Goal: Information Seeking & Learning: Learn about a topic

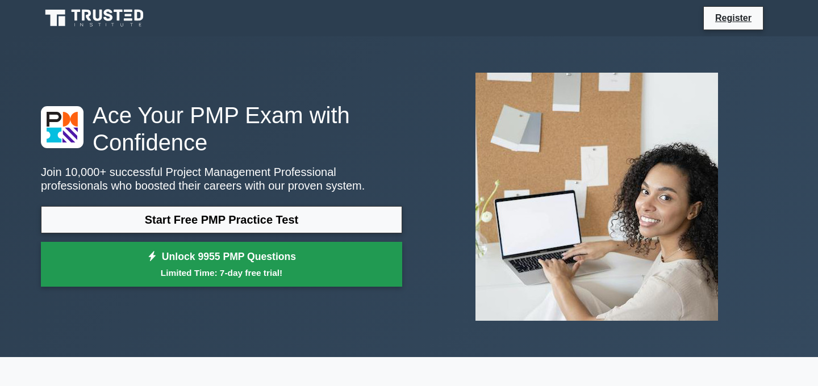
click at [248, 260] on link "Unlock 9955 PMP Questions Limited Time: 7-day free trial!" at bounding box center [221, 264] width 361 height 45
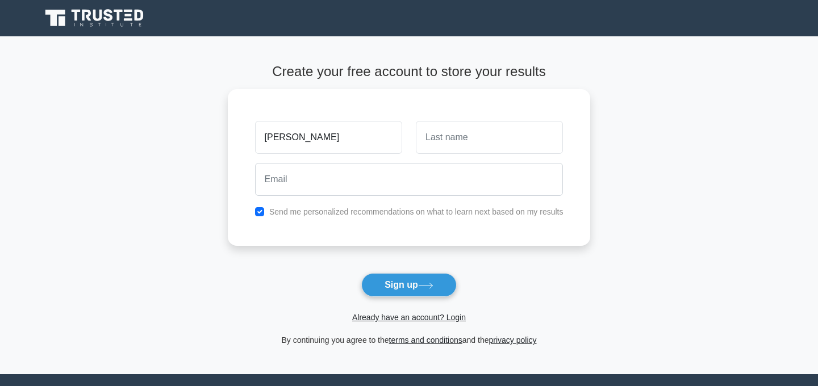
type input "[PERSON_NAME]"
type input "Morgado"
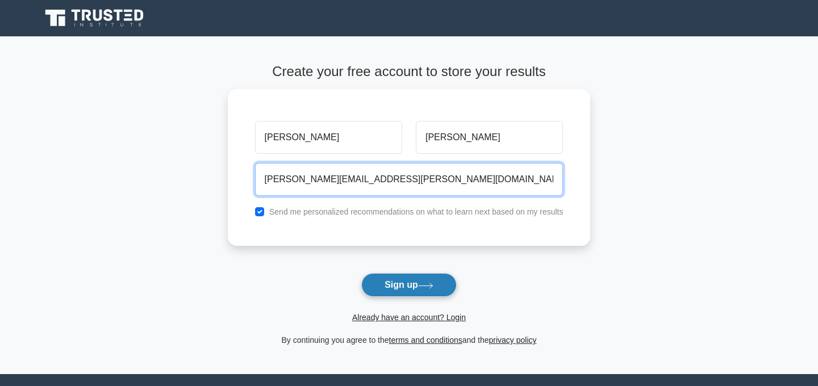
type input "marcia.morgado@gmail.com"
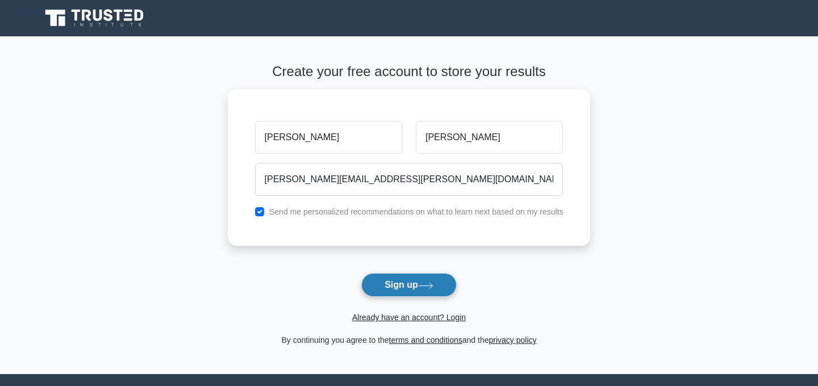
click at [413, 282] on button "Sign up" at bounding box center [408, 285] width 95 height 24
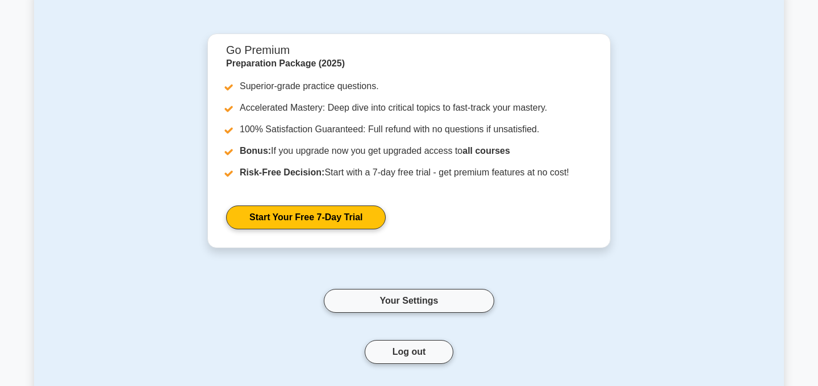
scroll to position [76, 0]
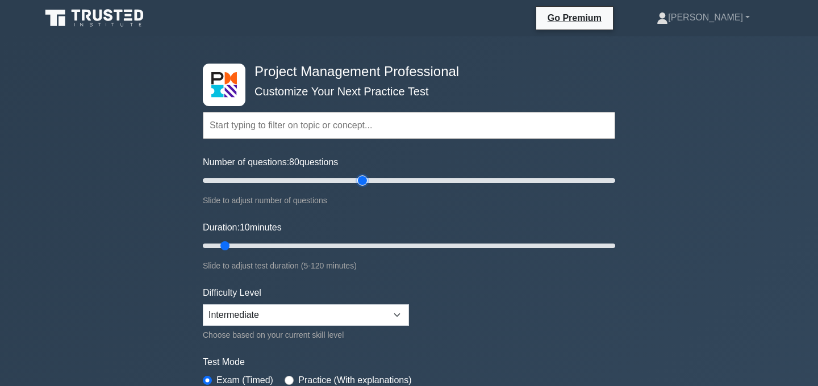
drag, startPoint x: 215, startPoint y: 182, endPoint x: 365, endPoint y: 181, distance: 149.9
click at [365, 181] on input "Number of questions: 80 questions" at bounding box center [409, 181] width 412 height 14
drag, startPoint x: 365, startPoint y: 181, endPoint x: 596, endPoint y: 181, distance: 231.2
click at [596, 181] on input "Number of questions: 195 questions" at bounding box center [409, 181] width 412 height 14
drag, startPoint x: 596, startPoint y: 181, endPoint x: 650, endPoint y: 184, distance: 54.1
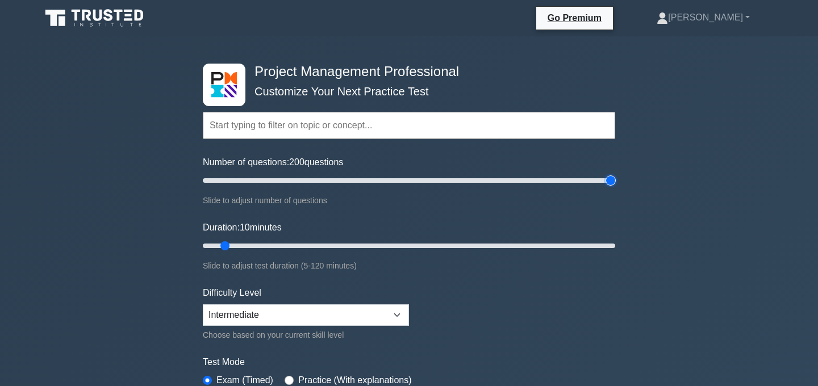
type input "200"
click at [615, 184] on input "Number of questions: 200 questions" at bounding box center [409, 181] width 412 height 14
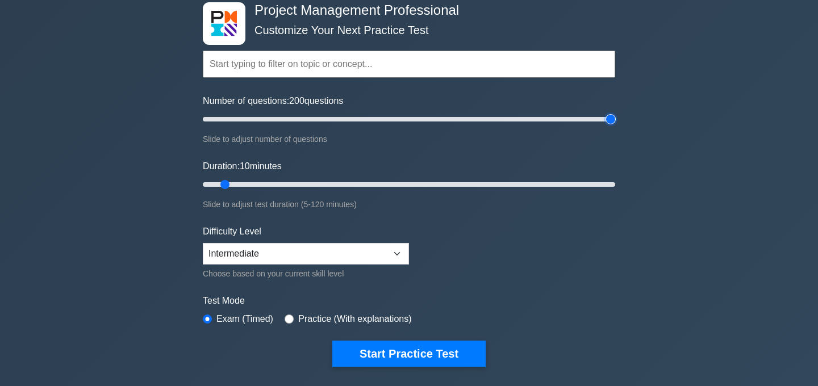
scroll to position [62, 0]
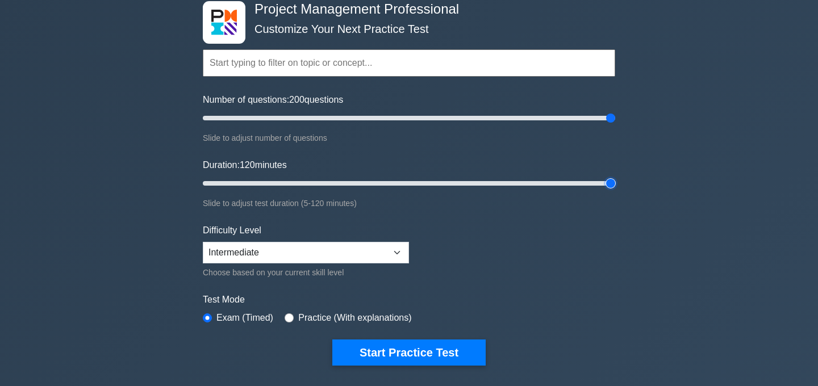
type input "120"
click at [611, 182] on input "Duration: 120 minutes" at bounding box center [409, 184] width 412 height 14
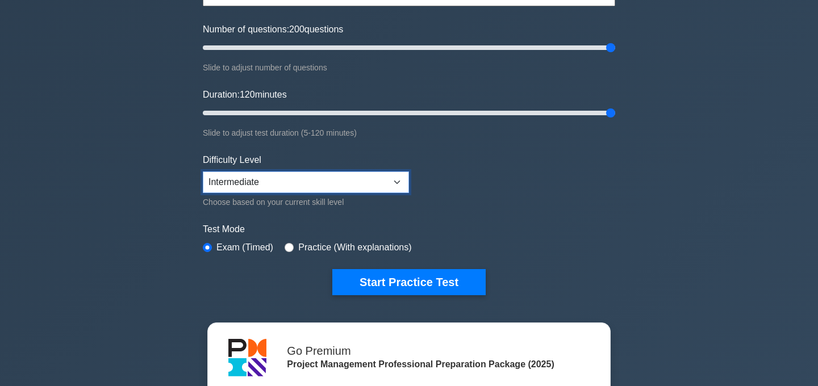
click at [396, 183] on select "Beginner Intermediate Expert" at bounding box center [306, 183] width 206 height 22
select select "expert"
click at [203, 172] on select "Beginner Intermediate Expert" at bounding box center [306, 183] width 206 height 22
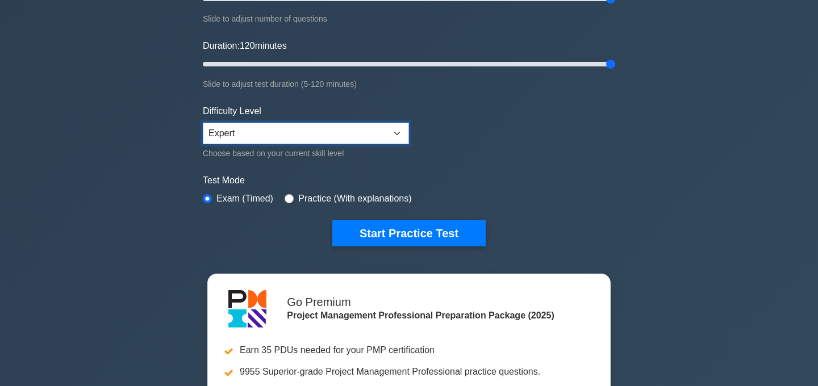
scroll to position [225, 0]
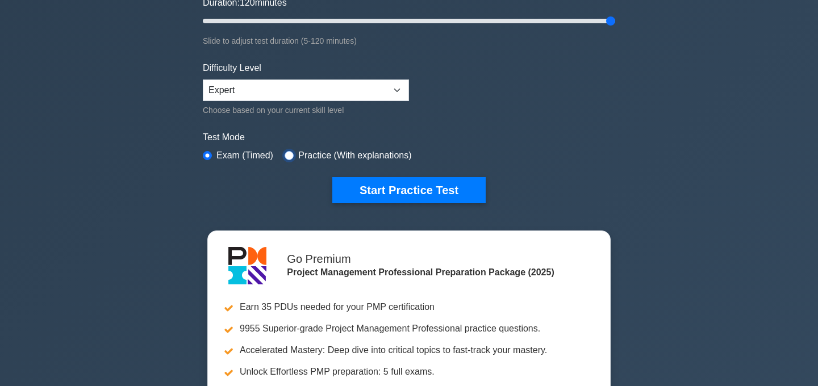
click at [288, 153] on input "radio" at bounding box center [289, 155] width 9 height 9
radio input "true"
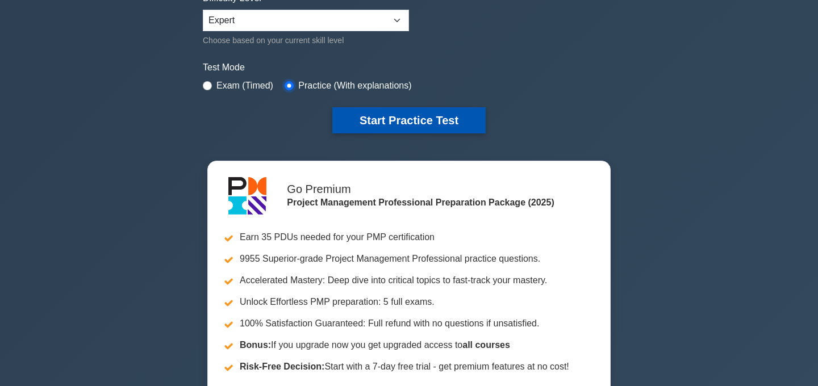
scroll to position [296, 0]
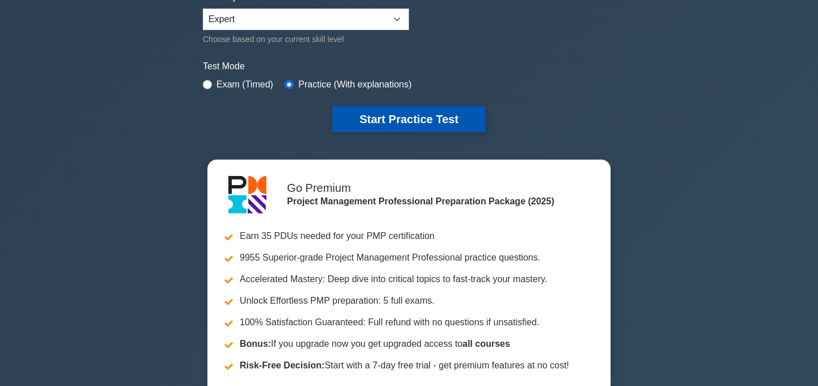
click at [427, 115] on button "Start Practice Test" at bounding box center [408, 119] width 153 height 26
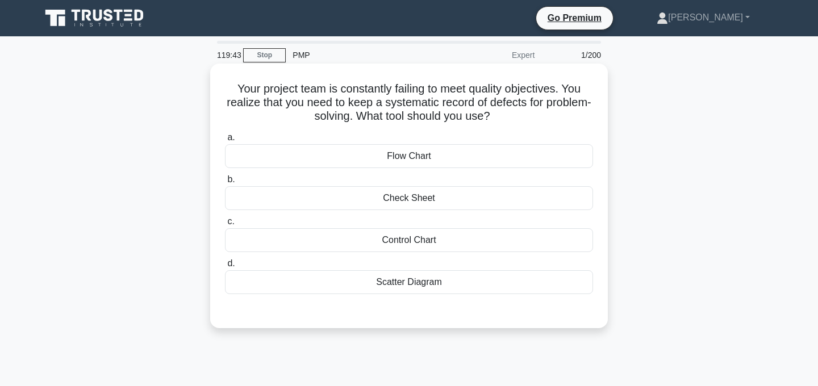
click at [448, 241] on div "Control Chart" at bounding box center [409, 240] width 368 height 24
click at [225, 225] on input "c. Control Chart" at bounding box center [225, 221] width 0 height 7
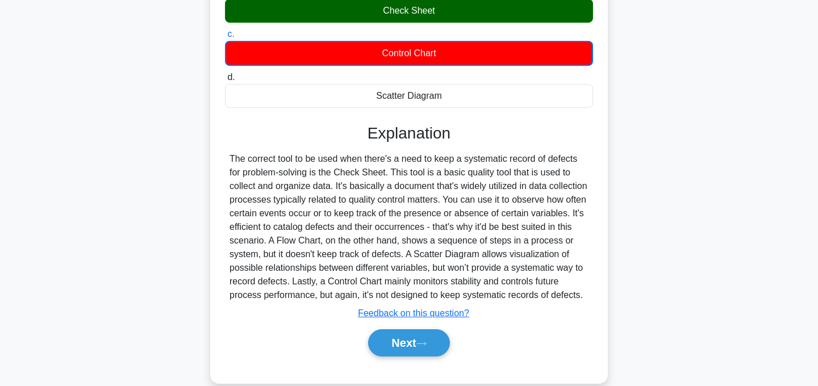
scroll to position [209, 0]
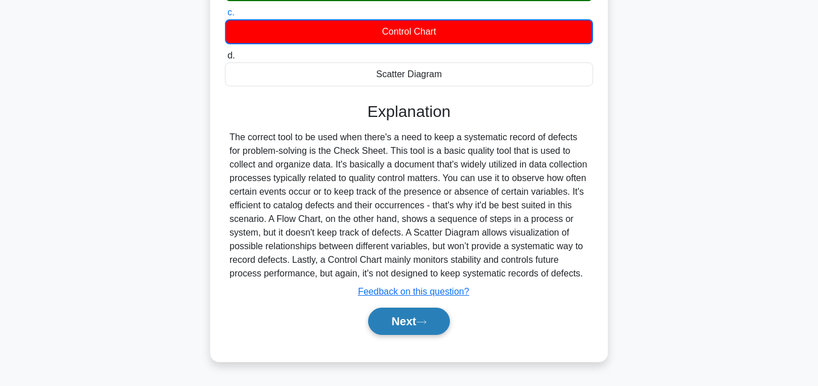
click at [416, 335] on button "Next" at bounding box center [408, 321] width 81 height 27
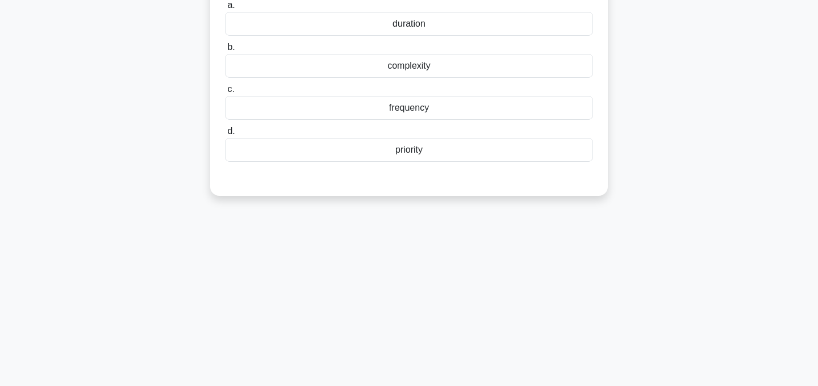
scroll to position [0, 0]
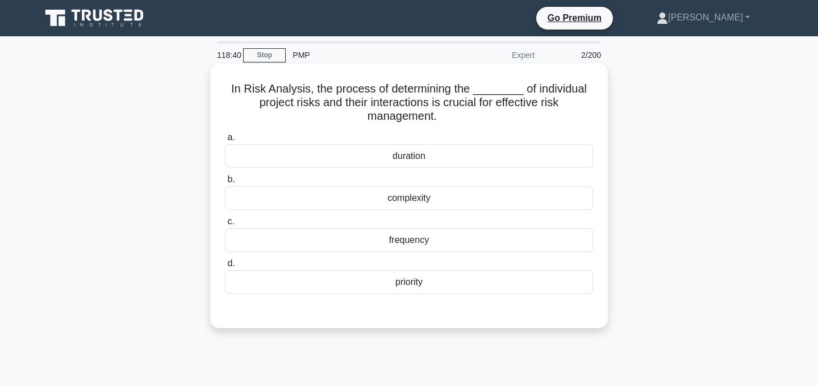
click at [422, 242] on div "frequency" at bounding box center [409, 240] width 368 height 24
click at [225, 225] on input "c. frequency" at bounding box center [225, 221] width 0 height 7
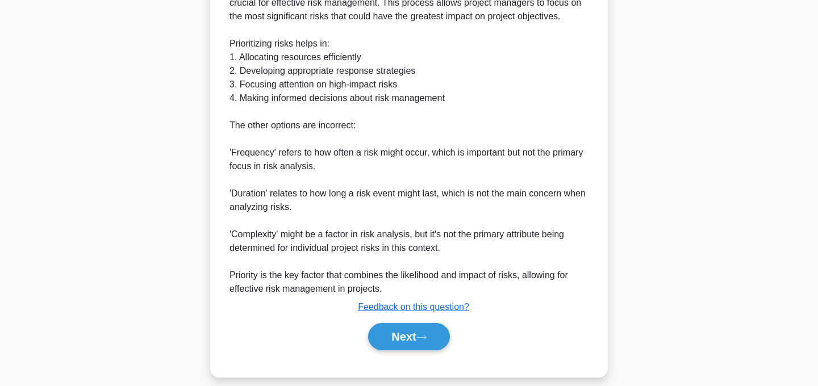
scroll to position [397, 0]
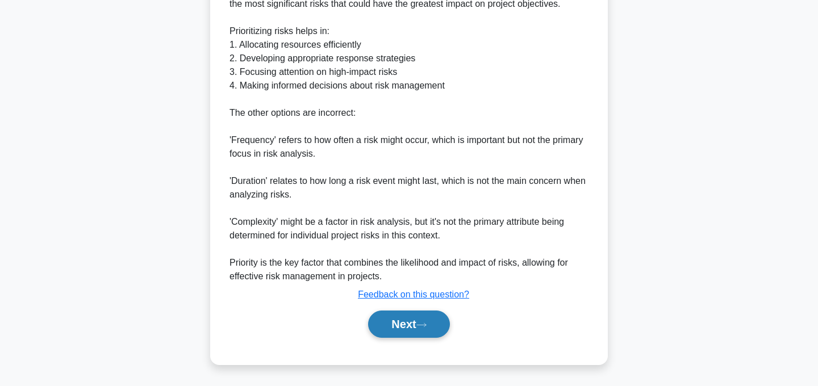
click at [421, 328] on icon at bounding box center [421, 325] width 10 height 6
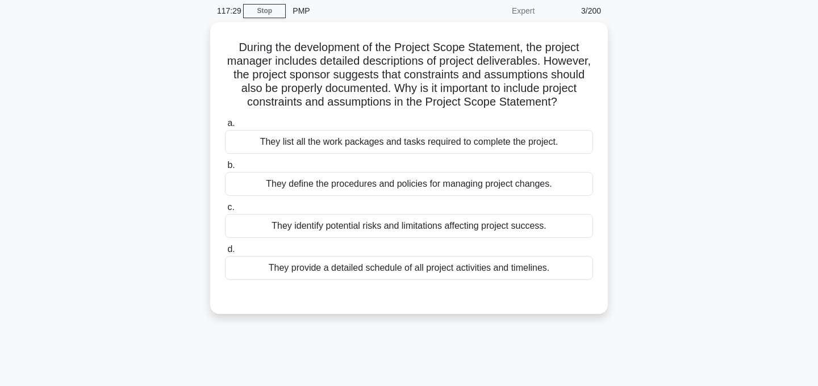
scroll to position [44, 0]
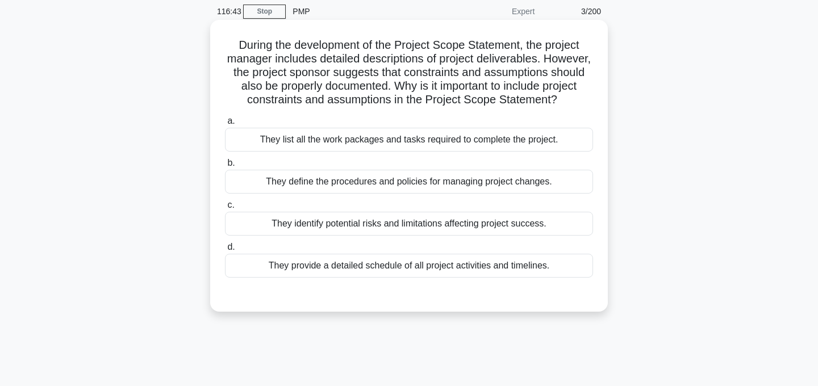
click at [478, 222] on div "They identify potential risks and limitations affecting project success." at bounding box center [409, 224] width 368 height 24
click at [225, 209] on input "c. They identify potential risks and limitations affecting project success." at bounding box center [225, 205] width 0 height 7
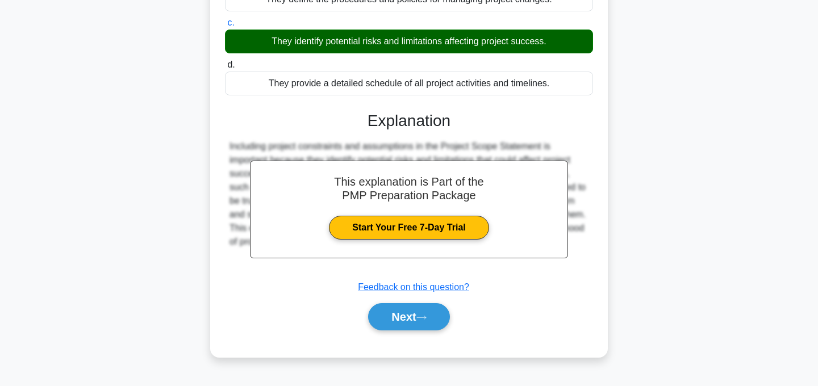
scroll to position [227, 0]
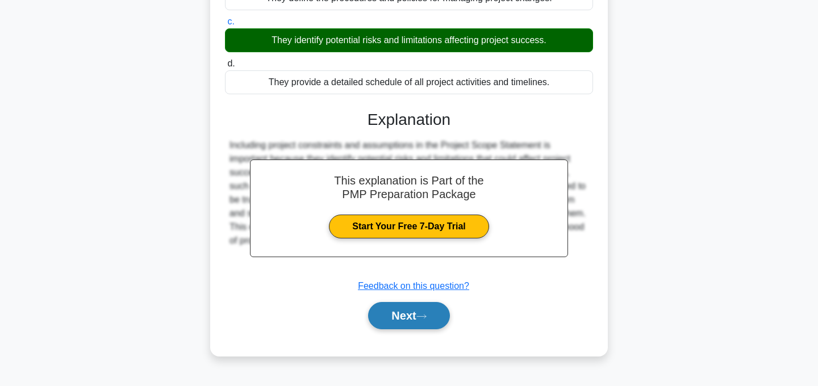
click at [432, 315] on button "Next" at bounding box center [408, 315] width 81 height 27
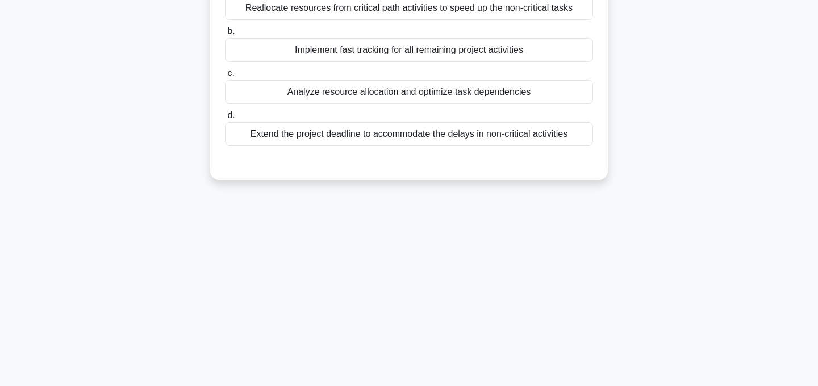
scroll to position [0, 0]
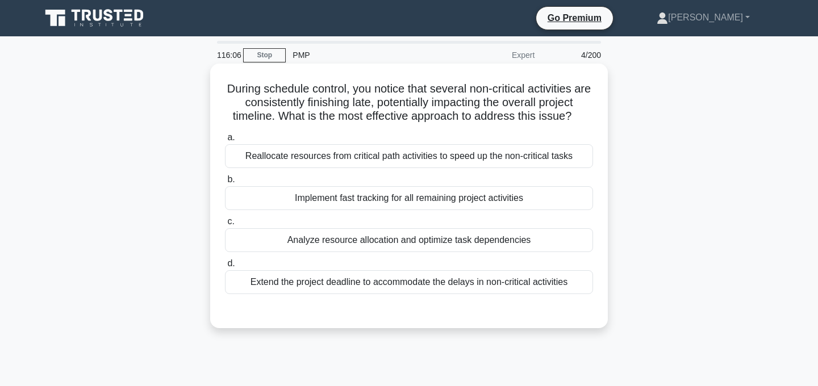
click at [441, 241] on div "Analyze resource allocation and optimize task dependencies" at bounding box center [409, 240] width 368 height 24
click at [225, 225] on input "c. Analyze resource allocation and optimize task dependencies" at bounding box center [225, 221] width 0 height 7
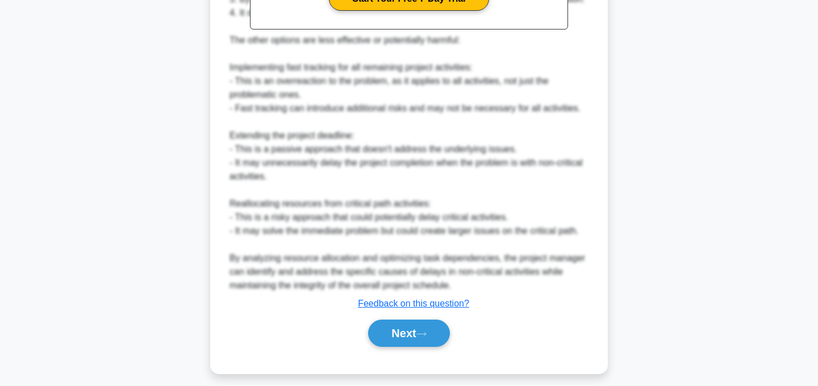
scroll to position [437, 0]
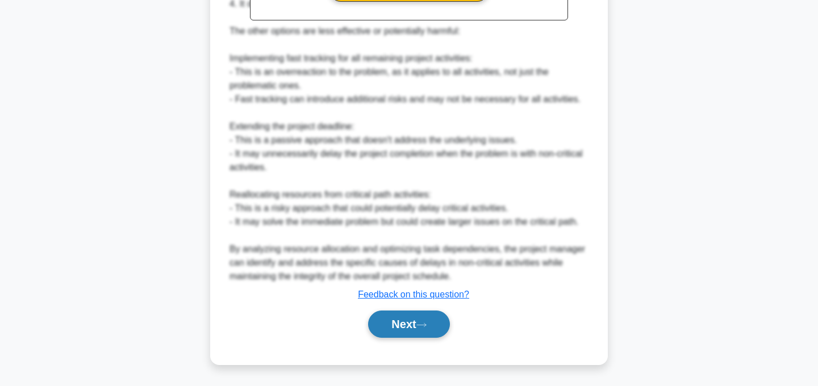
click at [430, 332] on button "Next" at bounding box center [408, 324] width 81 height 27
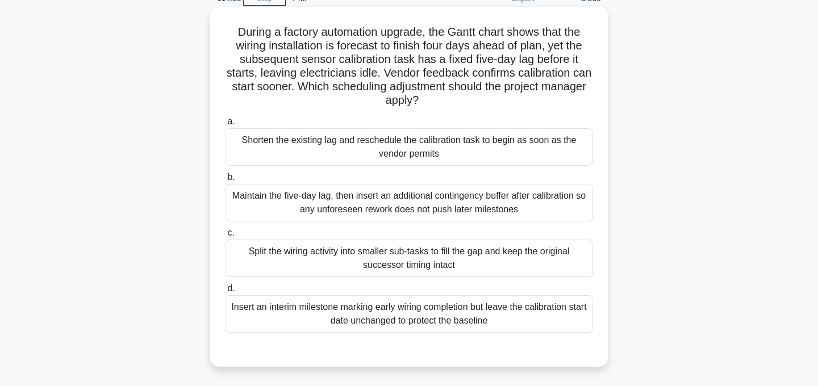
scroll to position [54, 0]
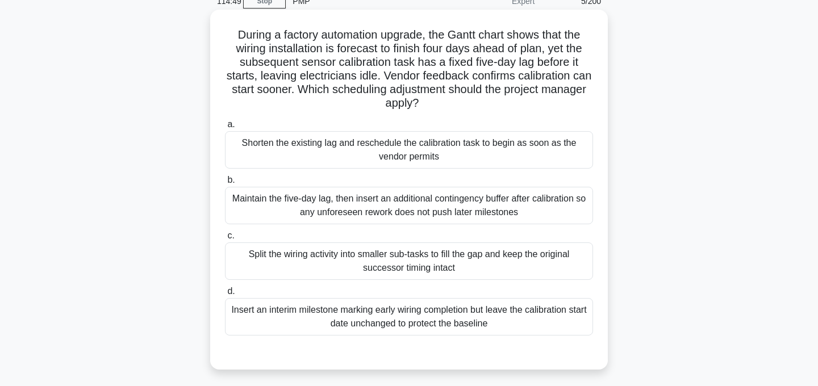
click at [434, 145] on div "Shorten the existing lag and reschedule the calibration task to begin as soon a…" at bounding box center [409, 149] width 368 height 37
click at [225, 128] on input "a. Shorten the existing lag and reschedule the calibration task to begin as soo…" at bounding box center [225, 124] width 0 height 7
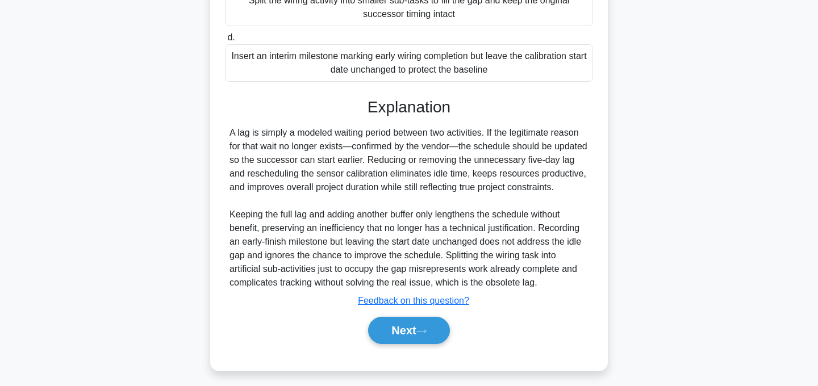
scroll to position [314, 0]
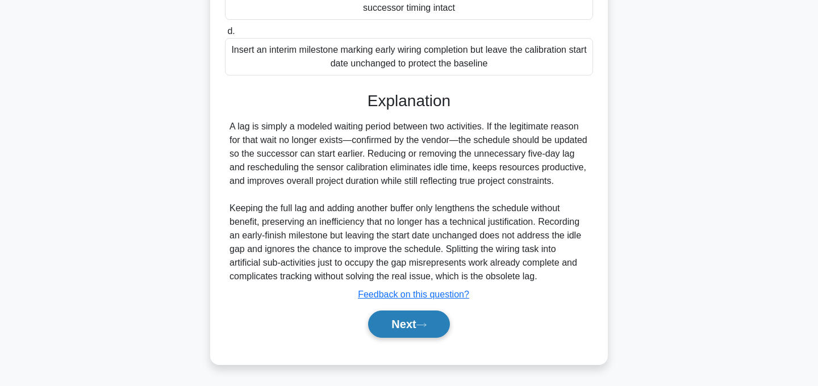
click at [426, 324] on icon at bounding box center [421, 325] width 10 height 6
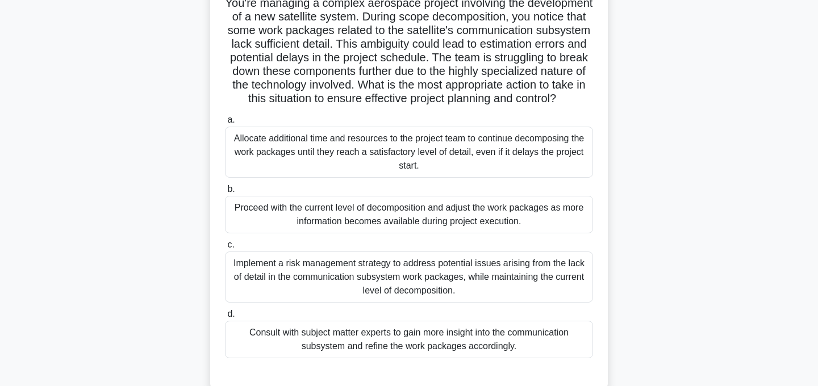
scroll to position [87, 0]
click at [454, 342] on div "Consult with subject matter experts to gain more insight into the communication…" at bounding box center [409, 338] width 368 height 37
click at [225, 317] on input "d. Consult with subject matter experts to gain more insight into the communicat…" at bounding box center [225, 313] width 0 height 7
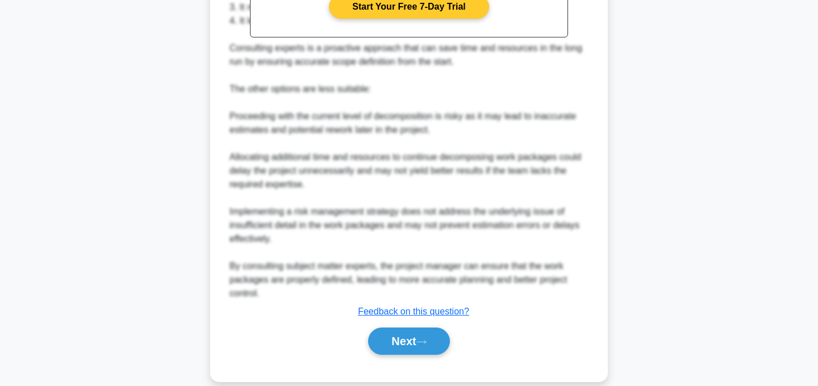
scroll to position [587, 0]
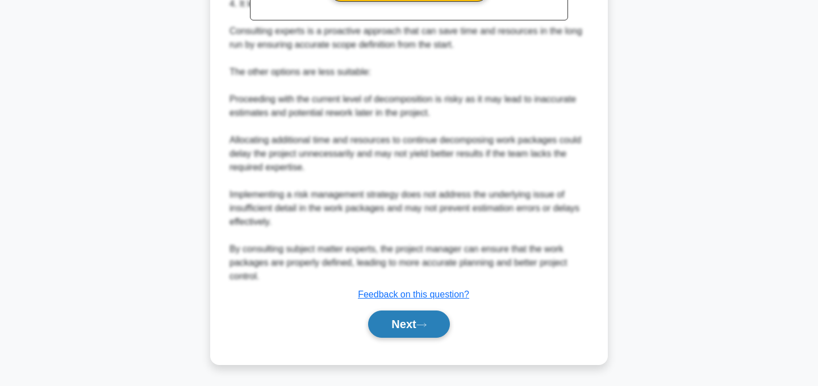
click at [423, 320] on button "Next" at bounding box center [408, 324] width 81 height 27
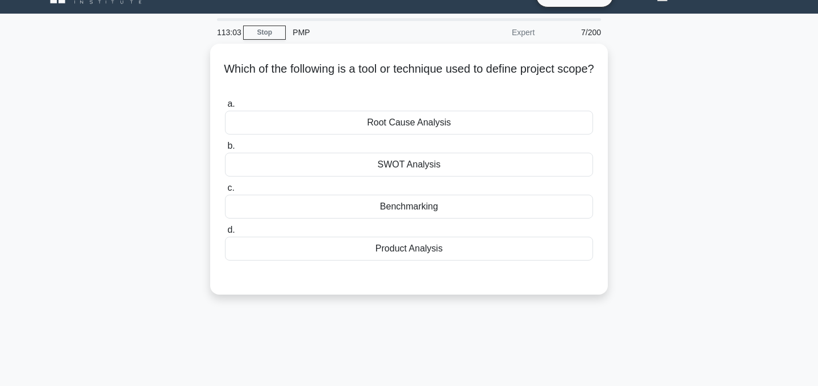
scroll to position [0, 0]
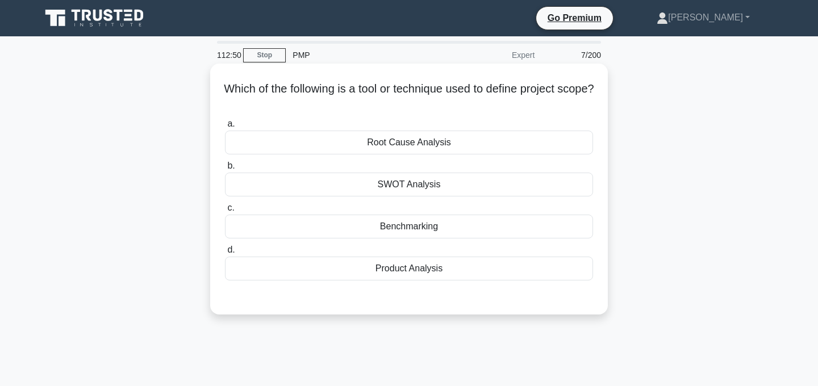
click at [425, 230] on div "Benchmarking" at bounding box center [409, 227] width 368 height 24
click at [225, 212] on input "c. Benchmarking" at bounding box center [225, 207] width 0 height 7
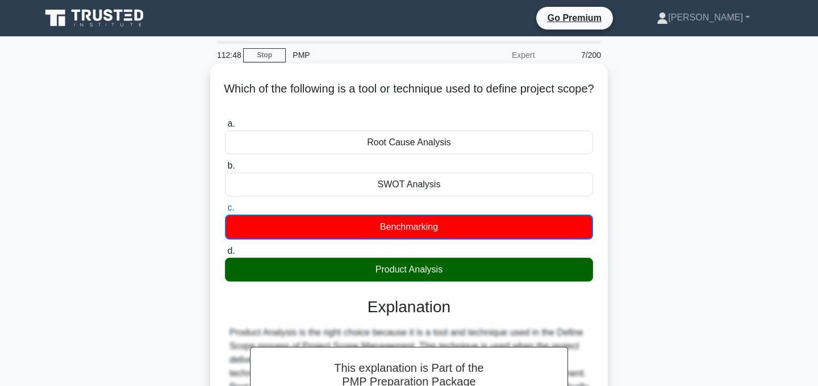
click at [433, 275] on div "Product Analysis" at bounding box center [409, 270] width 368 height 24
click at [225, 255] on input "d. Product Analysis" at bounding box center [225, 251] width 0 height 7
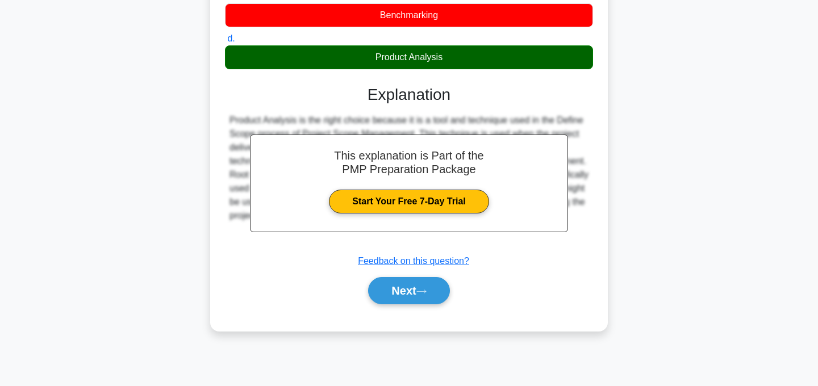
scroll to position [212, 0]
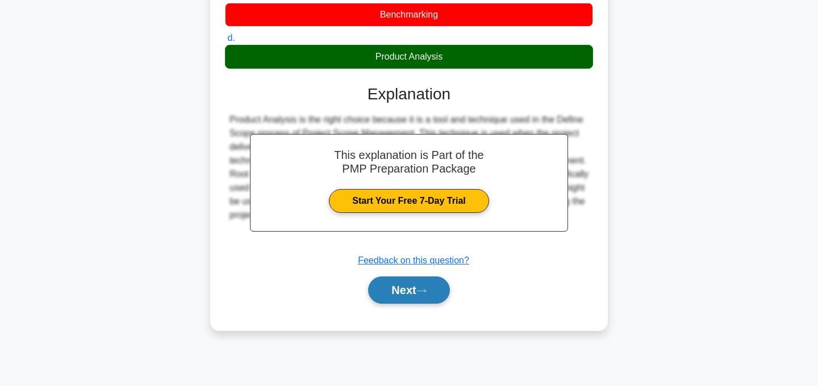
click at [429, 284] on button "Next" at bounding box center [408, 290] width 81 height 27
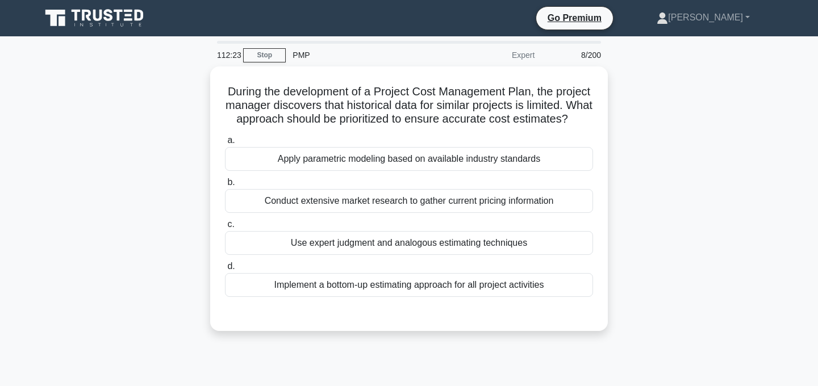
scroll to position [22, 0]
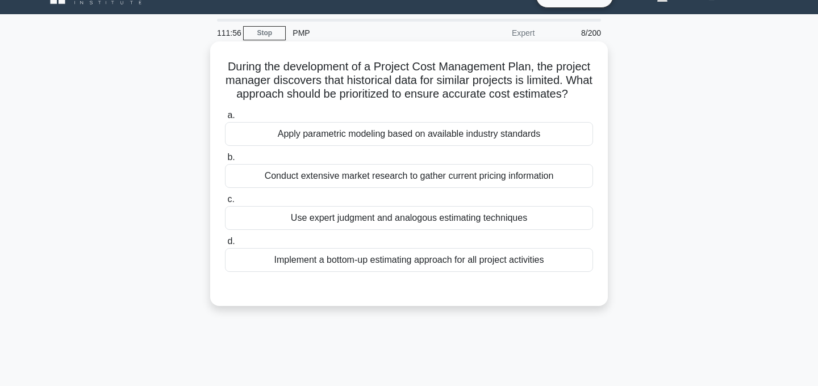
click at [458, 219] on div "Use expert judgment and analogous estimating techniques" at bounding box center [409, 218] width 368 height 24
click at [225, 203] on input "c. Use expert judgment and analogous estimating techniques" at bounding box center [225, 199] width 0 height 7
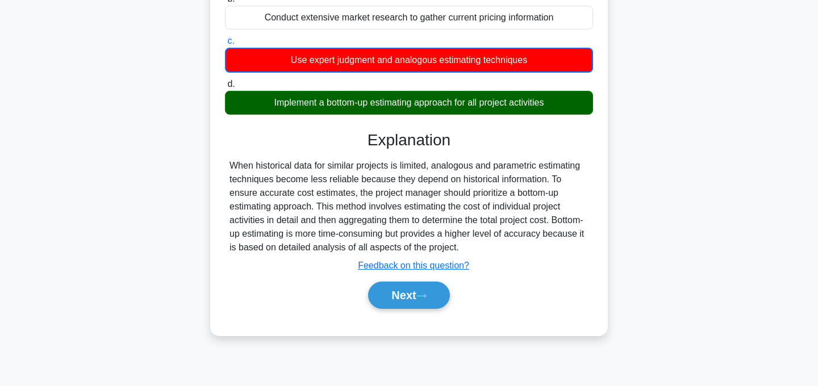
scroll to position [227, 0]
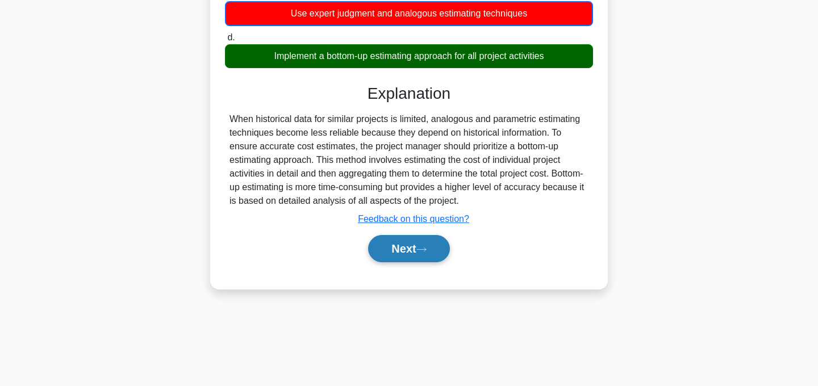
click at [429, 254] on button "Next" at bounding box center [408, 248] width 81 height 27
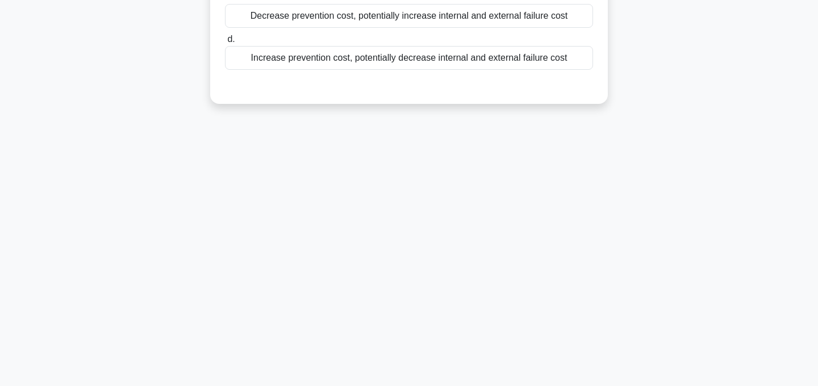
scroll to position [0, 0]
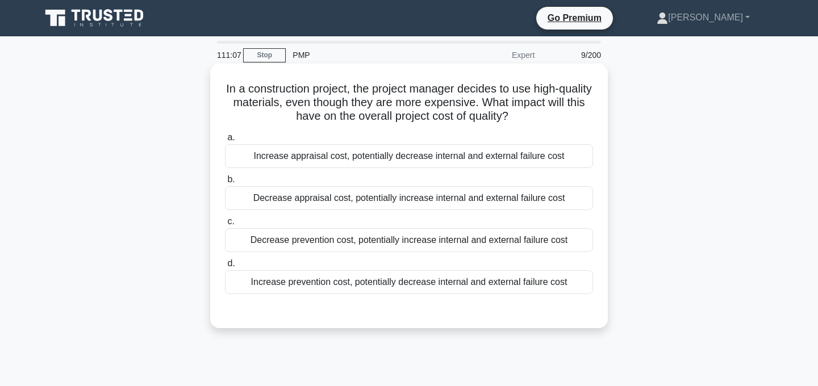
click at [431, 156] on div "Increase appraisal cost, potentially decrease internal and external failure cost" at bounding box center [409, 156] width 368 height 24
click at [225, 141] on input "a. Increase appraisal cost, potentially decrease internal and external failure …" at bounding box center [225, 137] width 0 height 7
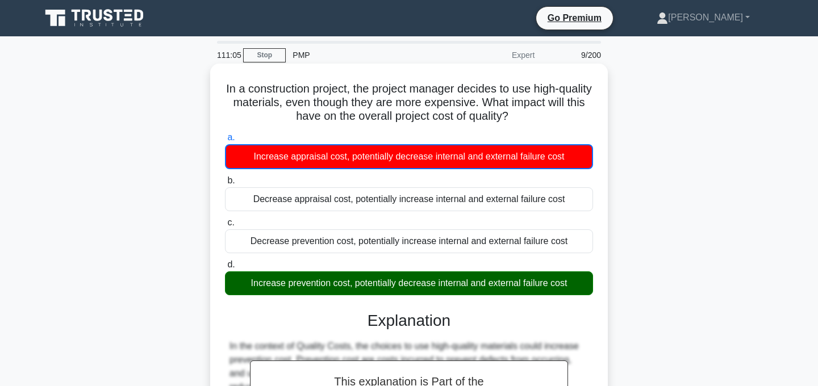
click at [390, 285] on div "Increase prevention cost, potentially decrease internal and external failure co…" at bounding box center [409, 283] width 368 height 24
click at [225, 269] on input "d. Increase prevention cost, potentially decrease internal and external failure…" at bounding box center [225, 264] width 0 height 7
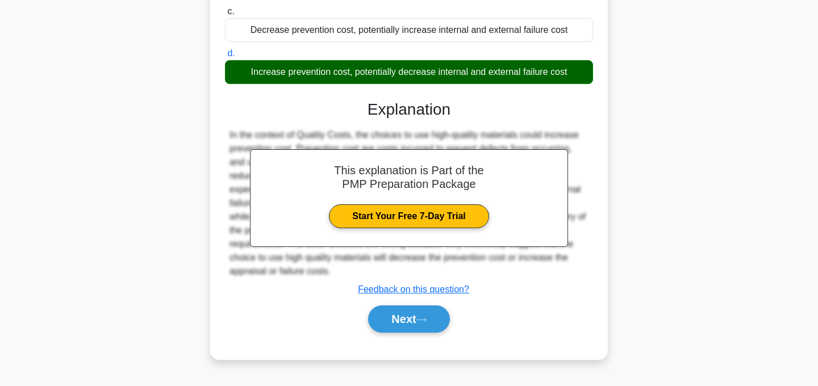
scroll to position [227, 0]
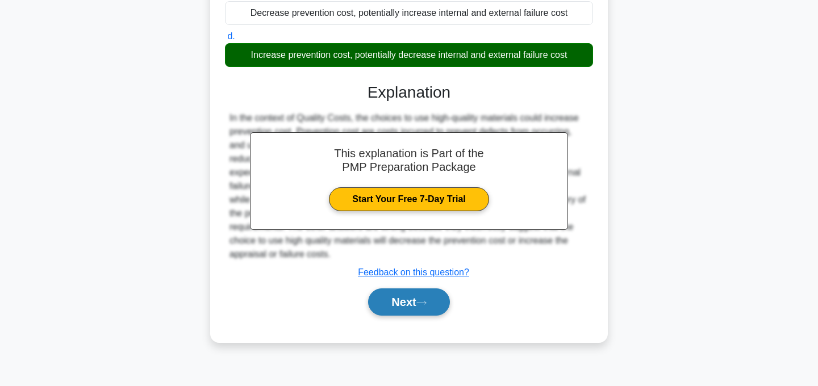
click at [399, 299] on button "Next" at bounding box center [408, 302] width 81 height 27
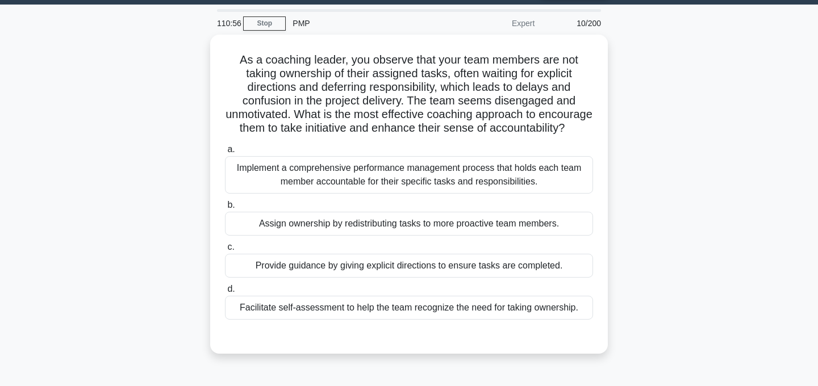
scroll to position [59, 0]
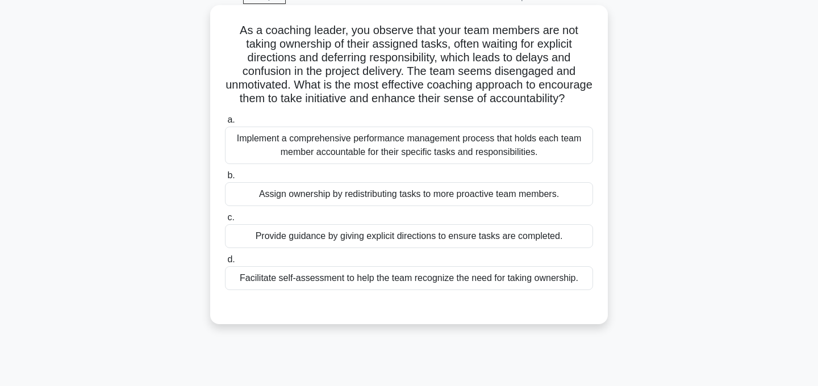
click at [514, 194] on div "Assign ownership by redistributing tasks to more proactive team members." at bounding box center [409, 194] width 368 height 24
click at [225, 179] on input "b. Assign ownership by redistributing tasks to more proactive team members." at bounding box center [225, 175] width 0 height 7
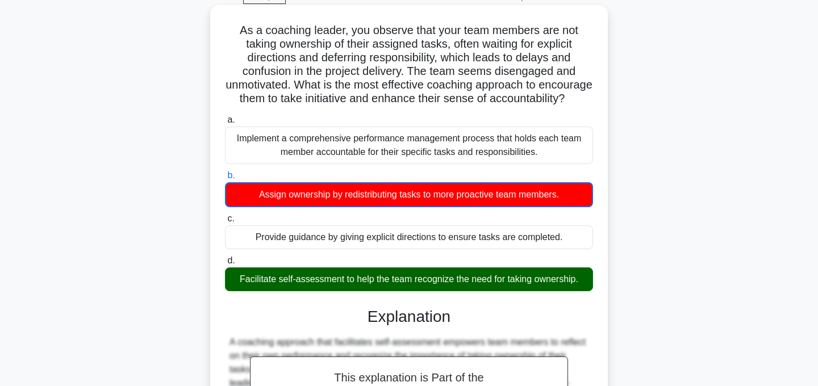
click at [442, 282] on div "Facilitate self-assessment to help the team recognize the need for taking owner…" at bounding box center [409, 280] width 368 height 24
click at [225, 265] on input "d. Facilitate self-assessment to help the team recognize the need for taking ow…" at bounding box center [225, 260] width 0 height 7
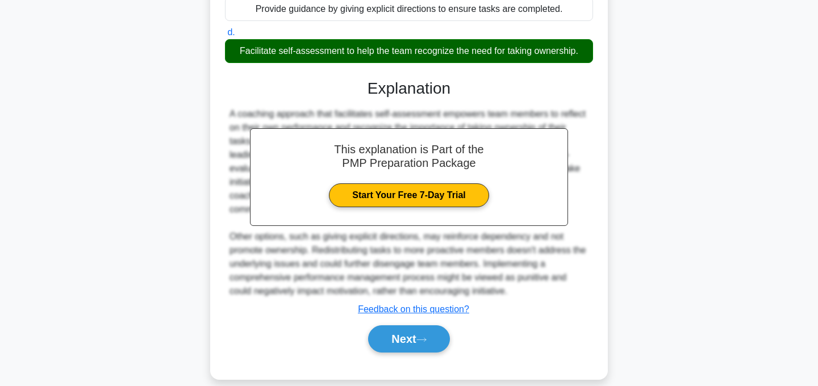
scroll to position [300, 0]
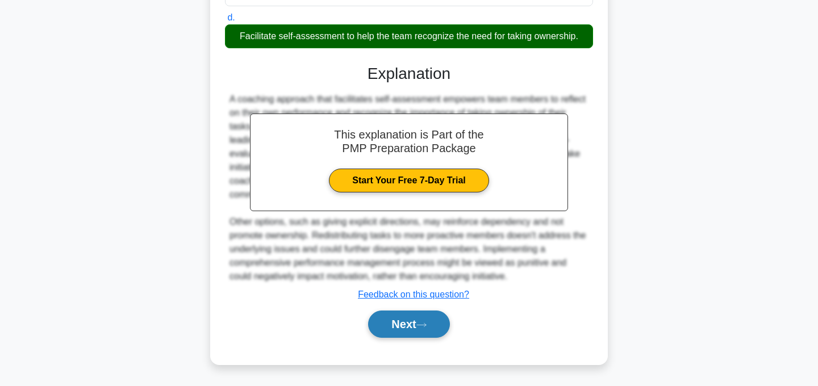
click at [416, 331] on button "Next" at bounding box center [408, 324] width 81 height 27
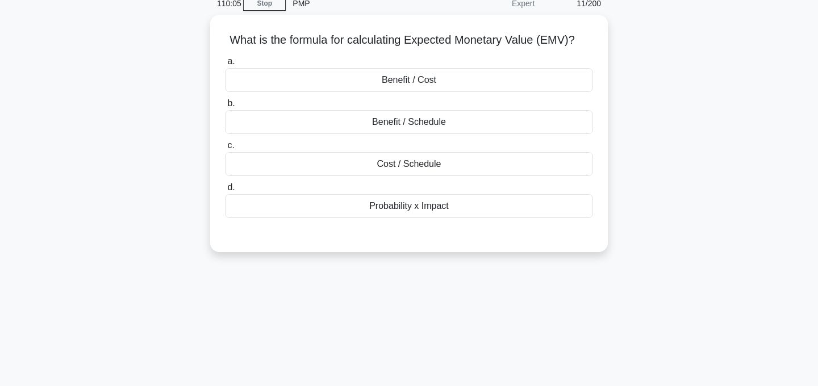
scroll to position [0, 0]
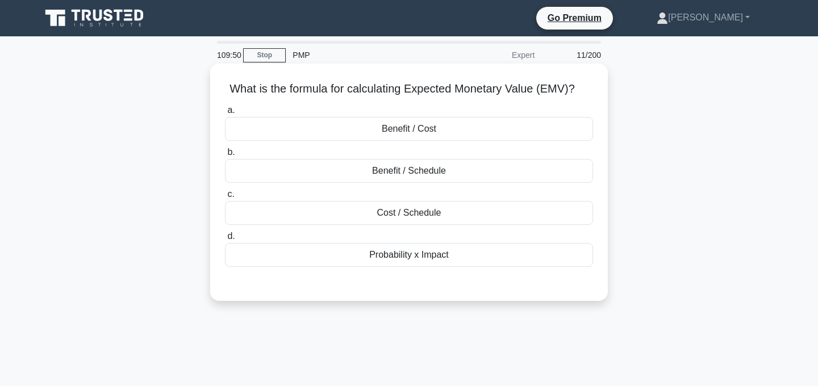
click at [428, 127] on div "Benefit / Cost" at bounding box center [409, 129] width 368 height 24
click at [225, 114] on input "a. Benefit / Cost" at bounding box center [225, 110] width 0 height 7
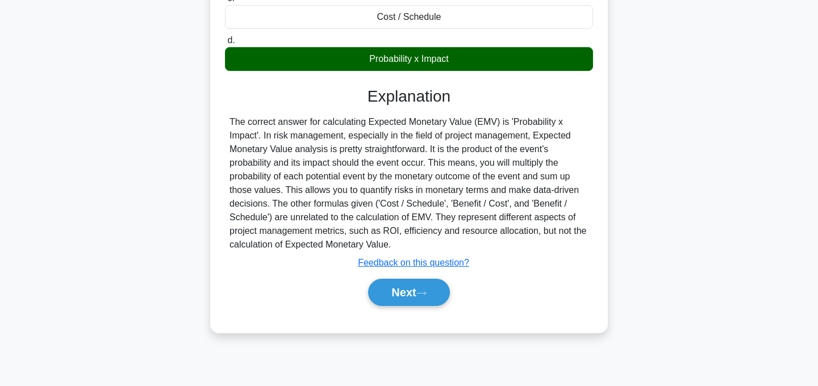
scroll to position [198, 0]
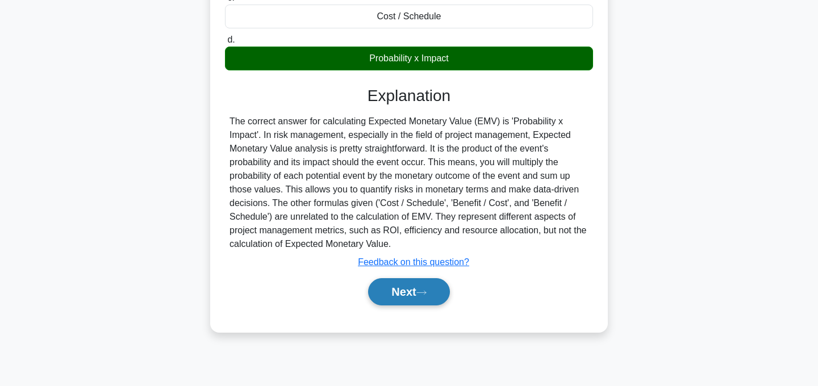
click at [423, 297] on button "Next" at bounding box center [408, 291] width 81 height 27
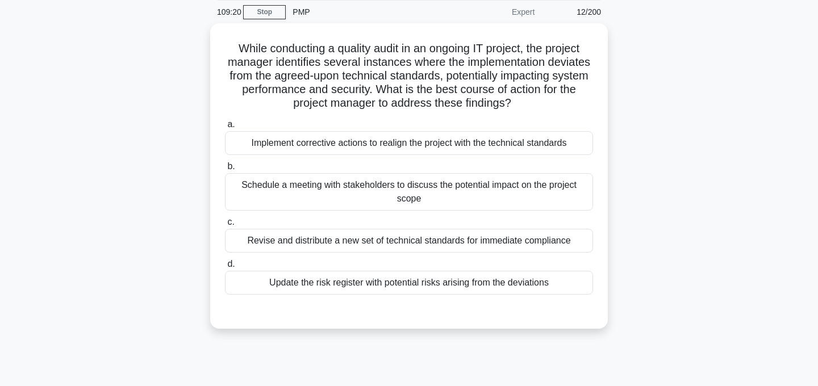
scroll to position [0, 0]
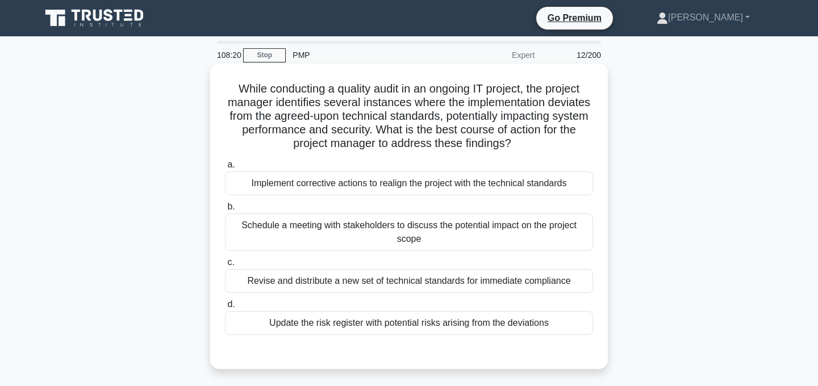
click at [452, 227] on div "Schedule a meeting with stakeholders to discuss the potential impact on the pro…" at bounding box center [409, 232] width 368 height 37
click at [225, 211] on input "b. Schedule a meeting with stakeholders to discuss the potential impact on the …" at bounding box center [225, 206] width 0 height 7
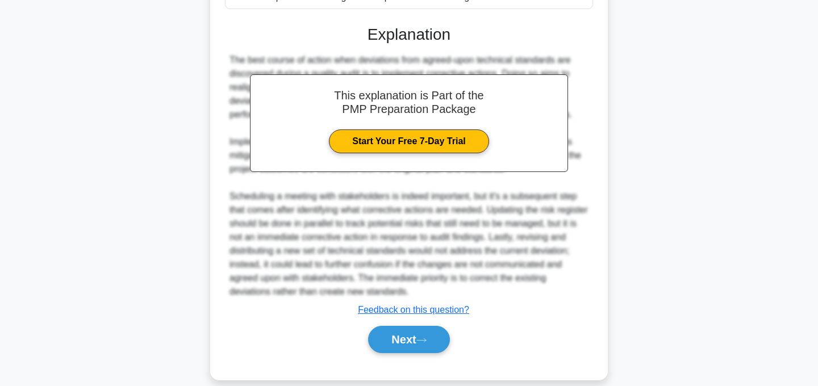
scroll to position [342, 0]
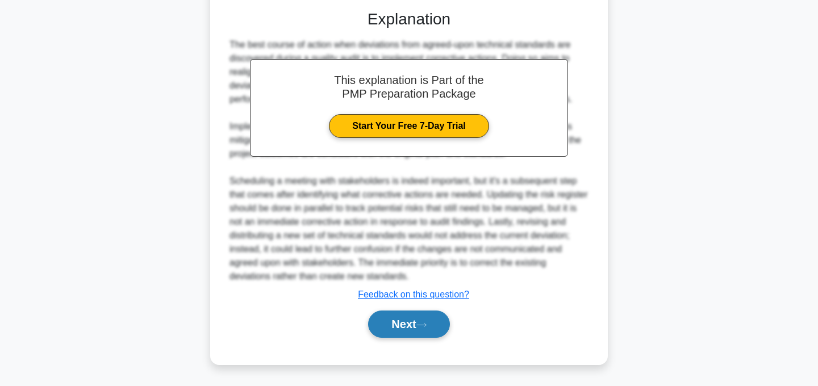
click at [416, 330] on button "Next" at bounding box center [408, 324] width 81 height 27
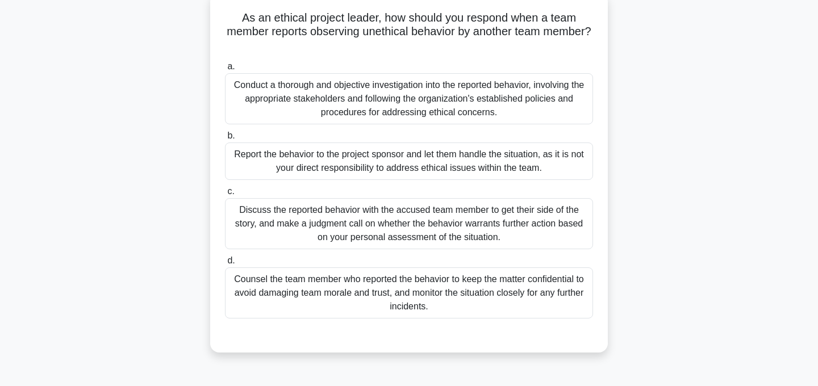
scroll to position [76, 0]
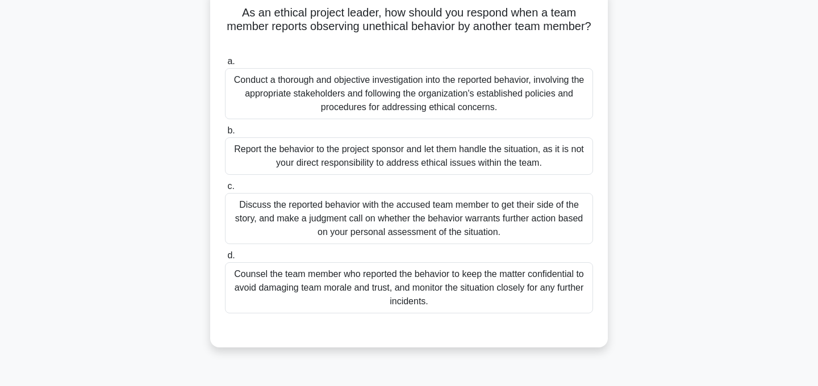
click at [443, 227] on div "Discuss the reported behavior with the accused team member to get their side of…" at bounding box center [409, 218] width 368 height 51
click at [225, 190] on input "c. Discuss the reported behavior with the accused team member to get their side…" at bounding box center [225, 186] width 0 height 7
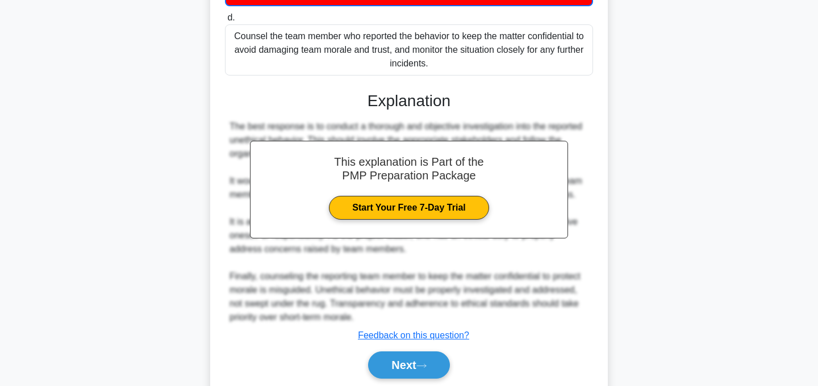
scroll to position [356, 0]
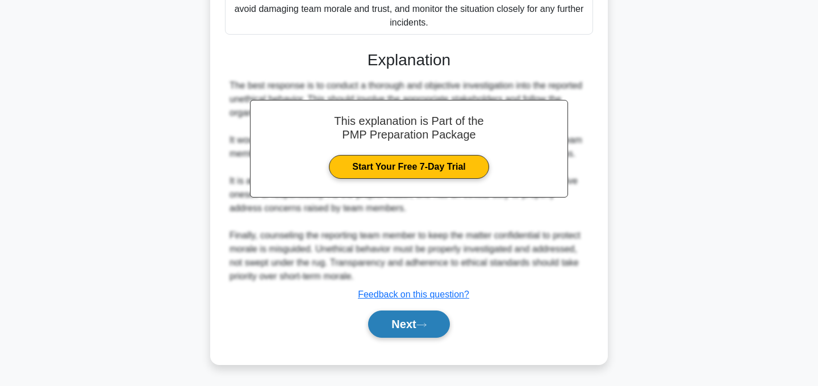
click at [424, 328] on icon at bounding box center [421, 325] width 10 height 6
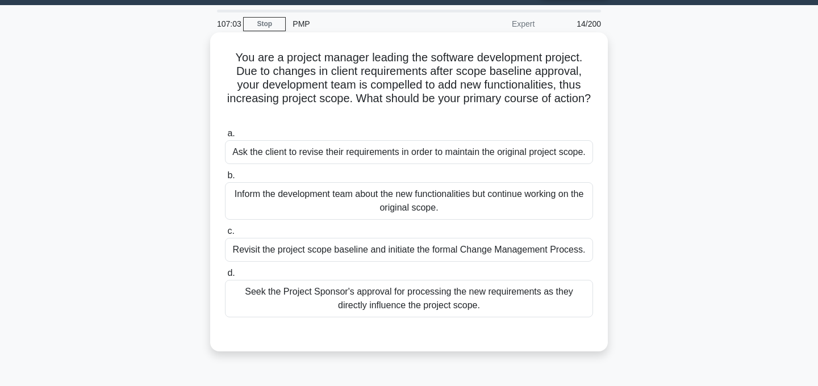
scroll to position [34, 0]
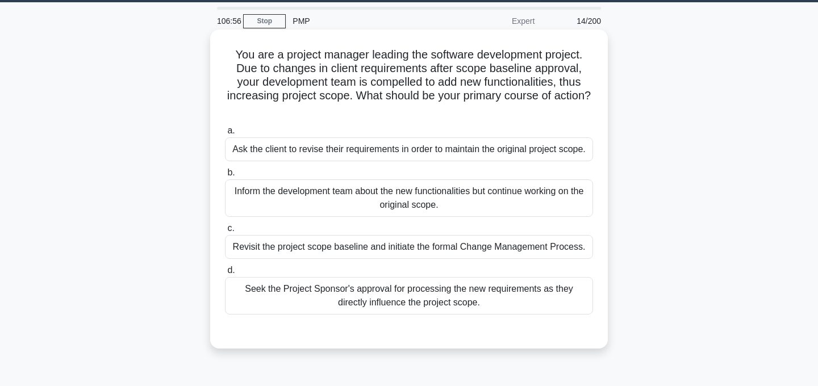
click at [442, 249] on div "Revisit the project scope baseline and initiate the formal Change Management Pr…" at bounding box center [409, 247] width 368 height 24
click at [225, 232] on input "c. Revisit the project scope baseline and initiate the formal Change Management…" at bounding box center [225, 228] width 0 height 7
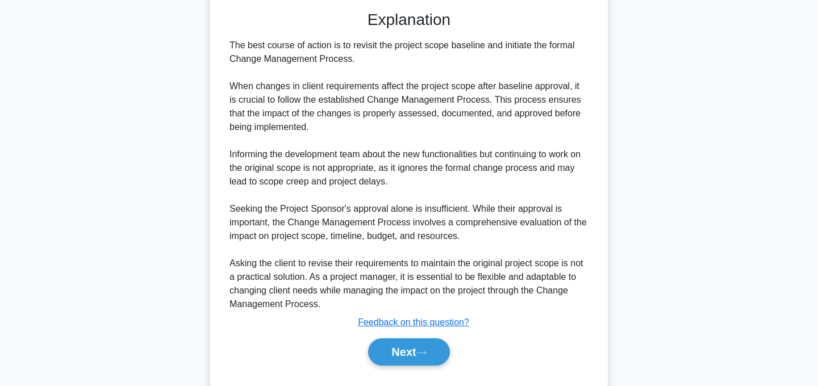
scroll to position [382, 0]
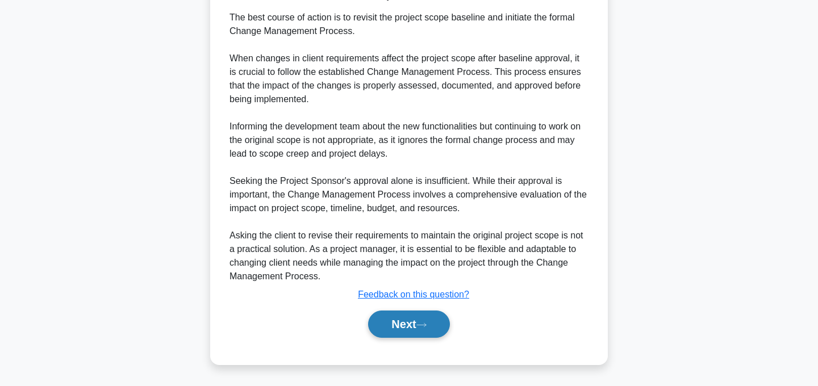
click at [427, 327] on icon at bounding box center [421, 325] width 10 height 6
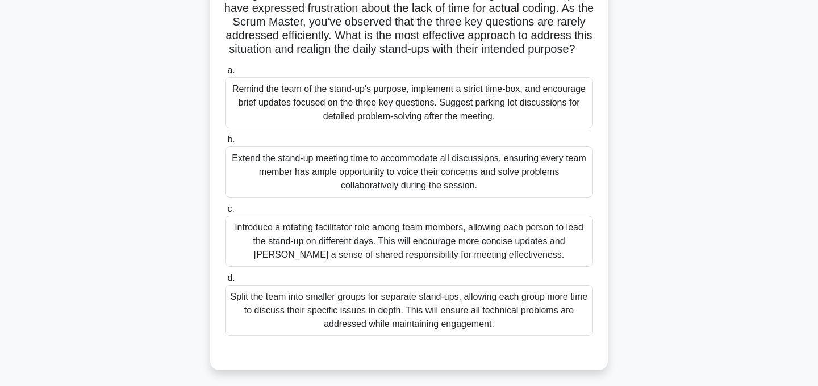
scroll to position [152, 0]
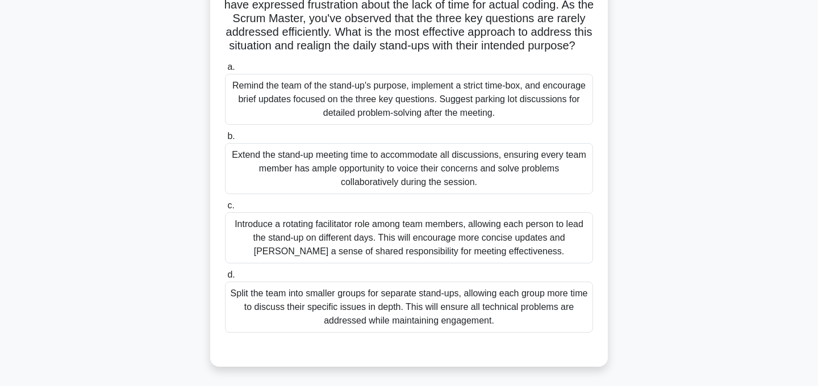
click at [423, 114] on div "Remind the team of the stand-up's purpose, implement a strict time-box, and enc…" at bounding box center [409, 99] width 368 height 51
click at [225, 71] on input "a. Remind the team of the stand-up's purpose, implement a strict time-box, and …" at bounding box center [225, 67] width 0 height 7
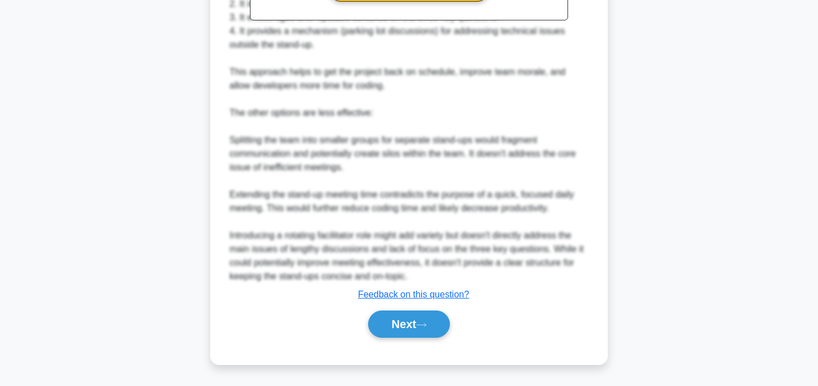
scroll to position [655, 0]
click at [436, 316] on button "Next" at bounding box center [408, 324] width 81 height 27
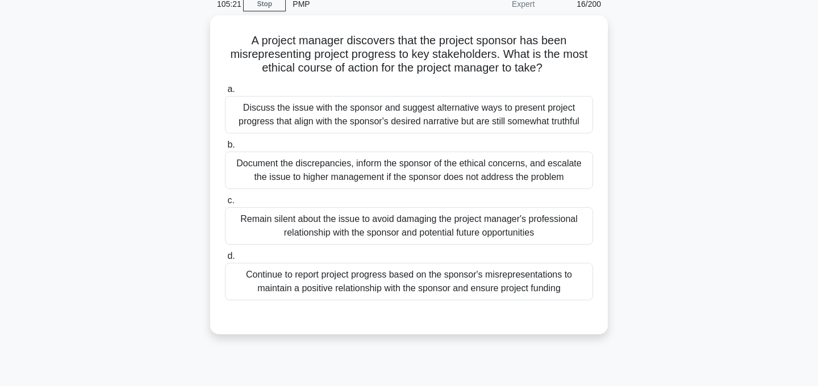
scroll to position [53, 0]
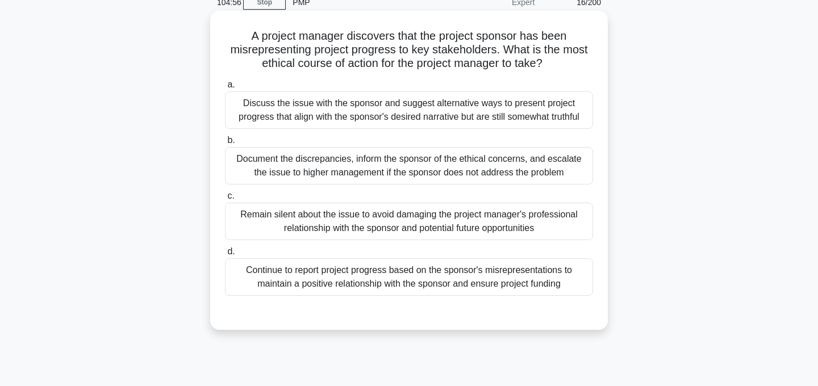
click at [457, 116] on div "Discuss the issue with the sponsor and suggest alternative ways to present proj…" at bounding box center [409, 109] width 368 height 37
click at [225, 89] on input "a. Discuss the issue with the sponsor and suggest alternative ways to present p…" at bounding box center [225, 84] width 0 height 7
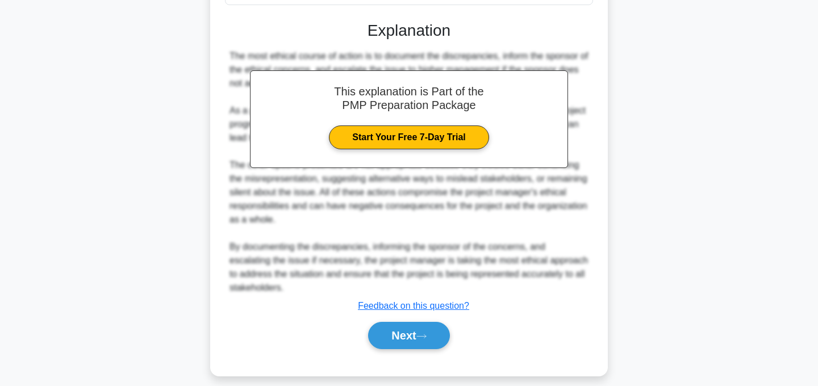
scroll to position [345, 0]
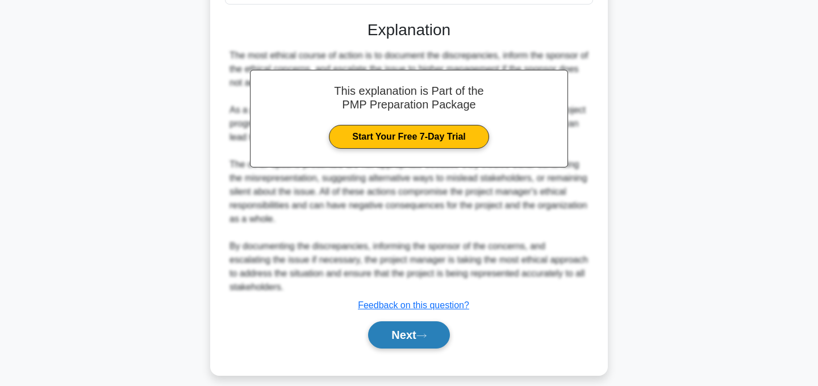
click at [436, 335] on button "Next" at bounding box center [408, 334] width 81 height 27
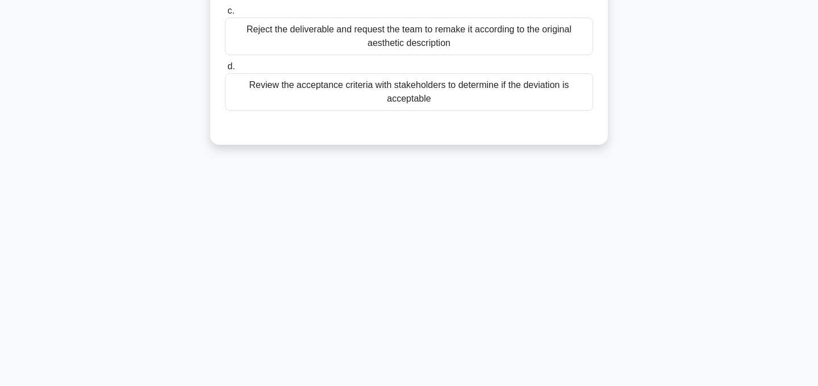
scroll to position [0, 0]
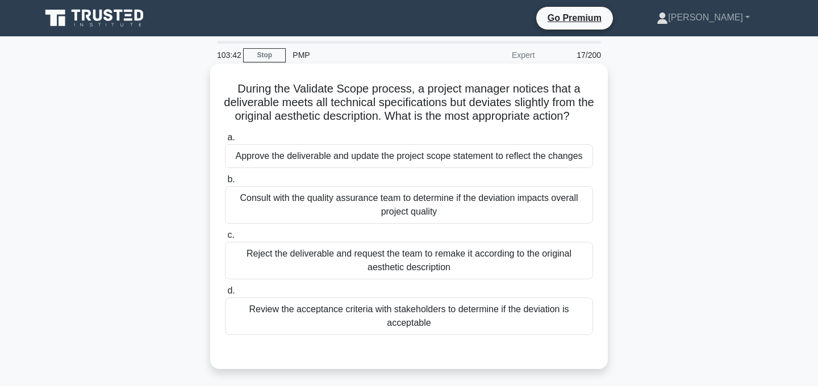
click at [446, 160] on div "Approve the deliverable and update the project scope statement to reflect the c…" at bounding box center [409, 156] width 368 height 24
click at [225, 141] on input "a. Approve the deliverable and update the project scope statement to reflect th…" at bounding box center [225, 137] width 0 height 7
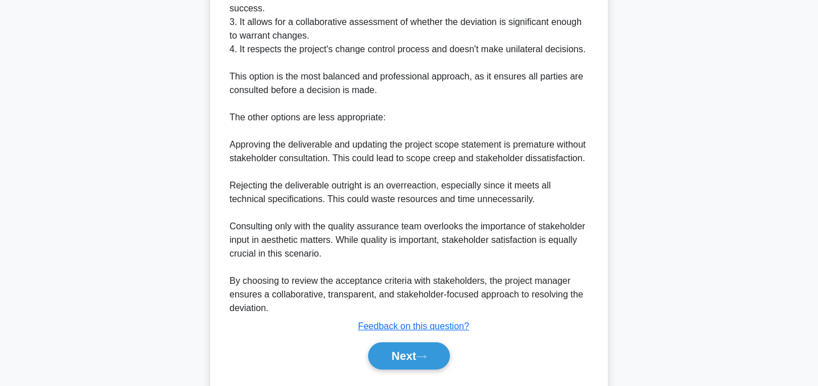
scroll to position [479, 0]
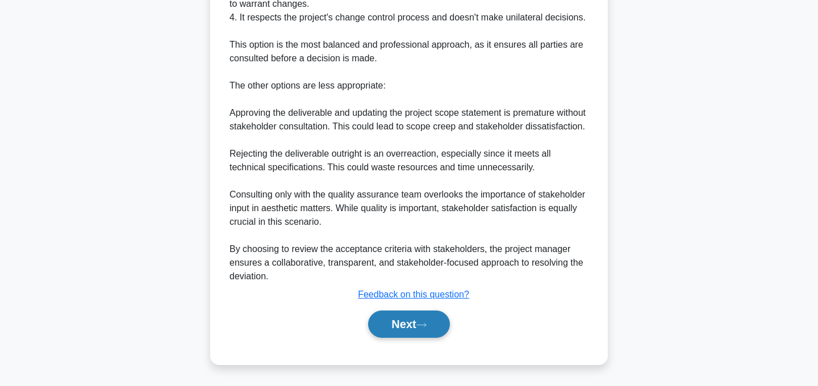
click at [434, 323] on button "Next" at bounding box center [408, 324] width 81 height 27
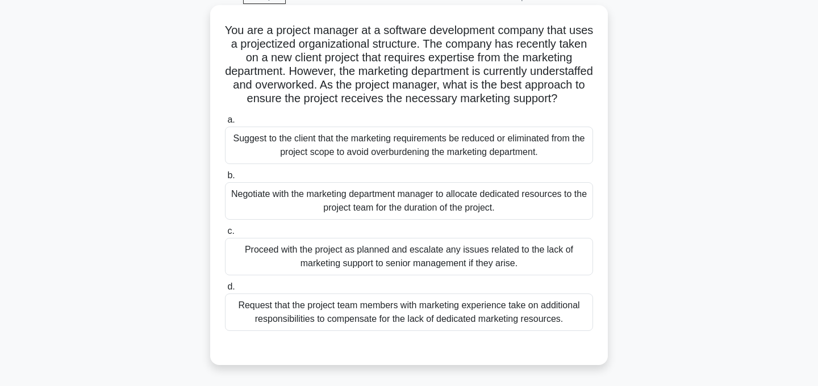
scroll to position [64, 0]
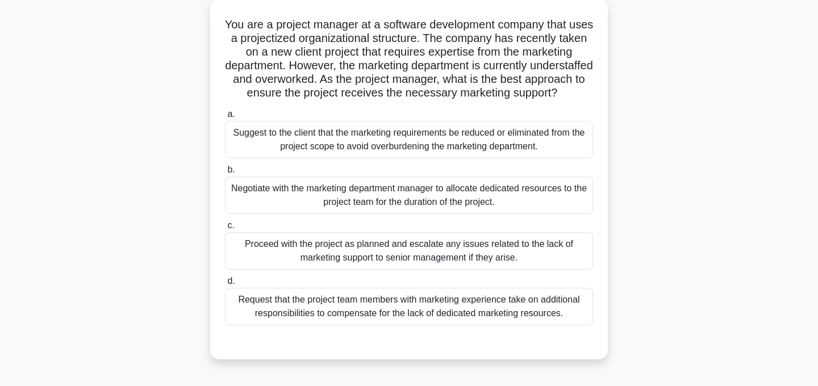
click at [521, 207] on div "Negotiate with the marketing department manager to allocate dedicated resources…" at bounding box center [409, 195] width 368 height 37
click at [225, 174] on input "b. Negotiate with the marketing department manager to allocate dedicated resour…" at bounding box center [225, 169] width 0 height 7
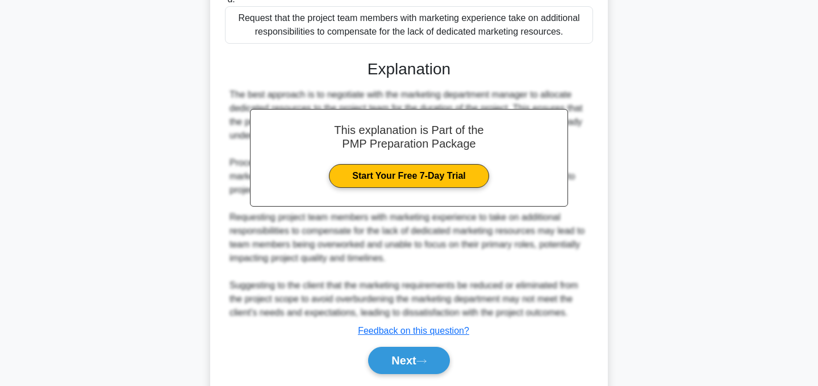
scroll to position [396, 0]
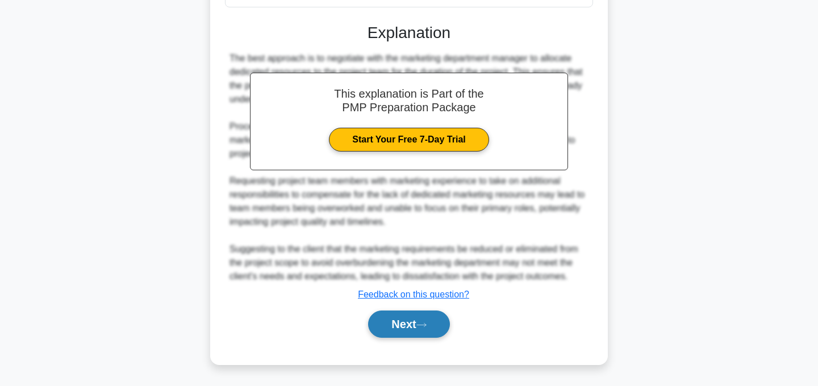
click at [410, 315] on button "Next" at bounding box center [408, 324] width 81 height 27
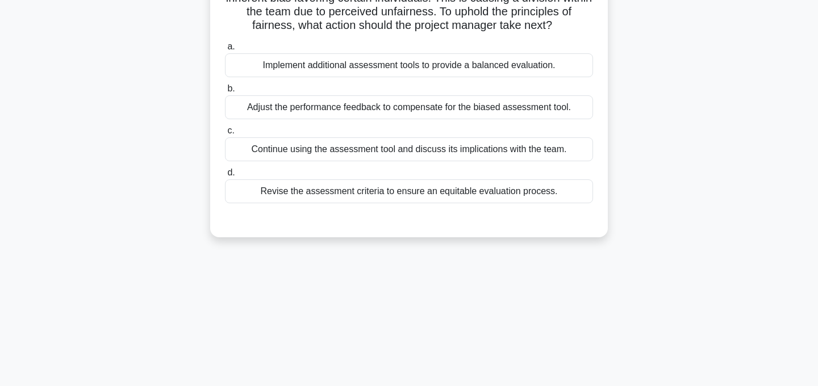
scroll to position [0, 0]
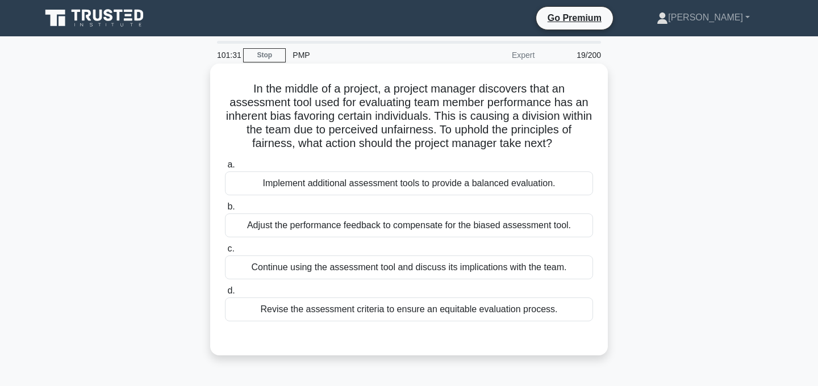
click at [419, 308] on div "Revise the assessment criteria to ensure an equitable evaluation process." at bounding box center [409, 310] width 368 height 24
click at [225, 295] on input "d. Revise the assessment criteria to ensure an equitable evaluation process." at bounding box center [225, 290] width 0 height 7
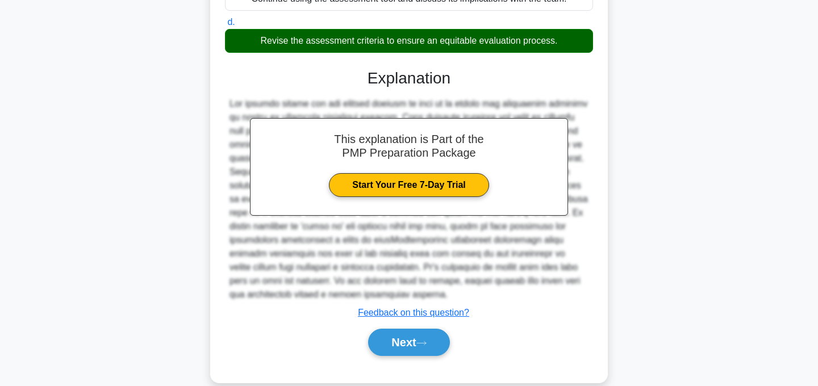
scroll to position [287, 0]
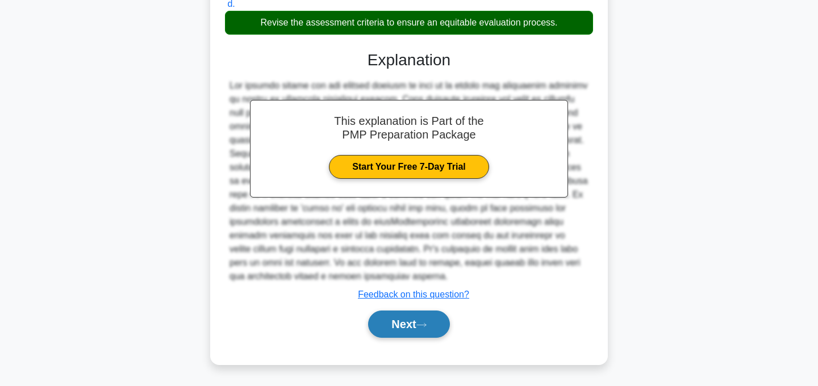
click at [416, 322] on button "Next" at bounding box center [408, 324] width 81 height 27
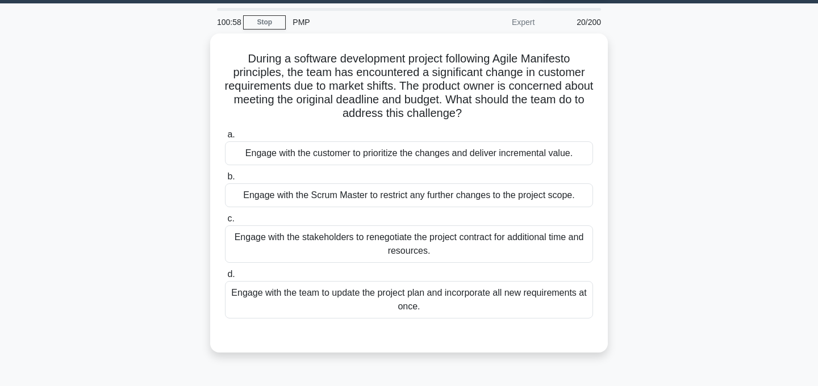
scroll to position [34, 0]
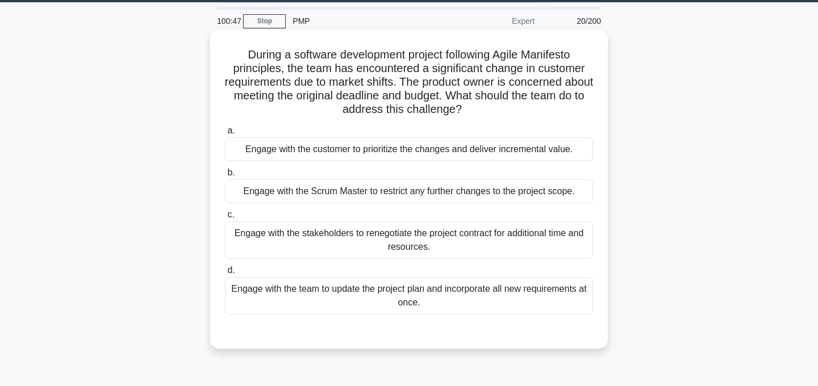
click at [482, 240] on div "Engage with the stakeholders to renegotiate the project contract for additional…" at bounding box center [409, 240] width 368 height 37
click at [225, 219] on input "c. Engage with the stakeholders to renegotiate the project contract for additio…" at bounding box center [225, 214] width 0 height 7
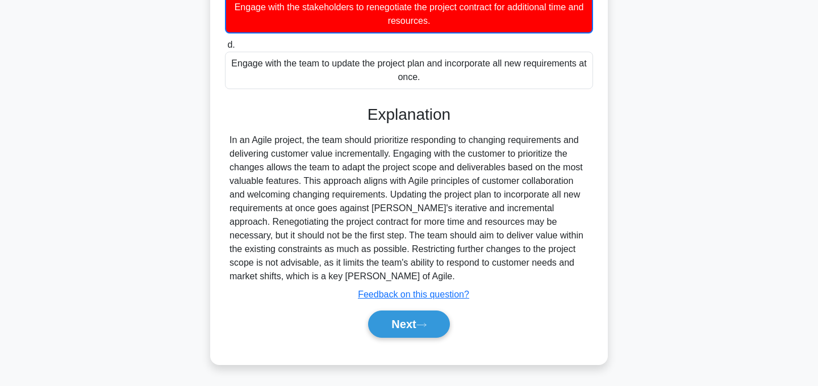
scroll to position [261, 0]
click at [421, 322] on icon at bounding box center [421, 325] width 10 height 6
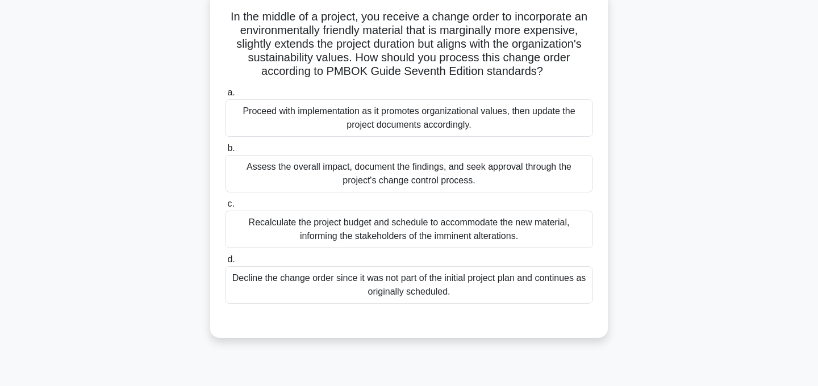
scroll to position [58, 0]
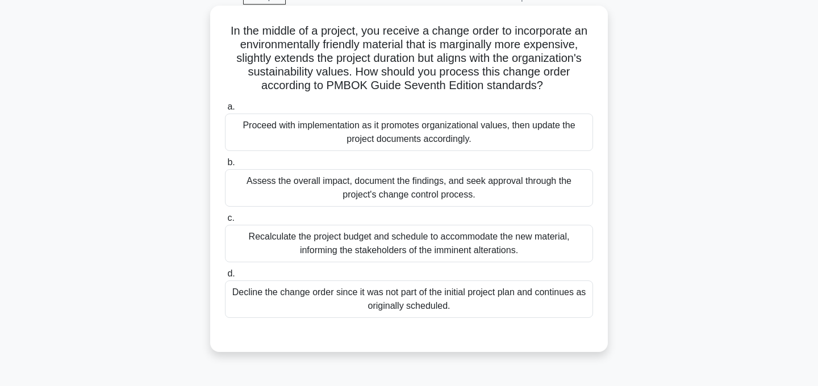
click at [403, 189] on div "Assess the overall impact, document the findings, and seek approval through the…" at bounding box center [409, 187] width 368 height 37
click at [225, 166] on input "b. Assess the overall impact, document the findings, and seek approval through …" at bounding box center [225, 162] width 0 height 7
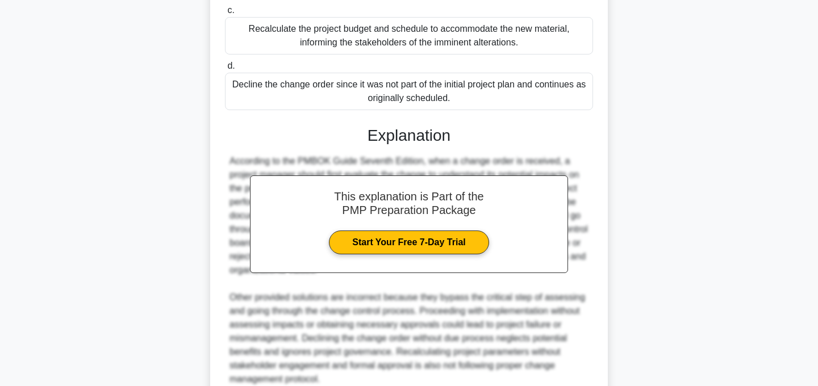
scroll to position [369, 0]
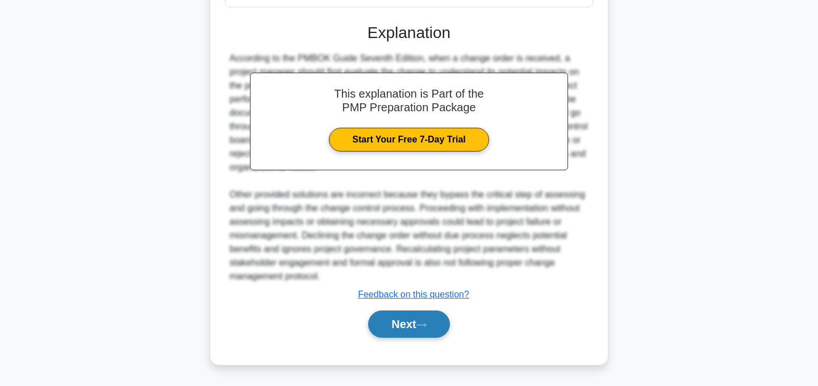
click at [417, 330] on button "Next" at bounding box center [408, 324] width 81 height 27
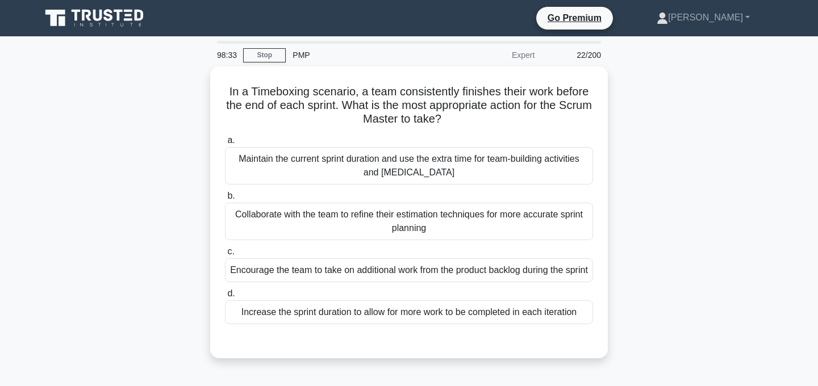
scroll to position [12, 0]
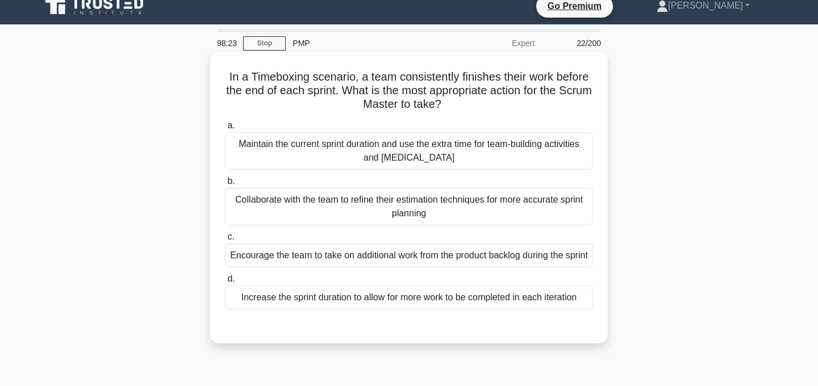
click at [414, 206] on div "Collaborate with the team to refine their estimation techniques for more accura…" at bounding box center [409, 206] width 368 height 37
click at [225, 185] on input "b. Collaborate with the team to refine their estimation techniques for more acc…" at bounding box center [225, 181] width 0 height 7
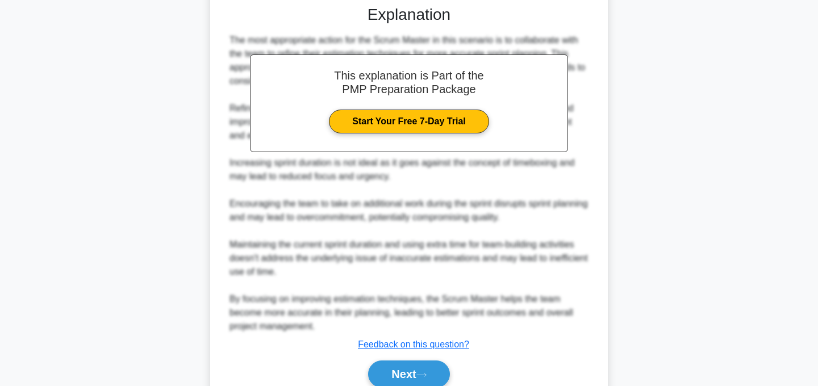
scroll to position [396, 0]
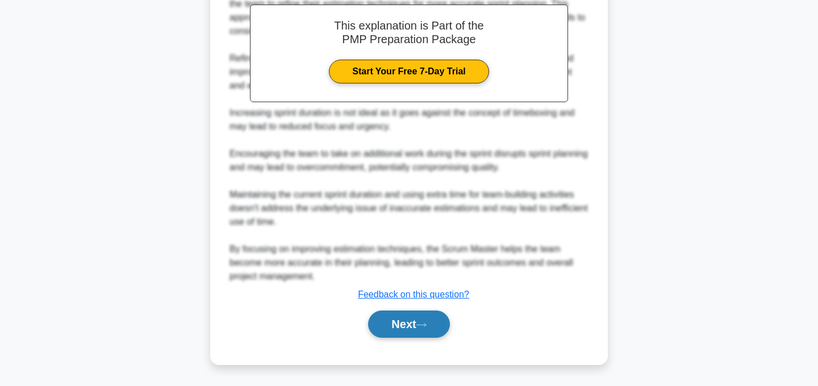
click at [414, 325] on button "Next" at bounding box center [408, 324] width 81 height 27
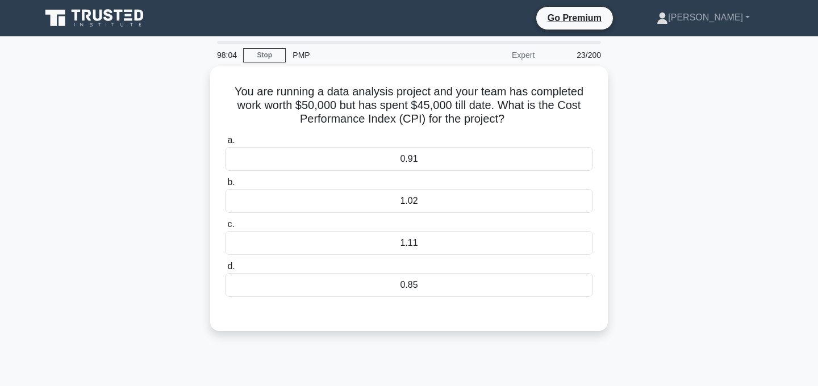
scroll to position [12, 0]
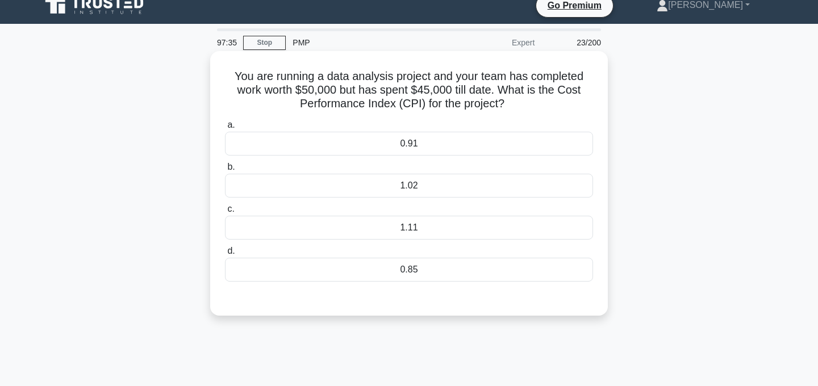
click at [415, 150] on div "0.91" at bounding box center [409, 144] width 368 height 24
click at [225, 129] on input "a. 0.91" at bounding box center [225, 125] width 0 height 7
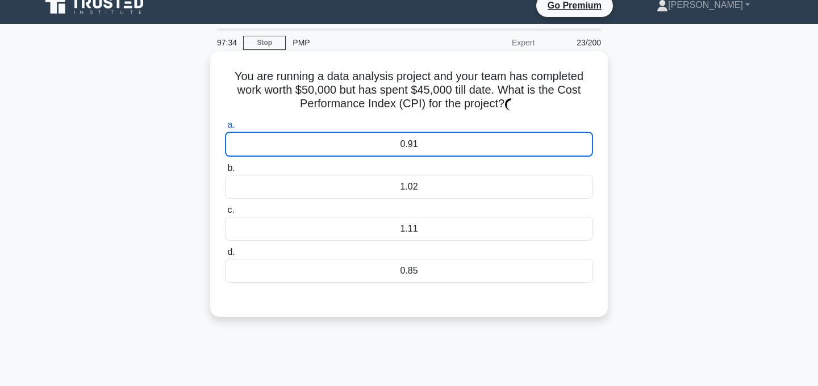
click at [415, 150] on div "0.91" at bounding box center [409, 144] width 368 height 25
click at [225, 129] on input "a. 0.91" at bounding box center [225, 125] width 0 height 7
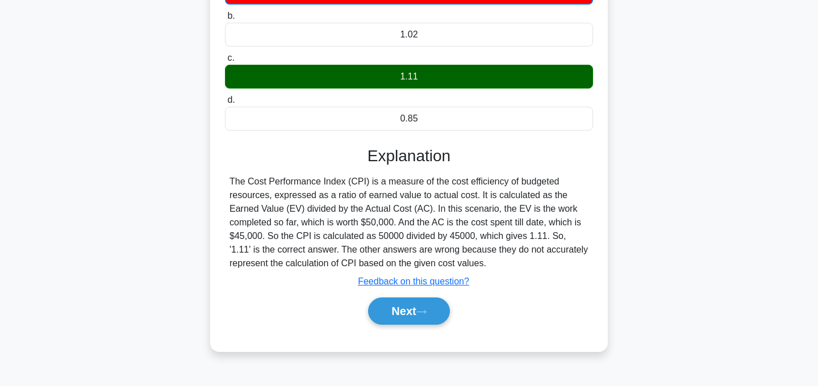
scroll to position [227, 0]
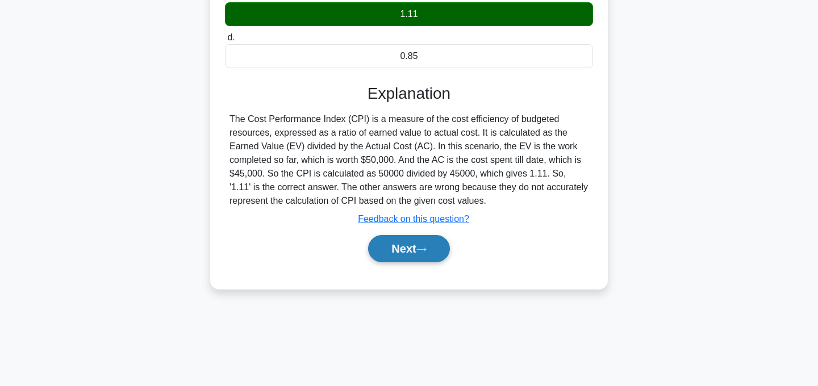
click at [431, 254] on button "Next" at bounding box center [408, 248] width 81 height 27
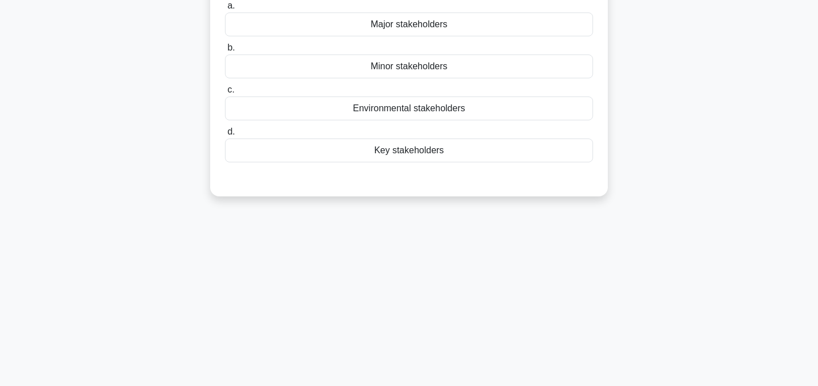
scroll to position [0, 0]
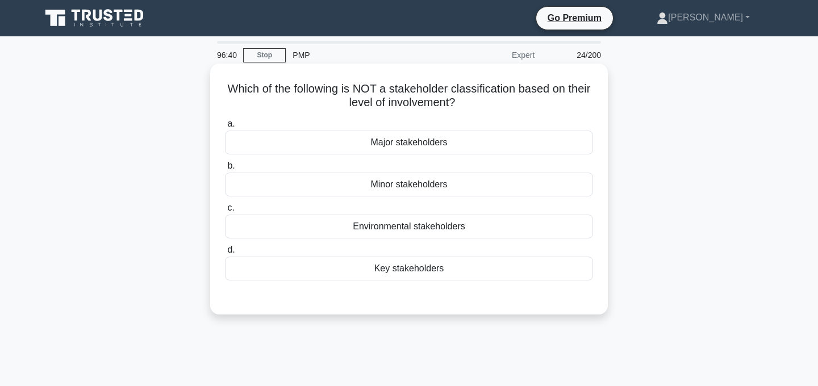
click at [449, 229] on div "Environmental stakeholders" at bounding box center [409, 227] width 368 height 24
click at [225, 212] on input "c. Environmental stakeholders" at bounding box center [225, 207] width 0 height 7
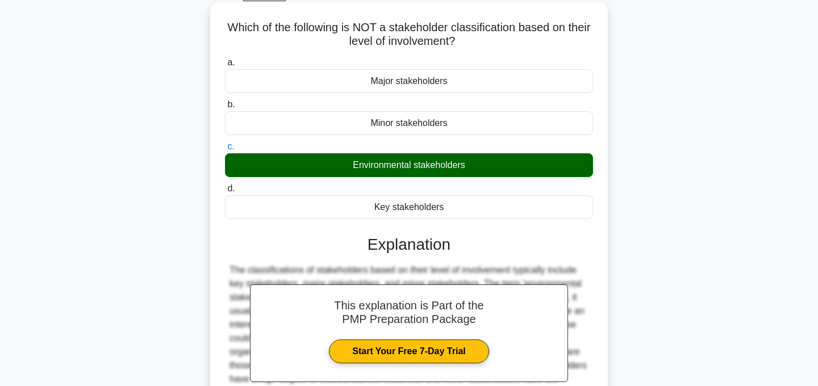
scroll to position [227, 0]
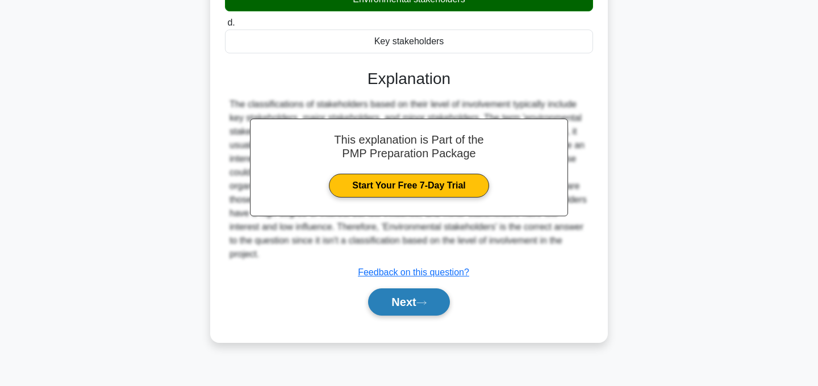
click at [436, 310] on button "Next" at bounding box center [408, 302] width 81 height 27
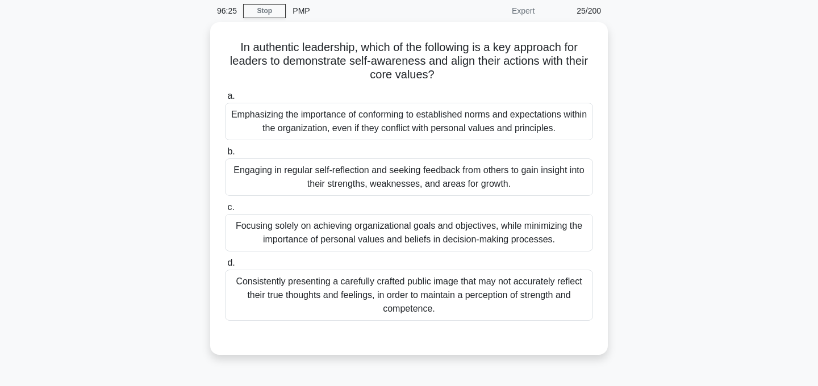
scroll to position [42, 0]
click at [470, 180] on div "Engaging in regular self-reflection and seeking feedback from others to gain in…" at bounding box center [409, 176] width 368 height 37
click at [225, 155] on input "b. Engaging in regular self-reflection and seeking feedback from others to gain…" at bounding box center [225, 151] width 0 height 7
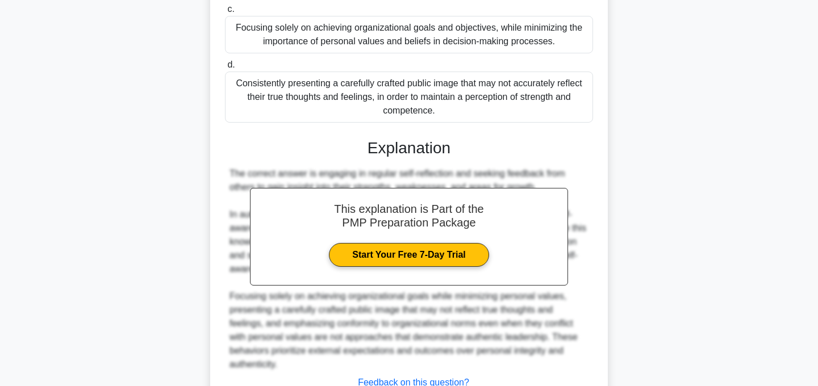
scroll to position [328, 0]
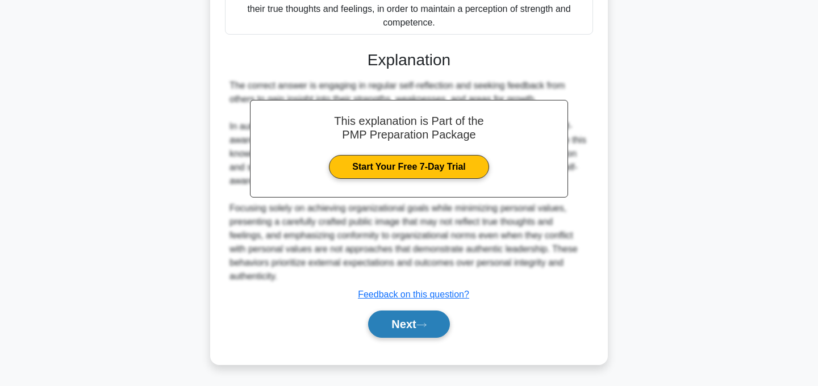
click at [410, 323] on button "Next" at bounding box center [408, 324] width 81 height 27
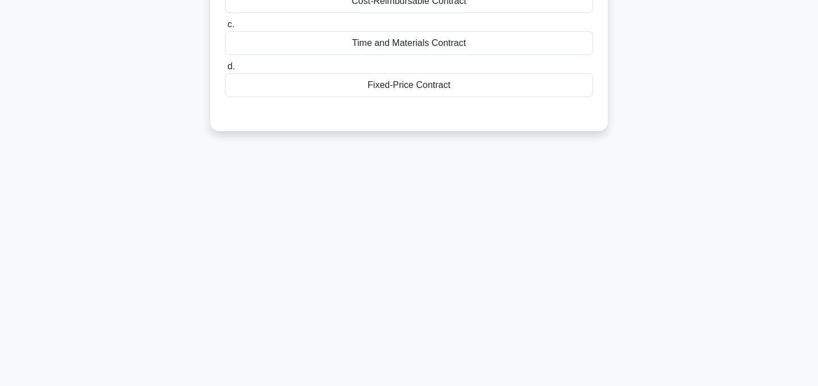
scroll to position [0, 0]
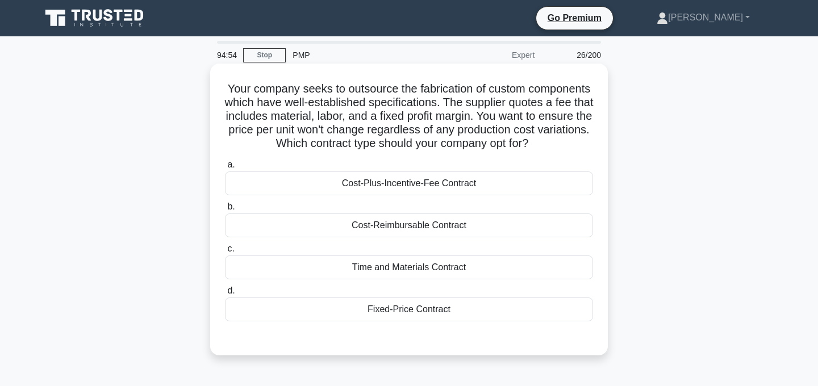
click at [457, 314] on div "Fixed-Price Contract" at bounding box center [409, 310] width 368 height 24
click at [225, 295] on input "d. Fixed-Price Contract" at bounding box center [225, 290] width 0 height 7
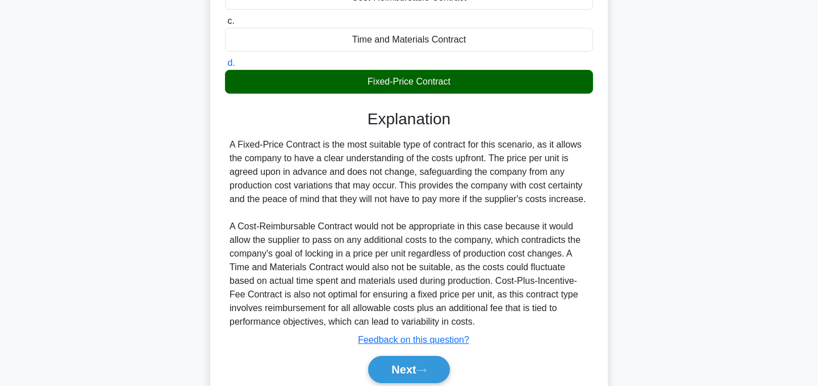
scroll to position [287, 0]
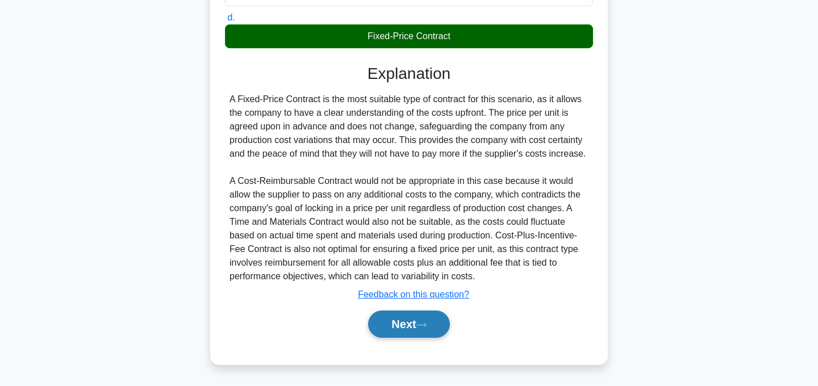
click at [416, 330] on button "Next" at bounding box center [408, 324] width 81 height 27
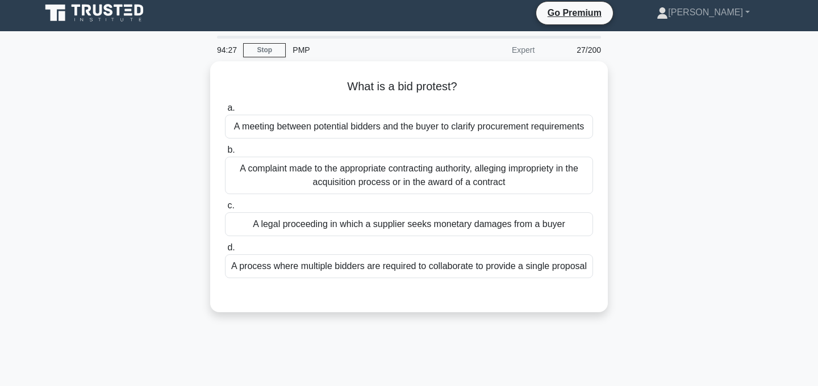
scroll to position [0, 0]
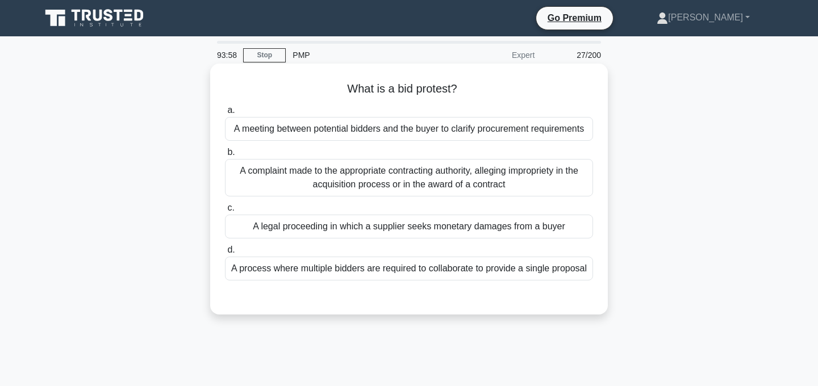
click at [449, 177] on div "A complaint made to the appropriate contracting authority, alleging impropriety…" at bounding box center [409, 177] width 368 height 37
click at [225, 156] on input "b. A complaint made to the appropriate contracting authority, alleging impropri…" at bounding box center [225, 152] width 0 height 7
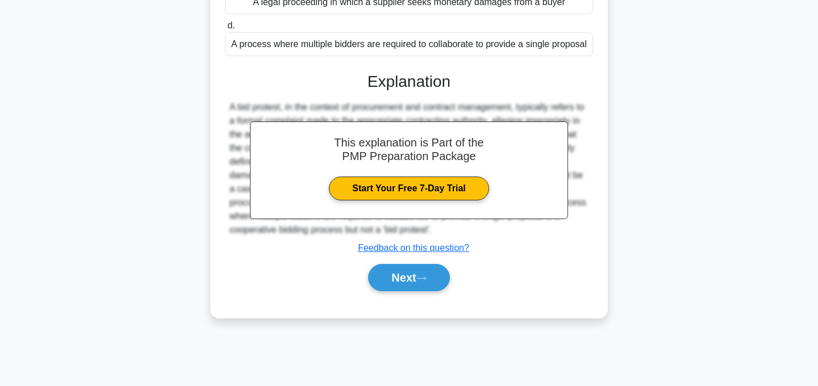
scroll to position [227, 0]
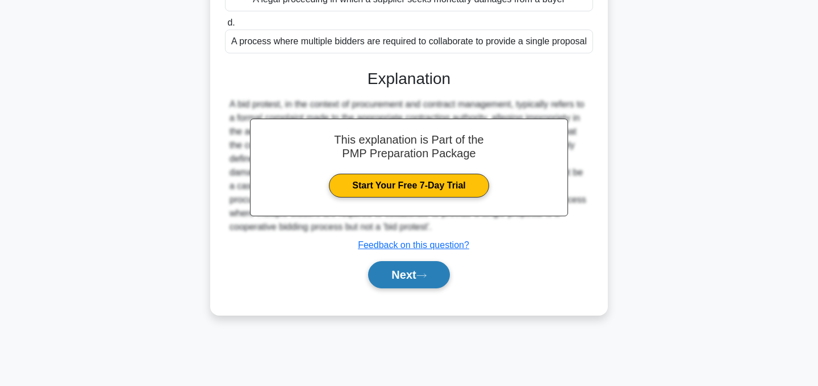
click at [416, 285] on button "Next" at bounding box center [408, 274] width 81 height 27
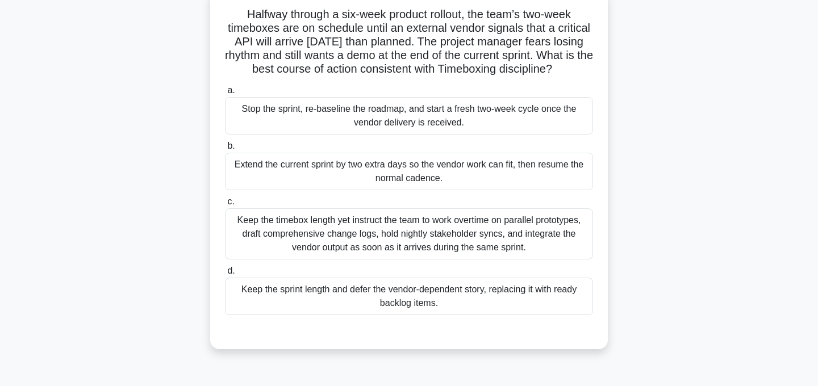
scroll to position [76, 0]
click at [479, 314] on div "Keep the sprint length and defer the vendor-dependent story, replacing it with …" at bounding box center [409, 295] width 368 height 37
click at [225, 274] on input "d. Keep the sprint length and defer the vendor-dependent story, replacing it wi…" at bounding box center [225, 269] width 0 height 7
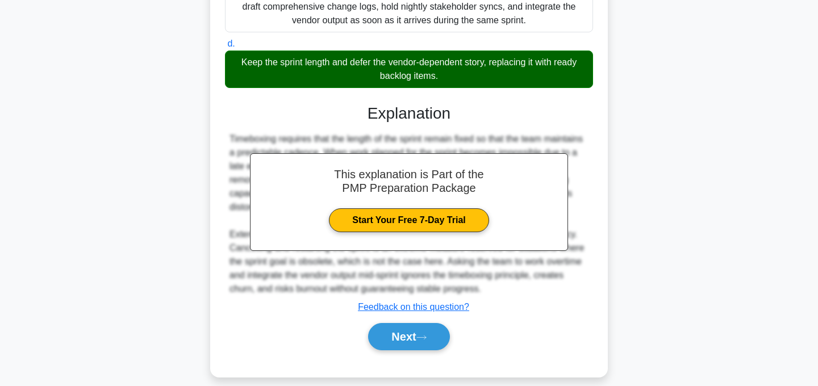
scroll to position [328, 0]
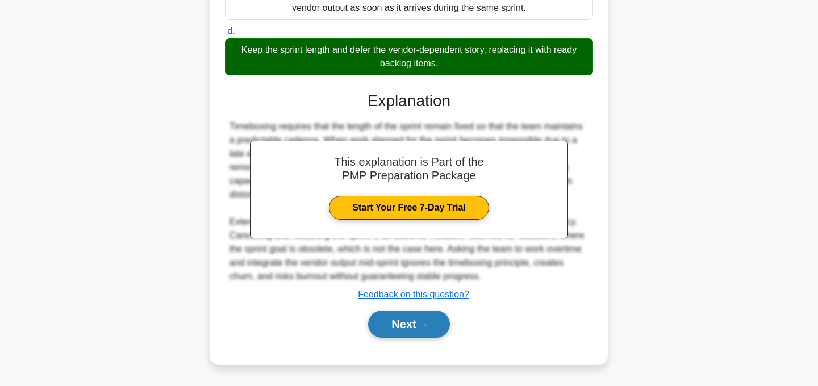
click at [432, 323] on button "Next" at bounding box center [408, 324] width 81 height 27
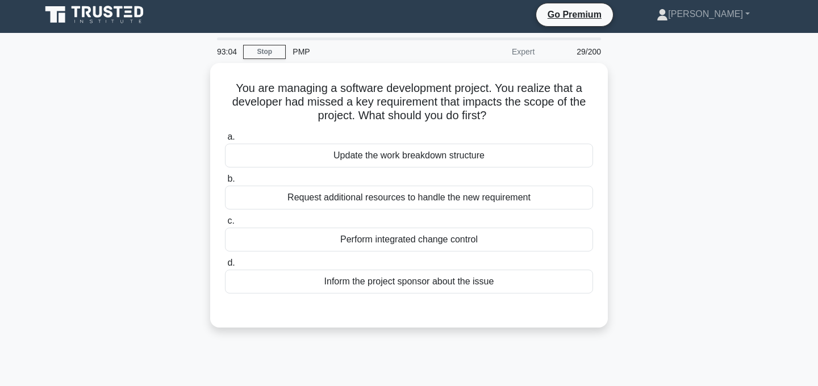
scroll to position [0, 0]
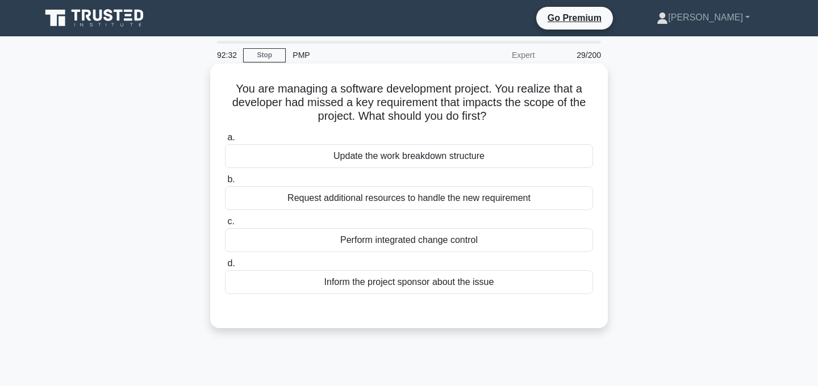
click at [444, 242] on div "Perform integrated change control" at bounding box center [409, 240] width 368 height 24
click at [225, 225] on input "c. Perform integrated change control" at bounding box center [225, 221] width 0 height 7
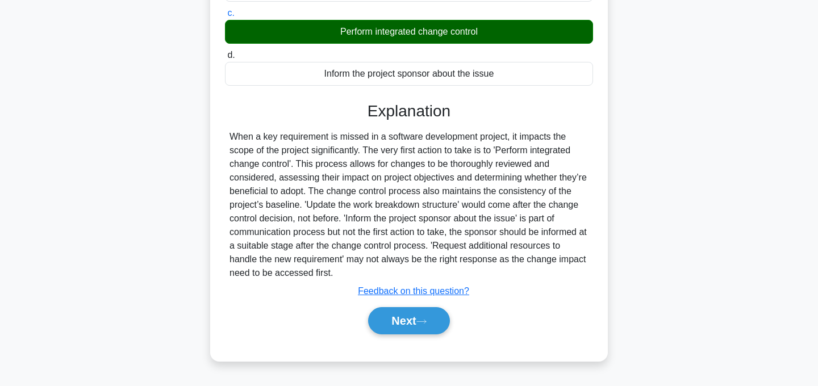
scroll to position [214, 0]
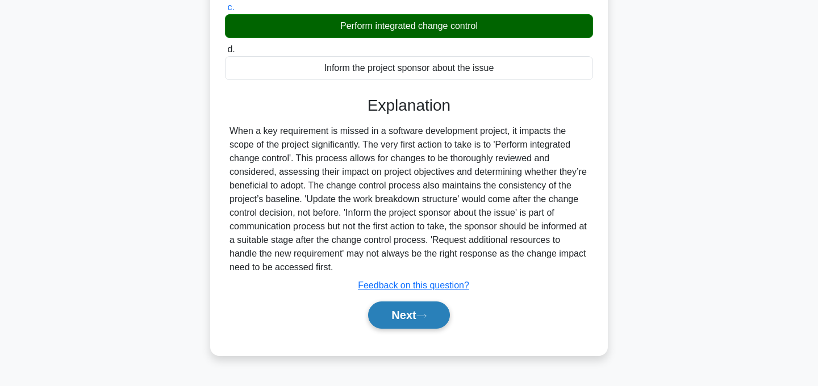
click at [418, 319] on button "Next" at bounding box center [408, 315] width 81 height 27
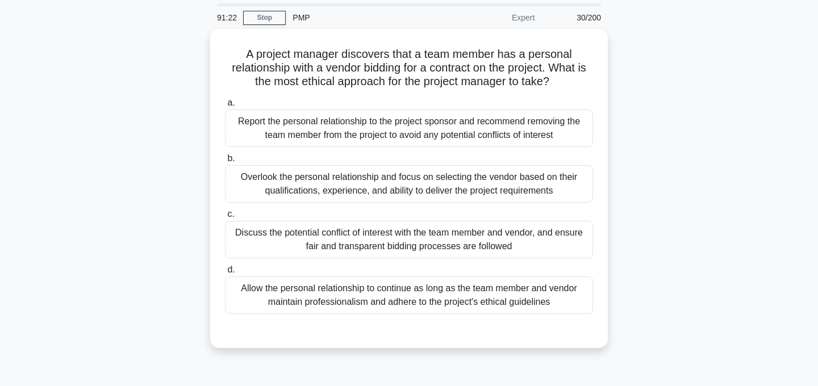
scroll to position [41, 0]
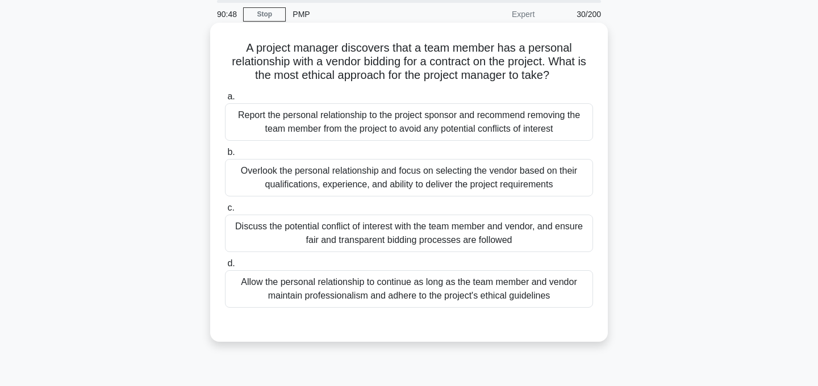
click at [448, 173] on div "Overlook the personal relationship and focus on selecting the vendor based on t…" at bounding box center [409, 177] width 368 height 37
click at [225, 156] on input "b. Overlook the personal relationship and focus on selecting the vendor based o…" at bounding box center [225, 152] width 0 height 7
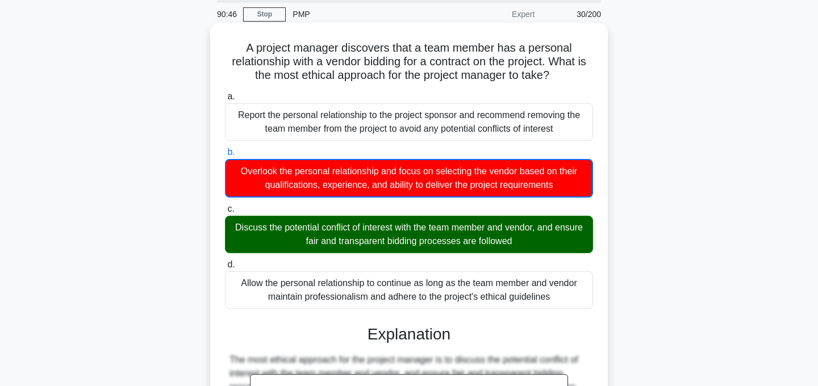
click at [431, 241] on div "Discuss the potential conflict of interest with the team member and vendor, and…" at bounding box center [409, 234] width 368 height 37
click at [225, 213] on input "c. Discuss the potential conflict of interest with the team member and vendor, …" at bounding box center [225, 209] width 0 height 7
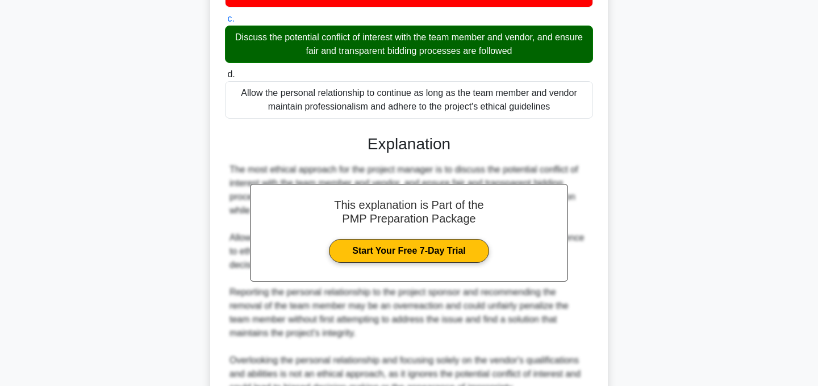
scroll to position [341, 0]
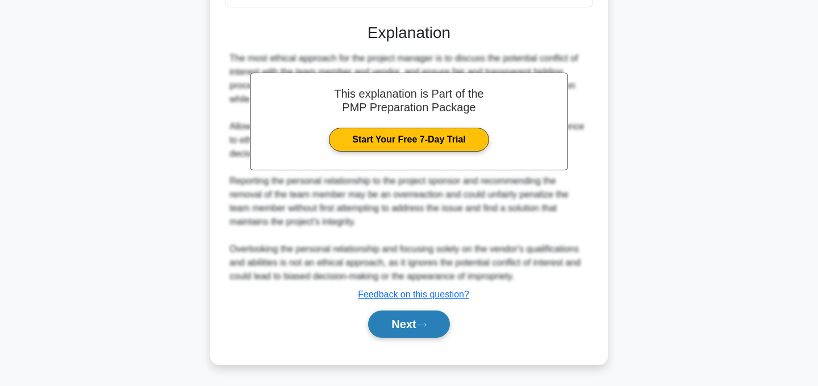
click at [421, 328] on button "Next" at bounding box center [408, 324] width 81 height 27
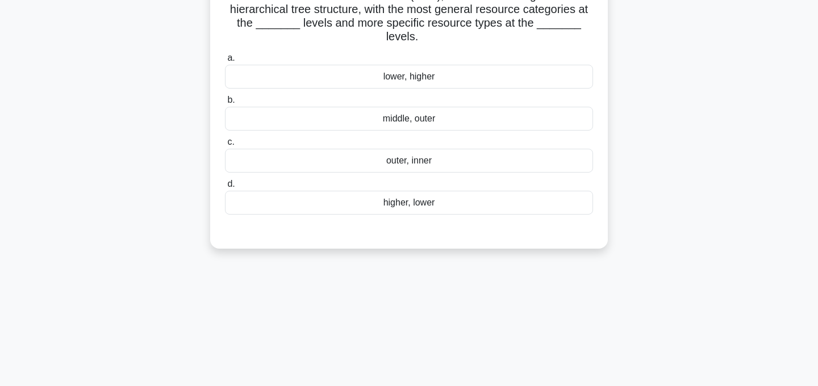
scroll to position [0, 0]
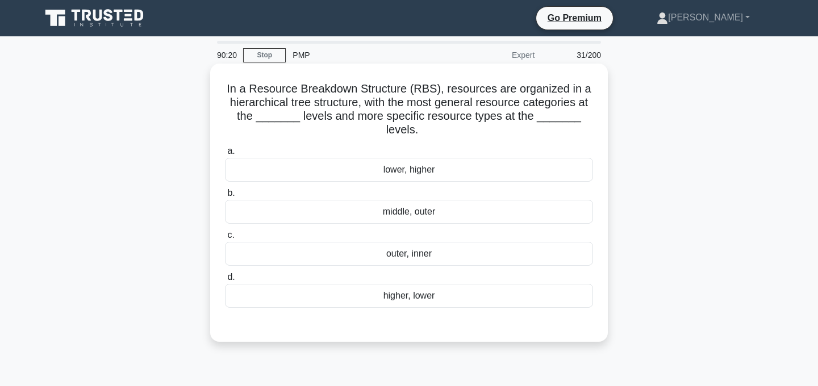
click at [414, 298] on div "higher, lower" at bounding box center [409, 296] width 368 height 24
click at [225, 281] on input "d. higher, lower" at bounding box center [225, 277] width 0 height 7
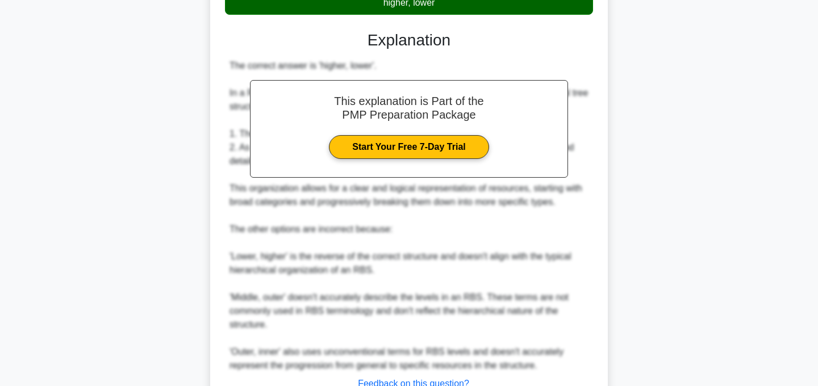
scroll to position [382, 0]
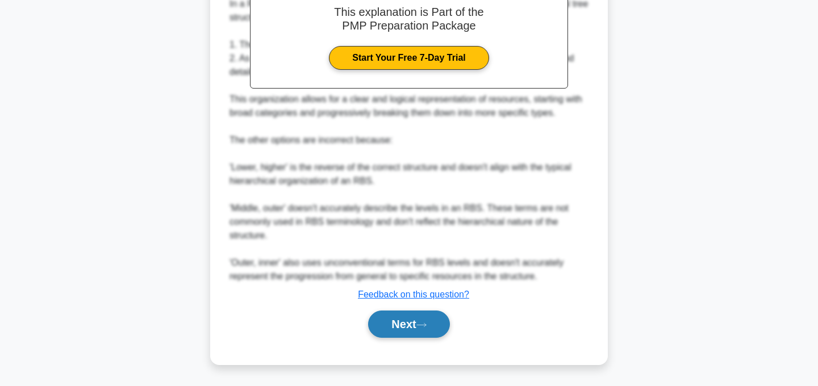
click at [415, 317] on button "Next" at bounding box center [408, 324] width 81 height 27
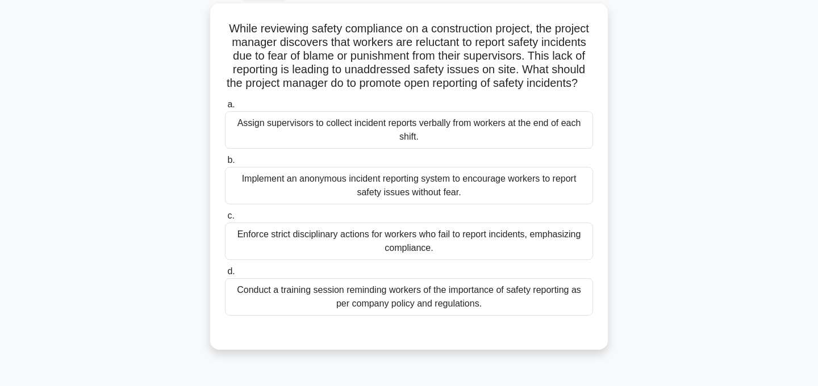
scroll to position [65, 0]
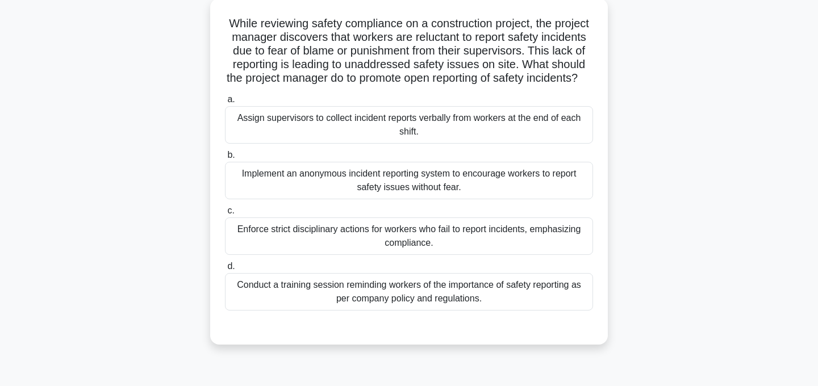
click at [444, 309] on div "Conduct a training session reminding workers of the importance of safety report…" at bounding box center [409, 291] width 368 height 37
click at [225, 270] on input "d. Conduct a training session reminding workers of the importance of safety rep…" at bounding box center [225, 266] width 0 height 7
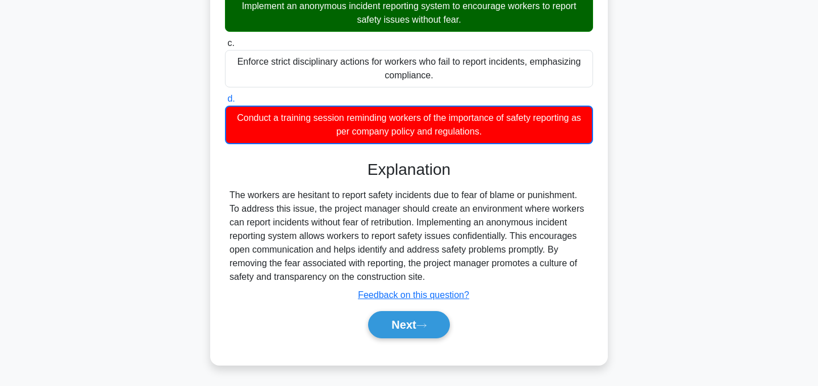
scroll to position [247, 0]
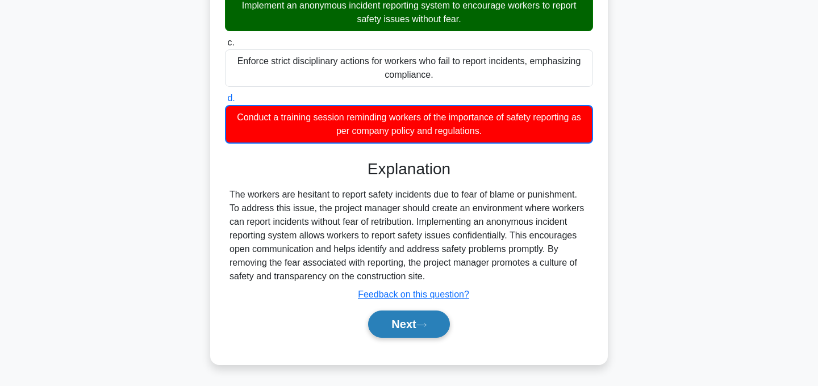
click at [416, 325] on button "Next" at bounding box center [408, 324] width 81 height 27
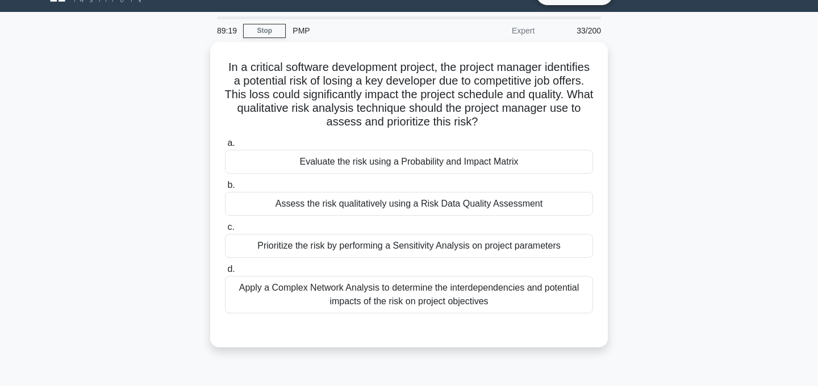
scroll to position [0, 0]
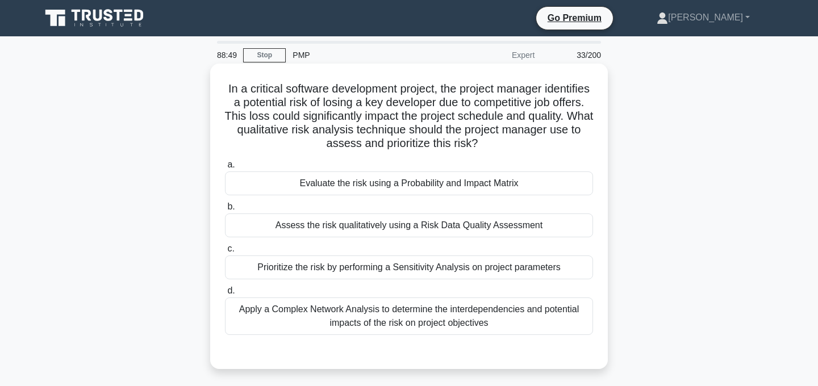
click at [471, 186] on div "Evaluate the risk using a Probability and Impact Matrix" at bounding box center [409, 184] width 368 height 24
click at [225, 169] on input "a. Evaluate the risk using a Probability and Impact Matrix" at bounding box center [225, 164] width 0 height 7
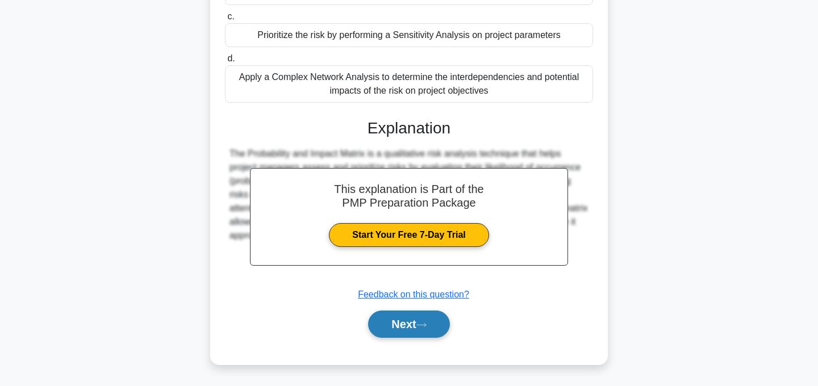
click at [422, 323] on button "Next" at bounding box center [408, 324] width 81 height 27
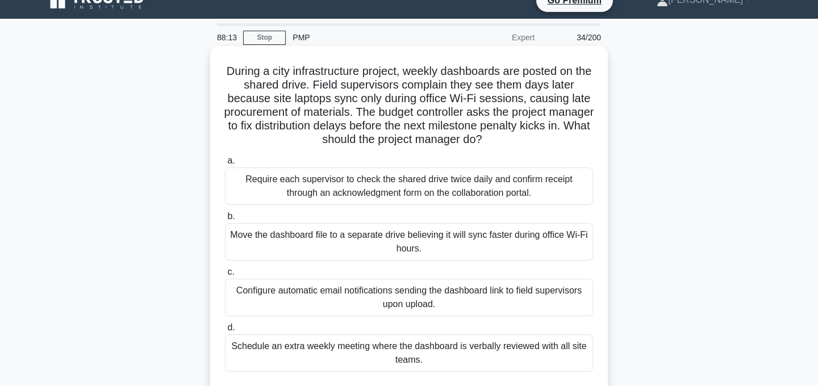
scroll to position [27, 0]
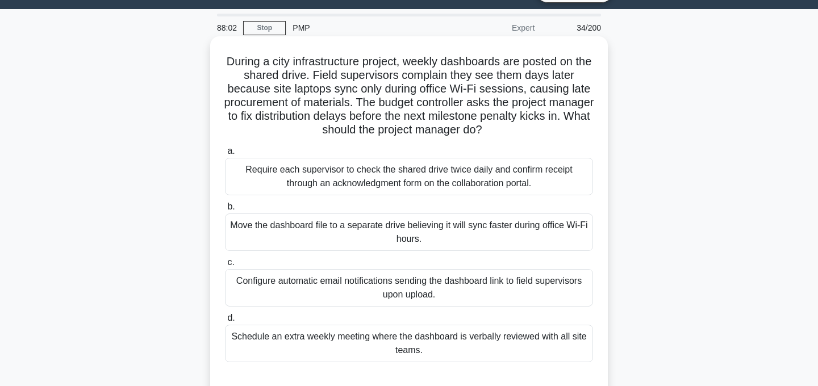
click at [490, 236] on div "Move the dashboard file to a separate drive believing it will sync faster durin…" at bounding box center [409, 232] width 368 height 37
click at [225, 211] on input "b. Move the dashboard file to a separate drive believing it will sync faster du…" at bounding box center [225, 206] width 0 height 7
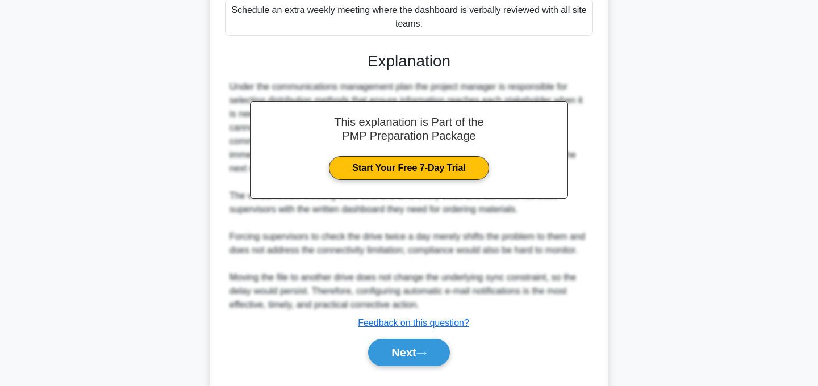
scroll to position [383, 0]
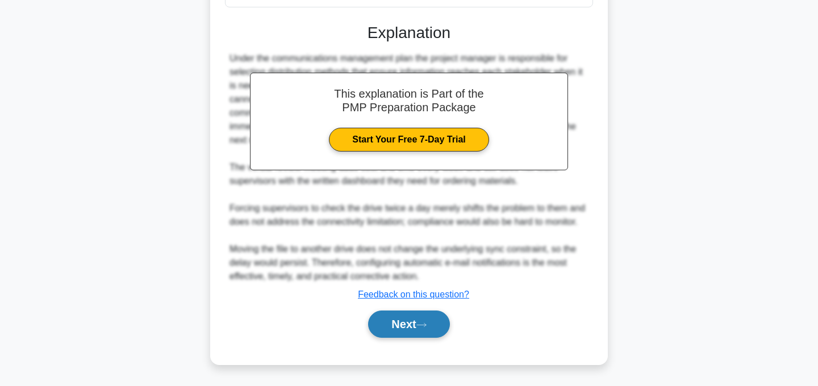
click at [423, 319] on button "Next" at bounding box center [408, 324] width 81 height 27
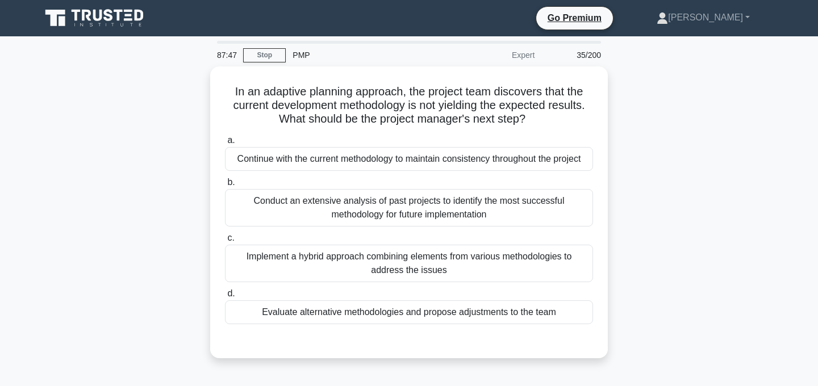
scroll to position [0, 0]
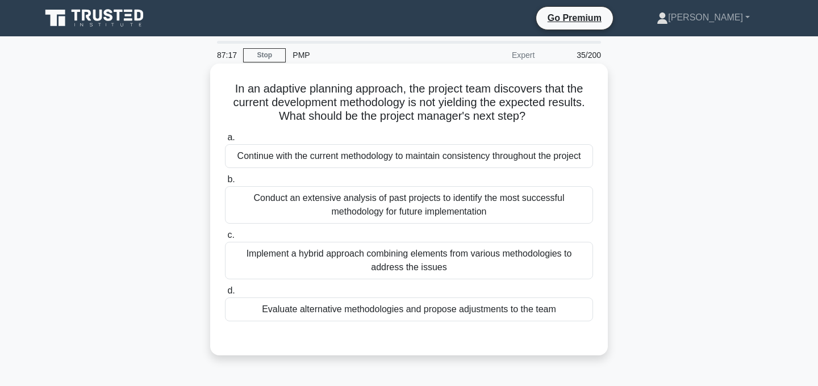
click at [436, 311] on div "Evaluate alternative methodologies and propose adjustments to the team" at bounding box center [409, 310] width 368 height 24
click at [225, 295] on input "d. Evaluate alternative methodologies and propose adjustments to the team" at bounding box center [225, 290] width 0 height 7
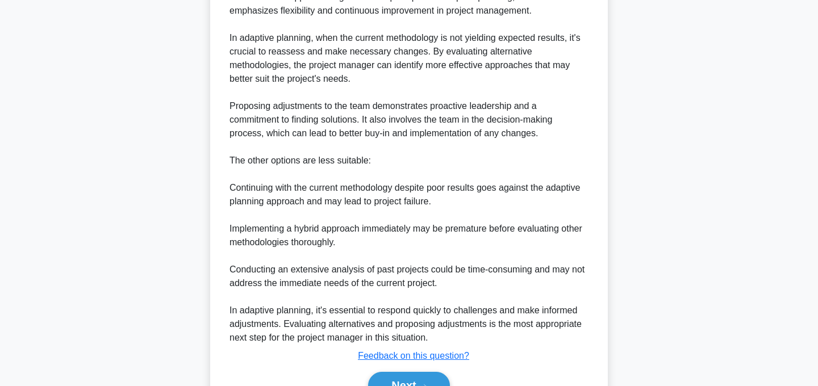
scroll to position [450, 0]
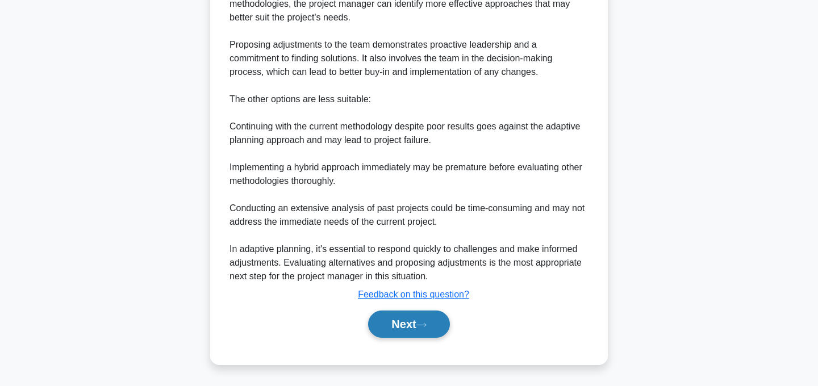
click at [435, 322] on button "Next" at bounding box center [408, 324] width 81 height 27
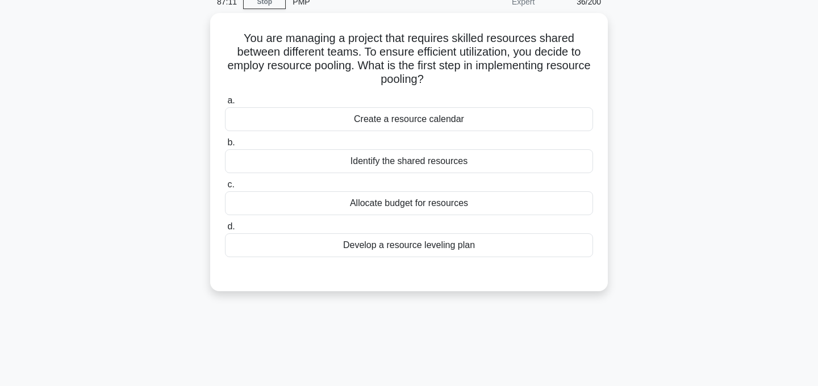
scroll to position [0, 0]
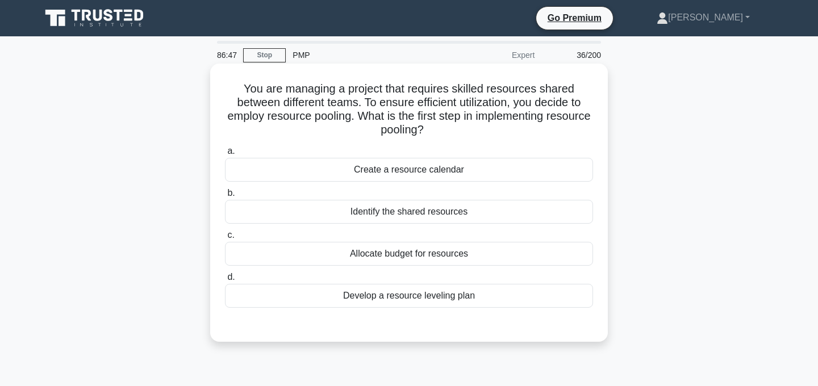
click at [450, 169] on div "Create a resource calendar" at bounding box center [409, 170] width 368 height 24
click at [225, 155] on input "a. Create a resource calendar" at bounding box center [225, 151] width 0 height 7
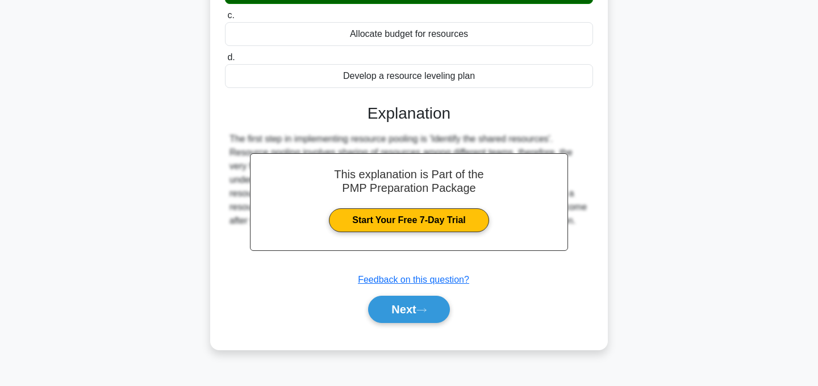
scroll to position [227, 0]
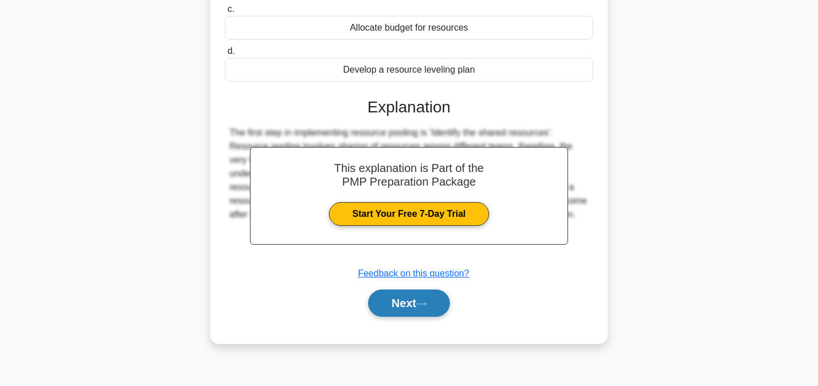
click at [433, 297] on button "Next" at bounding box center [408, 303] width 81 height 27
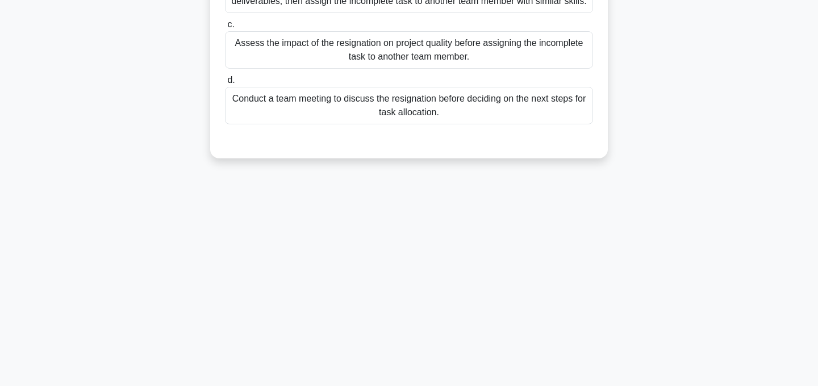
scroll to position [0, 0]
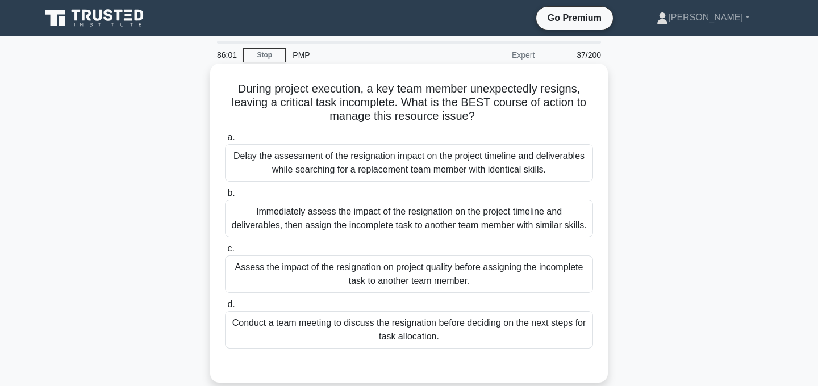
click at [461, 220] on div "Immediately assess the impact of the resignation on the project timeline and de…" at bounding box center [409, 218] width 368 height 37
click at [225, 197] on input "b. Immediately assess the impact of the resignation on the project timeline and…" at bounding box center [225, 193] width 0 height 7
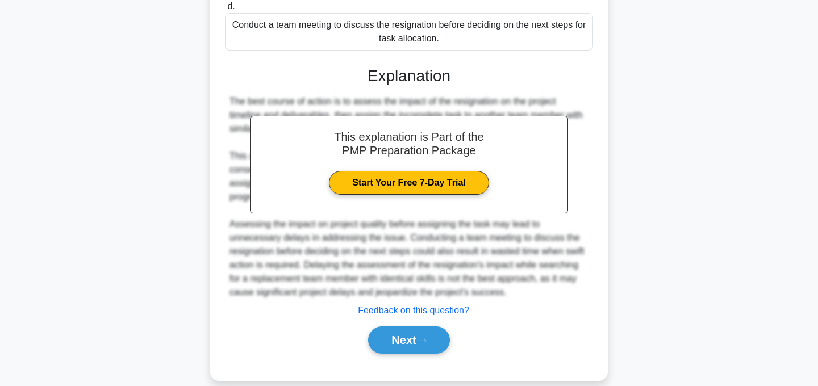
scroll to position [314, 0]
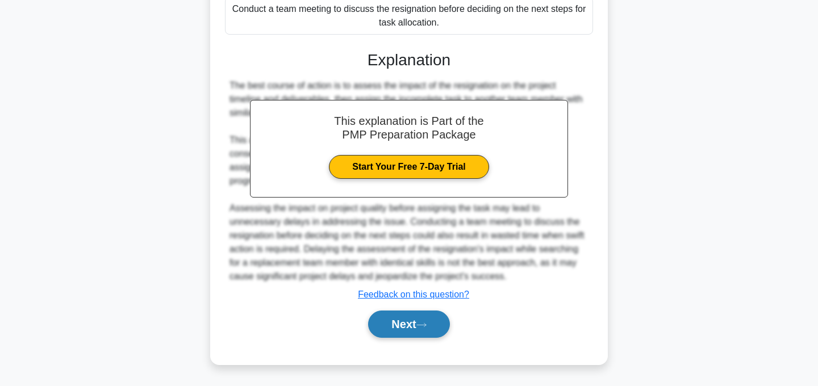
click at [425, 325] on icon at bounding box center [421, 325] width 10 height 6
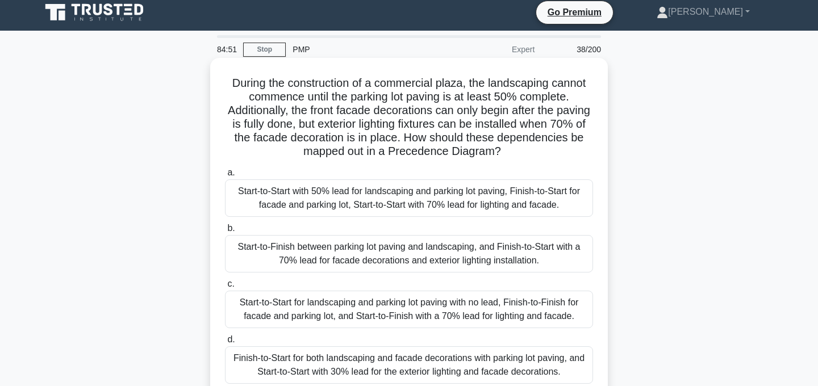
scroll to position [0, 0]
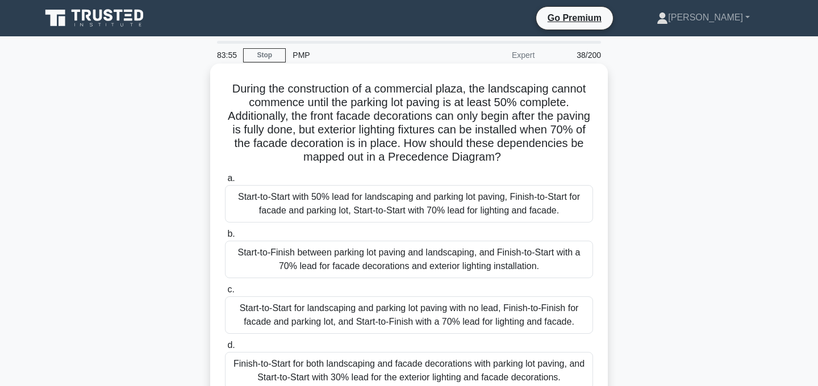
click at [363, 265] on div "Start-to-Finish between parking lot paving and landscaping, and Finish-to-Start…" at bounding box center [409, 259] width 368 height 37
click at [225, 238] on input "b. Start-to-Finish between parking lot paving and landscaping, and Finish-to-St…" at bounding box center [225, 234] width 0 height 7
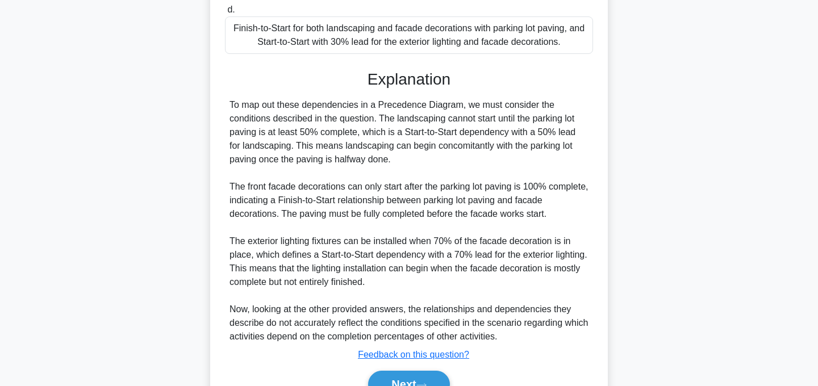
scroll to position [397, 0]
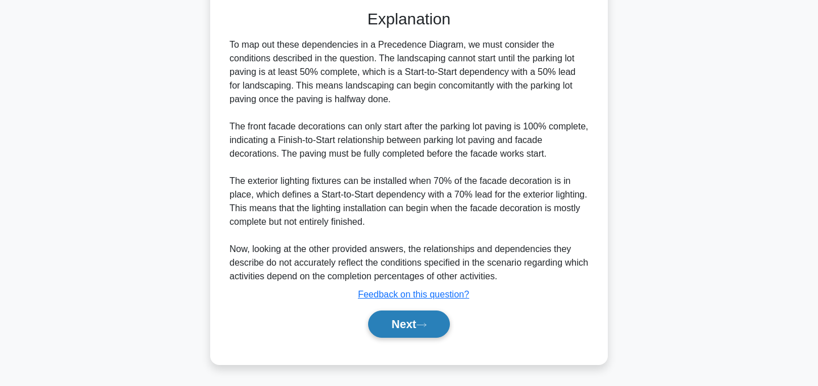
click at [413, 324] on button "Next" at bounding box center [408, 324] width 81 height 27
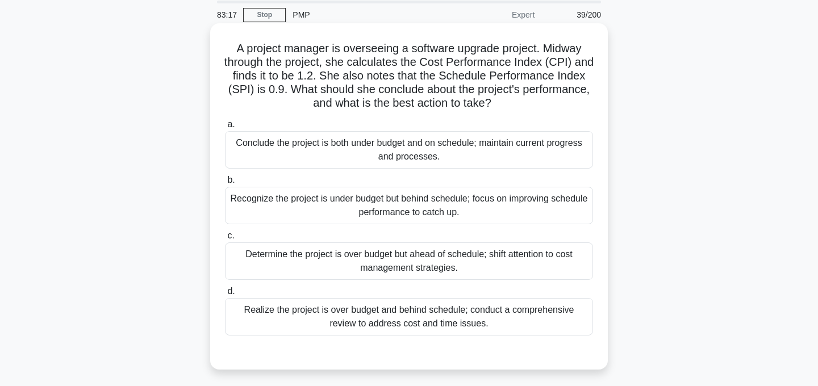
scroll to position [41, 0]
click at [481, 262] on div "Determine the project is over budget but ahead of schedule; shift attention to …" at bounding box center [409, 259] width 368 height 37
click at [225, 239] on input "c. Determine the project is over budget but ahead of schedule; shift attention …" at bounding box center [225, 234] width 0 height 7
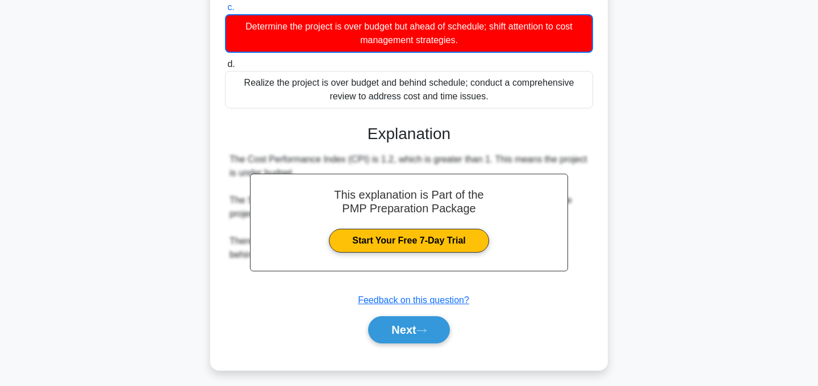
scroll to position [274, 0]
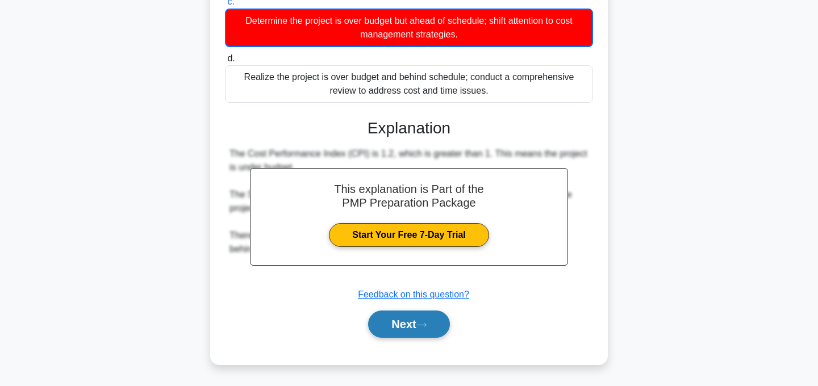
click at [437, 316] on button "Next" at bounding box center [408, 324] width 81 height 27
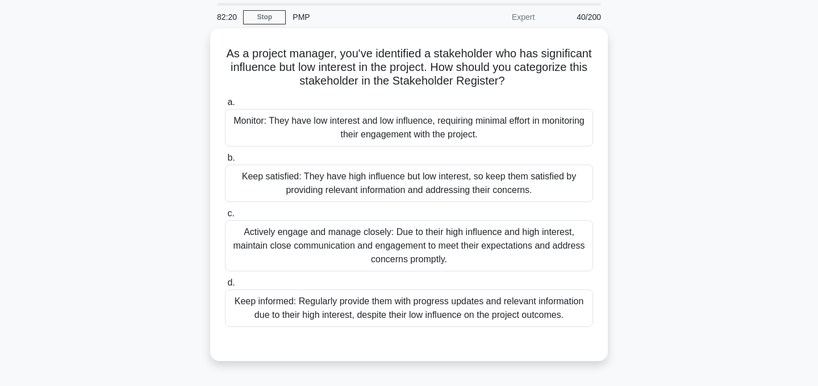
scroll to position [49, 0]
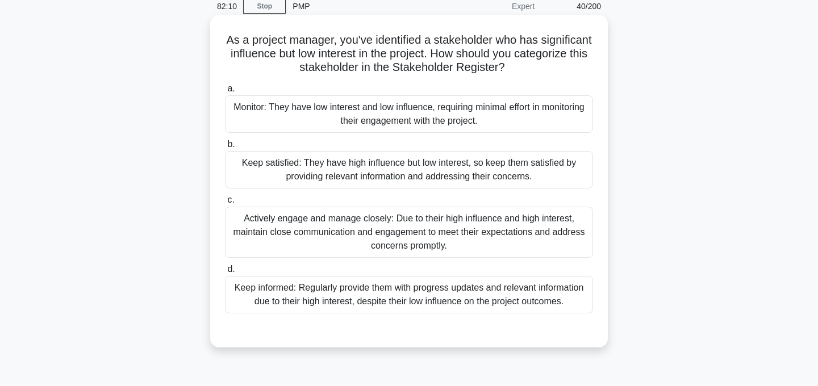
click at [346, 173] on div "Keep satisfied: They have high influence but low interest, so keep them satisfi…" at bounding box center [409, 169] width 368 height 37
click at [225, 148] on input "b. Keep satisfied: They have high influence but low interest, so keep them sati…" at bounding box center [225, 144] width 0 height 7
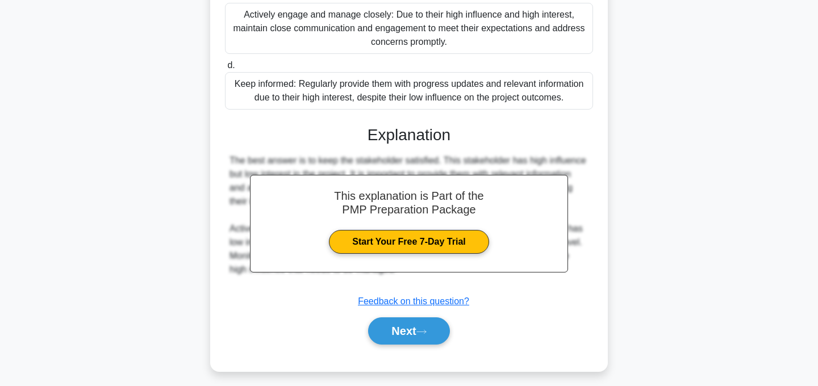
scroll to position [260, 0]
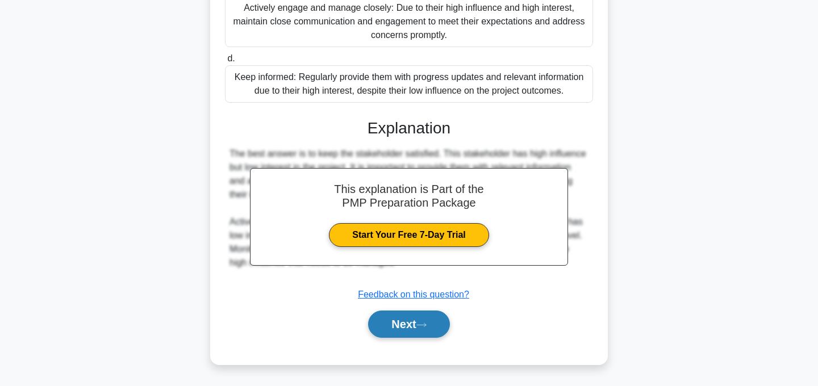
click at [422, 328] on icon at bounding box center [421, 325] width 10 height 6
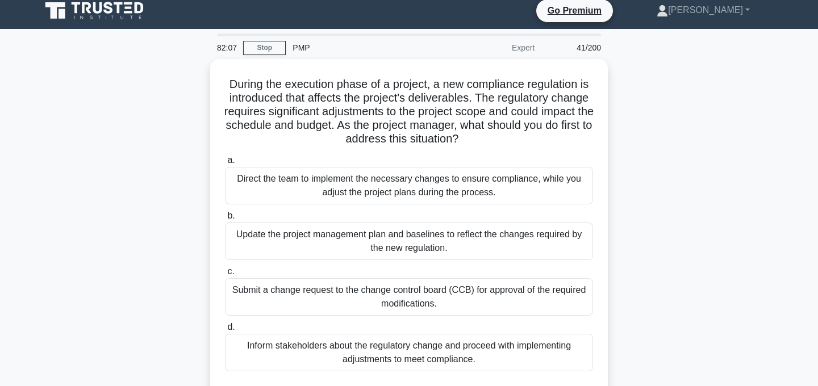
scroll to position [0, 0]
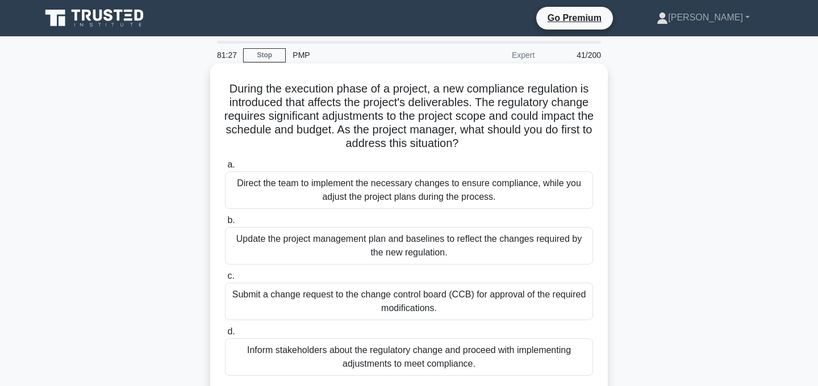
click at [455, 304] on div "Submit a change request to the change control board (CCB) for approval of the r…" at bounding box center [409, 301] width 368 height 37
click at [225, 280] on input "c. Submit a change request to the change control board (CCB) for approval of th…" at bounding box center [225, 276] width 0 height 7
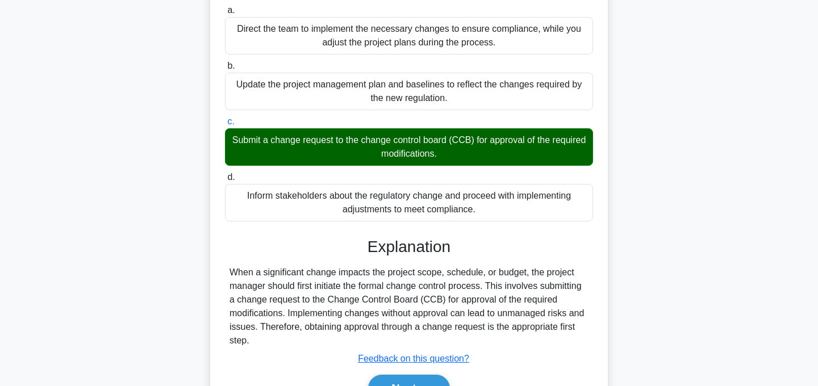
scroll to position [227, 0]
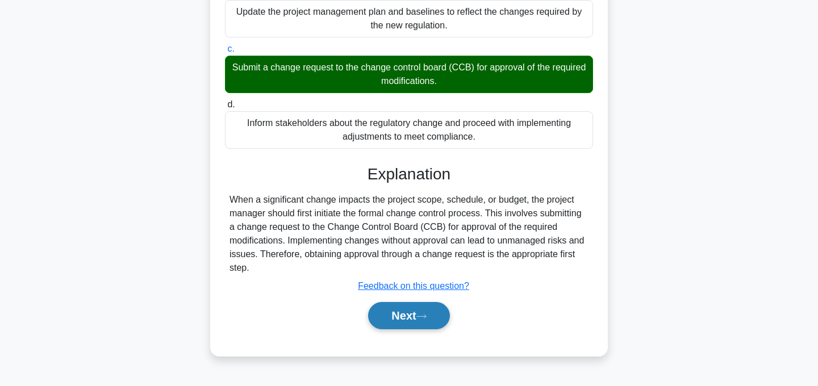
click at [428, 313] on button "Next" at bounding box center [408, 315] width 81 height 27
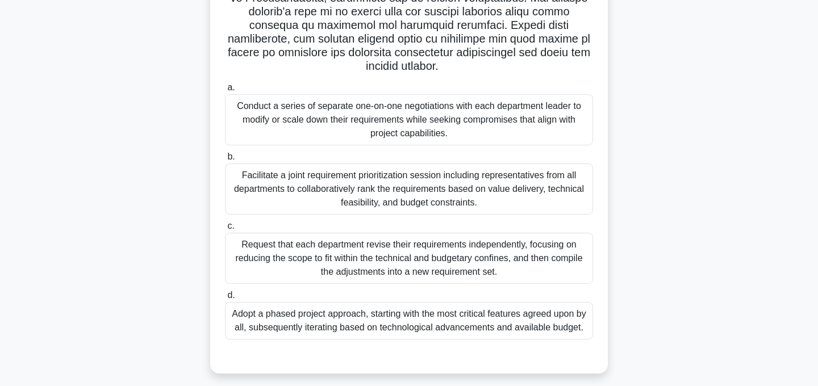
click at [490, 176] on div "Facilitate a joint requirement prioritization session including representatives…" at bounding box center [409, 189] width 368 height 51
click at [225, 161] on input "b. Facilitate a joint requirement prioritization session including representati…" at bounding box center [225, 156] width 0 height 7
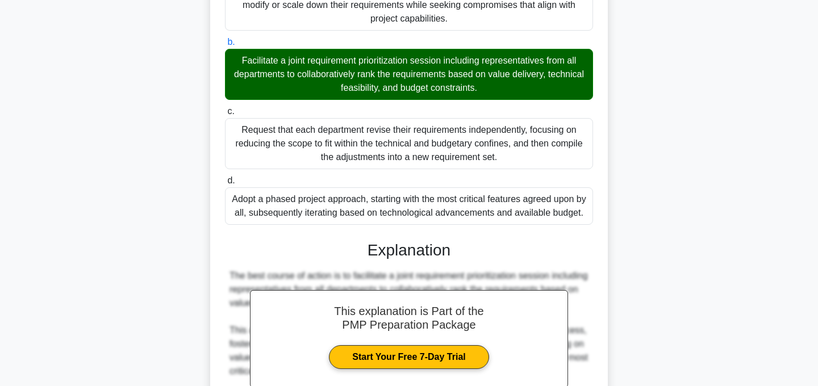
scroll to position [546, 0]
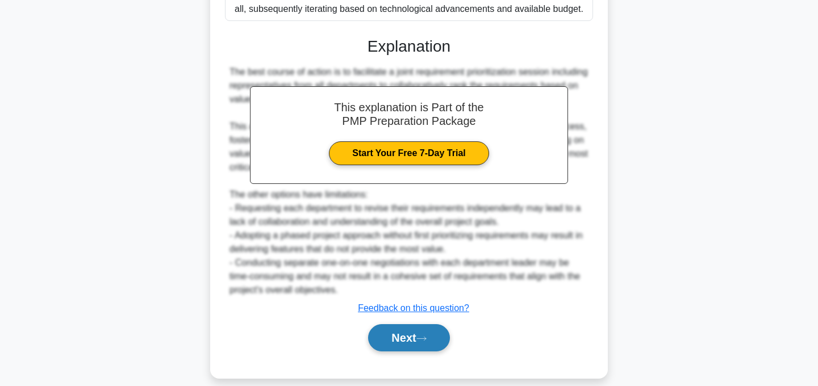
click at [430, 331] on button "Next" at bounding box center [408, 337] width 81 height 27
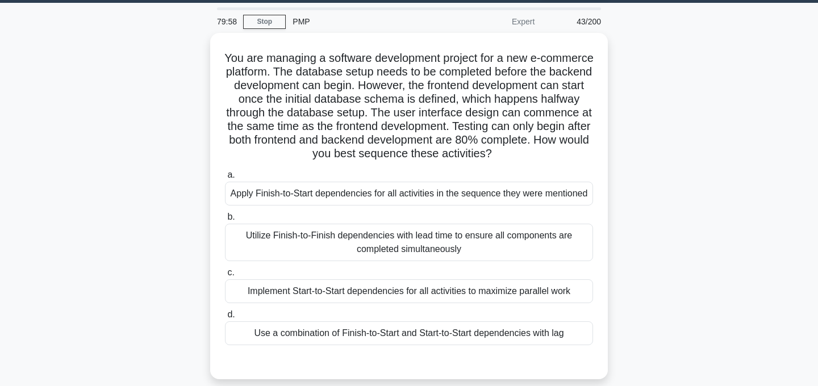
scroll to position [61, 0]
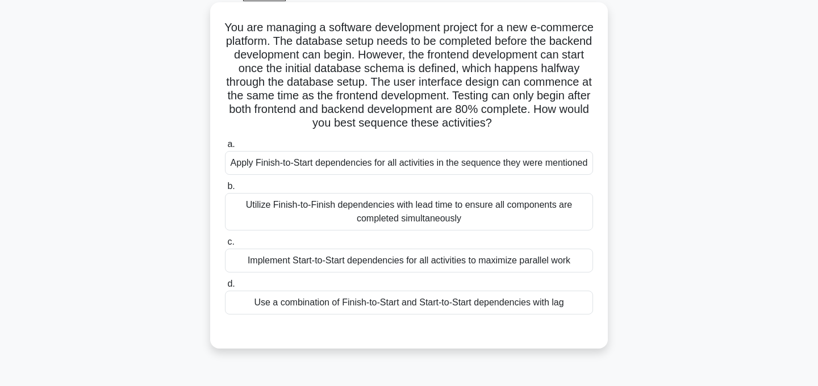
click at [511, 305] on div "Use a combination of Finish-to-Start and Start-to-Start dependencies with lag" at bounding box center [409, 303] width 368 height 24
click at [225, 288] on input "d. Use a combination of Finish-to-Start and Start-to-Start dependencies with lag" at bounding box center [225, 284] width 0 height 7
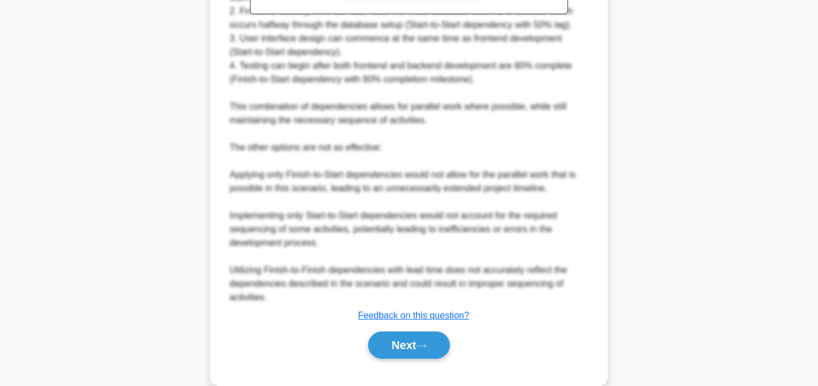
scroll to position [546, 0]
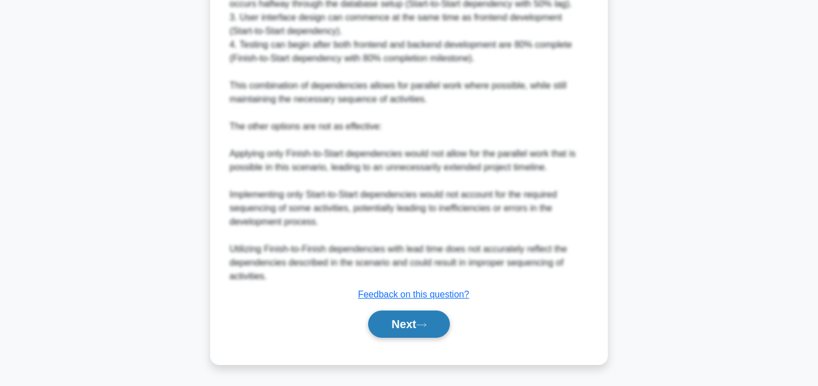
click at [423, 323] on icon at bounding box center [421, 325] width 10 height 6
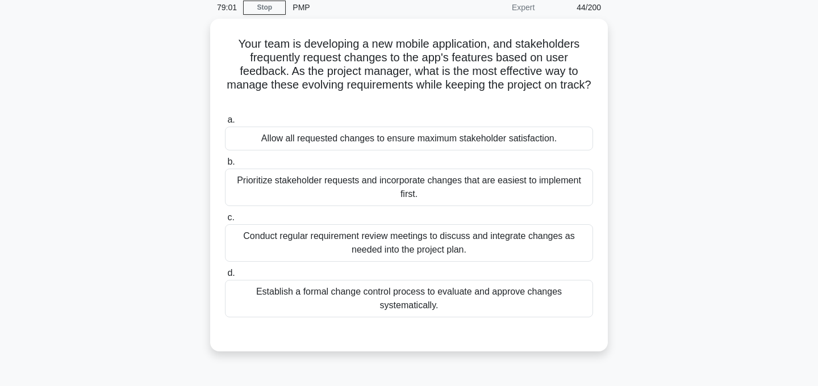
scroll to position [51, 0]
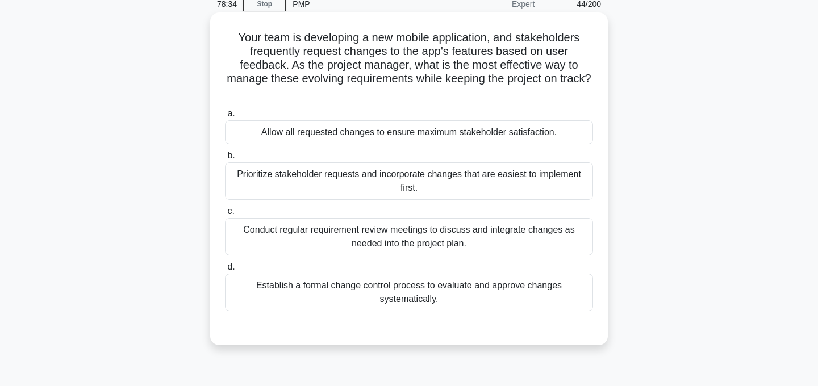
click at [487, 223] on div "Conduct regular requirement review meetings to discuss and integrate changes as…" at bounding box center [409, 236] width 368 height 37
click at [225, 215] on input "c. Conduct regular requirement review meetings to discuss and integrate changes…" at bounding box center [225, 211] width 0 height 7
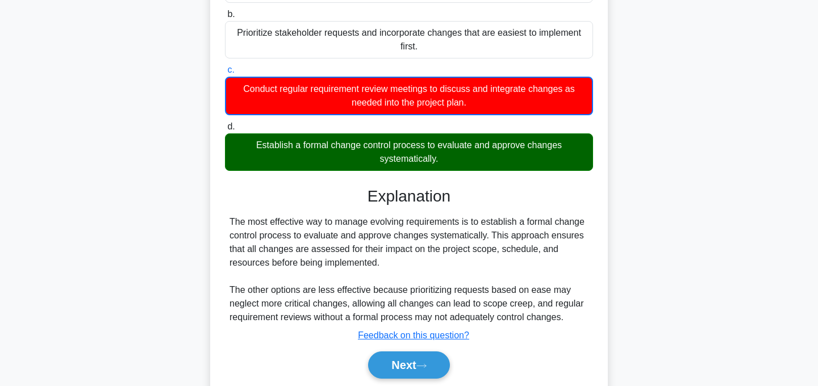
scroll to position [227, 0]
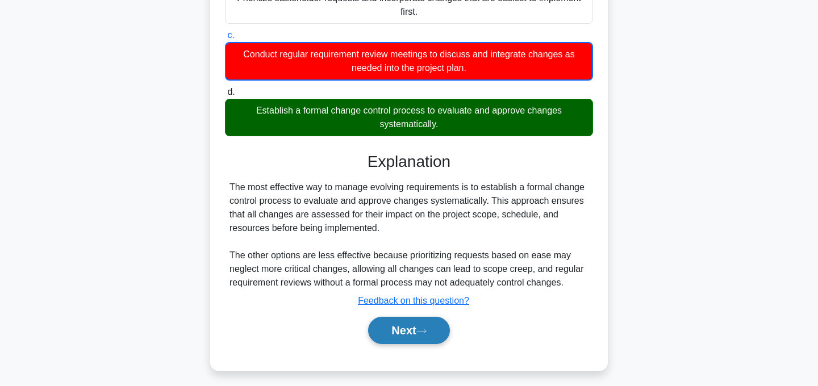
click at [419, 320] on button "Next" at bounding box center [408, 330] width 81 height 27
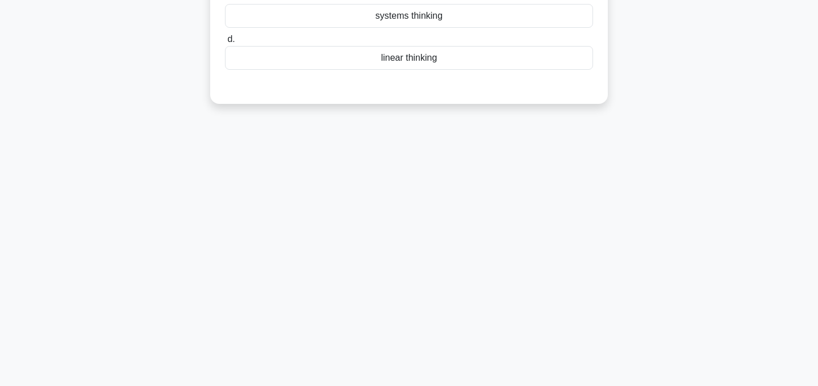
scroll to position [0, 0]
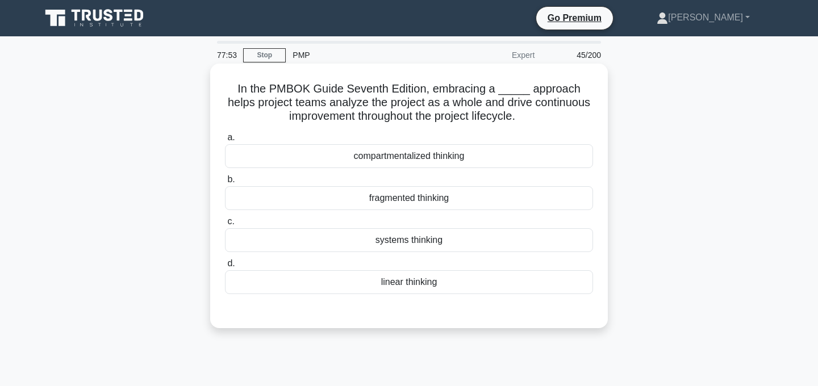
click at [439, 241] on div "systems thinking" at bounding box center [409, 240] width 368 height 24
click at [225, 225] on input "c. systems thinking" at bounding box center [225, 221] width 0 height 7
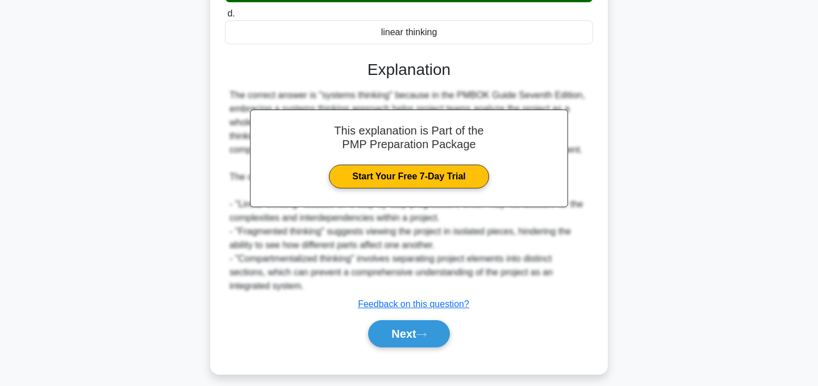
scroll to position [260, 0]
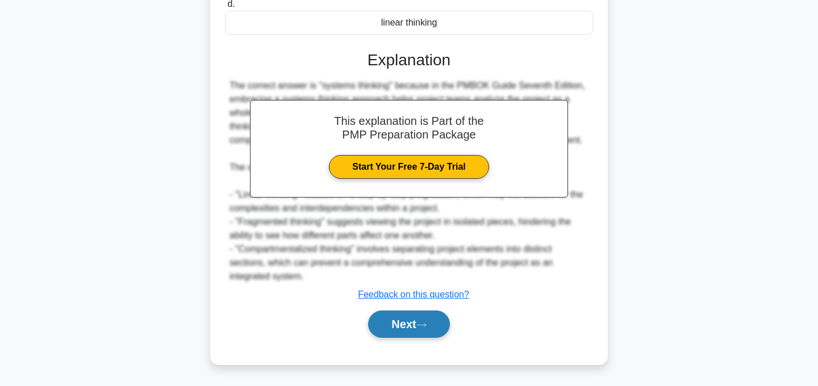
click at [425, 327] on icon at bounding box center [421, 325] width 10 height 6
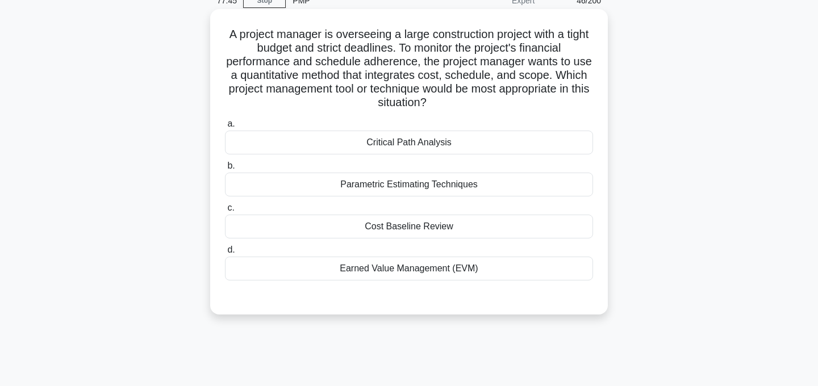
scroll to position [56, 0]
click at [441, 225] on div "Cost Baseline Review" at bounding box center [409, 226] width 368 height 24
click at [225, 211] on input "c. Cost Baseline Review" at bounding box center [225, 206] width 0 height 7
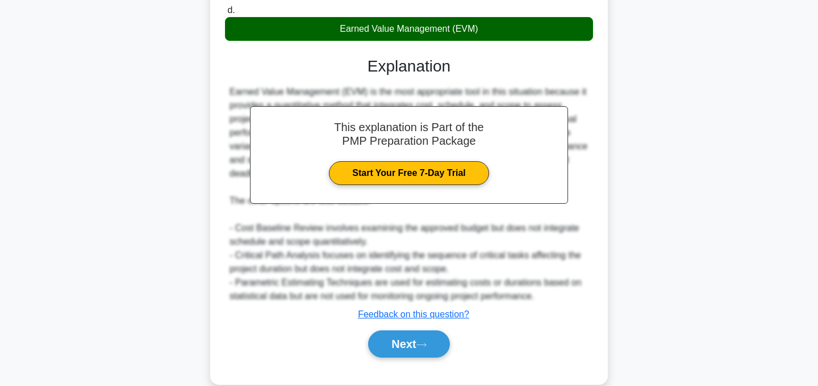
scroll to position [315, 0]
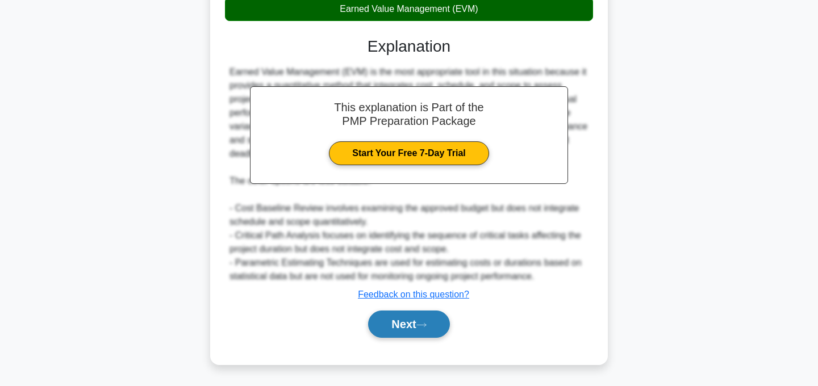
click at [427, 324] on icon at bounding box center [421, 325] width 10 height 6
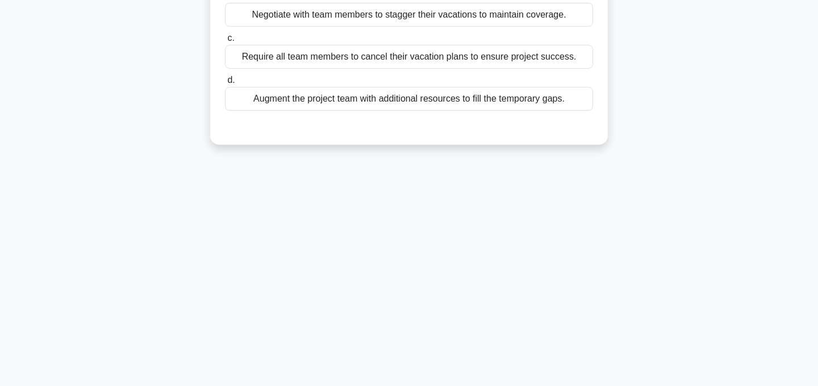
scroll to position [0, 0]
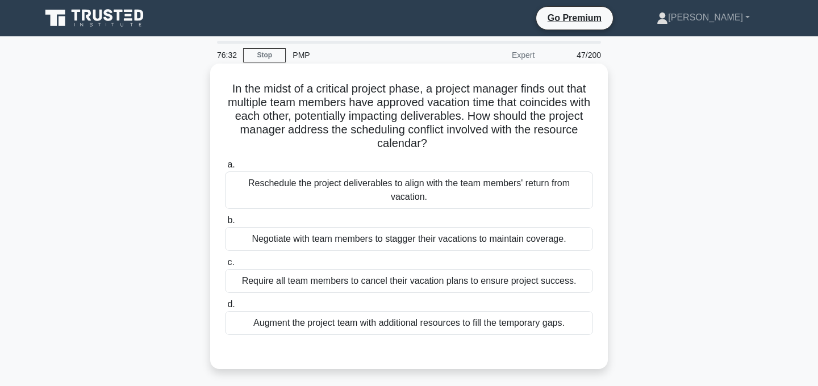
click at [462, 190] on div "Reschedule the project deliverables to align with the team members' return from…" at bounding box center [409, 190] width 368 height 37
click at [225, 169] on input "a. Reschedule the project deliverables to align with the team members' return f…" at bounding box center [225, 164] width 0 height 7
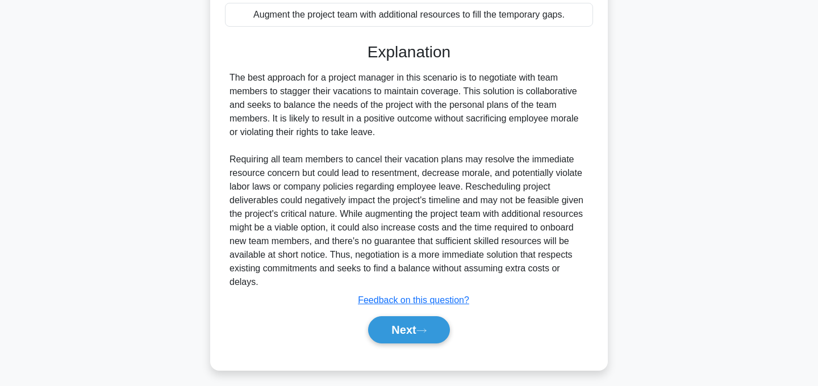
scroll to position [315, 0]
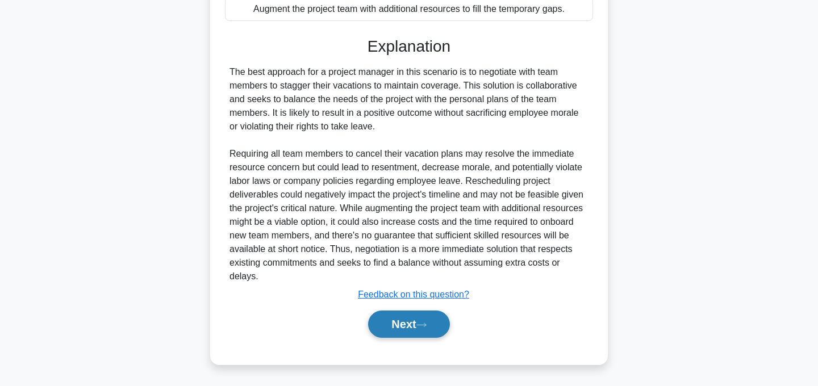
click at [402, 330] on button "Next" at bounding box center [408, 324] width 81 height 27
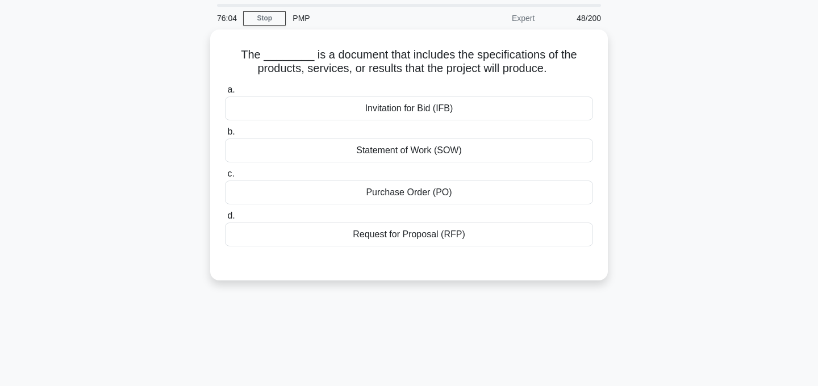
scroll to position [0, 0]
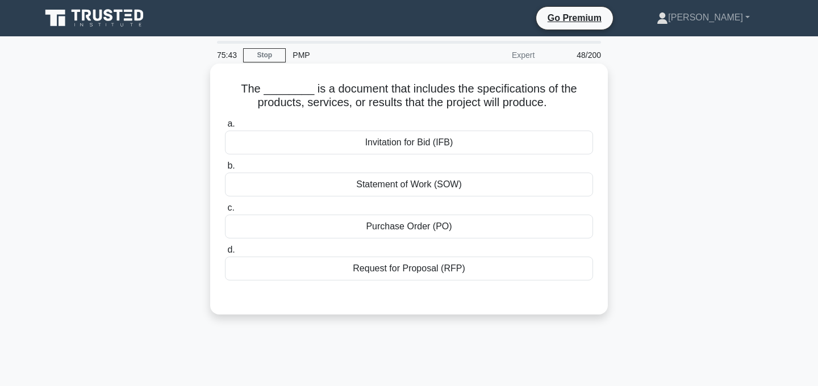
click at [411, 189] on div "Statement of Work (SOW)" at bounding box center [409, 185] width 368 height 24
click at [225, 170] on input "b. Statement of Work (SOW)" at bounding box center [225, 165] width 0 height 7
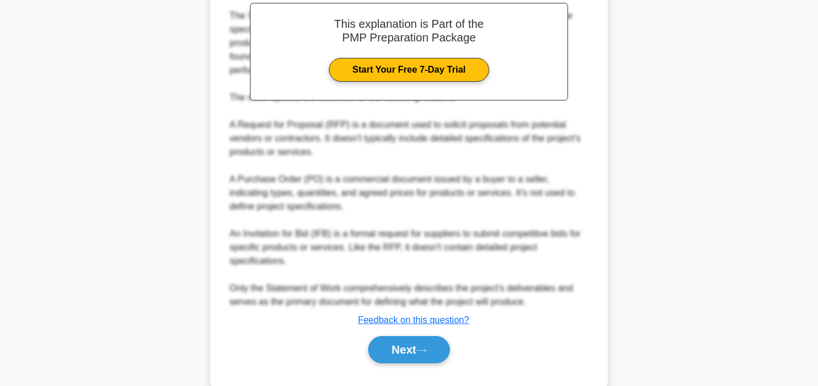
scroll to position [369, 0]
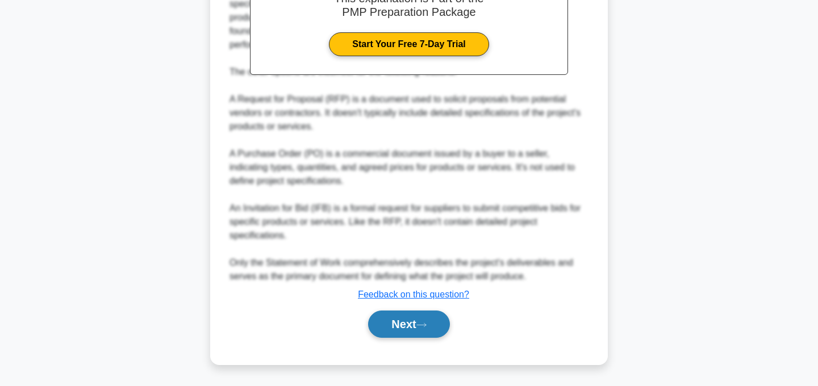
click at [416, 327] on button "Next" at bounding box center [408, 324] width 81 height 27
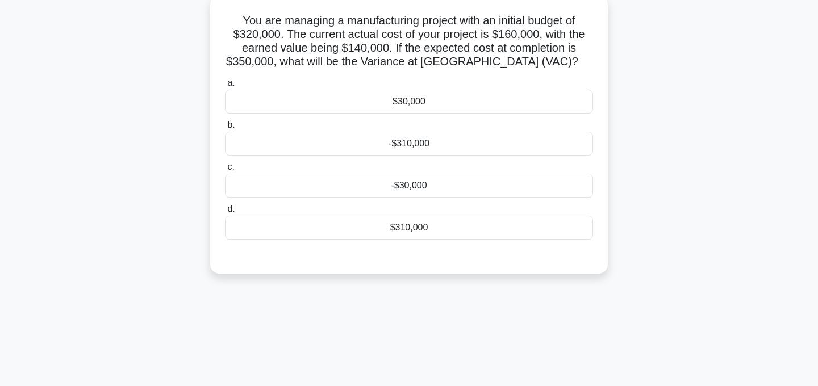
scroll to position [0, 0]
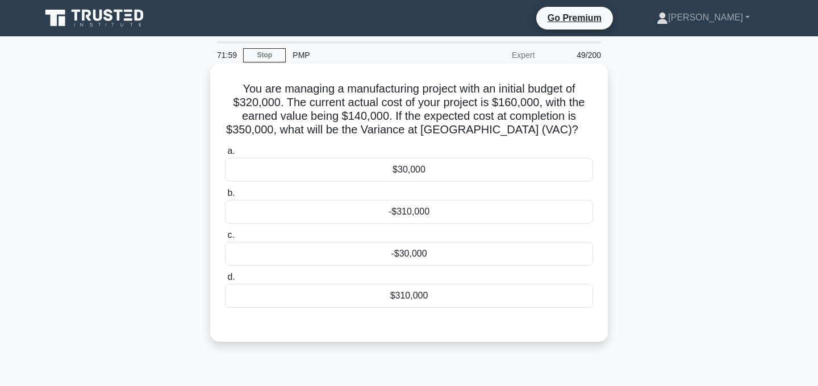
click at [528, 169] on div "$30,000" at bounding box center [409, 170] width 368 height 24
click at [225, 155] on input "a. $30,000" at bounding box center [225, 151] width 0 height 7
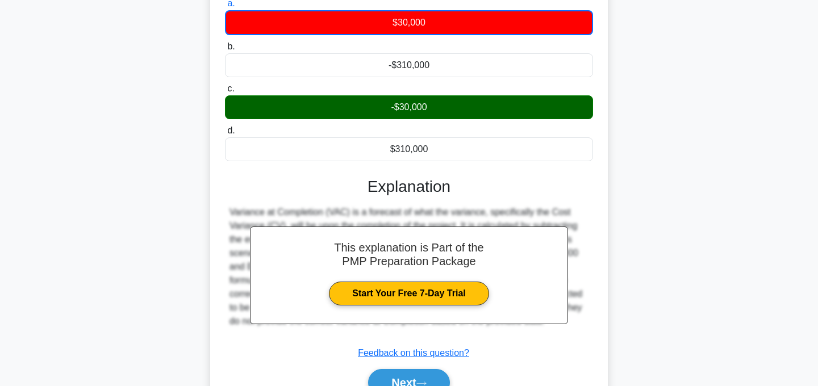
scroll to position [227, 0]
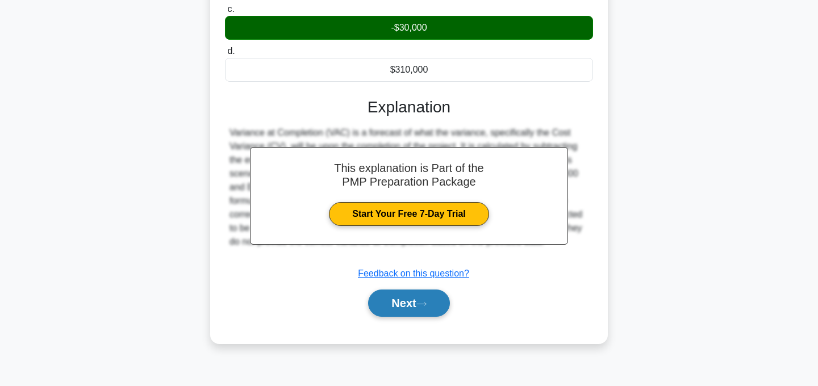
click at [436, 309] on button "Next" at bounding box center [408, 303] width 81 height 27
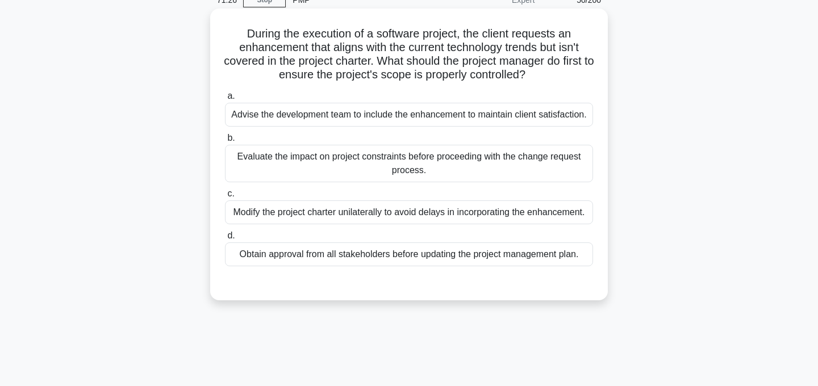
scroll to position [56, 0]
click at [461, 168] on div "Evaluate the impact on project constraints before proceeding with the change re…" at bounding box center [409, 162] width 368 height 37
click at [225, 141] on input "b. Evaluate the impact on project constraints before proceeding with the change…" at bounding box center [225, 137] width 0 height 7
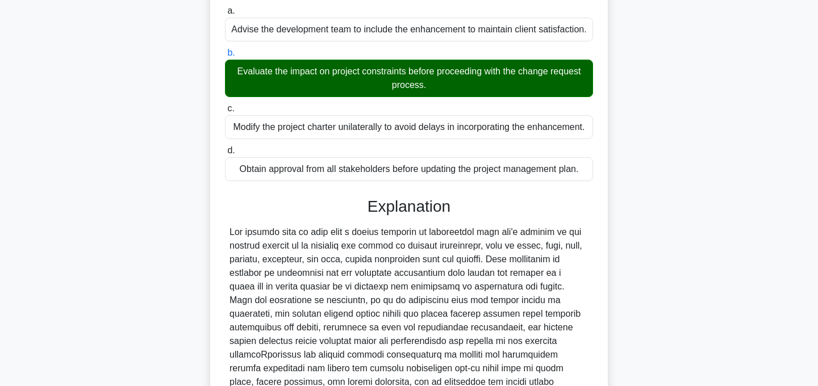
scroll to position [314, 0]
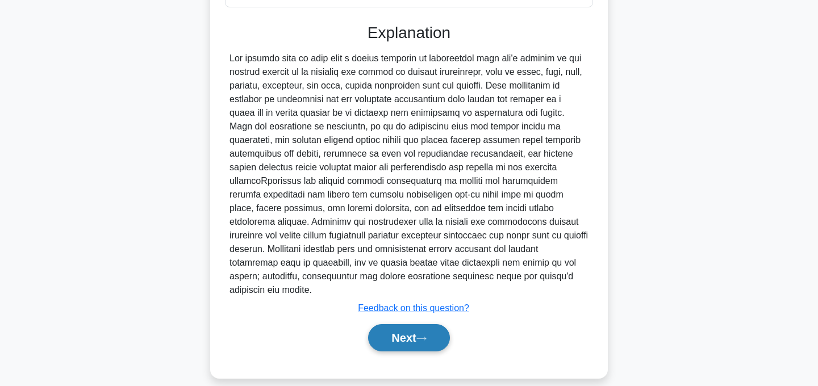
click at [430, 324] on button "Next" at bounding box center [408, 337] width 81 height 27
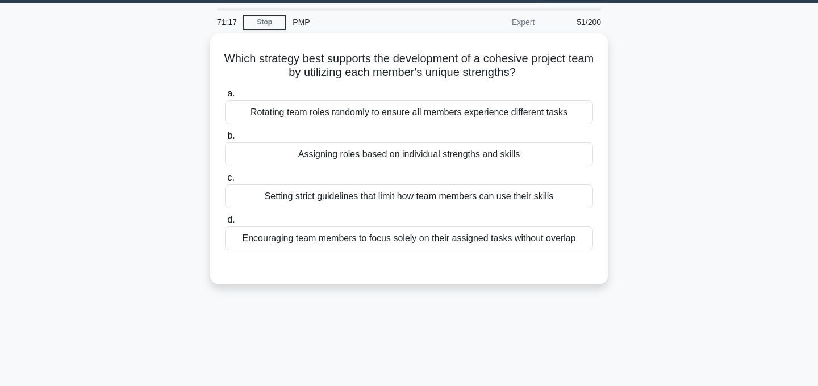
scroll to position [0, 0]
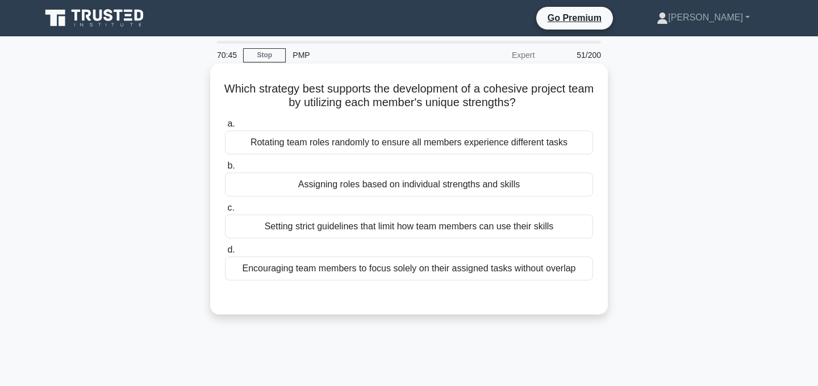
click at [504, 185] on div "Assigning roles based on individual strengths and skills" at bounding box center [409, 185] width 368 height 24
click at [225, 170] on input "b. Assigning roles based on individual strengths and skills" at bounding box center [225, 165] width 0 height 7
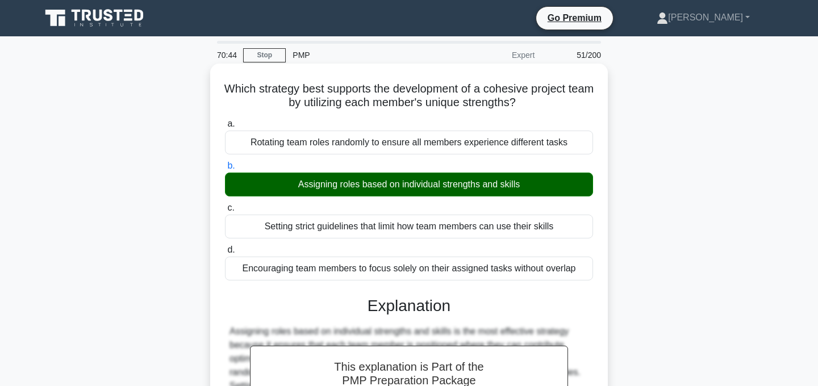
scroll to position [227, 0]
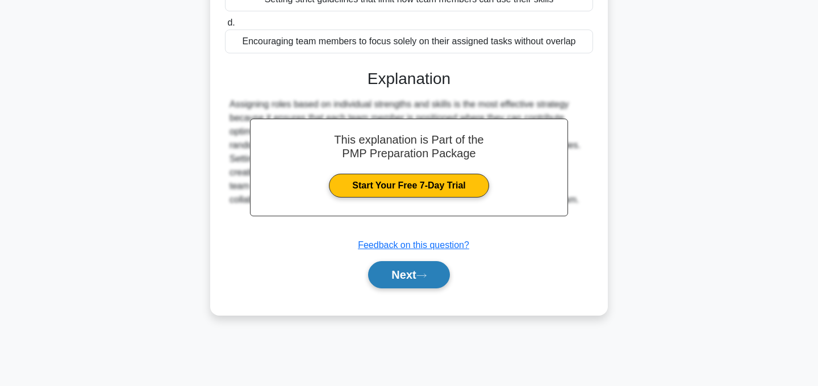
click at [443, 279] on button "Next" at bounding box center [408, 274] width 81 height 27
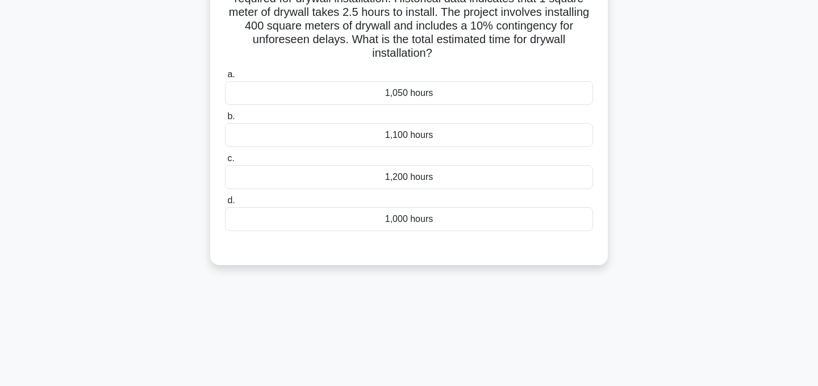
scroll to position [0, 0]
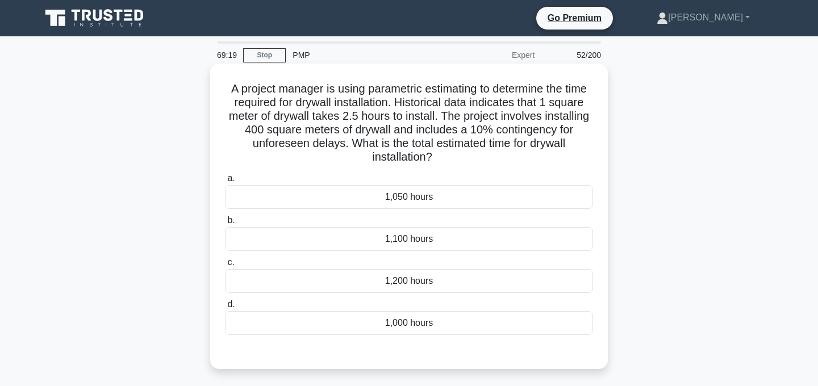
click at [478, 243] on div "1,100 hours" at bounding box center [409, 239] width 368 height 24
click at [225, 224] on input "b. 1,100 hours" at bounding box center [225, 220] width 0 height 7
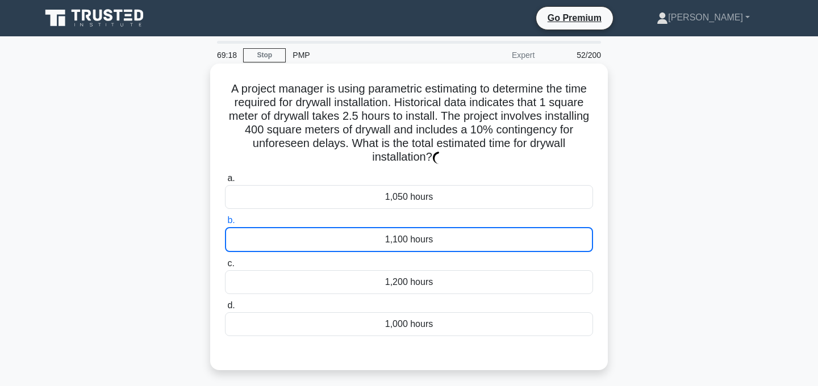
click at [478, 243] on div "1,100 hours" at bounding box center [409, 239] width 368 height 25
click at [225, 224] on input "b. 1,100 hours" at bounding box center [225, 220] width 0 height 7
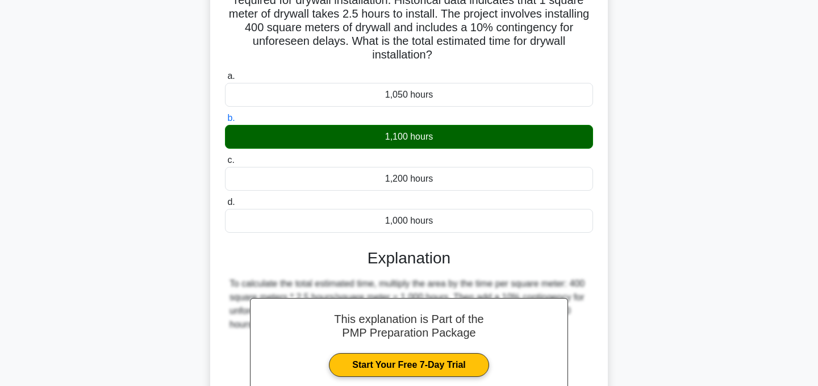
scroll to position [232, 0]
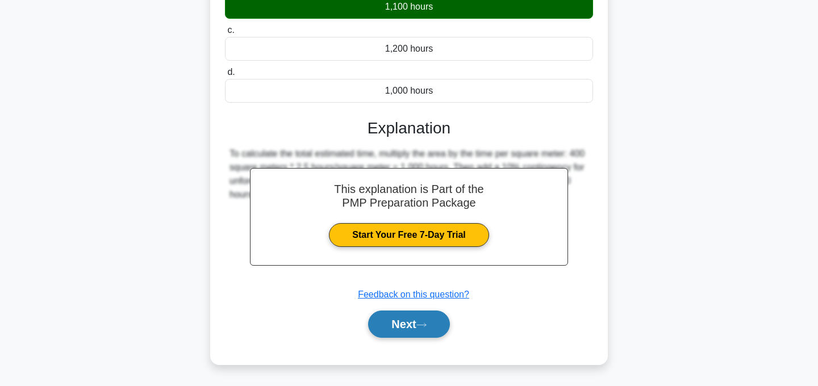
click at [434, 320] on button "Next" at bounding box center [408, 324] width 81 height 27
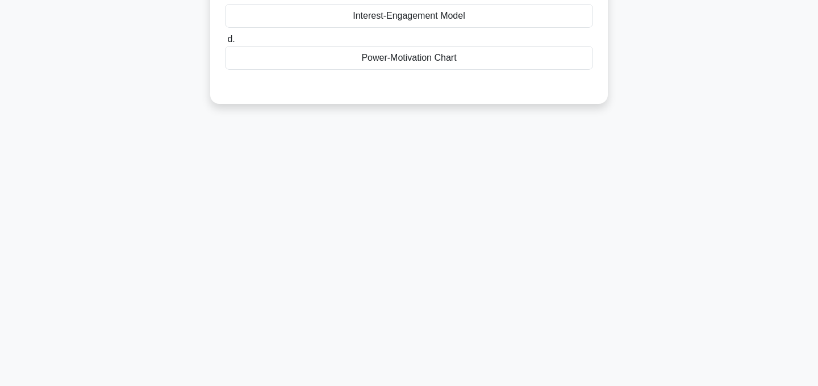
scroll to position [0, 0]
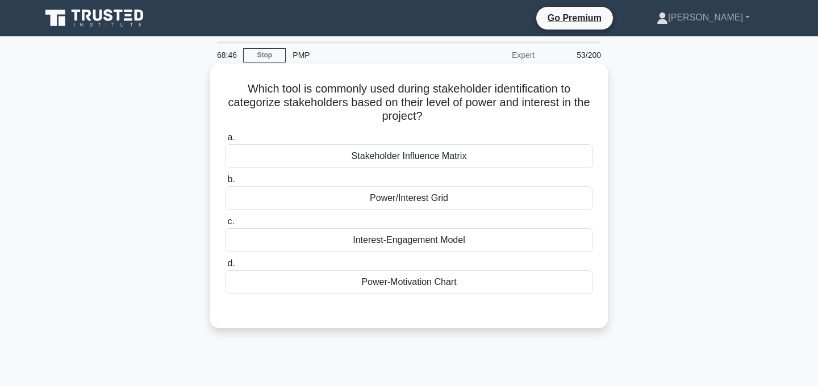
click at [459, 155] on div "Stakeholder Influence Matrix" at bounding box center [409, 156] width 368 height 24
click at [225, 141] on input "a. Stakeholder Influence Matrix" at bounding box center [225, 137] width 0 height 7
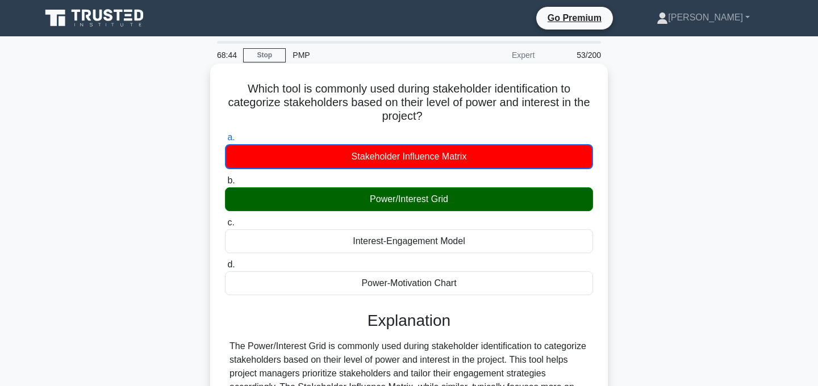
scroll to position [227, 0]
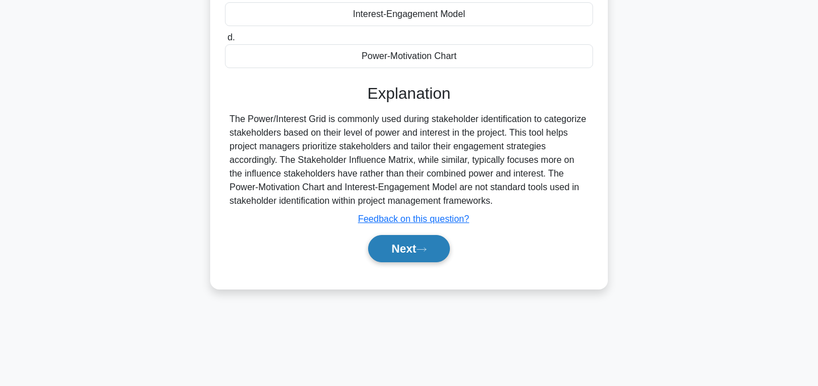
click at [426, 249] on icon at bounding box center [421, 249] width 9 height 3
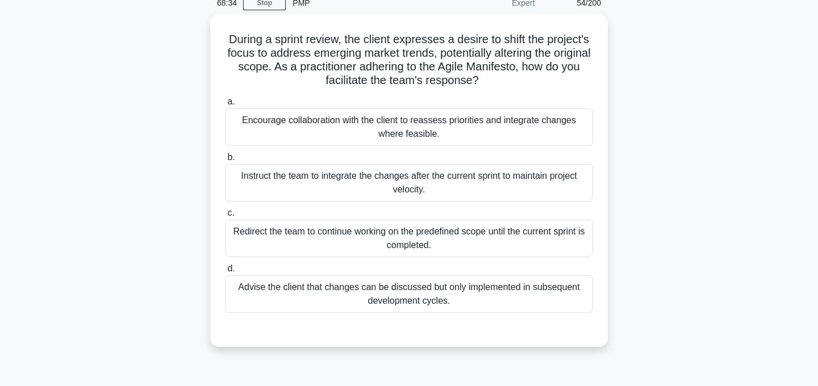
scroll to position [54, 0]
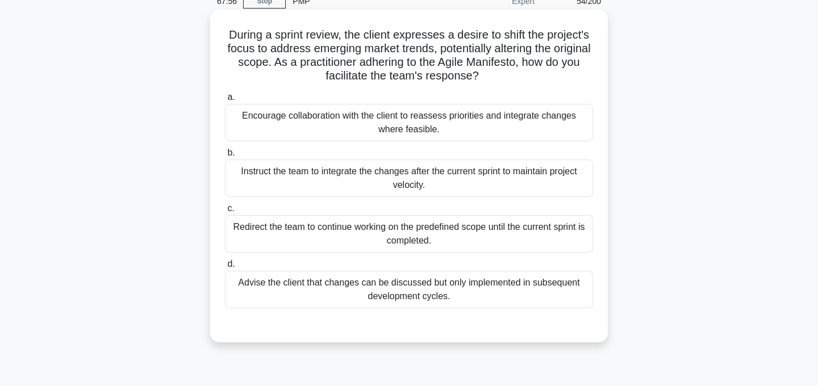
click at [482, 124] on div "Encourage collaboration with the client to reassess priorities and integrate ch…" at bounding box center [409, 122] width 368 height 37
click at [225, 101] on input "a. Encourage collaboration with the client to reassess priorities and integrate…" at bounding box center [225, 97] width 0 height 7
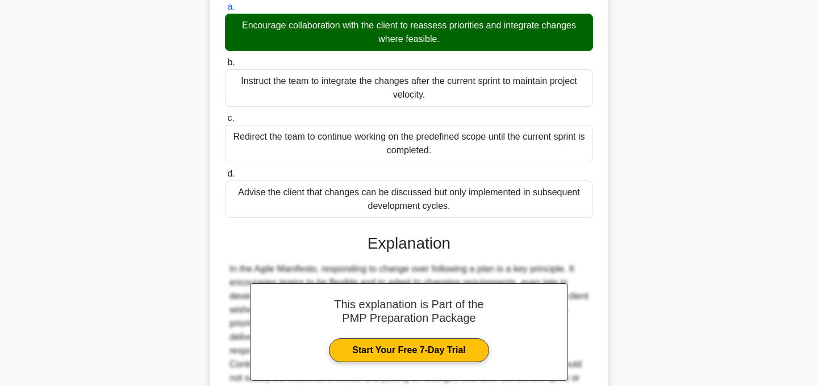
scroll to position [273, 0]
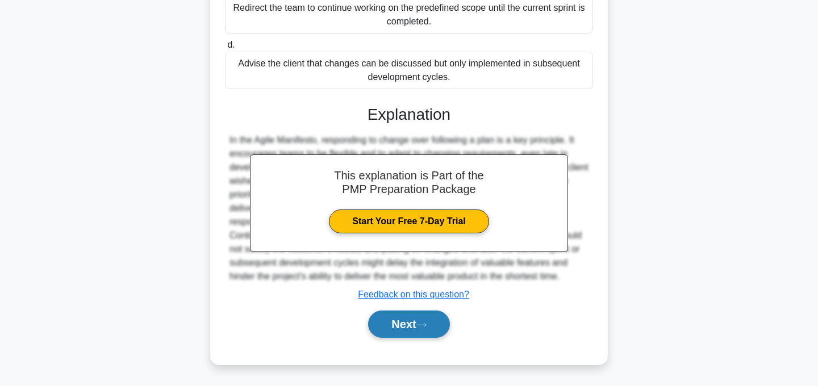
click at [434, 320] on button "Next" at bounding box center [408, 324] width 81 height 27
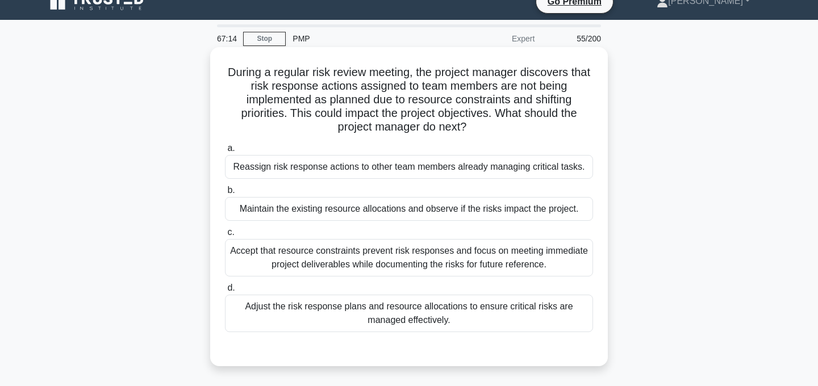
scroll to position [11, 0]
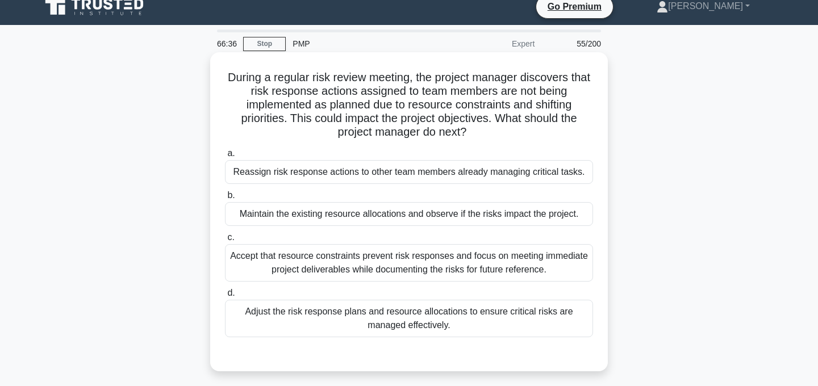
click at [476, 321] on div "Adjust the risk response plans and resource allocations to ensure critical risk…" at bounding box center [409, 318] width 368 height 37
click at [225, 297] on input "d. Adjust the risk response plans and resource allocations to ensure critical r…" at bounding box center [225, 293] width 0 height 7
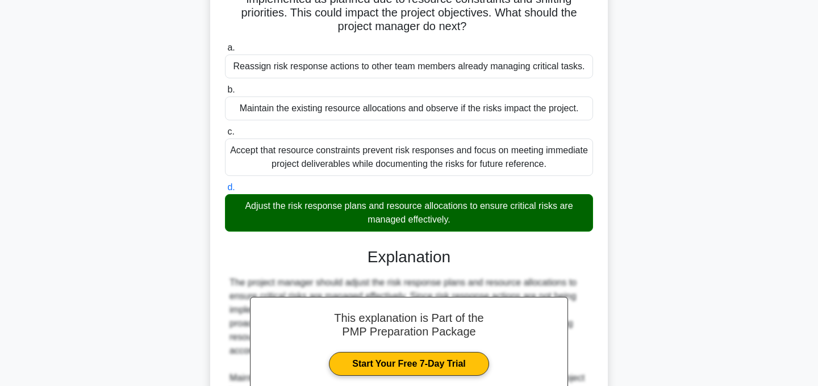
scroll to position [300, 0]
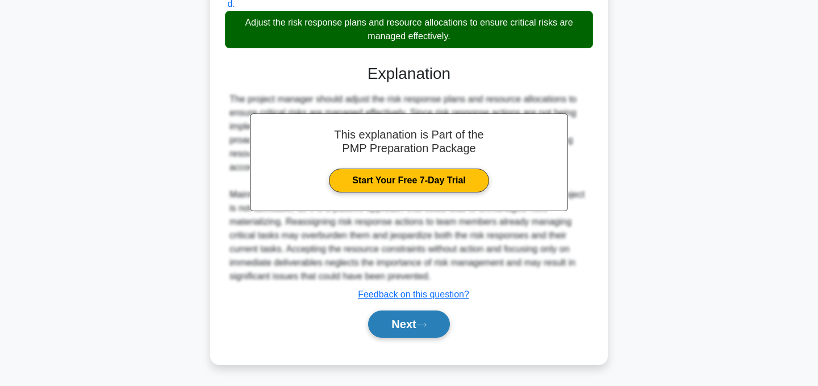
click at [406, 331] on button "Next" at bounding box center [408, 324] width 81 height 27
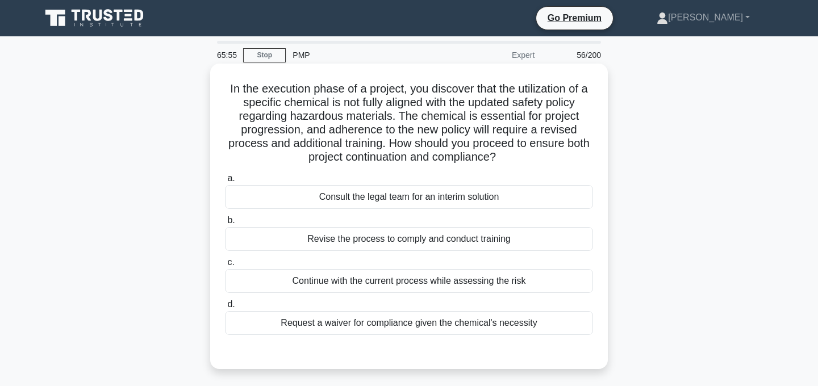
scroll to position [2, 0]
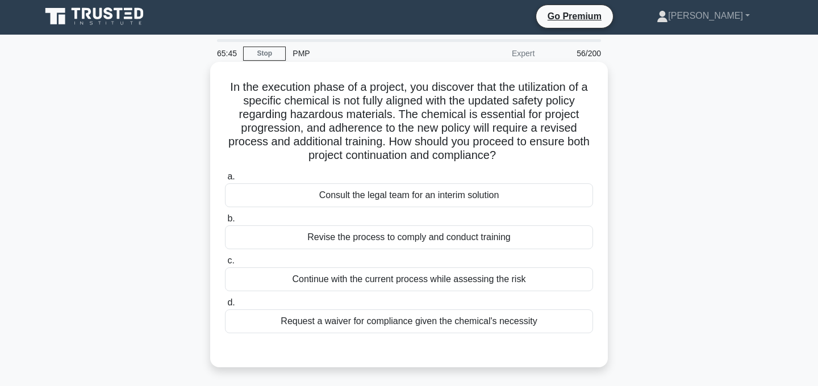
click at [461, 243] on div "Revise the process to comply and conduct training" at bounding box center [409, 237] width 368 height 24
click at [225, 223] on input "b. Revise the process to comply and conduct training" at bounding box center [225, 218] width 0 height 7
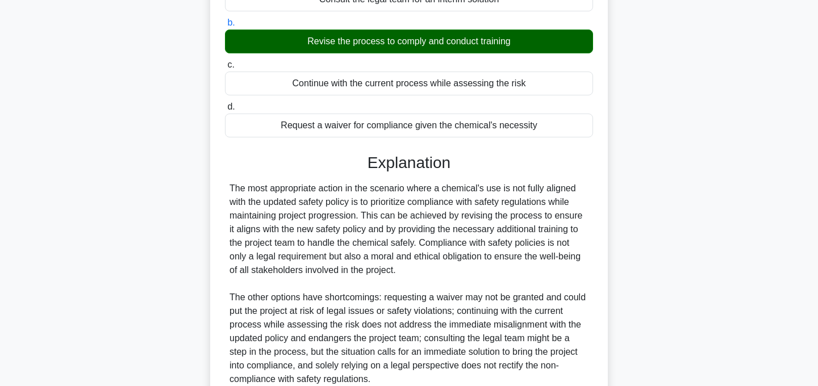
scroll to position [300, 0]
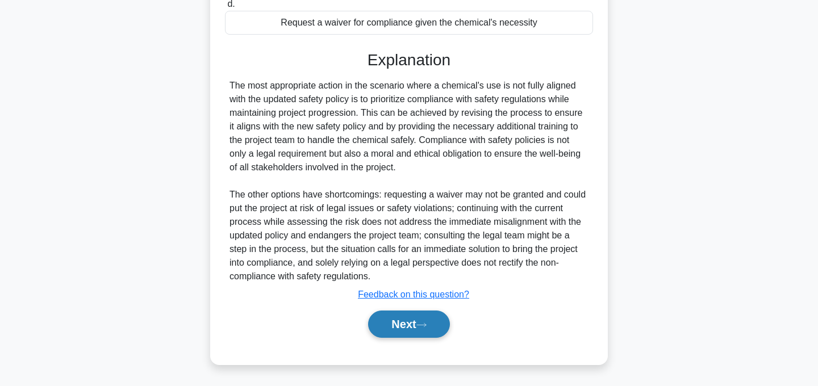
click at [427, 320] on button "Next" at bounding box center [408, 324] width 81 height 27
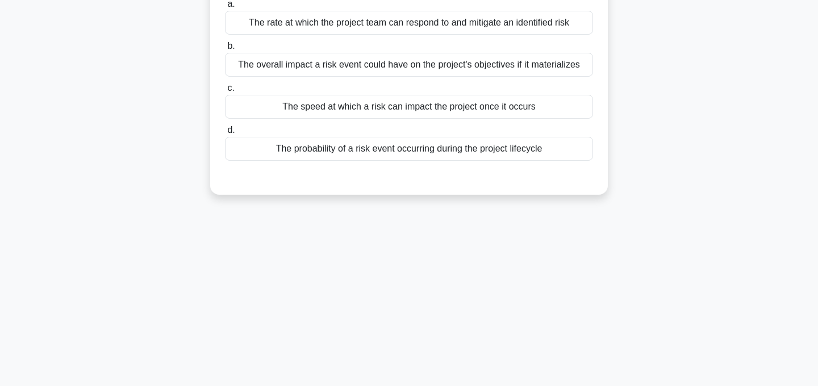
scroll to position [0, 0]
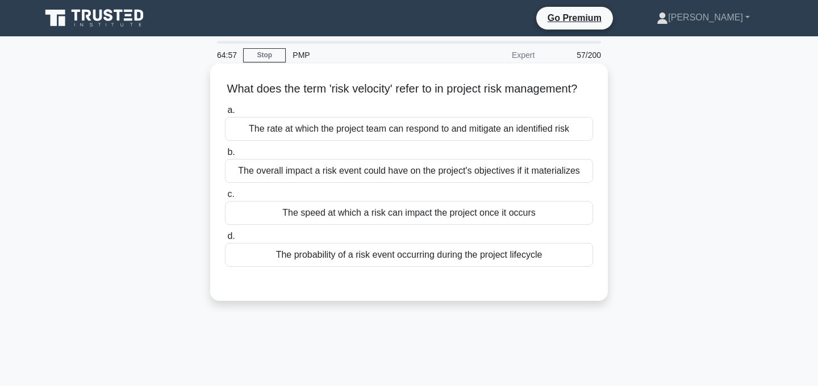
click at [442, 183] on div "The overall impact a risk event could have on the project's objectives if it ma…" at bounding box center [409, 171] width 368 height 24
click at [225, 156] on input "b. The overall impact a risk event could have on the project's objectives if it…" at bounding box center [225, 152] width 0 height 7
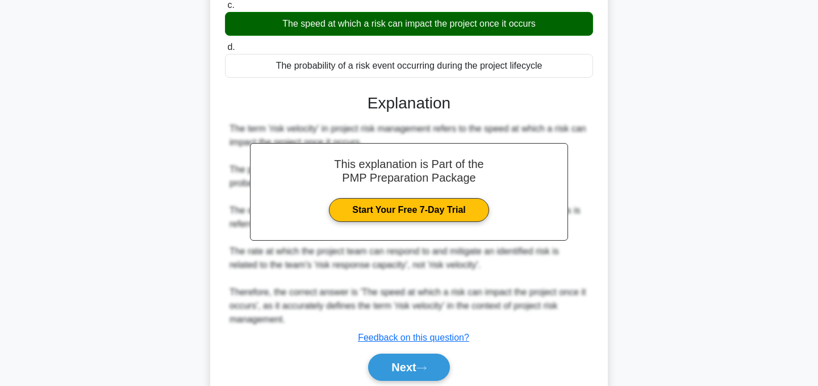
scroll to position [247, 0]
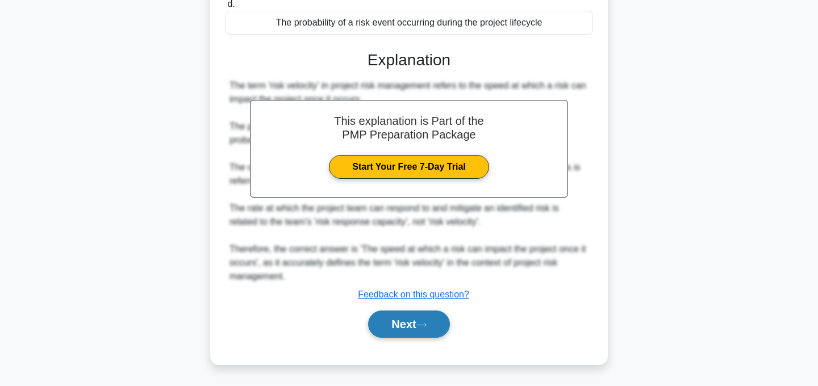
click at [418, 318] on button "Next" at bounding box center [408, 324] width 81 height 27
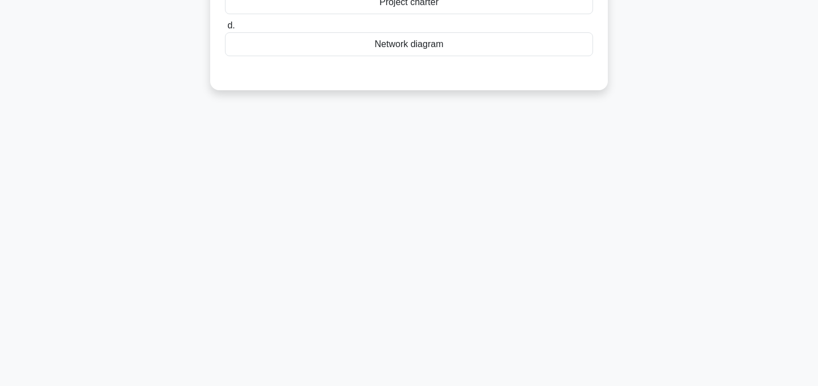
scroll to position [0, 0]
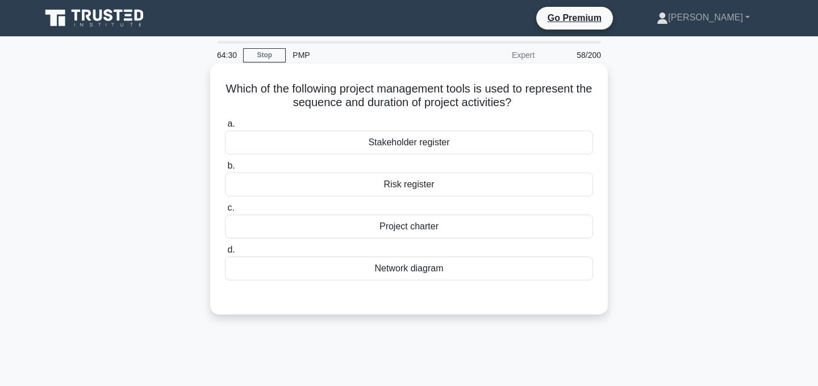
click at [438, 229] on div "Project charter" at bounding box center [409, 227] width 368 height 24
click at [225, 212] on input "c. Project charter" at bounding box center [225, 207] width 0 height 7
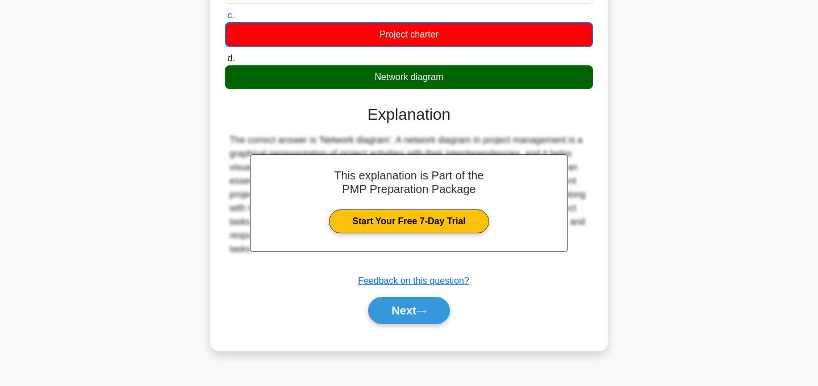
scroll to position [227, 0]
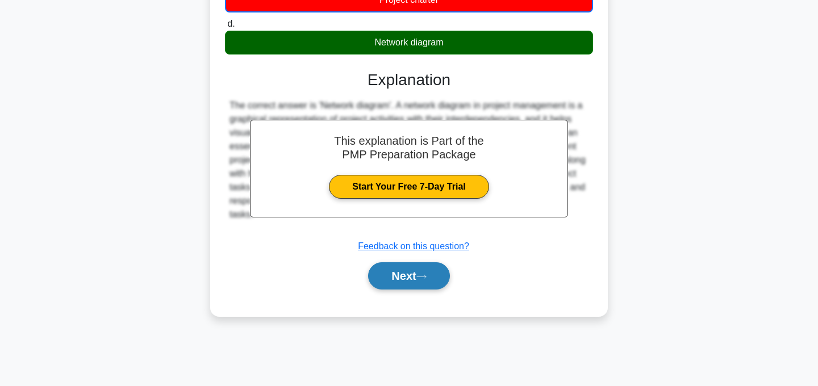
click at [422, 282] on button "Next" at bounding box center [408, 275] width 81 height 27
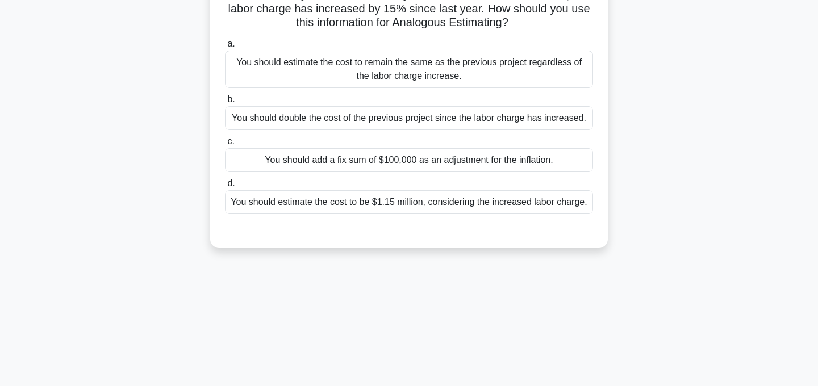
scroll to position [116, 0]
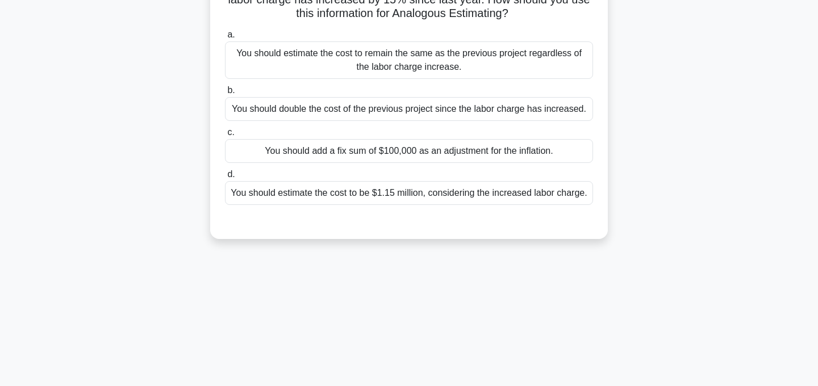
click at [496, 195] on div "You should estimate the cost to be $1.15 million, considering the increased lab…" at bounding box center [409, 193] width 368 height 24
click at [225, 178] on input "d. You should estimate the cost to be $1.15 million, considering the increased …" at bounding box center [225, 174] width 0 height 7
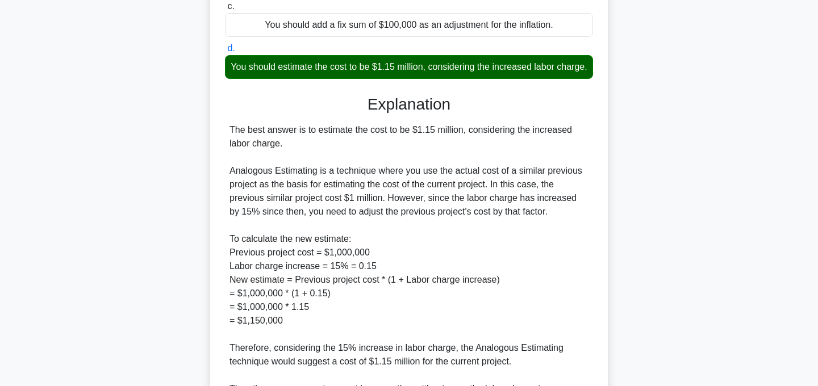
scroll to position [369, 0]
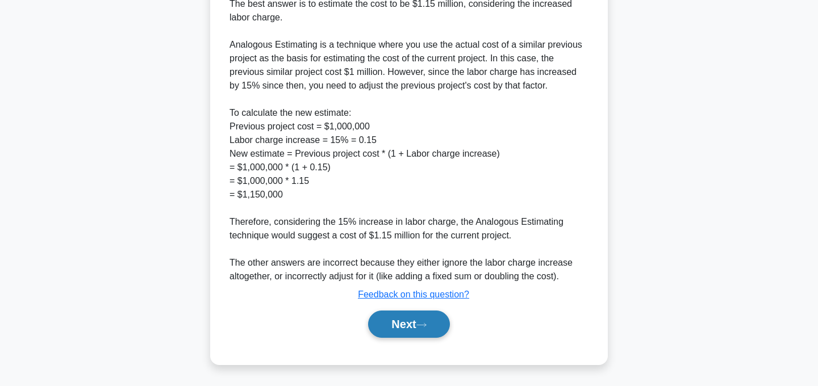
click at [427, 328] on icon at bounding box center [421, 325] width 10 height 6
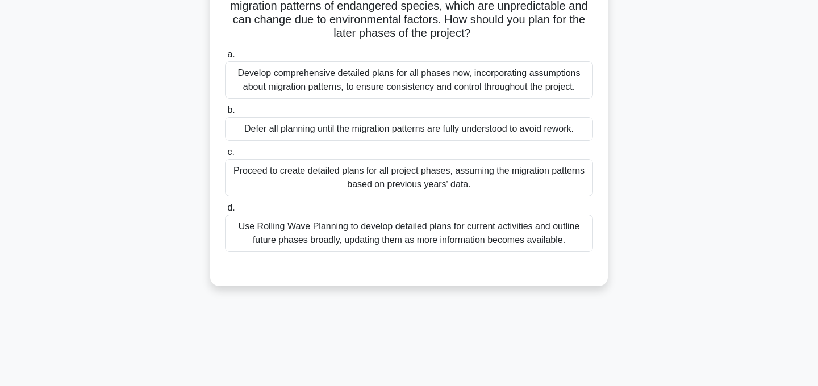
scroll to position [125, 0]
click at [458, 235] on div "Use Rolling Wave Planning to develop detailed plans for current activities and …" at bounding box center [409, 232] width 368 height 37
click at [225, 211] on input "d. Use Rolling Wave Planning to develop detailed plans for current activities a…" at bounding box center [225, 206] width 0 height 7
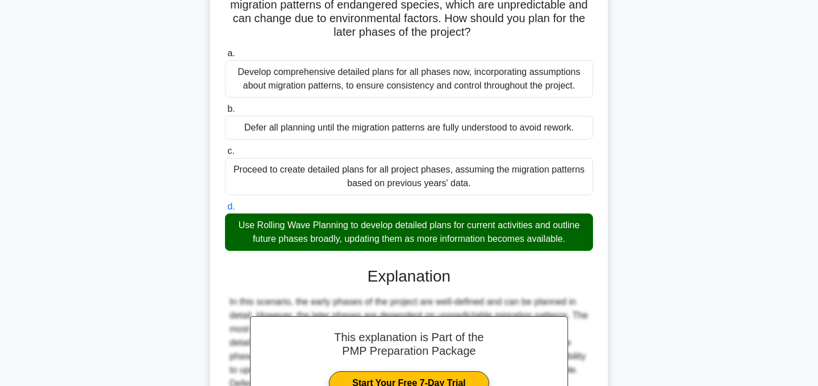
scroll to position [273, 0]
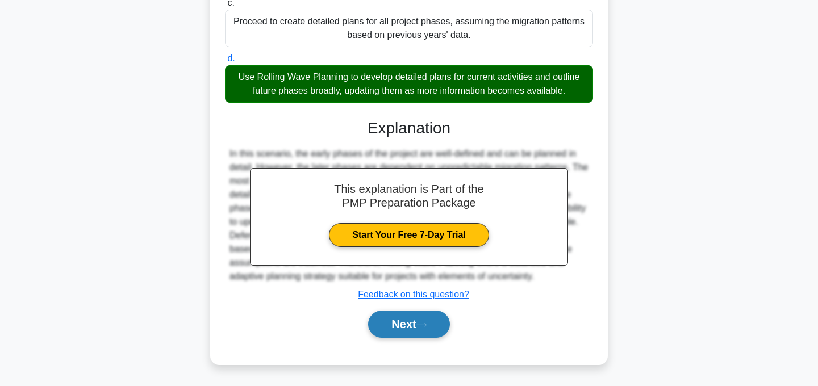
click at [427, 322] on icon at bounding box center [421, 325] width 10 height 6
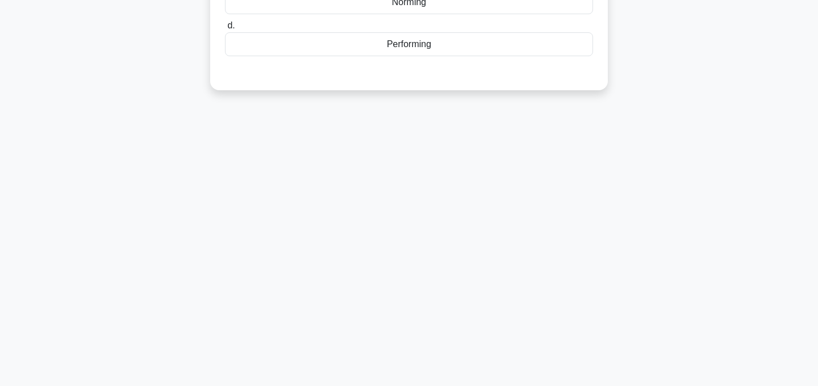
scroll to position [0, 0]
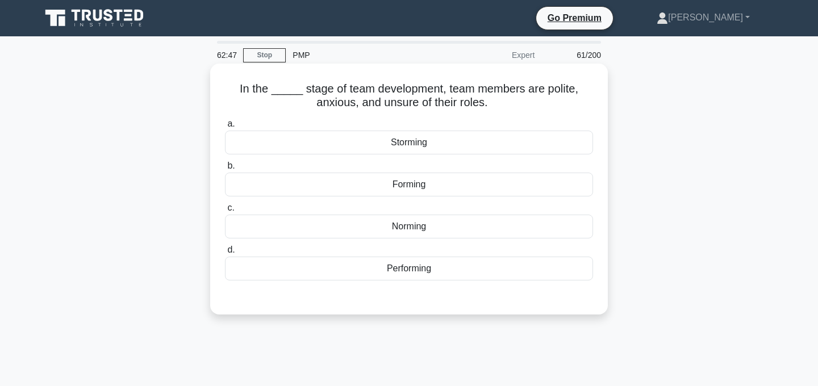
click at [419, 143] on div "Storming" at bounding box center [409, 143] width 368 height 24
click at [225, 128] on input "a. Storming" at bounding box center [225, 123] width 0 height 7
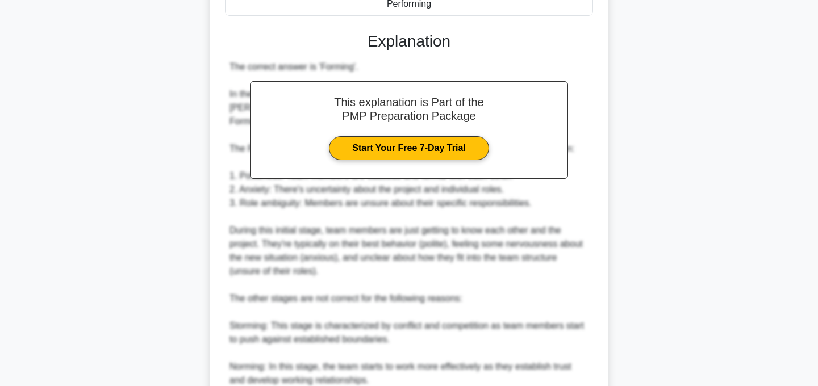
scroll to position [411, 0]
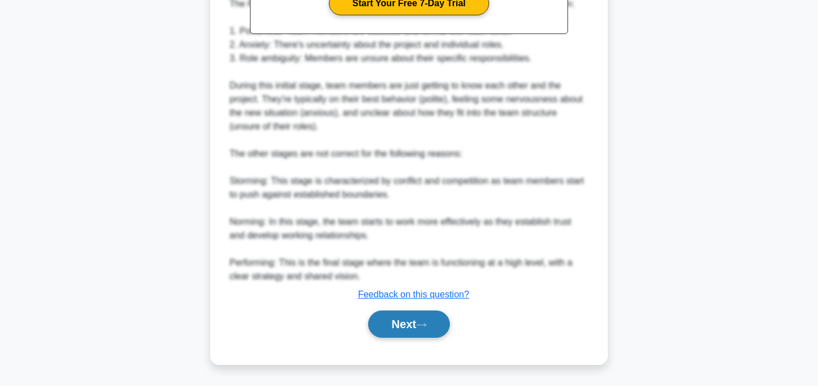
click at [408, 327] on button "Next" at bounding box center [408, 324] width 81 height 27
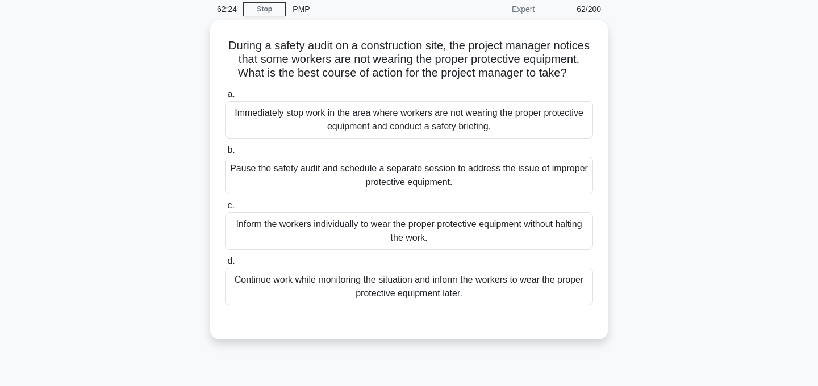
scroll to position [30, 0]
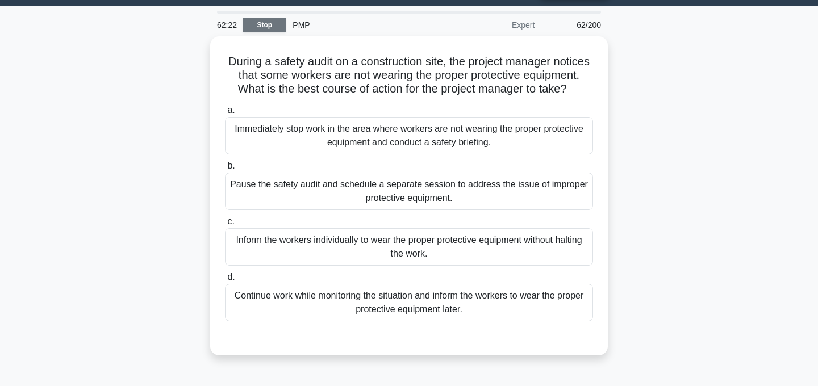
click at [268, 26] on link "Stop" at bounding box center [264, 25] width 43 height 14
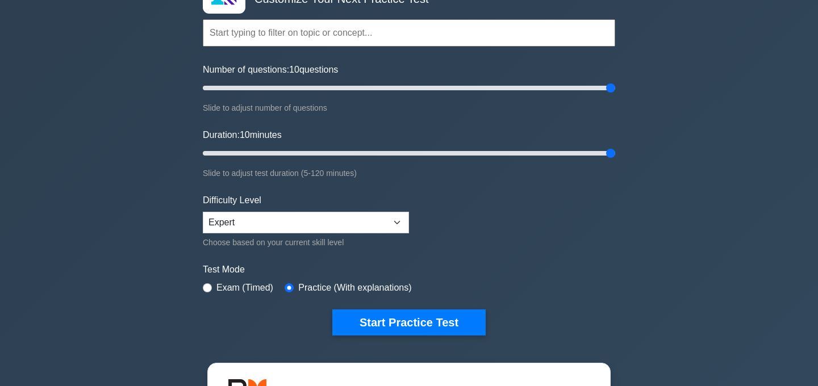
scroll to position [89, 0]
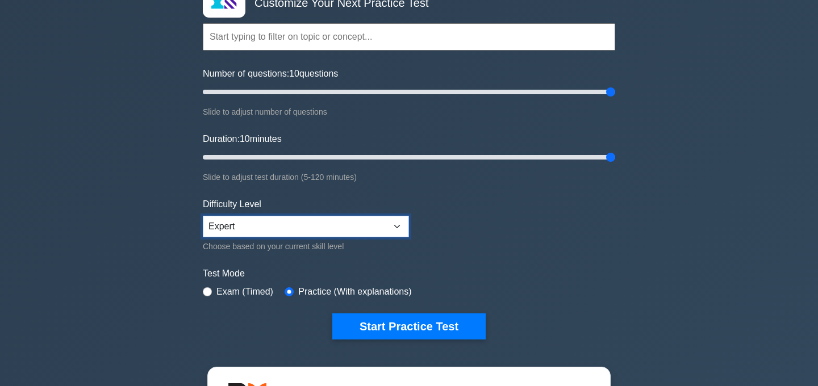
click at [390, 227] on select "Beginner Intermediate Expert" at bounding box center [306, 227] width 206 height 22
select select "beginner"
click at [203, 216] on select "Beginner Intermediate Expert" at bounding box center [306, 227] width 206 height 22
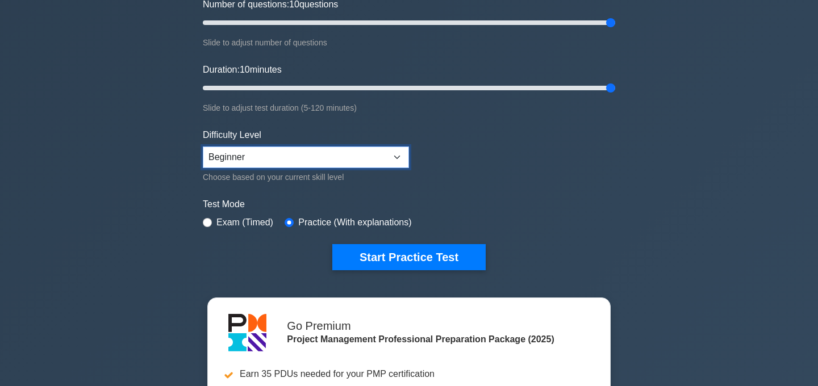
scroll to position [161, 0]
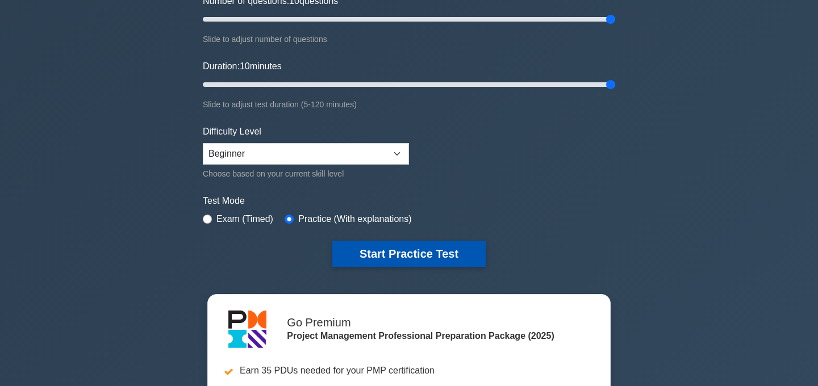
click at [416, 256] on button "Start Practice Test" at bounding box center [408, 254] width 153 height 26
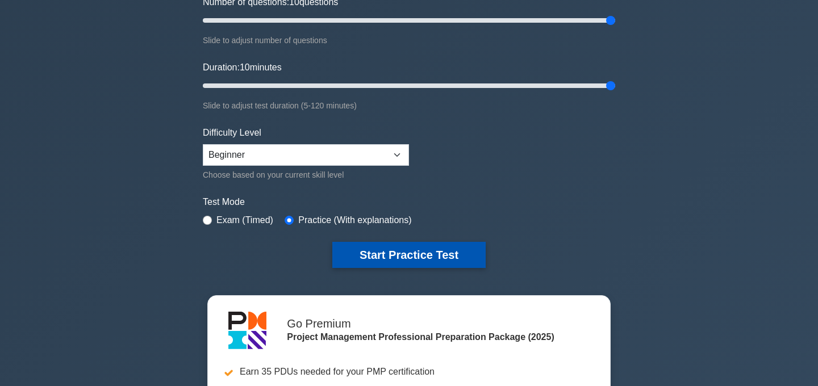
click at [432, 248] on button "Start Practice Test" at bounding box center [408, 255] width 153 height 26
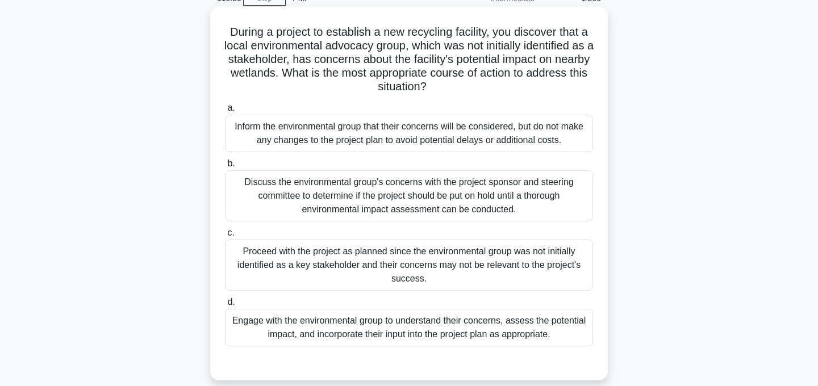
scroll to position [59, 0]
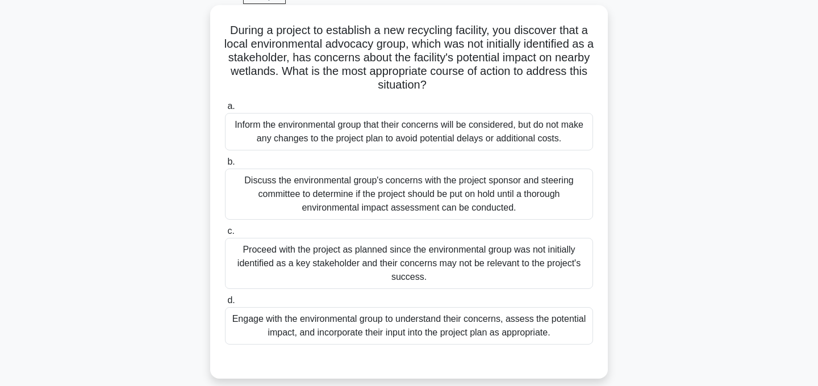
click at [467, 332] on div "Engage with the environmental group to understand their concerns, assess the po…" at bounding box center [409, 325] width 368 height 37
click at [225, 304] on input "d. Engage with the environmental group to understand their concerns, assess the…" at bounding box center [225, 300] width 0 height 7
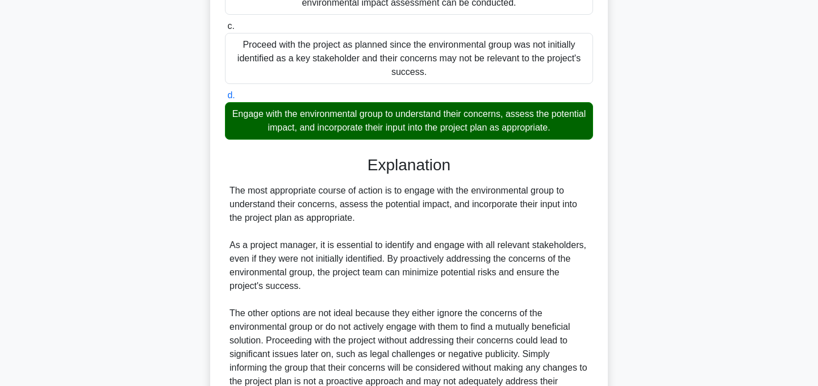
scroll to position [410, 0]
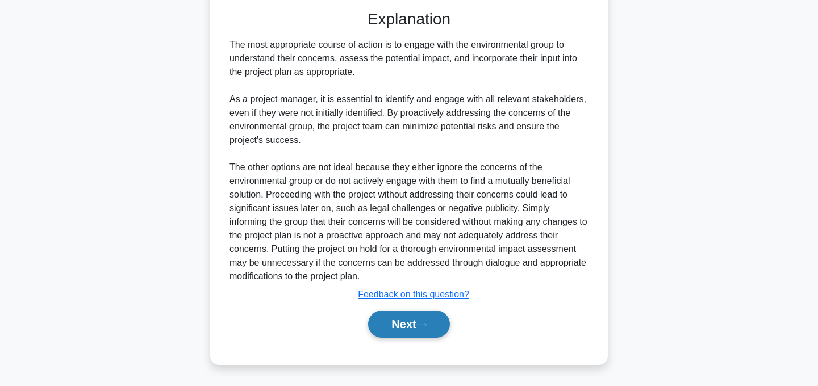
click at [430, 329] on button "Next" at bounding box center [408, 324] width 81 height 27
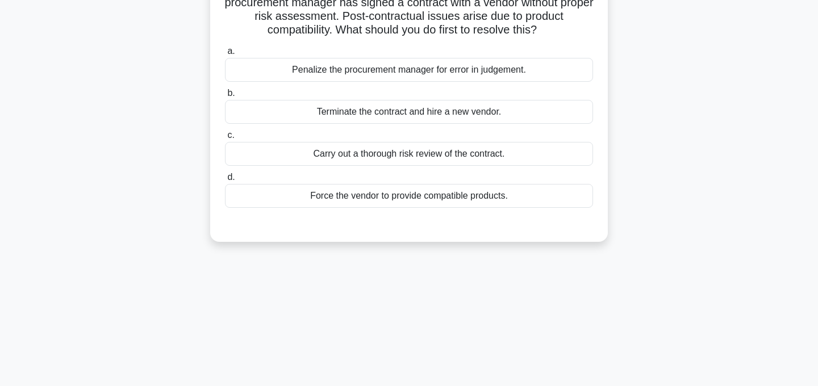
scroll to position [0, 0]
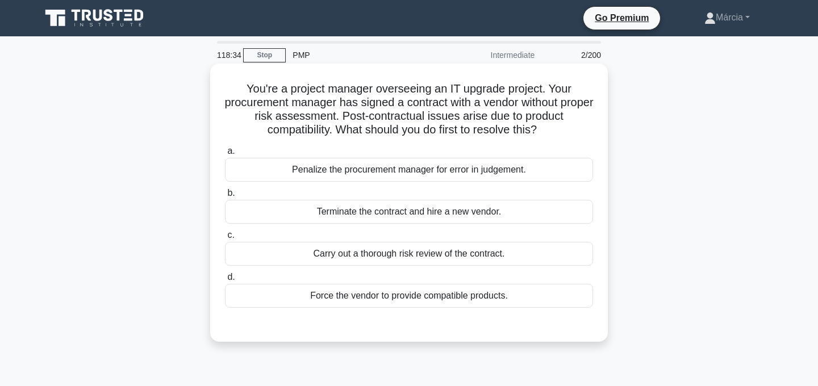
click at [445, 256] on div "Carry out a thorough risk review of the contract." at bounding box center [409, 254] width 368 height 24
click at [225, 239] on input "c. Carry out a thorough risk review of the contract." at bounding box center [225, 235] width 0 height 7
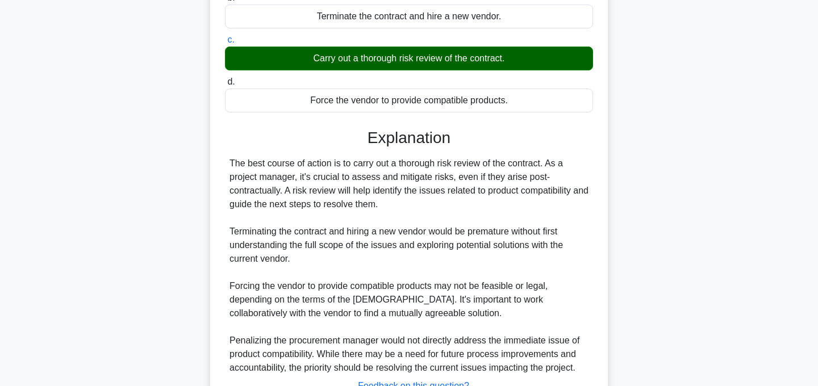
scroll to position [287, 0]
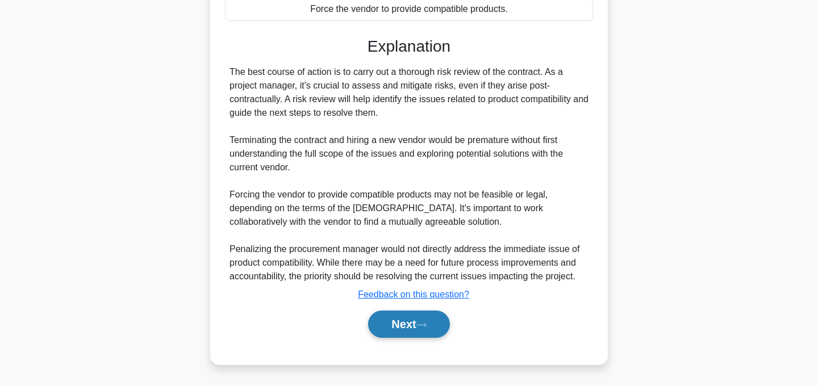
click at [432, 330] on button "Next" at bounding box center [408, 324] width 81 height 27
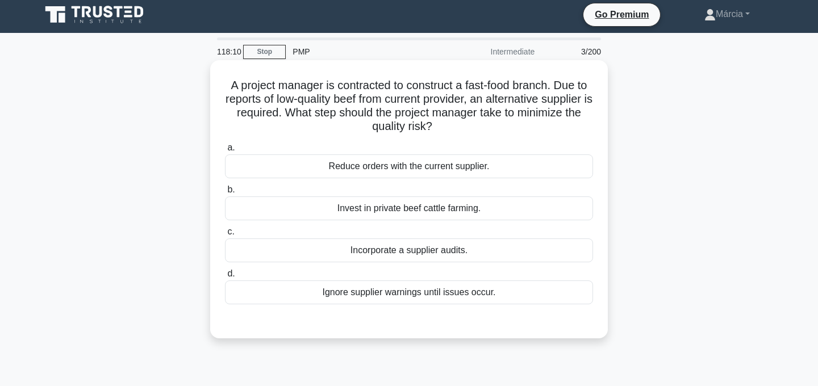
scroll to position [0, 0]
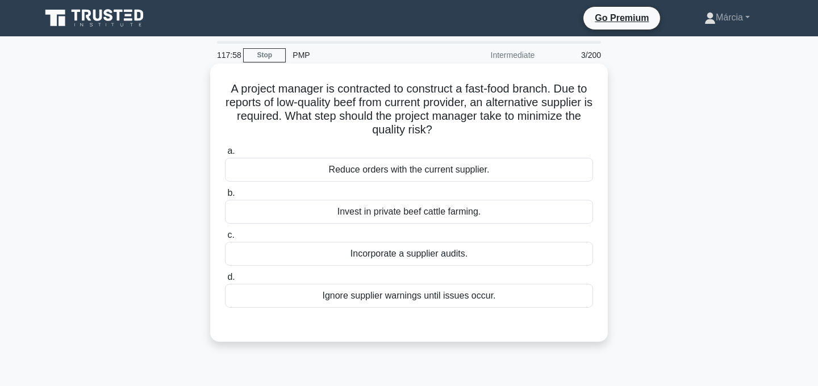
click at [450, 257] on div "Incorporate a supplier audits." at bounding box center [409, 254] width 368 height 24
click at [225, 239] on input "c. Incorporate a supplier audits." at bounding box center [225, 235] width 0 height 7
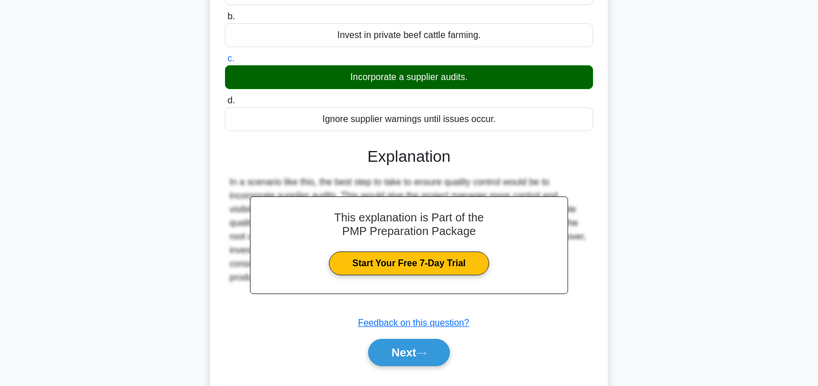
scroll to position [227, 0]
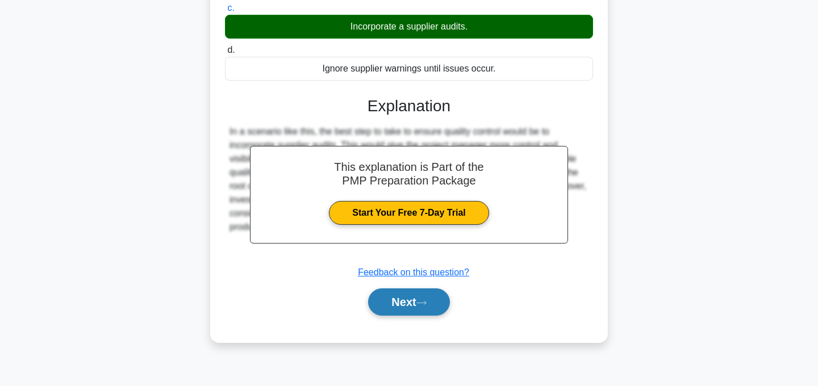
click at [424, 309] on button "Next" at bounding box center [408, 302] width 81 height 27
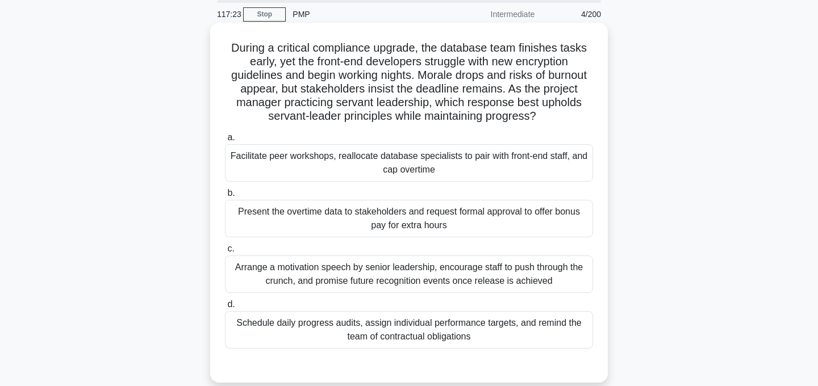
scroll to position [42, 0]
click at [446, 222] on div "Present the overtime data to stakeholders and request formal approval to offer …" at bounding box center [409, 217] width 368 height 37
click at [225, 196] on input "b. Present the overtime data to stakeholders and request formal approval to off…" at bounding box center [225, 192] width 0 height 7
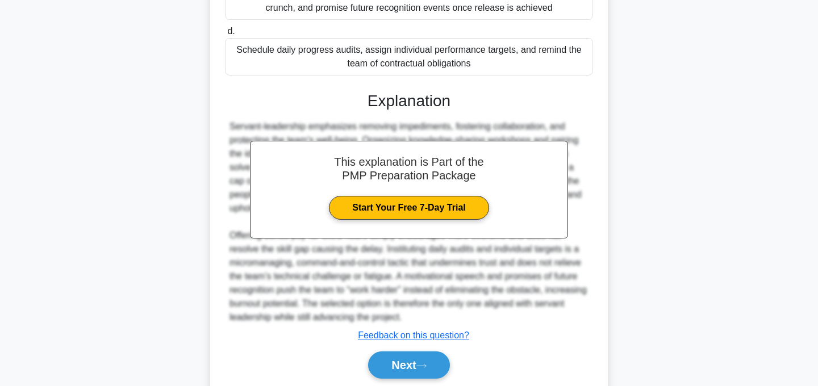
scroll to position [356, 0]
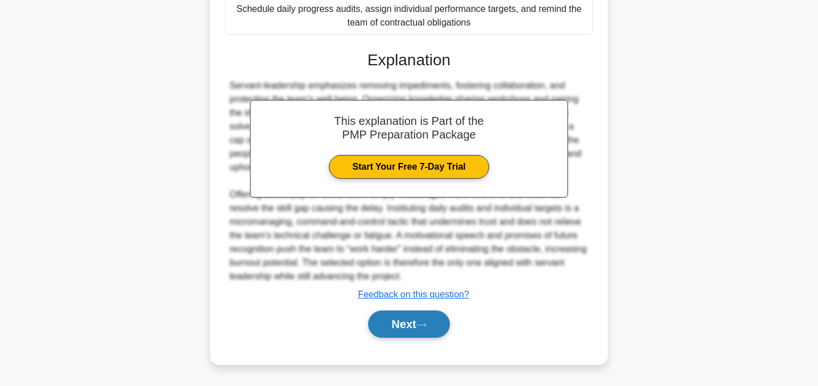
click at [416, 332] on button "Next" at bounding box center [408, 324] width 81 height 27
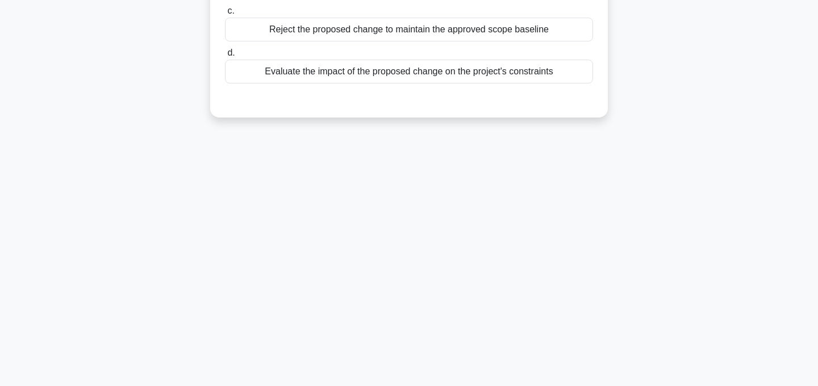
scroll to position [0, 0]
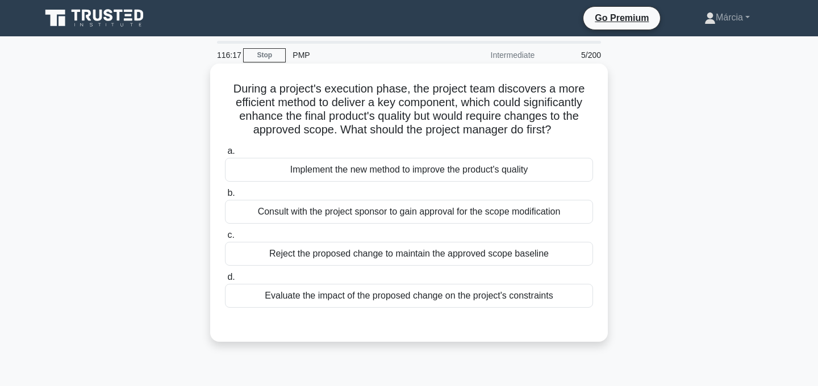
click at [428, 298] on div "Evaluate the impact of the proposed change on the project's constraints" at bounding box center [409, 296] width 368 height 24
click at [225, 281] on input "d. Evaluate the impact of the proposed change on the project's constraints" at bounding box center [225, 277] width 0 height 7
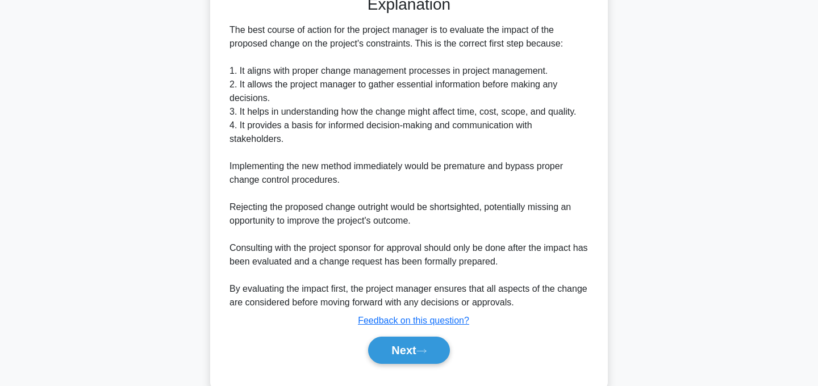
scroll to position [355, 0]
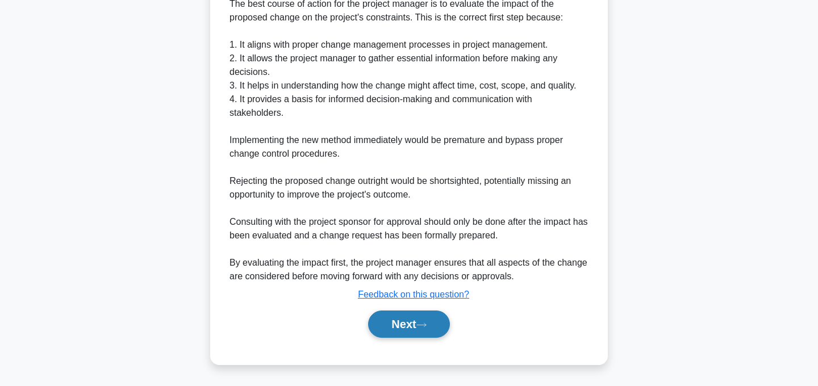
click at [432, 327] on button "Next" at bounding box center [408, 324] width 81 height 27
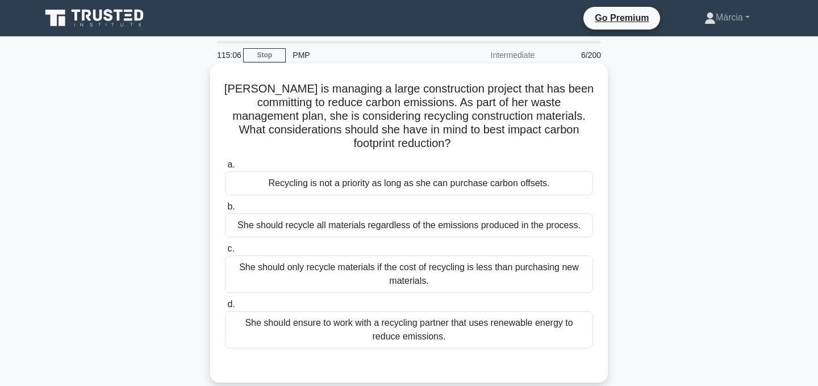
scroll to position [1, 0]
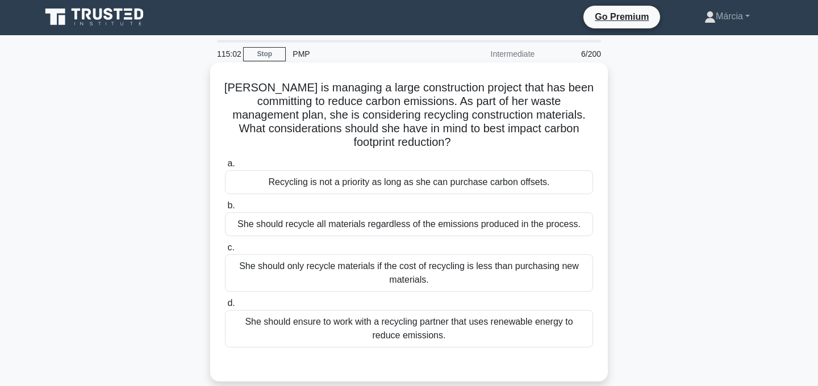
click at [446, 318] on div "She should ensure to work with a recycling partner that uses renewable energy t…" at bounding box center [409, 328] width 368 height 37
click at [225, 307] on input "d. She should ensure to work with a recycling partner that uses renewable energ…" at bounding box center [225, 303] width 0 height 7
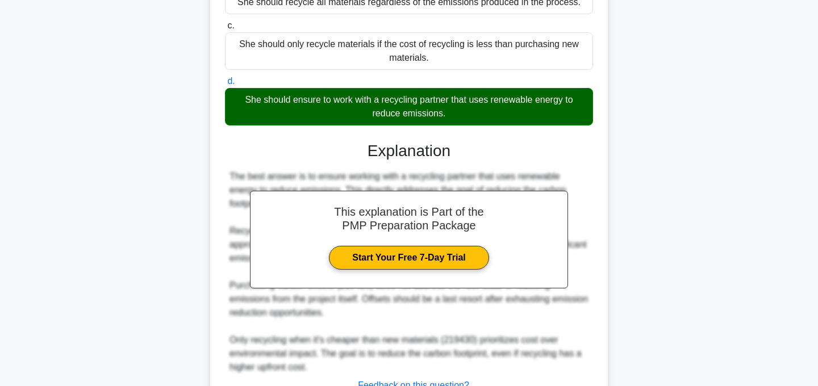
scroll to position [300, 0]
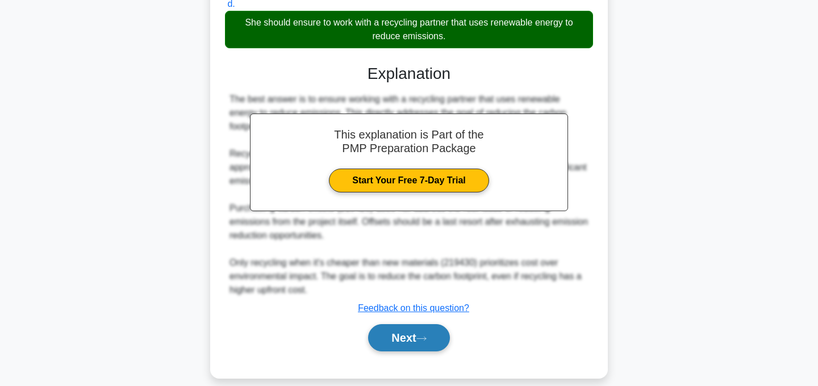
click at [427, 336] on icon at bounding box center [421, 339] width 10 height 6
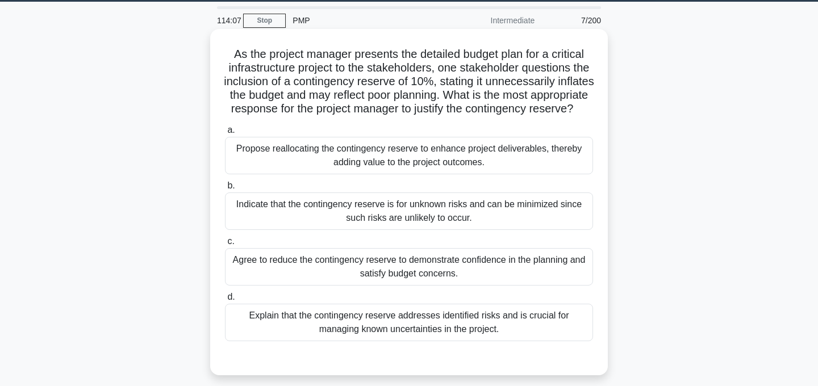
scroll to position [36, 0]
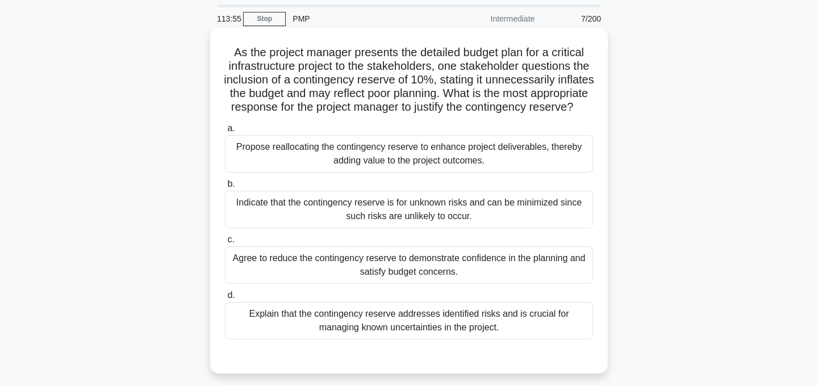
click at [468, 335] on div "Explain that the contingency reserve addresses identified risks and is crucial …" at bounding box center [409, 320] width 368 height 37
click at [225, 299] on input "d. Explain that the contingency reserve addresses identified risks and is cruci…" at bounding box center [225, 295] width 0 height 7
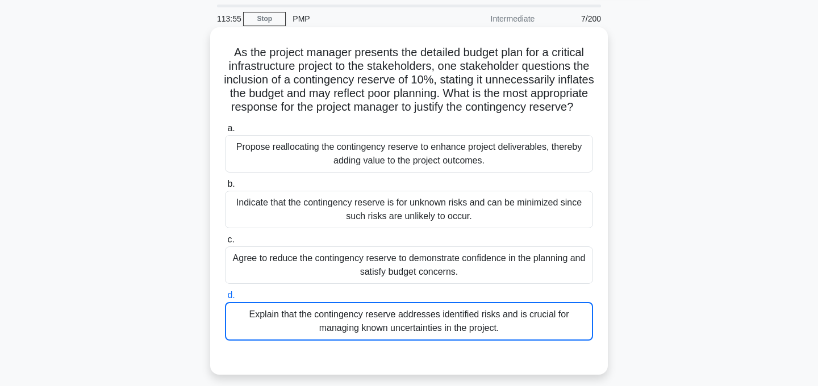
scroll to position [36, 0]
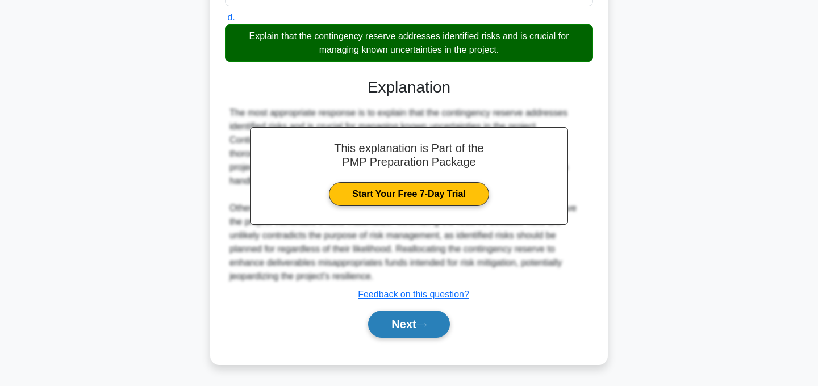
click at [419, 325] on button "Next" at bounding box center [408, 324] width 81 height 27
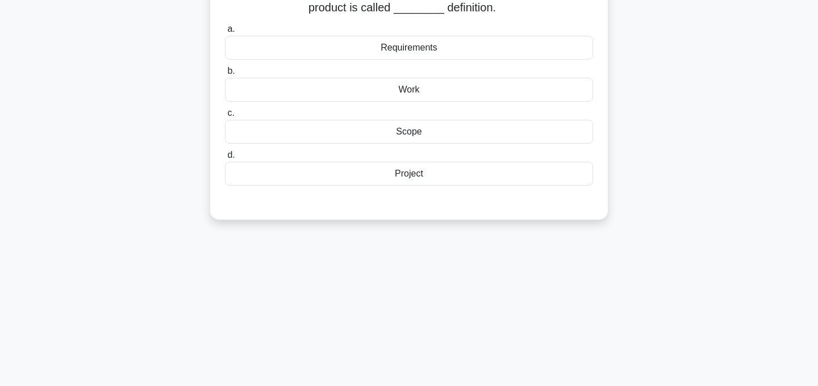
scroll to position [0, 0]
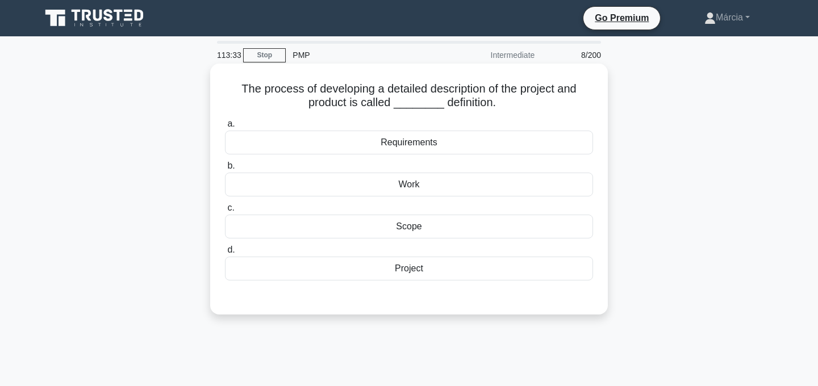
click at [419, 227] on div "Scope" at bounding box center [409, 227] width 368 height 24
click at [225, 212] on input "c. Scope" at bounding box center [225, 207] width 0 height 7
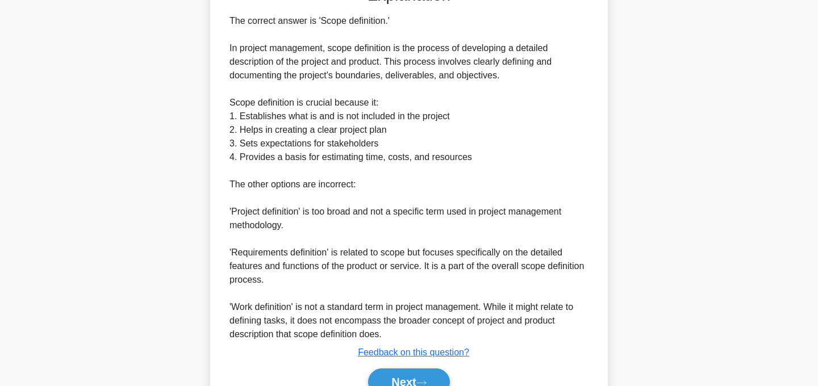
scroll to position [369, 0]
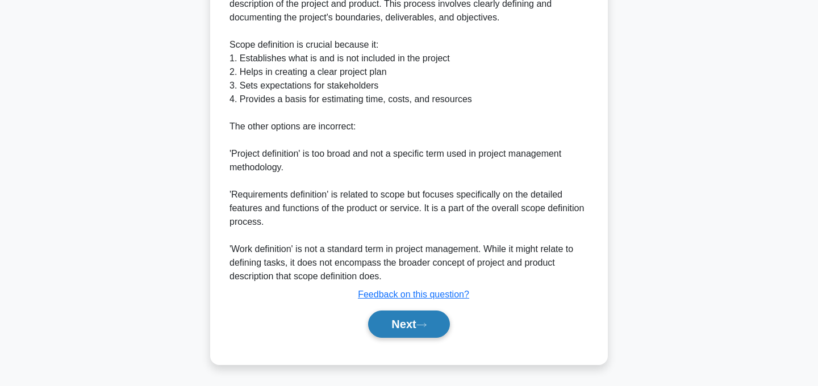
click at [400, 327] on button "Next" at bounding box center [408, 324] width 81 height 27
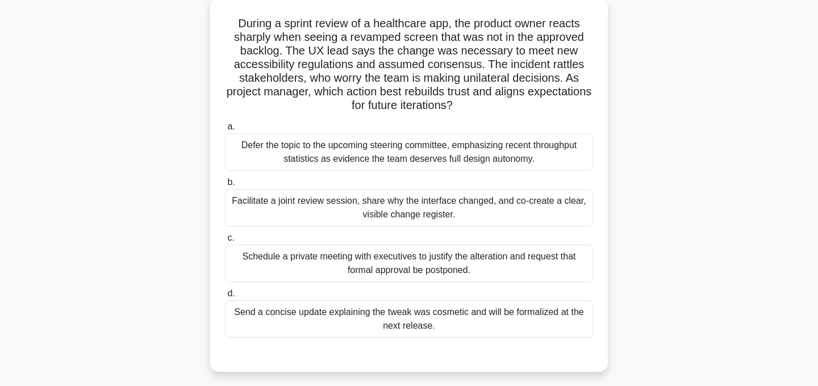
scroll to position [67, 0]
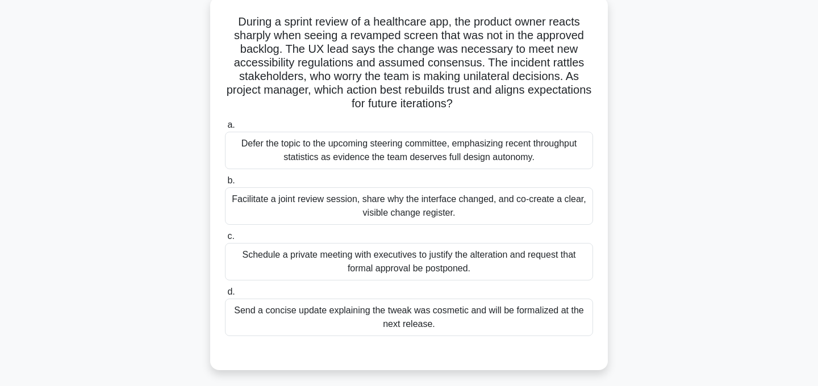
click at [459, 198] on div "Facilitate a joint review session, share why the interface changed, and co-crea…" at bounding box center [409, 205] width 368 height 37
click at [225, 185] on input "b. Facilitate a joint review session, share why the interface changed, and co-c…" at bounding box center [225, 180] width 0 height 7
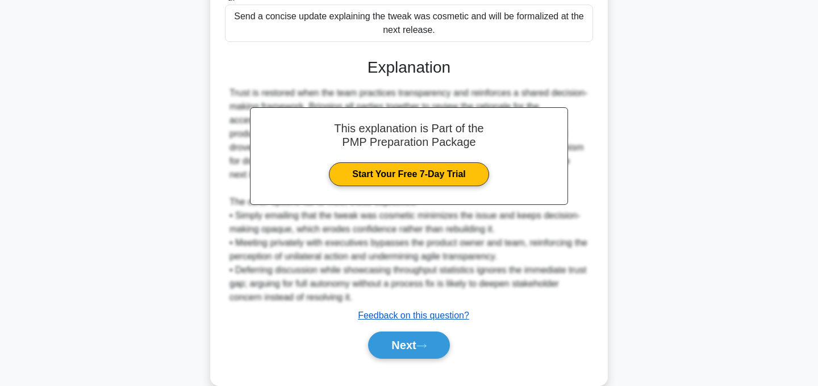
click at [432, 337] on button "Next" at bounding box center [408, 345] width 81 height 27
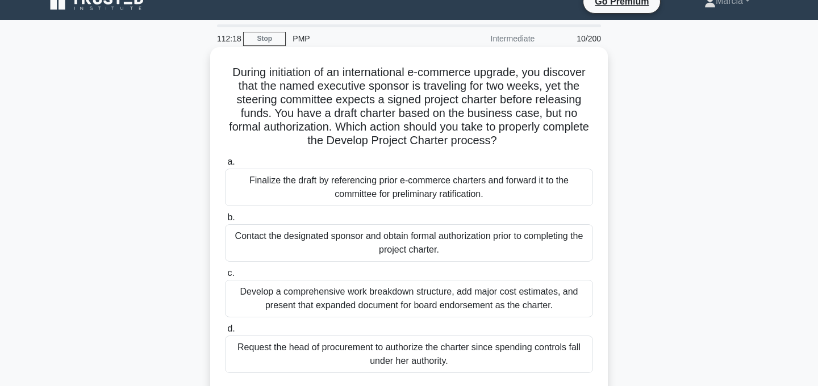
scroll to position [19, 0]
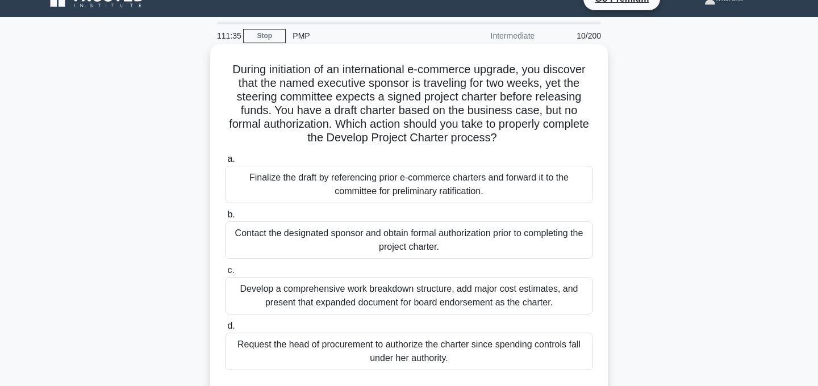
click at [436, 296] on div "Develop a comprehensive work breakdown structure, add major cost estimates, and…" at bounding box center [409, 295] width 368 height 37
click at [225, 274] on input "c. Develop a comprehensive work breakdown structure, add major cost estimates, …" at bounding box center [225, 270] width 0 height 7
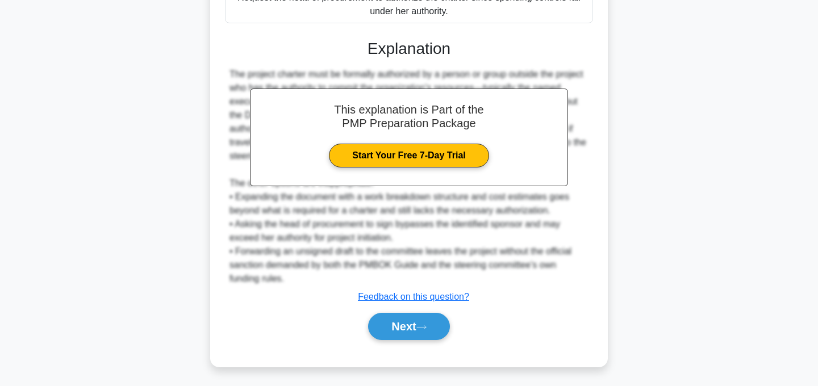
scroll to position [370, 0]
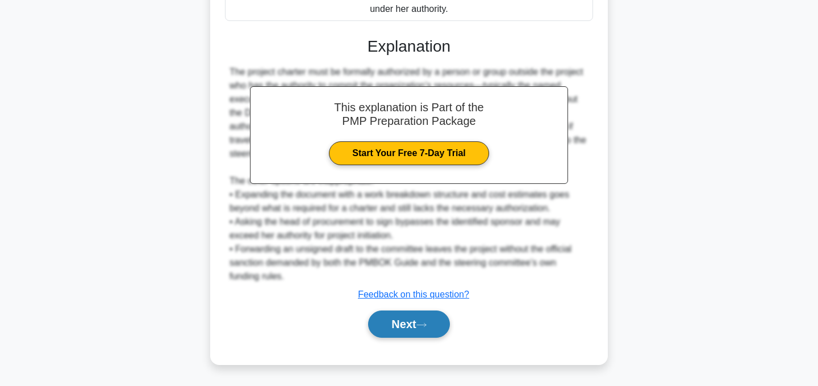
click at [424, 330] on button "Next" at bounding box center [408, 324] width 81 height 27
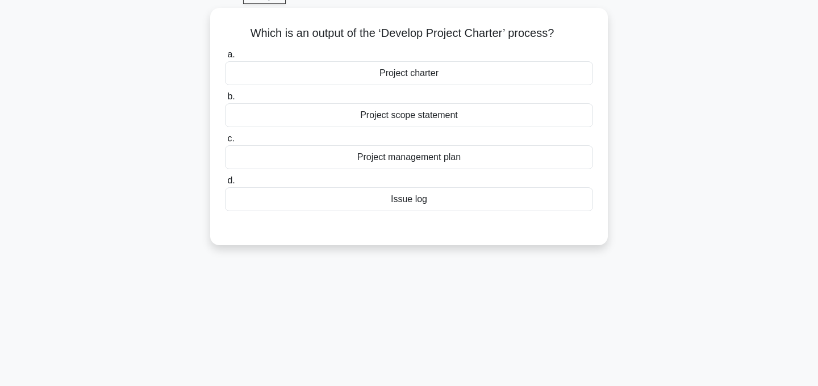
scroll to position [0, 0]
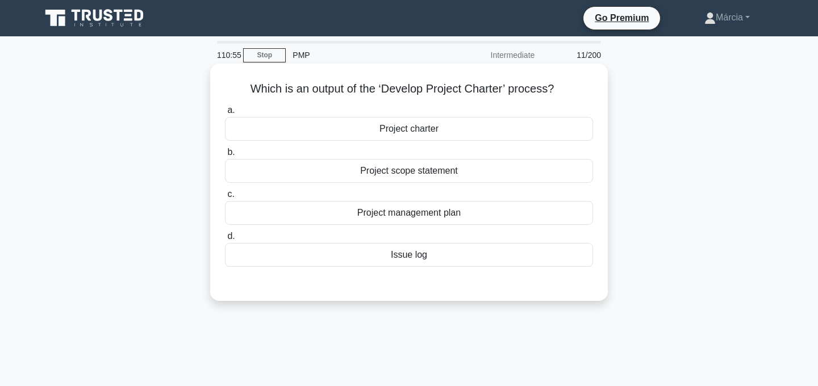
click at [433, 129] on div "Project charter" at bounding box center [409, 129] width 368 height 24
click at [225, 114] on input "a. Project charter" at bounding box center [225, 110] width 0 height 7
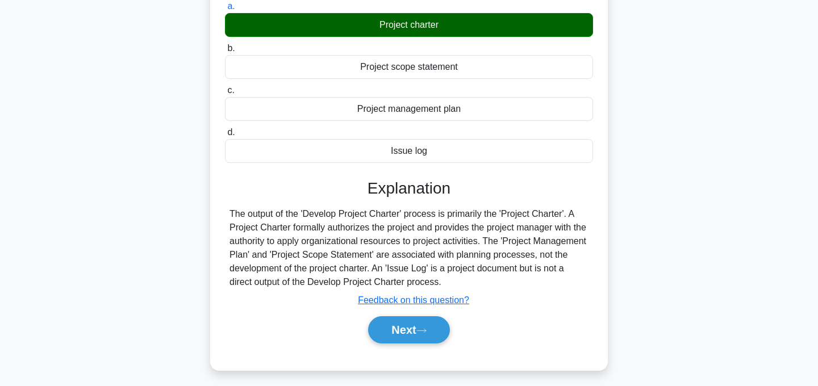
scroll to position [227, 0]
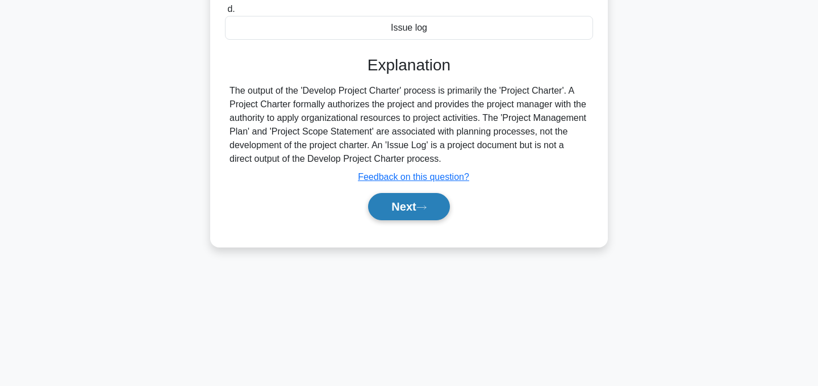
click at [422, 214] on button "Next" at bounding box center [408, 206] width 81 height 27
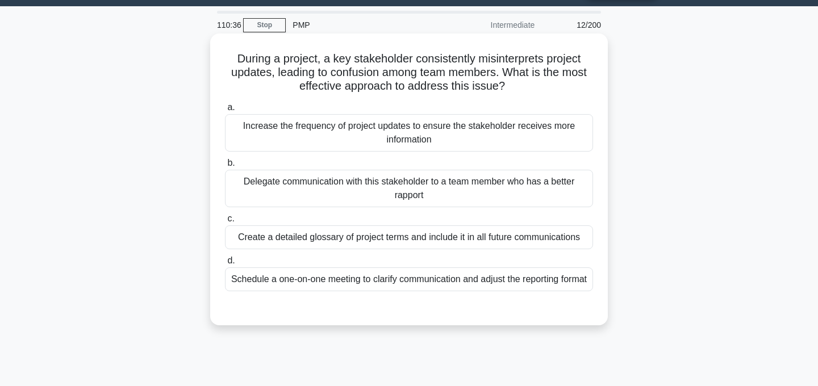
scroll to position [32, 0]
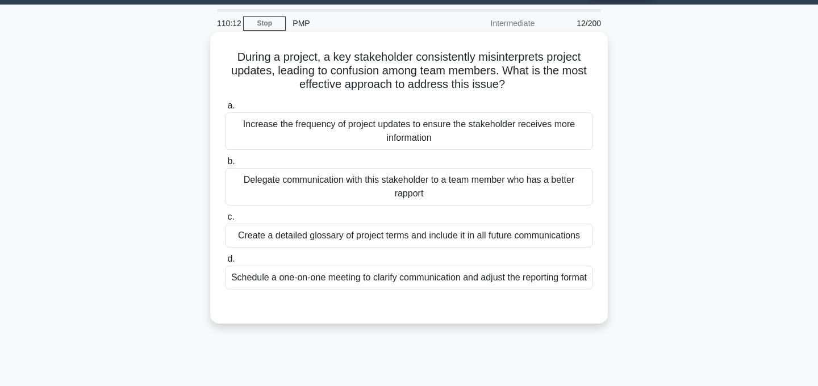
click at [467, 286] on div "Schedule a one-on-one meeting to clarify communication and adjust the reporting…" at bounding box center [409, 278] width 368 height 24
click at [225, 263] on input "d. Schedule a one-on-one meeting to clarify communication and adjust the report…" at bounding box center [225, 259] width 0 height 7
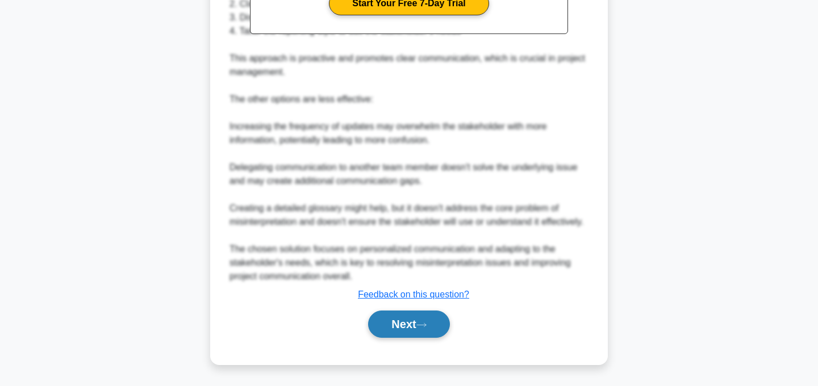
click at [432, 321] on button "Next" at bounding box center [408, 324] width 81 height 27
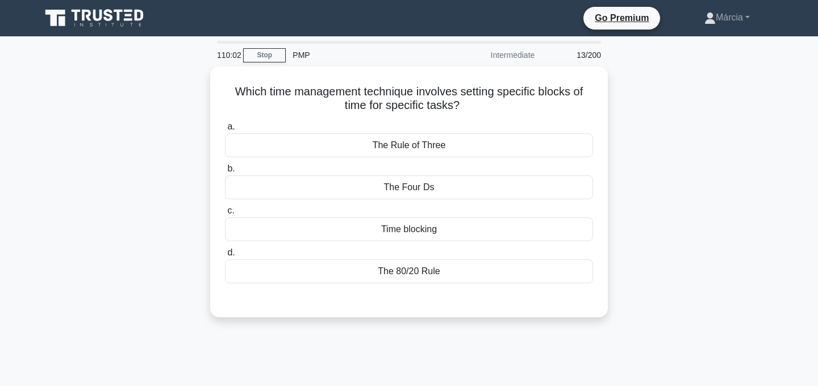
scroll to position [1, 0]
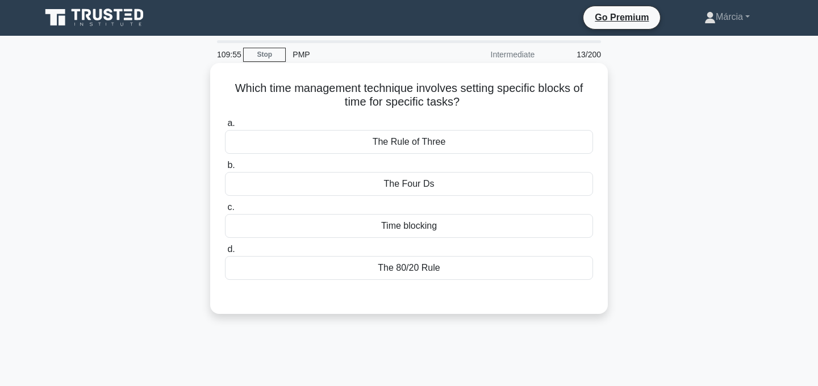
click at [432, 227] on div "Time blocking" at bounding box center [409, 226] width 368 height 24
click at [225, 211] on input "c. Time blocking" at bounding box center [225, 207] width 0 height 7
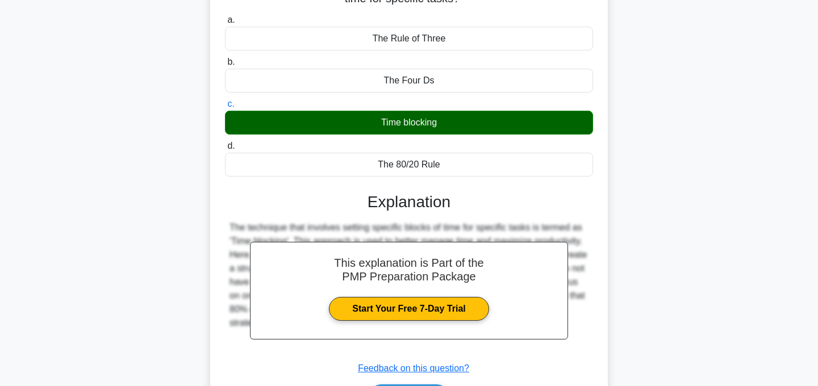
scroll to position [227, 0]
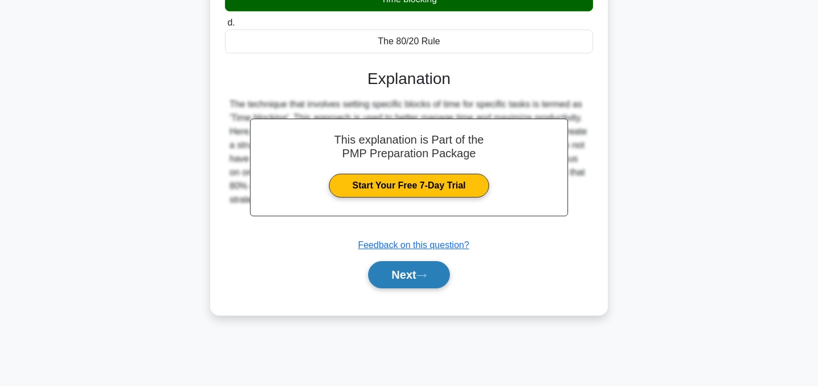
click at [430, 281] on button "Next" at bounding box center [408, 274] width 81 height 27
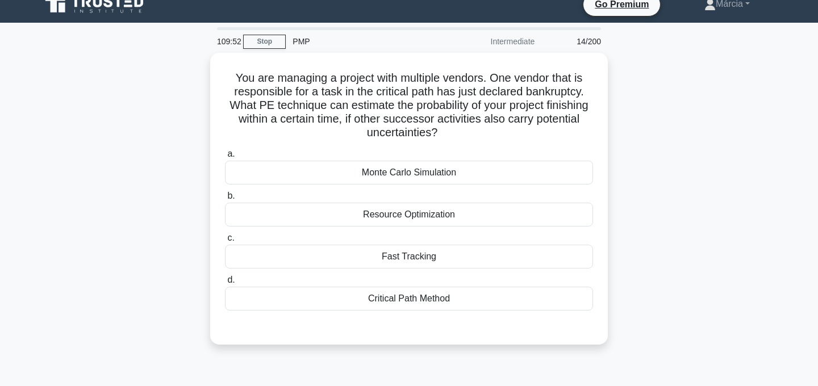
scroll to position [0, 0]
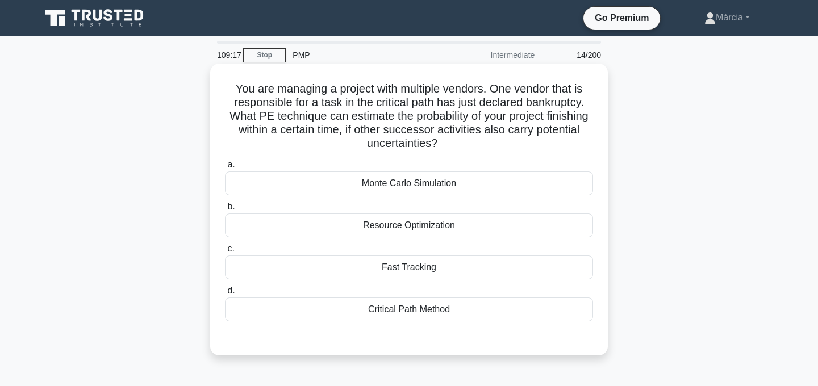
click at [435, 310] on div "Critical Path Method" at bounding box center [409, 310] width 368 height 24
click at [225, 295] on input "d. Critical Path Method" at bounding box center [225, 290] width 0 height 7
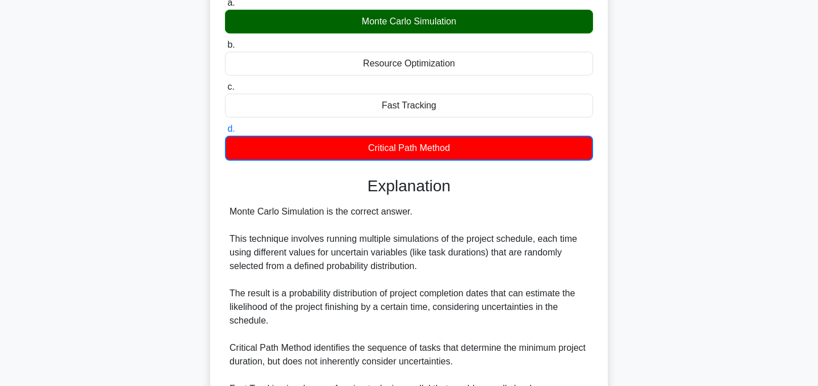
scroll to position [329, 0]
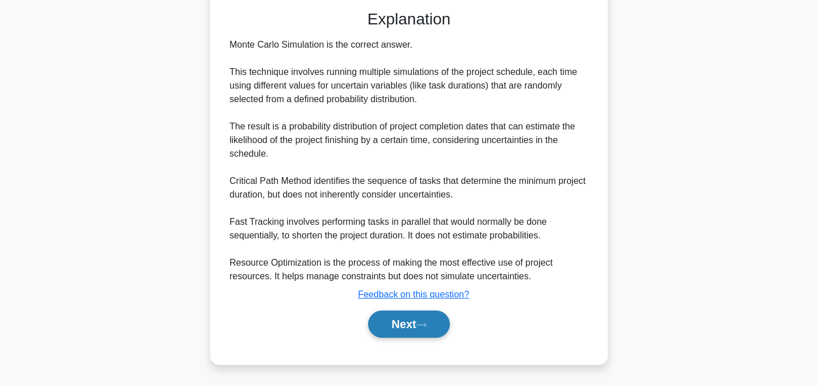
click at [427, 328] on button "Next" at bounding box center [408, 324] width 81 height 27
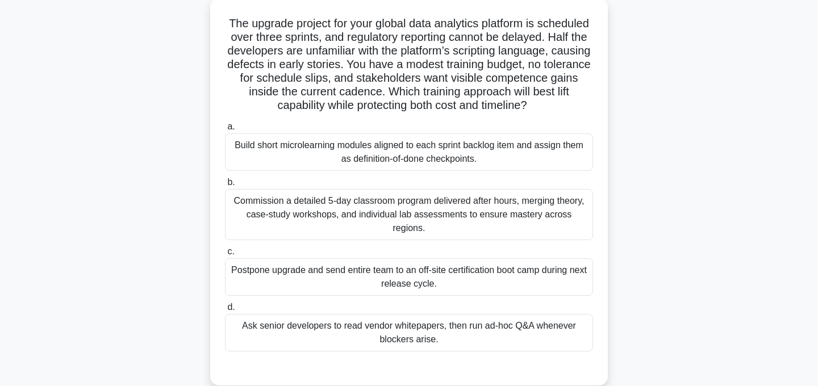
scroll to position [64, 0]
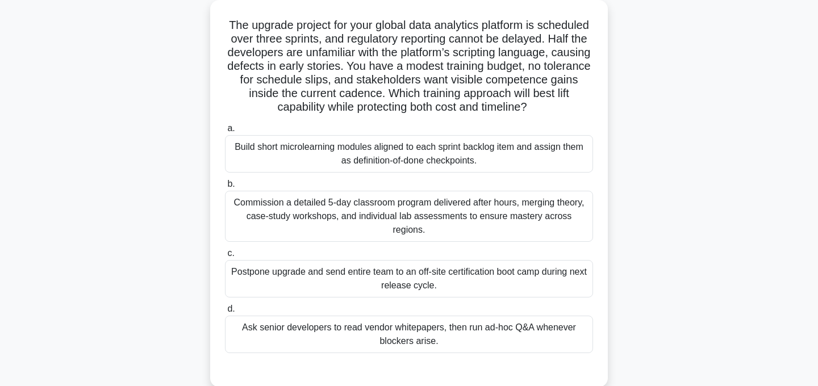
click at [468, 326] on div "Ask senior developers to read vendor whitepapers, then run ad-hoc Q&A whenever …" at bounding box center [409, 334] width 368 height 37
click at [225, 313] on input "d. Ask senior developers to read vendor whitepapers, then run ad-hoc Q&A whenev…" at bounding box center [225, 309] width 0 height 7
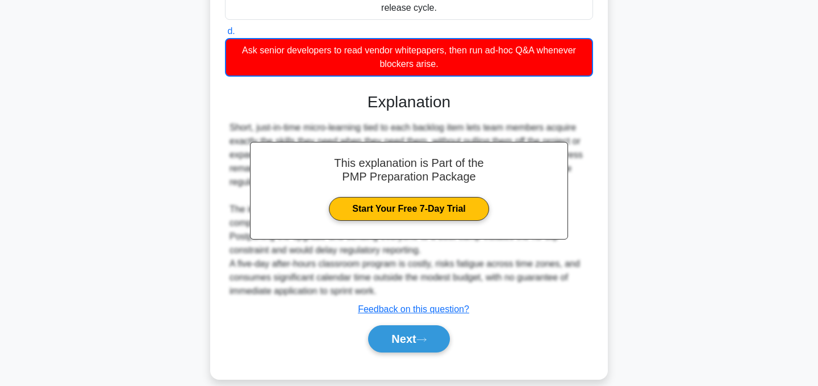
scroll to position [342, 0]
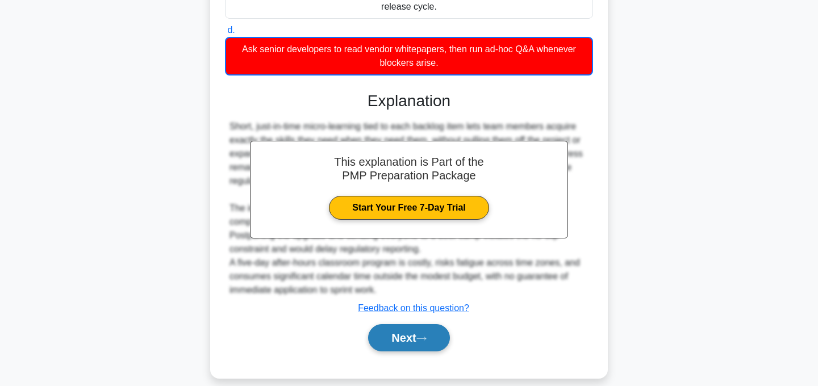
click at [427, 336] on icon at bounding box center [421, 339] width 10 height 6
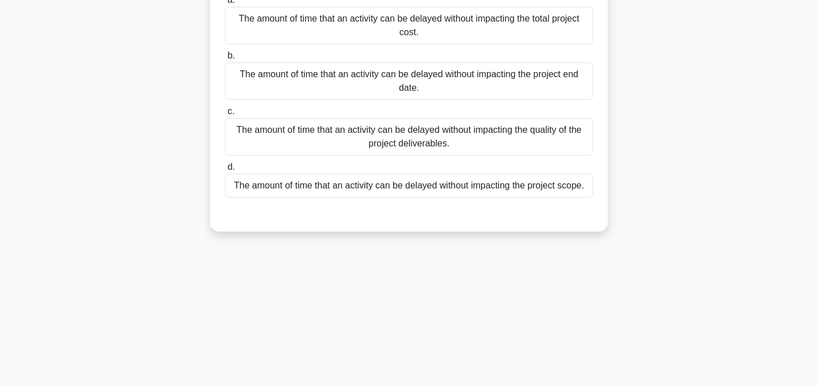
scroll to position [0, 0]
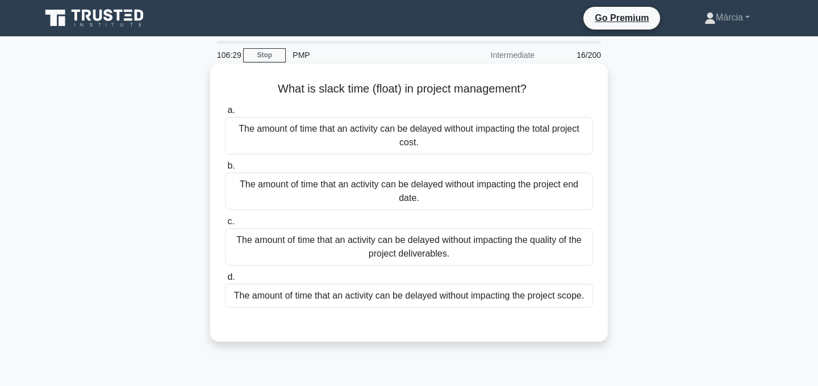
click at [474, 191] on div "The amount of time that an activity can be delayed without impacting the projec…" at bounding box center [409, 191] width 368 height 37
click at [225, 170] on input "b. The amount of time that an activity can be delayed without impacting the pro…" at bounding box center [225, 165] width 0 height 7
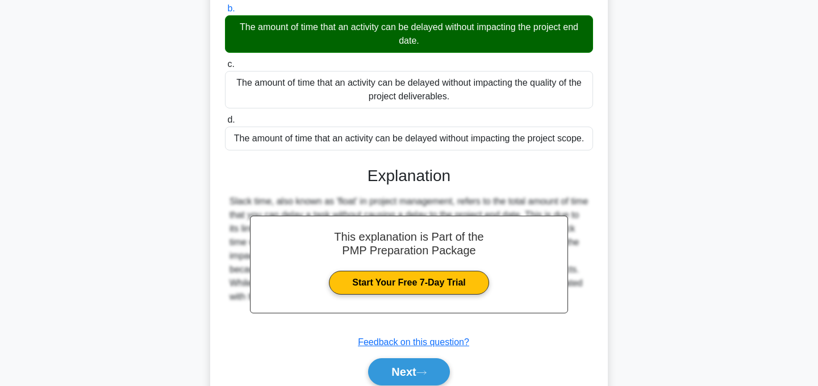
scroll to position [227, 0]
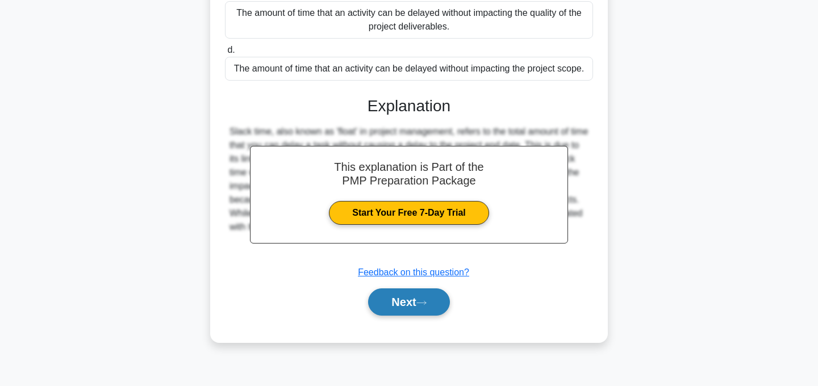
click at [421, 313] on button "Next" at bounding box center [408, 302] width 81 height 27
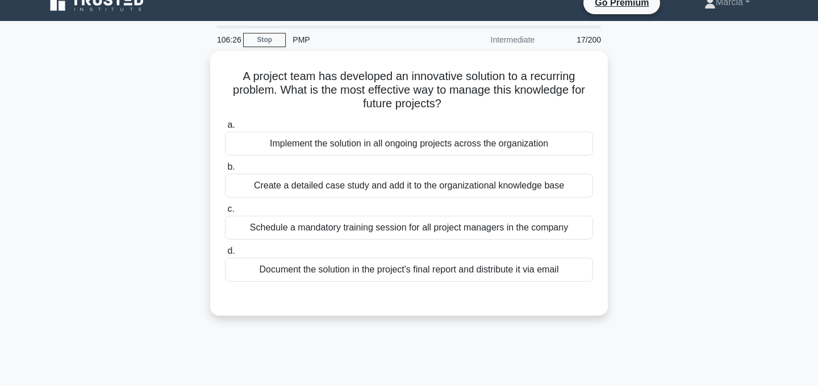
scroll to position [0, 0]
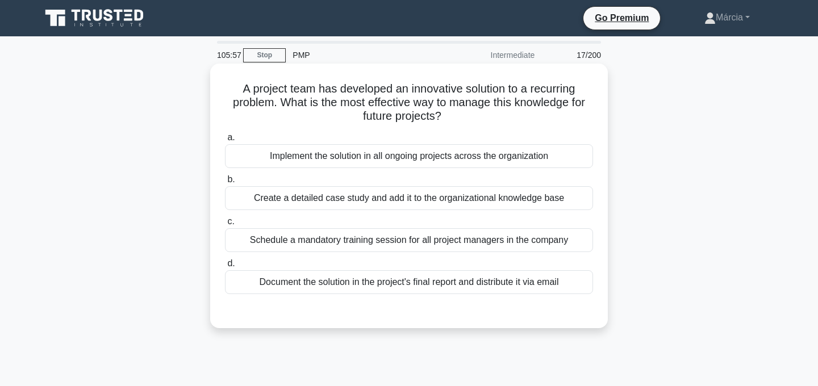
click at [458, 200] on div "Create a detailed case study and add it to the organizational knowledge base" at bounding box center [409, 198] width 368 height 24
click at [225, 183] on input "b. Create a detailed case study and add it to the organizational knowledge base" at bounding box center [225, 179] width 0 height 7
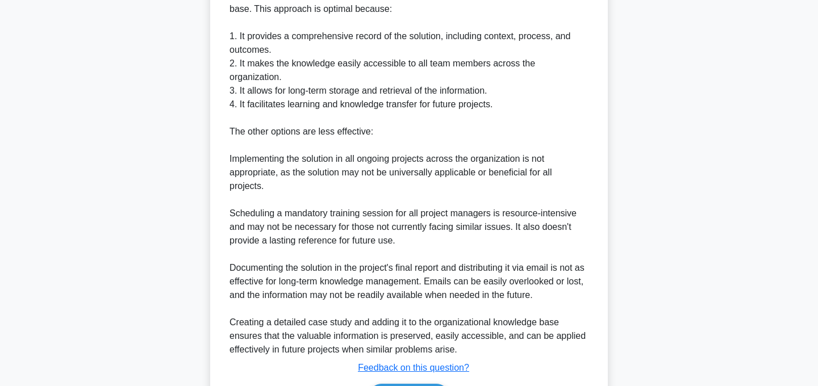
scroll to position [437, 0]
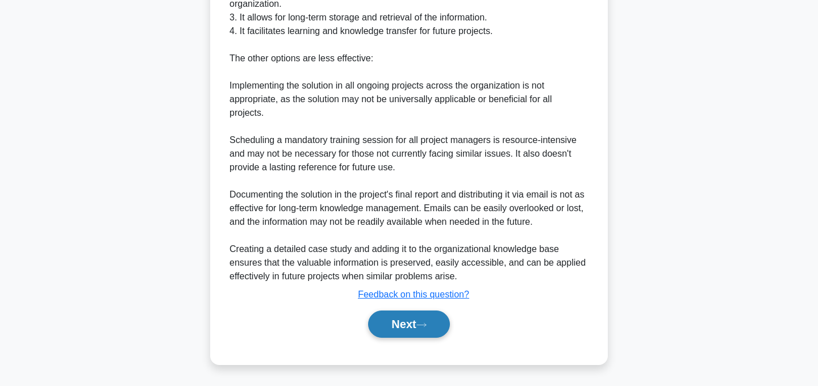
click at [421, 321] on button "Next" at bounding box center [408, 324] width 81 height 27
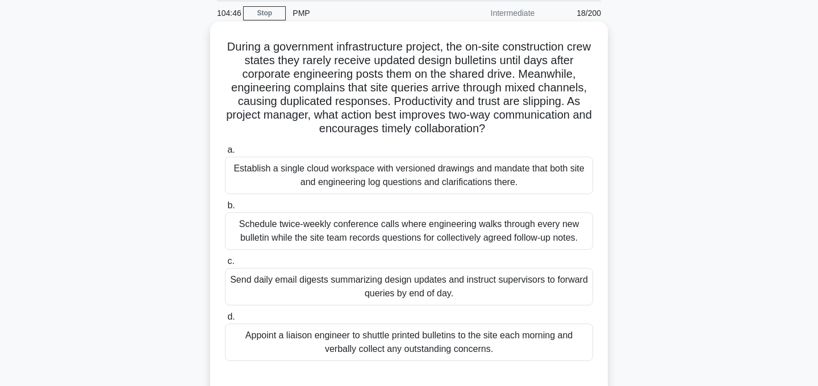
scroll to position [40, 0]
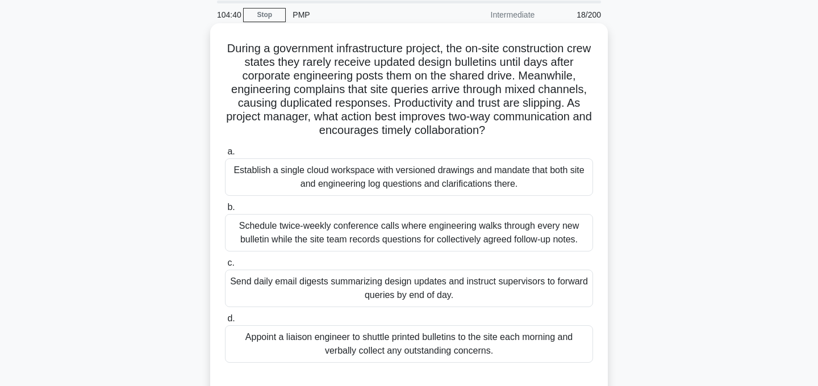
click at [444, 176] on div "Establish a single cloud workspace with versioned drawings and mandate that bot…" at bounding box center [409, 176] width 368 height 37
click at [225, 156] on input "a. Establish a single cloud workspace with versioned drawings and mandate that …" at bounding box center [225, 151] width 0 height 7
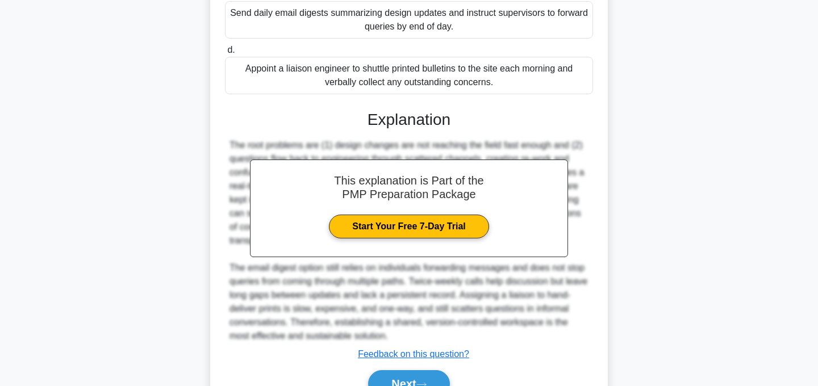
scroll to position [369, 0]
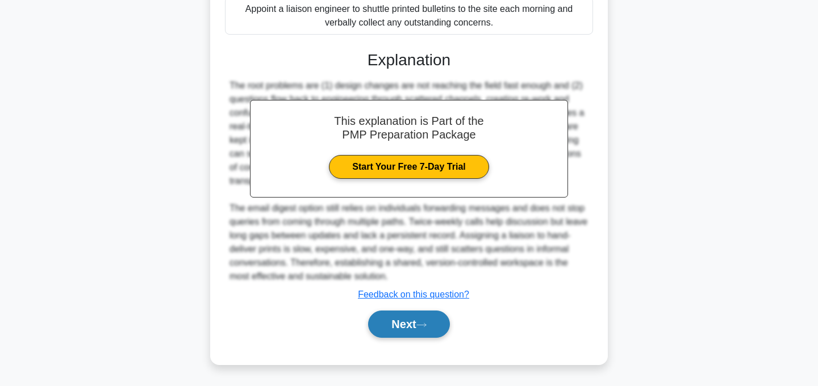
click at [425, 333] on button "Next" at bounding box center [408, 324] width 81 height 27
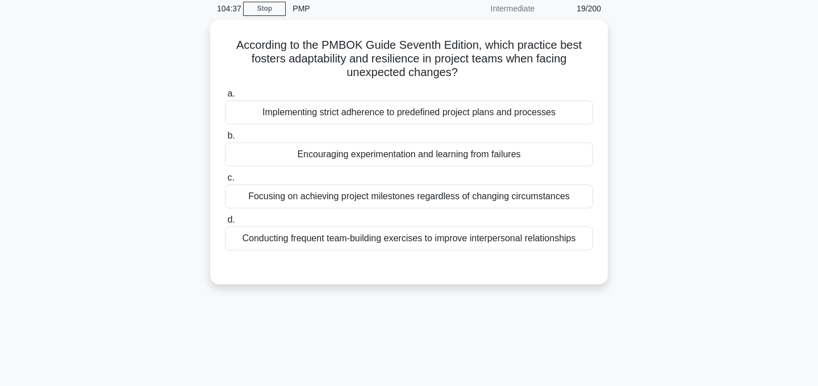
scroll to position [0, 0]
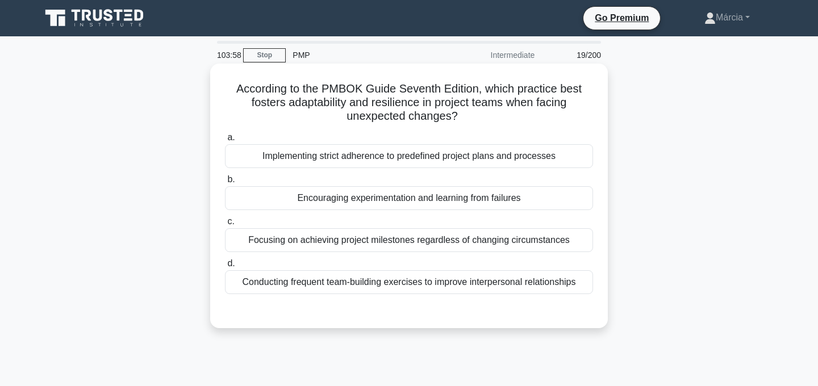
click at [542, 198] on div "Encouraging experimentation and learning from failures" at bounding box center [409, 198] width 368 height 24
click at [225, 183] on input "b. Encouraging experimentation and learning from failures" at bounding box center [225, 179] width 0 height 7
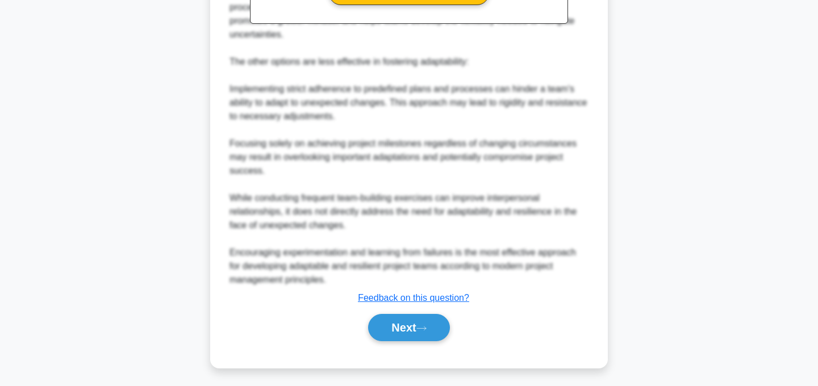
scroll to position [437, 0]
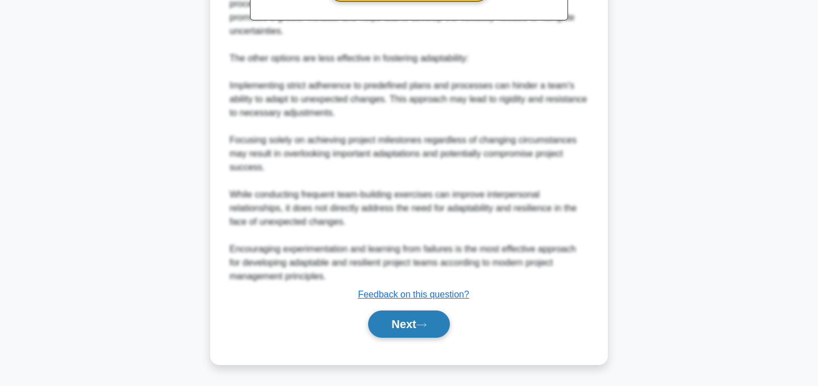
click at [414, 321] on button "Next" at bounding box center [408, 324] width 81 height 27
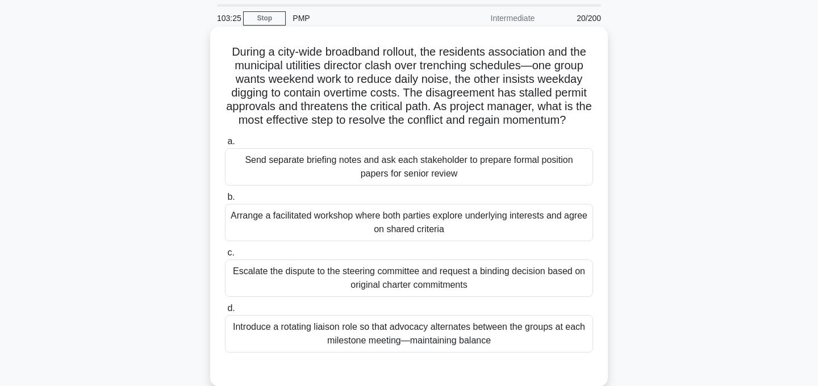
scroll to position [43, 0]
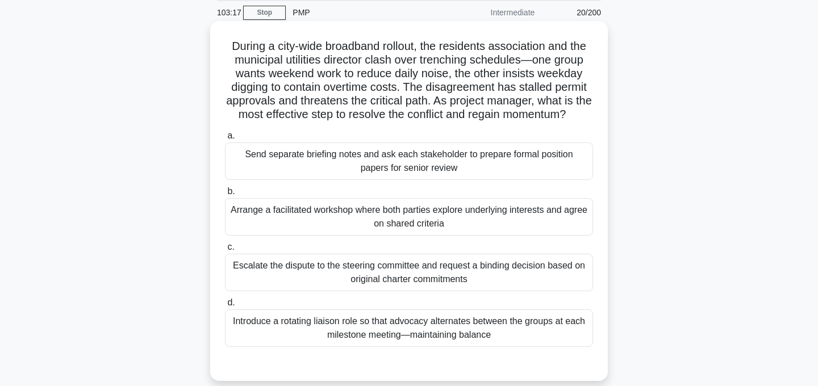
click at [485, 219] on div "Arrange a facilitated workshop where both parties explore underlying interests …" at bounding box center [409, 216] width 368 height 37
click at [225, 195] on input "b. Arrange a facilitated workshop where both parties explore underlying interes…" at bounding box center [225, 191] width 0 height 7
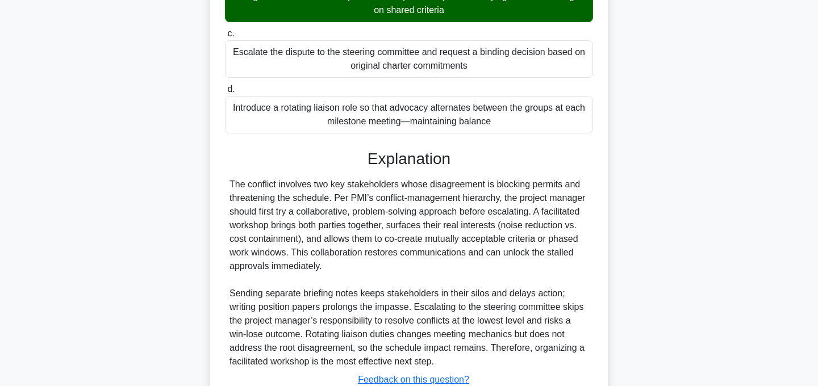
scroll to position [341, 0]
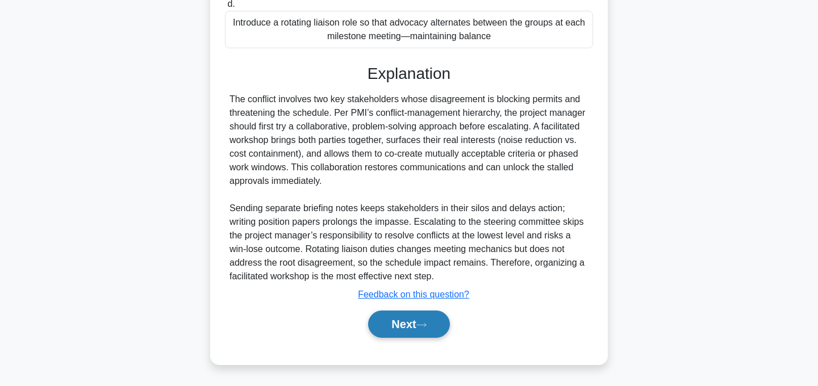
click at [435, 327] on button "Next" at bounding box center [408, 324] width 81 height 27
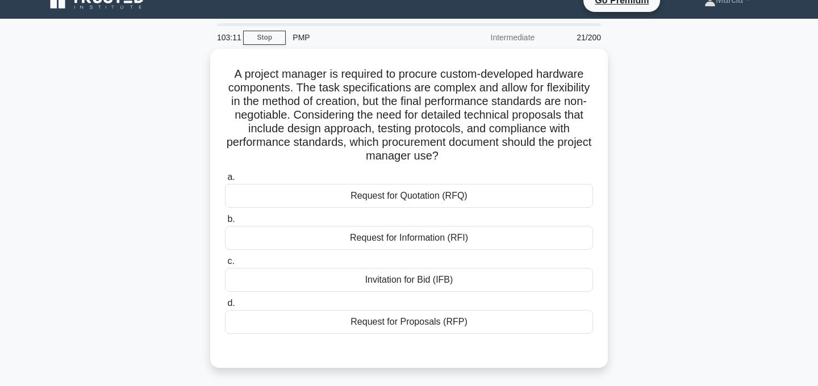
scroll to position [21, 0]
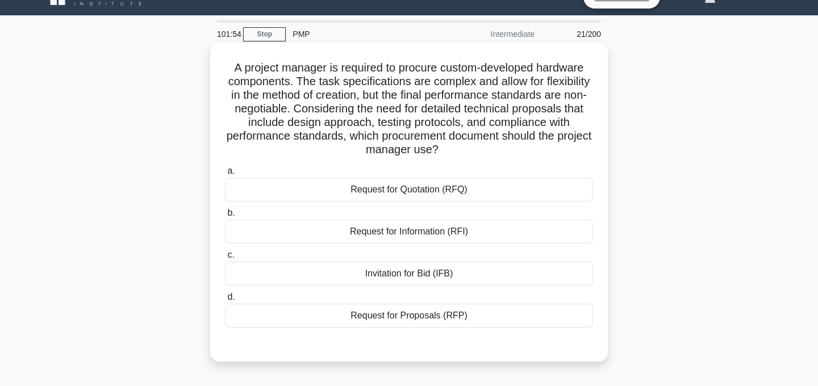
click at [432, 319] on div "Request for Proposals (RFP)" at bounding box center [409, 316] width 368 height 24
click at [225, 301] on input "d. Request for Proposals (RFP)" at bounding box center [225, 297] width 0 height 7
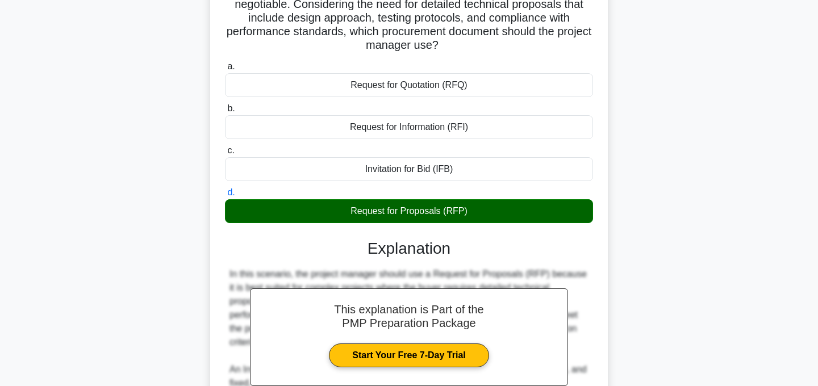
scroll to position [314, 0]
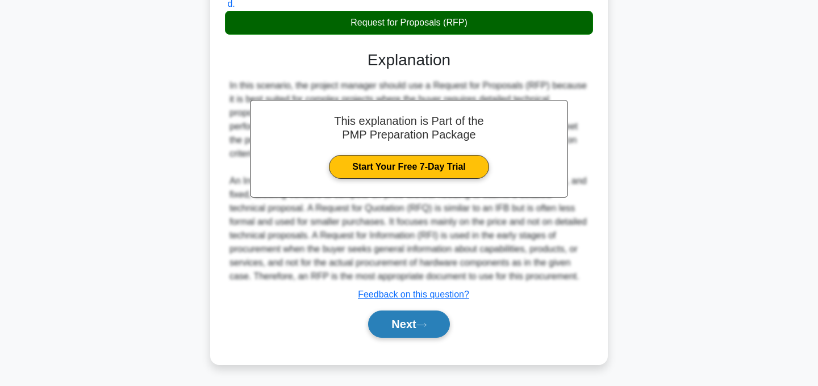
click at [428, 320] on button "Next" at bounding box center [408, 324] width 81 height 27
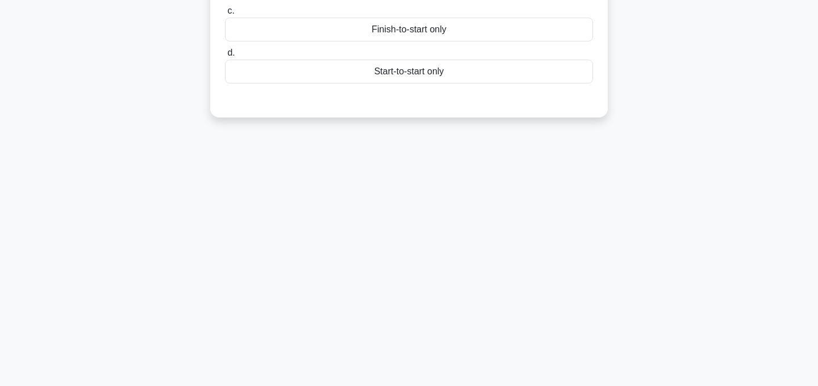
scroll to position [0, 0]
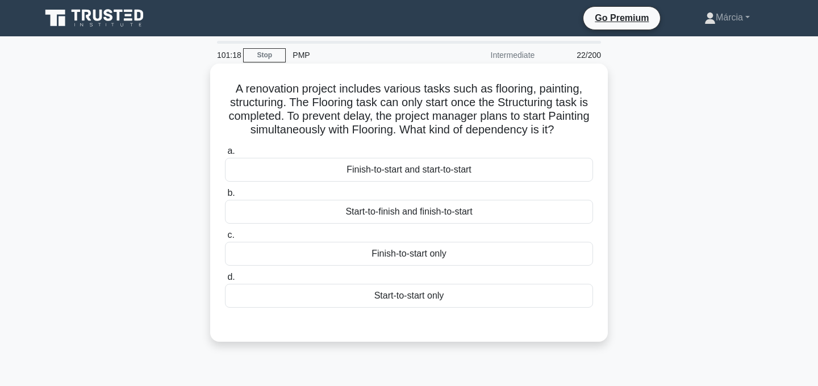
click at [453, 173] on div "Finish-to-start and start-to-start" at bounding box center [409, 170] width 368 height 24
click at [225, 155] on input "a. Finish-to-start and start-to-start" at bounding box center [225, 151] width 0 height 7
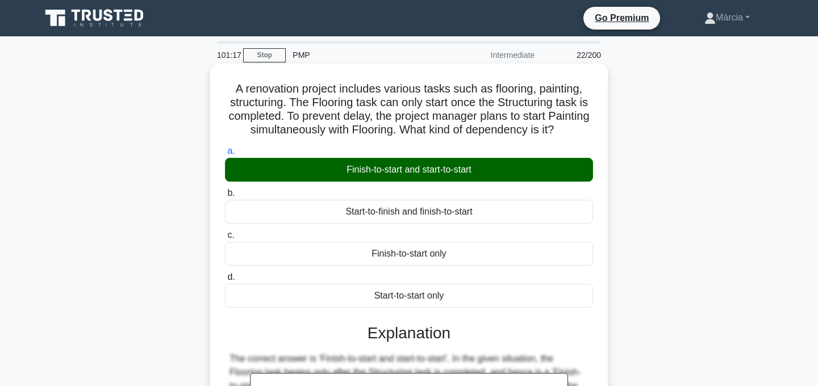
scroll to position [227, 0]
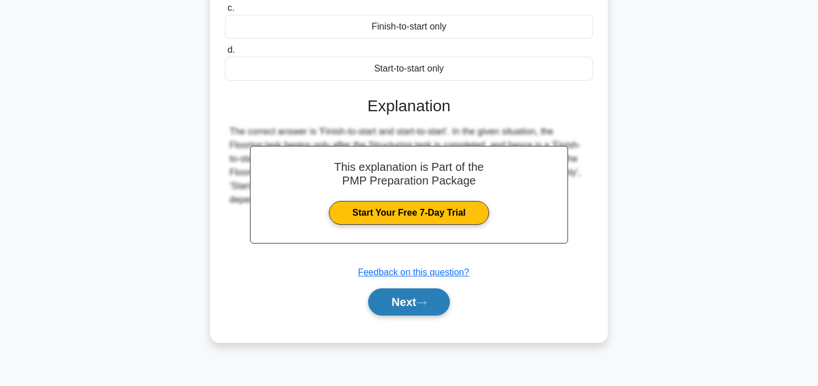
click at [437, 296] on button "Next" at bounding box center [408, 302] width 81 height 27
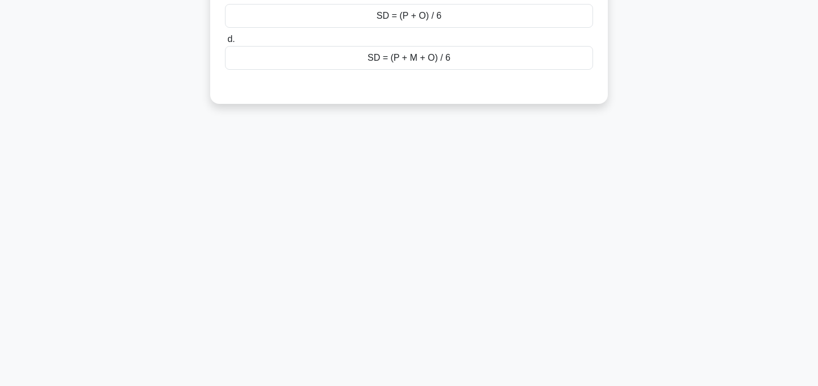
scroll to position [0, 0]
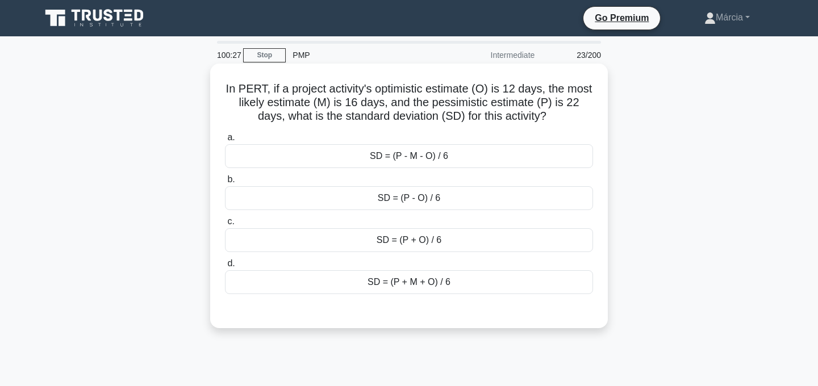
click at [483, 195] on div "SD = (P - O) / 6" at bounding box center [409, 198] width 368 height 24
click at [225, 183] on input "b. SD = (P - O) / 6" at bounding box center [225, 179] width 0 height 7
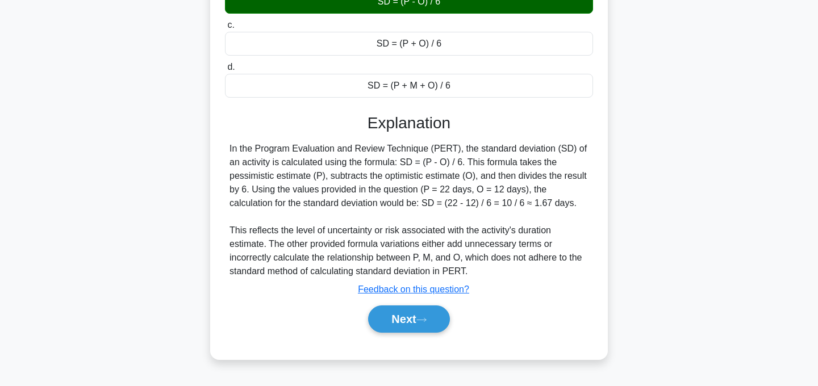
scroll to position [227, 0]
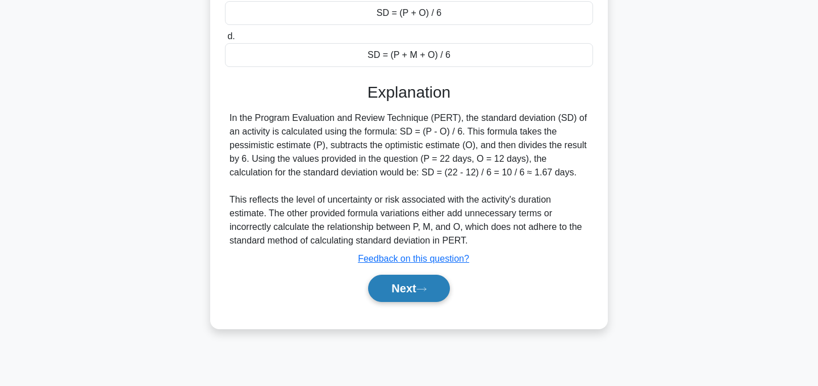
click at [428, 285] on button "Next" at bounding box center [408, 288] width 81 height 27
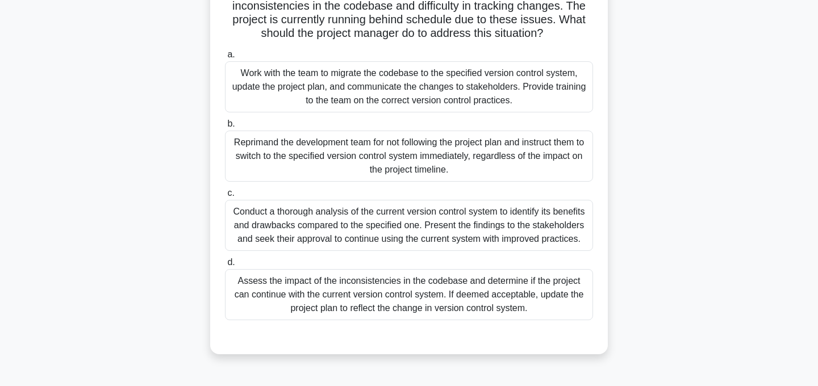
scroll to position [127, 0]
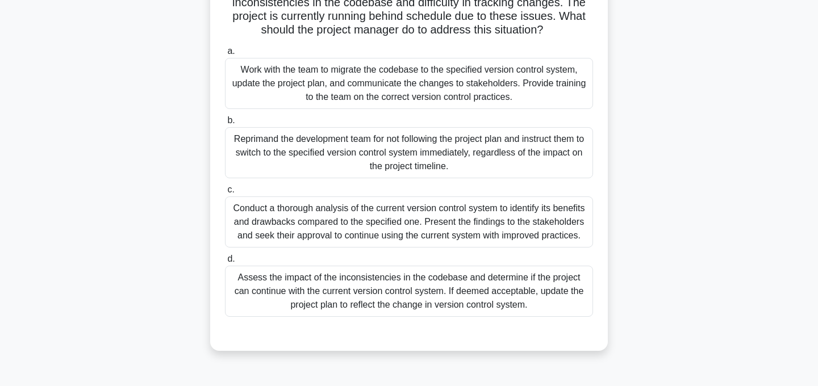
click at [492, 288] on div "Assess the impact of the inconsistencies in the codebase and determine if the p…" at bounding box center [409, 291] width 368 height 51
click at [225, 263] on input "d. Assess the impact of the inconsistencies in the codebase and determine if th…" at bounding box center [225, 259] width 0 height 7
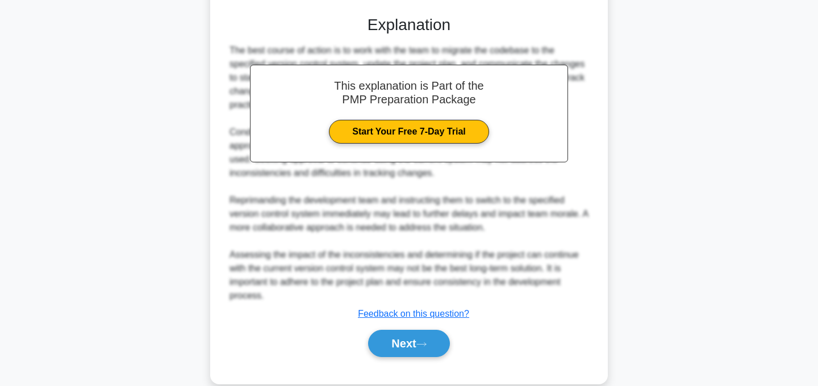
scroll to position [465, 0]
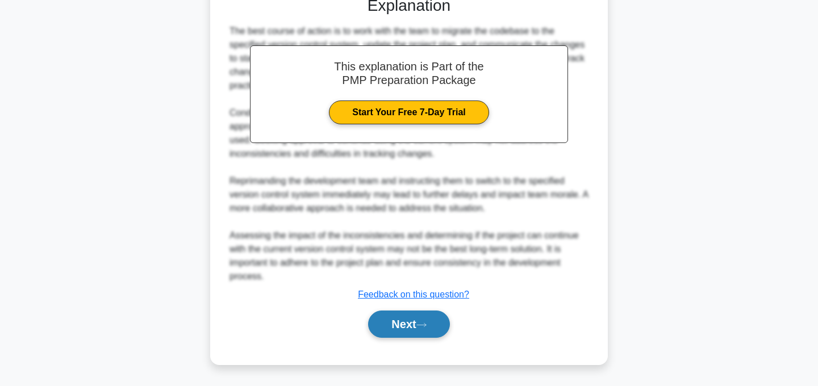
click at [417, 331] on button "Next" at bounding box center [408, 324] width 81 height 27
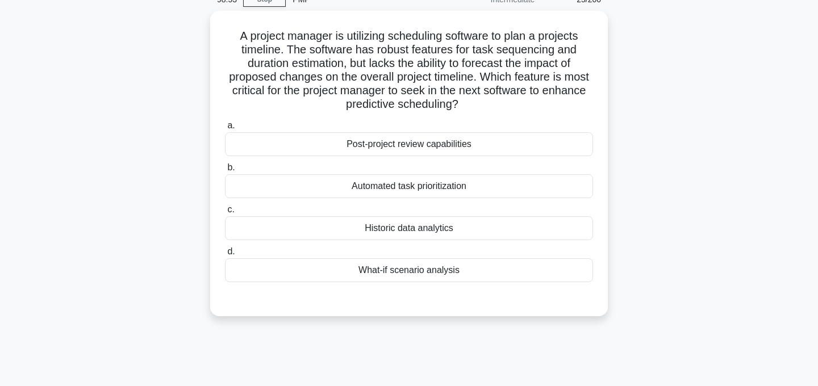
scroll to position [0, 0]
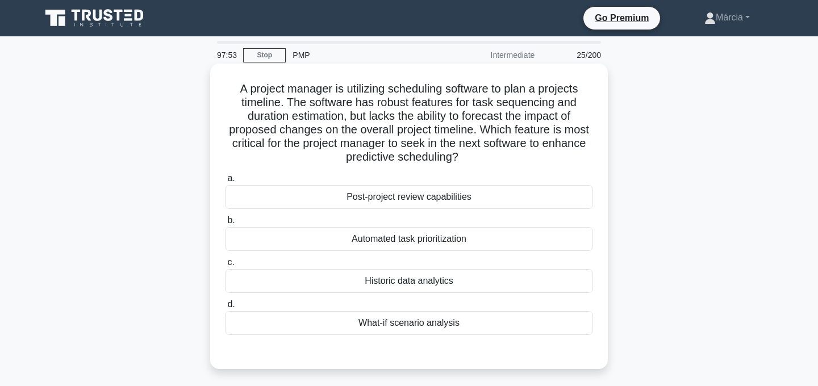
click at [436, 283] on div "Historic data analytics" at bounding box center [409, 281] width 368 height 24
click at [225, 266] on input "c. Historic data analytics" at bounding box center [225, 262] width 0 height 7
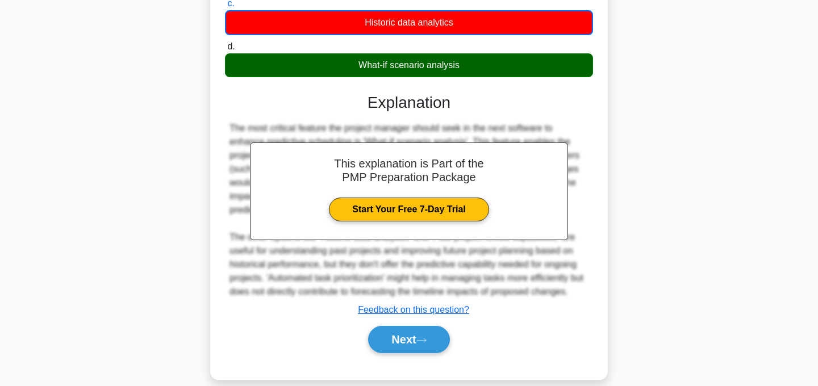
scroll to position [274, 0]
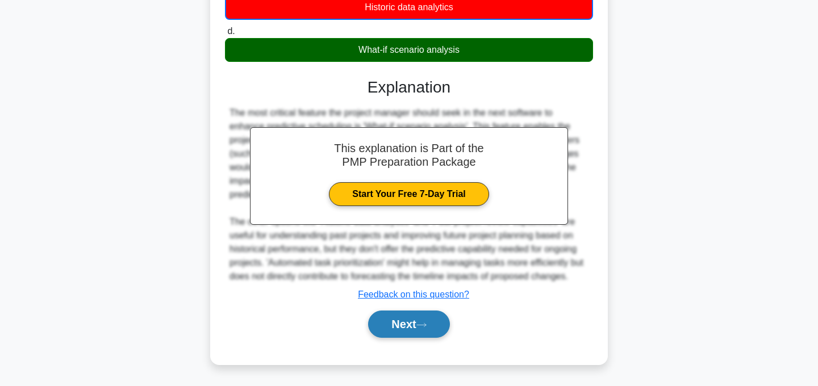
click at [416, 325] on button "Next" at bounding box center [408, 324] width 81 height 27
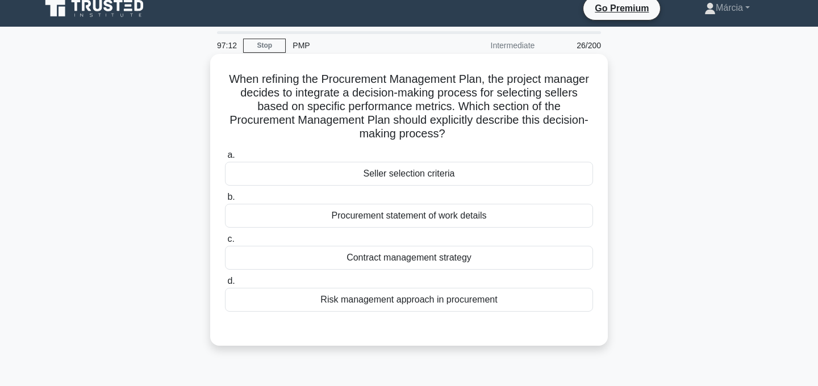
scroll to position [15, 0]
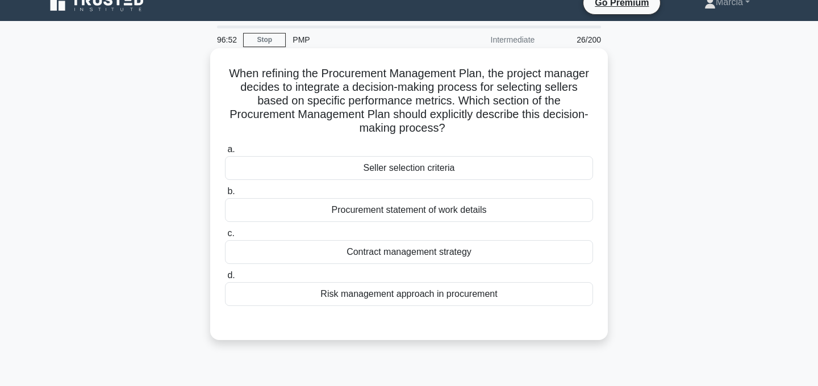
click at [470, 169] on div "Seller selection criteria" at bounding box center [409, 168] width 368 height 24
click at [225, 153] on input "a. Seller selection criteria" at bounding box center [225, 149] width 0 height 7
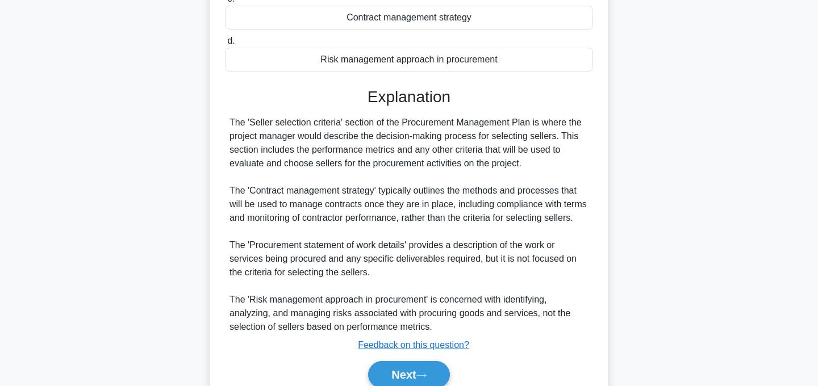
scroll to position [300, 0]
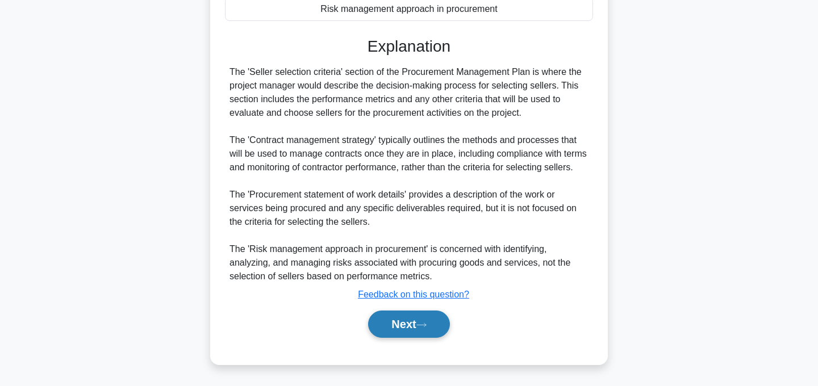
click at [423, 325] on icon at bounding box center [421, 325] width 10 height 6
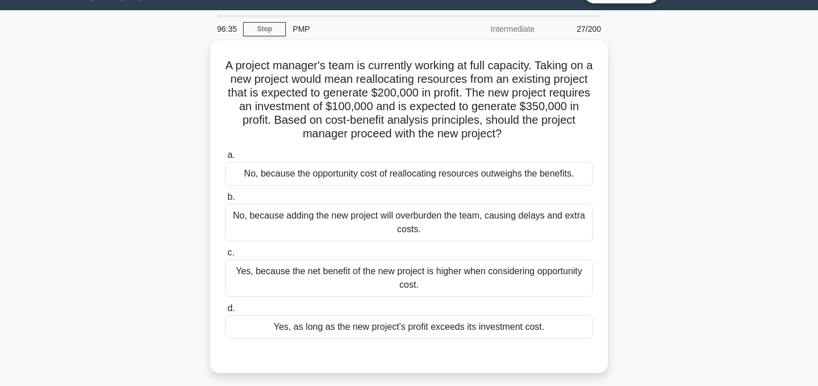
scroll to position [27, 0]
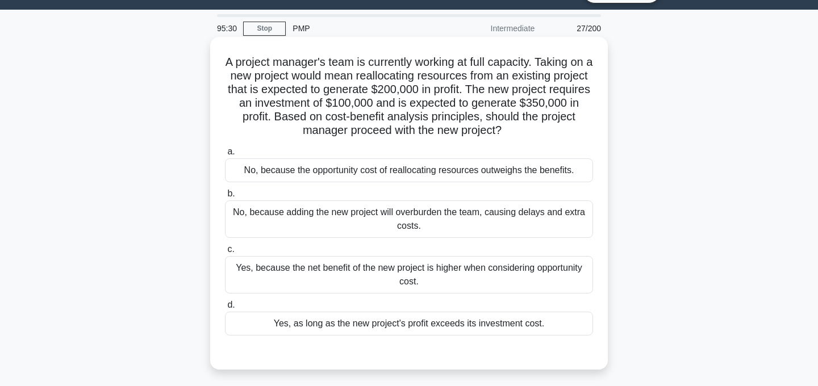
click at [477, 278] on div "Yes, because the net benefit of the new project is higher when considering oppo…" at bounding box center [409, 274] width 368 height 37
click at [225, 253] on input "c. Yes, because the net benefit of the new project is higher when considering o…" at bounding box center [225, 249] width 0 height 7
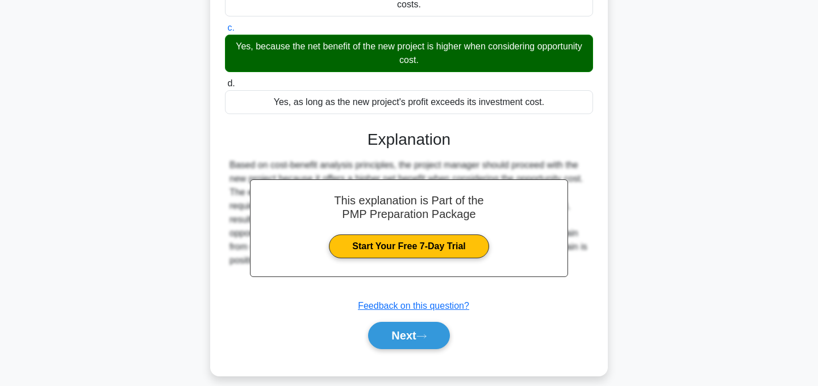
scroll to position [260, 0]
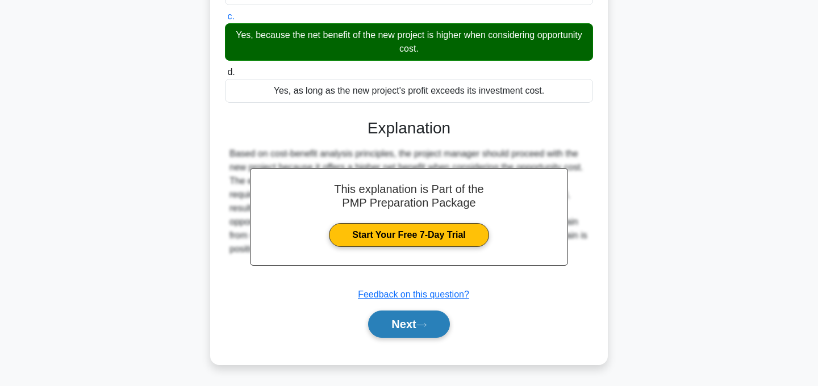
click at [427, 327] on icon at bounding box center [421, 325] width 10 height 6
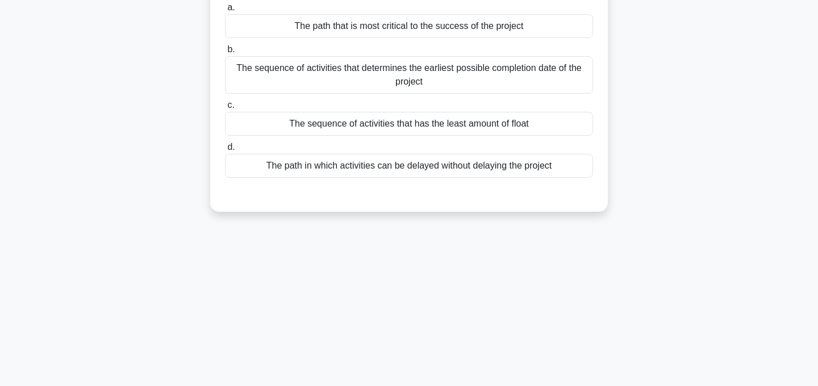
scroll to position [0, 0]
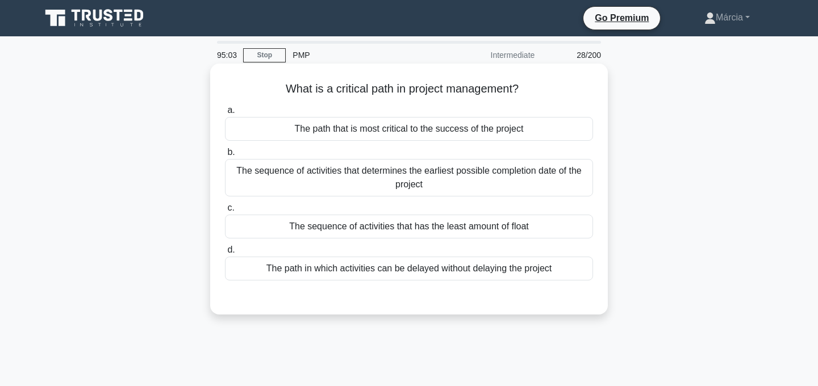
click at [463, 137] on div "The path that is most critical to the success of the project" at bounding box center [409, 129] width 368 height 24
click at [225, 114] on input "a. The path that is most critical to the success of the project" at bounding box center [225, 110] width 0 height 7
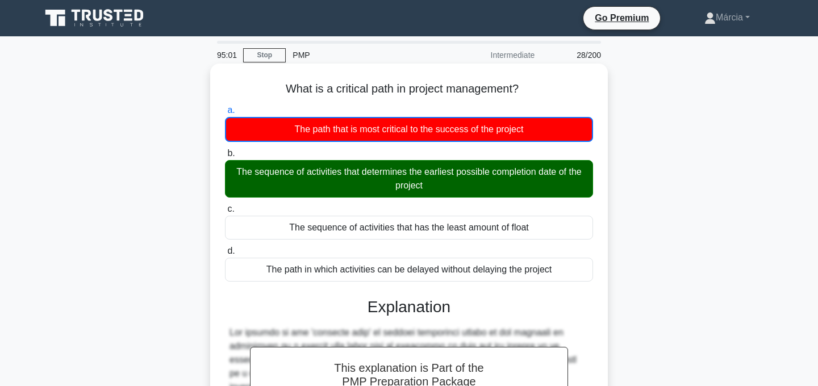
click at [471, 177] on div "The sequence of activities that determines the earliest possible completion dat…" at bounding box center [409, 178] width 368 height 37
click at [225, 157] on input "b. The sequence of activities that determines the earliest possible completion …" at bounding box center [225, 153] width 0 height 7
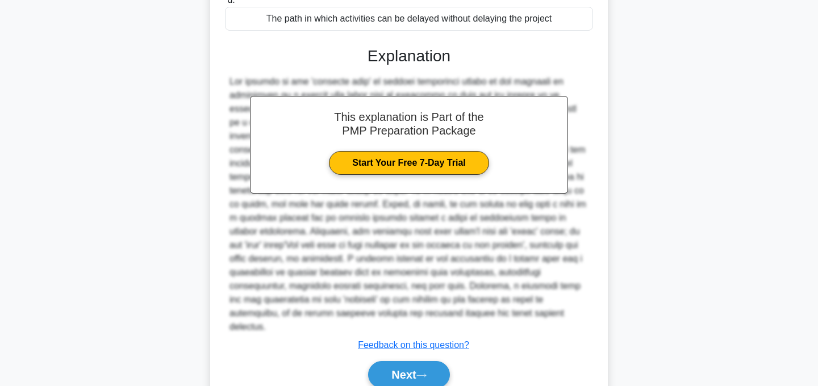
scroll to position [287, 0]
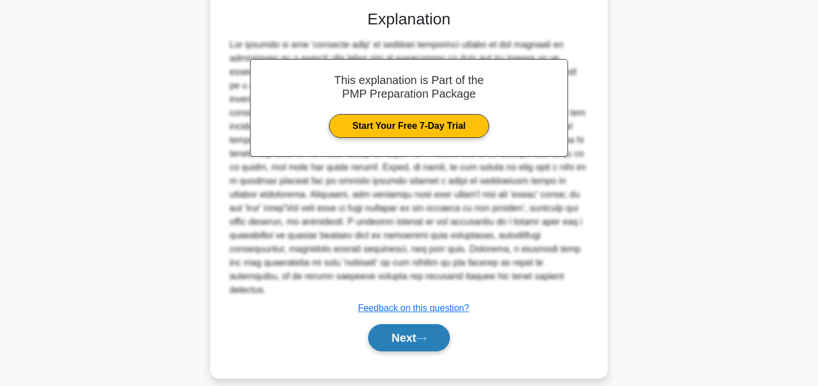
click at [432, 329] on button "Next" at bounding box center [408, 337] width 81 height 27
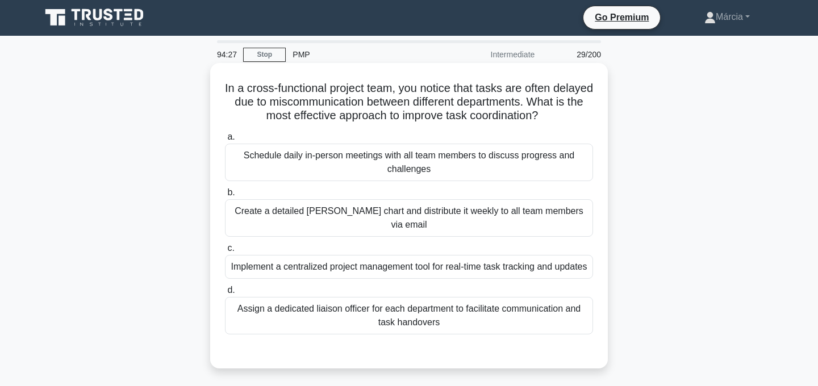
scroll to position [0, 0]
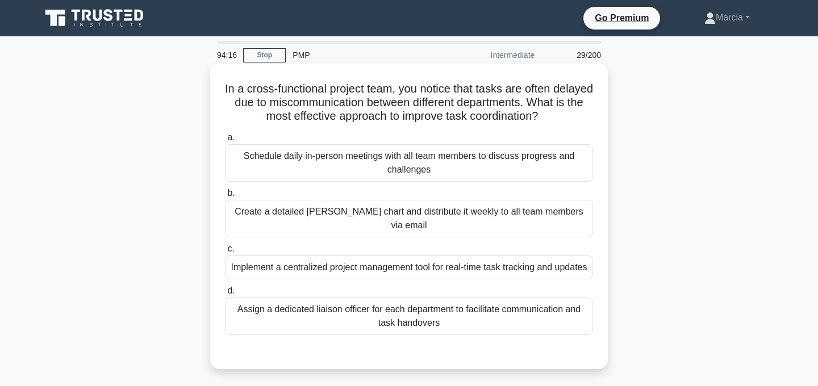
click at [479, 158] on div "Schedule daily in-person meetings with all team members to discuss progress and…" at bounding box center [409, 162] width 368 height 37
click at [225, 141] on input "a. Schedule daily in-person meetings with all team members to discuss progress …" at bounding box center [225, 137] width 0 height 7
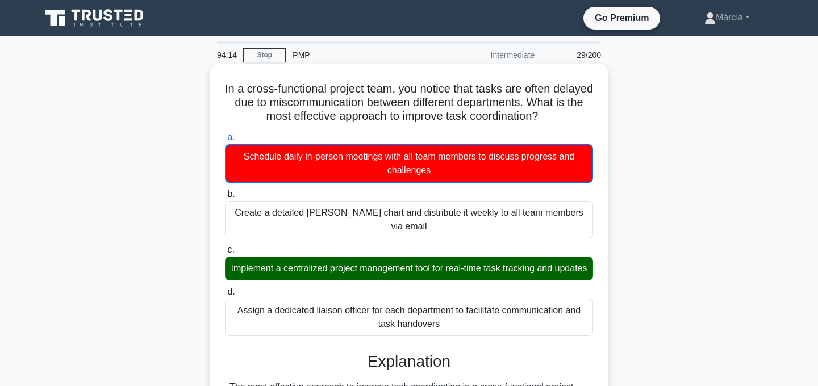
click at [479, 262] on div "Implement a centralized project management tool for real-time task tracking and…" at bounding box center [409, 269] width 368 height 24
click at [225, 254] on input "c. Implement a centralized project management tool for real-time task tracking …" at bounding box center [225, 250] width 0 height 7
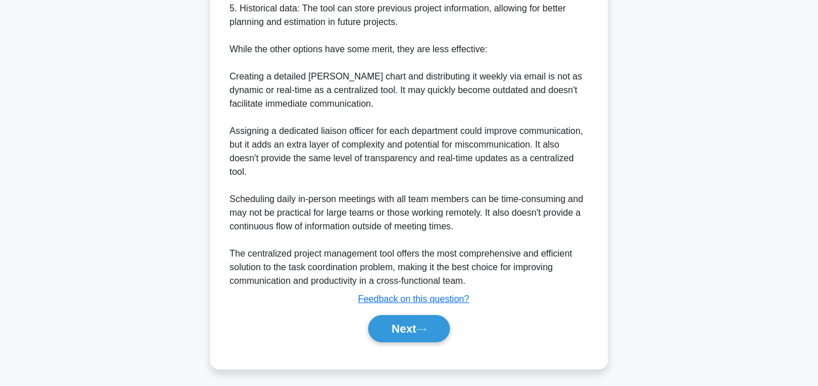
scroll to position [641, 0]
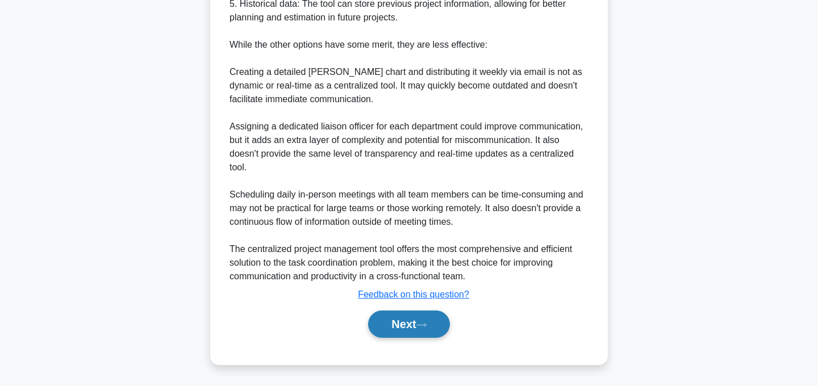
click at [441, 316] on button "Next" at bounding box center [408, 324] width 81 height 27
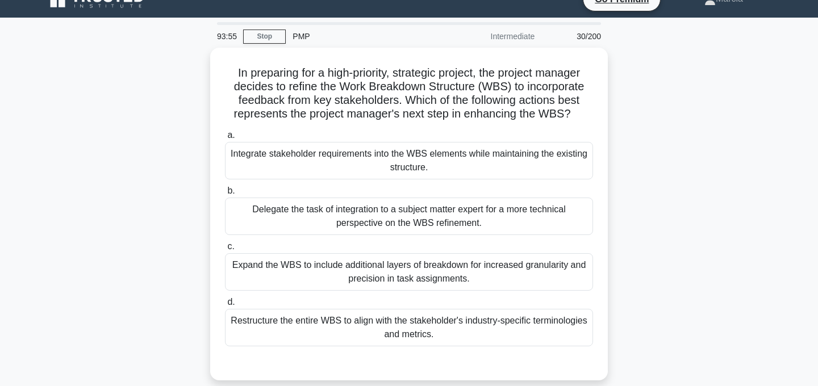
scroll to position [20, 0]
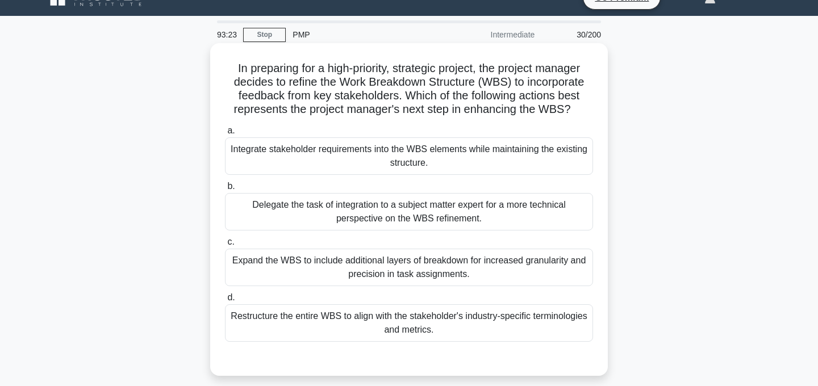
click at [499, 268] on div "Expand the WBS to include additional layers of breakdown for increased granular…" at bounding box center [409, 267] width 368 height 37
click at [225, 246] on input "c. Expand the WBS to include additional layers of breakdown for increased granu…" at bounding box center [225, 242] width 0 height 7
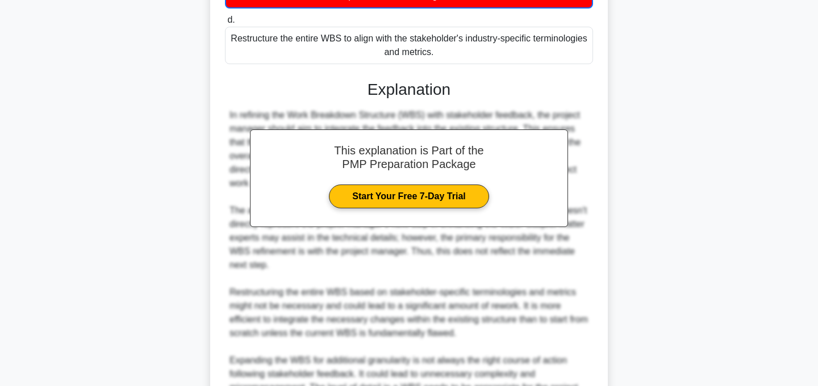
scroll to position [438, 0]
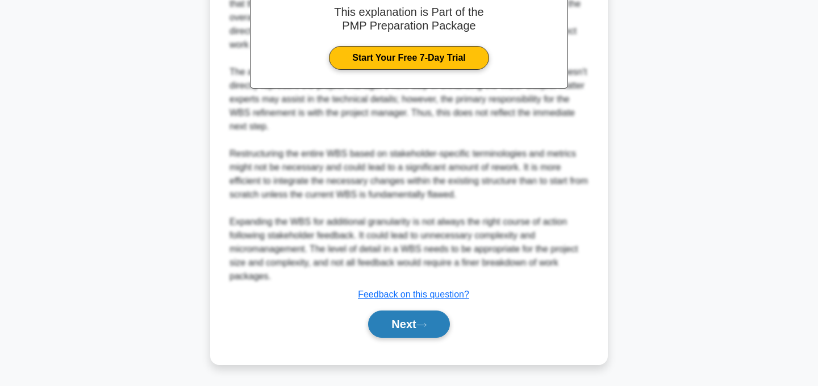
click at [421, 321] on button "Next" at bounding box center [408, 324] width 81 height 27
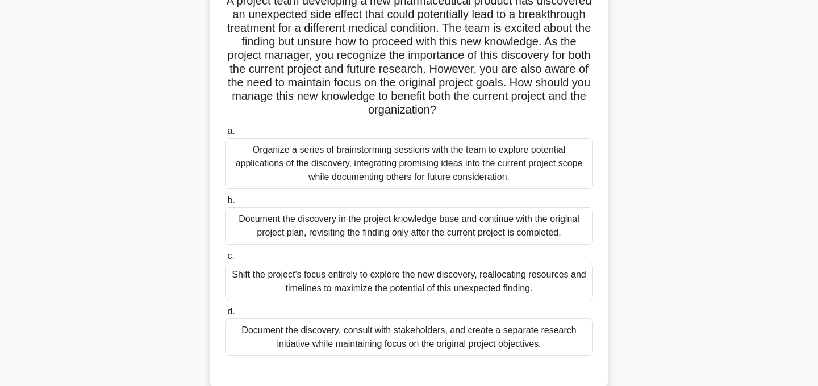
scroll to position [89, 0]
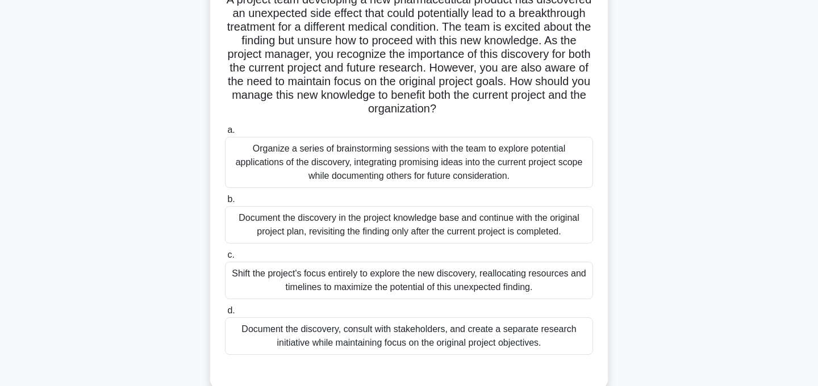
click at [517, 333] on div "Document the discovery, consult with stakeholders, and create a separate resear…" at bounding box center [409, 336] width 368 height 37
click at [225, 315] on input "d. Document the discovery, consult with stakeholders, and create a separate res…" at bounding box center [225, 310] width 0 height 7
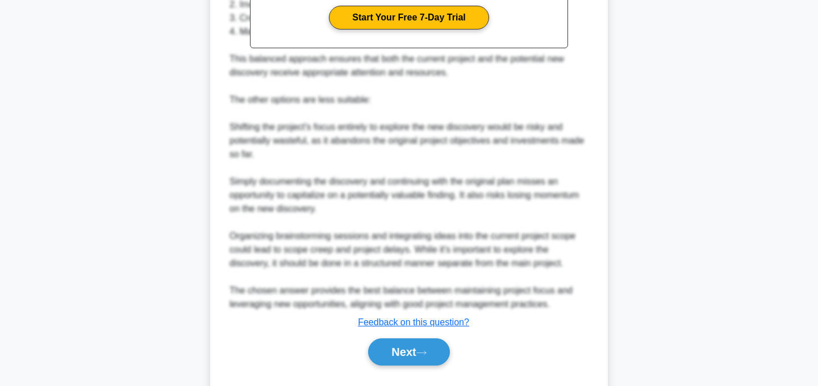
scroll to position [587, 0]
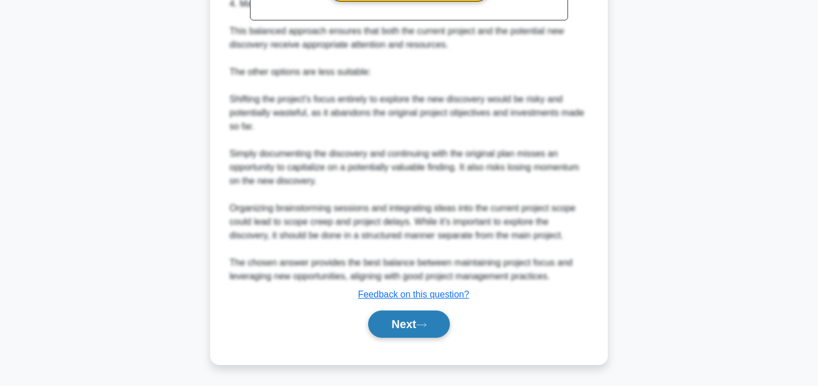
click at [427, 325] on icon at bounding box center [421, 325] width 10 height 6
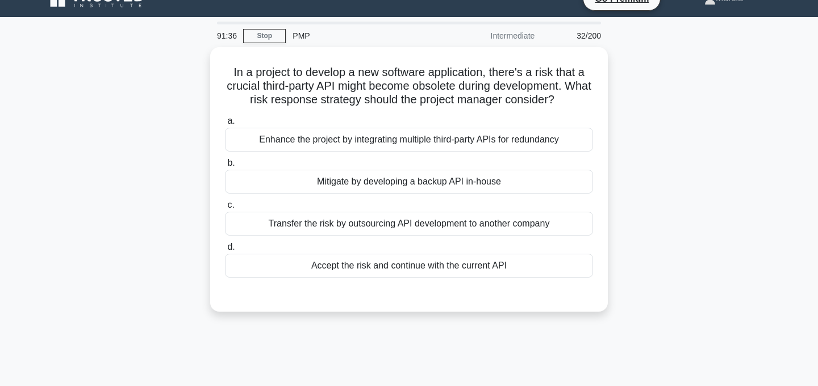
scroll to position [0, 0]
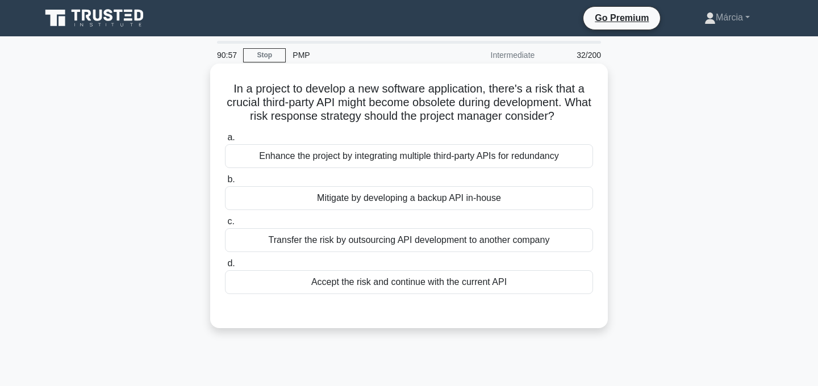
click at [445, 244] on div "Transfer the risk by outsourcing API development to another company" at bounding box center [409, 240] width 368 height 24
click at [225, 225] on input "c. Transfer the risk by outsourcing API development to another company" at bounding box center [225, 221] width 0 height 7
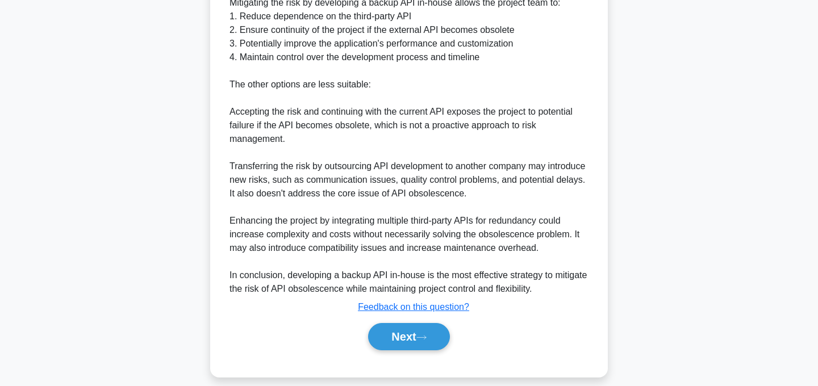
scroll to position [411, 0]
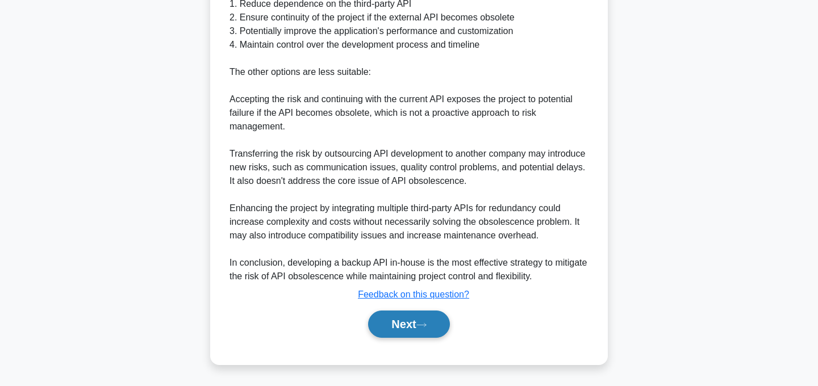
click at [435, 314] on button "Next" at bounding box center [408, 324] width 81 height 27
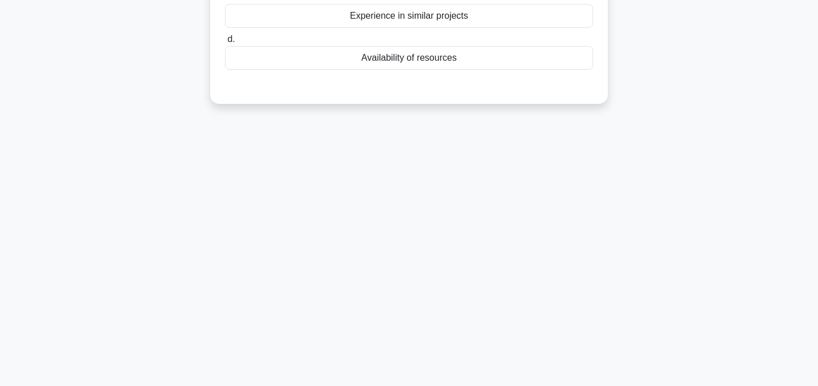
scroll to position [0, 0]
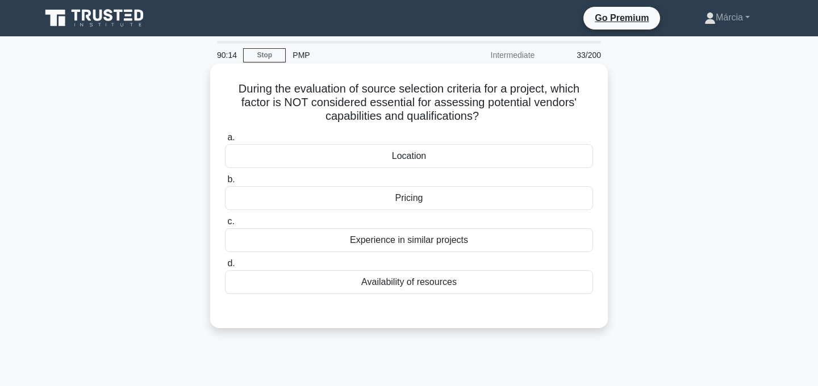
click at [423, 200] on div "Pricing" at bounding box center [409, 198] width 368 height 24
click at [225, 183] on input "b. Pricing" at bounding box center [225, 179] width 0 height 7
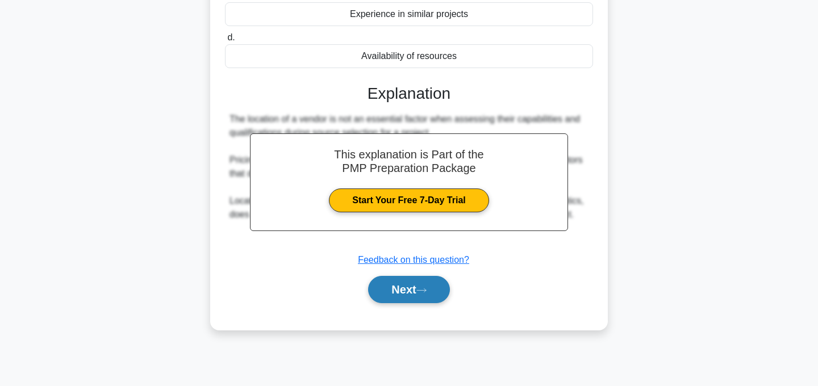
click at [425, 279] on button "Next" at bounding box center [408, 289] width 81 height 27
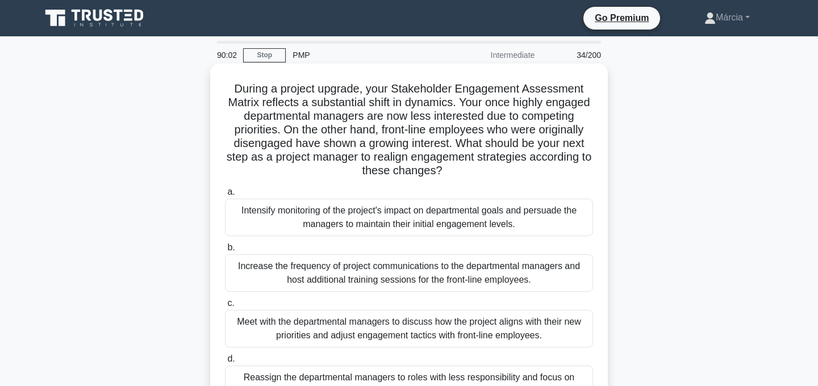
scroll to position [41, 0]
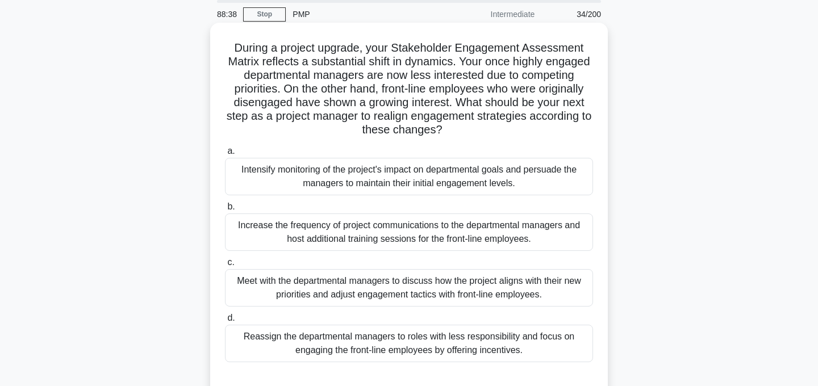
click at [464, 286] on div "Meet with the departmental managers to discuss how the project aligns with thei…" at bounding box center [409, 287] width 368 height 37
click at [225, 266] on input "c. Meet with the departmental managers to discuss how the project aligns with t…" at bounding box center [225, 262] width 0 height 7
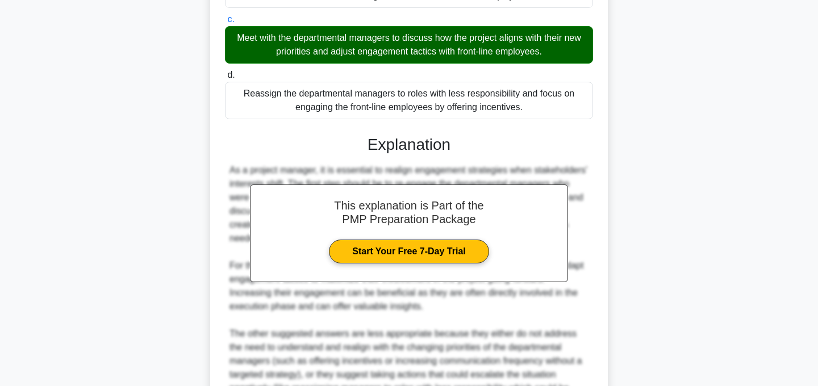
scroll to position [423, 0]
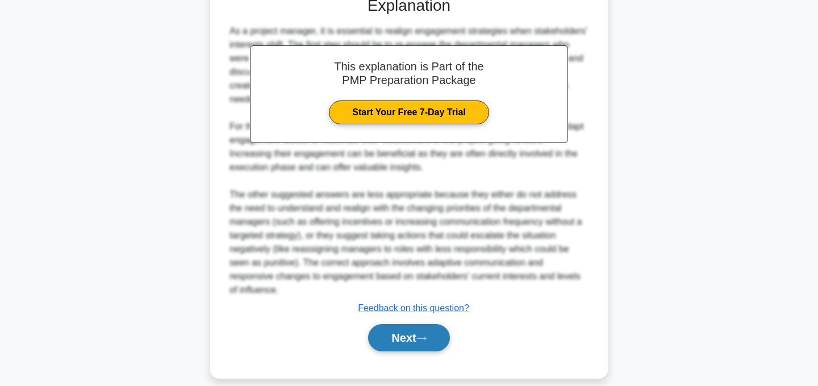
click at [437, 324] on button "Next" at bounding box center [408, 337] width 81 height 27
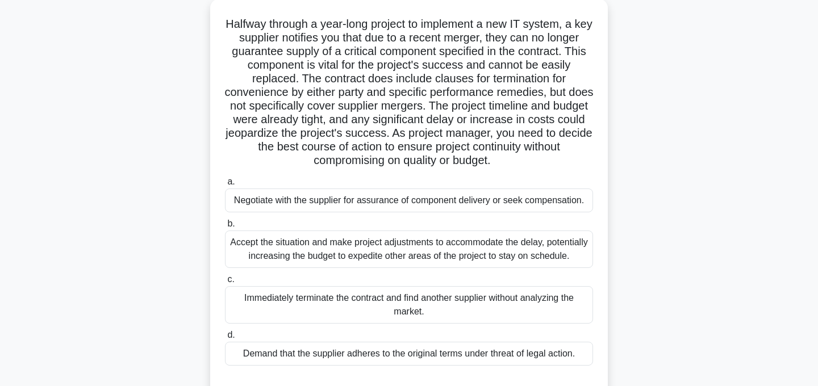
scroll to position [61, 0]
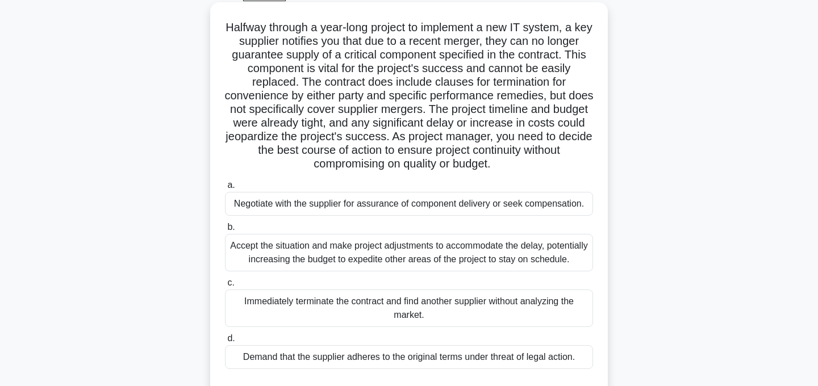
click at [457, 208] on div "Negotiate with the supplier for assurance of component delivery or seek compens…" at bounding box center [409, 204] width 368 height 24
click at [225, 189] on input "a. Negotiate with the supplier for assurance of component delivery or seek comp…" at bounding box center [225, 185] width 0 height 7
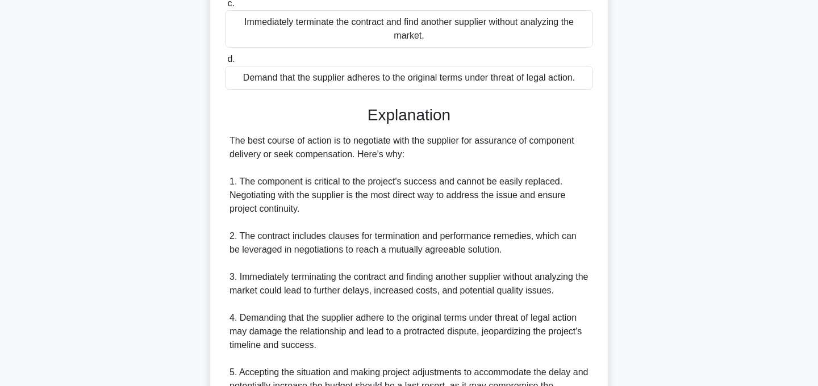
scroll to position [478, 0]
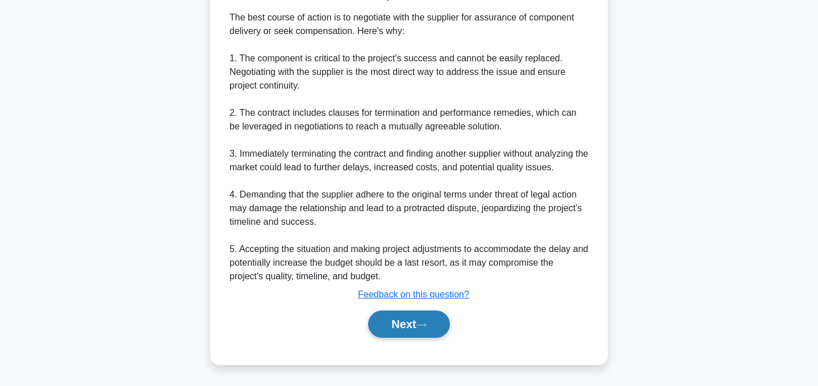
click at [410, 328] on button "Next" at bounding box center [408, 324] width 81 height 27
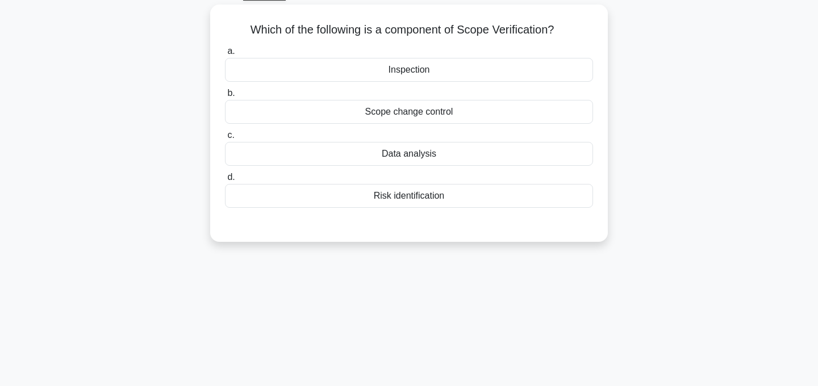
scroll to position [0, 0]
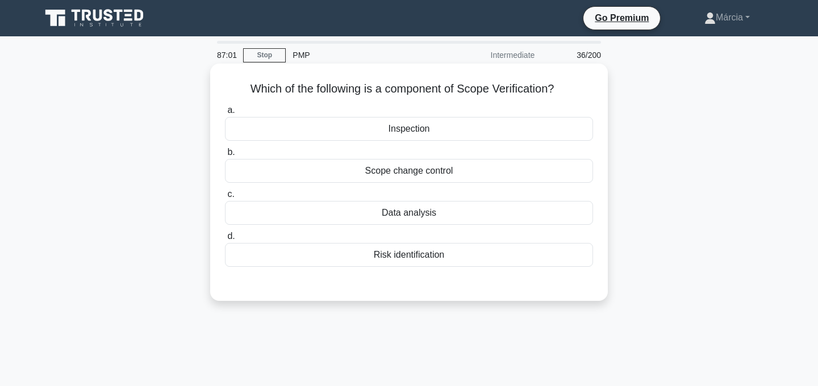
click at [433, 174] on div "Scope change control" at bounding box center [409, 171] width 368 height 24
click at [225, 156] on input "b. Scope change control" at bounding box center [225, 152] width 0 height 7
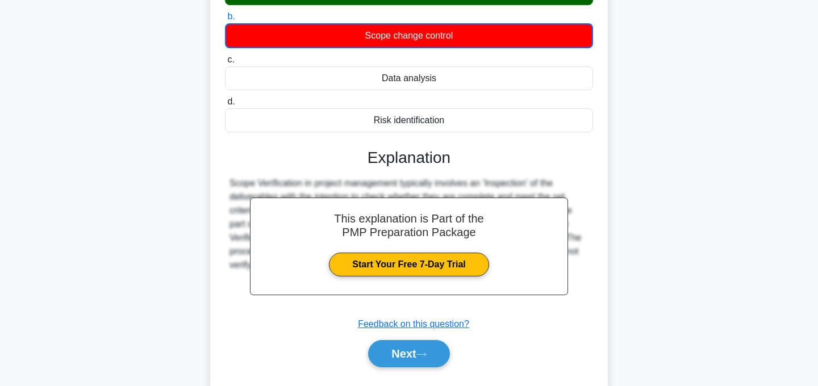
scroll to position [227, 0]
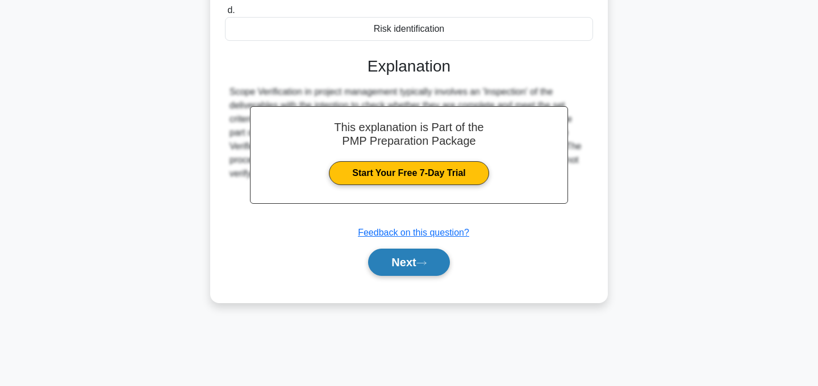
click at [417, 270] on button "Next" at bounding box center [408, 262] width 81 height 27
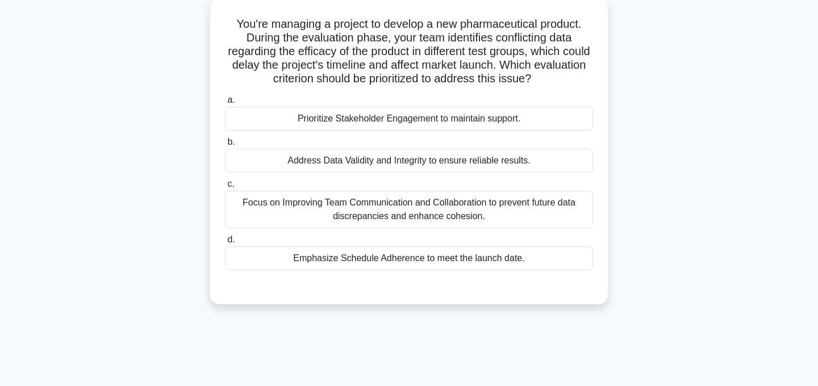
scroll to position [0, 0]
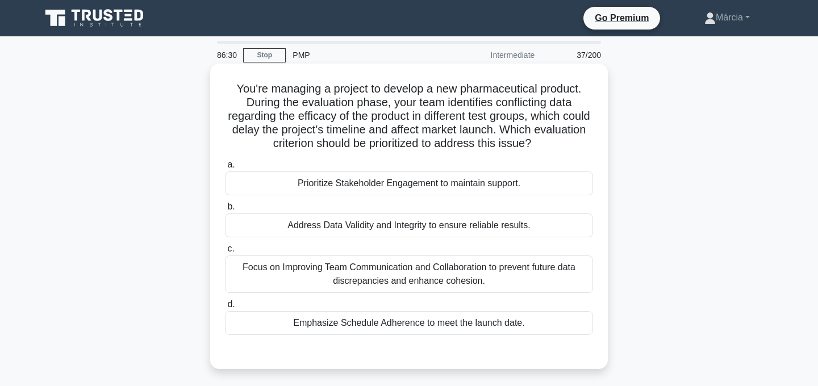
click at [451, 226] on div "Address Data Validity and Integrity to ensure reliable results." at bounding box center [409, 226] width 368 height 24
click at [225, 211] on input "b. Address Data Validity and Integrity to ensure reliable results." at bounding box center [225, 206] width 0 height 7
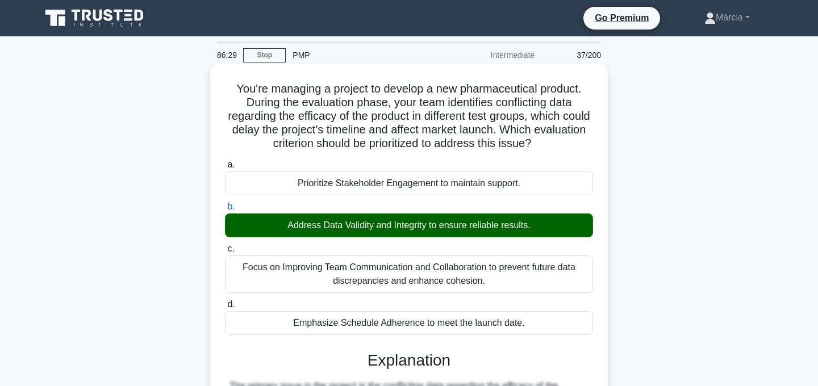
scroll to position [300, 0]
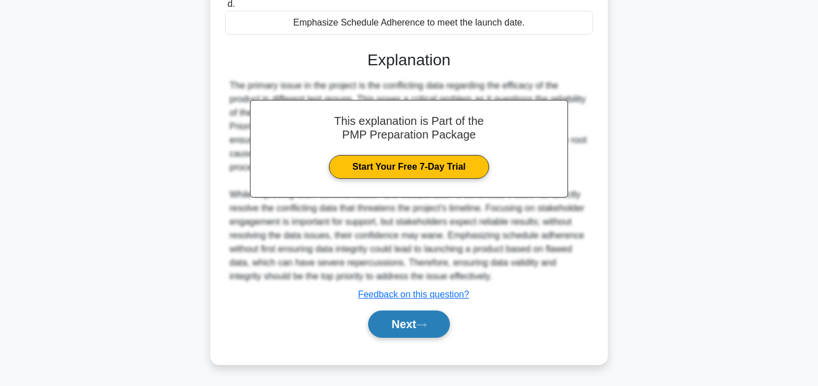
click at [419, 323] on button "Next" at bounding box center [408, 324] width 81 height 27
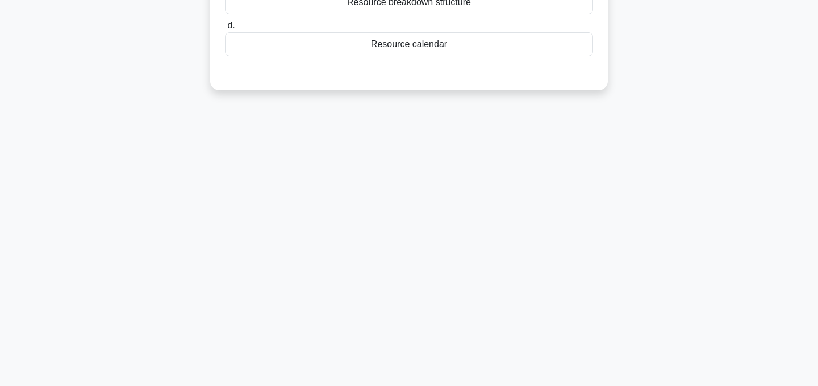
scroll to position [0, 0]
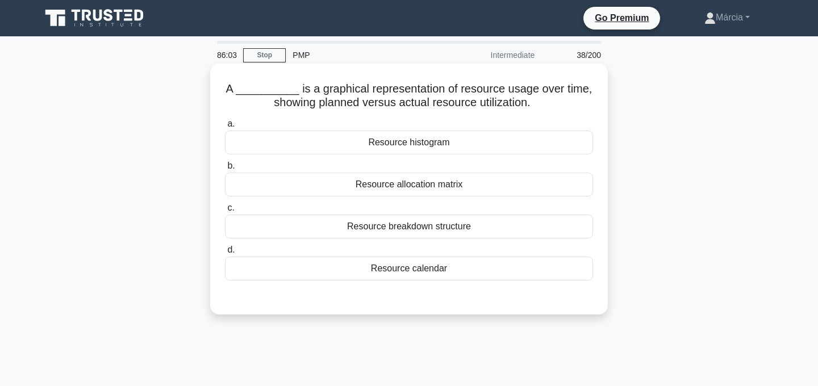
click at [428, 147] on div "Resource histogram" at bounding box center [409, 143] width 368 height 24
click at [225, 128] on input "a. Resource histogram" at bounding box center [225, 123] width 0 height 7
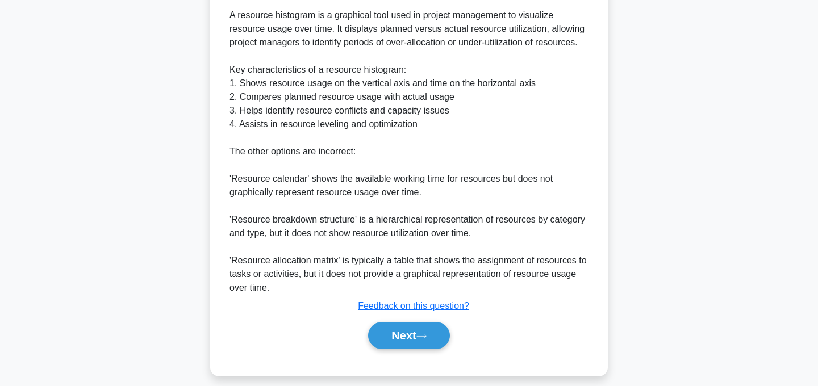
scroll to position [344, 0]
click at [443, 341] on button "Next" at bounding box center [408, 334] width 81 height 27
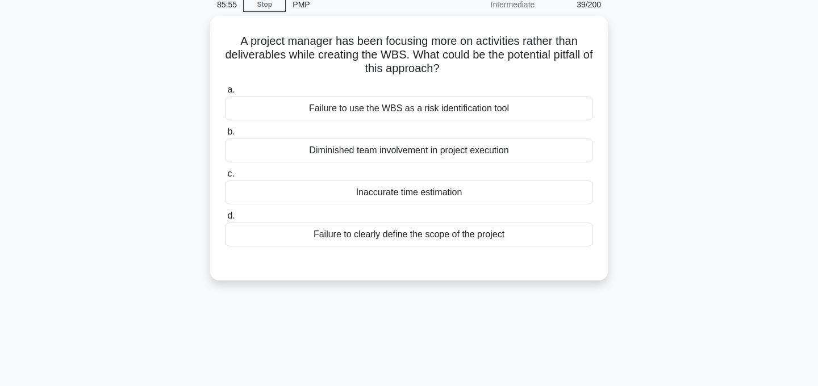
scroll to position [0, 0]
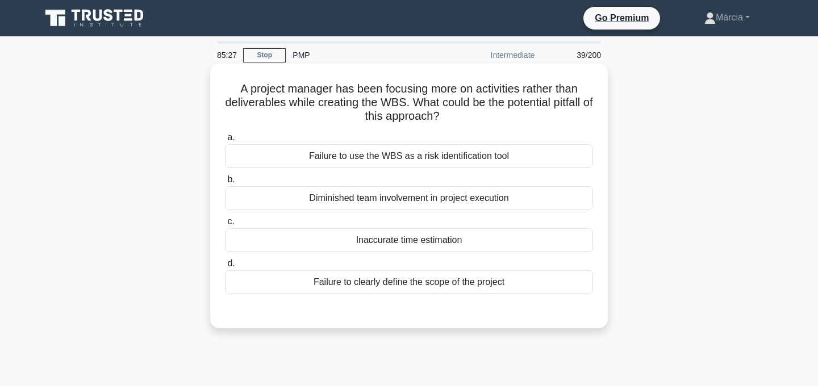
click at [446, 285] on div "Failure to clearly define the scope of the project" at bounding box center [409, 282] width 368 height 24
click at [225, 268] on input "d. Failure to clearly define the scope of the project" at bounding box center [225, 263] width 0 height 7
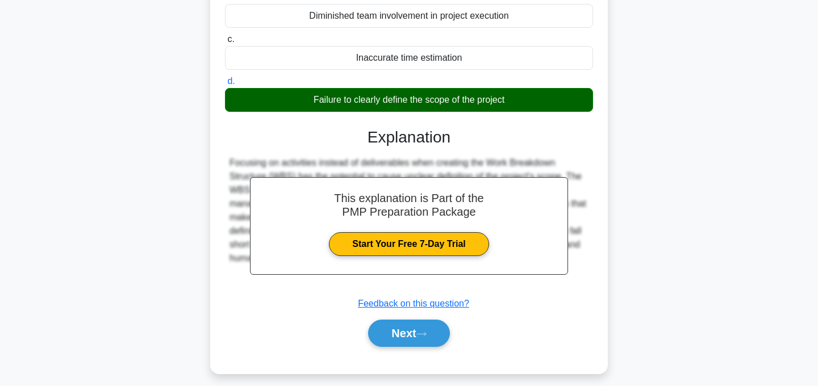
scroll to position [227, 0]
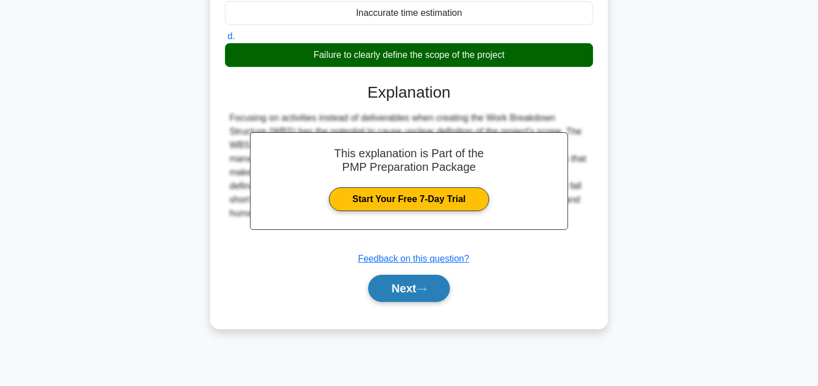
click at [432, 294] on button "Next" at bounding box center [408, 288] width 81 height 27
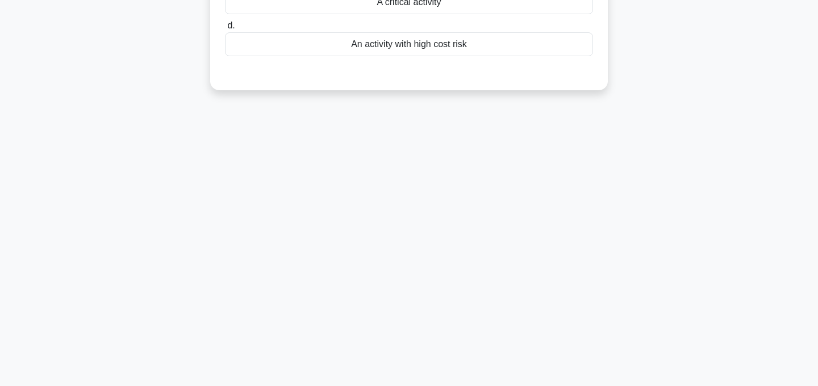
scroll to position [0, 0]
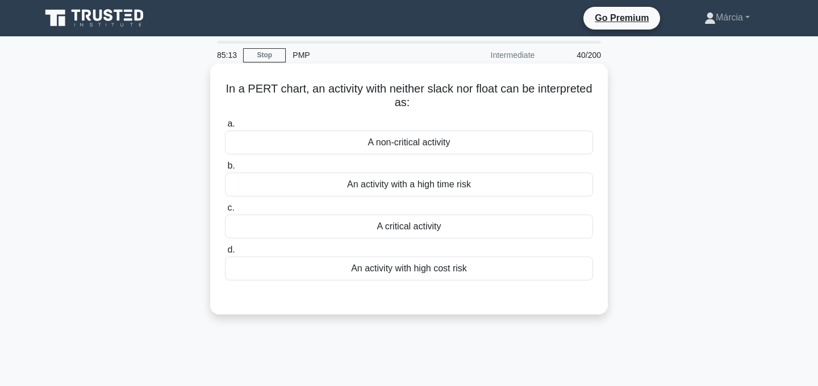
click at [433, 227] on div "A critical activity" at bounding box center [409, 227] width 368 height 24
click at [225, 212] on input "c. A critical activity" at bounding box center [225, 207] width 0 height 7
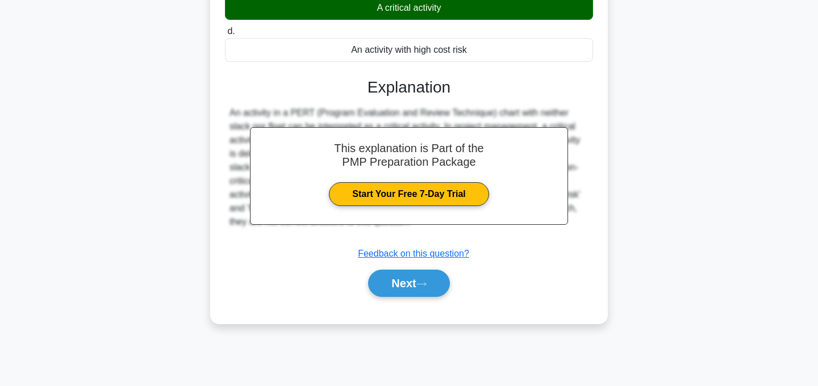
scroll to position [227, 0]
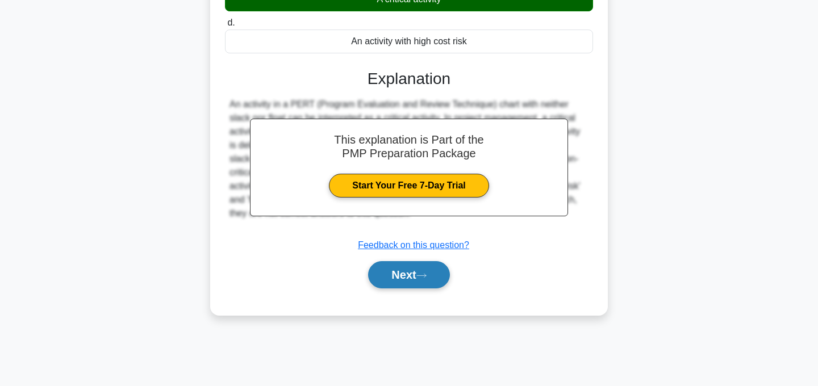
click at [431, 281] on button "Next" at bounding box center [408, 274] width 81 height 27
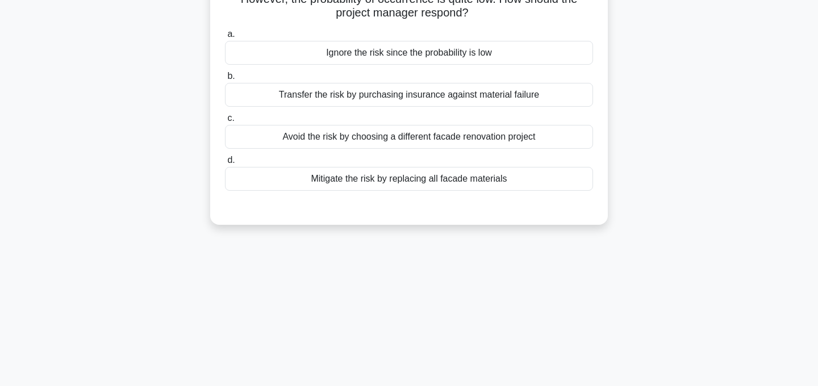
scroll to position [0, 0]
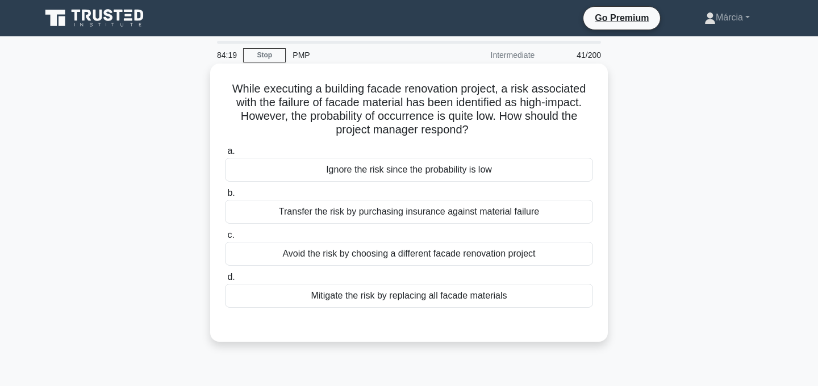
click at [466, 298] on div "Mitigate the risk by replacing all facade materials" at bounding box center [409, 296] width 368 height 24
click at [225, 281] on input "d. Mitigate the risk by replacing all facade materials" at bounding box center [225, 277] width 0 height 7
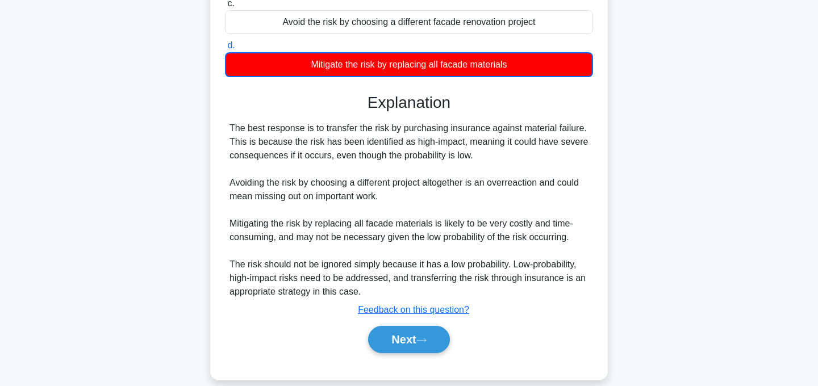
scroll to position [247, 0]
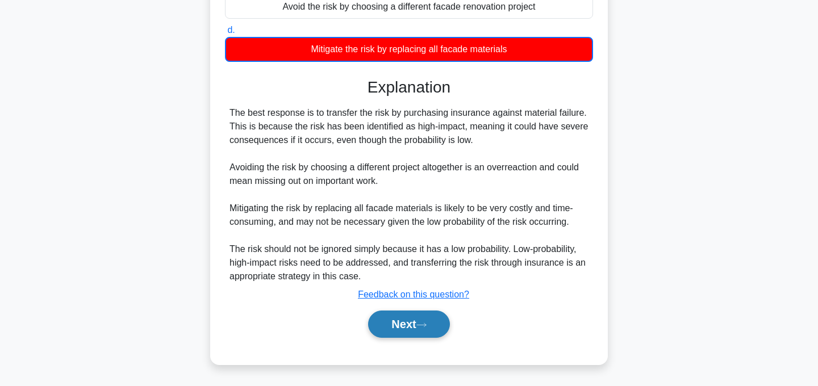
click at [442, 318] on button "Next" at bounding box center [408, 324] width 81 height 27
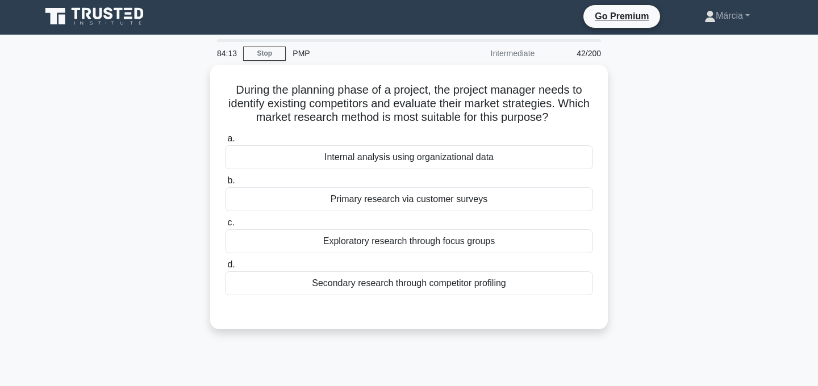
scroll to position [0, 0]
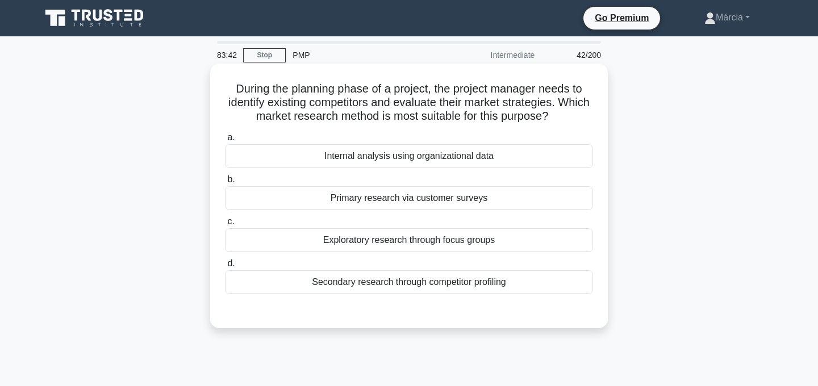
click at [471, 287] on div "Secondary research through competitor profiling" at bounding box center [409, 282] width 368 height 24
click at [225, 268] on input "d. Secondary research through competitor profiling" at bounding box center [225, 263] width 0 height 7
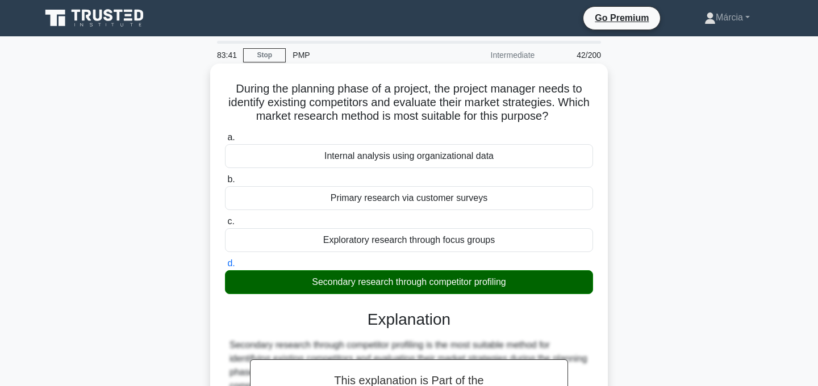
scroll to position [246, 0]
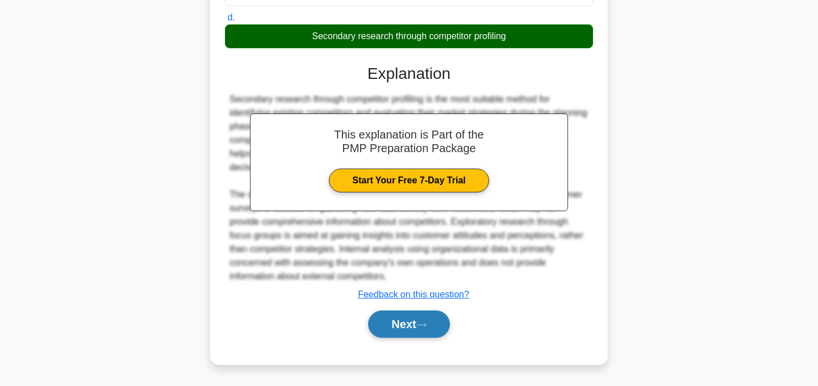
click at [419, 321] on button "Next" at bounding box center [408, 324] width 81 height 27
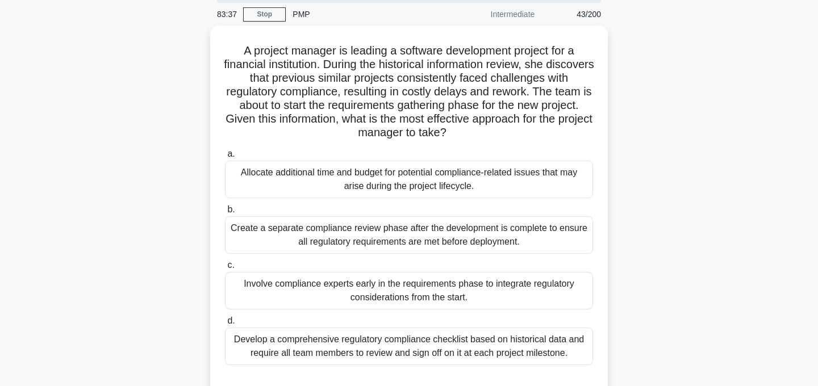
scroll to position [42, 0]
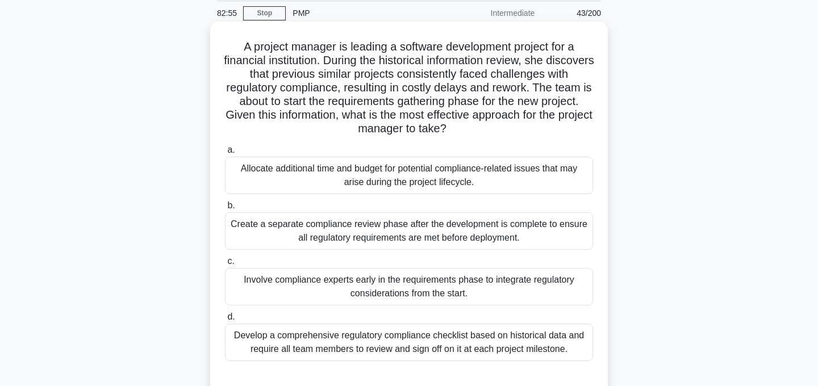
click at [478, 294] on div "Involve compliance experts early in the requirements phase to integrate regulat…" at bounding box center [409, 286] width 368 height 37
click at [225, 265] on input "c. Involve compliance experts early in the requirements phase to integrate regu…" at bounding box center [225, 261] width 0 height 7
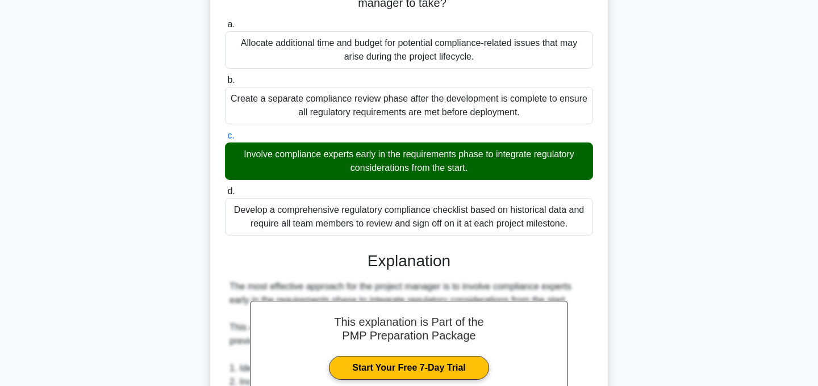
scroll to position [573, 0]
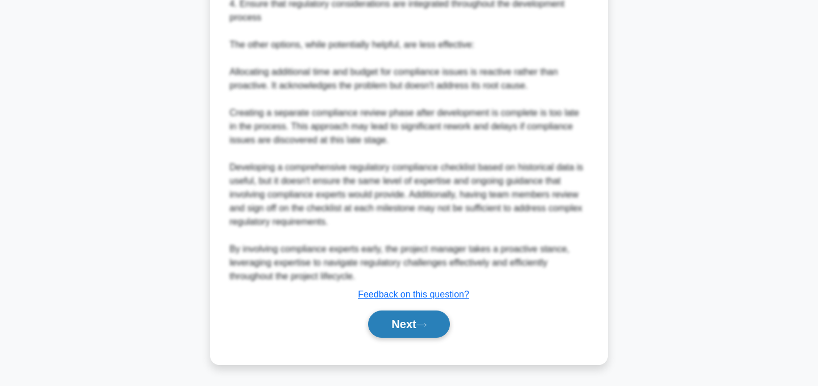
click at [444, 327] on button "Next" at bounding box center [408, 324] width 81 height 27
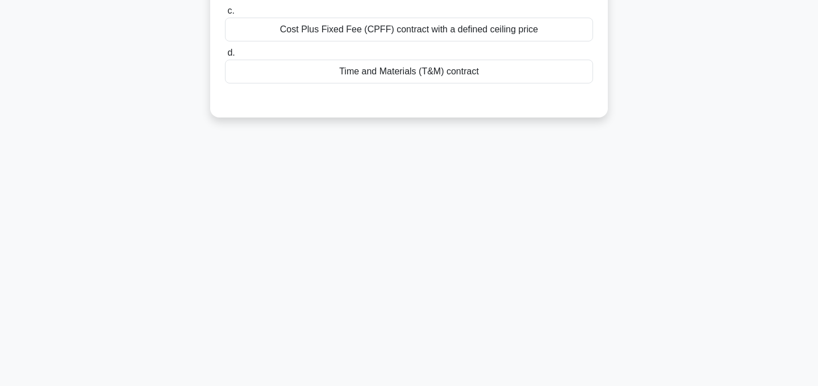
scroll to position [0, 0]
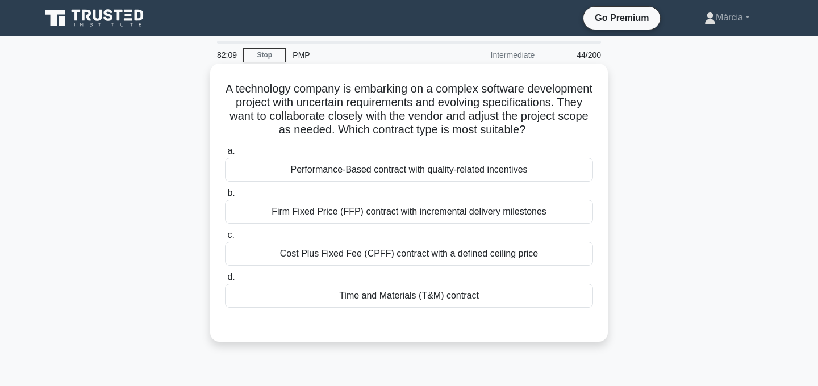
click at [459, 295] on div "Time and Materials (T&M) contract" at bounding box center [409, 296] width 368 height 24
click at [225, 281] on input "d. Time and Materials (T&M) contract" at bounding box center [225, 277] width 0 height 7
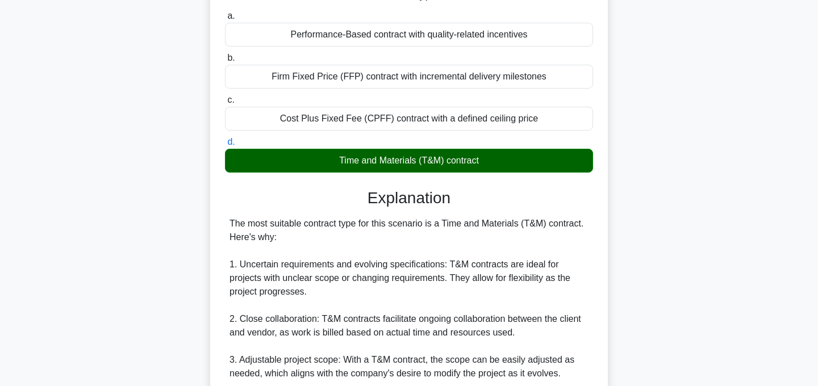
scroll to position [505, 0]
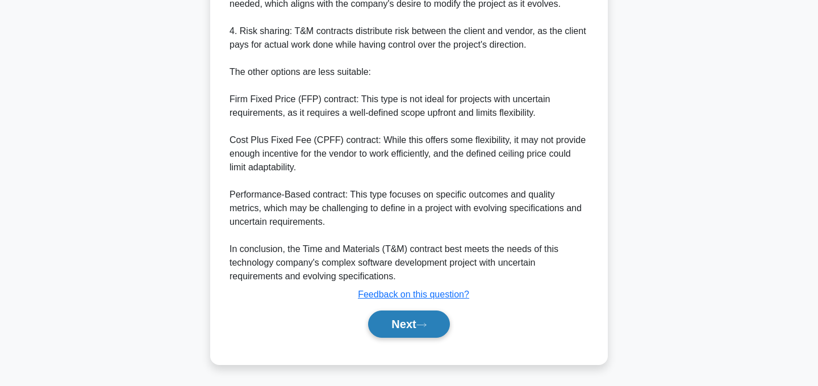
click at [406, 330] on button "Next" at bounding box center [408, 324] width 81 height 27
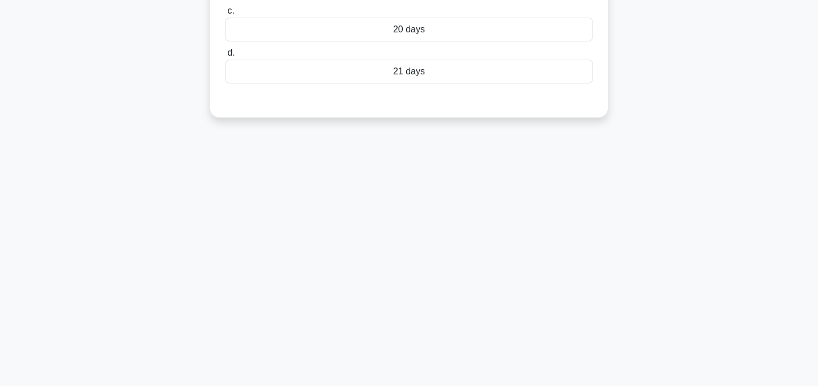
scroll to position [0, 0]
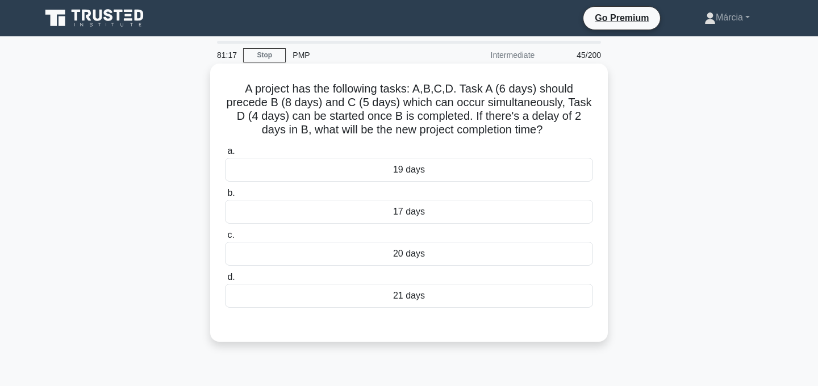
click at [418, 170] on div "19 days" at bounding box center [409, 170] width 368 height 24
click at [225, 155] on input "a. 19 days" at bounding box center [225, 151] width 0 height 7
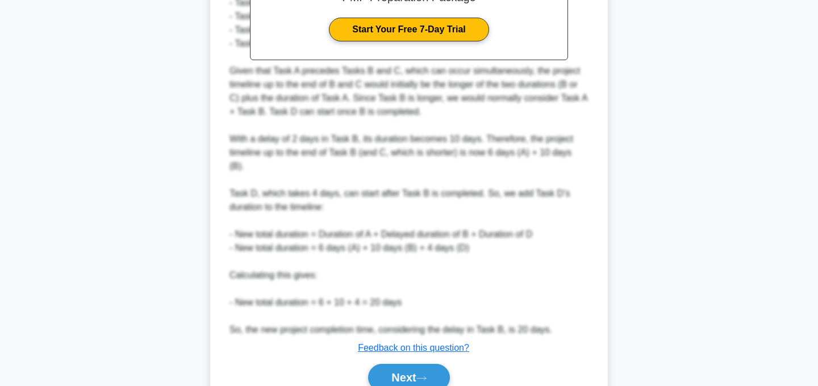
scroll to position [465, 0]
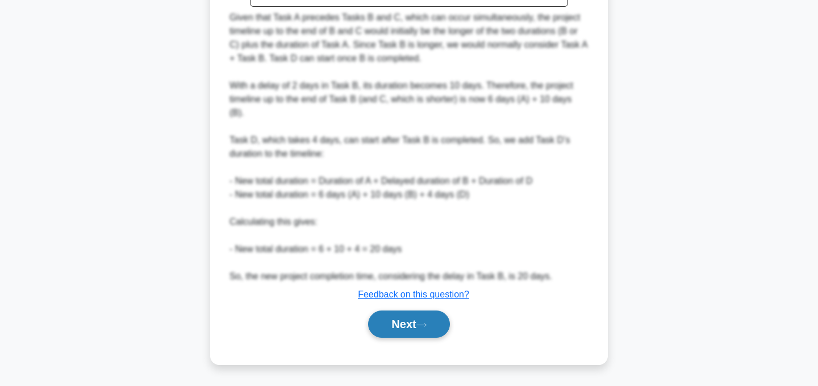
click at [409, 321] on button "Next" at bounding box center [408, 324] width 81 height 27
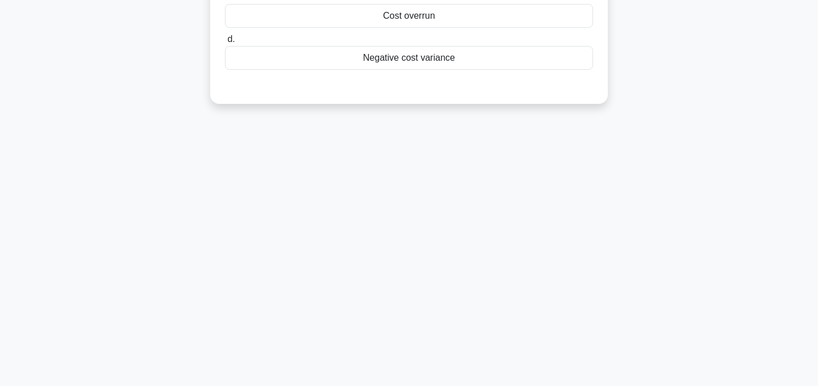
scroll to position [0, 0]
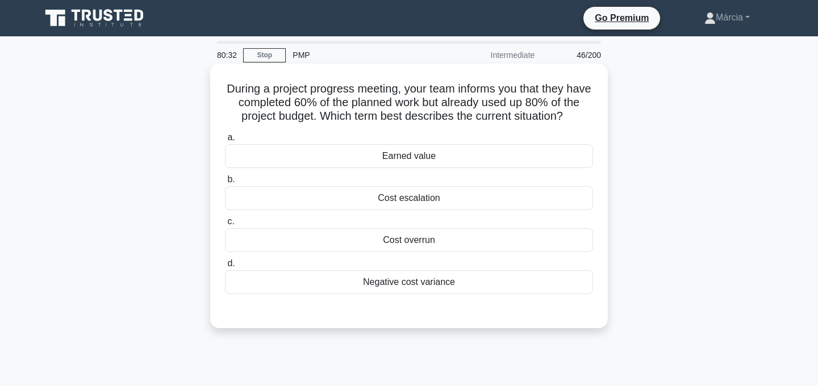
click at [452, 286] on div "Negative cost variance" at bounding box center [409, 282] width 368 height 24
click at [225, 268] on input "d. Negative cost variance" at bounding box center [225, 263] width 0 height 7
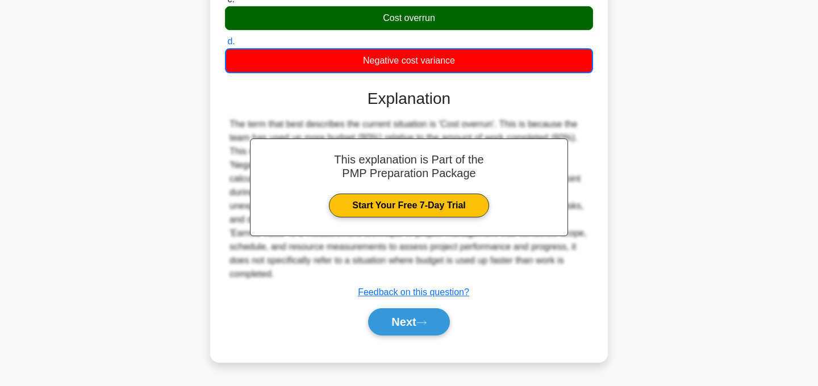
scroll to position [227, 0]
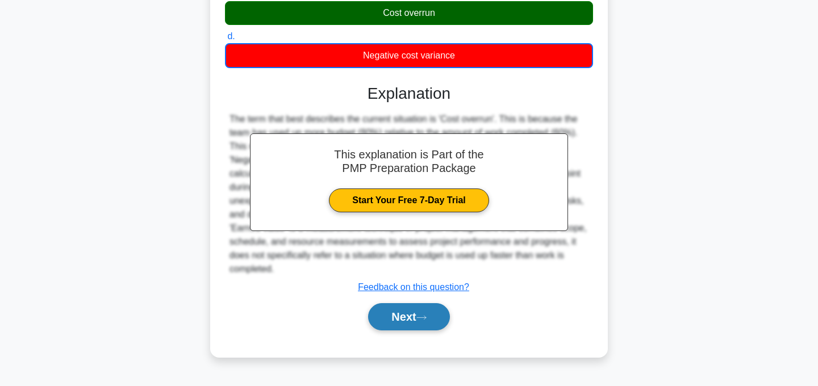
click at [413, 323] on button "Next" at bounding box center [408, 316] width 81 height 27
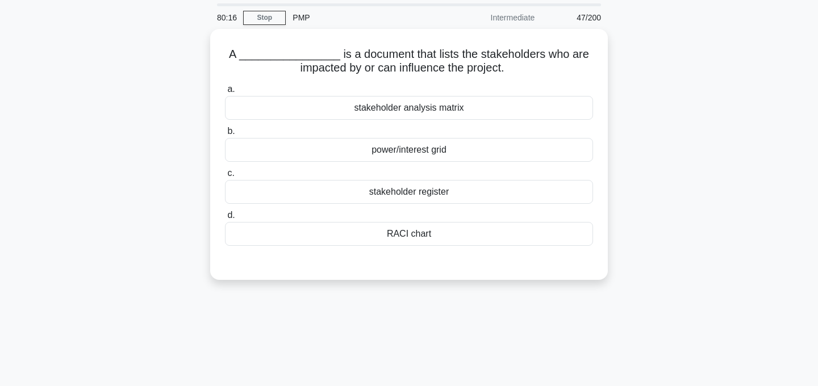
scroll to position [0, 0]
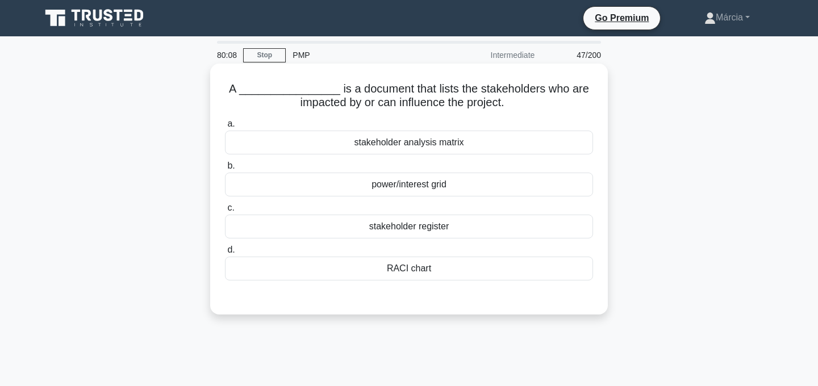
click at [446, 224] on div "stakeholder register" at bounding box center [409, 227] width 368 height 24
click at [225, 212] on input "c. stakeholder register" at bounding box center [225, 207] width 0 height 7
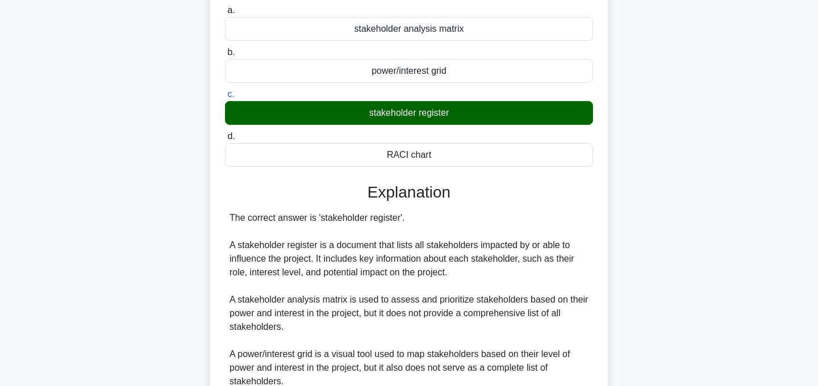
scroll to position [273, 0]
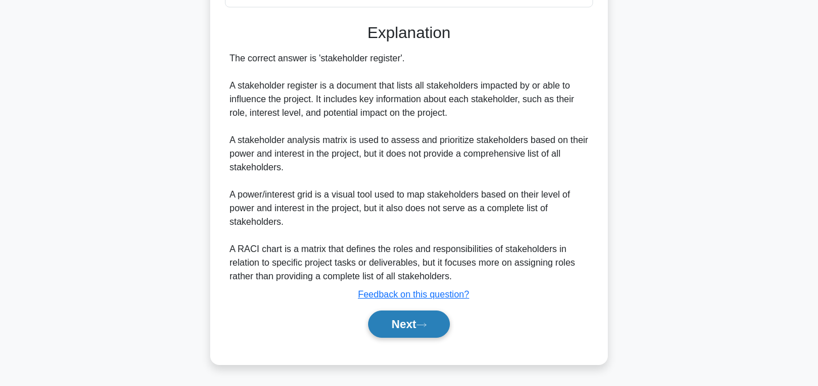
click at [414, 325] on button "Next" at bounding box center [408, 324] width 81 height 27
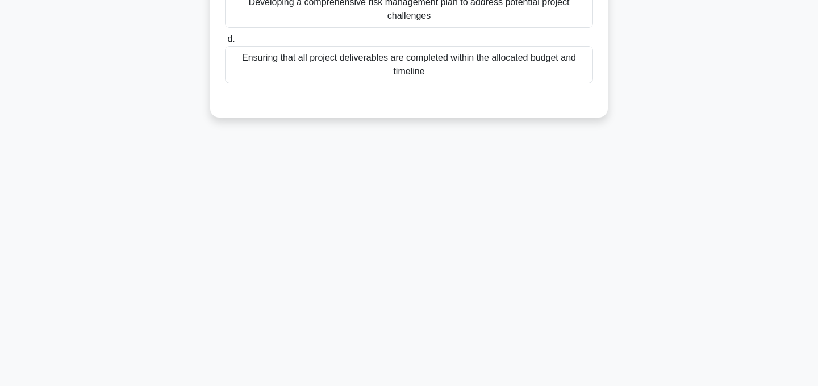
scroll to position [0, 0]
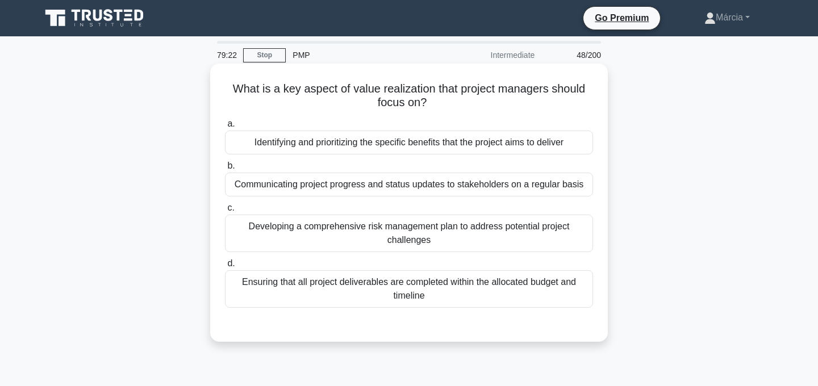
click at [449, 147] on div "Identifying and prioritizing the specific benefits that the project aims to del…" at bounding box center [409, 143] width 368 height 24
click at [225, 128] on input "a. Identifying and prioritizing the specific benefits that the project aims to …" at bounding box center [225, 123] width 0 height 7
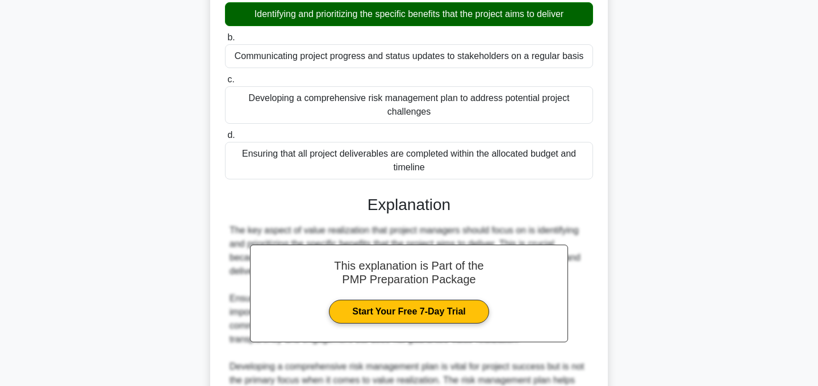
scroll to position [260, 0]
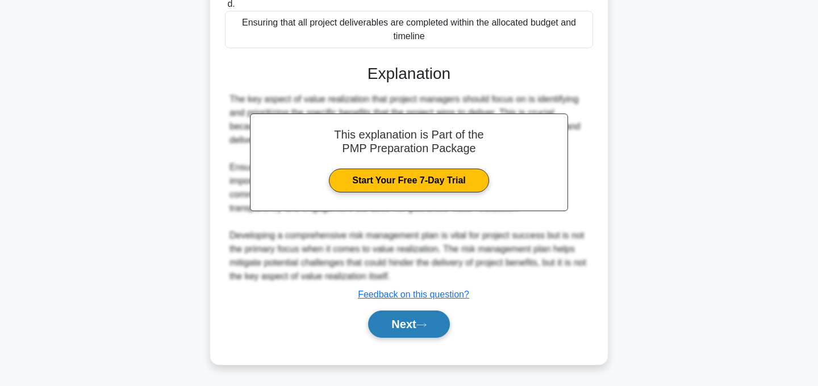
click at [433, 328] on button "Next" at bounding box center [408, 324] width 81 height 27
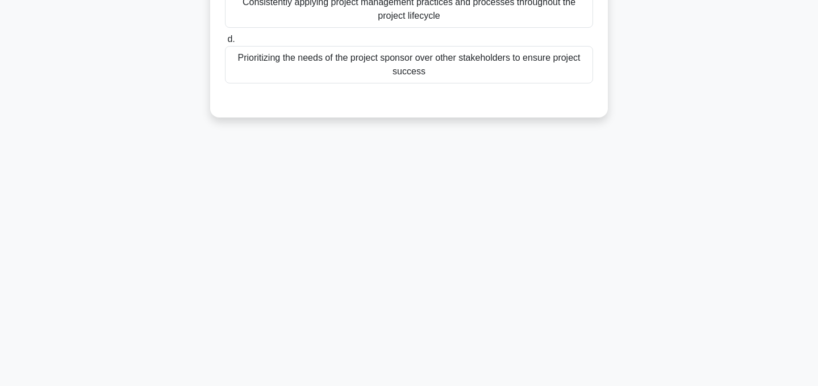
scroll to position [0, 0]
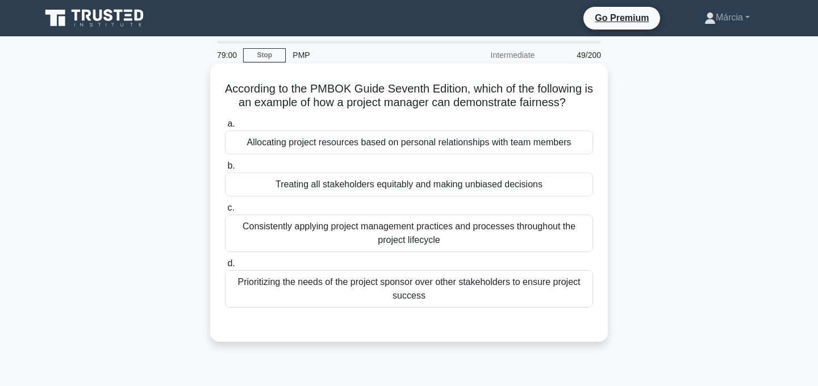
click at [466, 226] on div "Consistently applying project management practices and processes throughout the…" at bounding box center [409, 233] width 368 height 37
click at [225, 212] on input "c. Consistently applying project management practices and processes throughout …" at bounding box center [225, 207] width 0 height 7
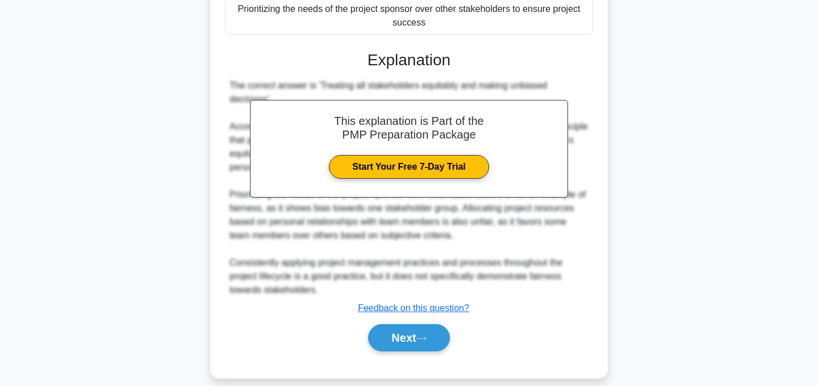
scroll to position [288, 0]
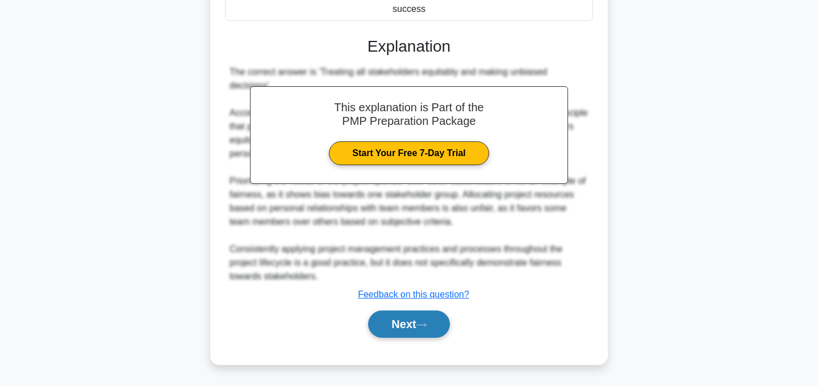
click at [438, 322] on button "Next" at bounding box center [408, 324] width 81 height 27
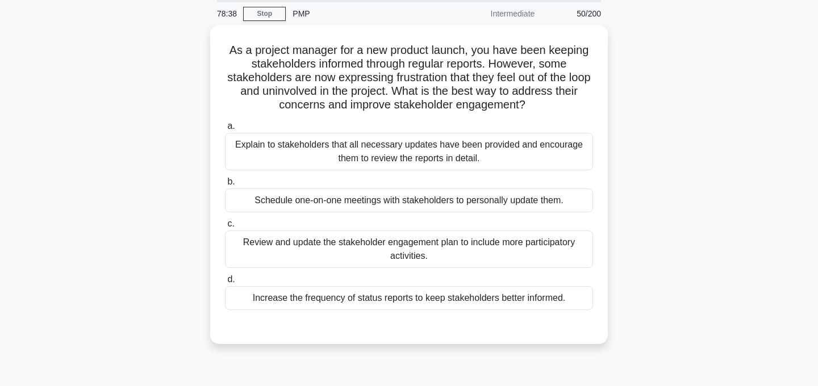
scroll to position [43, 0]
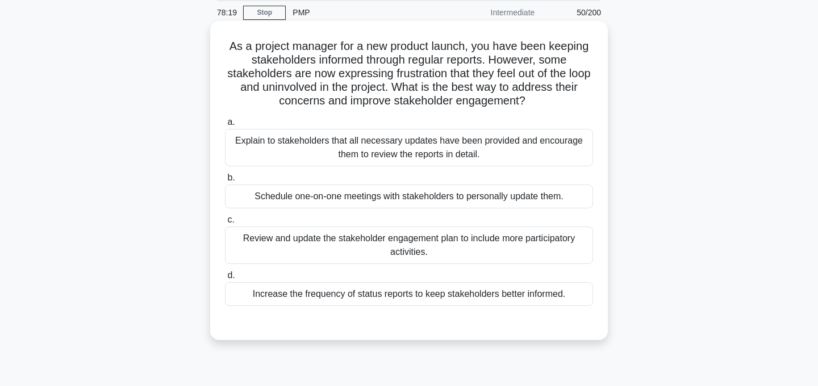
click at [521, 248] on div "Review and update the stakeholder engagement plan to include more participatory…" at bounding box center [409, 245] width 368 height 37
click at [225, 224] on input "c. Review and update the stakeholder engagement plan to include more participat…" at bounding box center [225, 219] width 0 height 7
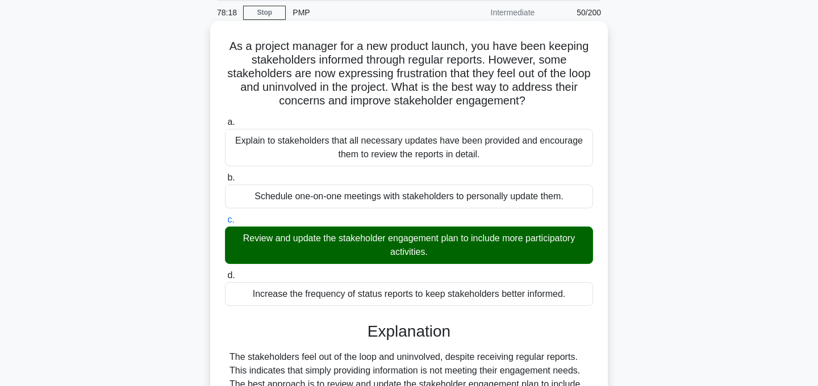
scroll to position [227, 0]
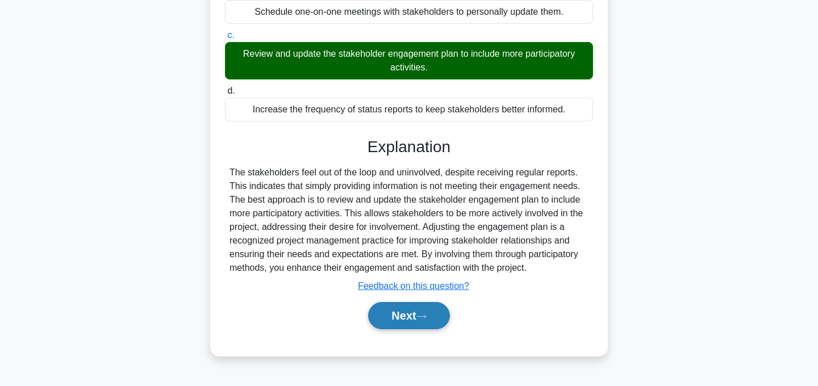
click at [443, 322] on button "Next" at bounding box center [408, 315] width 81 height 27
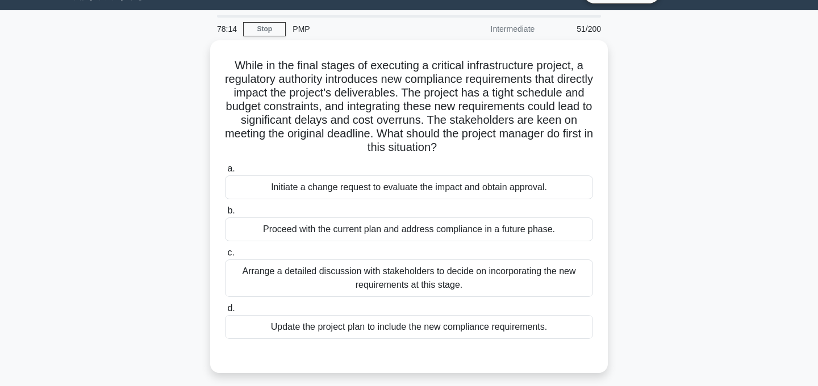
scroll to position [29, 0]
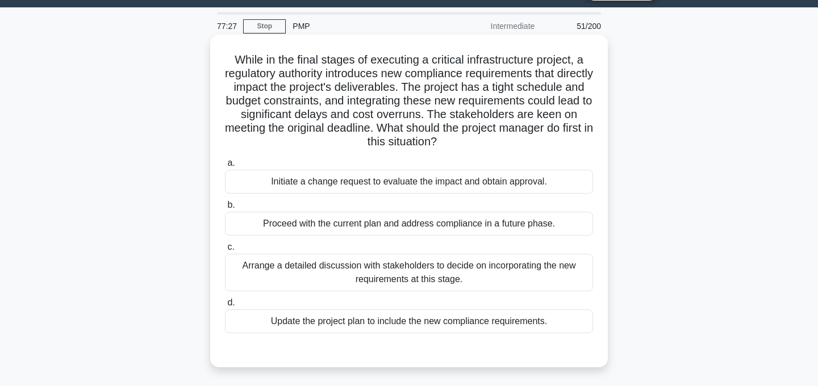
click at [523, 185] on div "Initiate a change request to evaluate the impact and obtain approval." at bounding box center [409, 182] width 368 height 24
click at [225, 167] on input "a. Initiate a change request to evaluate the impact and obtain approval." at bounding box center [225, 163] width 0 height 7
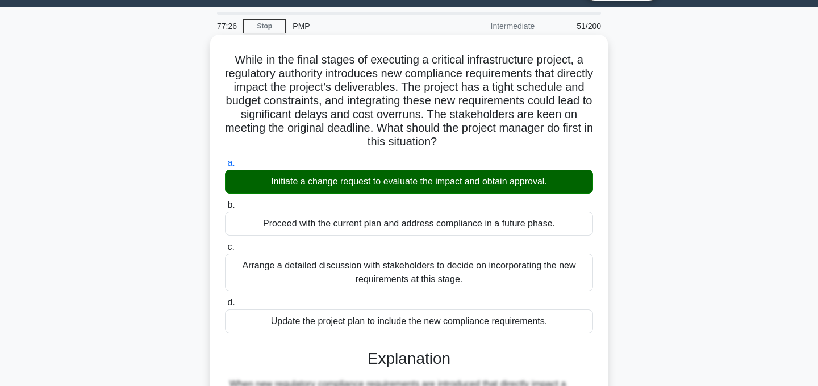
scroll to position [287, 0]
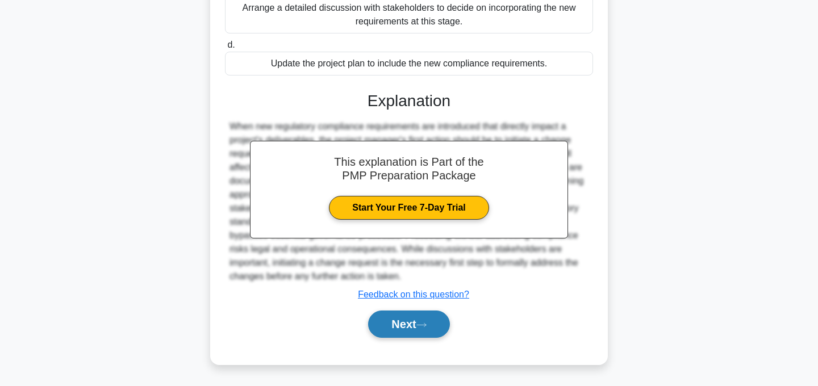
click at [436, 324] on button "Next" at bounding box center [408, 324] width 81 height 27
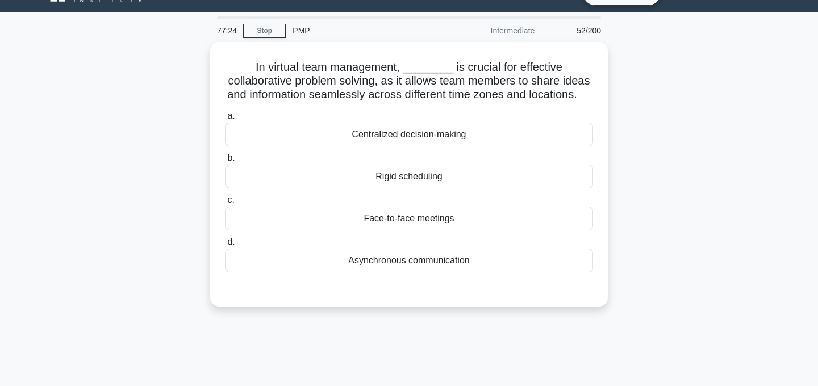
scroll to position [0, 0]
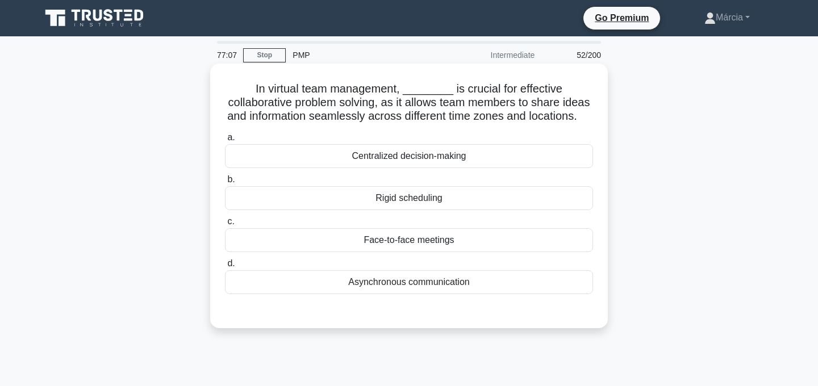
click at [447, 283] on div "Asynchronous communication" at bounding box center [409, 282] width 368 height 24
click at [225, 268] on input "d. Asynchronous communication" at bounding box center [225, 263] width 0 height 7
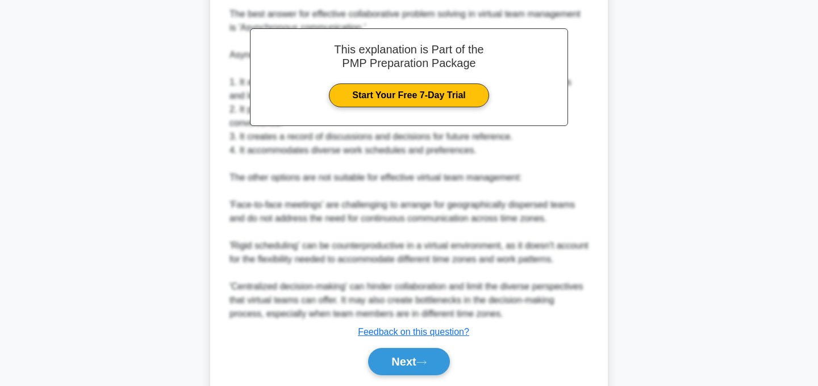
scroll to position [382, 0]
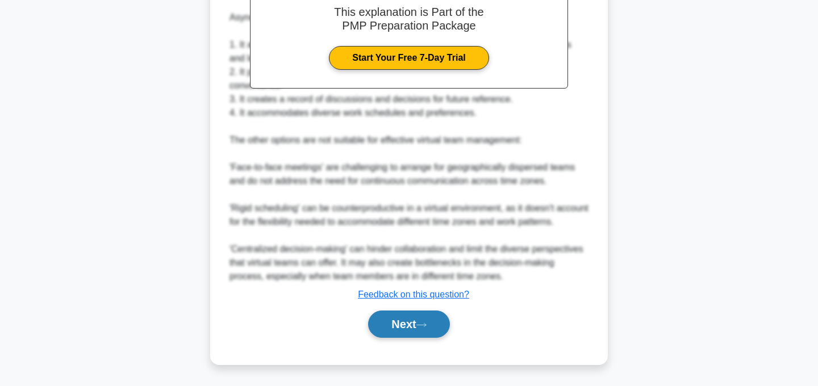
click at [420, 330] on button "Next" at bounding box center [408, 324] width 81 height 27
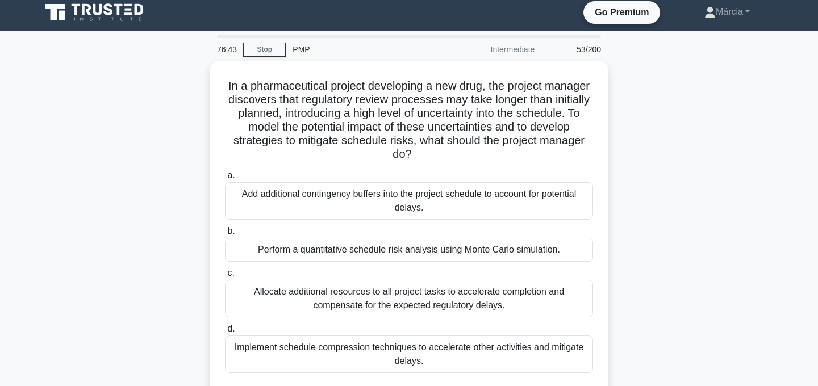
scroll to position [7, 0]
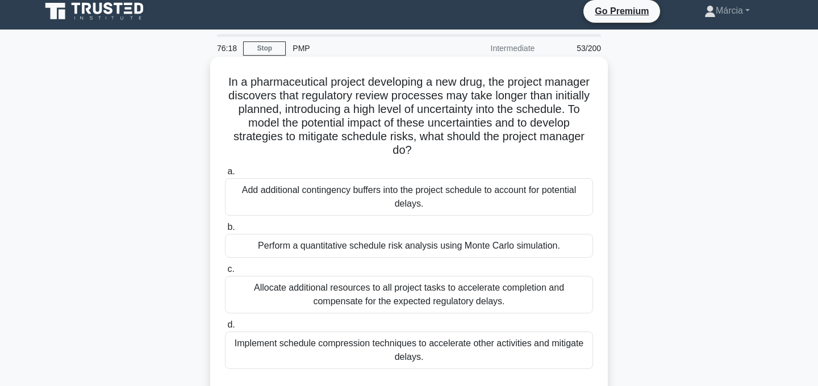
click at [475, 244] on div "Perform a quantitative schedule risk analysis using Monte Carlo simulation." at bounding box center [409, 246] width 368 height 24
click at [225, 231] on input "b. Perform a quantitative schedule risk analysis using Monte Carlo simulation." at bounding box center [225, 227] width 0 height 7
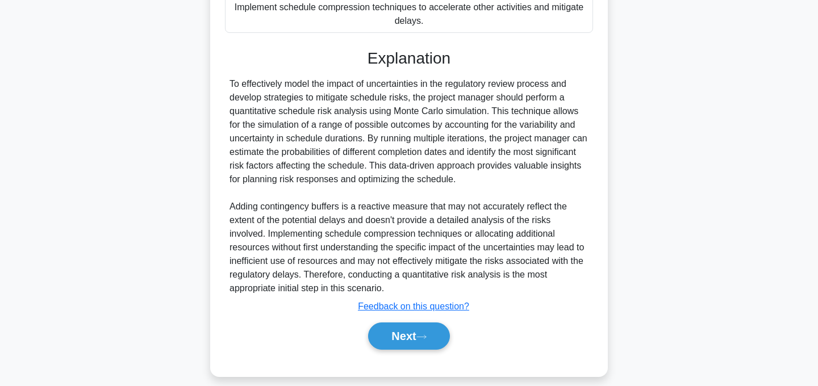
scroll to position [355, 0]
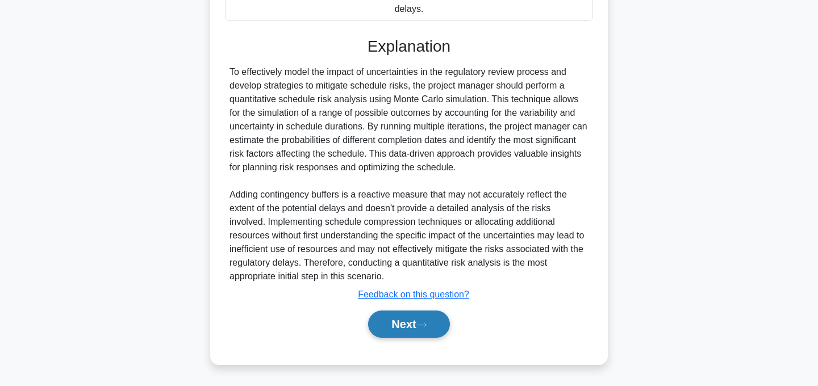
click at [437, 327] on button "Next" at bounding box center [408, 324] width 81 height 27
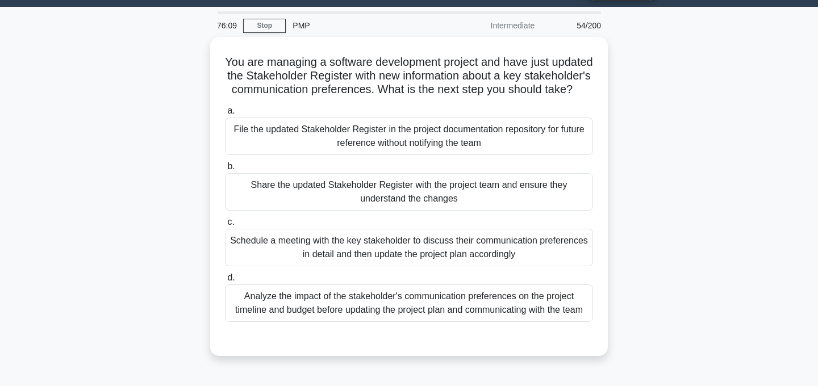
scroll to position [34, 0]
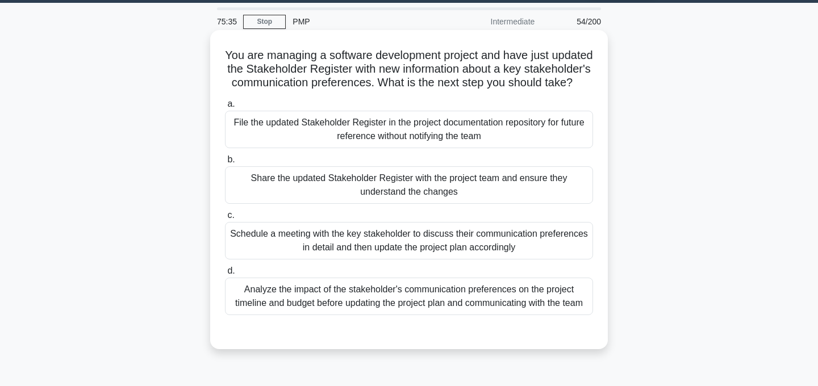
click at [494, 183] on div "Share the updated Stakeholder Register with the project team and ensure they un…" at bounding box center [409, 184] width 368 height 37
click at [225, 164] on input "b. Share the updated Stakeholder Register with the project team and ensure they…" at bounding box center [225, 159] width 0 height 7
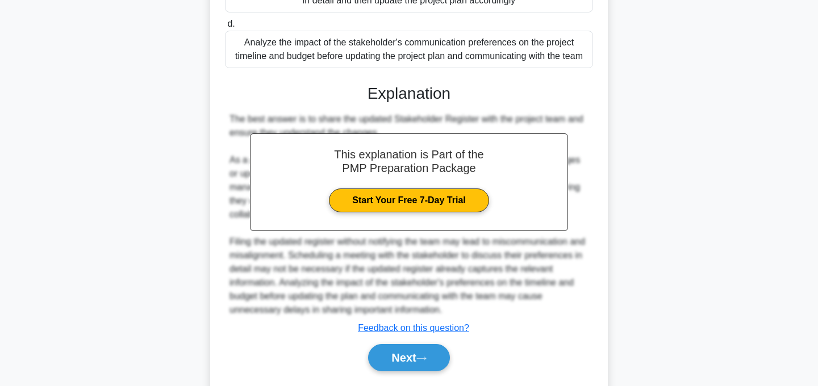
scroll to position [314, 0]
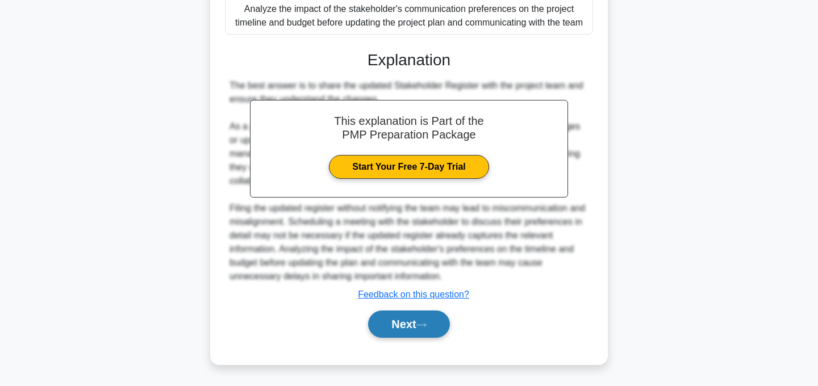
click at [421, 323] on icon at bounding box center [421, 325] width 10 height 6
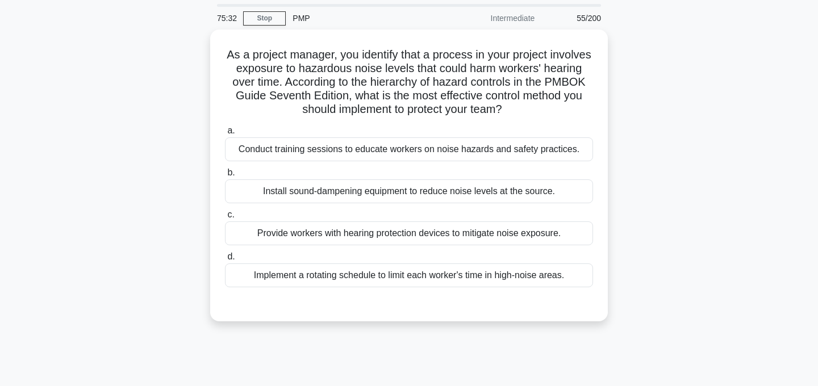
scroll to position [0, 0]
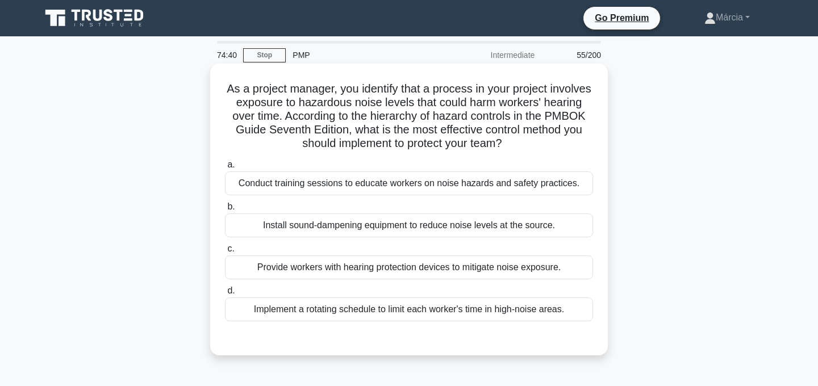
click at [478, 271] on div "Provide workers with hearing protection devices to mitigate noise exposure." at bounding box center [409, 268] width 368 height 24
click at [225, 253] on input "c. Provide workers with hearing protection devices to mitigate noise exposure." at bounding box center [225, 248] width 0 height 7
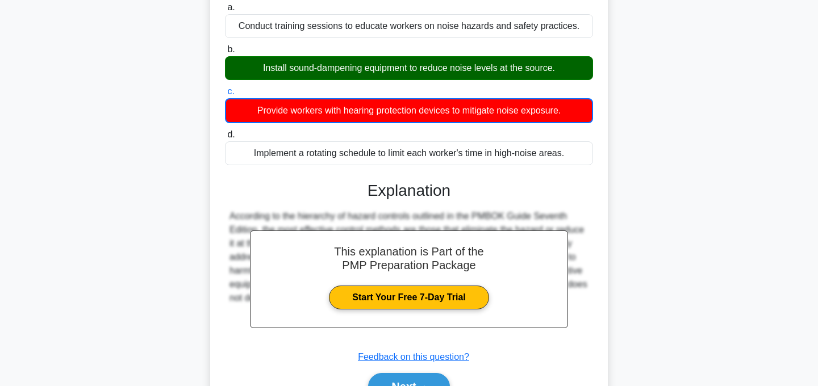
scroll to position [227, 0]
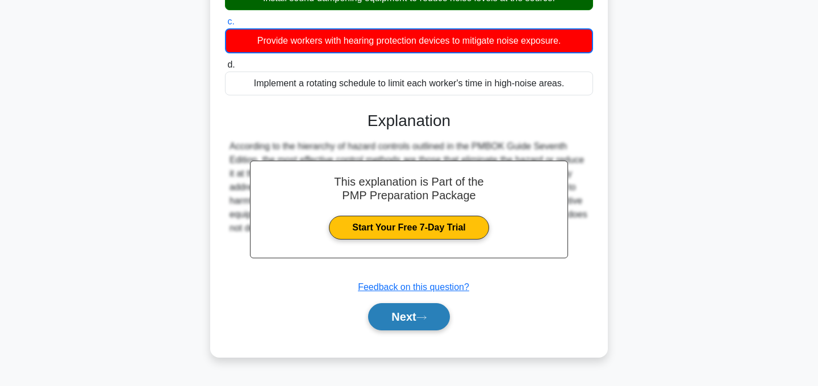
click at [406, 315] on button "Next" at bounding box center [408, 316] width 81 height 27
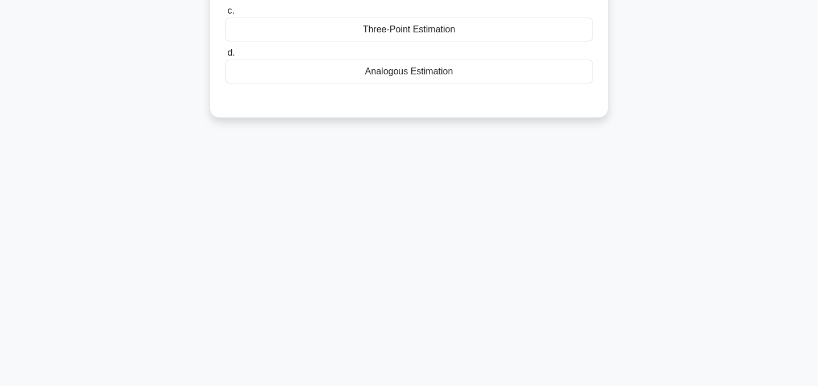
scroll to position [0, 0]
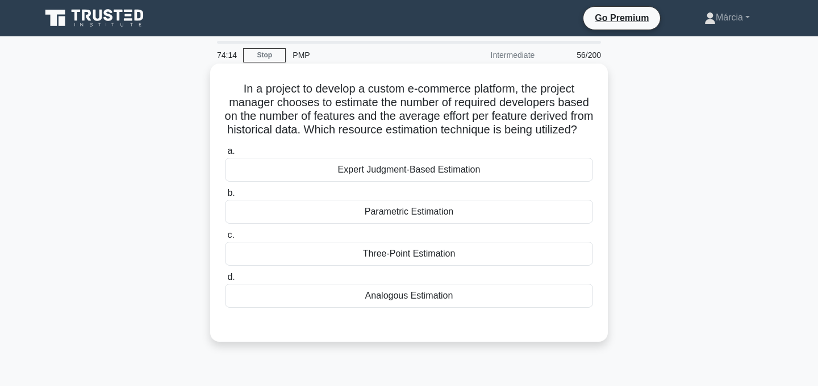
click at [415, 308] on div "Analogous Estimation" at bounding box center [409, 296] width 368 height 24
click at [225, 281] on input "d. Analogous Estimation" at bounding box center [225, 277] width 0 height 7
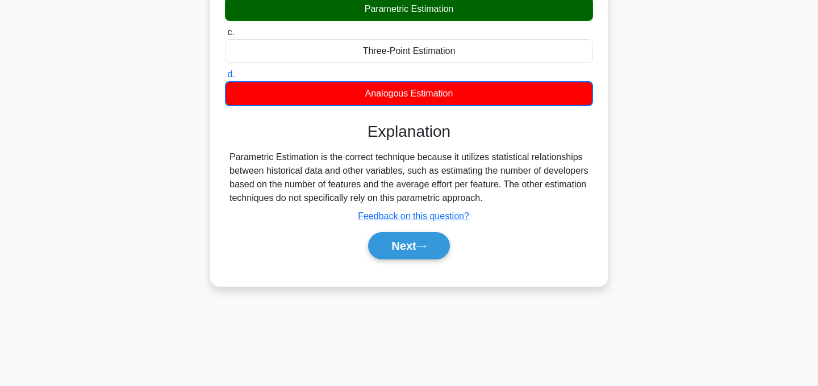
scroll to position [210, 0]
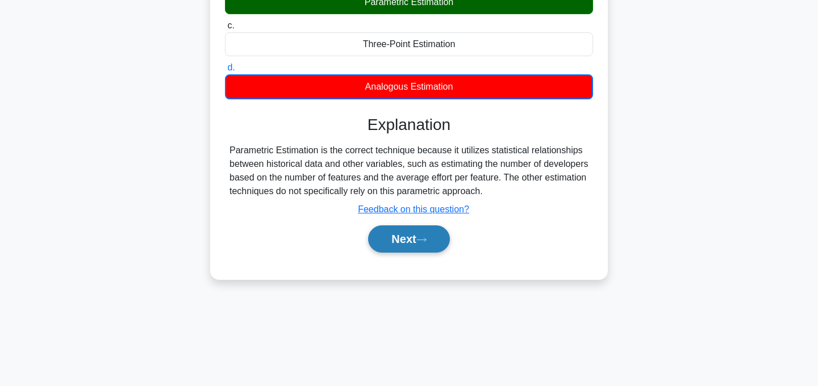
click at [435, 253] on button "Next" at bounding box center [408, 238] width 81 height 27
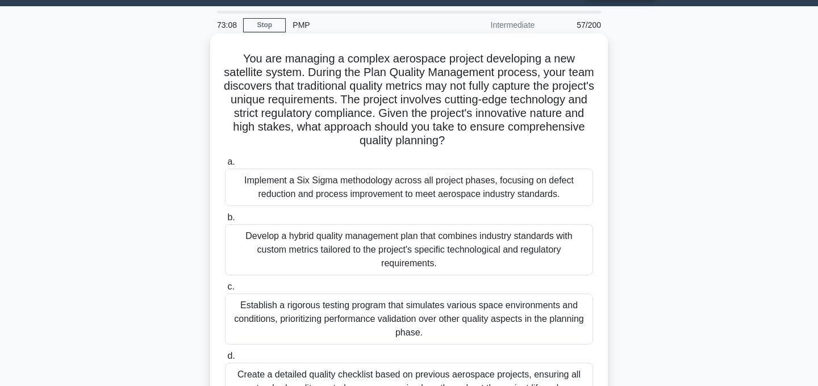
scroll to position [31, 0]
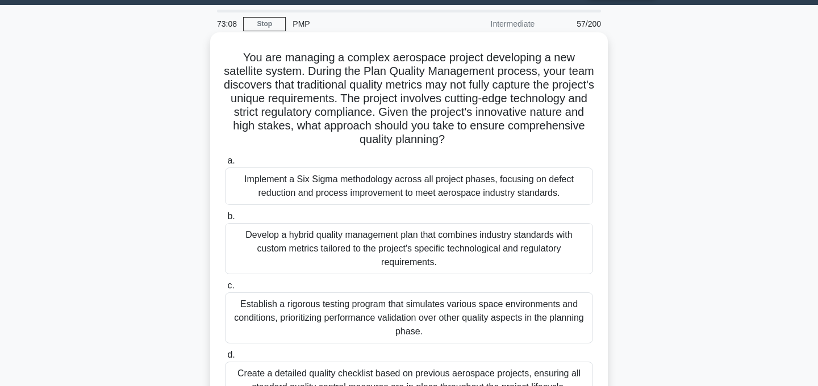
click at [469, 190] on div "Implement a Six Sigma methodology across all project phases, focusing on defect…" at bounding box center [409, 186] width 368 height 37
click at [225, 165] on input "a. Implement a Six Sigma methodology across all project phases, focusing on def…" at bounding box center [225, 160] width 0 height 7
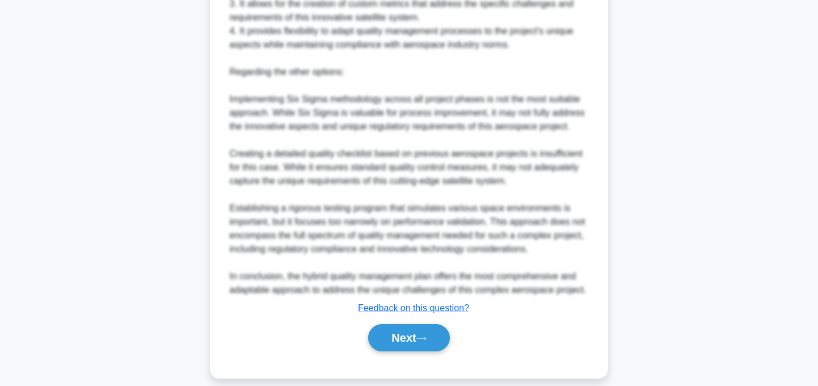
scroll to position [615, 0]
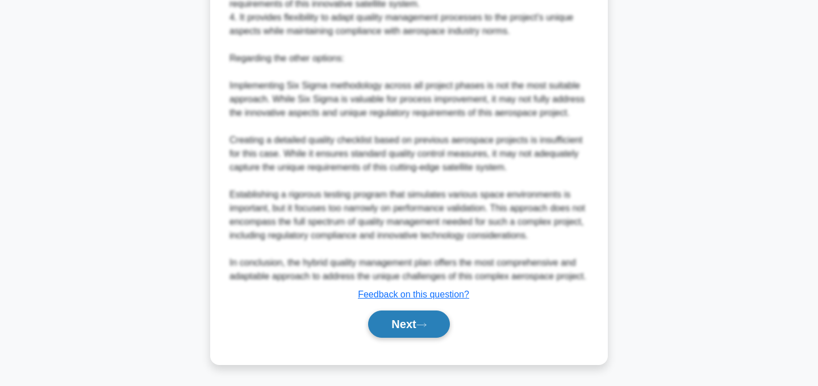
click at [427, 322] on icon at bounding box center [421, 325] width 10 height 6
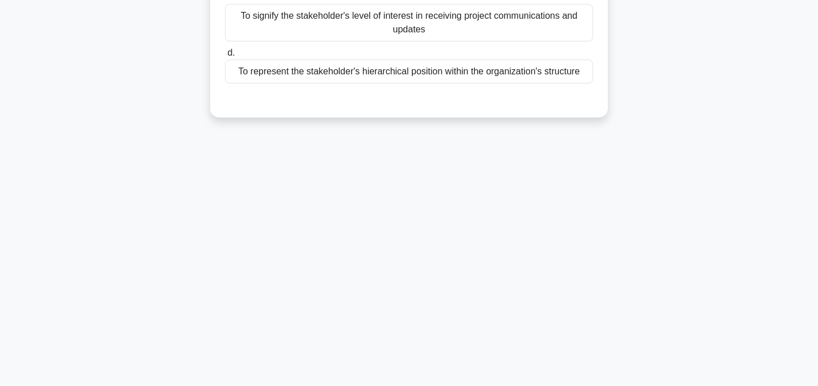
scroll to position [0, 0]
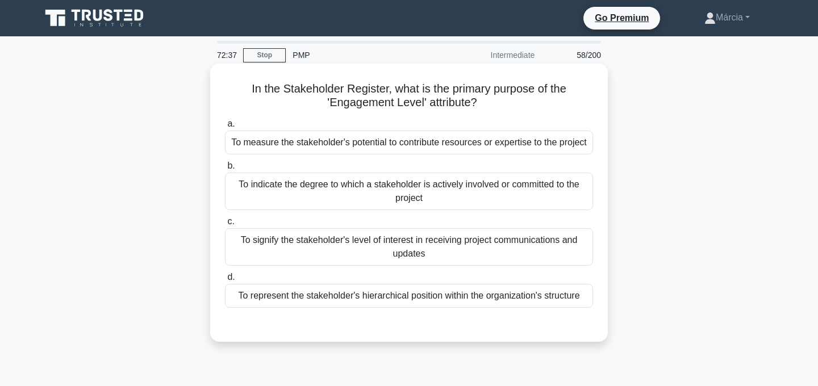
click at [450, 252] on div "To signify the stakeholder's level of interest in receiving project communicati…" at bounding box center [409, 246] width 368 height 37
click at [225, 225] on input "c. To signify the stakeholder's level of interest in receiving project communic…" at bounding box center [225, 221] width 0 height 7
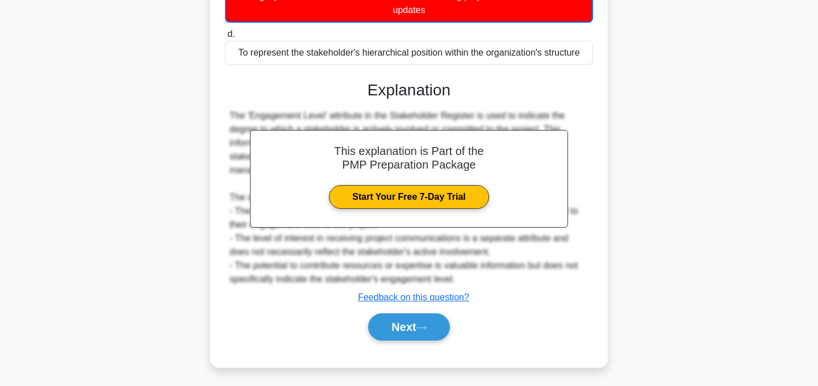
scroll to position [247, 0]
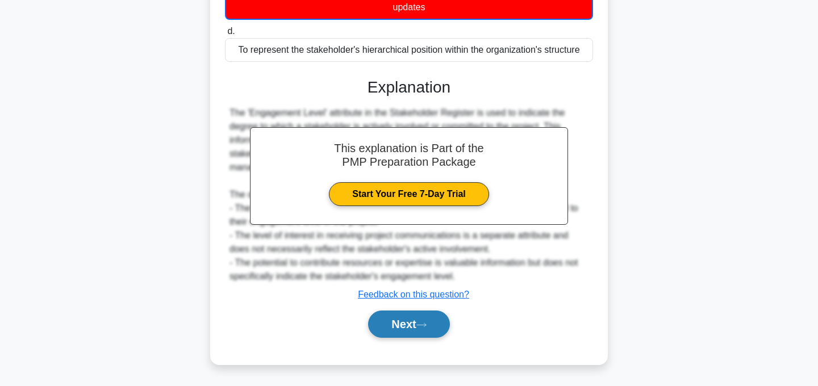
click at [420, 327] on button "Next" at bounding box center [408, 324] width 81 height 27
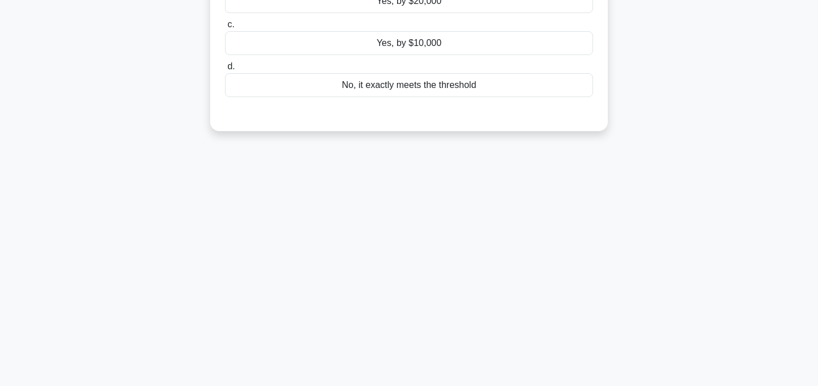
scroll to position [0, 0]
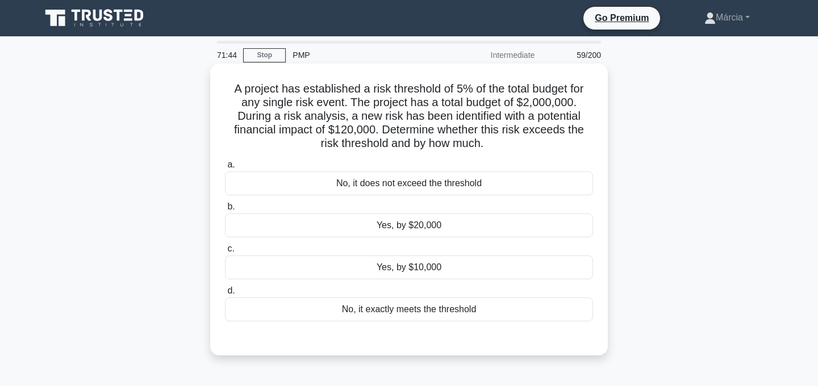
click at [491, 225] on div "Yes, by $20,000" at bounding box center [409, 226] width 368 height 24
click at [225, 211] on input "b. Yes, by $20,000" at bounding box center [225, 206] width 0 height 7
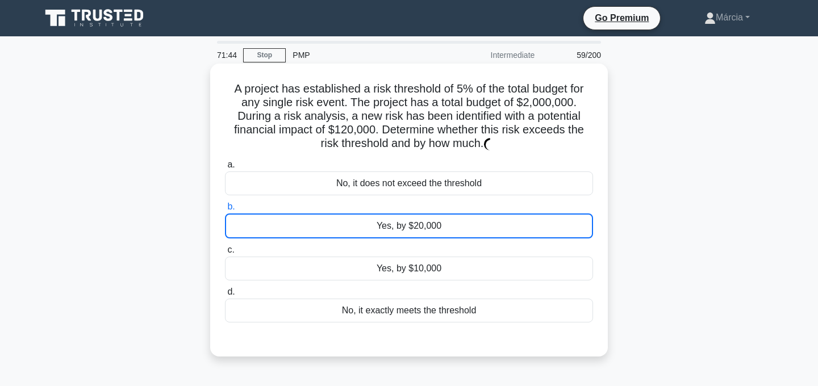
click at [491, 225] on div "Yes, by $20,000" at bounding box center [409, 226] width 368 height 25
click at [225, 211] on input "b. Yes, by $20,000" at bounding box center [225, 206] width 0 height 7
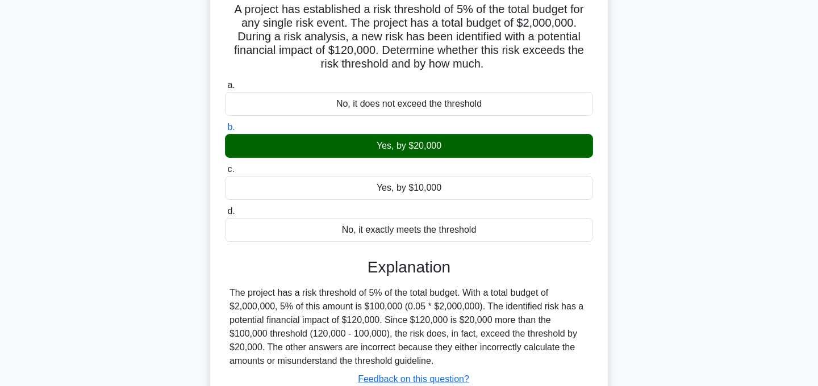
scroll to position [227, 0]
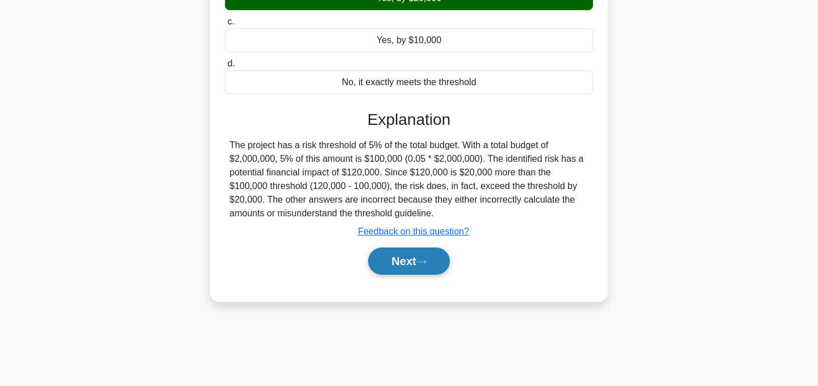
click at [410, 258] on button "Next" at bounding box center [408, 261] width 81 height 27
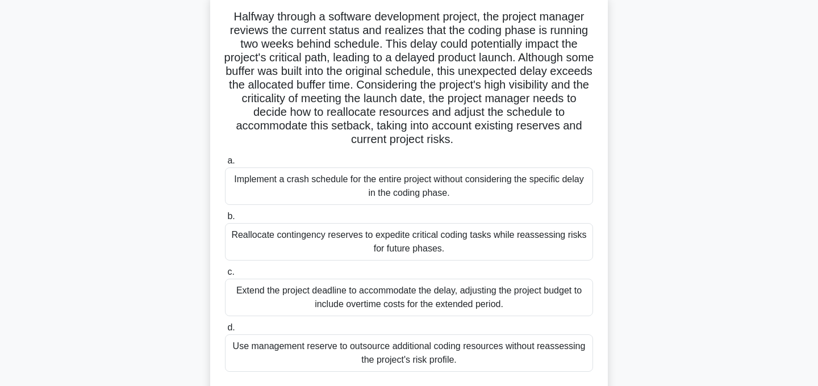
scroll to position [73, 0]
click at [467, 247] on div "Reallocate contingency reserves to expedite critical coding tasks while reasses…" at bounding box center [409, 240] width 368 height 37
click at [225, 219] on input "b. Reallocate contingency reserves to expedite critical coding tasks while reas…" at bounding box center [225, 215] width 0 height 7
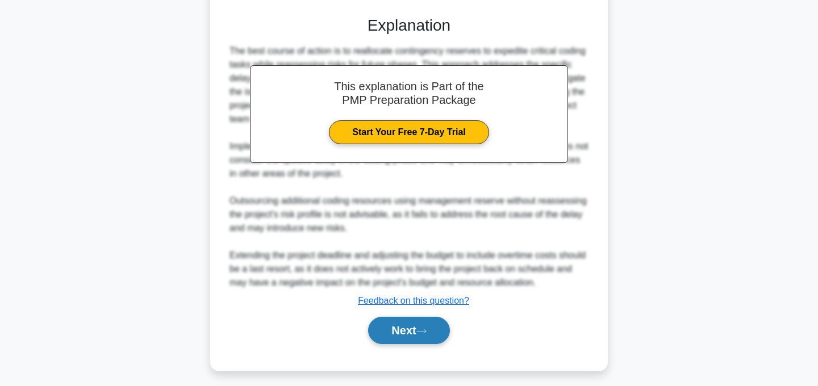
click at [436, 330] on button "Next" at bounding box center [408, 330] width 81 height 27
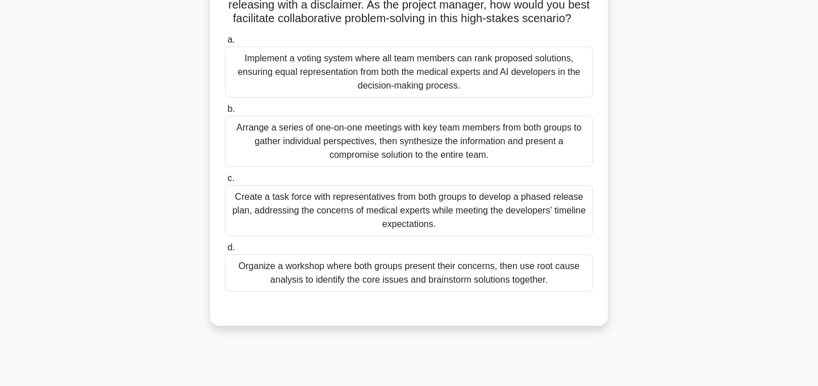
scroll to position [173, 0]
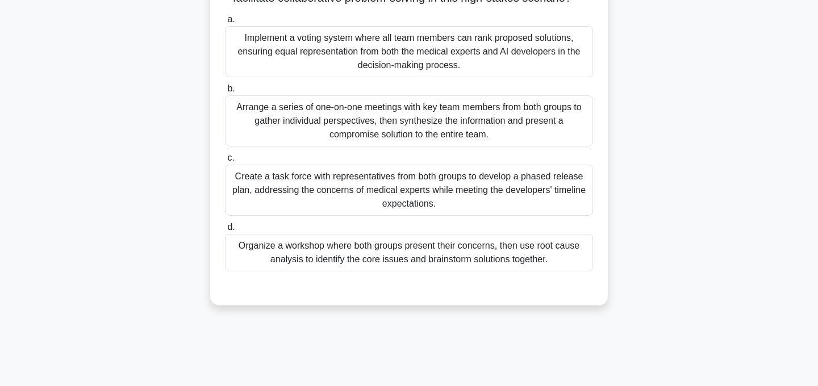
click at [497, 268] on div "Organize a workshop where both groups present their concerns, then use root cau…" at bounding box center [409, 252] width 368 height 37
click at [225, 231] on input "d. Organize a workshop where both groups present their concerns, then use root …" at bounding box center [225, 227] width 0 height 7
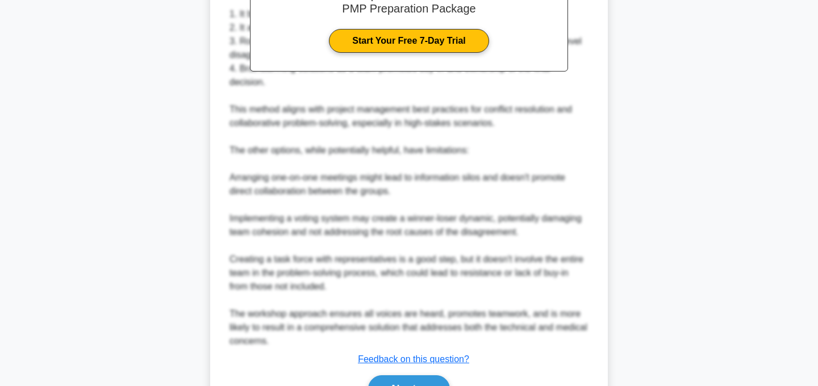
scroll to position [614, 0]
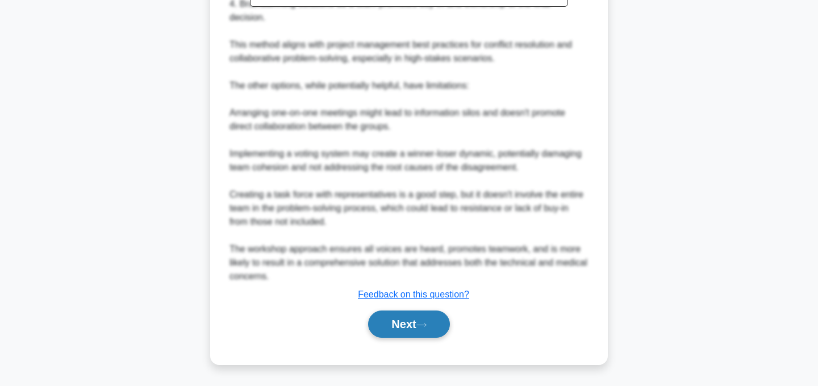
click at [432, 315] on button "Next" at bounding box center [408, 324] width 81 height 27
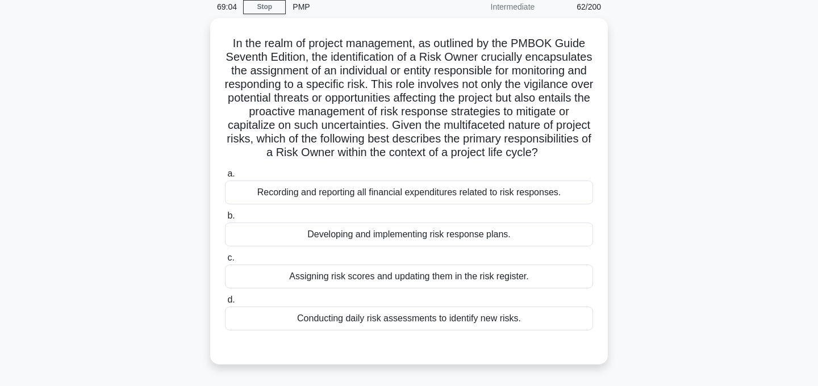
scroll to position [71, 0]
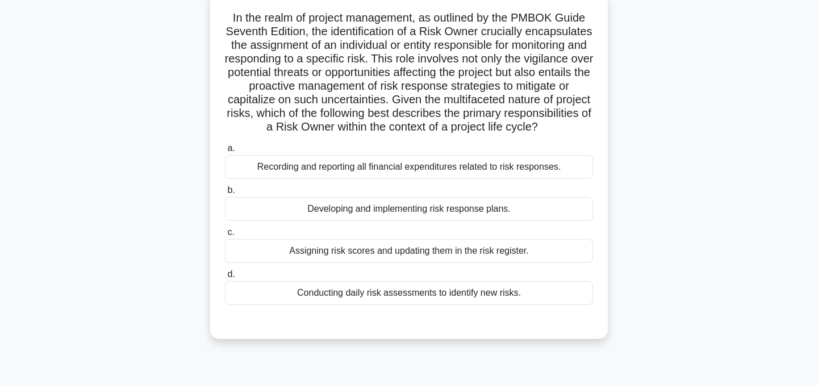
click at [453, 209] on div "Developing and implementing risk response plans." at bounding box center [409, 209] width 368 height 24
click at [225, 194] on input "b. Developing and implementing risk response plans." at bounding box center [225, 190] width 0 height 7
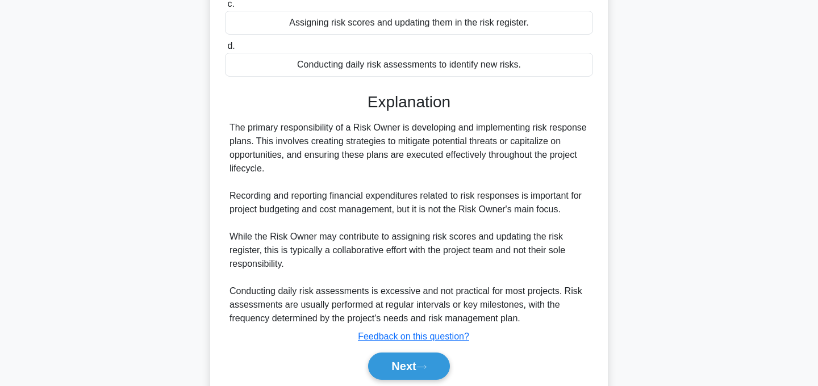
scroll to position [341, 0]
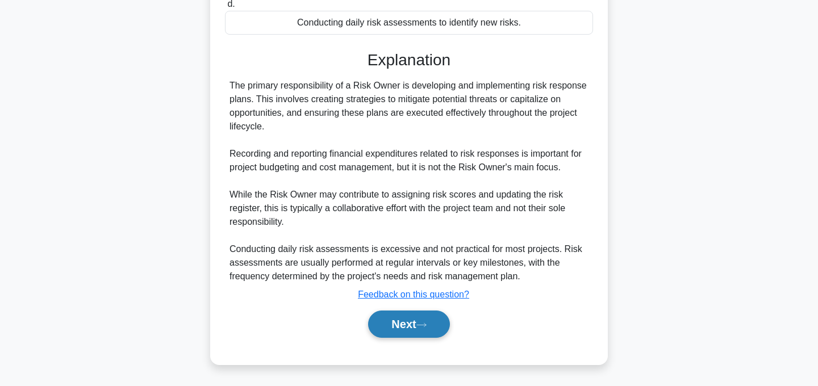
click at [413, 324] on button "Next" at bounding box center [408, 324] width 81 height 27
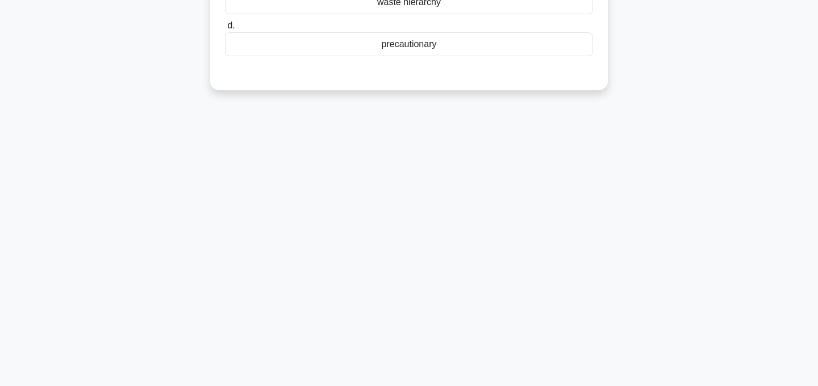
scroll to position [0, 0]
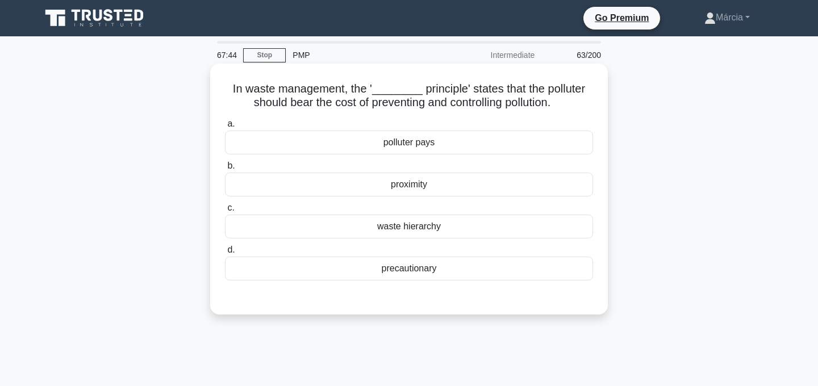
click at [441, 145] on div "polluter pays" at bounding box center [409, 143] width 368 height 24
click at [225, 128] on input "a. polluter pays" at bounding box center [225, 123] width 0 height 7
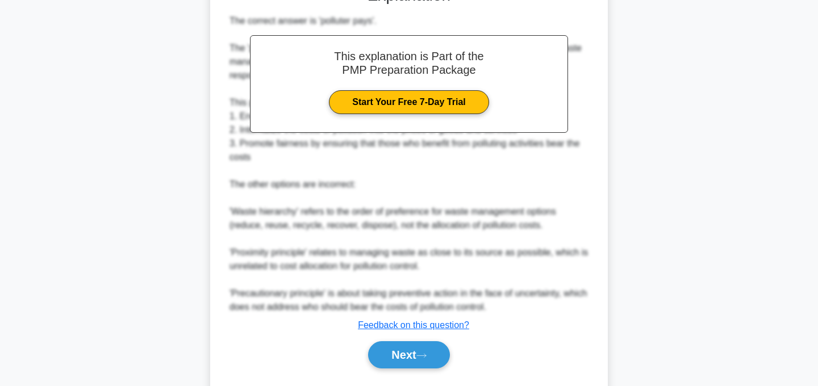
scroll to position [341, 0]
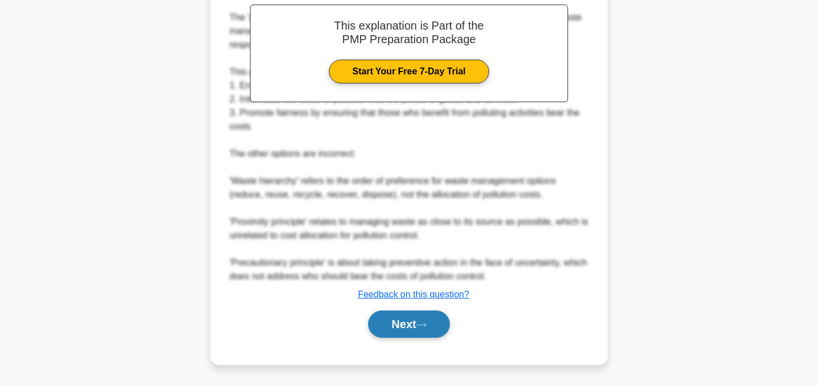
click at [410, 320] on button "Next" at bounding box center [408, 324] width 81 height 27
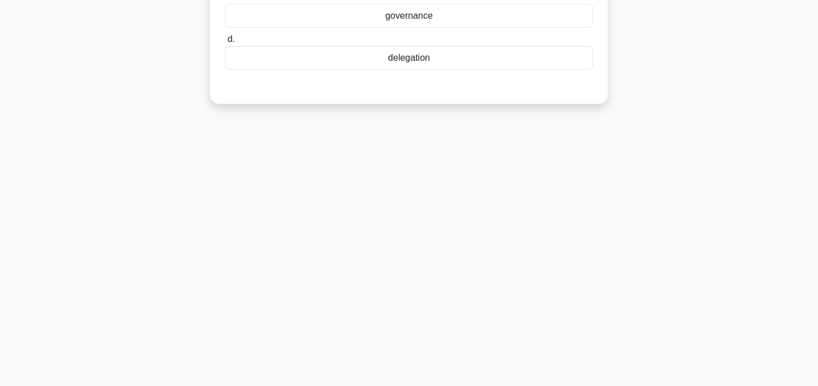
scroll to position [0, 0]
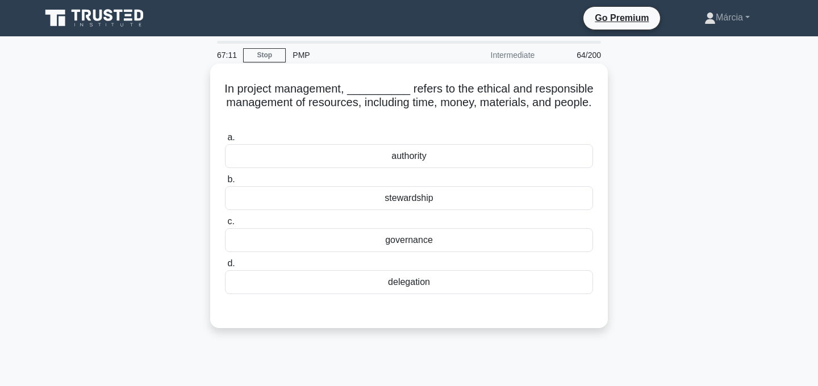
click at [420, 199] on div "stewardship" at bounding box center [409, 198] width 368 height 24
click at [225, 183] on input "b. stewardship" at bounding box center [225, 179] width 0 height 7
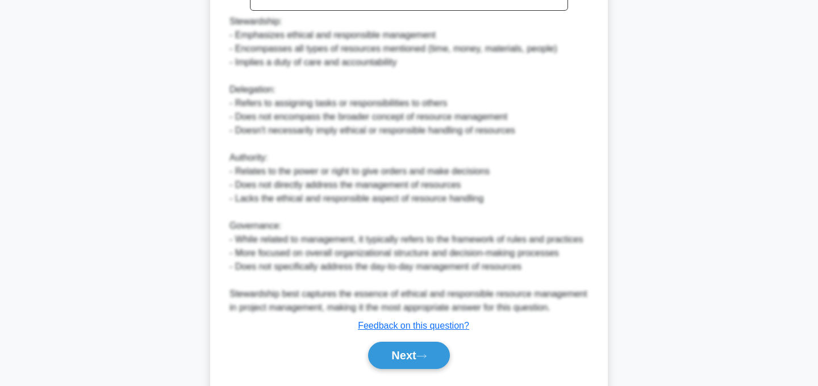
scroll to position [478, 0]
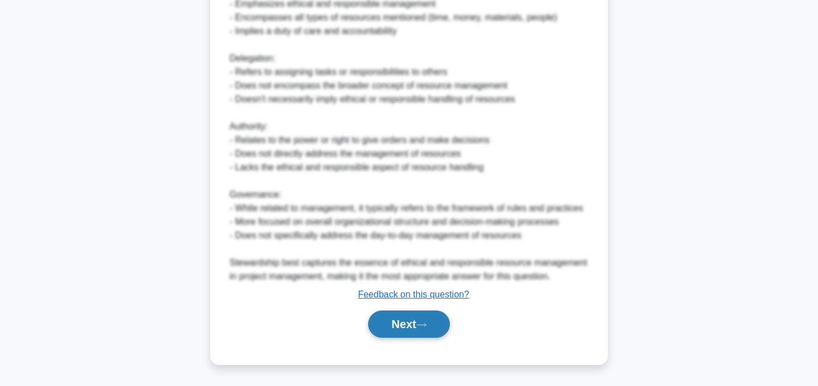
click at [419, 315] on button "Next" at bounding box center [408, 324] width 81 height 27
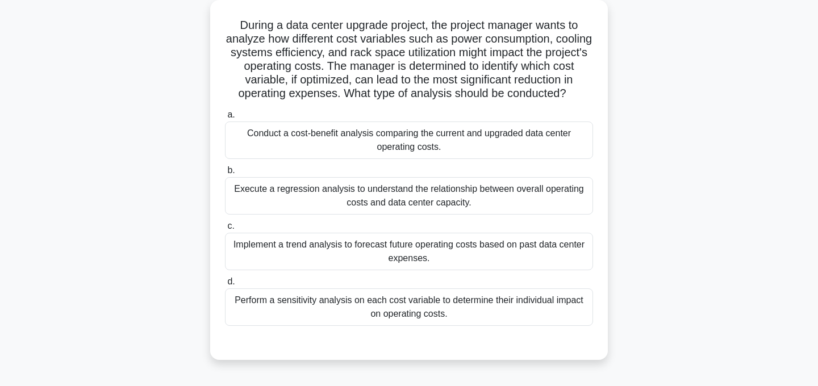
scroll to position [68, 0]
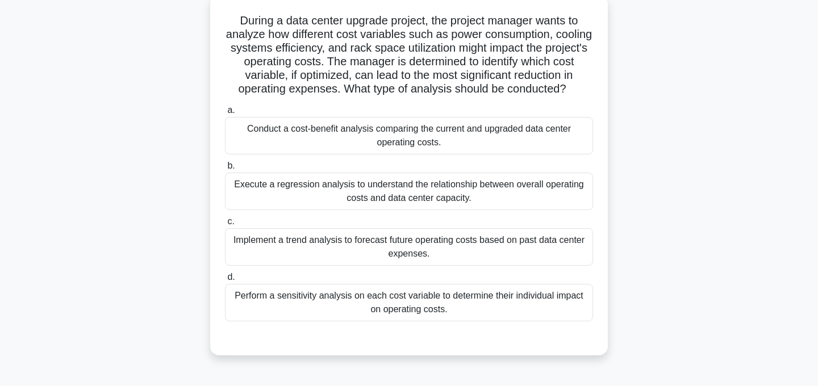
click at [418, 139] on div "Conduct a cost-benefit analysis comparing the current and upgraded data center …" at bounding box center [409, 135] width 368 height 37
click at [225, 114] on input "a. Conduct a cost-benefit analysis comparing the current and upgraded data cent…" at bounding box center [225, 110] width 0 height 7
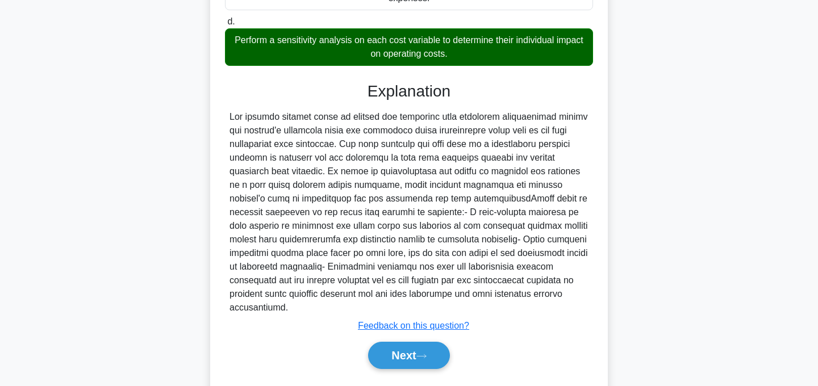
scroll to position [342, 0]
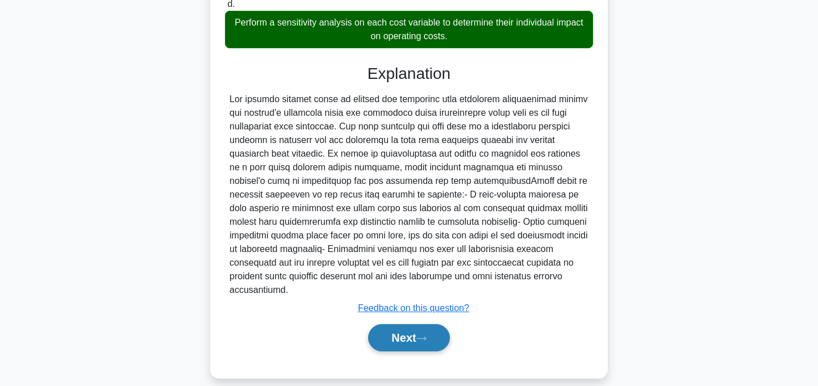
click at [427, 336] on icon at bounding box center [421, 339] width 10 height 6
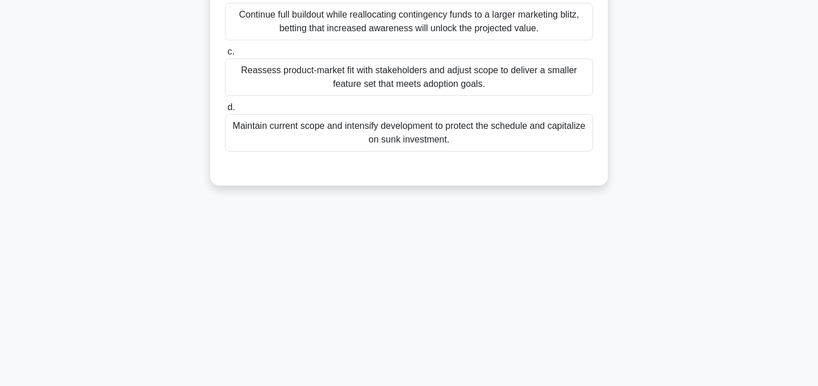
scroll to position [0, 0]
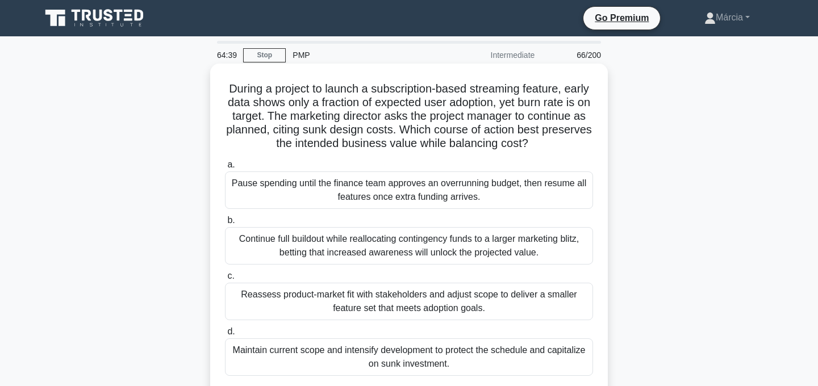
click at [475, 301] on div "Reassess product-market fit with stakeholders and adjust scope to deliver a sma…" at bounding box center [409, 301] width 368 height 37
click at [225, 280] on input "c. Reassess product-market fit with stakeholders and adjust scope to deliver a …" at bounding box center [225, 276] width 0 height 7
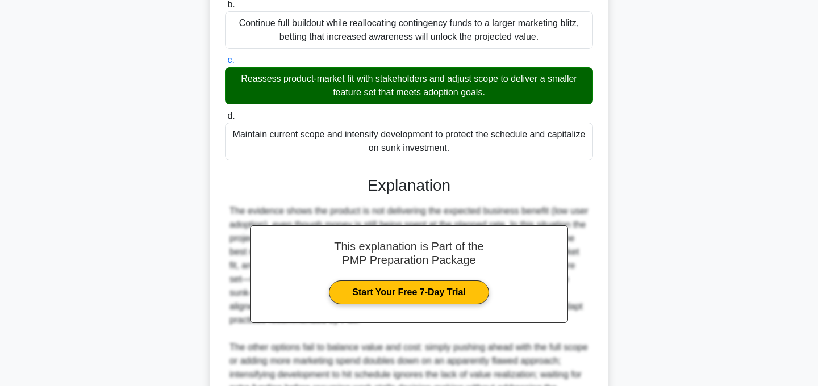
scroll to position [355, 0]
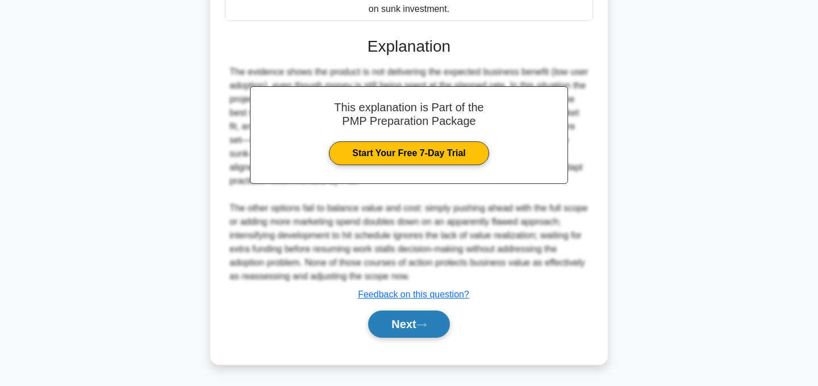
click at [440, 324] on button "Next" at bounding box center [408, 324] width 81 height 27
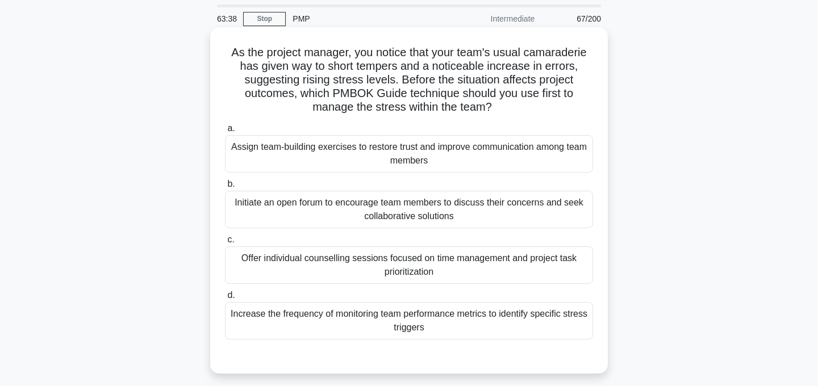
scroll to position [31, 0]
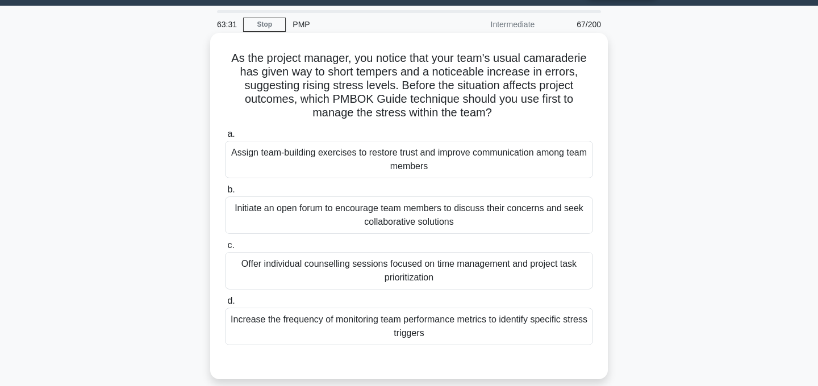
click at [475, 219] on div "Initiate an open forum to encourage team members to discuss their concerns and …" at bounding box center [409, 215] width 368 height 37
click at [225, 194] on input "b. Initiate an open forum to encourage team members to discuss their concerns a…" at bounding box center [225, 189] width 0 height 7
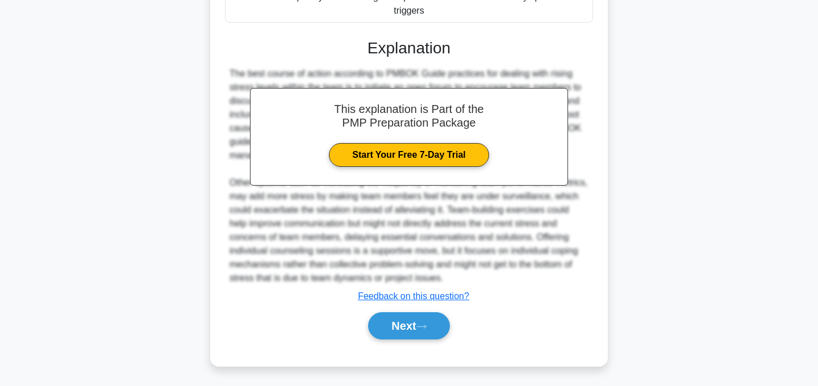
scroll to position [355, 0]
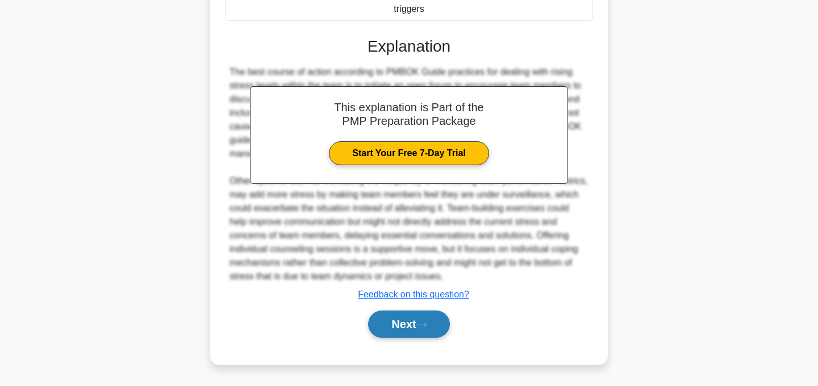
click at [417, 325] on button "Next" at bounding box center [408, 324] width 81 height 27
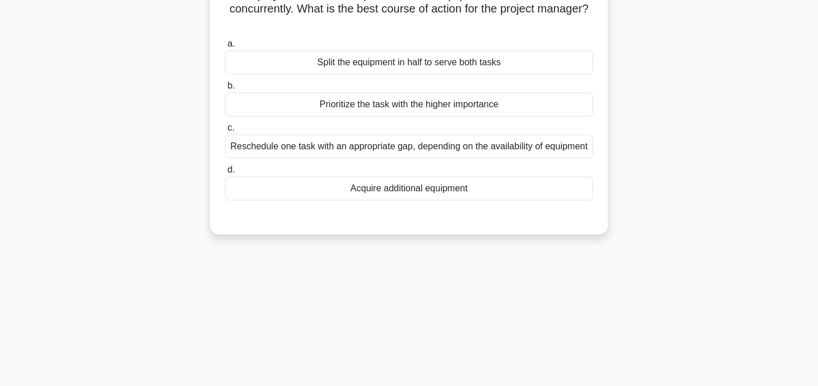
scroll to position [0, 0]
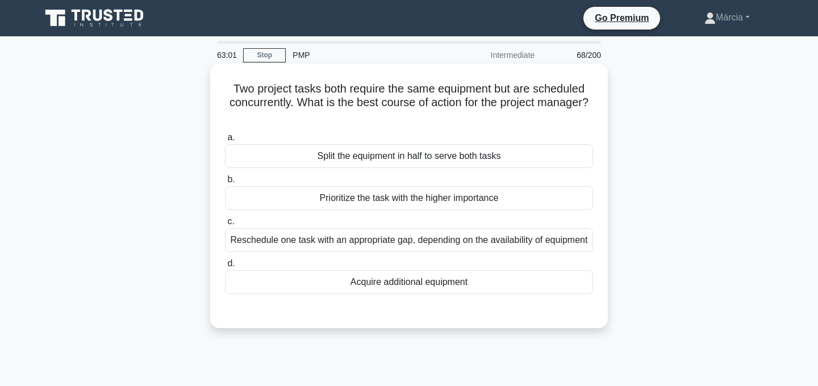
click at [457, 245] on div "Reschedule one task with an appropriate gap, depending on the availability of e…" at bounding box center [409, 240] width 368 height 24
click at [225, 225] on input "c. Reschedule one task with an appropriate gap, depending on the availability o…" at bounding box center [225, 221] width 0 height 7
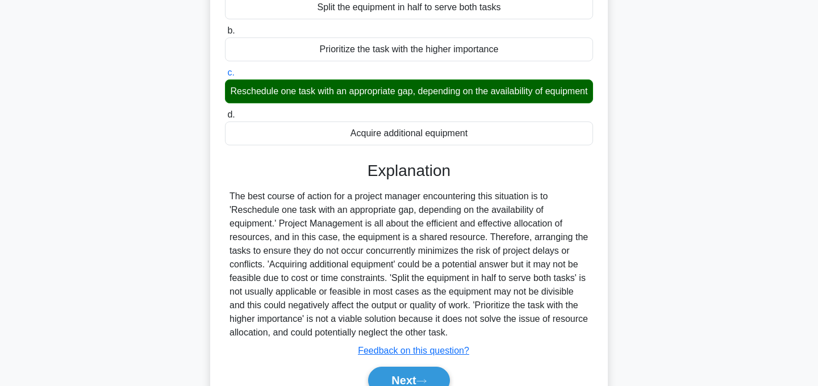
scroll to position [227, 0]
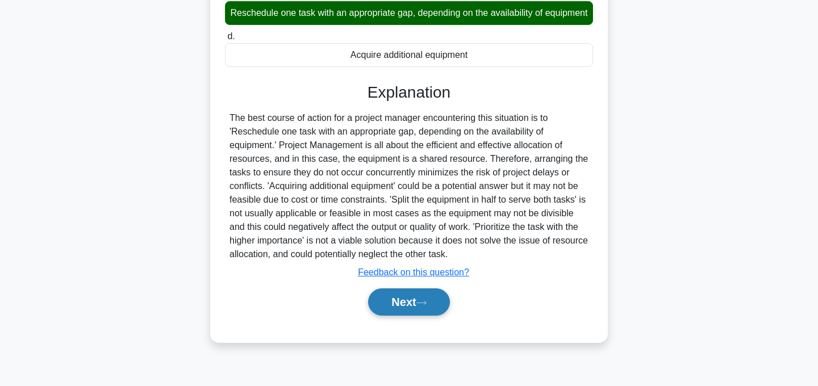
click at [416, 305] on button "Next" at bounding box center [408, 302] width 81 height 27
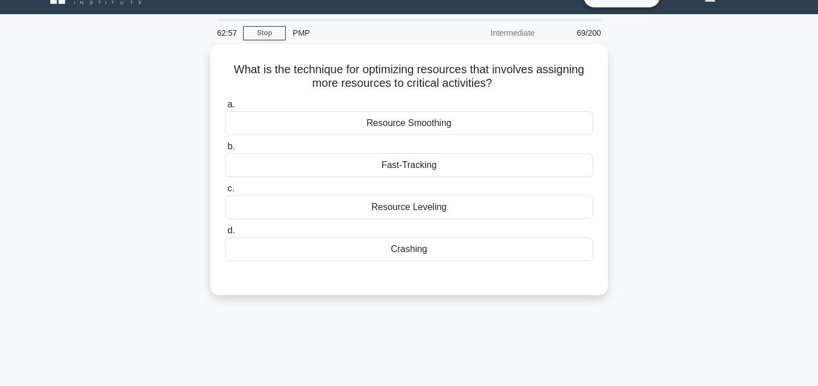
scroll to position [0, 0]
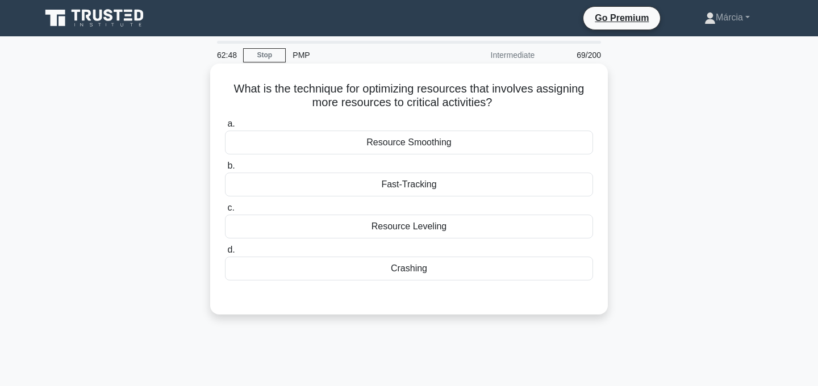
click at [442, 273] on div "Crashing" at bounding box center [409, 269] width 368 height 24
click at [225, 254] on input "d. Crashing" at bounding box center [225, 250] width 0 height 7
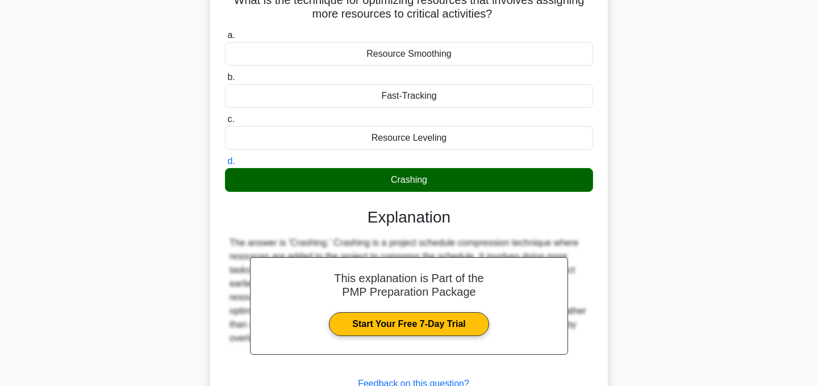
scroll to position [227, 0]
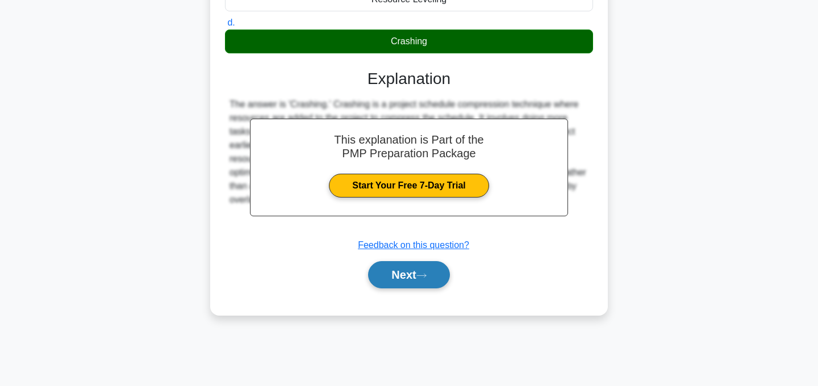
click at [432, 278] on button "Next" at bounding box center [408, 274] width 81 height 27
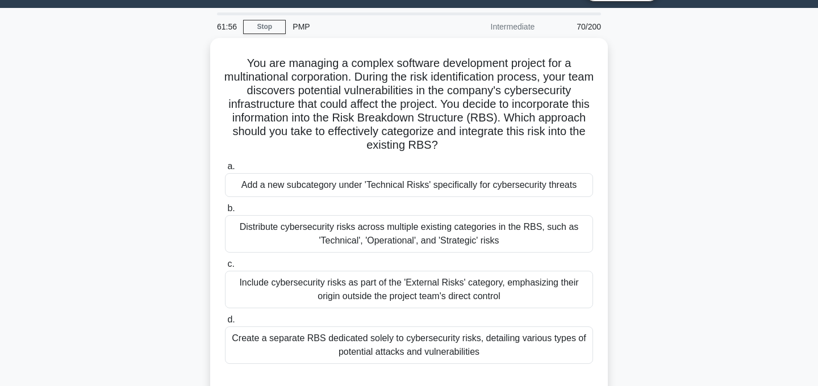
scroll to position [32, 0]
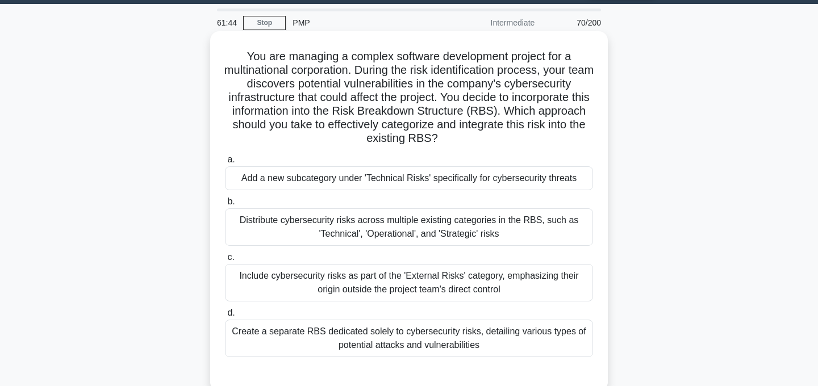
click at [446, 178] on div "Add a new subcategory under 'Technical Risks' specifically for cybersecurity th…" at bounding box center [409, 178] width 368 height 24
click at [225, 164] on input "a. Add a new subcategory under 'Technical Risks' specifically for cybersecurity…" at bounding box center [225, 159] width 0 height 7
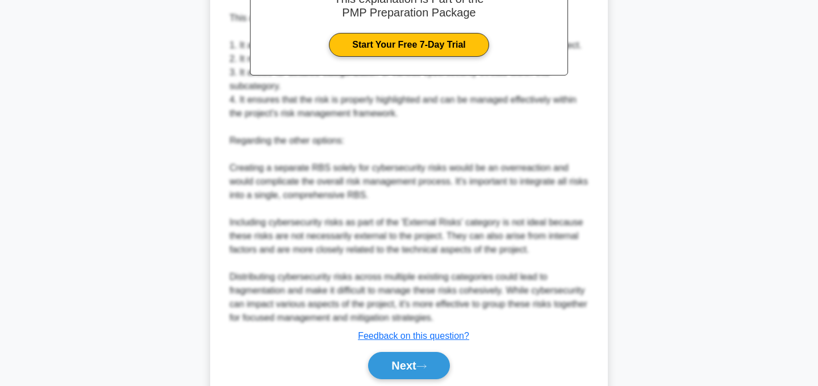
scroll to position [519, 0]
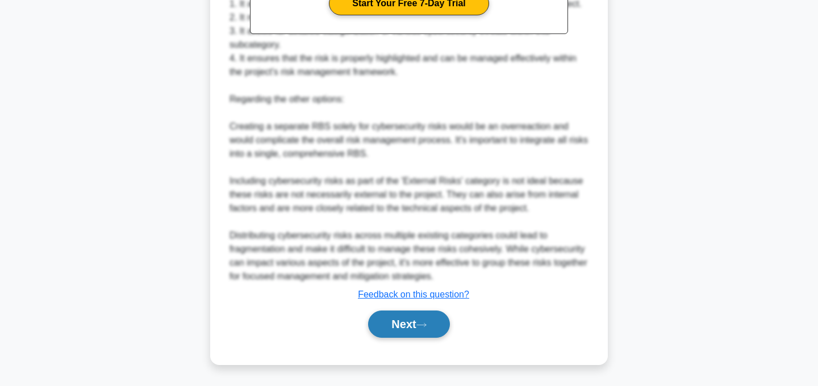
click at [433, 330] on button "Next" at bounding box center [408, 324] width 81 height 27
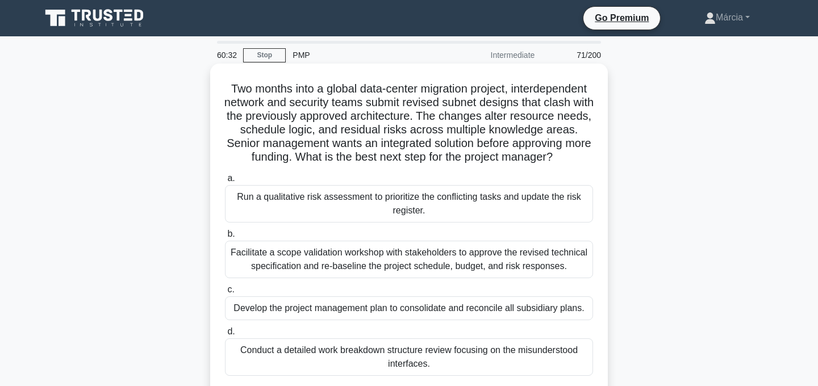
scroll to position [1, 0]
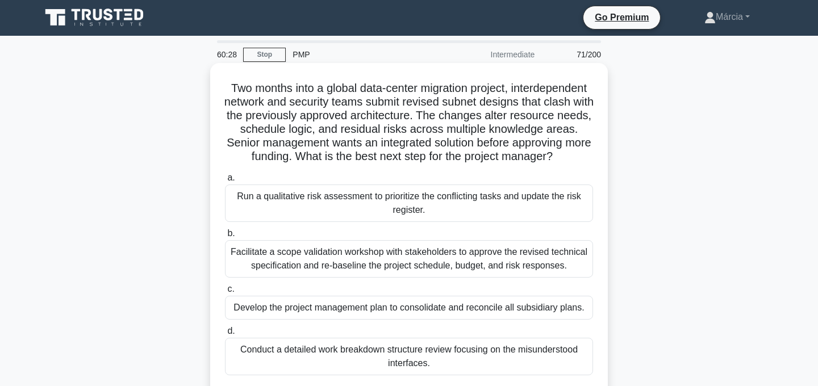
click at [433, 257] on div "Facilitate a scope validation workshop with stakeholders to approve the revised…" at bounding box center [409, 258] width 368 height 37
click at [225, 237] on input "b. Facilitate a scope validation workshop with stakeholders to approve the revi…" at bounding box center [225, 233] width 0 height 7
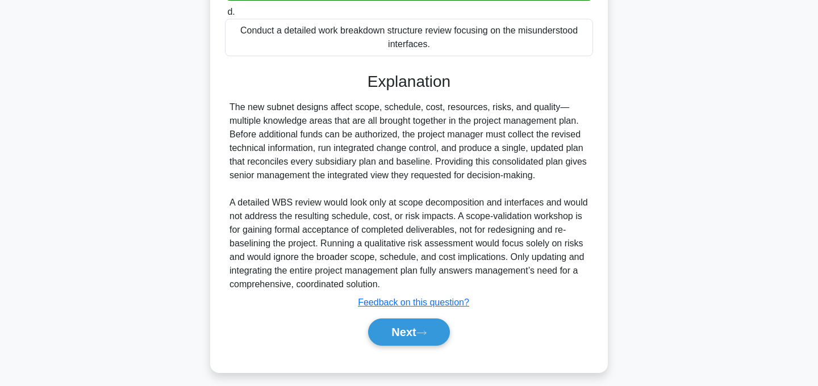
scroll to position [329, 0]
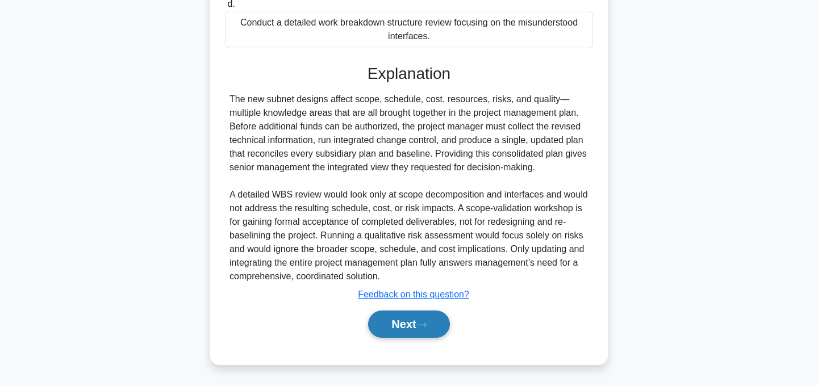
click at [439, 320] on button "Next" at bounding box center [408, 324] width 81 height 27
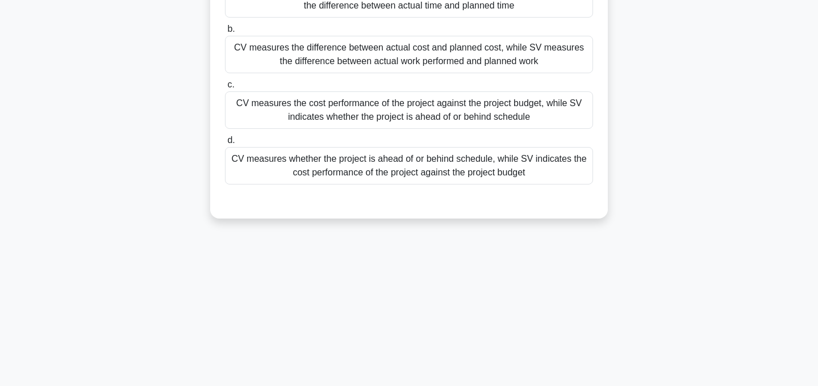
scroll to position [0, 0]
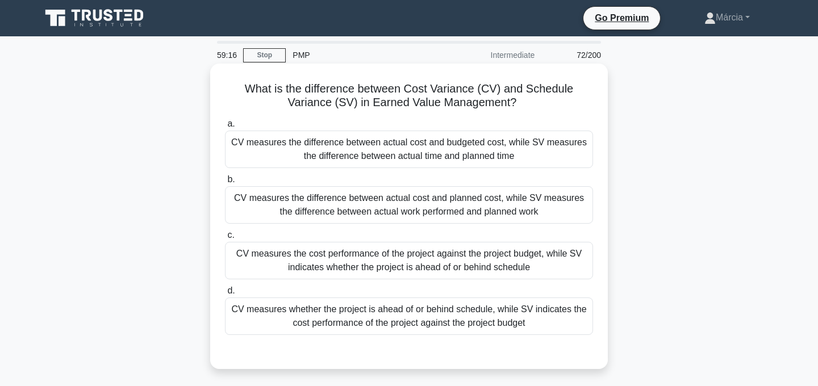
click at [481, 260] on div "CV measures the cost performance of the project against the project budget, whi…" at bounding box center [409, 260] width 368 height 37
click at [225, 239] on input "c. CV measures the cost performance of the project against the project budget, …" at bounding box center [225, 235] width 0 height 7
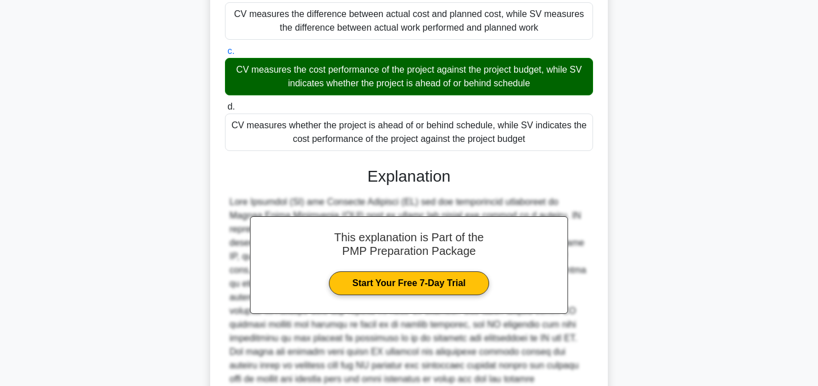
scroll to position [300, 0]
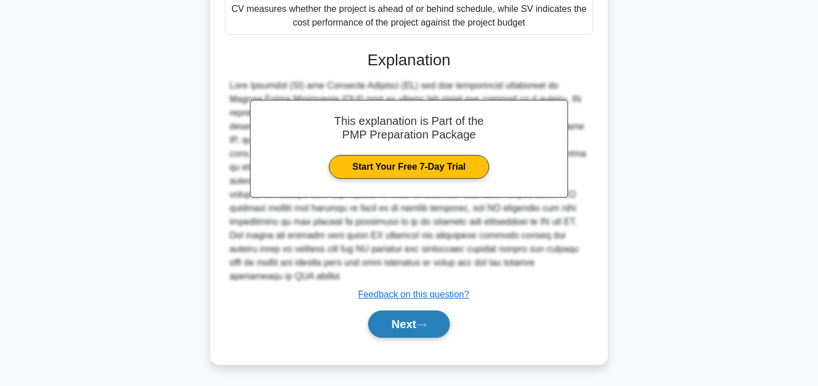
click at [423, 324] on icon at bounding box center [421, 325] width 10 height 6
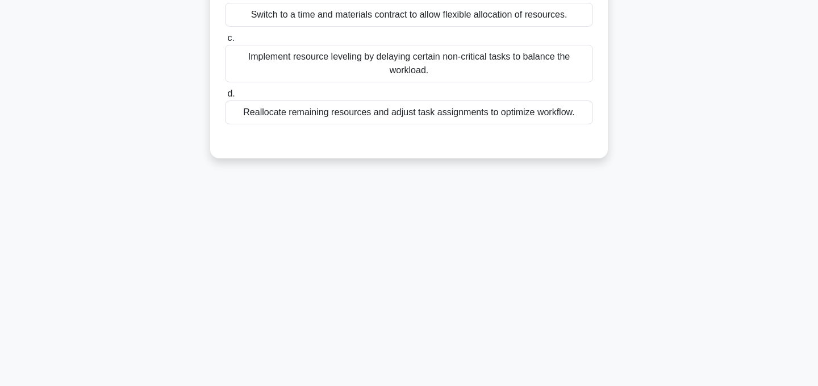
scroll to position [0, 0]
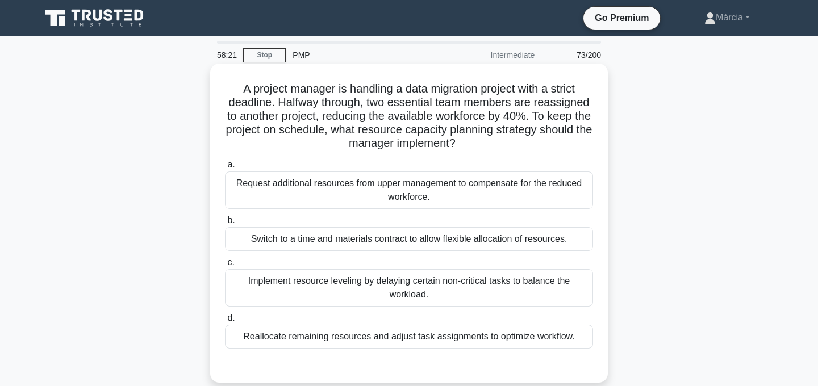
click at [483, 339] on div "Reallocate remaining resources and adjust task assignments to optimize workflow." at bounding box center [409, 337] width 368 height 24
click at [225, 322] on input "d. Reallocate remaining resources and adjust task assignments to optimize workf…" at bounding box center [225, 318] width 0 height 7
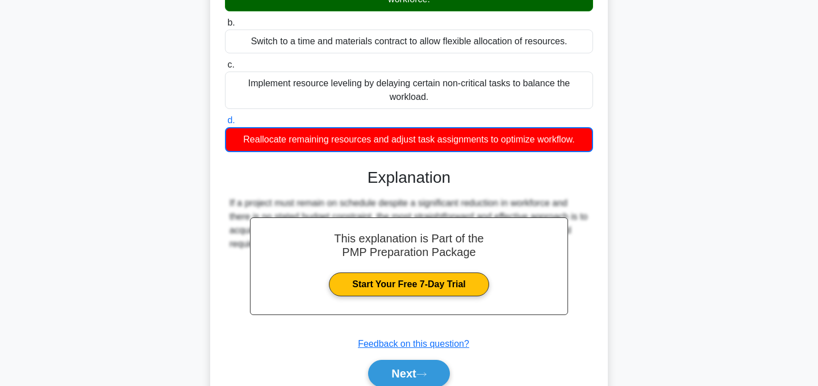
scroll to position [247, 0]
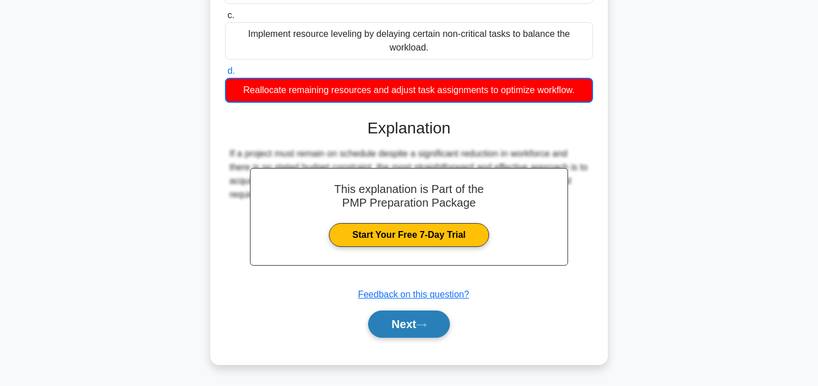
click at [427, 328] on icon at bounding box center [421, 325] width 10 height 6
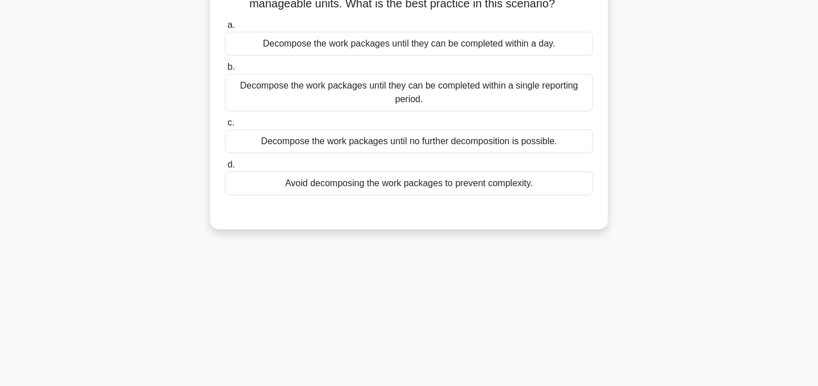
scroll to position [0, 0]
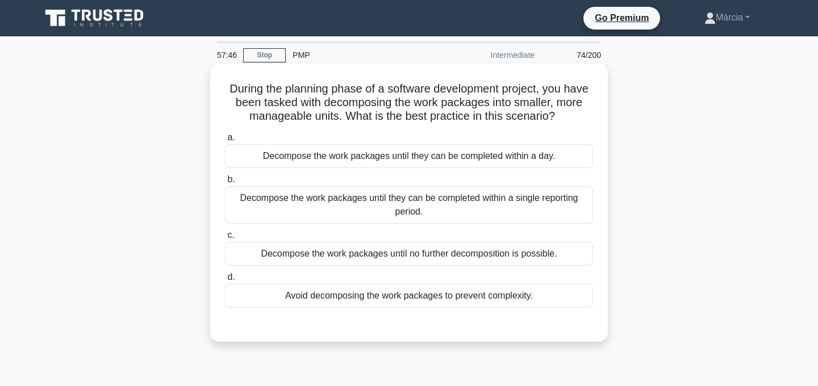
click at [498, 211] on div "Decompose the work packages until they can be completed within a single reporti…" at bounding box center [409, 204] width 368 height 37
click at [225, 183] on input "b. Decompose the work packages until they can be completed within a single repo…" at bounding box center [225, 179] width 0 height 7
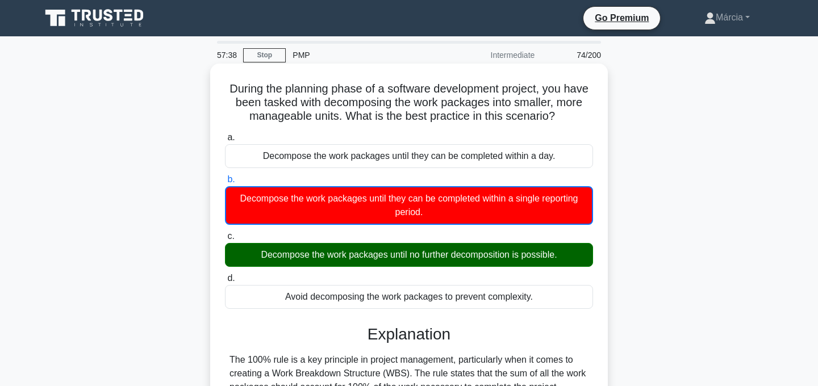
click at [497, 269] on div "a. Decompose the work packages until they can be completed within a day. b. Dec…" at bounding box center [409, 219] width 382 height 183
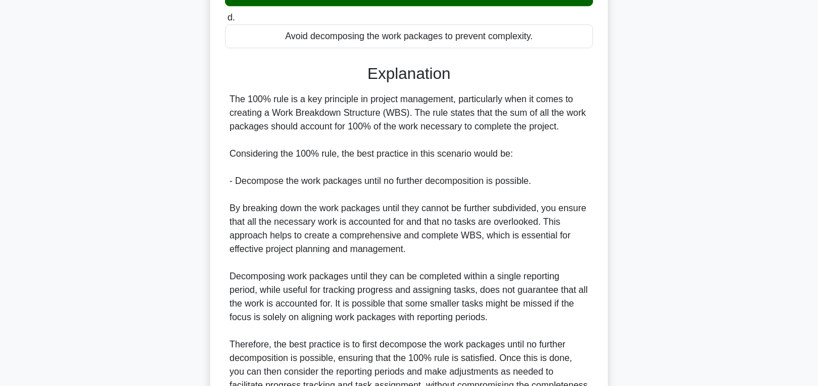
scroll to position [383, 0]
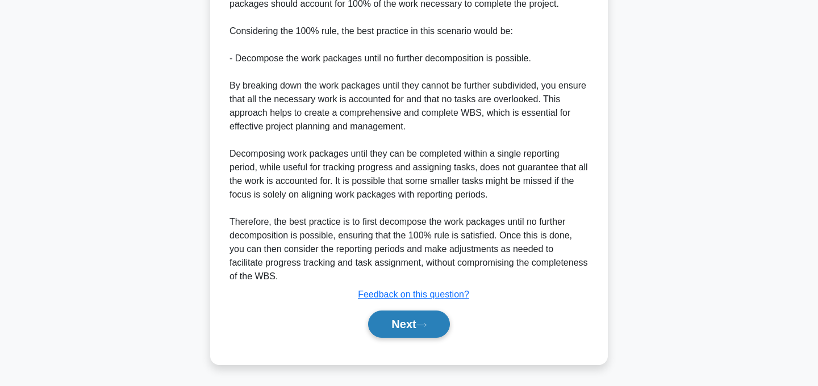
click at [421, 328] on button "Next" at bounding box center [408, 324] width 81 height 27
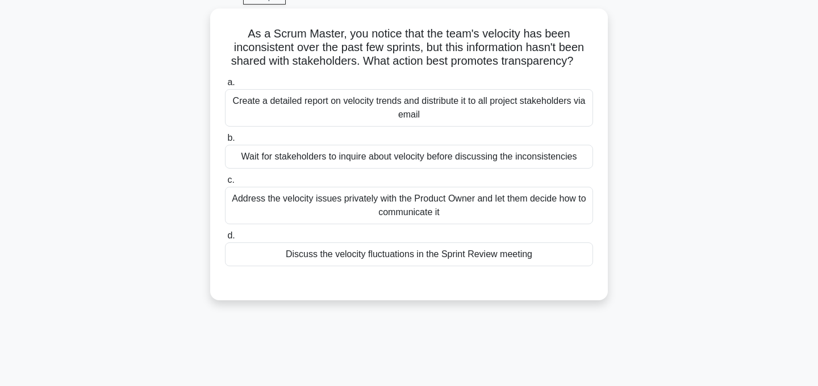
scroll to position [0, 0]
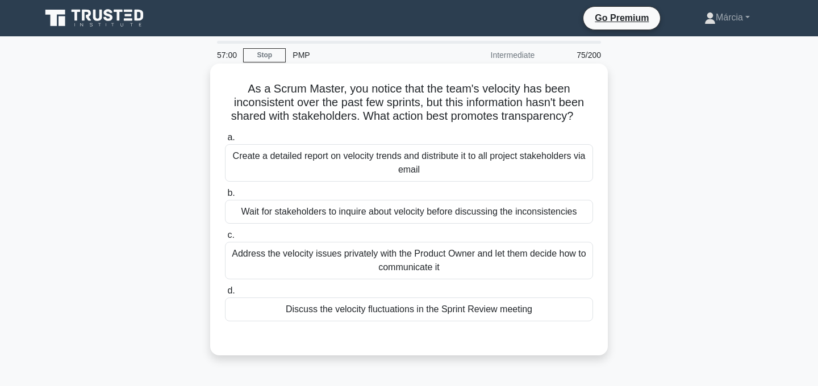
click at [457, 261] on div "Address the velocity issues privately with the Product Owner and let them decid…" at bounding box center [409, 260] width 368 height 37
click at [225, 239] on input "c. Address the velocity issues privately with the Product Owner and let them de…" at bounding box center [225, 235] width 0 height 7
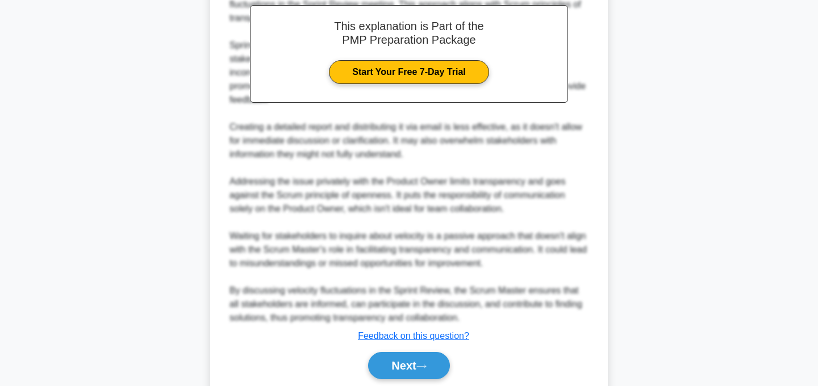
scroll to position [411, 0]
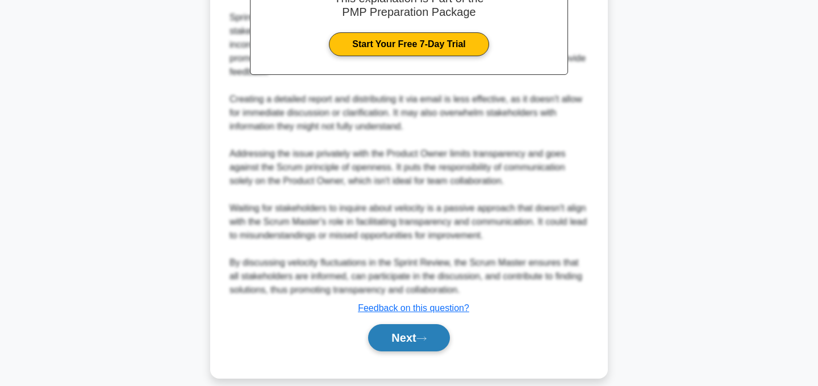
click at [412, 331] on button "Next" at bounding box center [408, 337] width 81 height 27
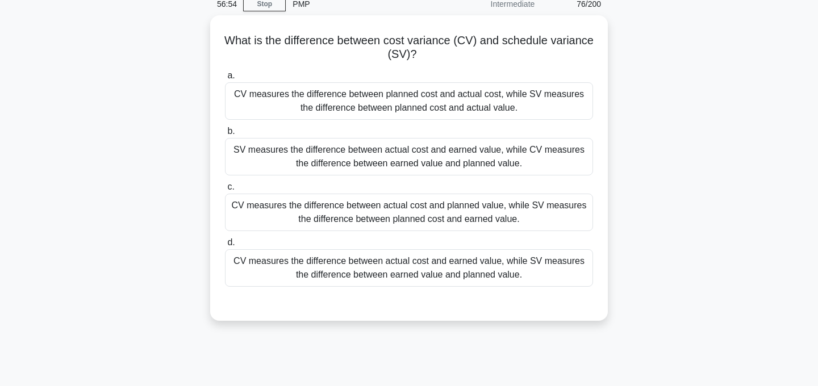
scroll to position [0, 0]
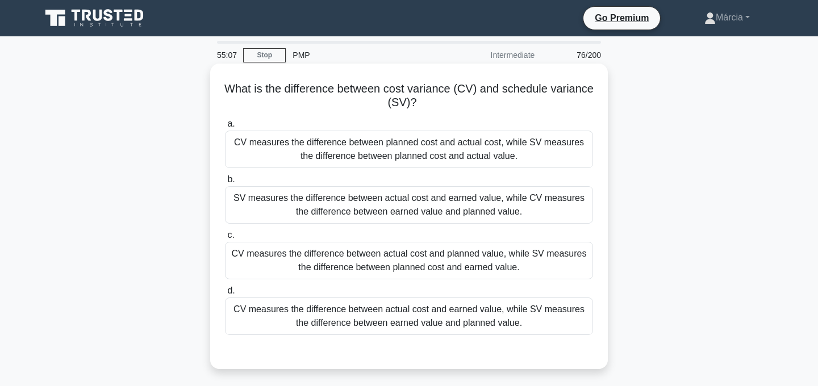
click at [449, 315] on div "CV measures the difference between actual cost and earned value, while SV measu…" at bounding box center [409, 316] width 368 height 37
click at [225, 295] on input "d. CV measures the difference between actual cost and earned value, while SV me…" at bounding box center [225, 290] width 0 height 7
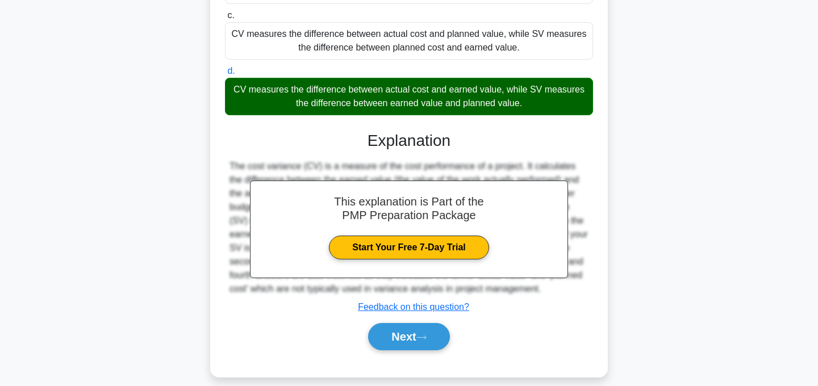
scroll to position [232, 0]
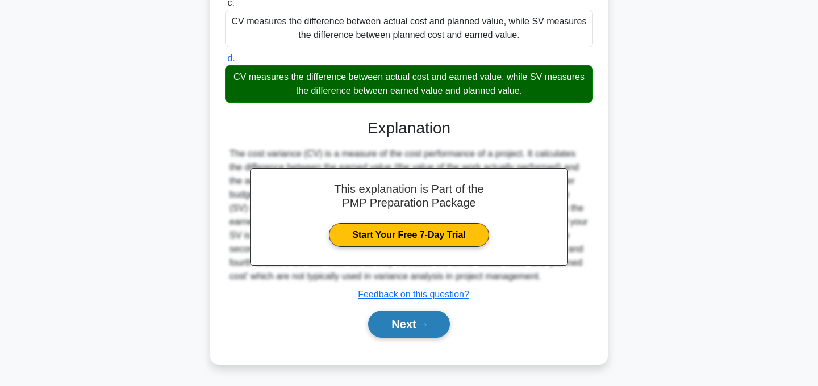
click at [407, 323] on button "Next" at bounding box center [408, 324] width 81 height 27
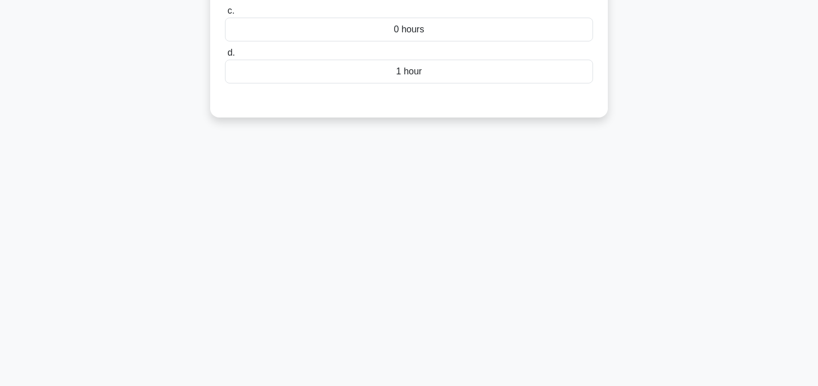
scroll to position [0, 0]
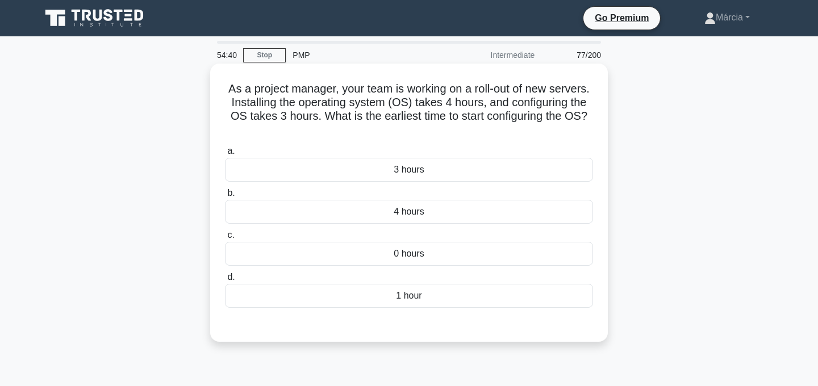
click at [429, 212] on div "4 hours" at bounding box center [409, 212] width 368 height 24
click at [225, 197] on input "b. 4 hours" at bounding box center [225, 193] width 0 height 7
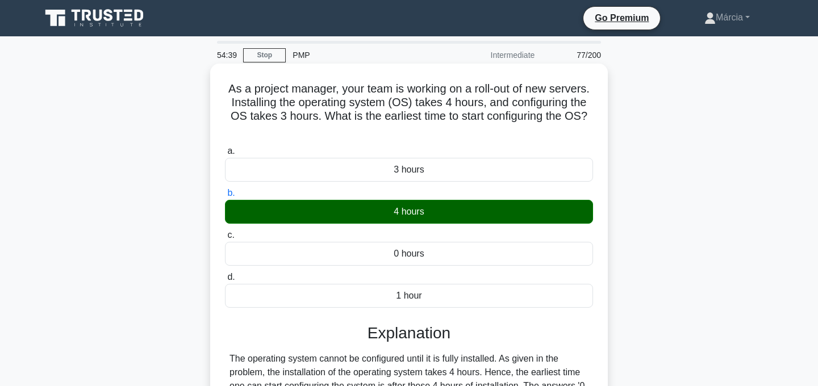
scroll to position [227, 0]
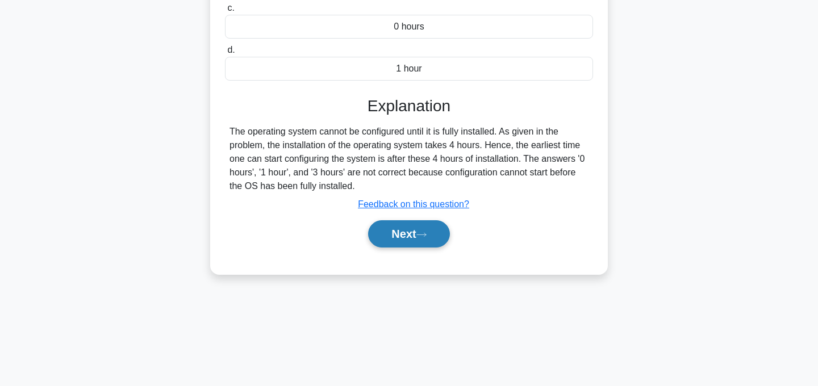
click at [419, 237] on button "Next" at bounding box center [408, 233] width 81 height 27
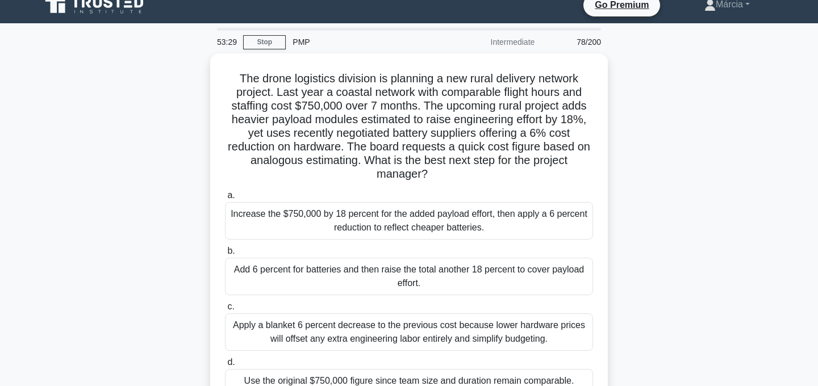
scroll to position [11, 0]
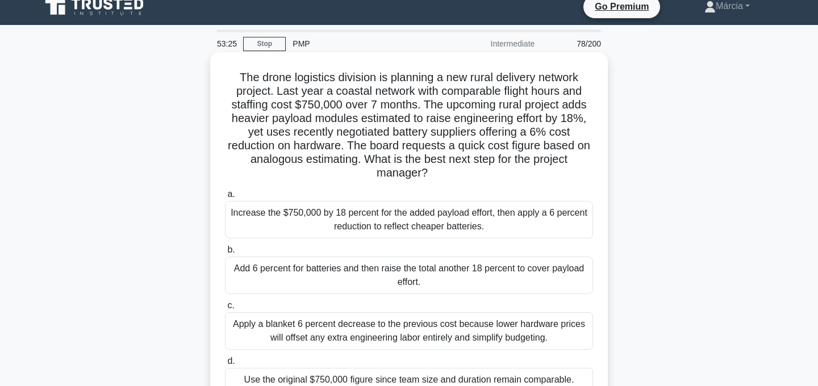
click at [394, 218] on div "Increase the $750,000 by 18 percent for the added payload effort, then apply a …" at bounding box center [409, 219] width 368 height 37
click at [225, 198] on input "a. Increase the $750,000 by 18 percent for the added payload effort, then apply…" at bounding box center [225, 194] width 0 height 7
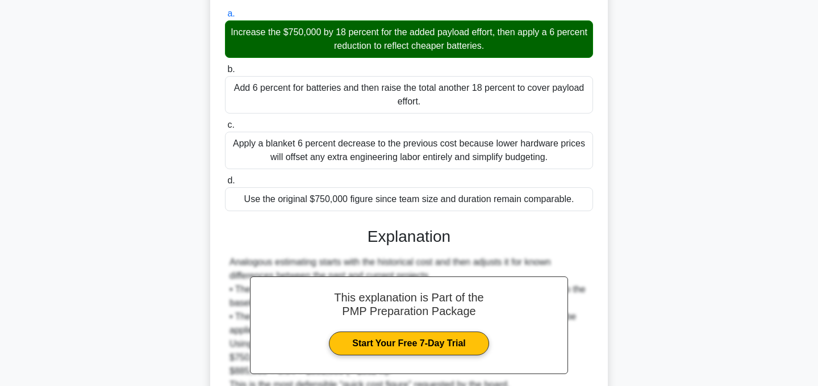
scroll to position [341, 0]
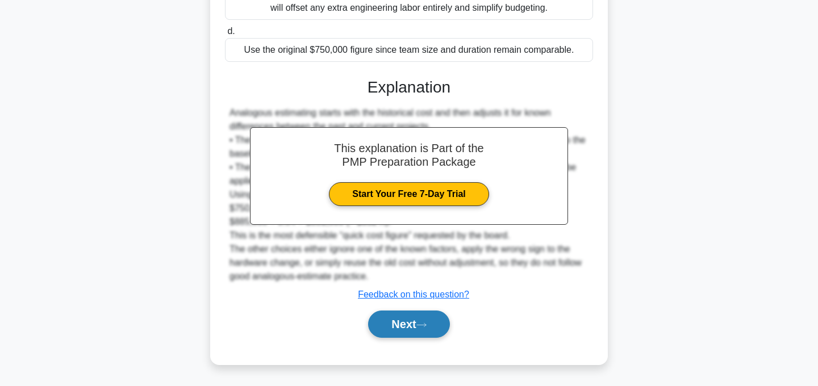
click at [423, 324] on icon at bounding box center [421, 325] width 10 height 6
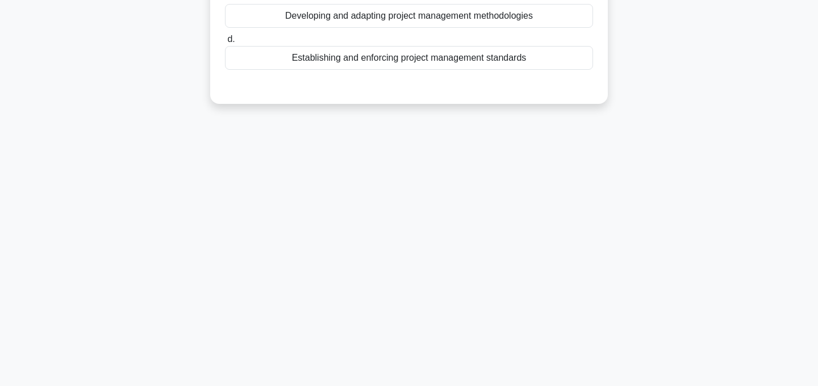
scroll to position [0, 0]
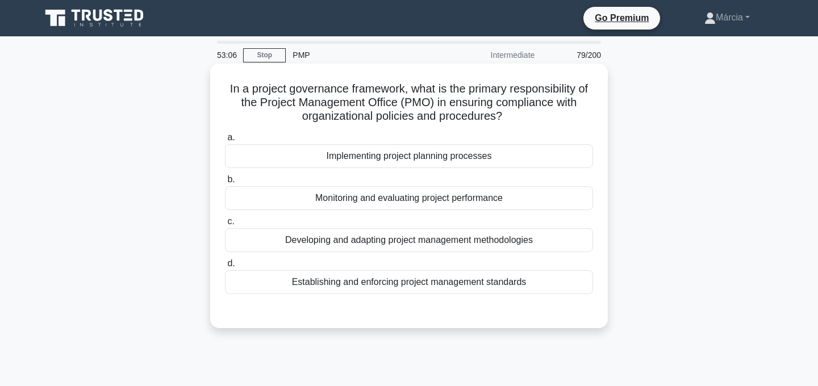
click at [437, 205] on div "Monitoring and evaluating project performance" at bounding box center [409, 198] width 368 height 24
click at [225, 183] on input "b. Monitoring and evaluating project performance" at bounding box center [225, 179] width 0 height 7
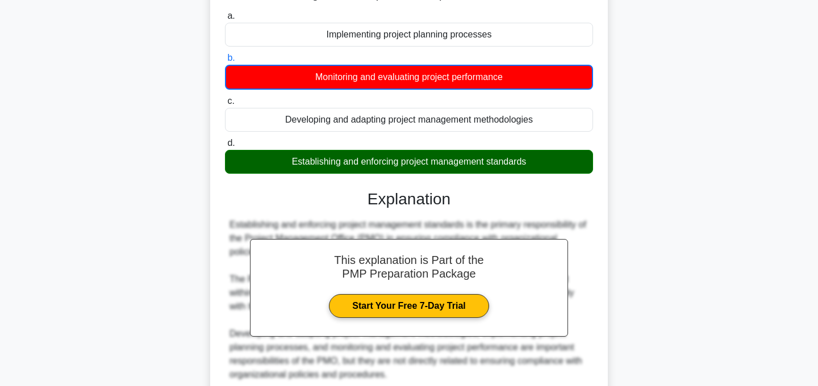
scroll to position [227, 0]
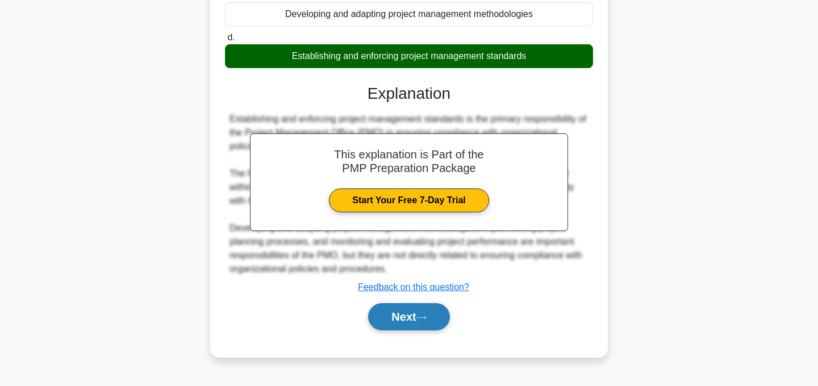
click at [427, 327] on button "Next" at bounding box center [408, 316] width 81 height 27
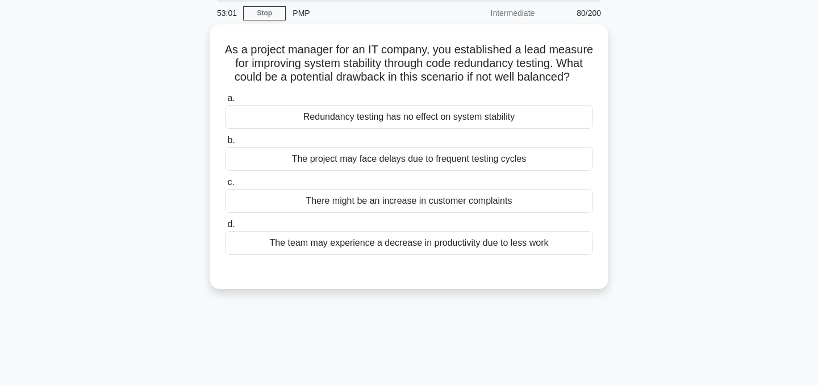
scroll to position [0, 0]
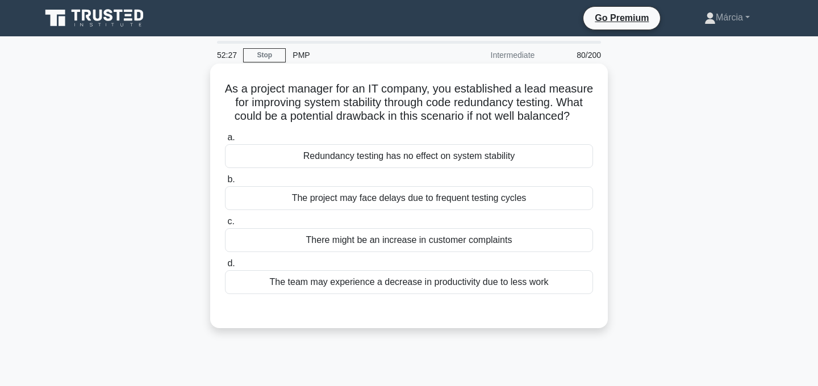
click at [494, 160] on div "Redundancy testing has no effect on system stability" at bounding box center [409, 156] width 368 height 24
click at [225, 141] on input "a. Redundancy testing has no effect on system stability" at bounding box center [225, 137] width 0 height 7
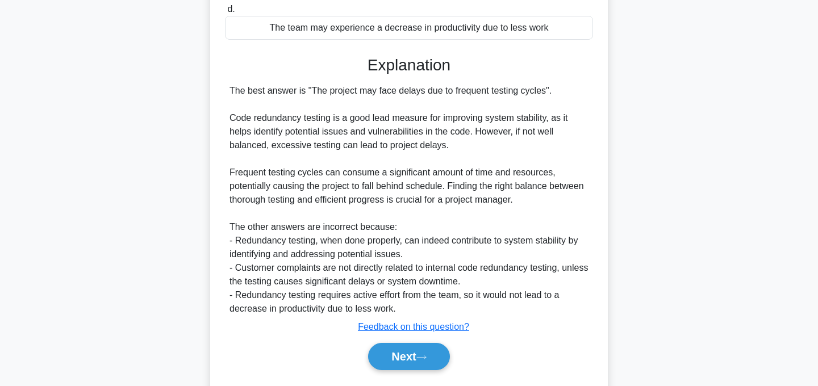
scroll to position [288, 0]
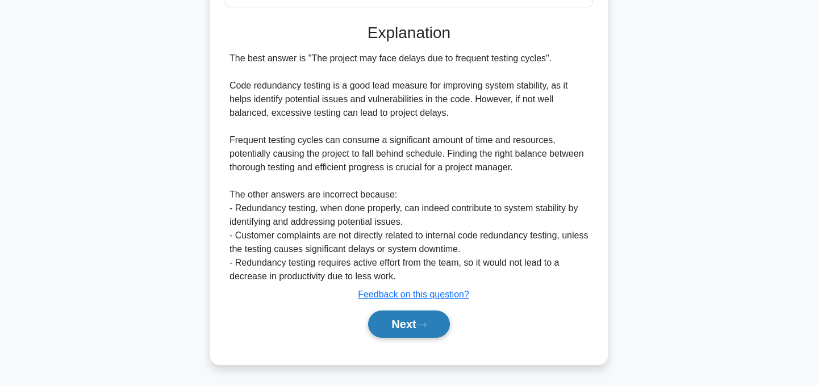
click at [433, 332] on button "Next" at bounding box center [408, 324] width 81 height 27
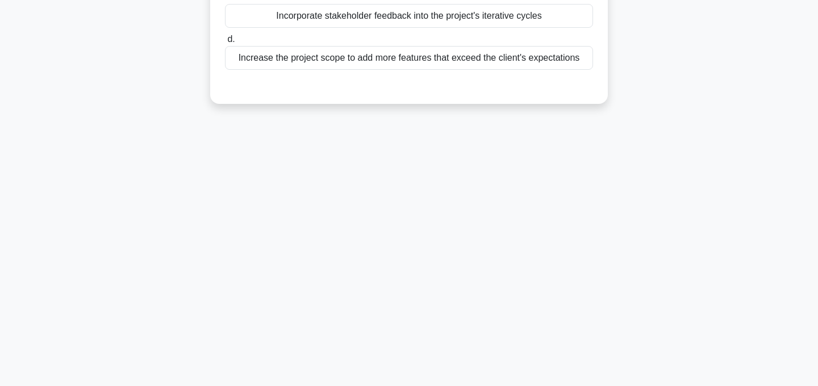
scroll to position [0, 0]
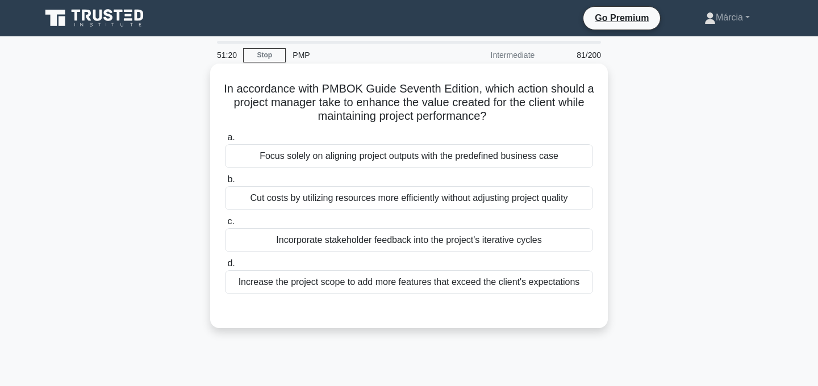
click at [449, 159] on div "Focus solely on aligning project outputs with the predefined business case" at bounding box center [409, 156] width 368 height 24
click at [225, 141] on input "a. Focus solely on aligning project outputs with the predefined business case" at bounding box center [225, 137] width 0 height 7
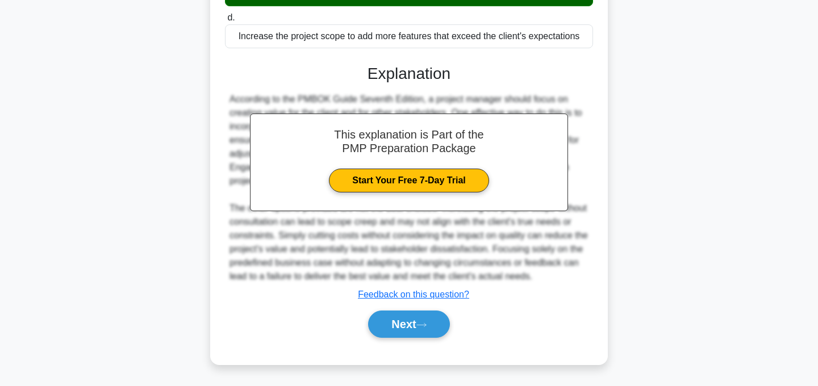
scroll to position [261, 0]
click at [423, 328] on button "Next" at bounding box center [408, 324] width 81 height 27
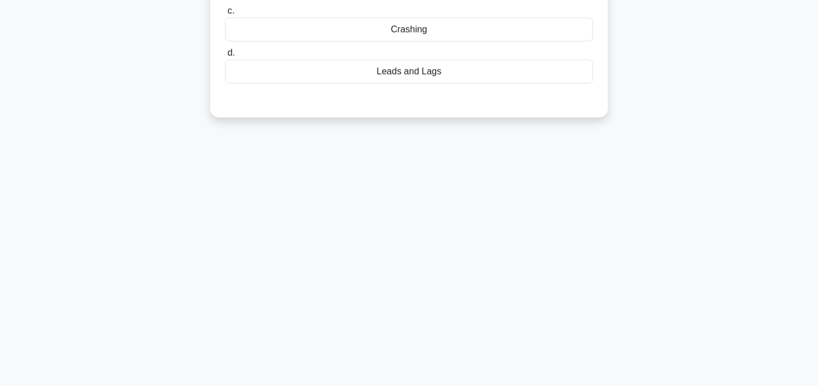
scroll to position [0, 0]
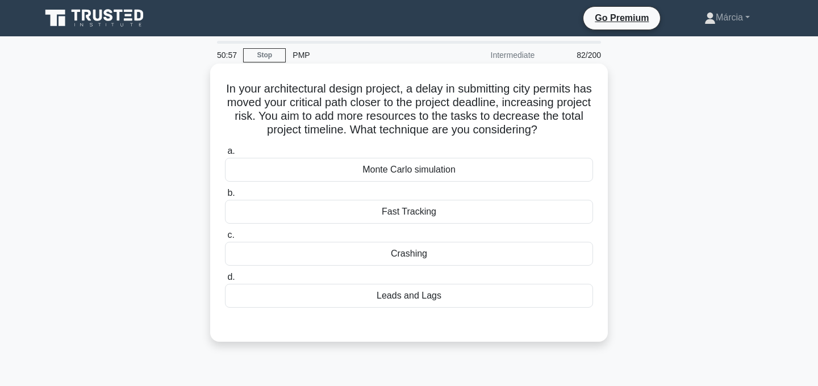
click at [434, 255] on div "Crashing" at bounding box center [409, 254] width 368 height 24
click at [225, 239] on input "c. Crashing" at bounding box center [225, 235] width 0 height 7
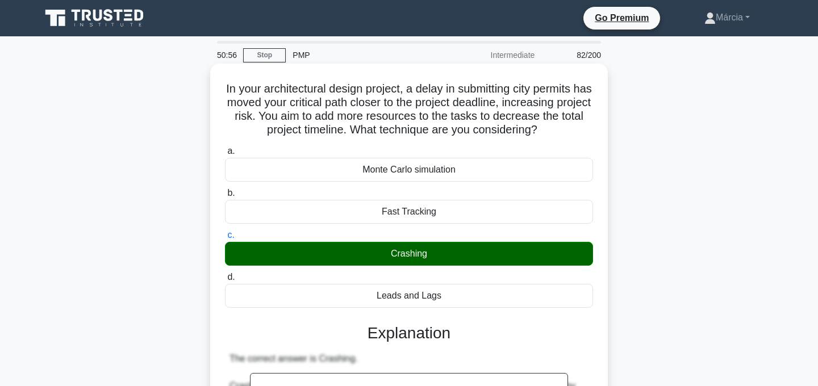
scroll to position [369, 0]
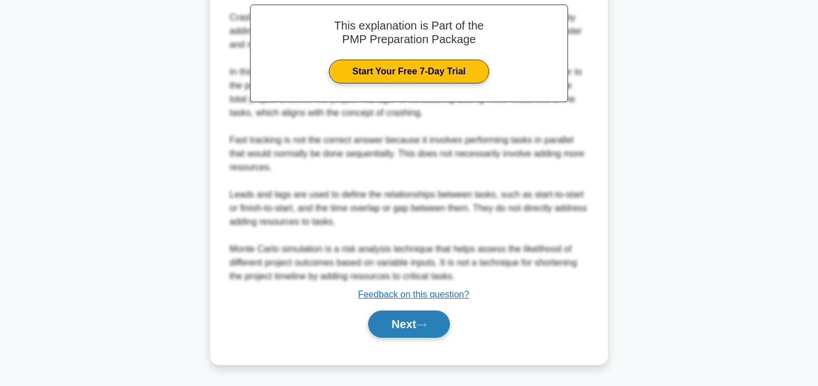
click at [417, 322] on button "Next" at bounding box center [408, 324] width 81 height 27
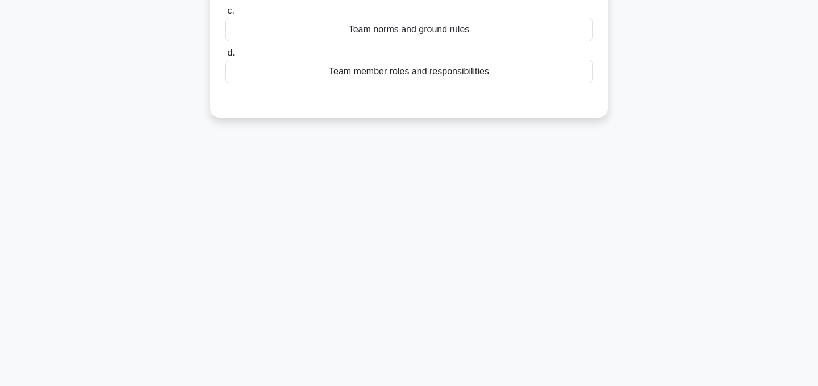
scroll to position [0, 0]
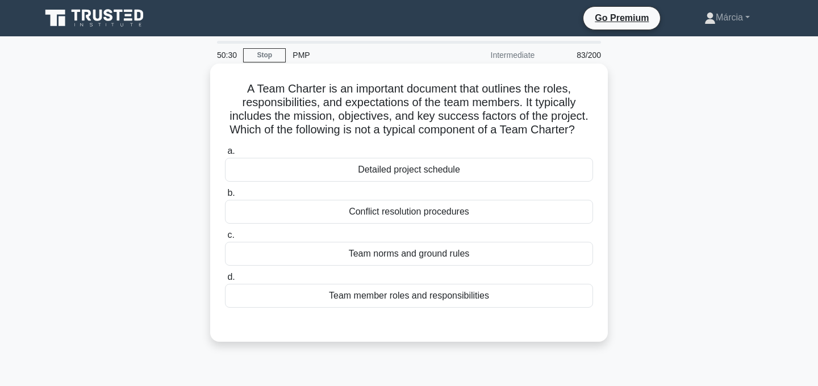
click at [419, 215] on div "Conflict resolution procedures" at bounding box center [409, 212] width 368 height 24
click at [225, 197] on input "b. Conflict resolution procedures" at bounding box center [225, 193] width 0 height 7
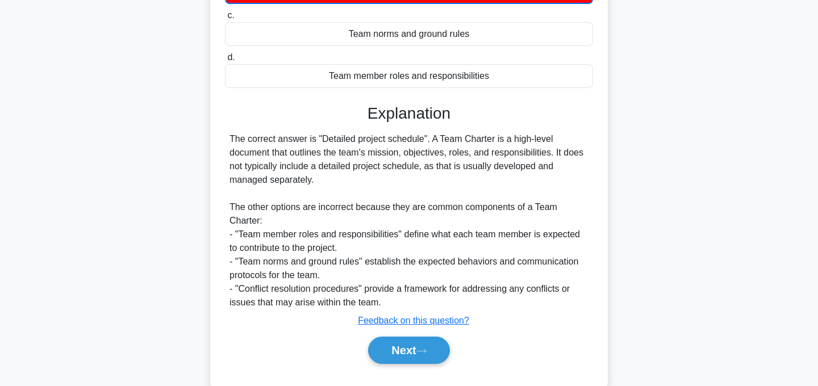
scroll to position [247, 0]
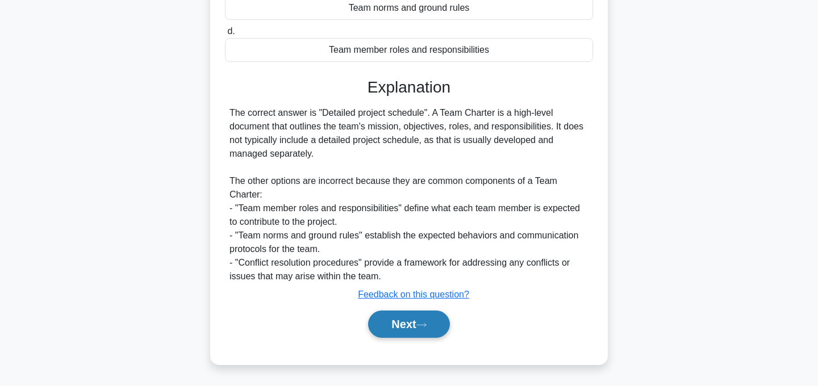
click at [427, 332] on button "Next" at bounding box center [408, 324] width 81 height 27
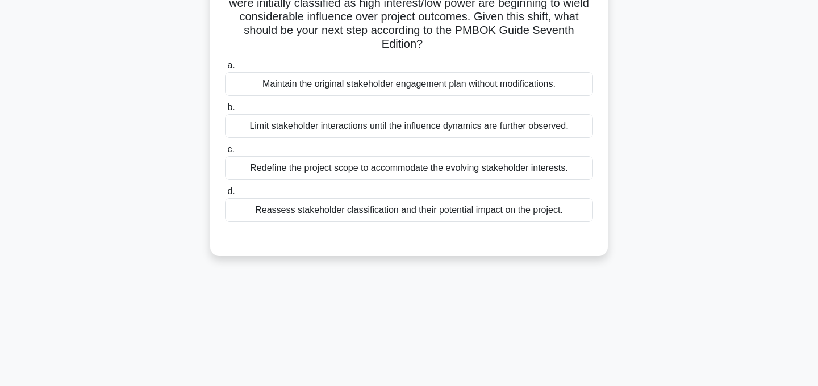
scroll to position [0, 0]
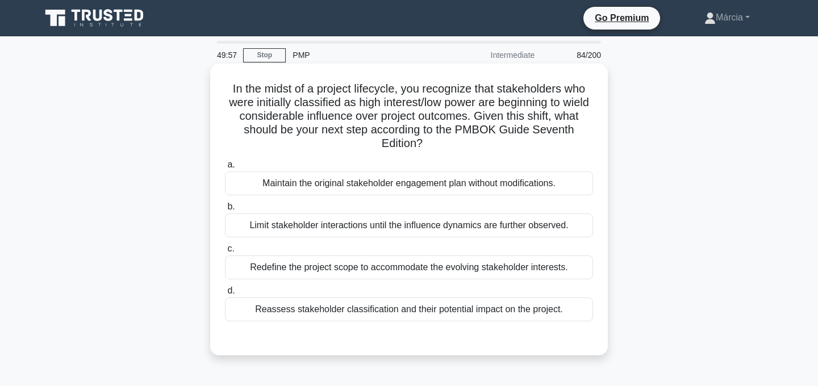
click at [459, 312] on div "Reassess stakeholder classification and their potential impact on the project." at bounding box center [409, 310] width 368 height 24
click at [225, 295] on input "d. Reassess stakeholder classification and their potential impact on the projec…" at bounding box center [225, 290] width 0 height 7
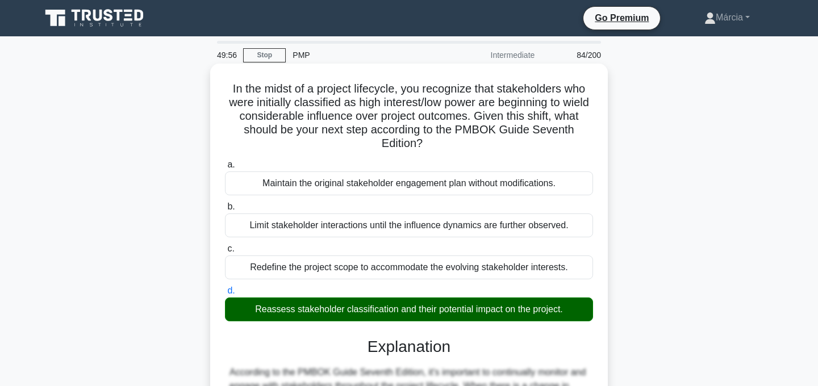
scroll to position [314, 0]
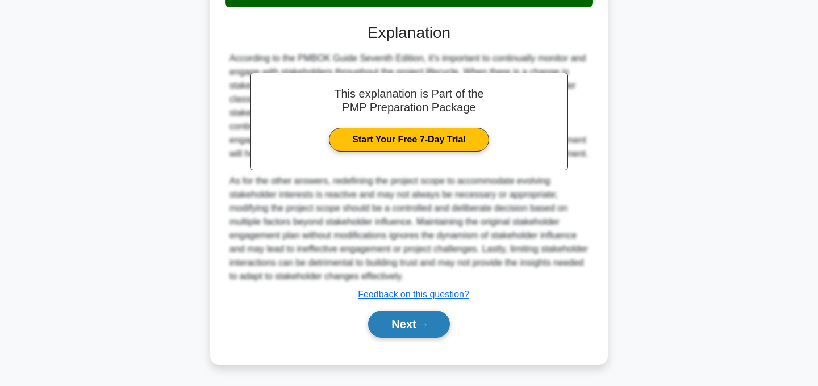
click at [425, 316] on button "Next" at bounding box center [408, 324] width 81 height 27
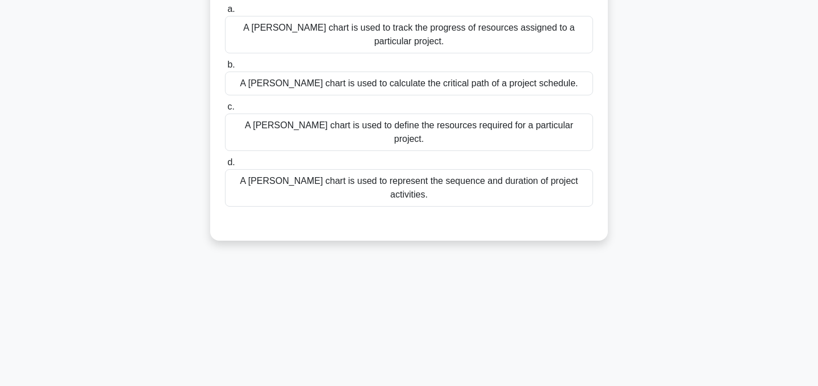
scroll to position [0, 0]
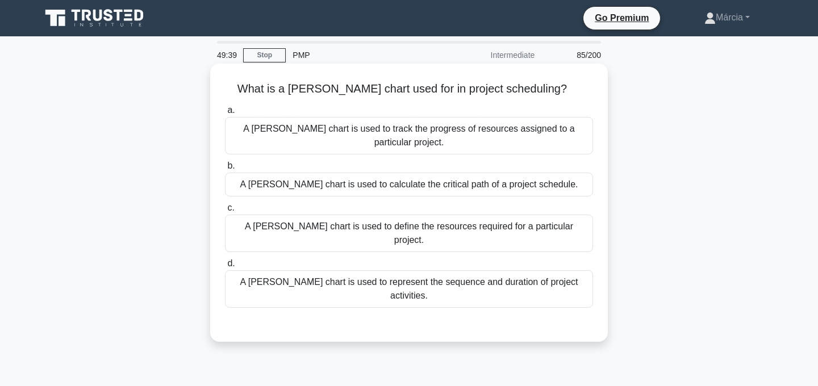
click at [496, 270] on div "A Gantt chart is used to represent the sequence and duration of project activit…" at bounding box center [409, 288] width 368 height 37
click at [225, 260] on input "d. A Gantt chart is used to represent the sequence and duration of project acti…" at bounding box center [225, 263] width 0 height 7
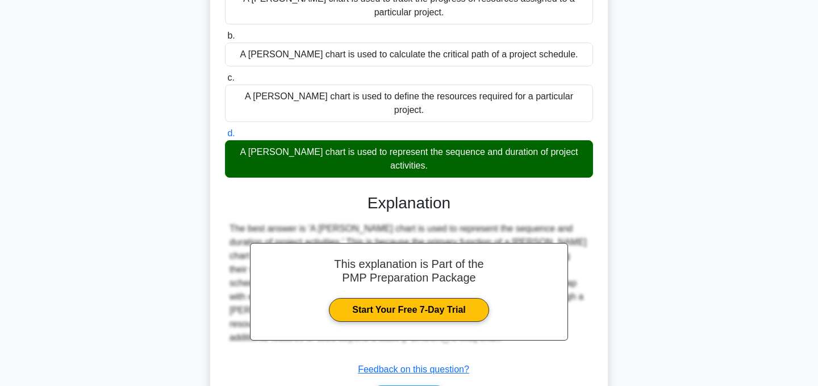
scroll to position [227, 0]
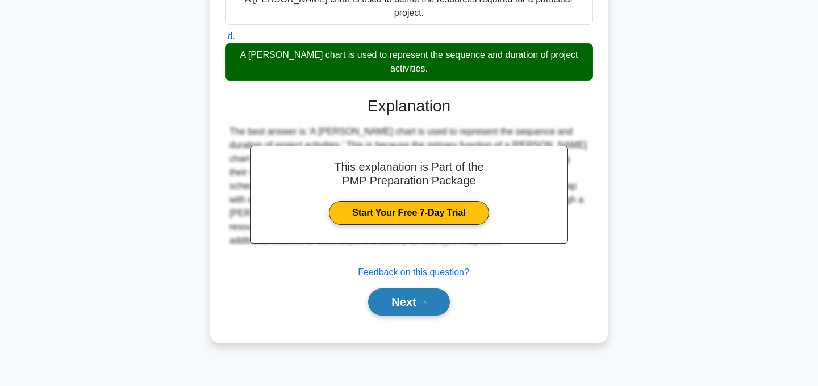
click at [414, 289] on button "Next" at bounding box center [408, 302] width 81 height 27
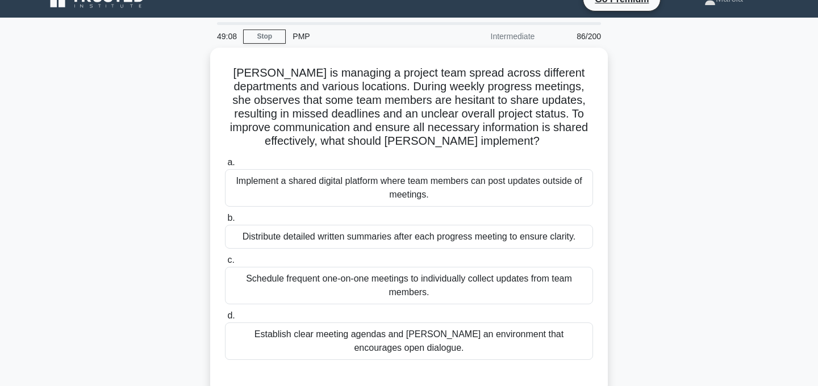
scroll to position [32, 0]
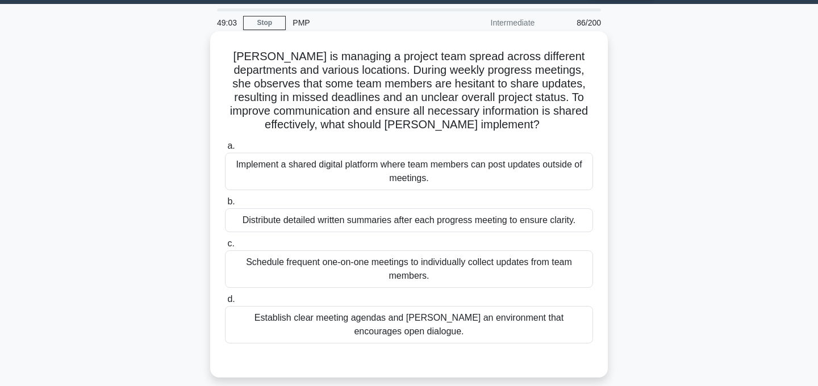
click at [483, 328] on div "Establish clear meeting agendas and foster an environment that encourages open …" at bounding box center [409, 324] width 368 height 37
click at [225, 303] on input "d. Establish clear meeting agendas and foster an environment that encourages op…" at bounding box center [225, 299] width 0 height 7
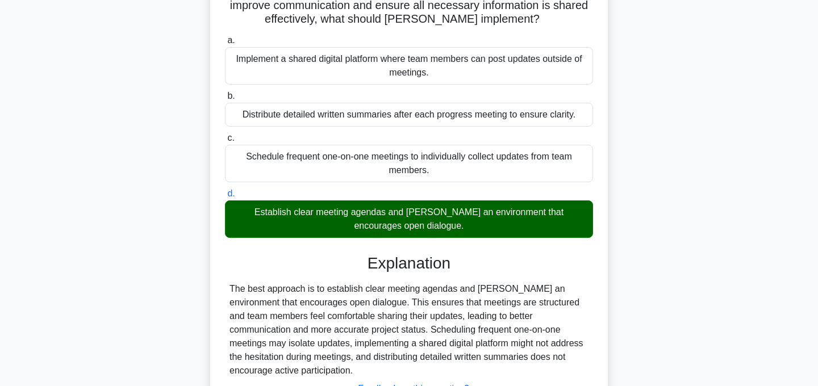
scroll to position [232, 0]
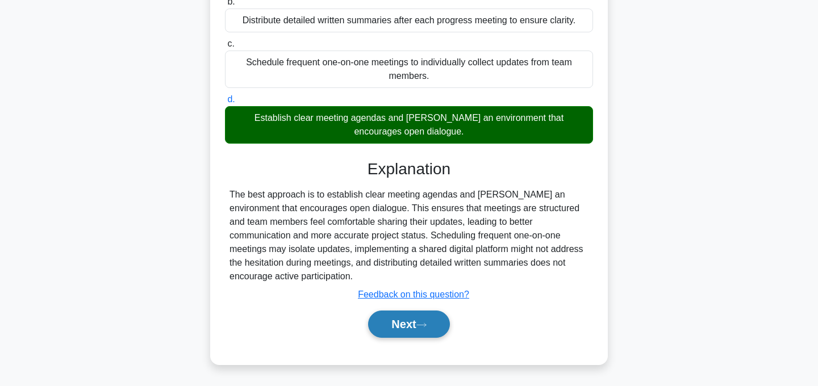
click at [431, 330] on button "Next" at bounding box center [408, 324] width 81 height 27
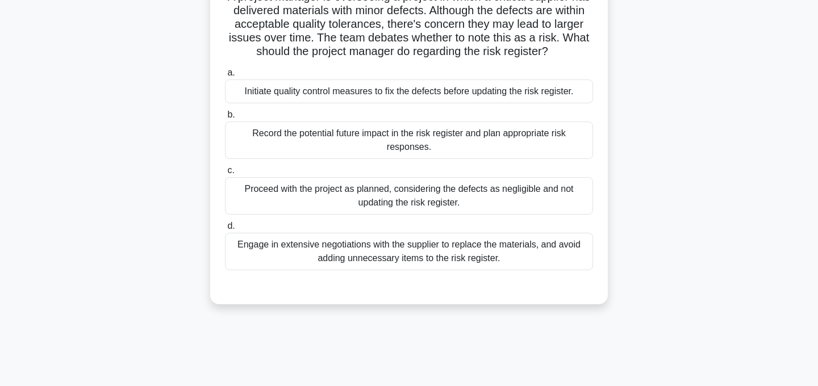
scroll to position [0, 0]
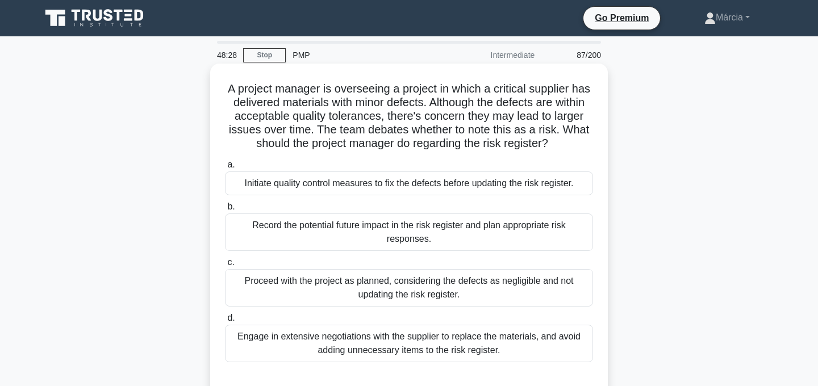
click at [474, 234] on div "Record the potential future impact in the risk register and plan appropriate ri…" at bounding box center [409, 232] width 368 height 37
click at [225, 211] on input "b. Record the potential future impact in the risk register and plan appropriate…" at bounding box center [225, 206] width 0 height 7
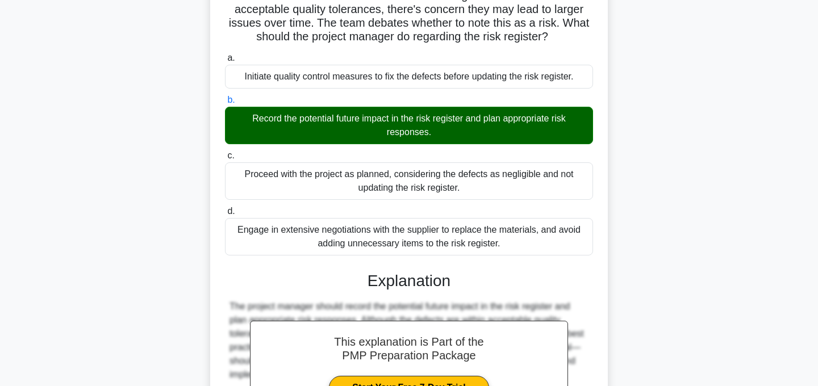
scroll to position [314, 0]
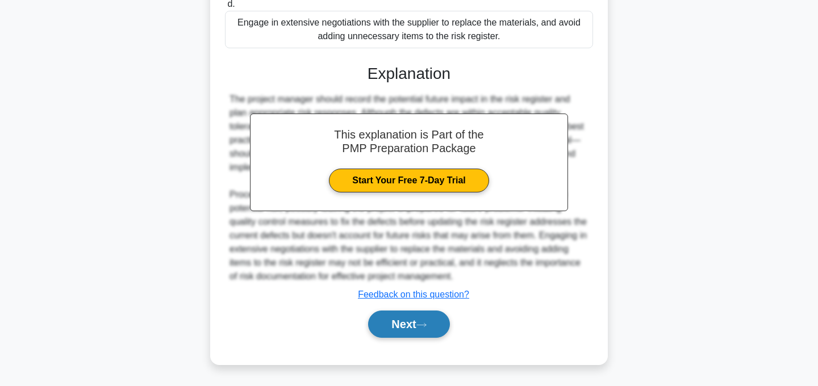
click at [424, 327] on icon at bounding box center [421, 325] width 10 height 6
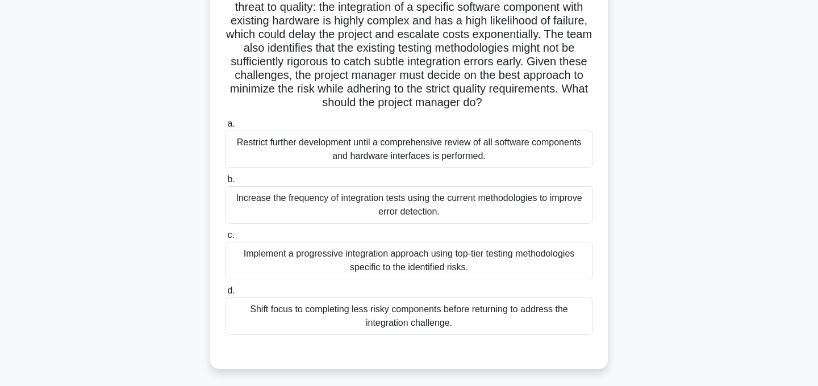
scroll to position [151, 0]
click at [501, 212] on div "Increase the frequency of integration tests using the current methodologies to …" at bounding box center [409, 203] width 368 height 37
click at [225, 182] on input "b. Increase the frequency of integration tests using the current methodologies …" at bounding box center [225, 178] width 0 height 7
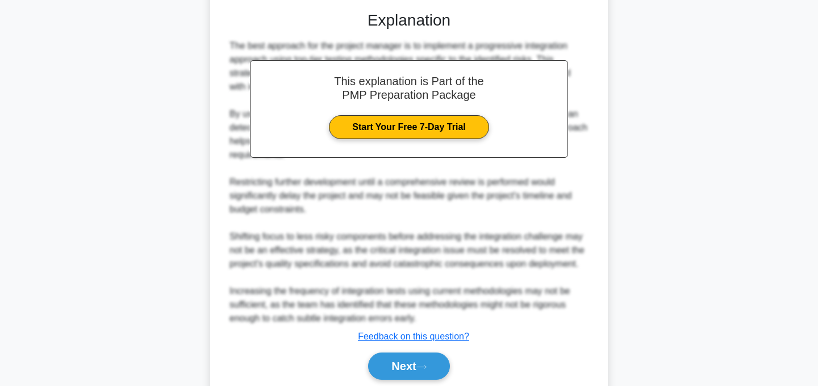
scroll to position [533, 0]
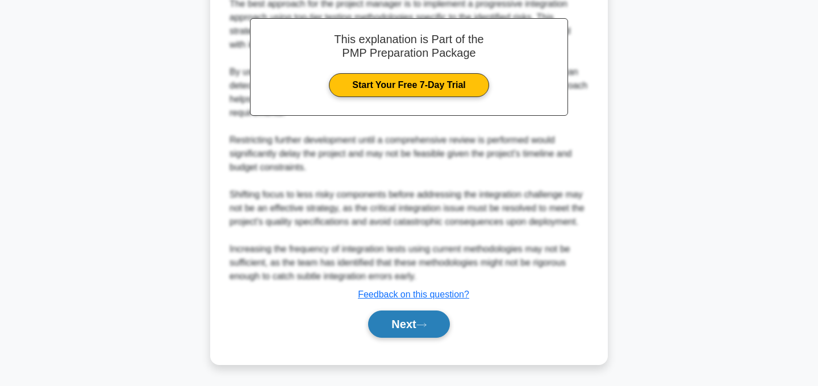
click at [433, 319] on button "Next" at bounding box center [408, 324] width 81 height 27
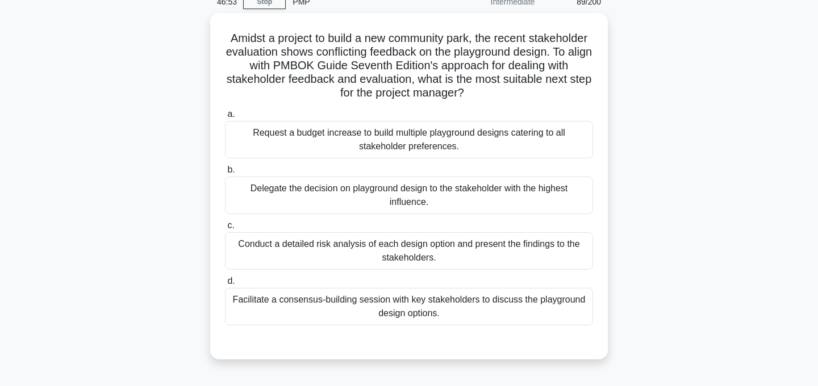
scroll to position [0, 0]
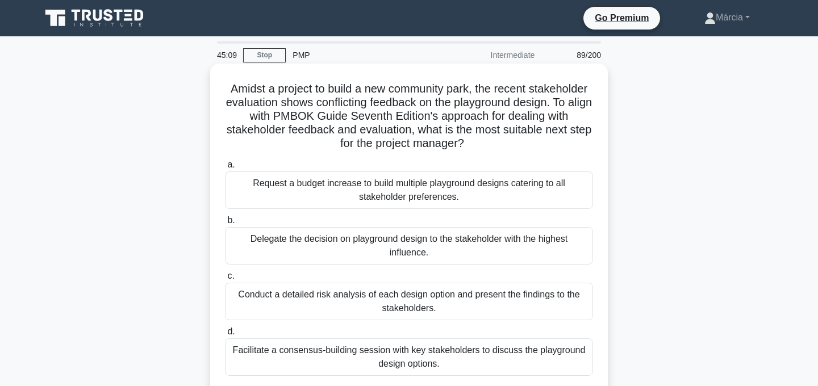
click at [460, 362] on div "Facilitate a consensus-building session with key stakeholders to discuss the pl…" at bounding box center [409, 357] width 368 height 37
click at [225, 336] on input "d. Facilitate a consensus-building session with key stakeholders to discuss the…" at bounding box center [225, 331] width 0 height 7
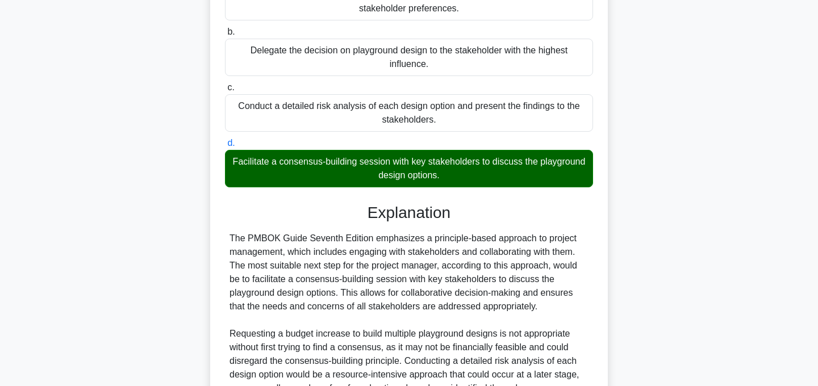
scroll to position [328, 0]
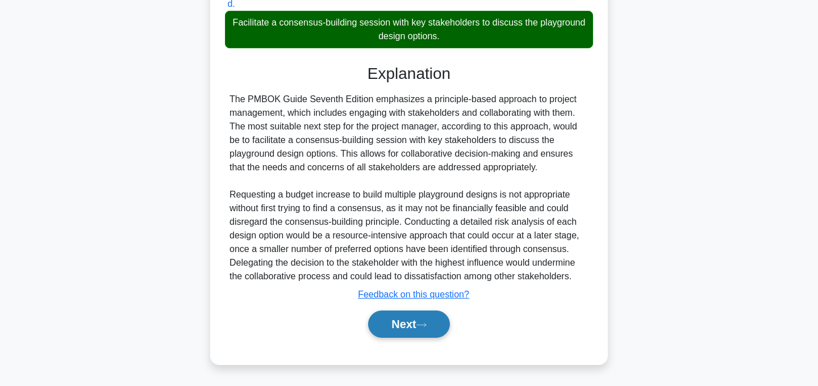
click at [406, 327] on button "Next" at bounding box center [408, 324] width 81 height 27
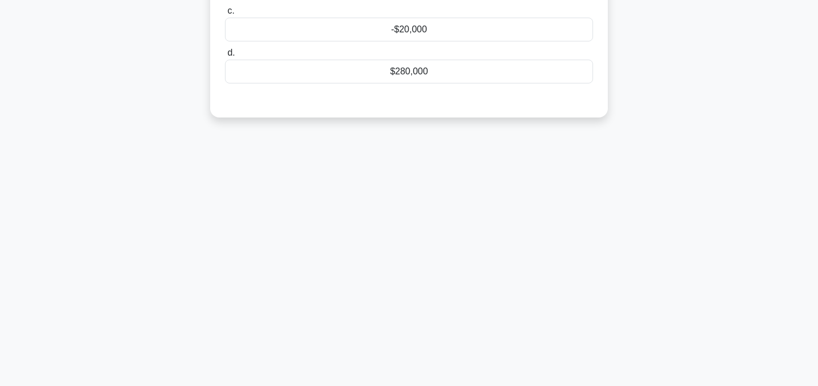
scroll to position [0, 0]
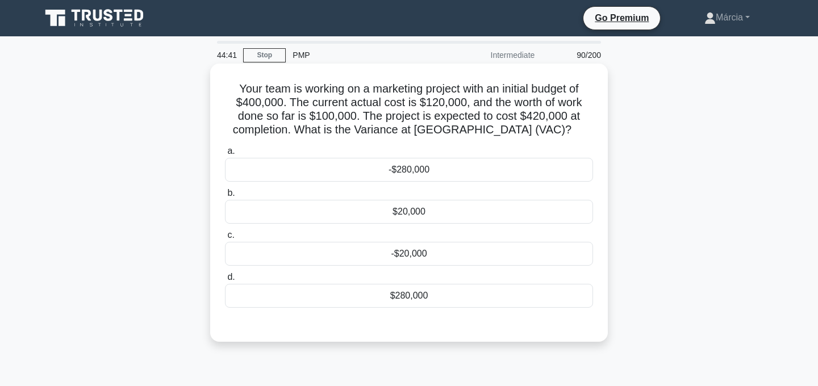
click at [429, 252] on div "-$20,000" at bounding box center [409, 254] width 368 height 24
click at [225, 239] on input "c. -$20,000" at bounding box center [225, 235] width 0 height 7
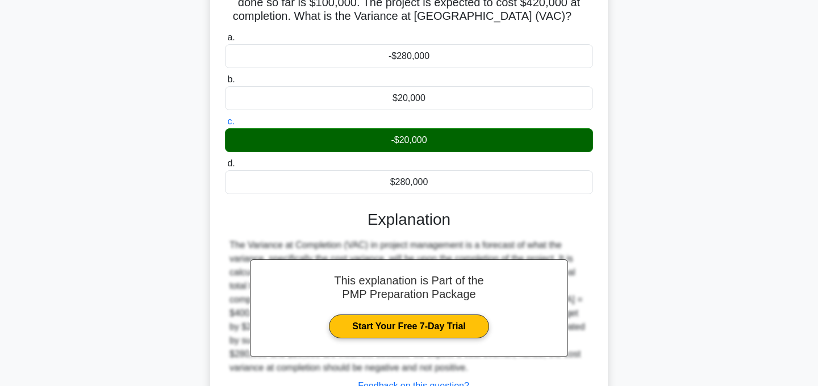
scroll to position [227, 0]
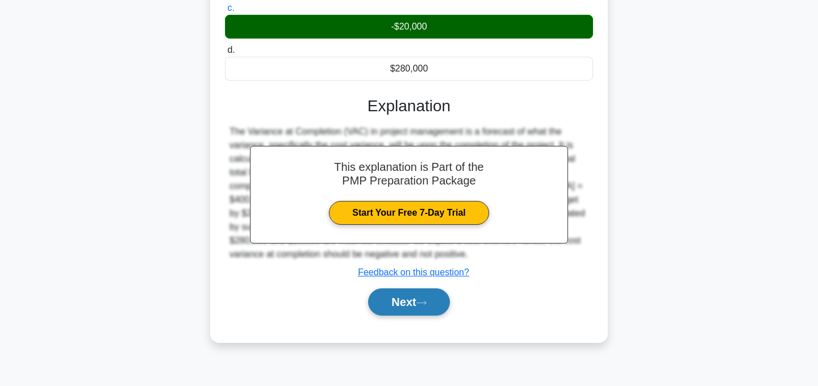
click at [407, 304] on button "Next" at bounding box center [408, 302] width 81 height 27
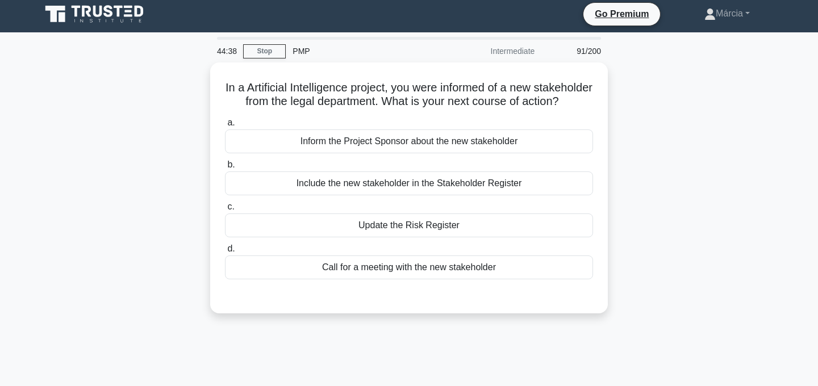
scroll to position [0, 0]
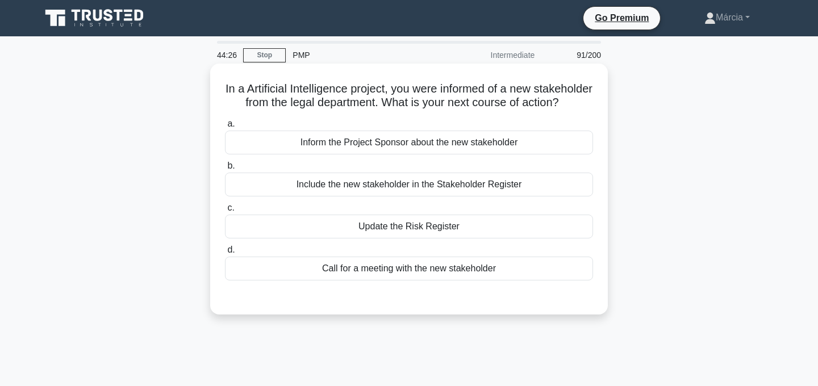
click at [490, 197] on div "Include the new stakeholder in the Stakeholder Register" at bounding box center [409, 185] width 368 height 24
click at [225, 170] on input "b. Include the new stakeholder in the Stakeholder Register" at bounding box center [225, 165] width 0 height 7
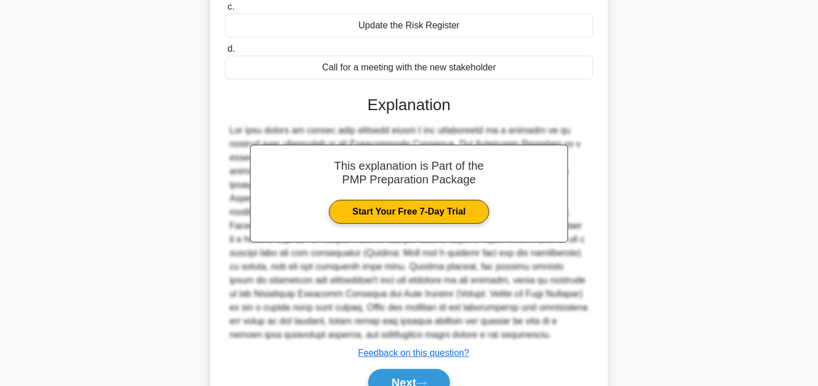
scroll to position [273, 0]
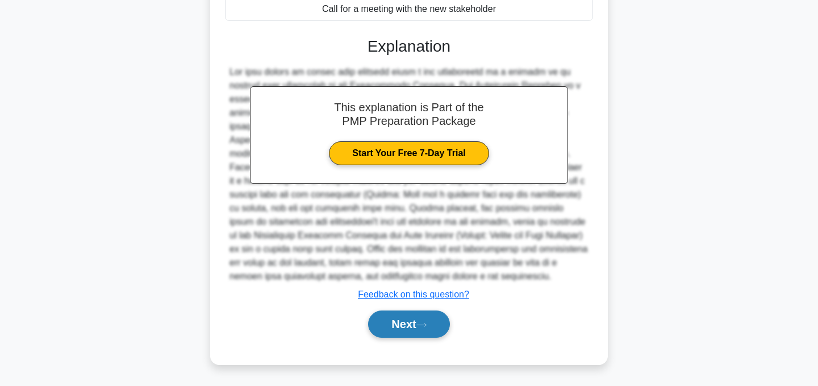
click at [435, 319] on button "Next" at bounding box center [408, 324] width 81 height 27
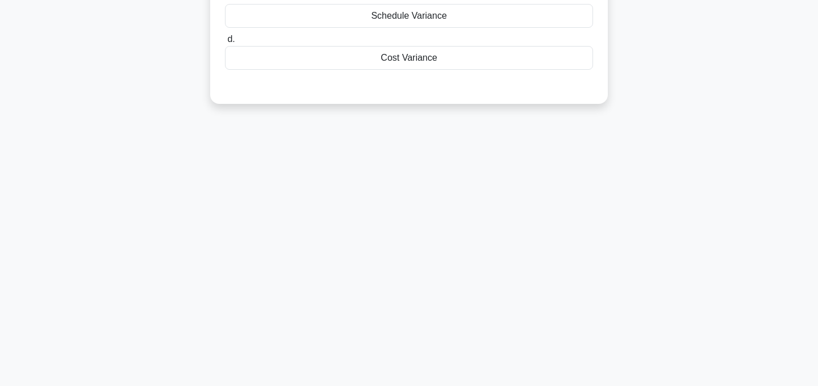
scroll to position [0, 0]
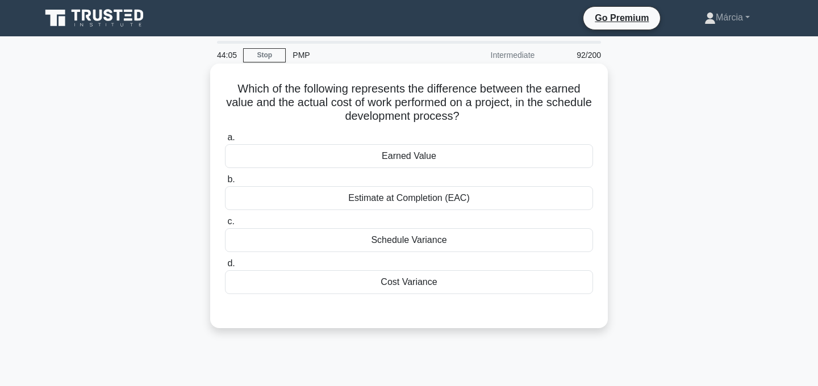
click at [434, 283] on div "Cost Variance" at bounding box center [409, 282] width 368 height 24
click at [225, 268] on input "d. Cost Variance" at bounding box center [225, 263] width 0 height 7
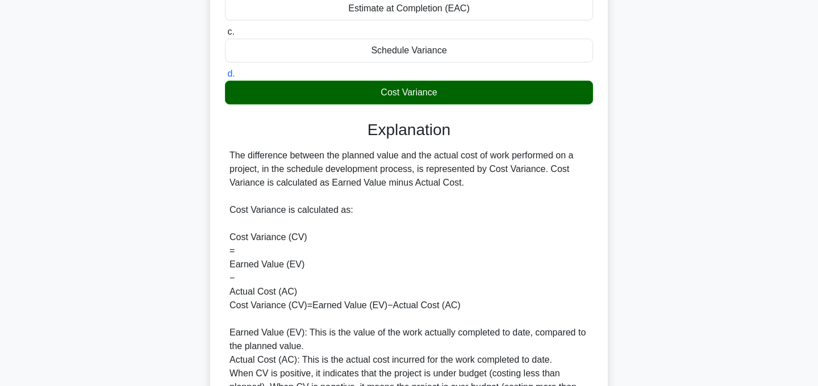
scroll to position [519, 0]
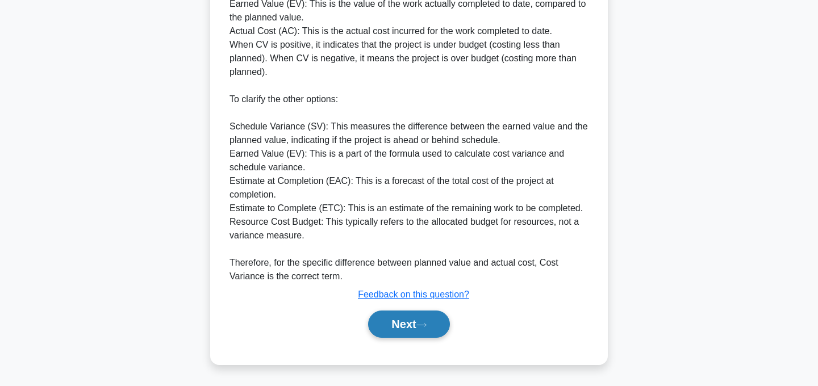
click at [427, 324] on icon at bounding box center [421, 325] width 10 height 6
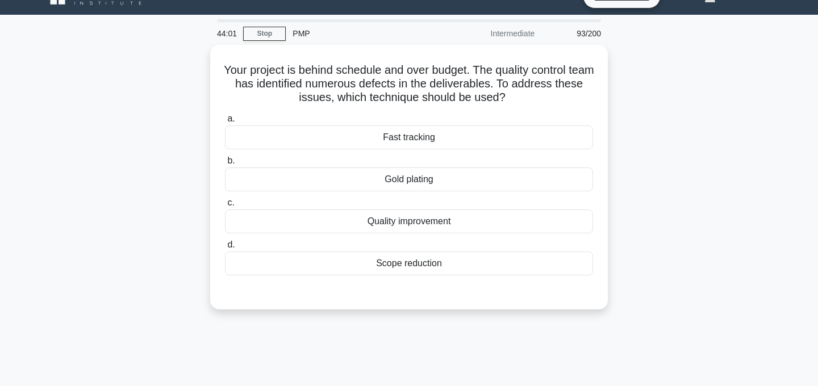
scroll to position [0, 0]
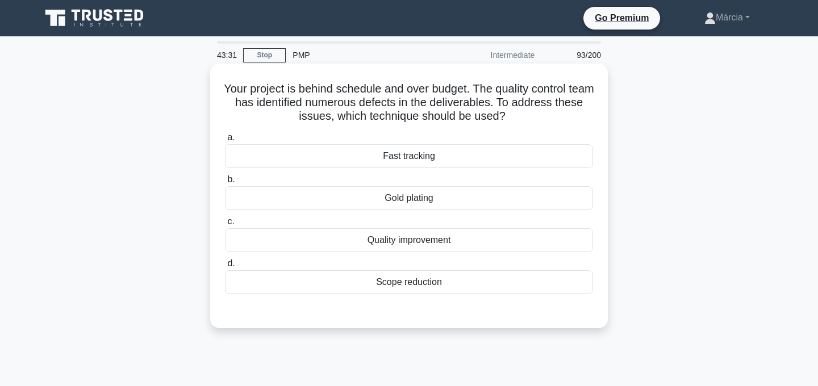
click at [433, 158] on div "Fast tracking" at bounding box center [409, 156] width 368 height 24
click at [225, 141] on input "a. Fast tracking" at bounding box center [225, 137] width 0 height 7
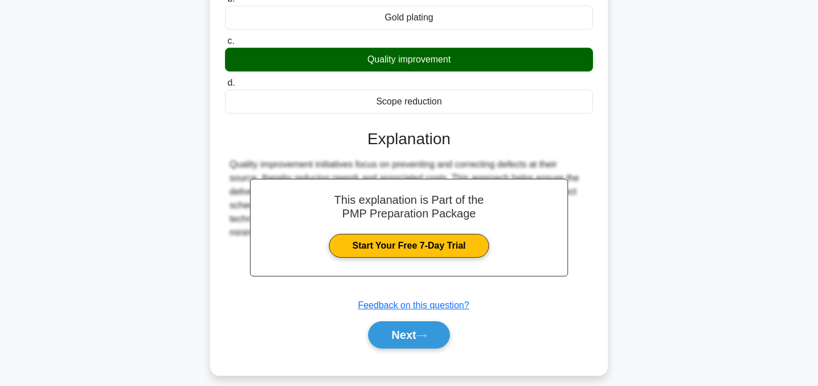
scroll to position [227, 0]
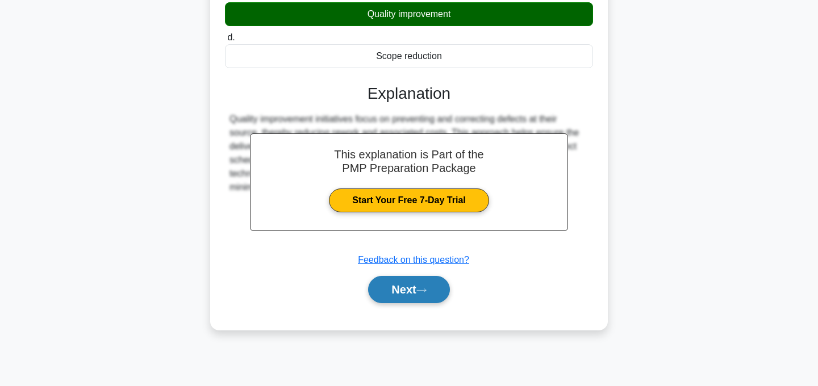
click at [421, 294] on button "Next" at bounding box center [408, 289] width 81 height 27
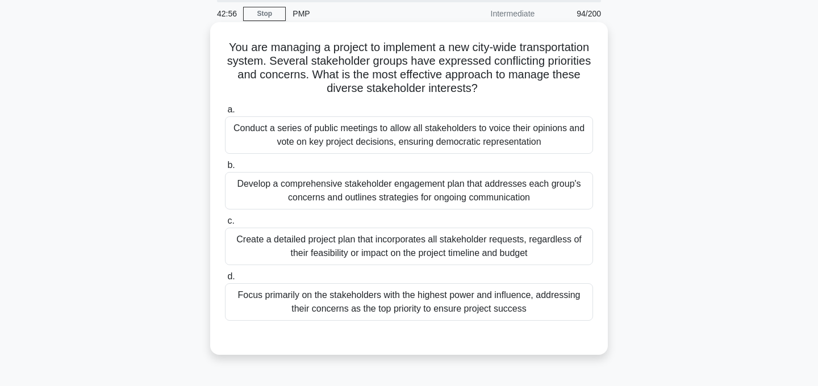
scroll to position [43, 0]
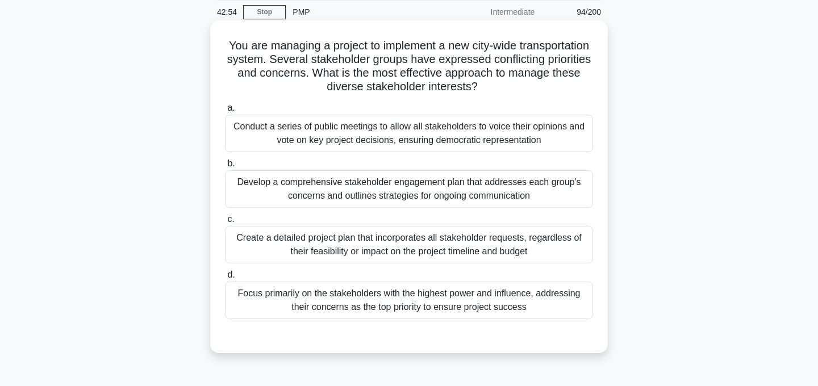
click at [442, 142] on div "Conduct a series of public meetings to allow all stakeholders to voice their op…" at bounding box center [409, 133] width 368 height 37
click at [225, 112] on input "a. Conduct a series of public meetings to allow all stakeholders to voice their…" at bounding box center [225, 108] width 0 height 7
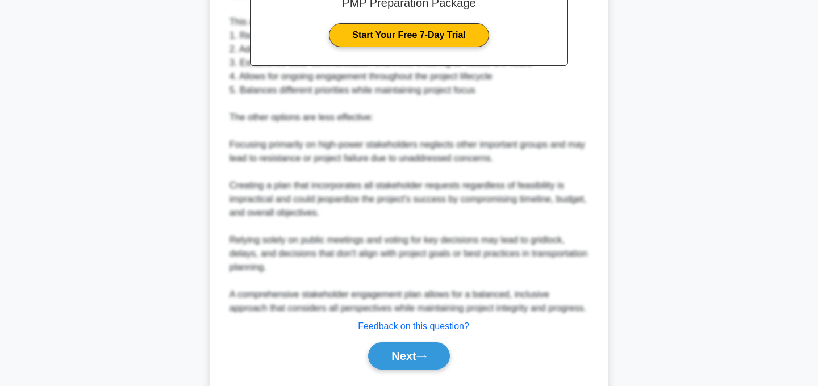
scroll to position [492, 0]
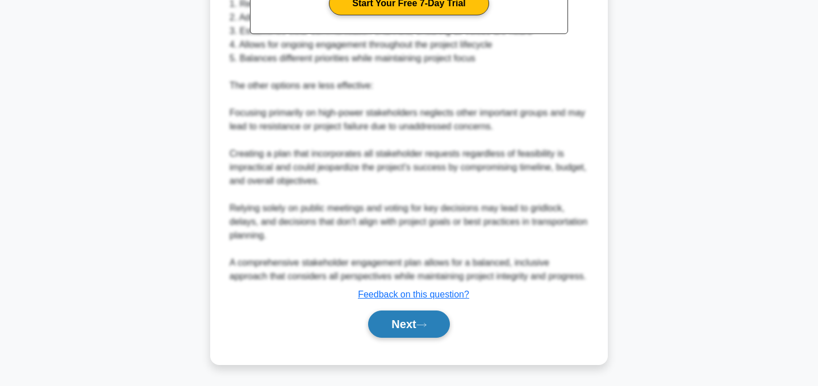
click at [427, 322] on icon at bounding box center [421, 325] width 10 height 6
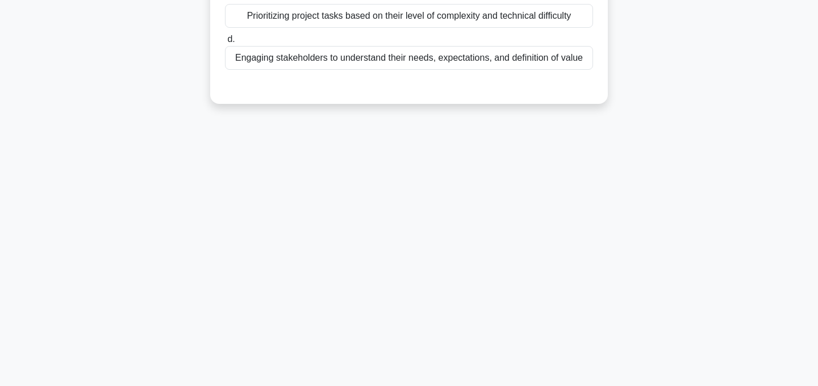
scroll to position [0, 0]
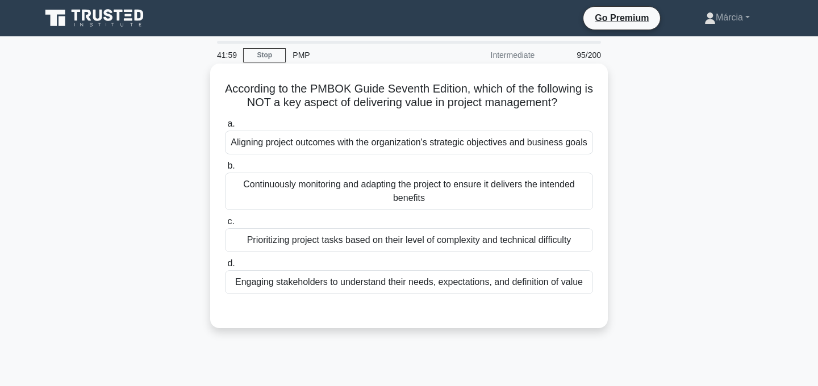
click at [436, 241] on div "Prioritizing project tasks based on their level of complexity and technical dif…" at bounding box center [409, 240] width 368 height 24
click at [225, 225] on input "c. Prioritizing project tasks based on their level of complexity and technical …" at bounding box center [225, 221] width 0 height 7
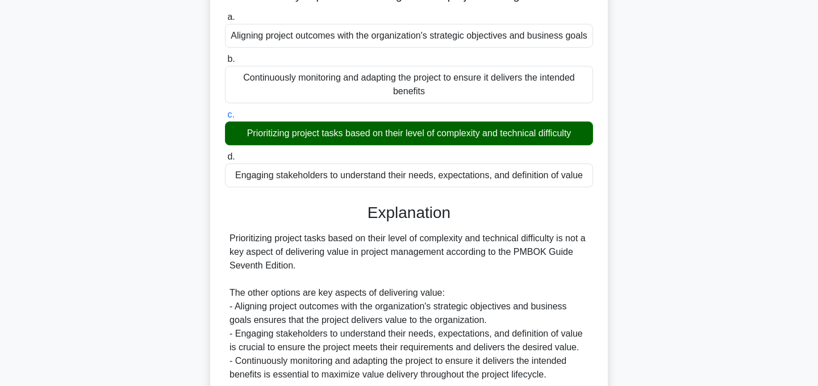
scroll to position [260, 0]
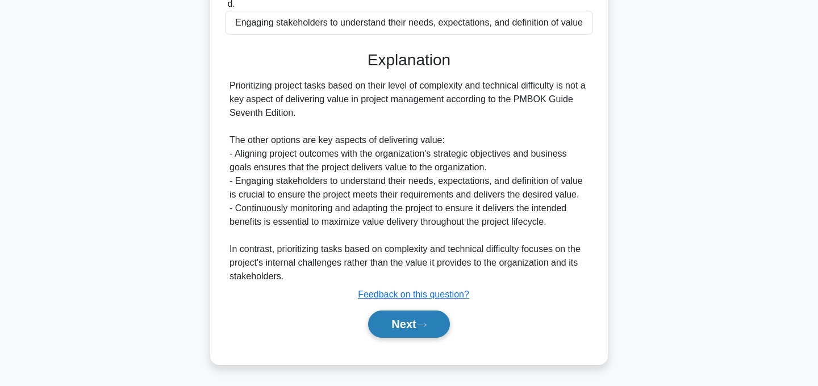
click at [407, 327] on button "Next" at bounding box center [408, 324] width 81 height 27
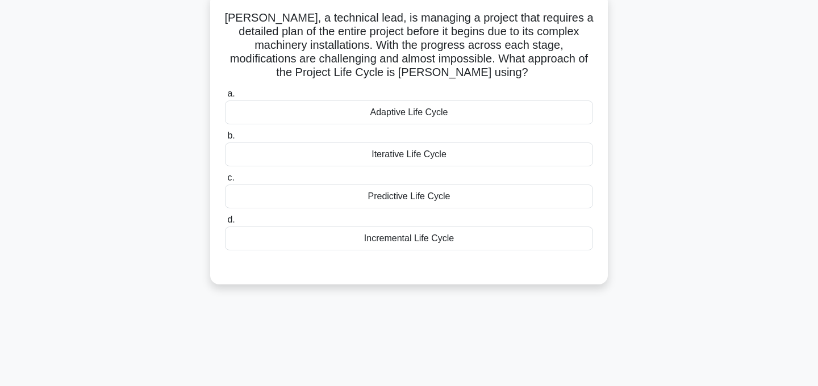
scroll to position [0, 0]
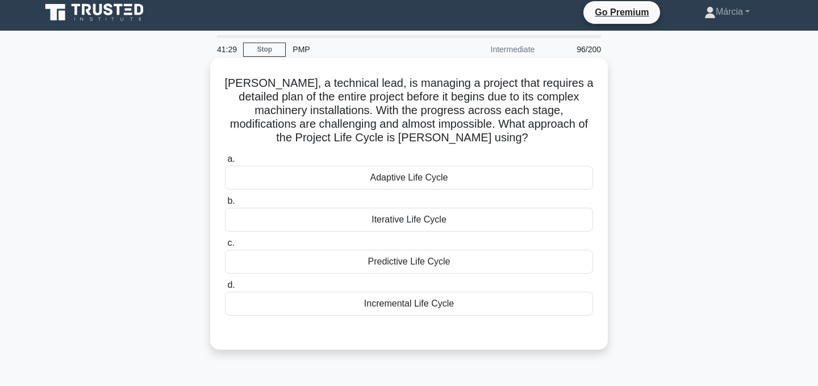
click at [428, 269] on div "Predictive Life Cycle" at bounding box center [409, 262] width 368 height 24
click at [225, 247] on input "c. Predictive Life Cycle" at bounding box center [225, 243] width 0 height 7
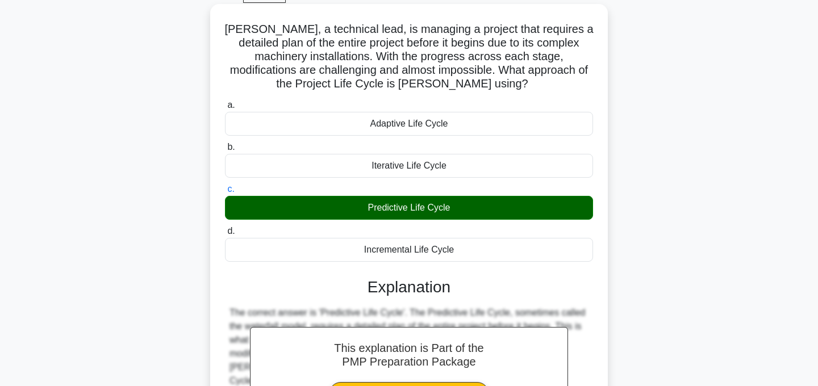
scroll to position [227, 0]
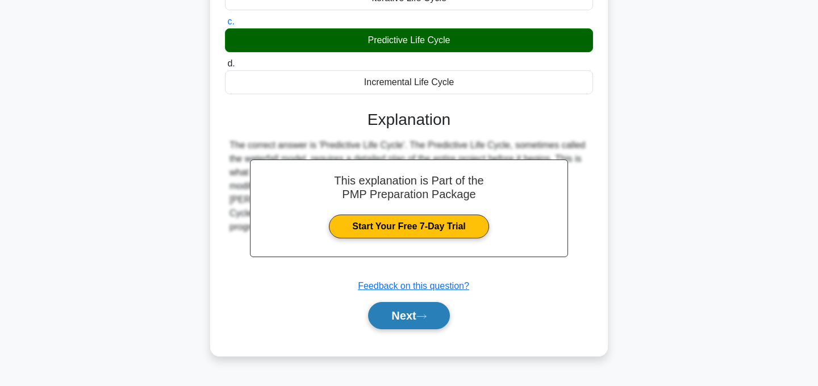
click at [431, 311] on button "Next" at bounding box center [408, 315] width 81 height 27
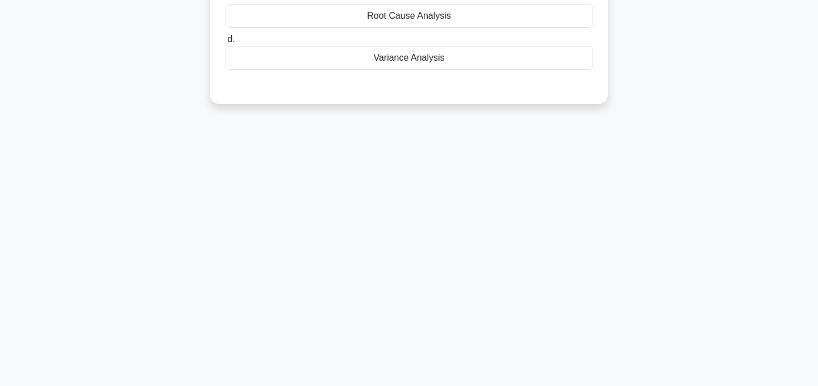
scroll to position [0, 0]
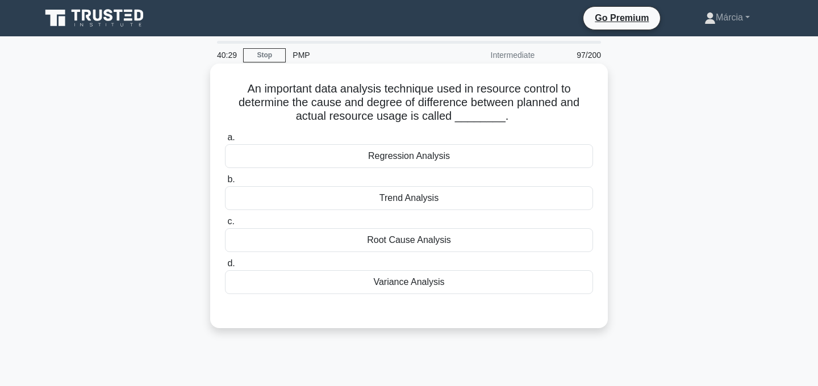
click at [419, 286] on div "Variance Analysis" at bounding box center [409, 282] width 368 height 24
click at [225, 268] on input "d. Variance Analysis" at bounding box center [225, 263] width 0 height 7
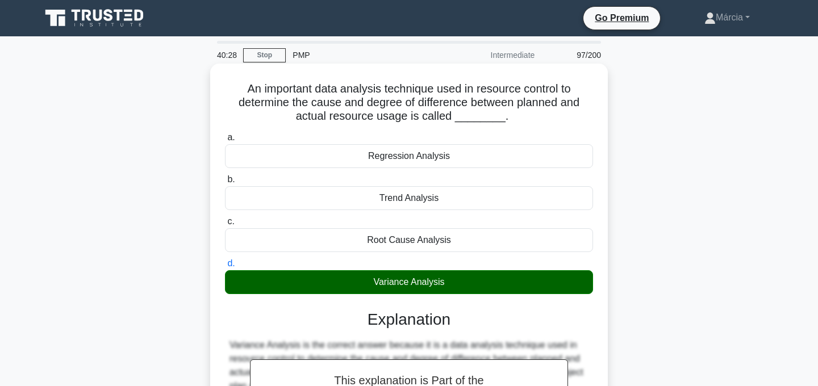
scroll to position [232, 0]
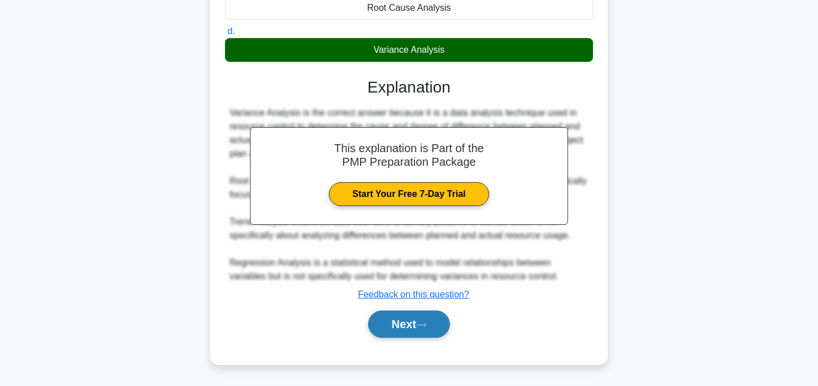
click at [425, 328] on button "Next" at bounding box center [408, 324] width 81 height 27
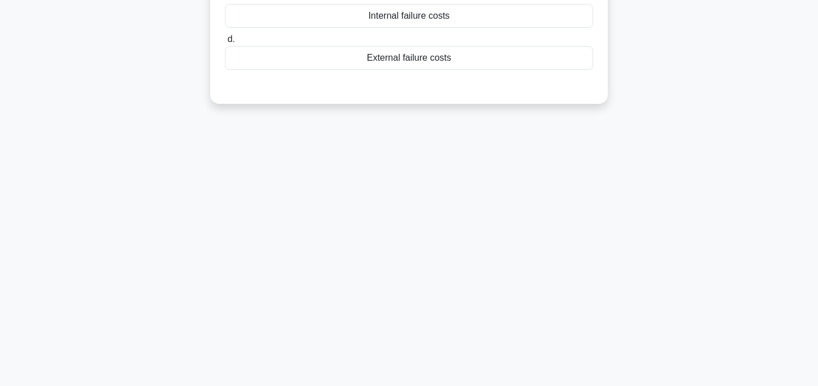
scroll to position [0, 0]
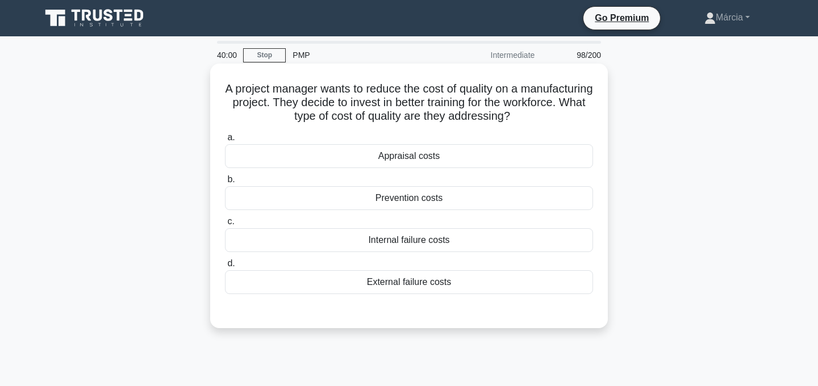
click at [469, 200] on div "Prevention costs" at bounding box center [409, 198] width 368 height 24
click at [225, 183] on input "b. Prevention costs" at bounding box center [225, 179] width 0 height 7
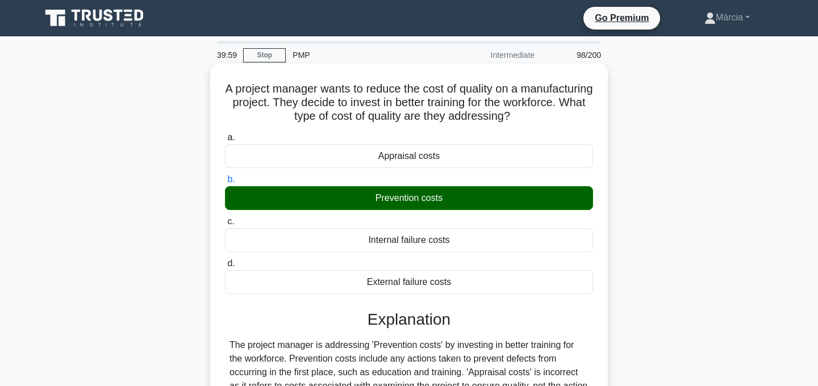
scroll to position [227, 0]
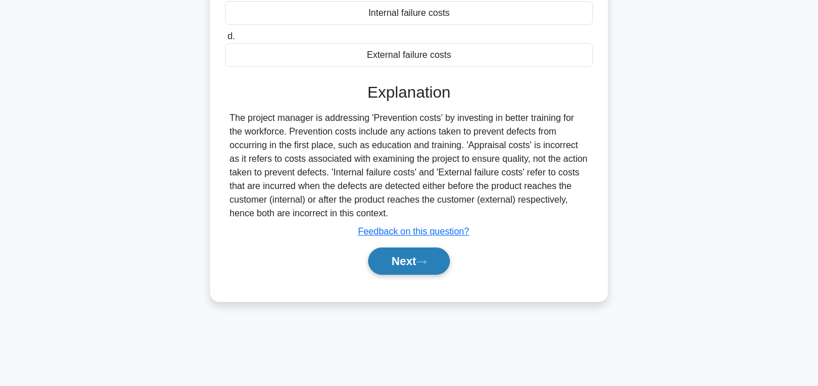
click at [427, 260] on icon at bounding box center [421, 262] width 10 height 6
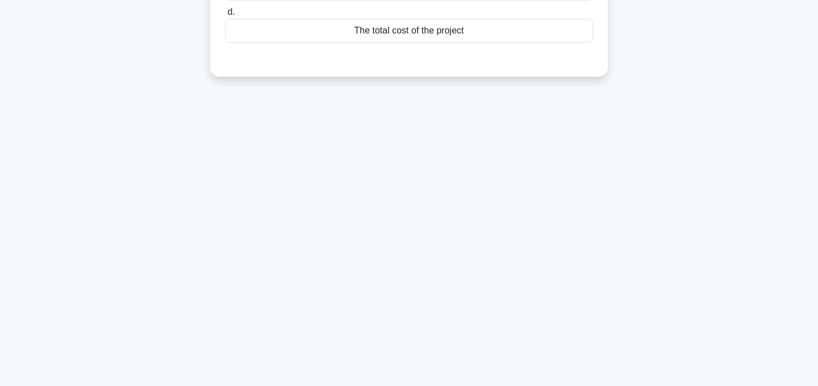
scroll to position [0, 0]
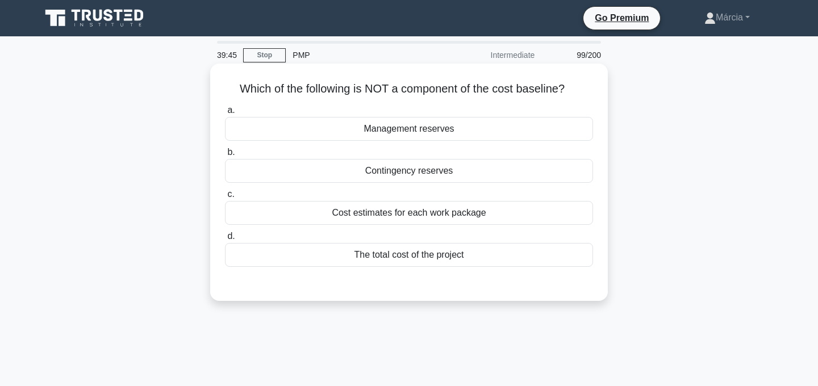
click at [476, 212] on div "Cost estimates for each work package" at bounding box center [409, 213] width 368 height 24
click at [225, 198] on input "c. Cost estimates for each work package" at bounding box center [225, 194] width 0 height 7
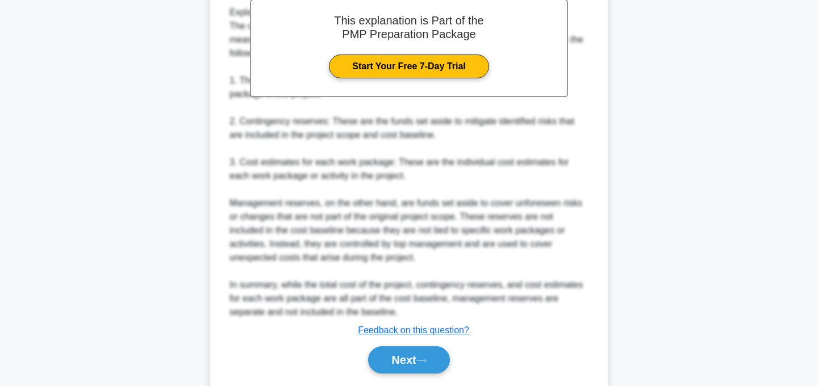
scroll to position [370, 0]
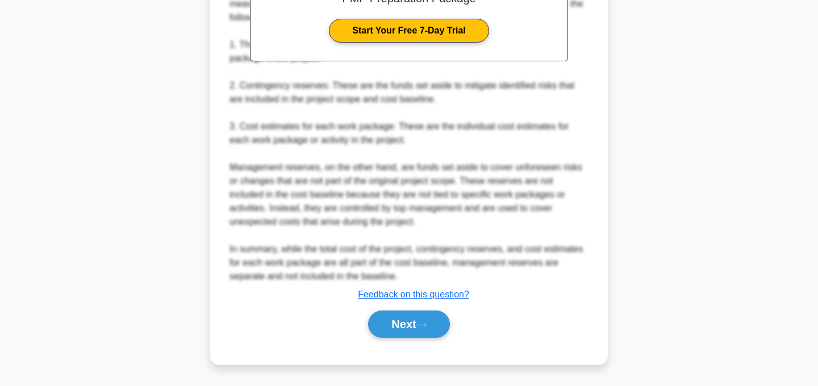
drag, startPoint x: 444, startPoint y: 324, endPoint x: 441, endPoint y: 308, distance: 16.8
click at [444, 324] on button "Next" at bounding box center [408, 324] width 81 height 27
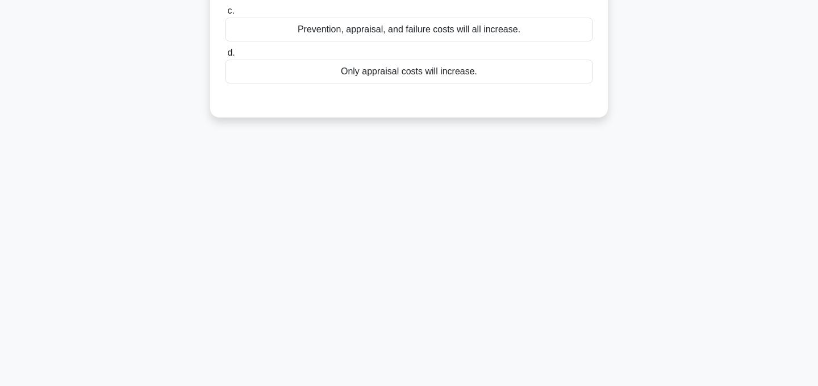
scroll to position [0, 0]
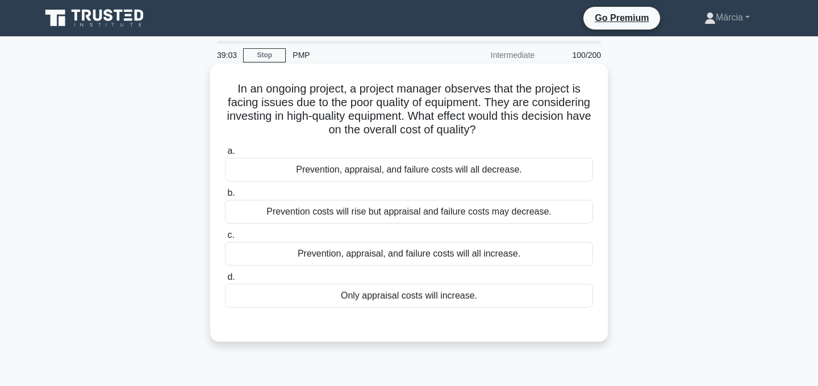
click at [392, 215] on div "Prevention costs will rise but appraisal and failure costs may decrease." at bounding box center [409, 212] width 368 height 24
click at [225, 197] on input "b. Prevention costs will rise but appraisal and failure costs may decrease." at bounding box center [225, 193] width 0 height 7
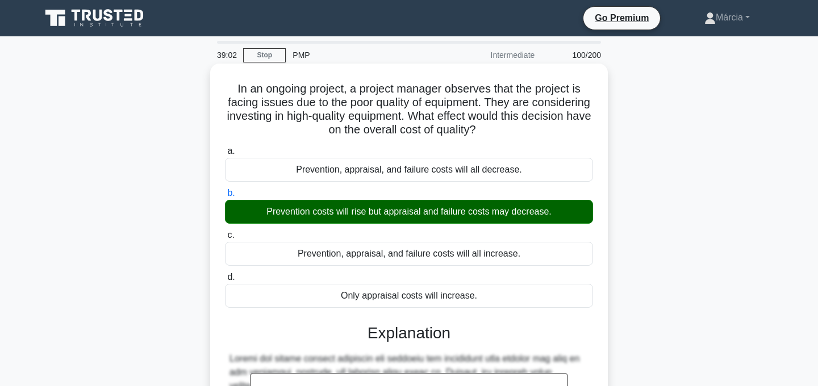
scroll to position [246, 0]
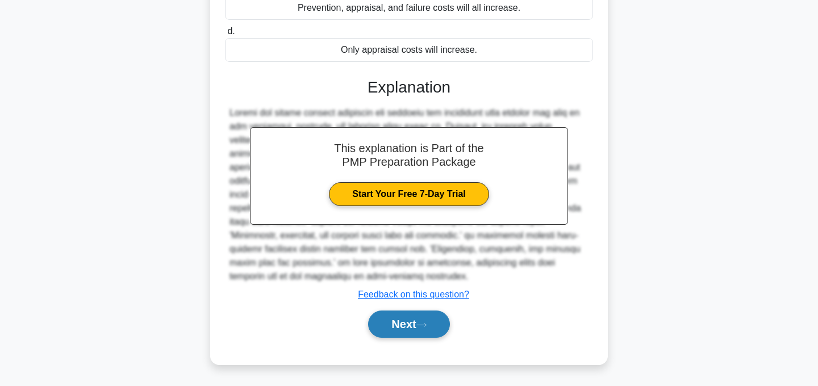
click at [424, 325] on icon at bounding box center [421, 325] width 10 height 6
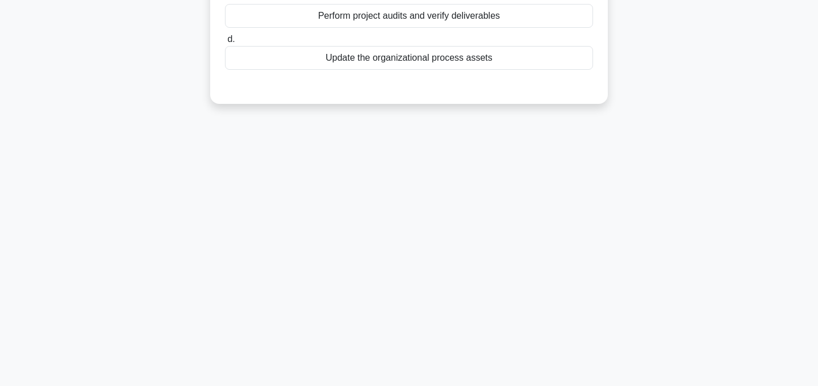
scroll to position [0, 0]
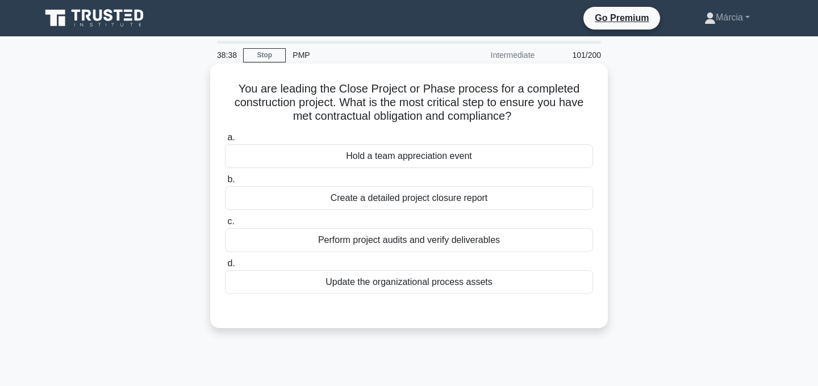
click at [491, 240] on div "Perform project audits and verify deliverables" at bounding box center [409, 240] width 368 height 24
click at [225, 225] on input "c. Perform project audits and verify deliverables" at bounding box center [225, 221] width 0 height 7
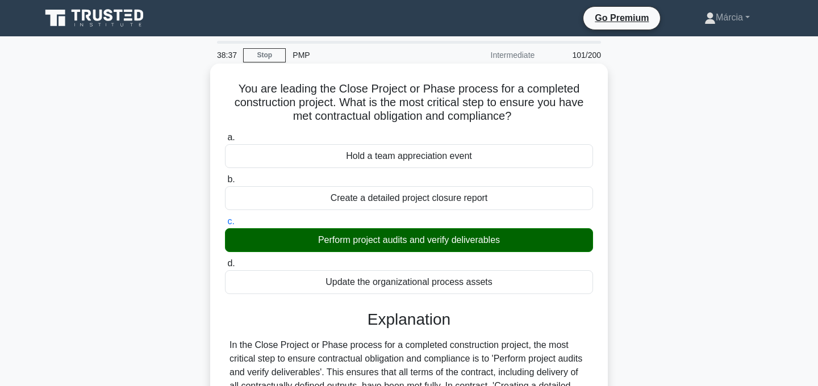
scroll to position [227, 0]
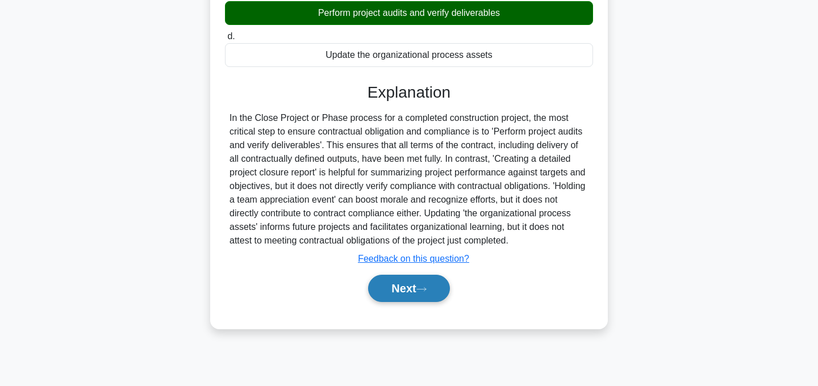
click at [440, 283] on button "Next" at bounding box center [408, 288] width 81 height 27
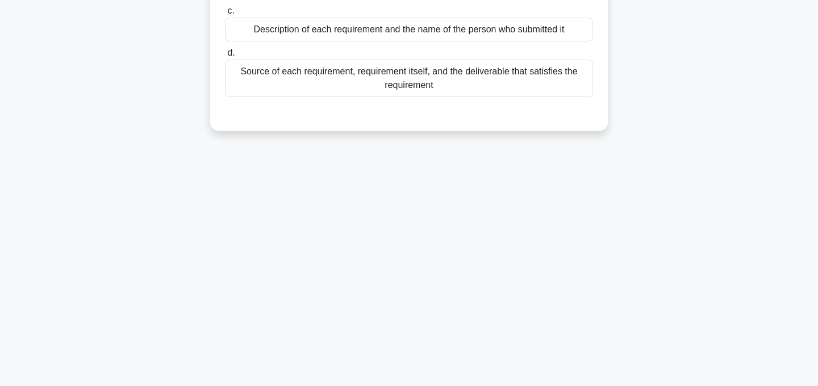
scroll to position [0, 0]
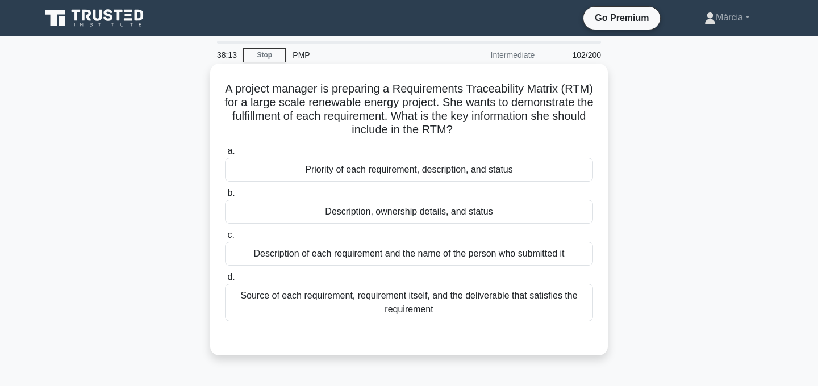
click at [459, 309] on div "Source of each requirement, requirement itself, and the deliverable that satisf…" at bounding box center [409, 302] width 368 height 37
click at [225, 281] on input "d. Source of each requirement, requirement itself, and the deliverable that sat…" at bounding box center [225, 277] width 0 height 7
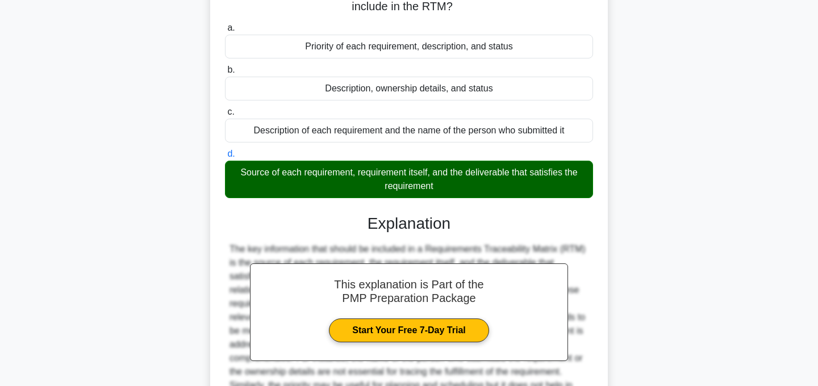
scroll to position [246, 0]
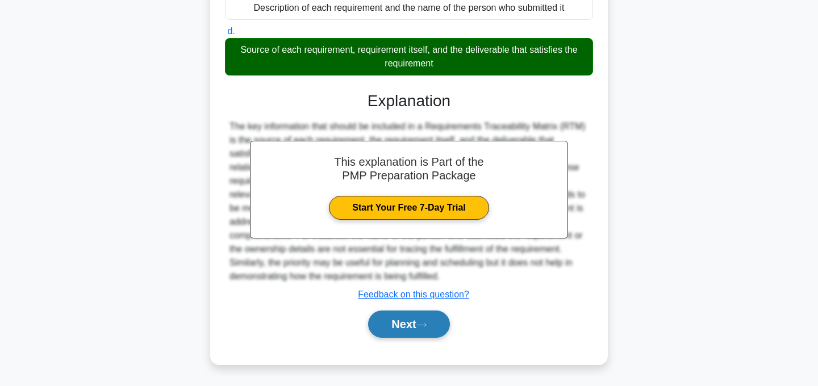
click at [430, 318] on button "Next" at bounding box center [408, 324] width 81 height 27
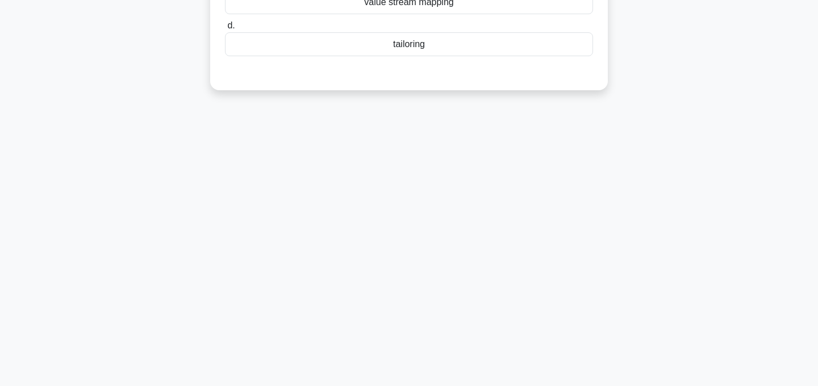
scroll to position [0, 0]
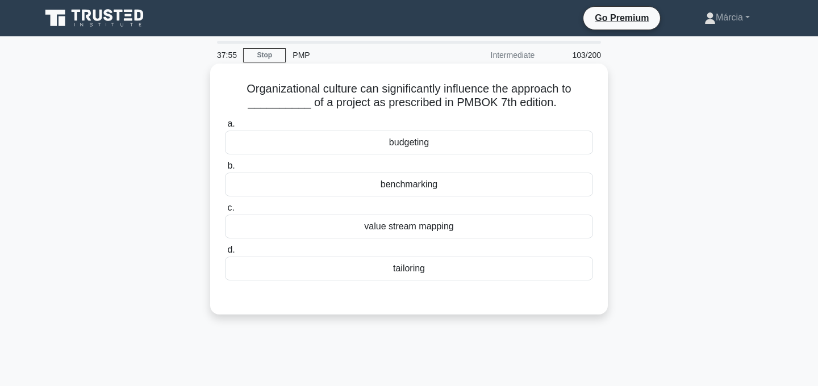
click at [431, 229] on div "value stream mapping" at bounding box center [409, 227] width 368 height 24
click at [225, 212] on input "c. value stream mapping" at bounding box center [225, 207] width 0 height 7
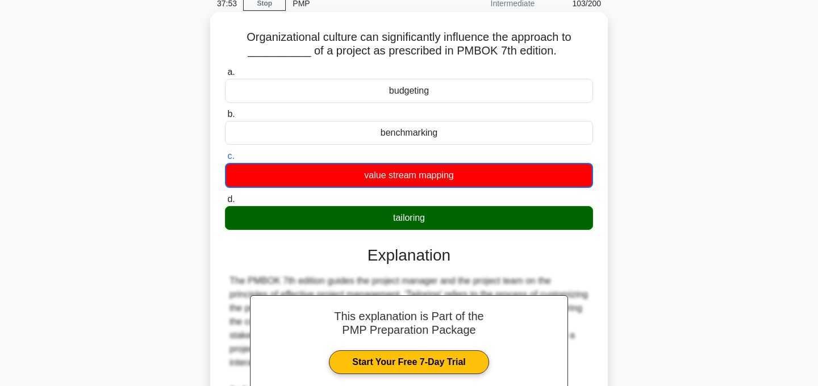
scroll to position [288, 0]
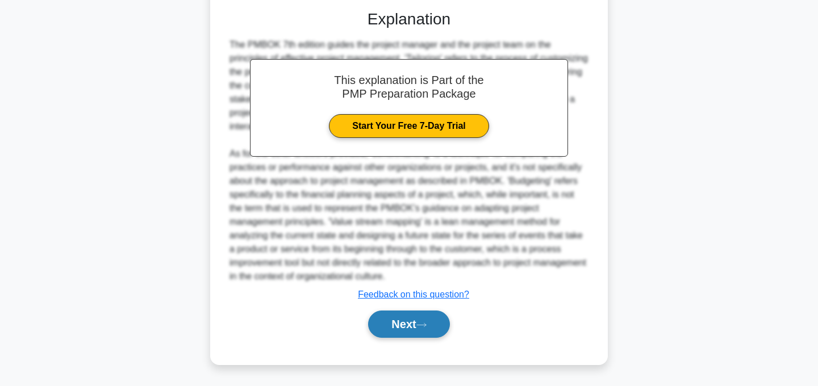
click at [416, 325] on button "Next" at bounding box center [408, 324] width 81 height 27
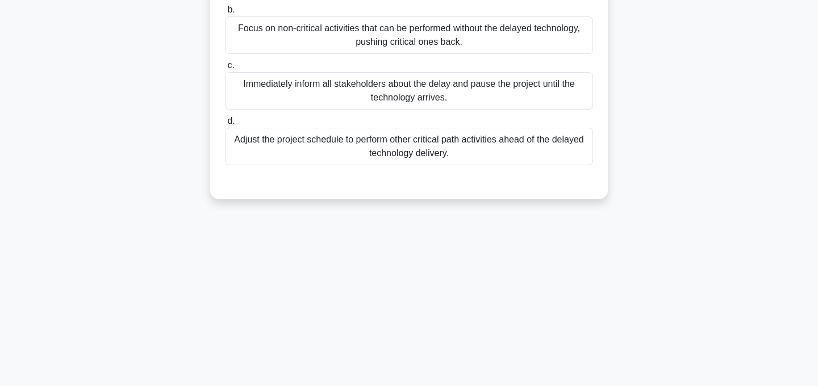
scroll to position [0, 0]
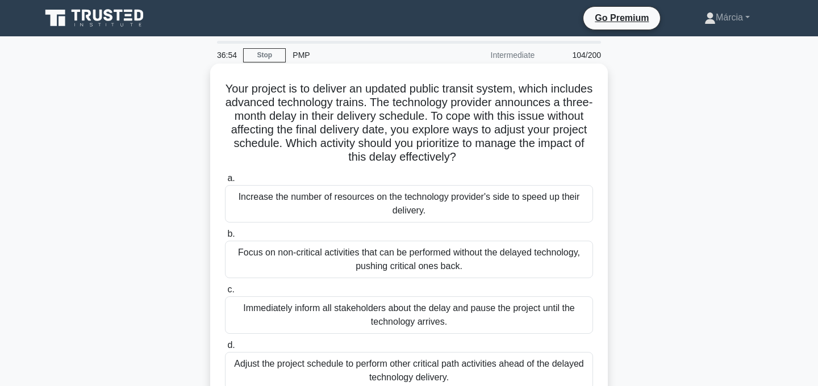
click at [510, 261] on div "Focus on non-critical activities that can be performed without the delayed tech…" at bounding box center [409, 259] width 368 height 37
click at [225, 238] on input "b. Focus on non-critical activities that can be performed without the delayed t…" at bounding box center [225, 234] width 0 height 7
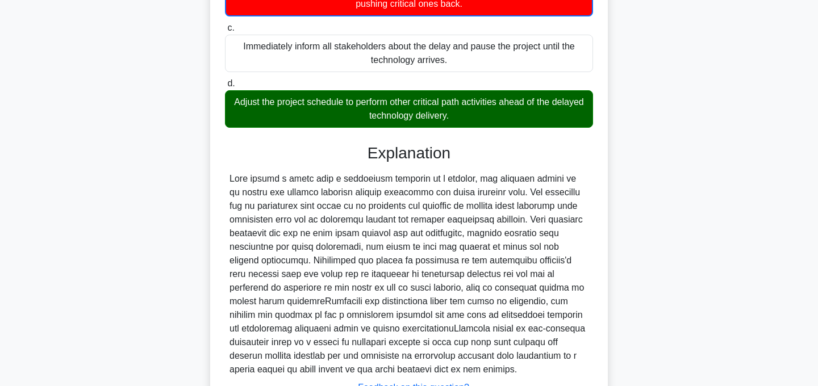
scroll to position [356, 0]
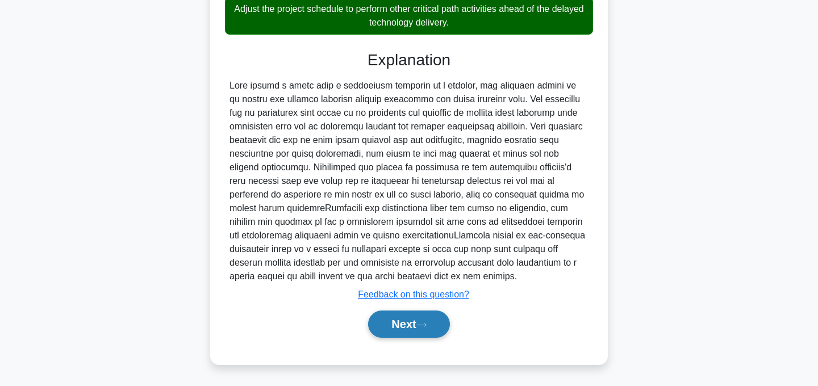
click at [435, 329] on button "Next" at bounding box center [408, 324] width 81 height 27
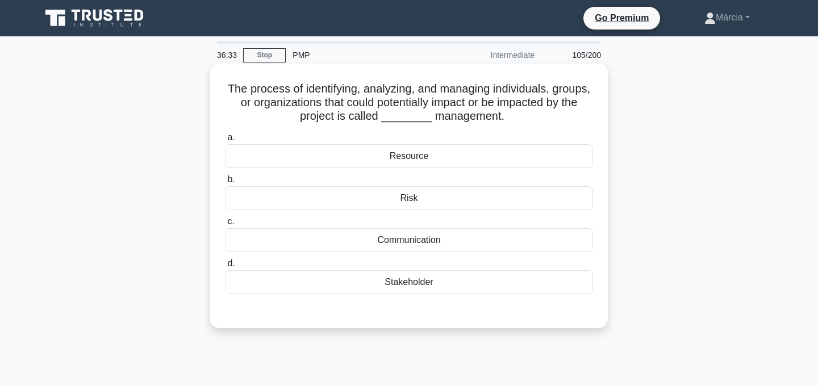
scroll to position [1, 0]
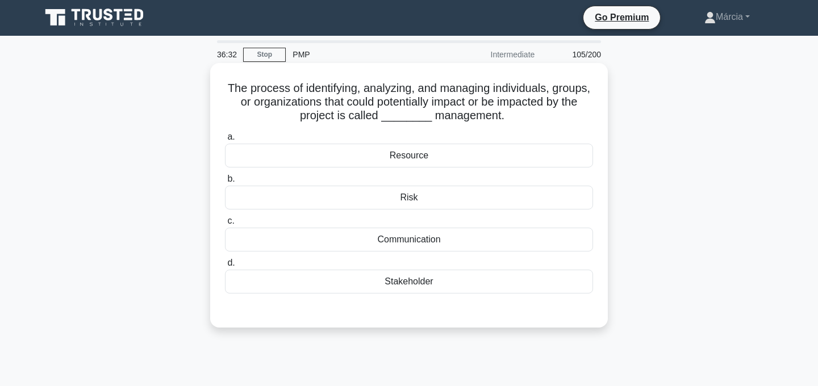
click at [432, 160] on div "Resource" at bounding box center [409, 156] width 368 height 24
click at [225, 141] on input "a. Resource" at bounding box center [225, 136] width 0 height 7
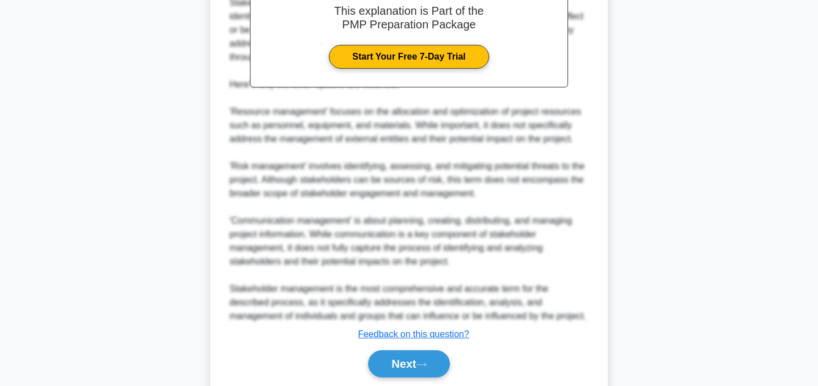
scroll to position [424, 0]
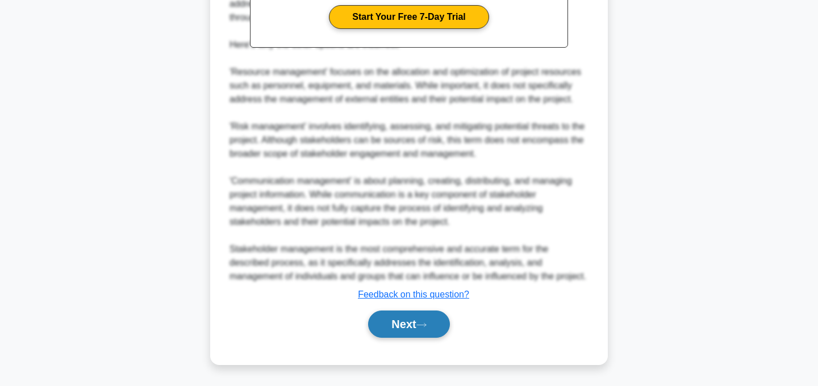
click at [413, 331] on button "Next" at bounding box center [408, 324] width 81 height 27
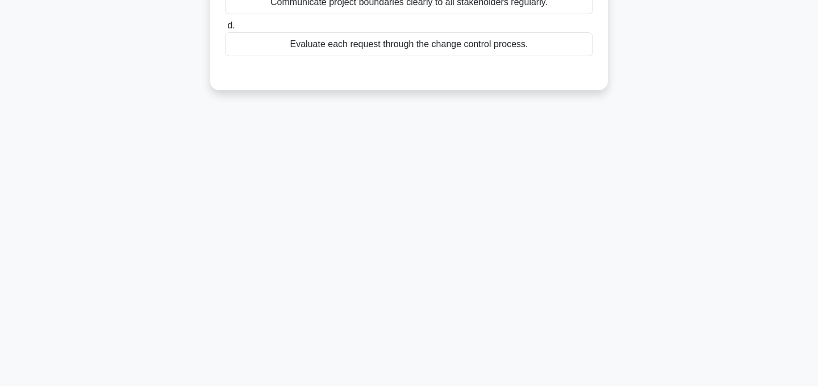
scroll to position [0, 0]
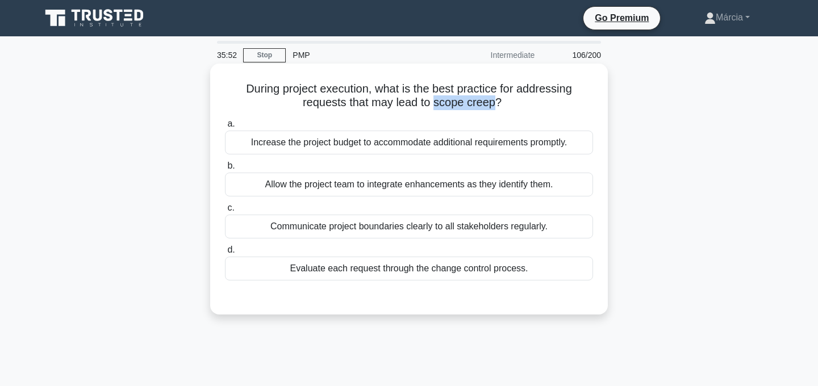
drag, startPoint x: 436, startPoint y: 102, endPoint x: 492, endPoint y: 108, distance: 56.6
click at [492, 108] on h5 "During project execution, what is the best practice for addressing requests tha…" at bounding box center [409, 96] width 370 height 28
copy h5 "scope creep"
click at [509, 120] on label "a. Increase the project budget to accommodate additional requirements promptly." at bounding box center [409, 135] width 368 height 37
click at [225, 120] on input "a. Increase the project budget to accommodate additional requirements promptly." at bounding box center [225, 123] width 0 height 7
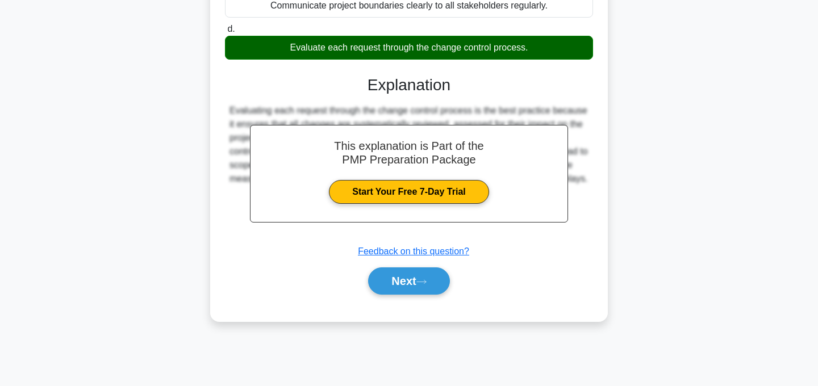
scroll to position [227, 0]
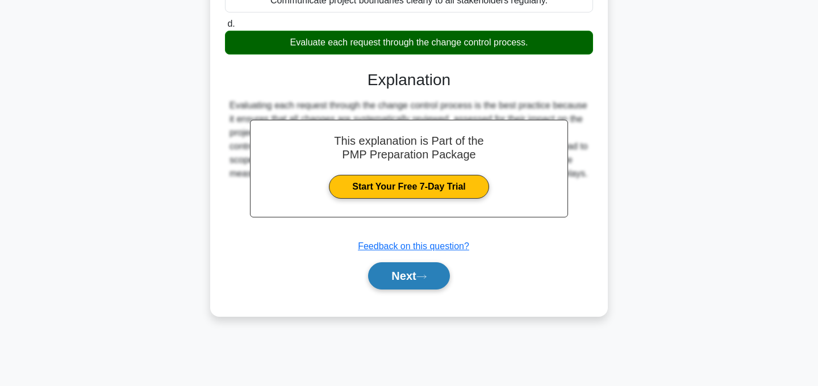
click at [420, 282] on button "Next" at bounding box center [408, 275] width 81 height 27
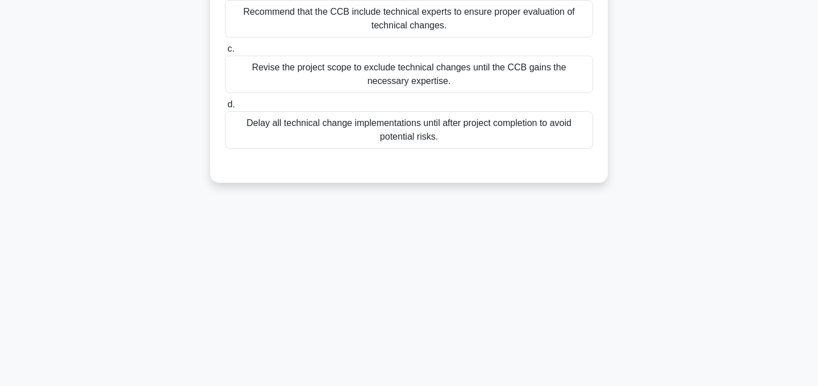
click at [525, 22] on div "Recommend that the CCB include technical experts to ensure proper evaluation of…" at bounding box center [409, 18] width 368 height 37
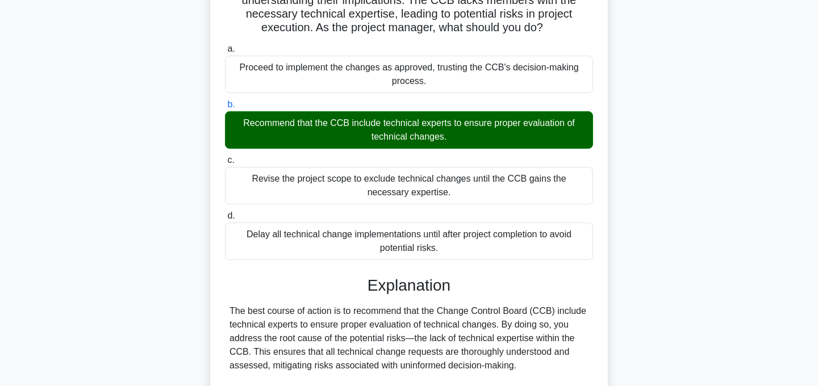
scroll to position [300, 0]
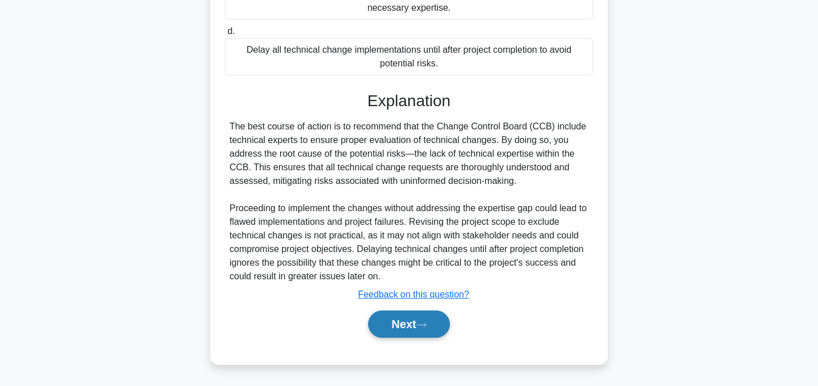
click at [420, 323] on button "Next" at bounding box center [408, 324] width 81 height 27
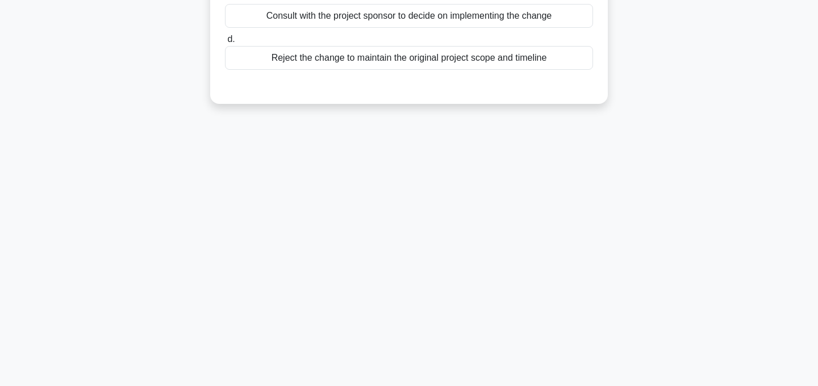
scroll to position [0, 0]
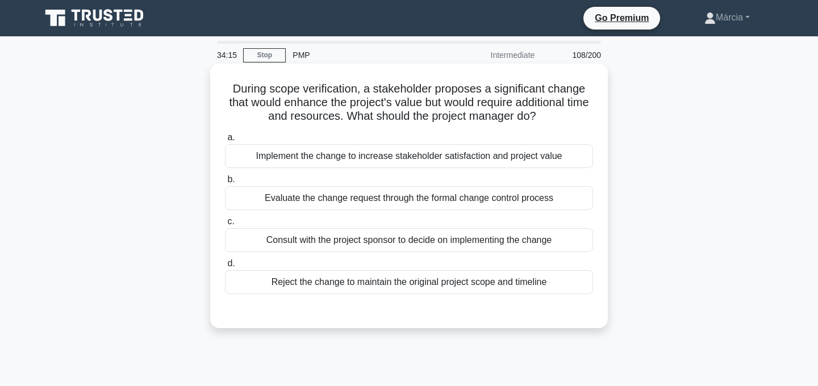
click at [445, 199] on div "Evaluate the change request through the formal change control process" at bounding box center [409, 198] width 368 height 24
click at [225, 183] on input "b. Evaluate the change request through the formal change control process" at bounding box center [225, 179] width 0 height 7
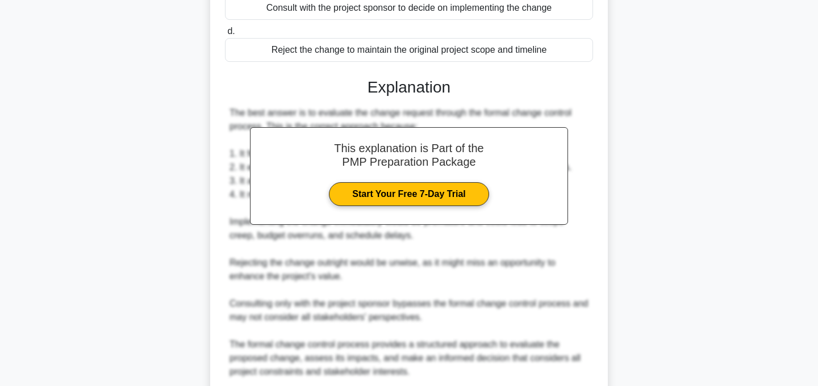
scroll to position [328, 0]
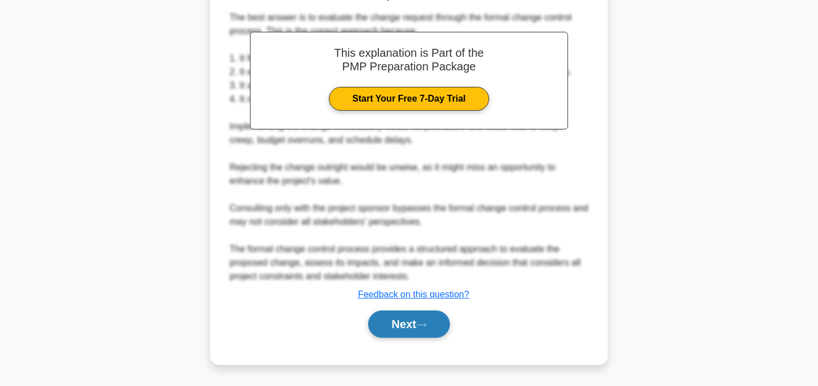
click at [416, 319] on button "Next" at bounding box center [408, 324] width 81 height 27
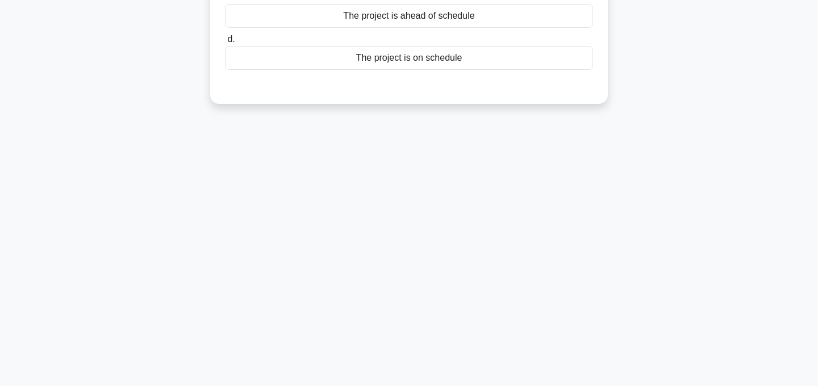
scroll to position [0, 0]
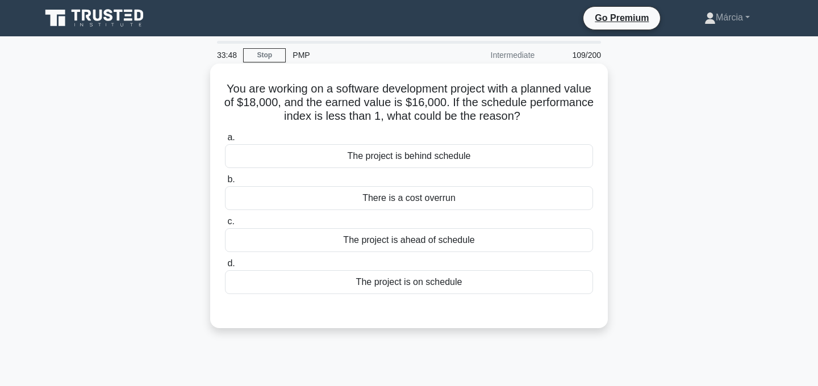
click at [449, 201] on div "There is a cost overrun" at bounding box center [409, 198] width 368 height 24
click at [225, 183] on input "b. There is a cost overrun" at bounding box center [225, 179] width 0 height 7
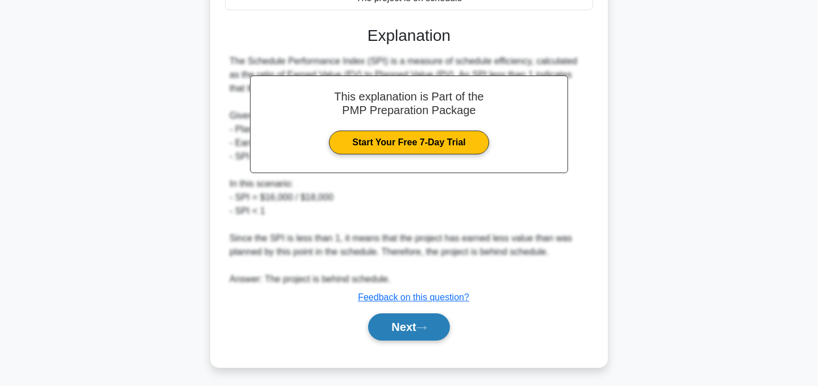
click at [416, 328] on button "Next" at bounding box center [408, 327] width 81 height 27
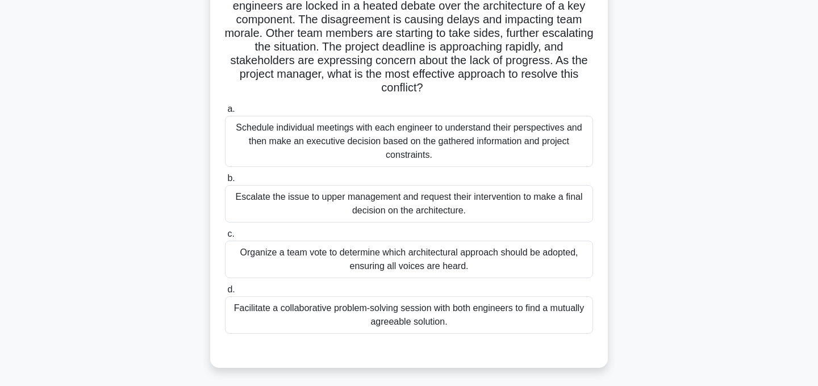
scroll to position [97, 0]
click at [477, 306] on div "Facilitate a collaborative problem-solving session with both engineers to find …" at bounding box center [409, 314] width 368 height 37
click at [225, 293] on input "d. Facilitate a collaborative problem-solving session with both engineers to fi…" at bounding box center [225, 289] width 0 height 7
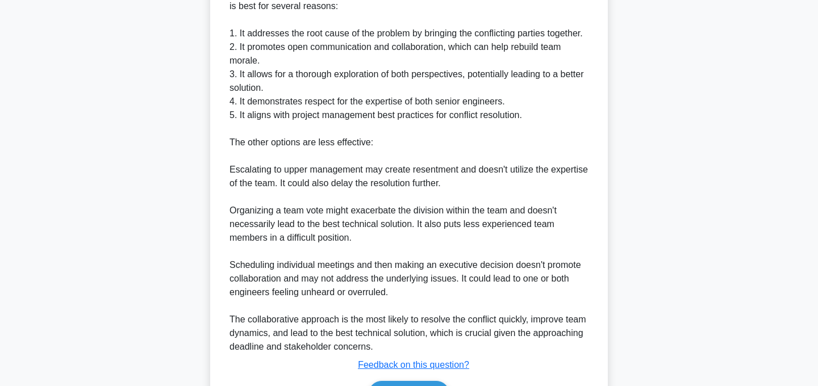
scroll to position [573, 0]
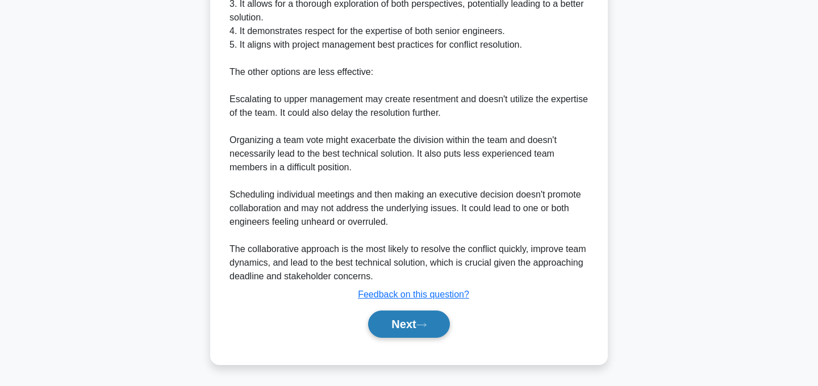
click at [433, 318] on button "Next" at bounding box center [408, 324] width 81 height 27
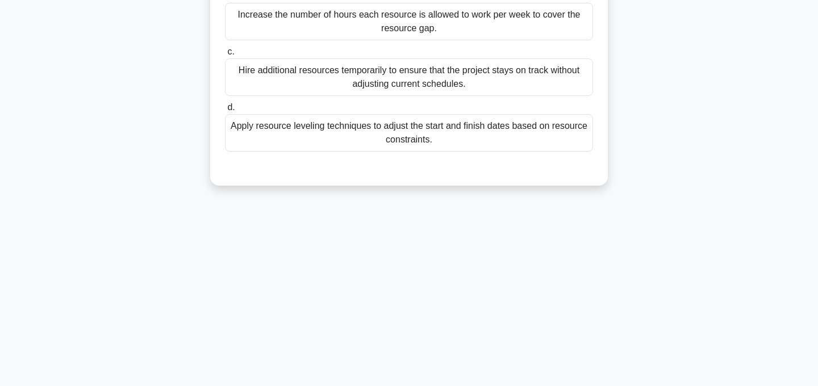
scroll to position [0, 0]
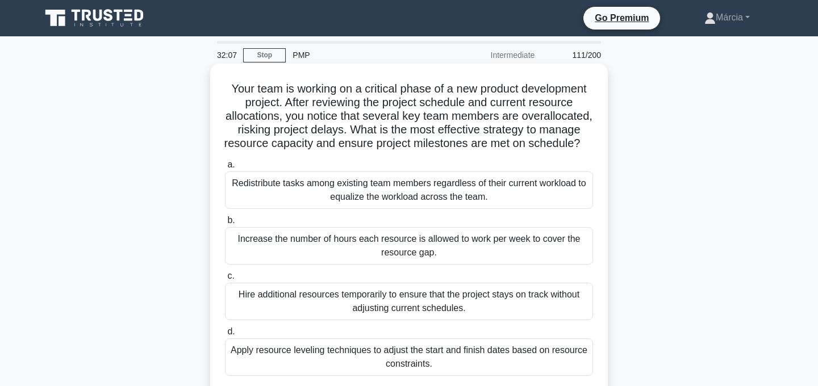
click at [513, 354] on div "Apply resource leveling techniques to adjust the start and finish dates based o…" at bounding box center [409, 357] width 368 height 37
click at [225, 336] on input "d. Apply resource leveling techniques to adjust the start and finish dates base…" at bounding box center [225, 331] width 0 height 7
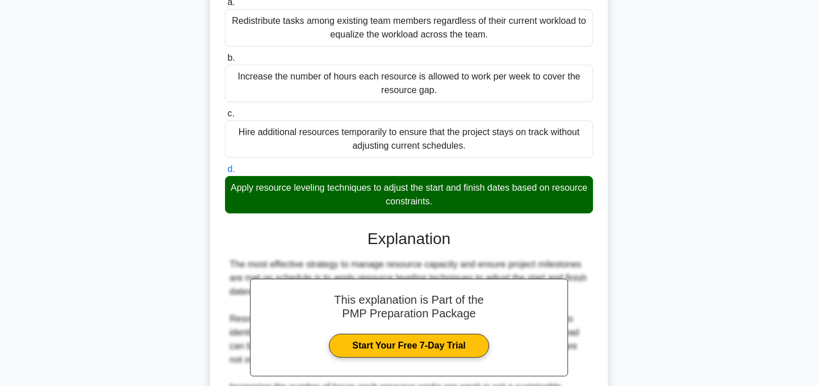
scroll to position [410, 0]
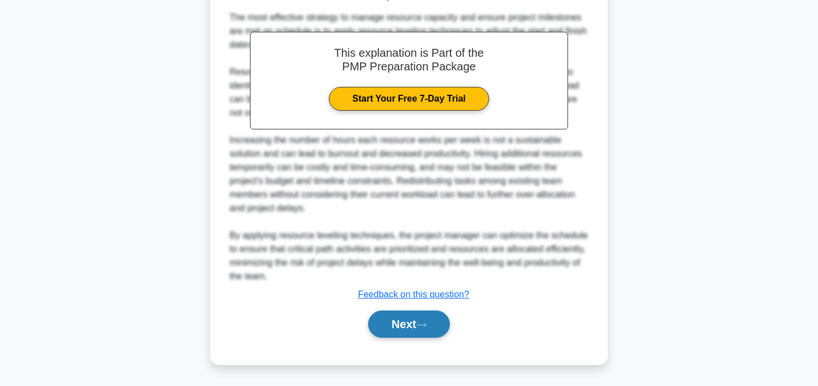
click at [411, 331] on button "Next" at bounding box center [408, 324] width 81 height 27
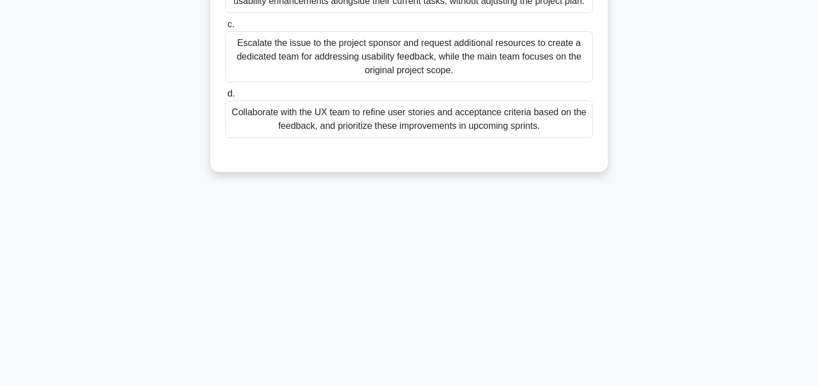
scroll to position [0, 0]
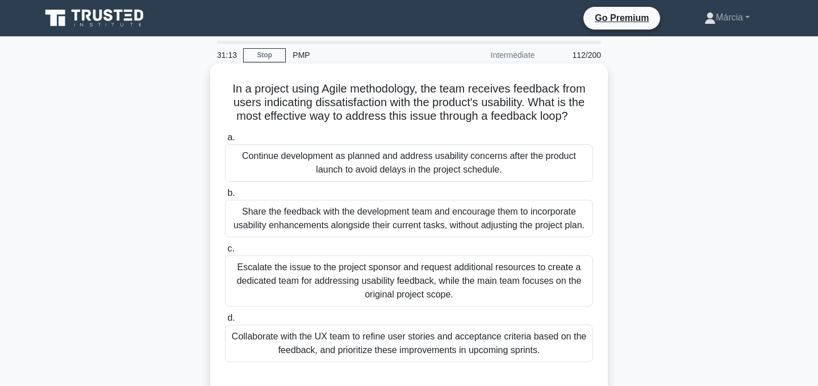
click at [421, 349] on div "Collaborate with the UX team to refine user stories and acceptance criteria bas…" at bounding box center [409, 343] width 368 height 37
click at [225, 322] on input "d. Collaborate with the UX team to refine user stories and acceptance criteria …" at bounding box center [225, 318] width 0 height 7
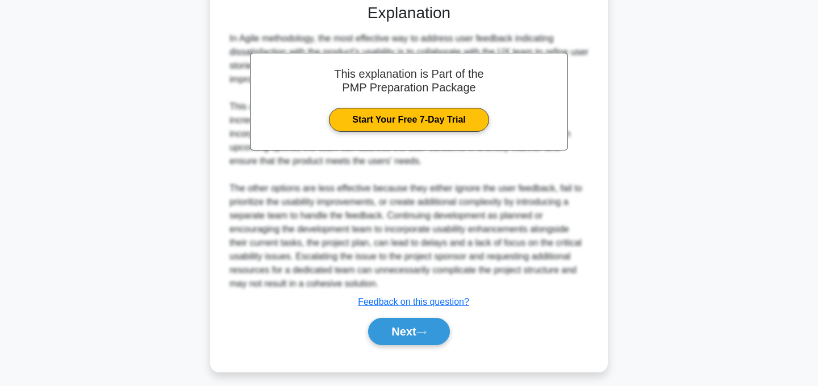
scroll to position [382, 0]
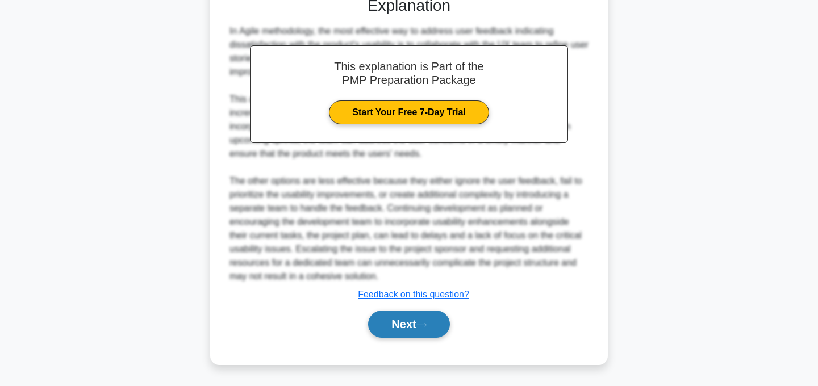
click at [414, 323] on button "Next" at bounding box center [408, 324] width 81 height 27
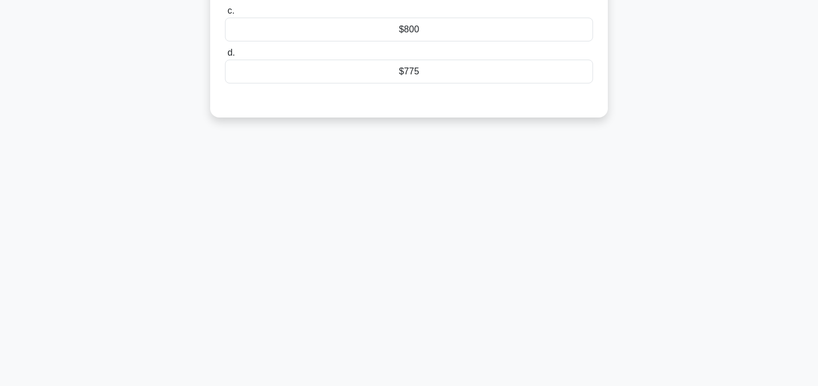
scroll to position [0, 0]
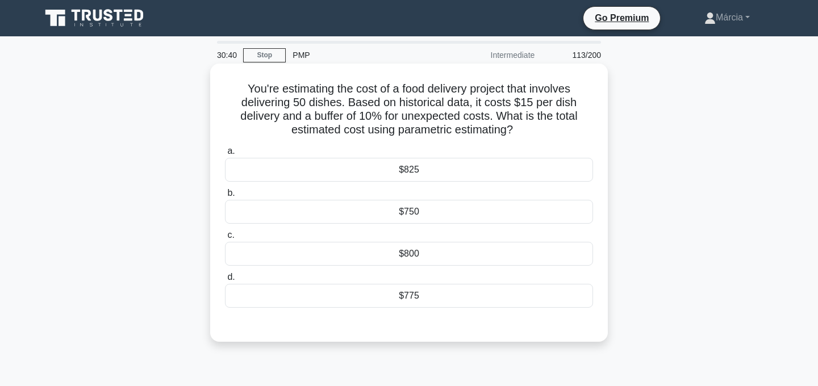
click at [452, 169] on div "$825" at bounding box center [409, 170] width 368 height 24
click at [225, 155] on input "a. $825" at bounding box center [225, 151] width 0 height 7
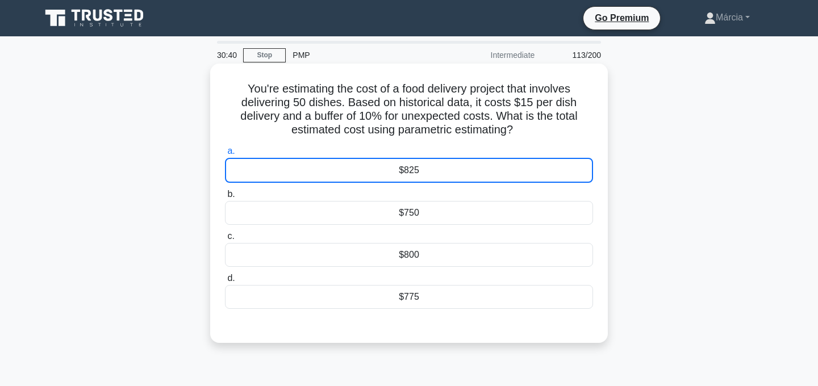
click at [452, 169] on div "$825" at bounding box center [409, 170] width 368 height 25
click at [225, 155] on input "a. $825" at bounding box center [225, 151] width 0 height 7
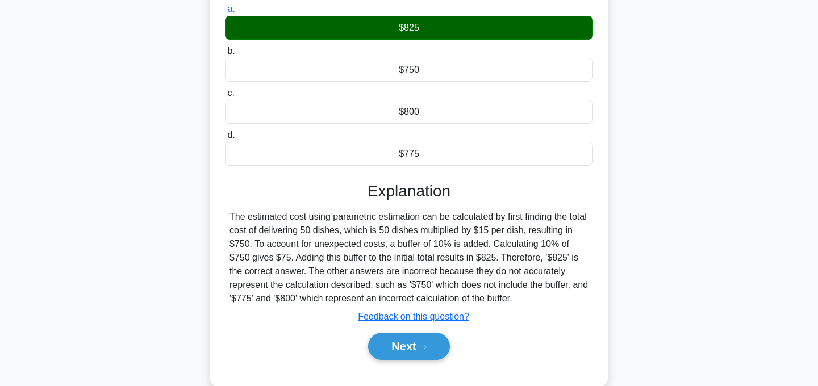
scroll to position [227, 0]
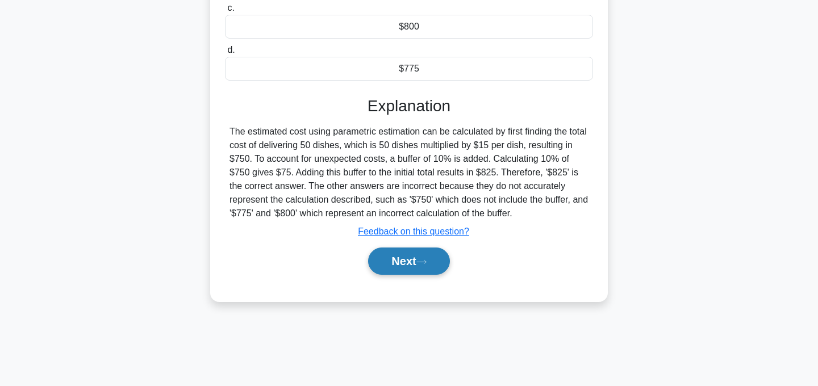
click at [435, 270] on button "Next" at bounding box center [408, 261] width 81 height 27
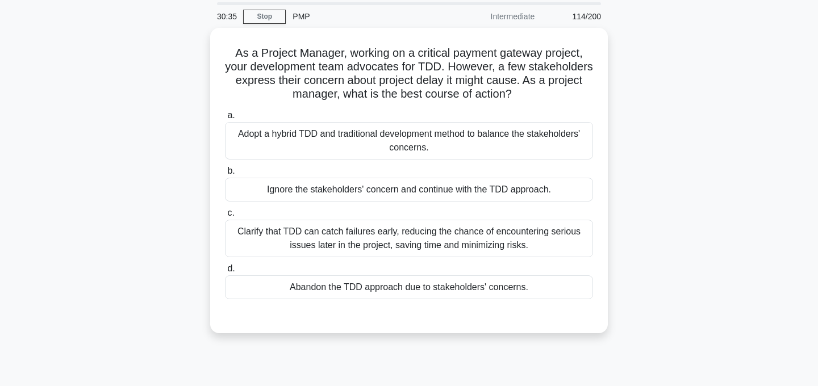
scroll to position [41, 0]
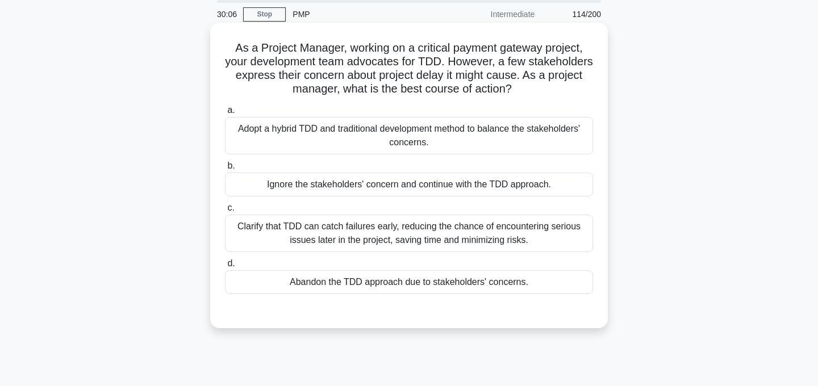
click at [473, 237] on div "Clarify that TDD can catch failures early, reducing the chance of encountering …" at bounding box center [409, 233] width 368 height 37
click at [225, 212] on input "c. Clarify that TDD can catch failures early, reducing the chance of encounteri…" at bounding box center [225, 207] width 0 height 7
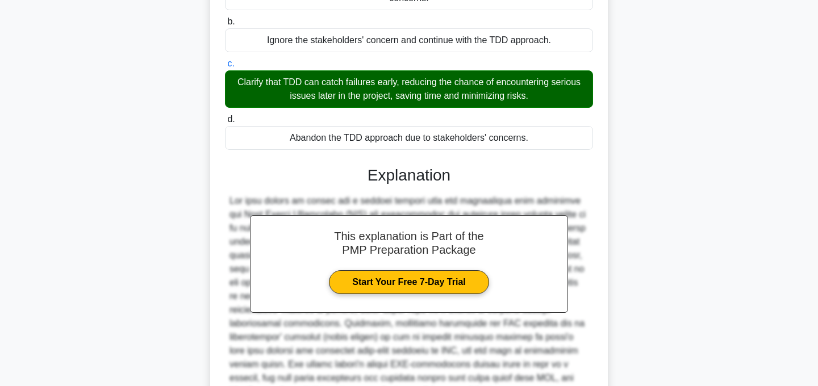
scroll to position [300, 0]
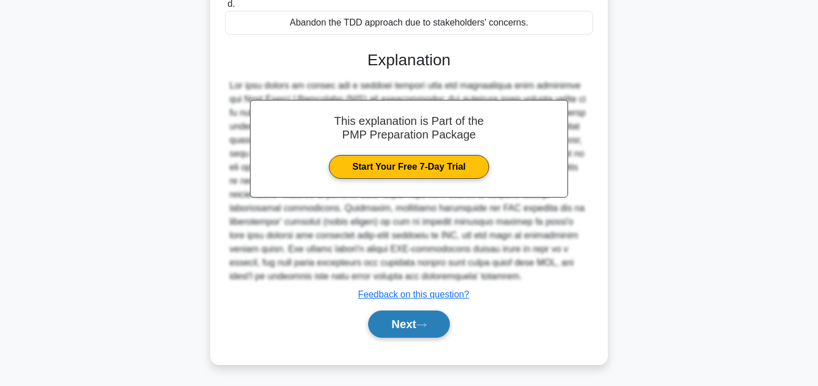
click at [424, 325] on icon at bounding box center [421, 324] width 9 height 3
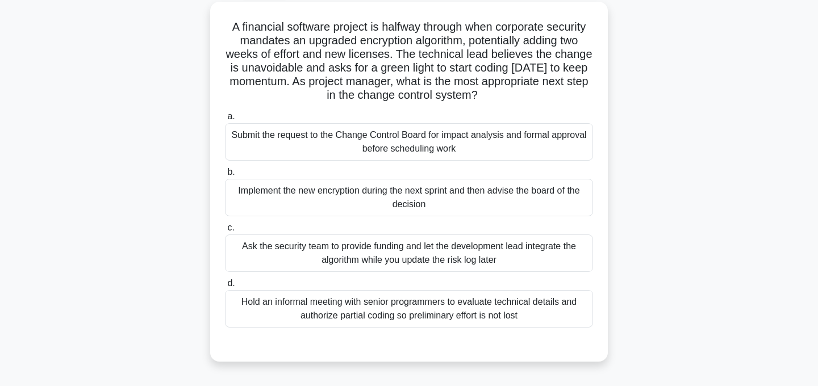
scroll to position [68, 0]
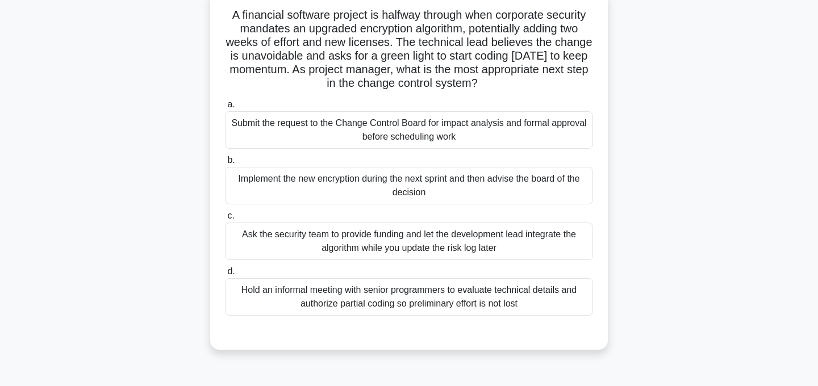
click at [556, 137] on div "Submit the request to the Change Control Board for impact analysis and formal a…" at bounding box center [409, 129] width 368 height 37
click at [225, 108] on input "a. Submit the request to the Change Control Board for impact analysis and forma…" at bounding box center [225, 104] width 0 height 7
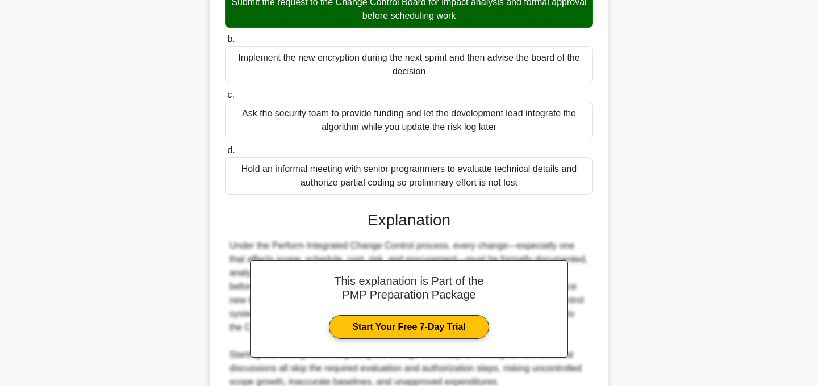
scroll to position [300, 0]
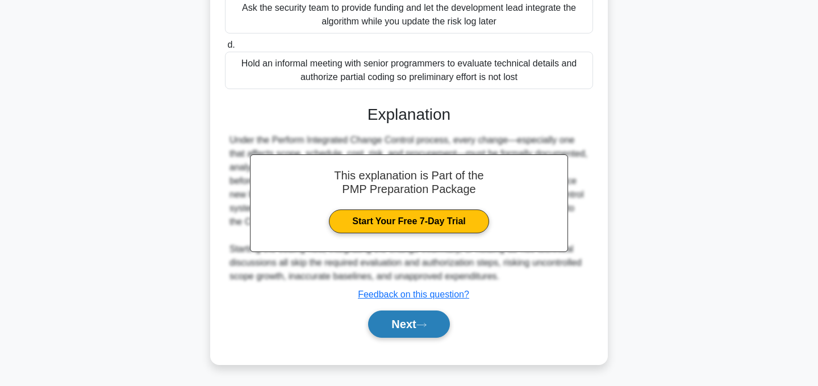
click at [436, 328] on button "Next" at bounding box center [408, 324] width 81 height 27
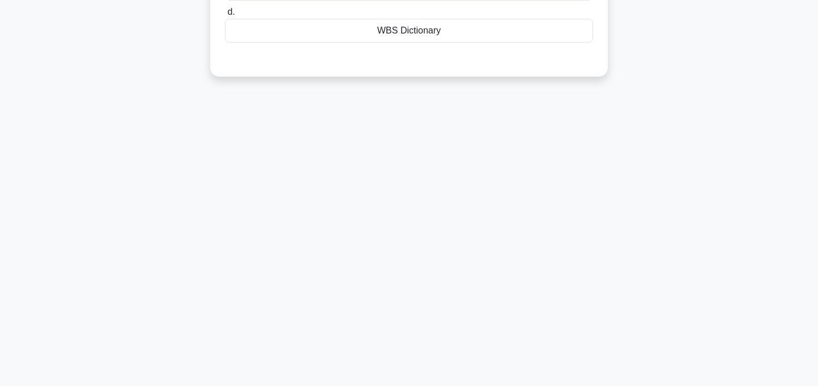
scroll to position [0, 0]
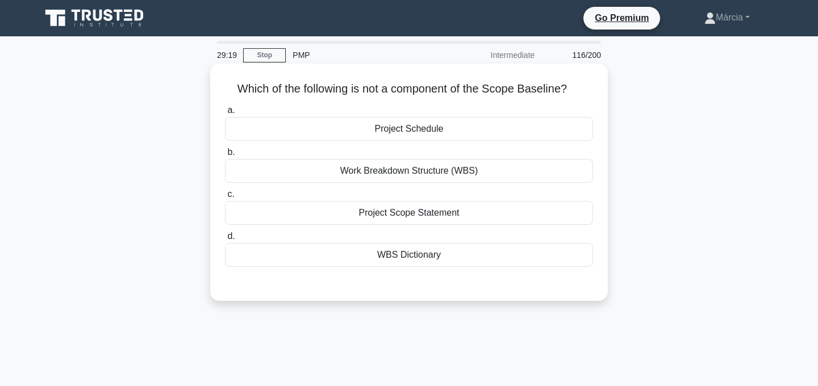
click at [450, 131] on div "Project Schedule" at bounding box center [409, 129] width 368 height 24
click at [225, 114] on input "a. Project Schedule" at bounding box center [225, 110] width 0 height 7
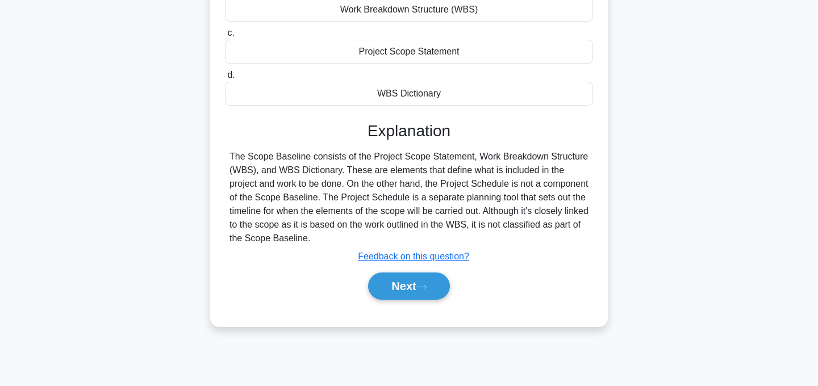
scroll to position [227, 0]
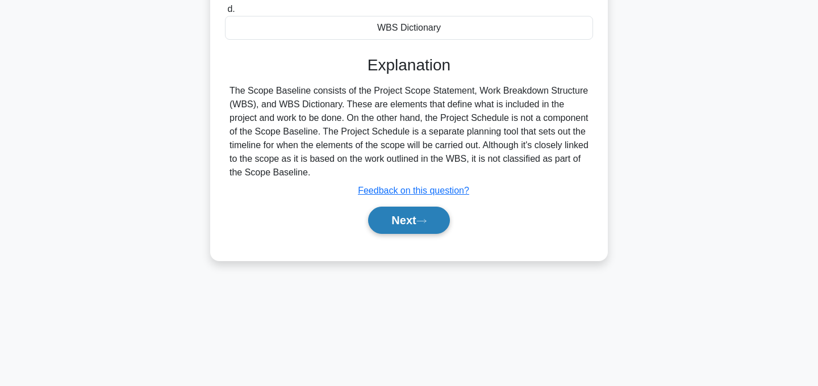
click at [427, 224] on icon at bounding box center [421, 221] width 10 height 6
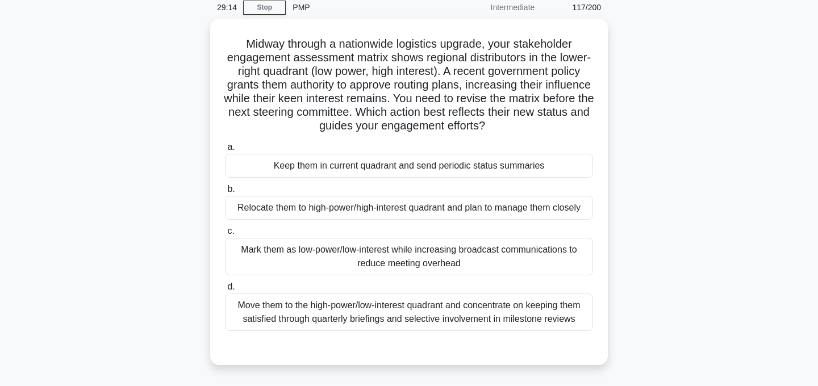
scroll to position [51, 0]
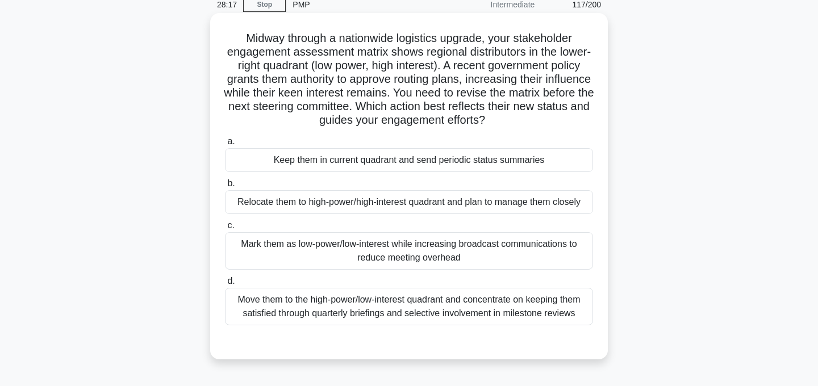
click at [436, 204] on div "Relocate them to high-power/high-interest quadrant and plan to manage them clos…" at bounding box center [409, 202] width 368 height 24
click at [225, 187] on input "b. Relocate them to high-power/high-interest quadrant and plan to manage them c…" at bounding box center [225, 183] width 0 height 7
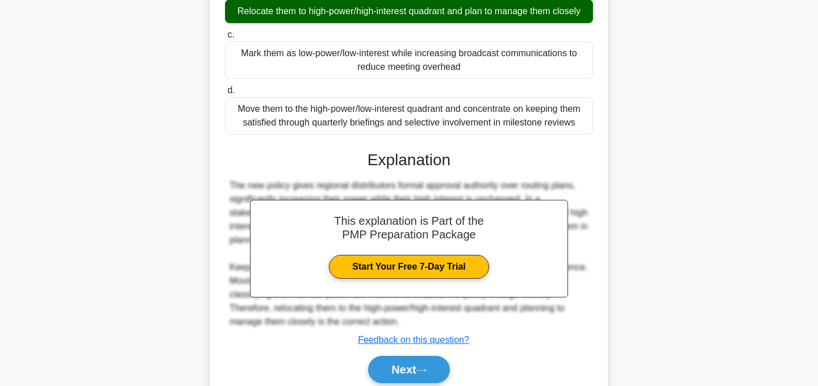
scroll to position [287, 0]
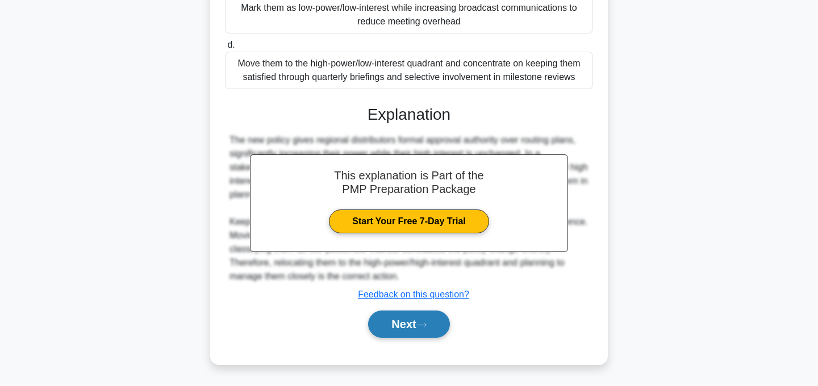
click at [430, 331] on button "Next" at bounding box center [408, 324] width 81 height 27
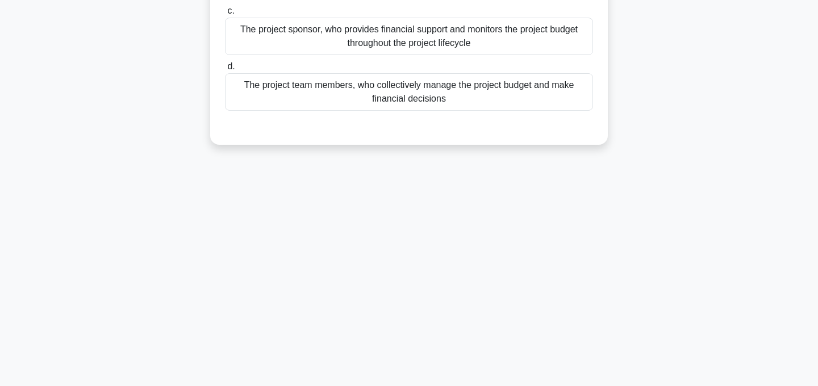
scroll to position [0, 0]
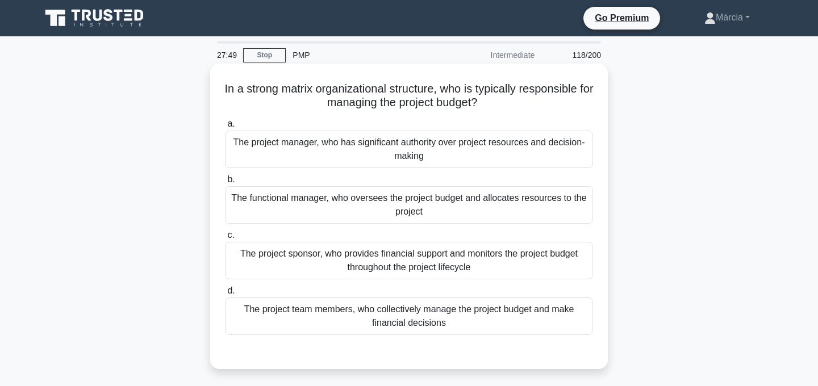
click at [499, 266] on div "The project sponsor, who provides financial support and monitors the project bu…" at bounding box center [409, 260] width 368 height 37
click at [225, 239] on input "c. The project sponsor, who provides financial support and monitors the project…" at bounding box center [225, 235] width 0 height 7
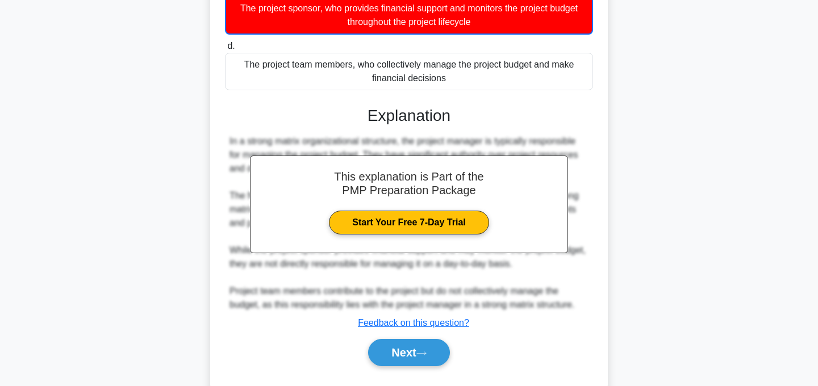
scroll to position [274, 0]
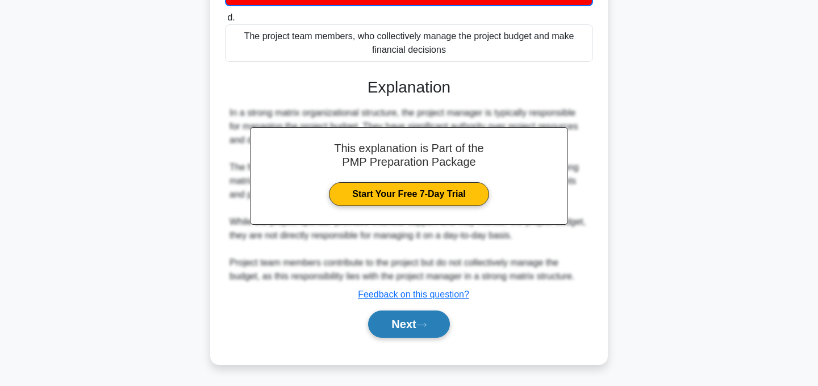
click at [440, 321] on button "Next" at bounding box center [408, 324] width 81 height 27
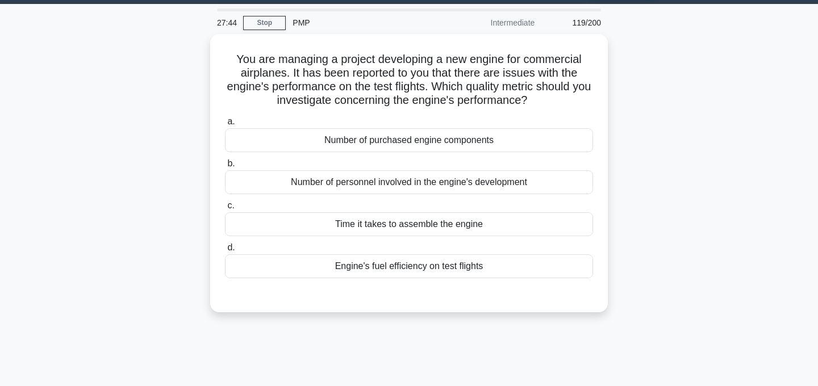
scroll to position [0, 0]
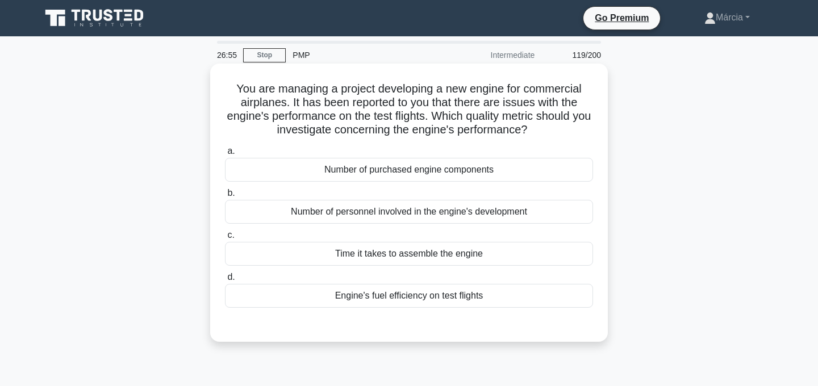
click at [485, 298] on div "Engine's fuel efficiency on test flights" at bounding box center [409, 296] width 368 height 24
click at [225, 281] on input "d. Engine's fuel efficiency on test flights" at bounding box center [225, 277] width 0 height 7
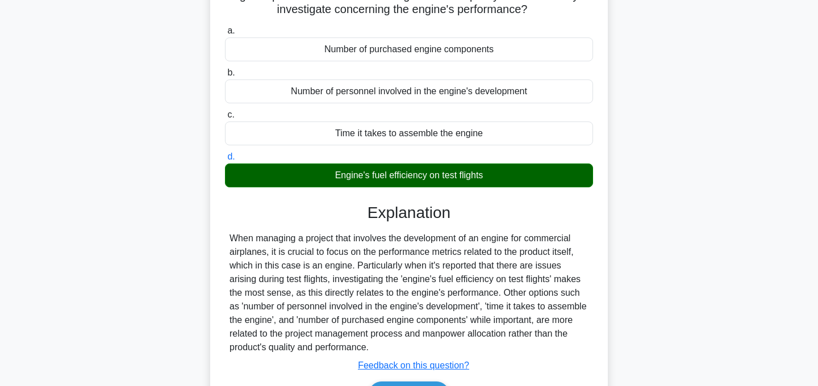
scroll to position [227, 0]
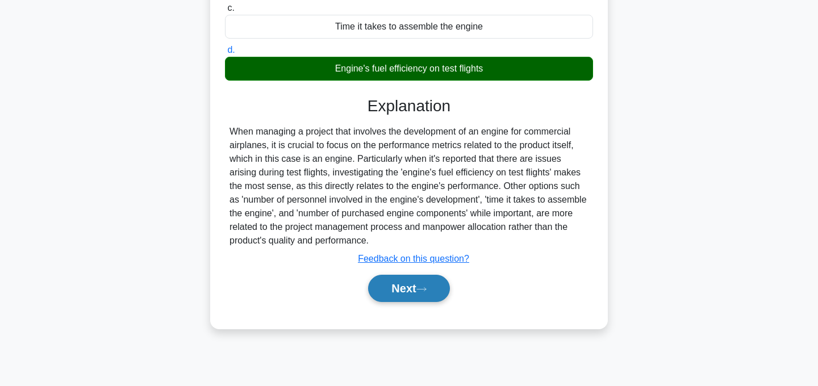
click at [423, 294] on button "Next" at bounding box center [408, 288] width 81 height 27
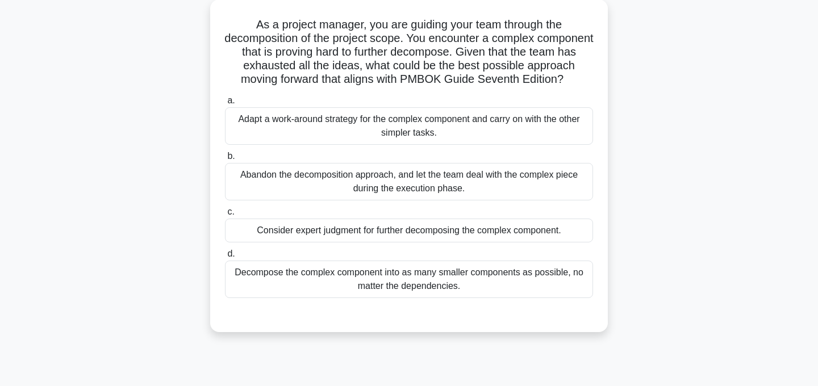
scroll to position [66, 0]
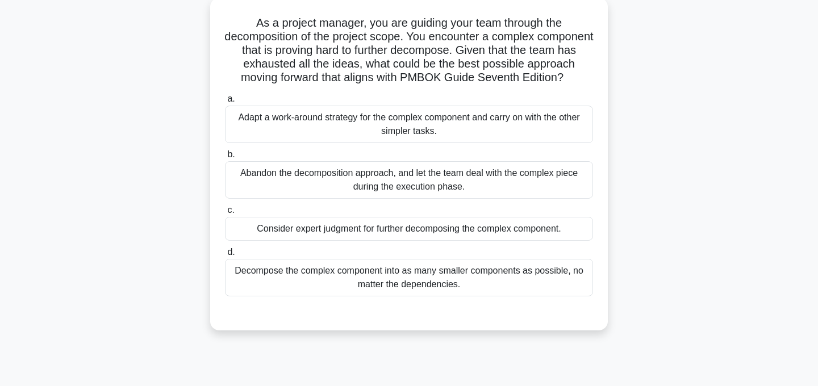
click at [533, 231] on div "Consider expert judgment for further decomposing the complex component." at bounding box center [409, 229] width 368 height 24
click at [225, 214] on input "c. Consider expert judgment for further decomposing the complex component." at bounding box center [225, 210] width 0 height 7
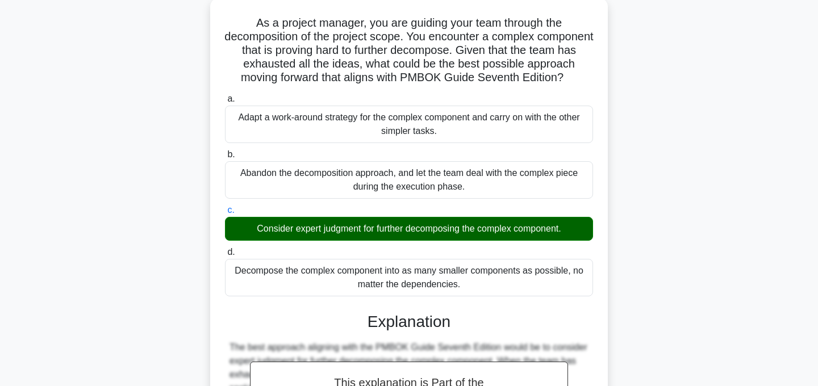
scroll to position [287, 0]
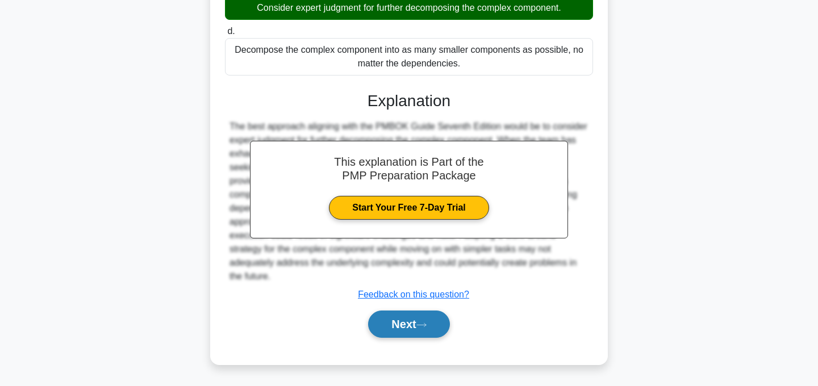
click at [427, 321] on button "Next" at bounding box center [408, 324] width 81 height 27
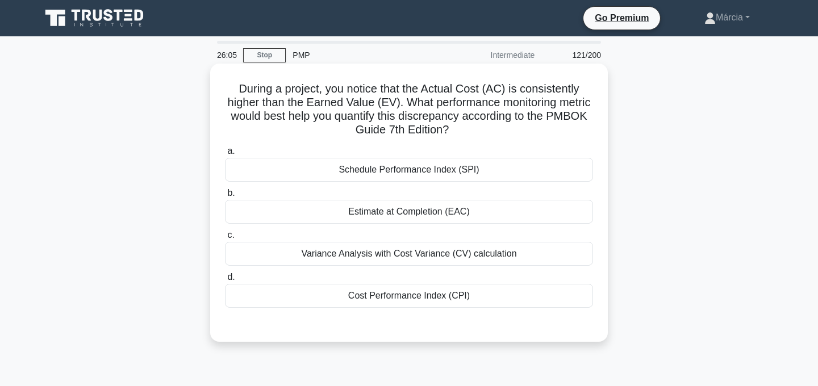
scroll to position [1, 0]
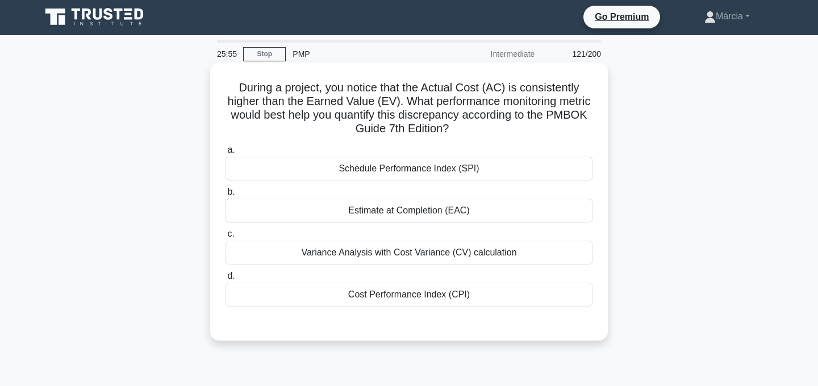
click at [438, 300] on div "Cost Performance Index (CPI)" at bounding box center [409, 295] width 368 height 24
click at [225, 280] on input "d. Cost Performance Index (CPI)" at bounding box center [225, 276] width 0 height 7
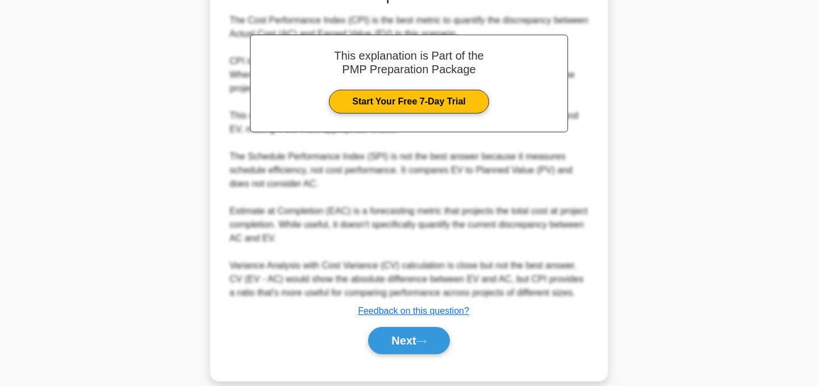
scroll to position [355, 0]
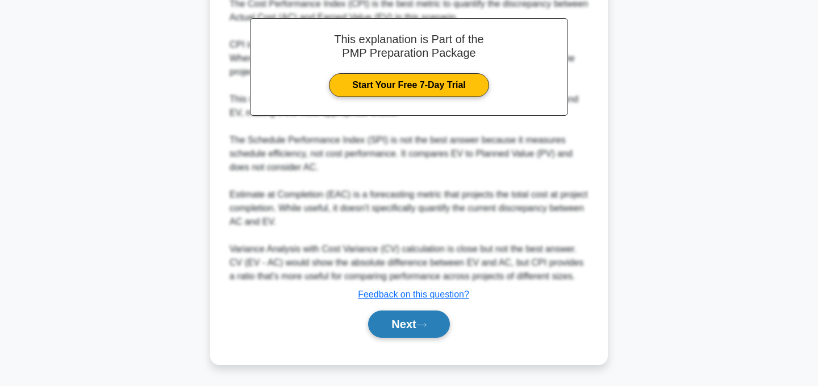
click at [429, 316] on button "Next" at bounding box center [408, 324] width 81 height 27
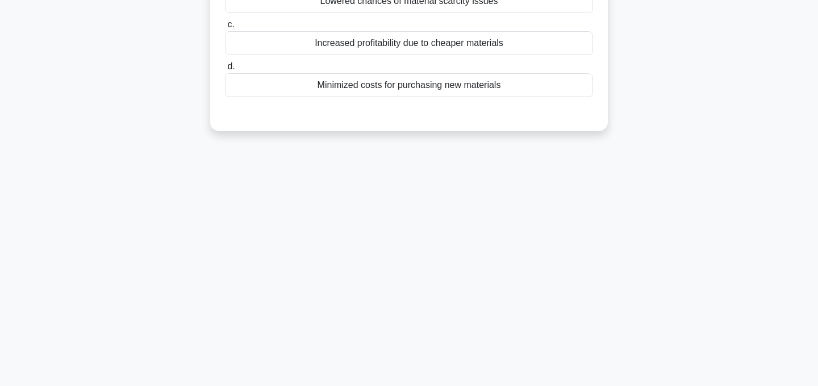
scroll to position [0, 0]
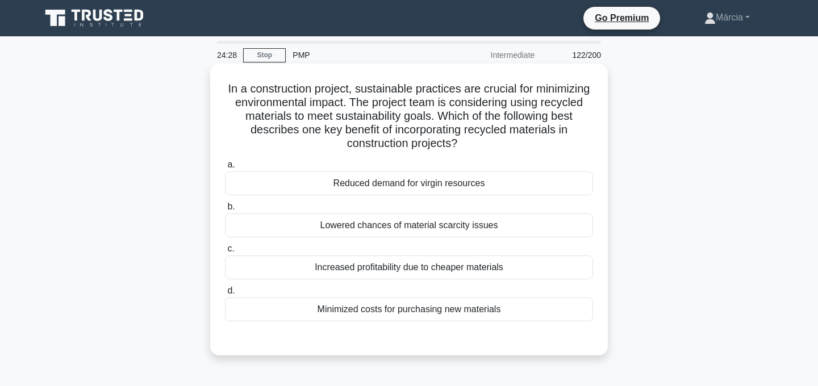
click at [434, 182] on div "Reduced demand for virgin resources" at bounding box center [409, 184] width 368 height 24
click at [225, 169] on input "a. Reduced demand for virgin resources" at bounding box center [225, 164] width 0 height 7
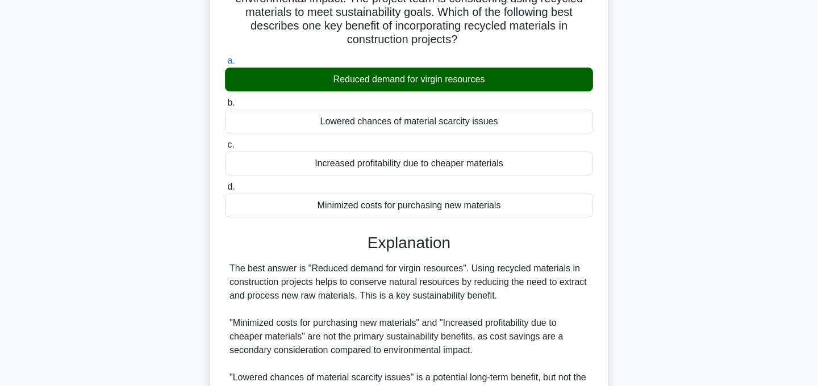
scroll to position [232, 0]
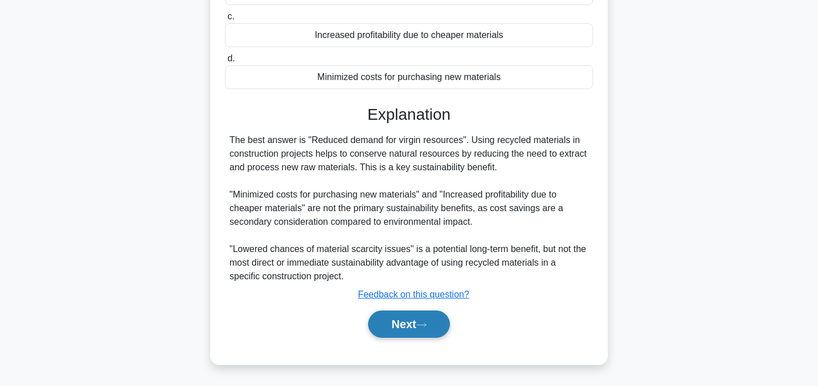
click at [400, 332] on button "Next" at bounding box center [408, 324] width 81 height 27
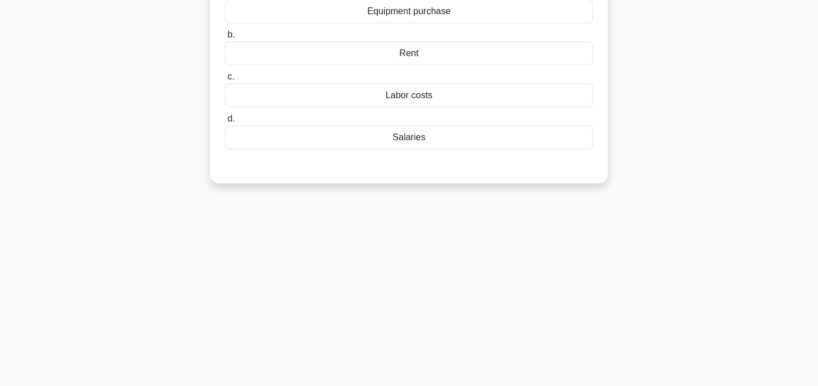
scroll to position [0, 0]
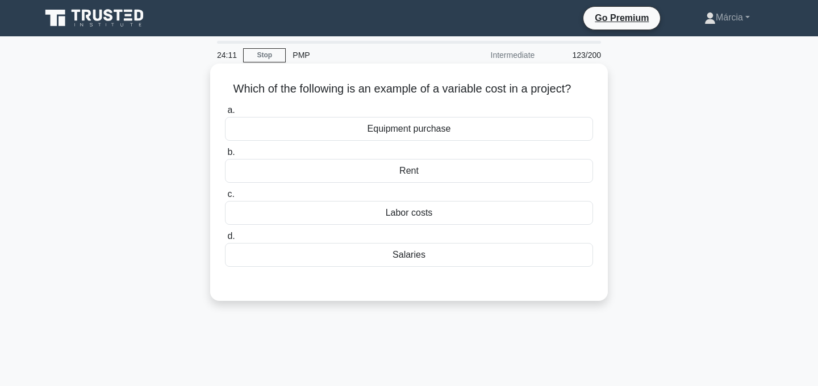
click at [446, 217] on div "Labor costs" at bounding box center [409, 213] width 368 height 24
click at [225, 198] on input "c. Labor costs" at bounding box center [225, 194] width 0 height 7
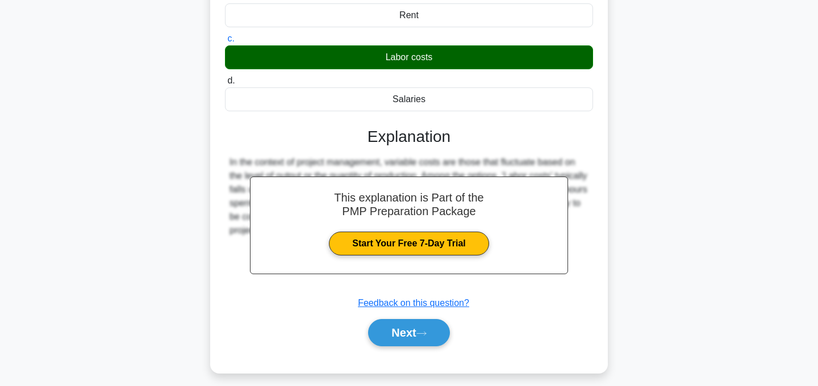
scroll to position [227, 0]
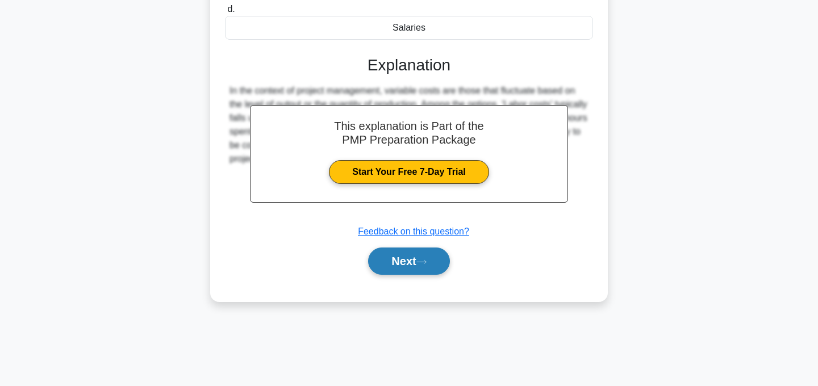
click at [427, 259] on icon at bounding box center [421, 262] width 10 height 6
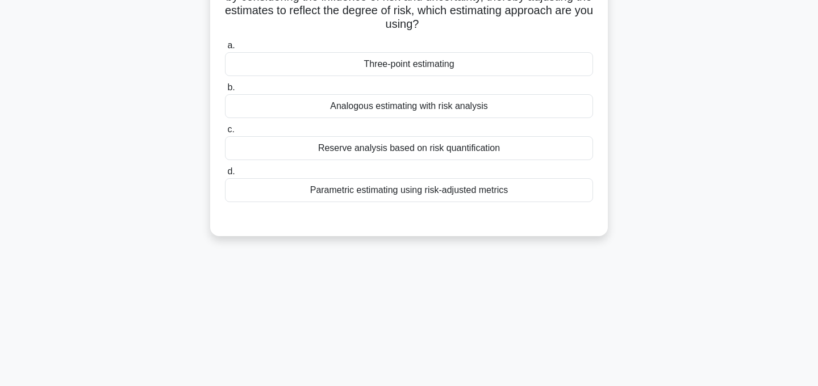
scroll to position [0, 0]
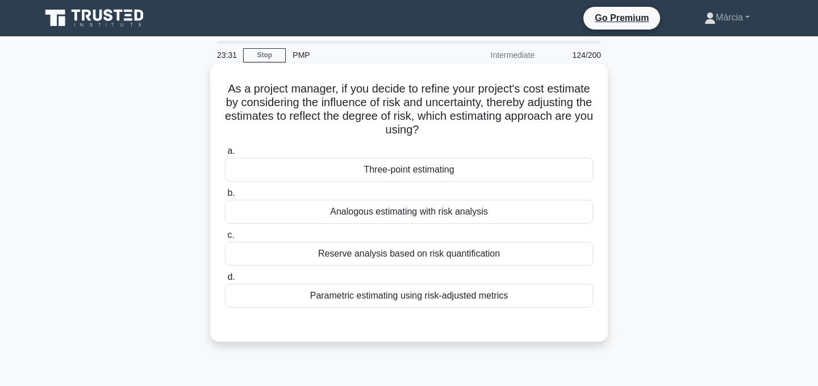
click at [411, 298] on div "Parametric estimating using risk-adjusted metrics" at bounding box center [409, 296] width 368 height 24
click at [225, 281] on input "d. Parametric estimating using risk-adjusted metrics" at bounding box center [225, 277] width 0 height 7
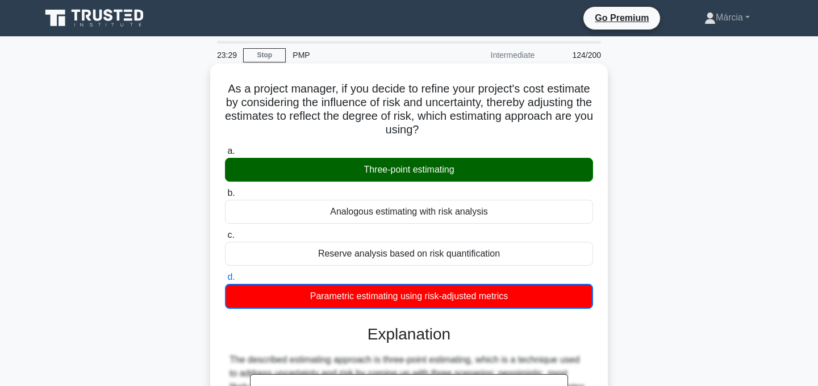
scroll to position [288, 0]
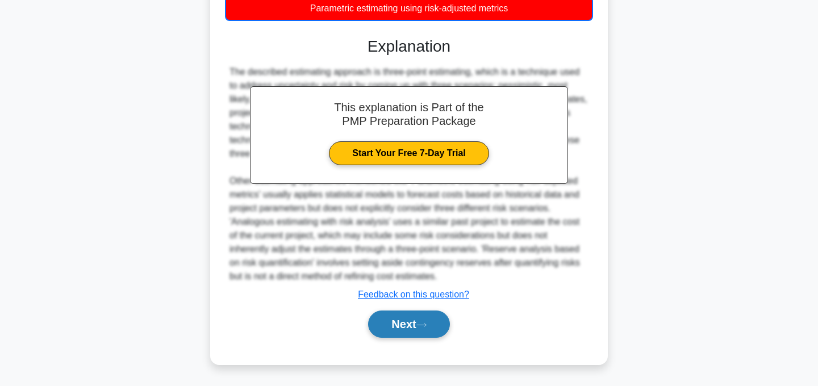
click at [415, 328] on button "Next" at bounding box center [408, 324] width 81 height 27
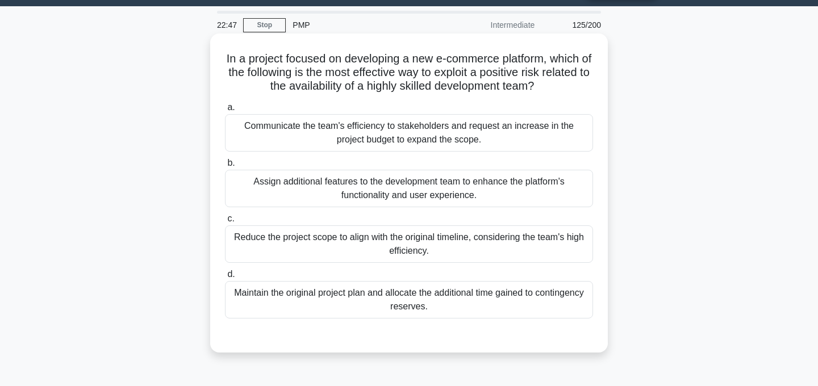
scroll to position [34, 0]
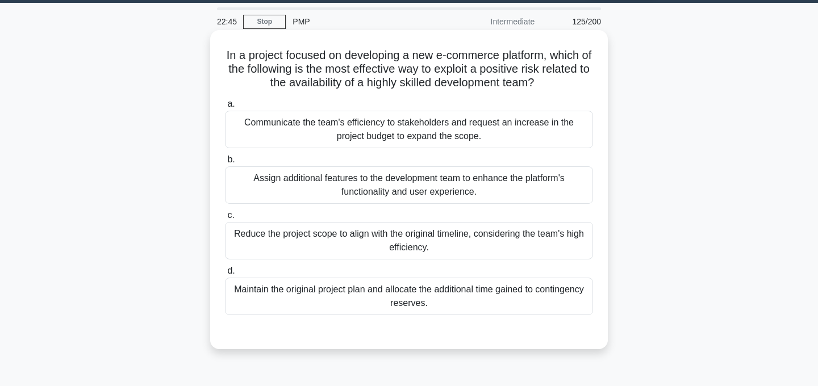
click at [477, 299] on div "Maintain the original project plan and allocate the additional time gained to c…" at bounding box center [409, 296] width 368 height 37
click at [225, 275] on input "d. Maintain the original project plan and allocate the additional time gained t…" at bounding box center [225, 271] width 0 height 7
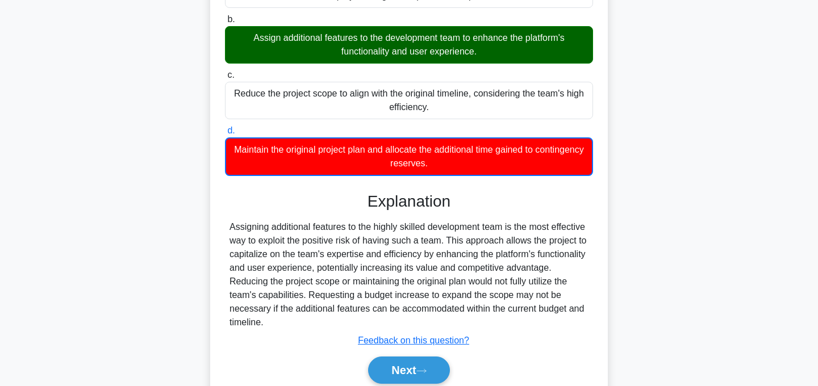
scroll to position [227, 0]
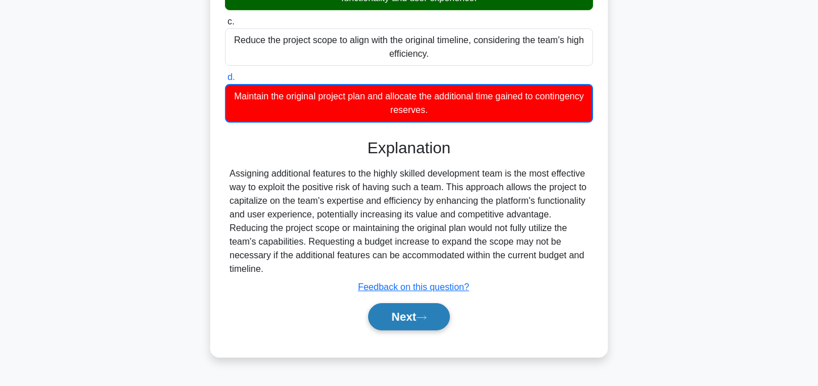
click at [436, 318] on button "Next" at bounding box center [408, 316] width 81 height 27
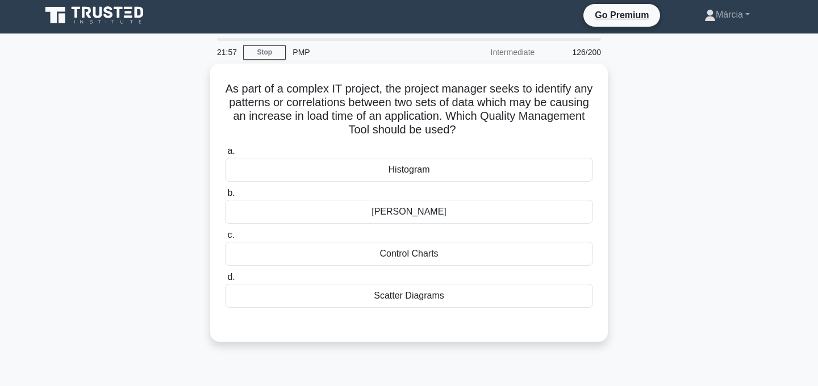
scroll to position [0, 0]
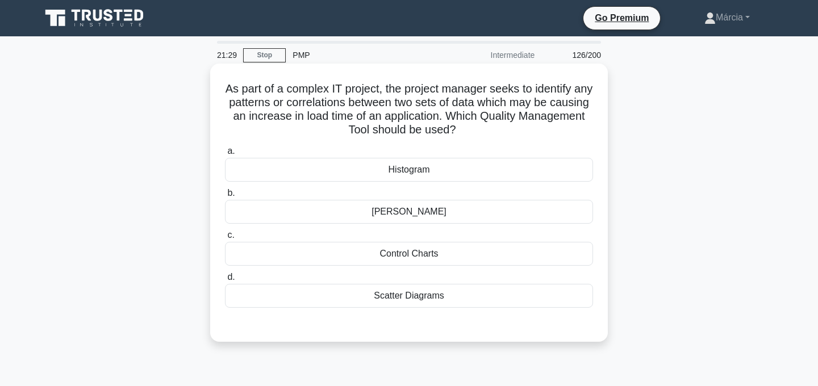
click at [442, 215] on div "Ishikawa Diagram" at bounding box center [409, 212] width 368 height 24
click at [225, 197] on input "b. Ishikawa Diagram" at bounding box center [225, 193] width 0 height 7
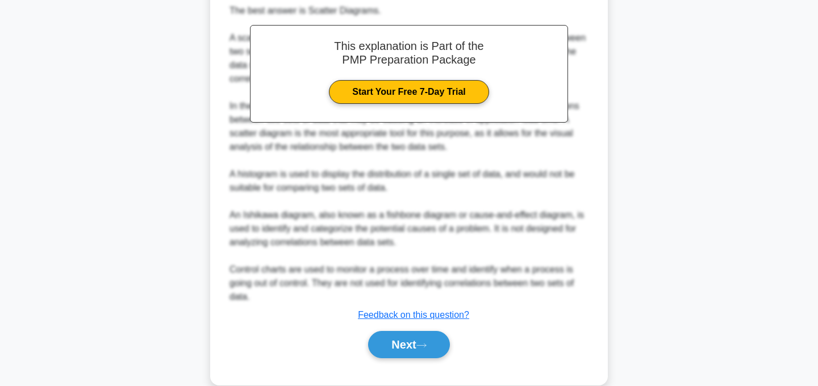
scroll to position [370, 0]
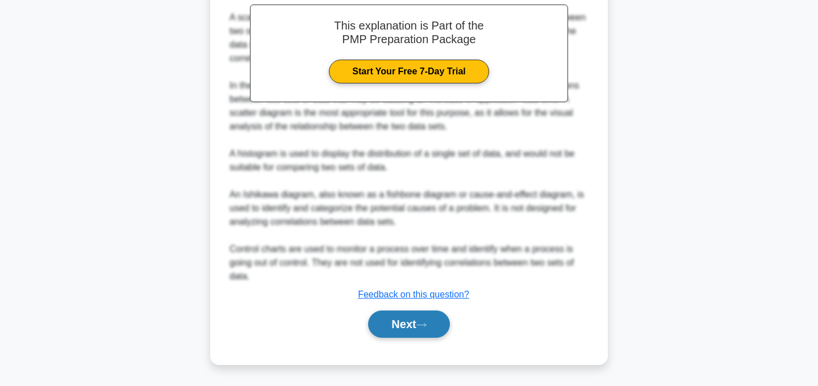
click at [419, 322] on button "Next" at bounding box center [408, 324] width 81 height 27
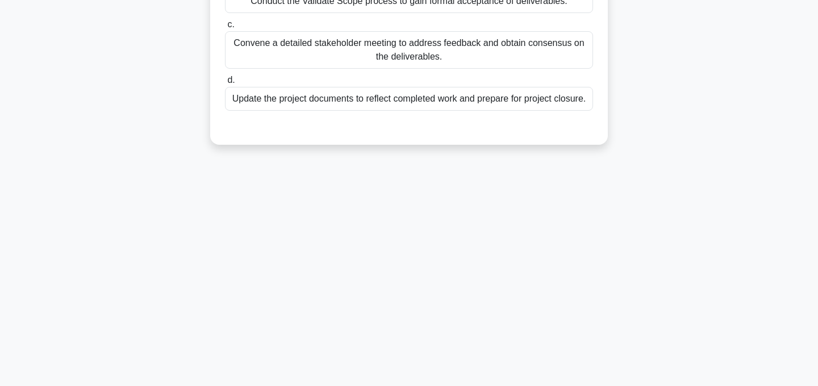
scroll to position [0, 0]
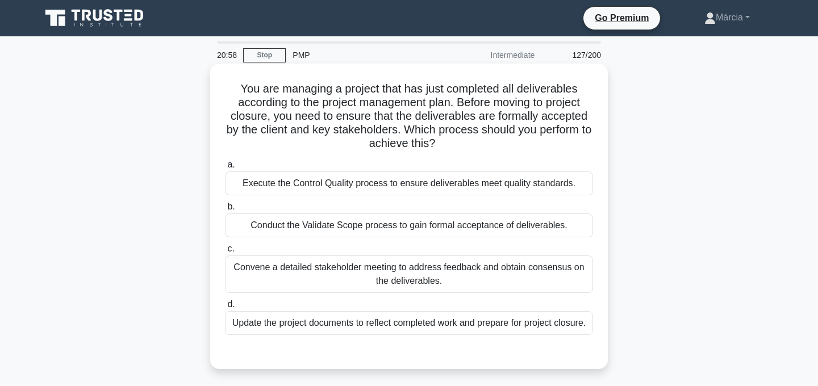
click at [511, 278] on div "Convene a detailed stakeholder meeting to address feedback and obtain consensus…" at bounding box center [409, 274] width 368 height 37
click at [225, 253] on input "c. Convene a detailed stakeholder meeting to address feedback and obtain consen…" at bounding box center [225, 248] width 0 height 7
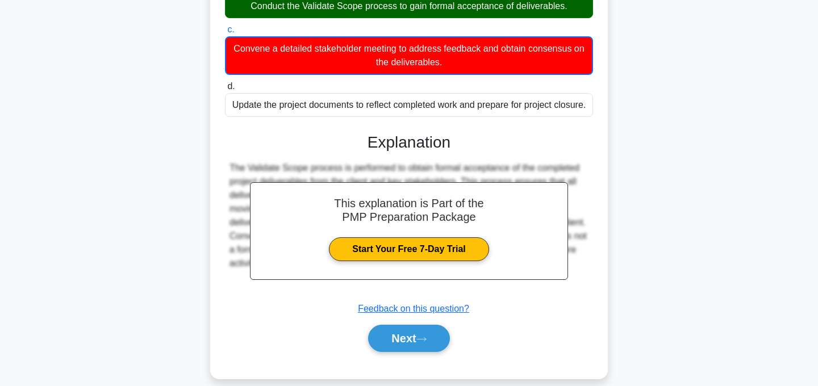
scroll to position [233, 0]
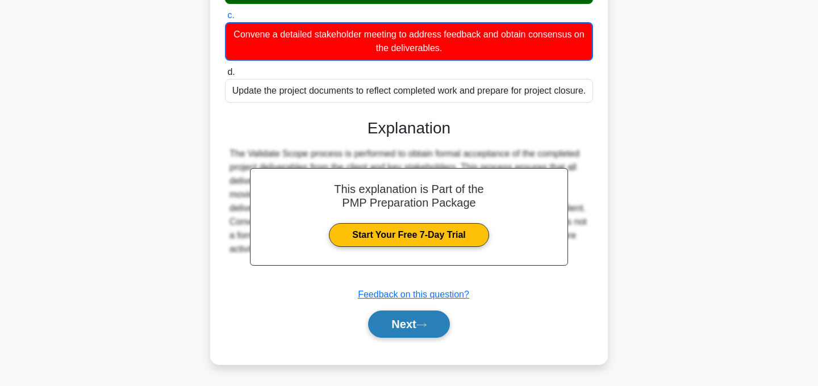
click at [442, 320] on button "Next" at bounding box center [408, 324] width 81 height 27
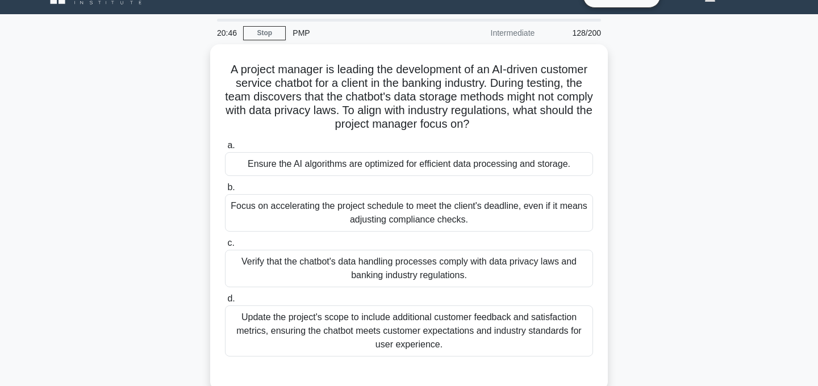
scroll to position [23, 0]
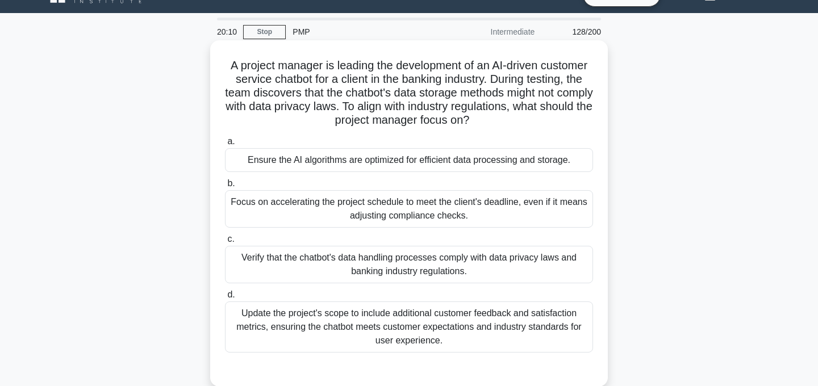
click at [525, 332] on div "Update the project's scope to include additional customer feedback and satisfac…" at bounding box center [409, 327] width 368 height 51
click at [225, 299] on input "d. Update the project's scope to include additional customer feedback and satis…" at bounding box center [225, 294] width 0 height 7
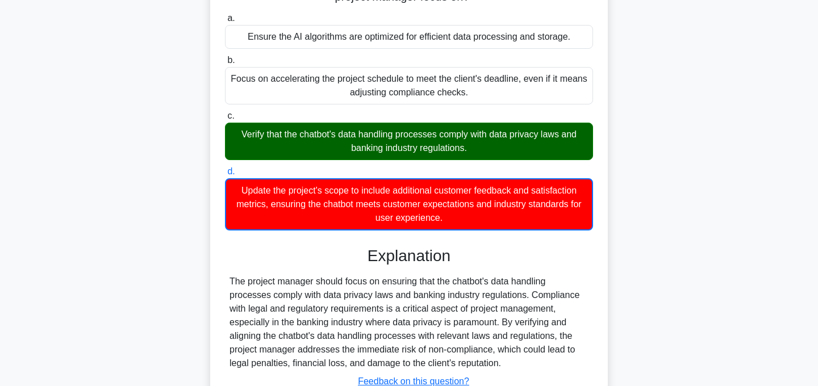
scroll to position [233, 0]
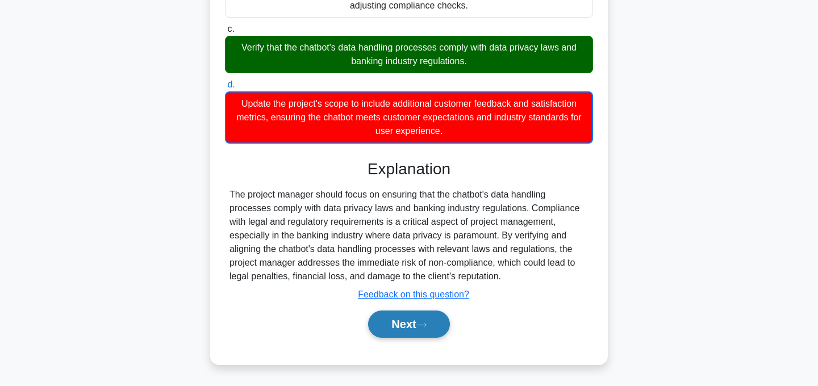
click at [428, 320] on button "Next" at bounding box center [408, 324] width 81 height 27
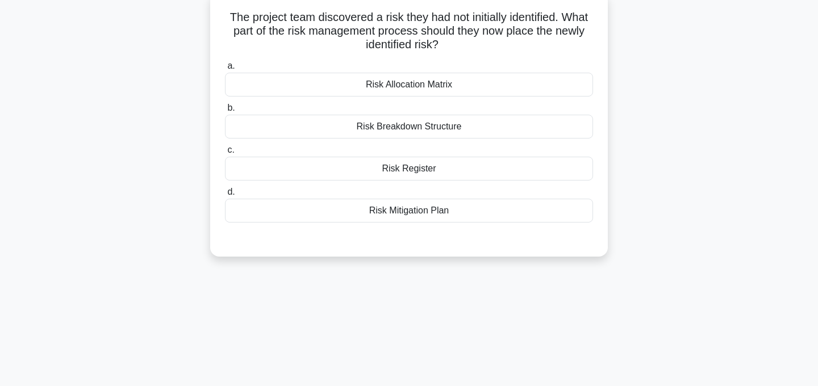
scroll to position [0, 0]
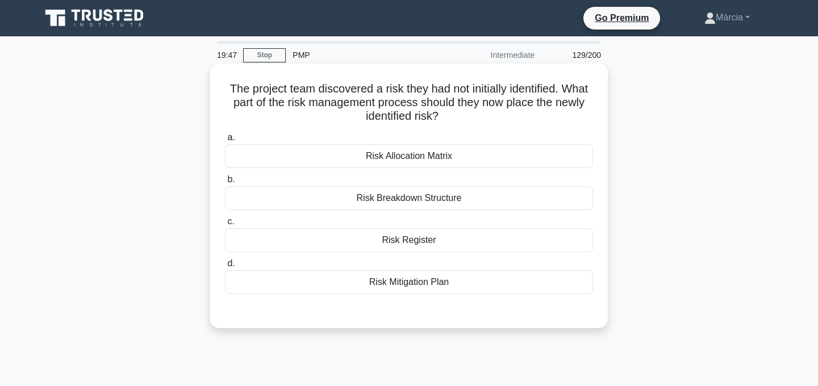
click at [435, 243] on div "Risk Register" at bounding box center [409, 240] width 368 height 24
click at [225, 225] on input "c. Risk Register" at bounding box center [225, 221] width 0 height 7
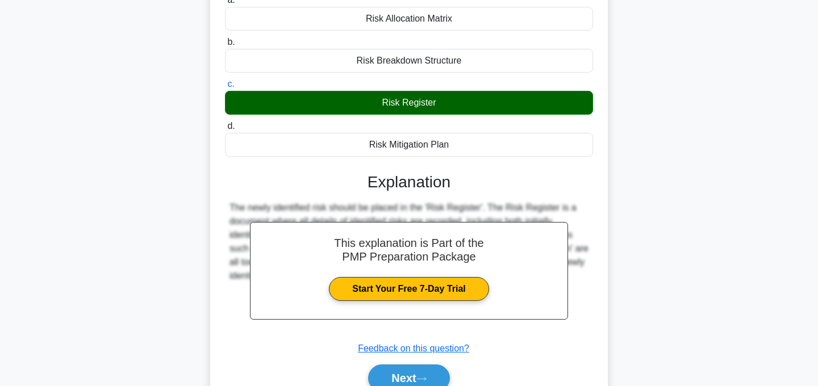
scroll to position [227, 0]
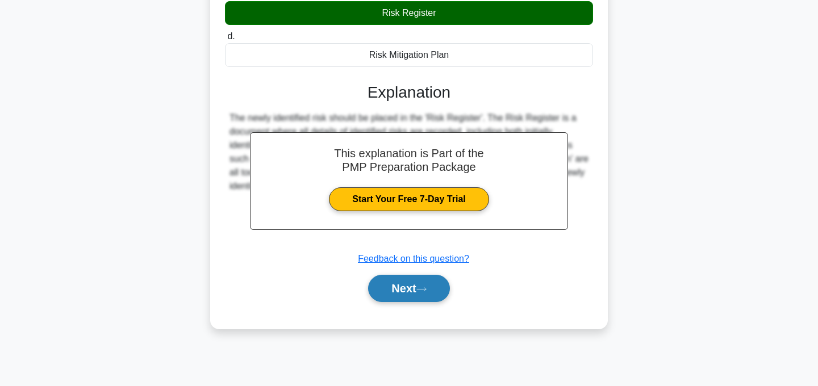
click at [421, 295] on button "Next" at bounding box center [408, 288] width 81 height 27
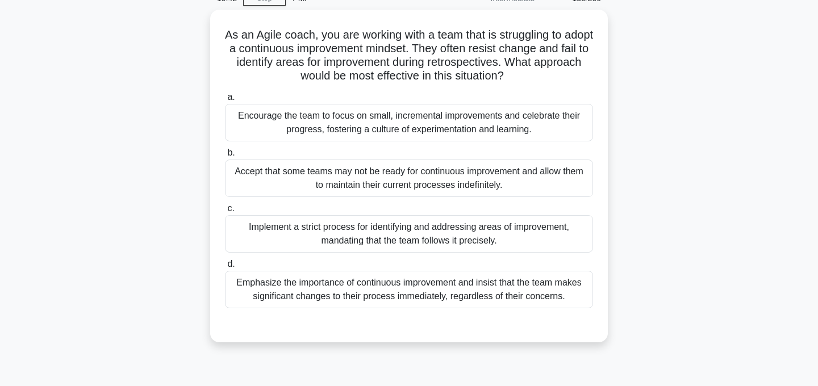
scroll to position [58, 0]
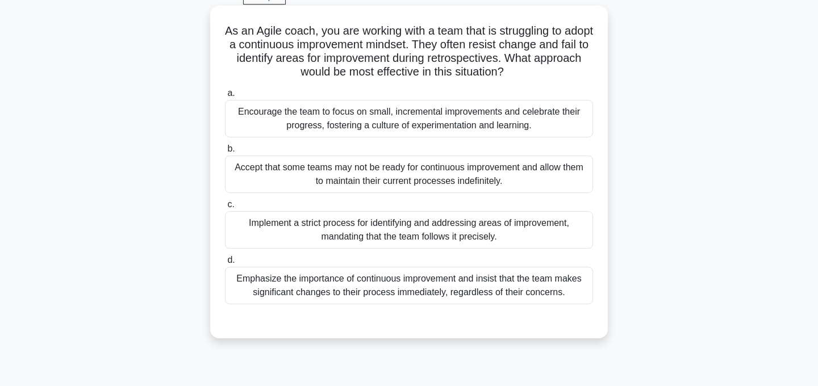
click at [545, 122] on div "Encourage the team to focus on small, incremental improvements and celebrate th…" at bounding box center [409, 118] width 368 height 37
click at [225, 97] on input "a. Encourage the team to focus on small, incremental improvements and celebrate…" at bounding box center [225, 93] width 0 height 7
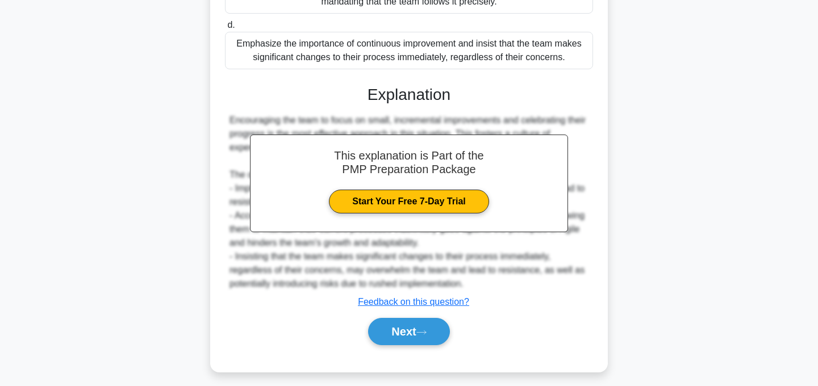
scroll to position [300, 0]
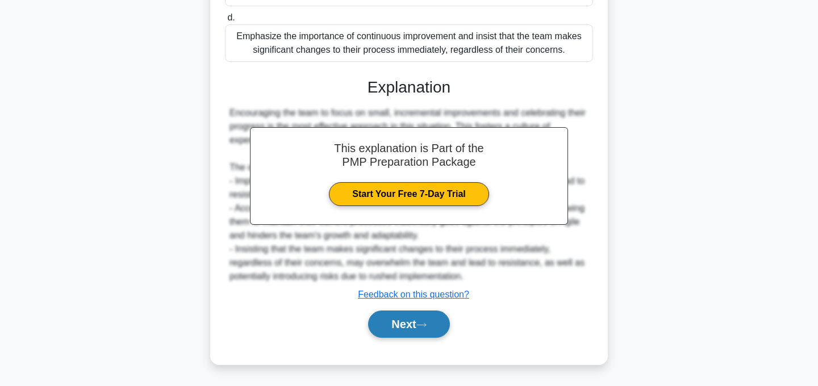
click at [410, 320] on button "Next" at bounding box center [408, 324] width 81 height 27
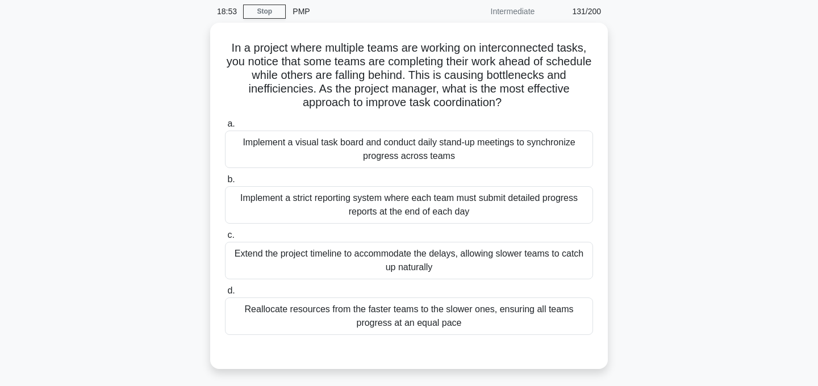
scroll to position [44, 0]
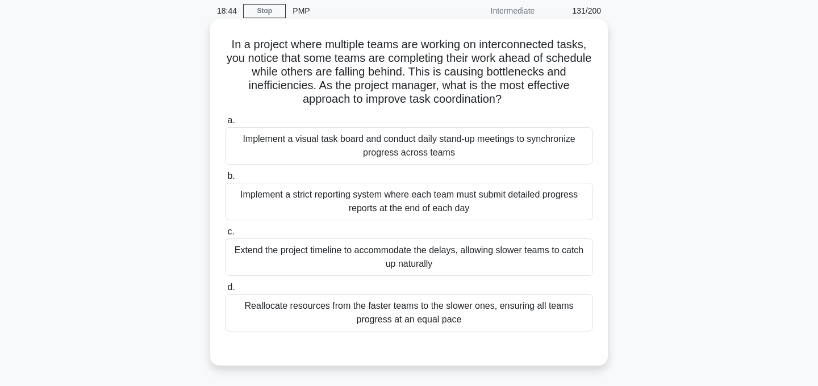
click at [520, 315] on div "Reallocate resources from the faster teams to the slower ones, ensuring all tea…" at bounding box center [409, 312] width 368 height 37
click at [225, 291] on input "d. Reallocate resources from the faster teams to the slower ones, ensuring all …" at bounding box center [225, 287] width 0 height 7
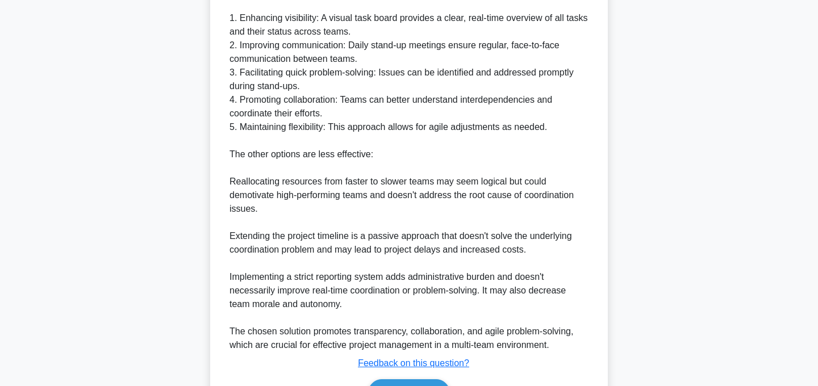
scroll to position [547, 0]
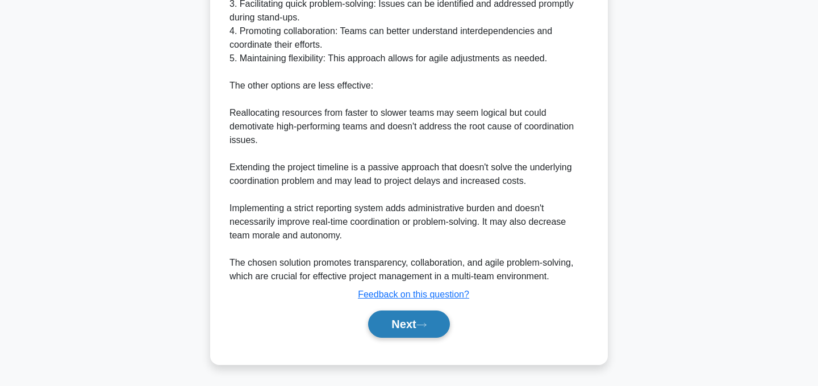
click at [427, 320] on button "Next" at bounding box center [408, 324] width 81 height 27
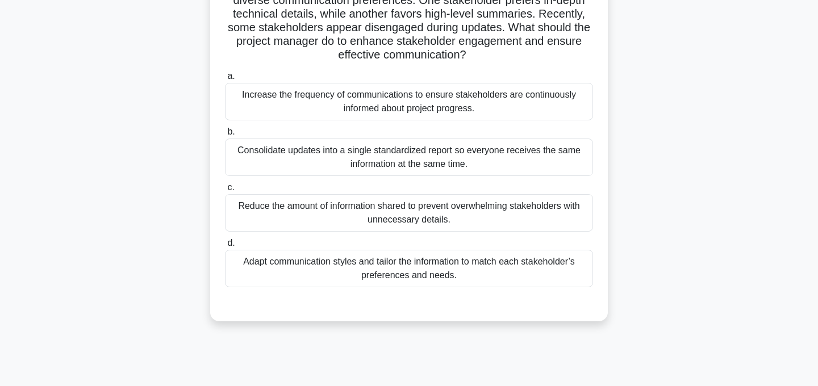
scroll to position [103, 0]
click at [436, 274] on div "Adapt communication styles and tailor the information to match each stakeholder…" at bounding box center [409, 267] width 368 height 37
click at [225, 246] on input "d. Adapt communication styles and tailor the information to match each stakehol…" at bounding box center [225, 242] width 0 height 7
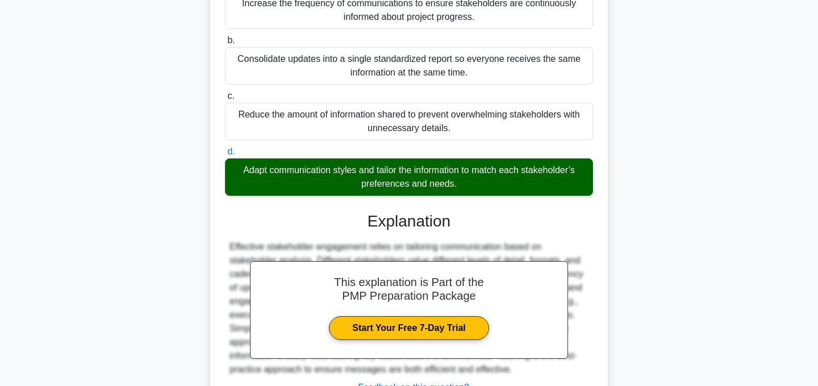
scroll to position [287, 0]
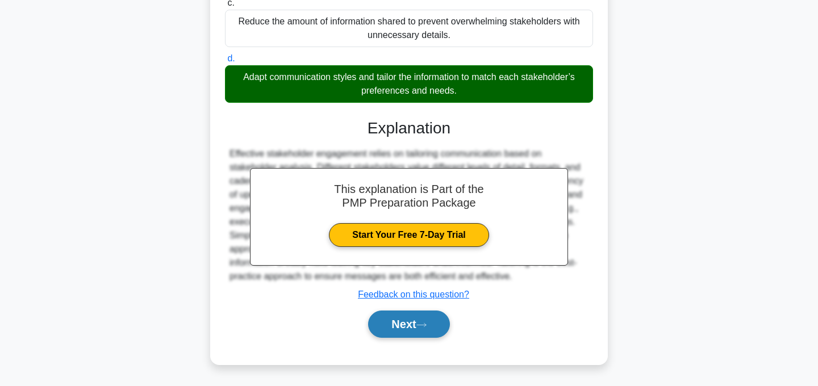
click at [427, 324] on icon at bounding box center [421, 325] width 10 height 6
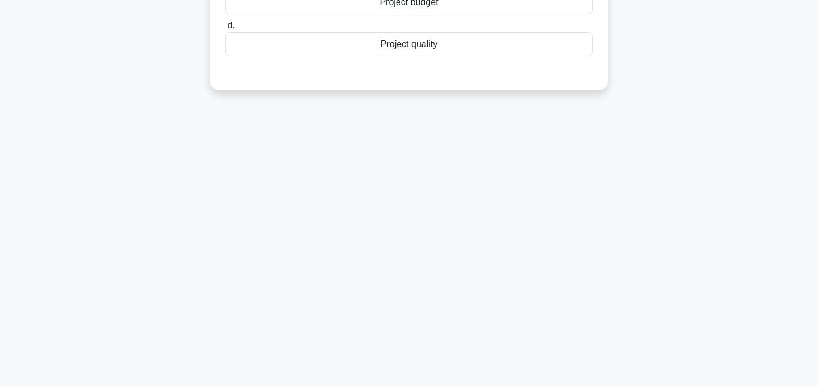
scroll to position [0, 0]
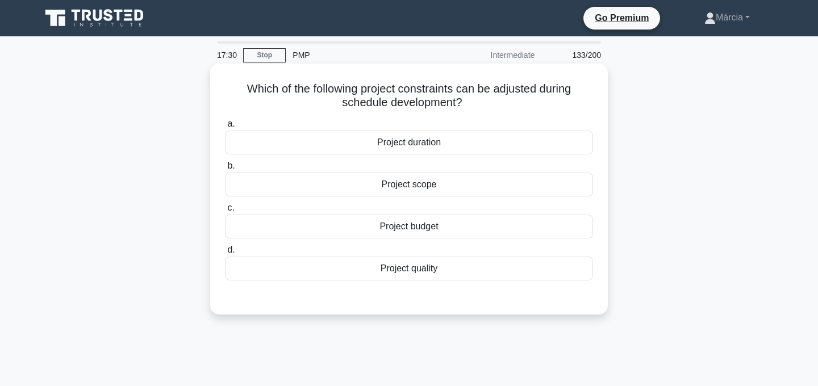
click at [444, 144] on div "Project duration" at bounding box center [409, 143] width 368 height 24
click at [225, 128] on input "a. Project duration" at bounding box center [225, 123] width 0 height 7
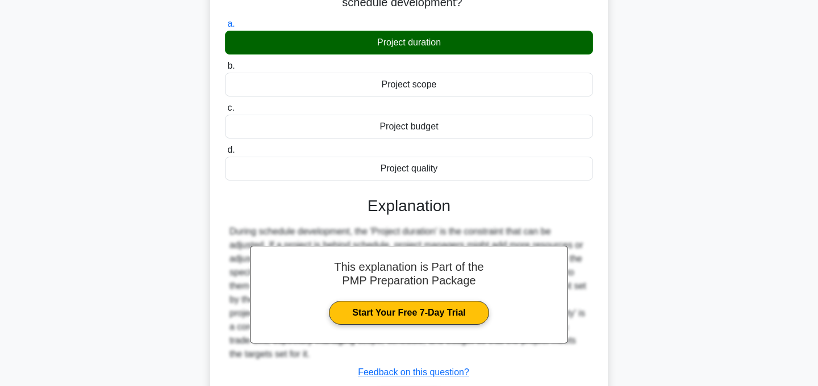
scroll to position [227, 0]
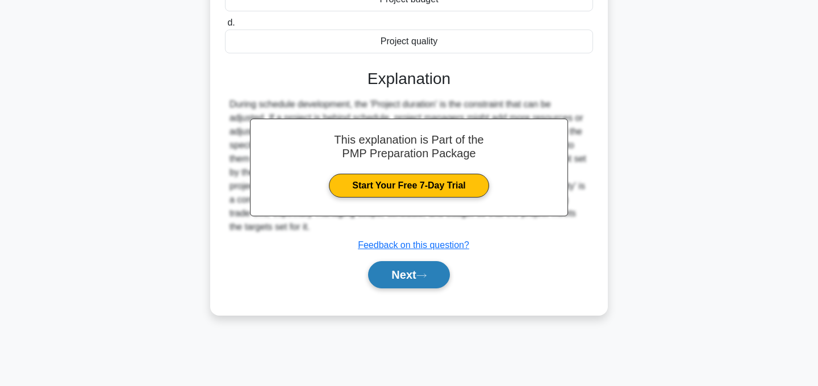
click at [434, 282] on button "Next" at bounding box center [408, 274] width 81 height 27
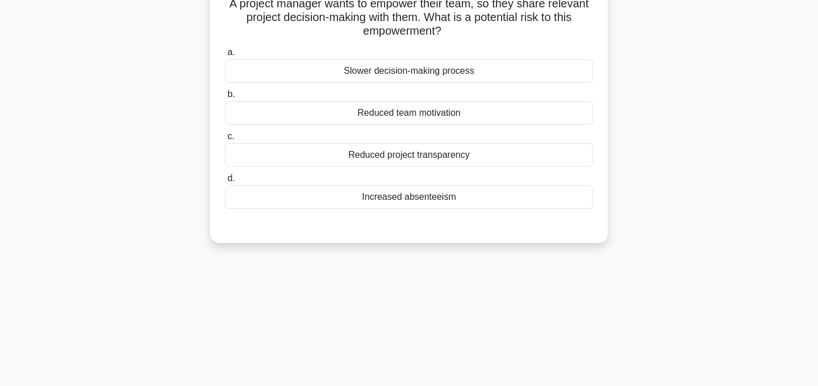
scroll to position [0, 0]
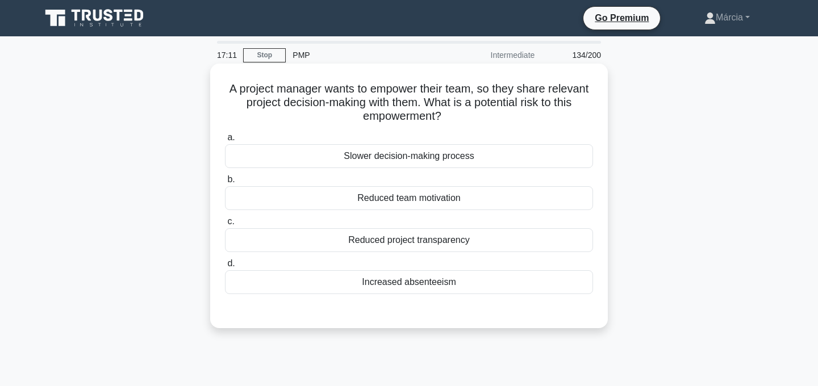
click at [440, 156] on div "Slower decision-making process" at bounding box center [409, 156] width 368 height 24
click at [225, 141] on input "a. Slower decision-making process" at bounding box center [225, 137] width 0 height 7
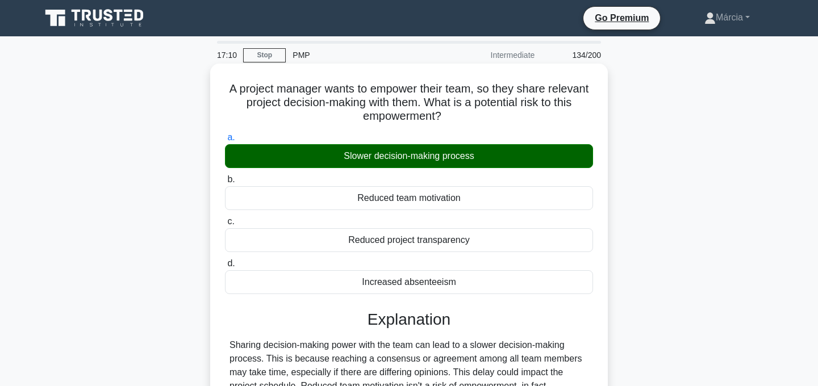
scroll to position [227, 0]
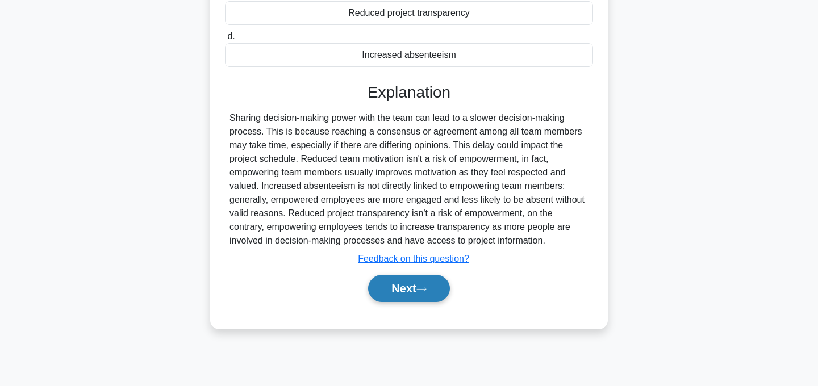
click at [435, 294] on button "Next" at bounding box center [408, 288] width 81 height 27
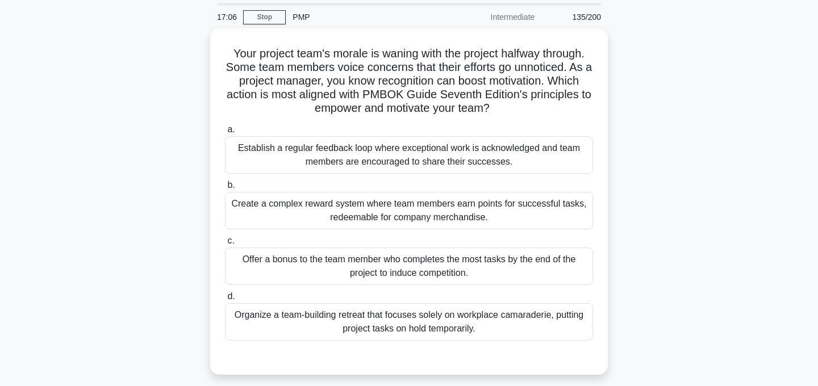
scroll to position [39, 0]
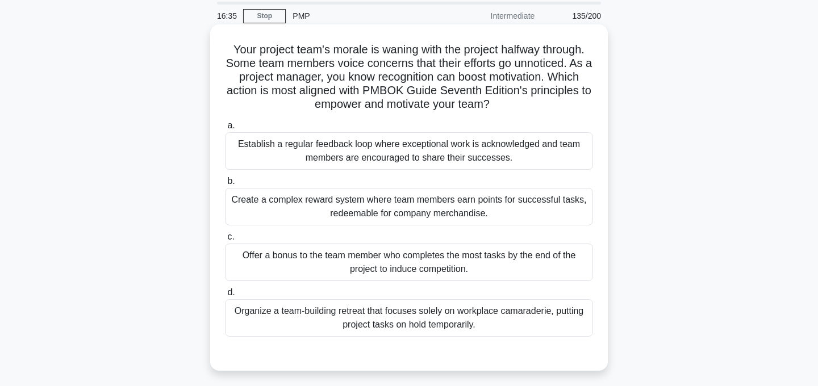
click at [552, 157] on div "Establish a regular feedback loop where exceptional work is acknowledged and te…" at bounding box center [409, 150] width 368 height 37
click at [225, 129] on input "a. Establish a regular feedback loop where exceptional work is acknowledged and…" at bounding box center [225, 125] width 0 height 7
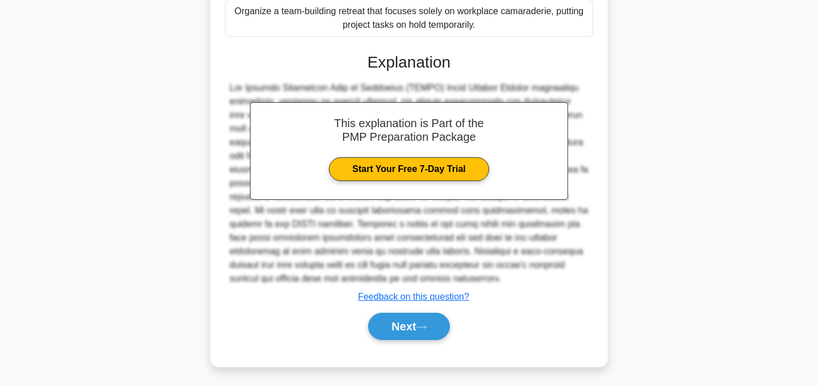
scroll to position [355, 0]
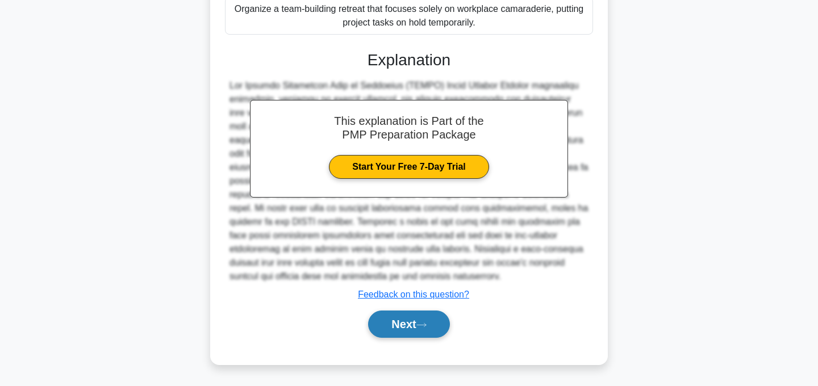
click at [402, 331] on button "Next" at bounding box center [408, 324] width 81 height 27
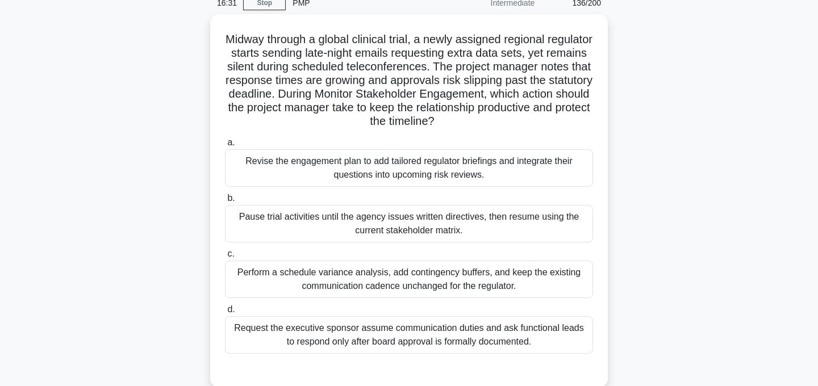
scroll to position [60, 0]
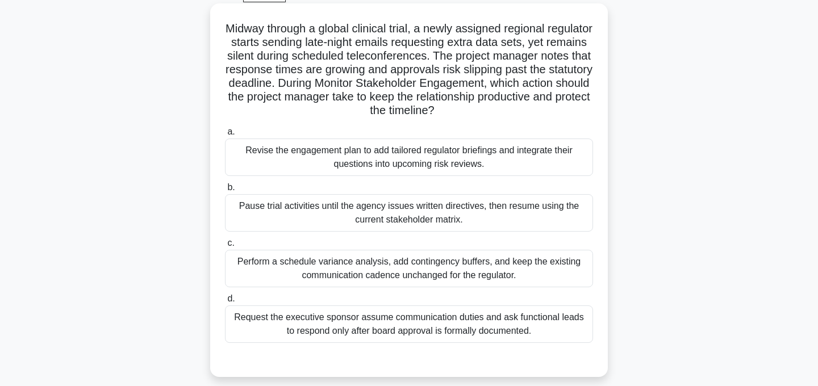
click at [516, 168] on div "Revise the engagement plan to add tailored regulator briefings and integrate th…" at bounding box center [409, 157] width 368 height 37
click at [225, 136] on input "a. Revise the engagement plan to add tailored regulator briefings and integrate…" at bounding box center [225, 131] width 0 height 7
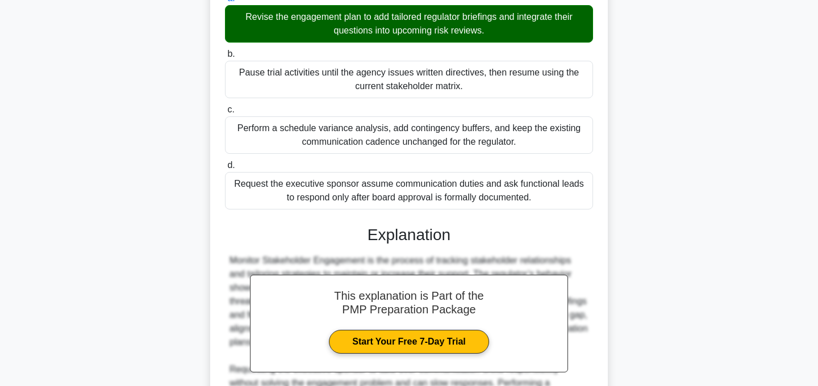
scroll to position [341, 0]
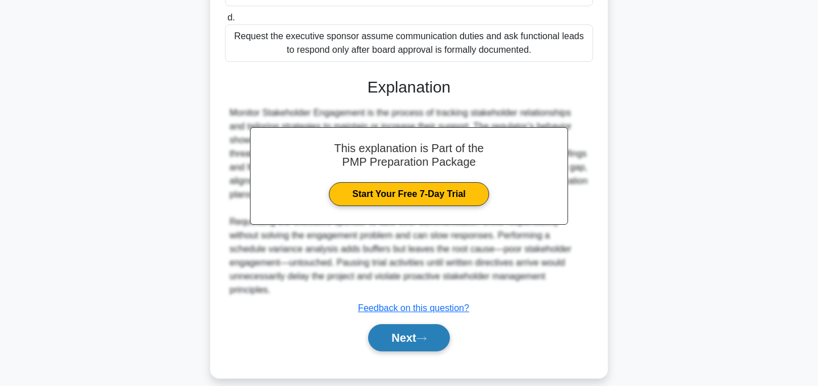
click at [431, 331] on button "Next" at bounding box center [408, 337] width 81 height 27
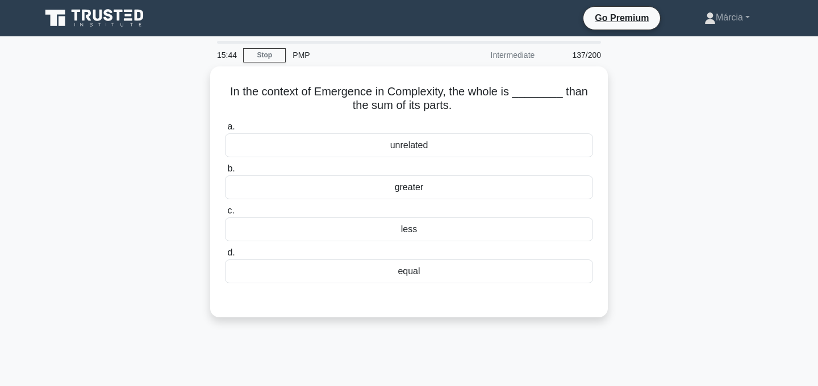
scroll to position [0, 0]
click at [424, 229] on div "less" at bounding box center [409, 227] width 368 height 24
click at [225, 212] on input "c. less" at bounding box center [225, 207] width 0 height 7
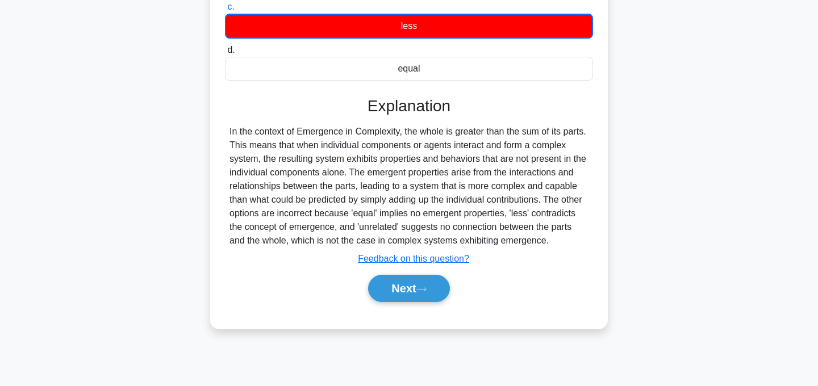
scroll to position [227, 0]
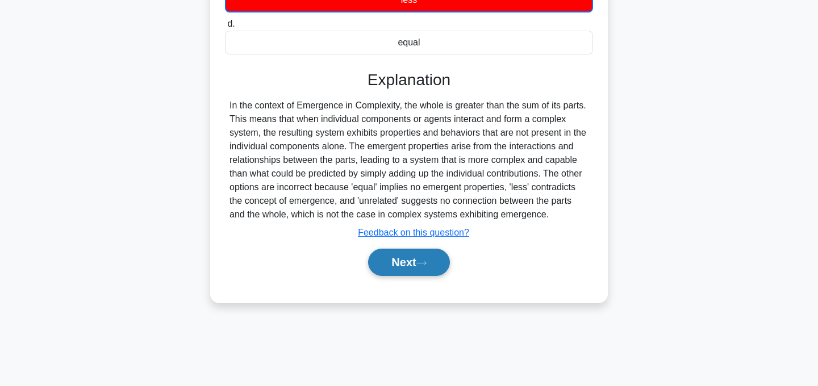
click at [423, 276] on button "Next" at bounding box center [408, 262] width 81 height 27
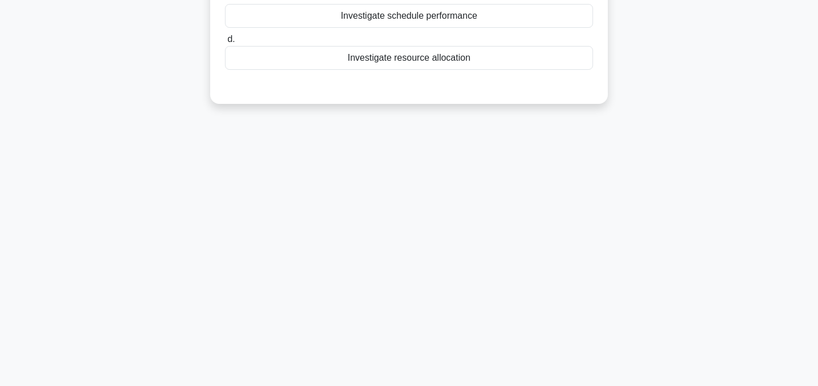
scroll to position [0, 0]
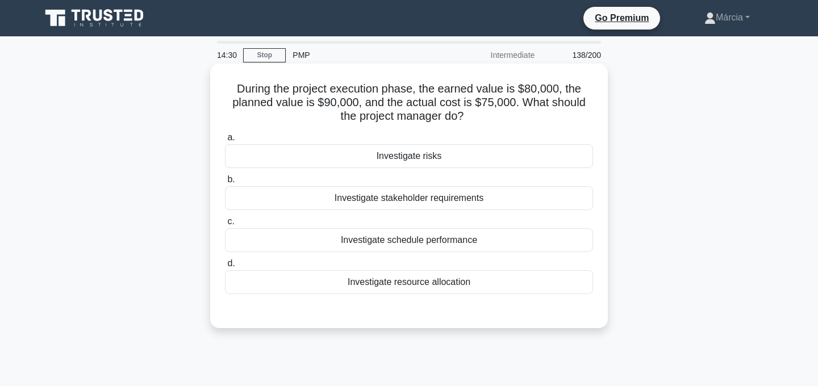
click at [462, 243] on div "Investigate schedule performance" at bounding box center [409, 240] width 368 height 24
click at [225, 225] on input "c. Investigate schedule performance" at bounding box center [225, 221] width 0 height 7
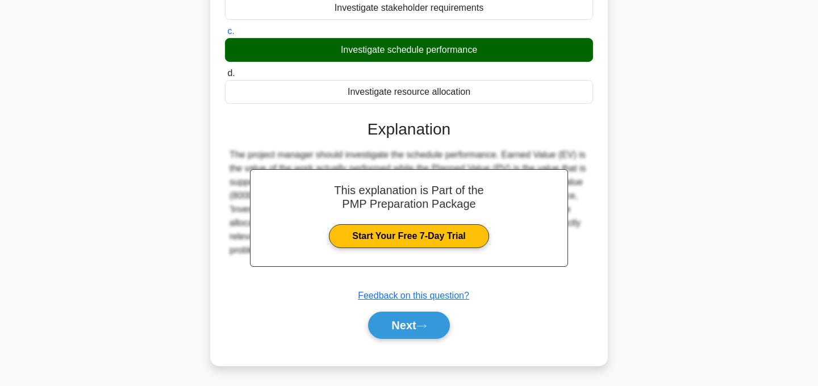
scroll to position [227, 0]
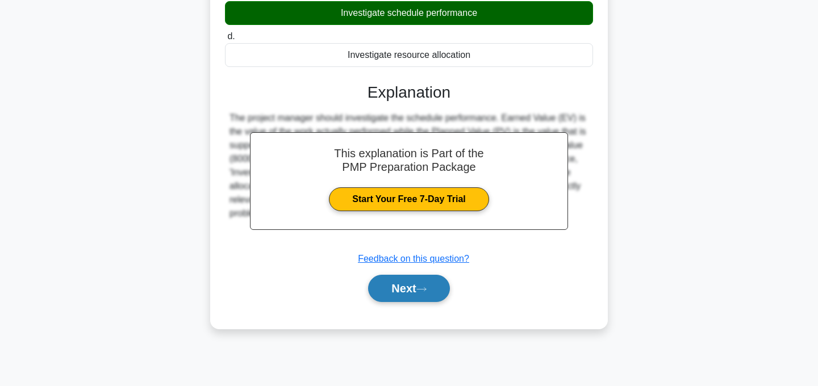
click at [433, 283] on button "Next" at bounding box center [408, 288] width 81 height 27
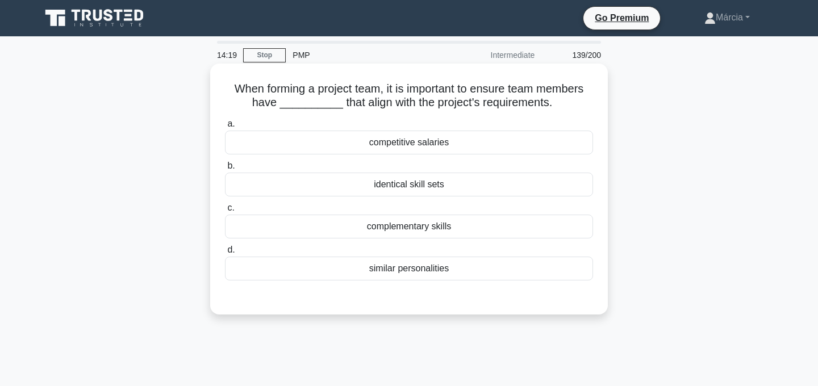
scroll to position [1, 0]
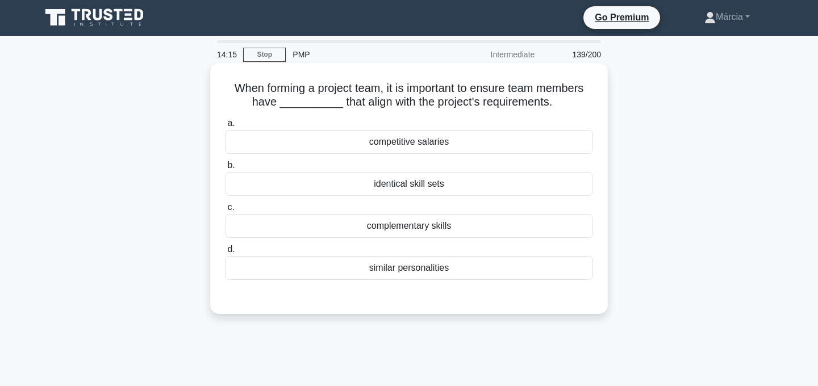
click at [462, 228] on div "complementary skills" at bounding box center [409, 226] width 368 height 24
click at [225, 211] on input "c. complementary skills" at bounding box center [225, 207] width 0 height 7
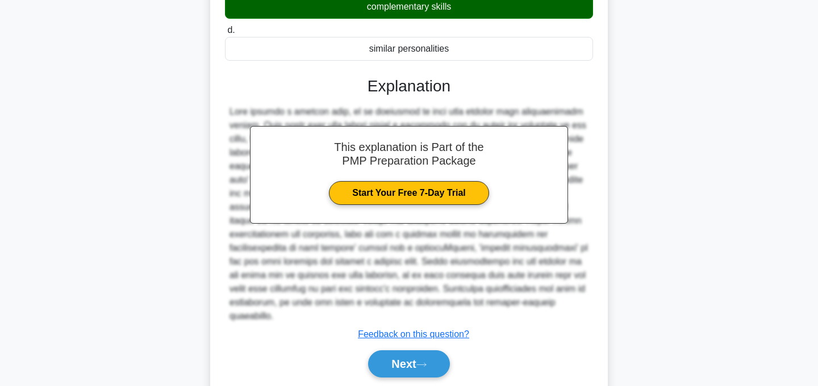
scroll to position [246, 0]
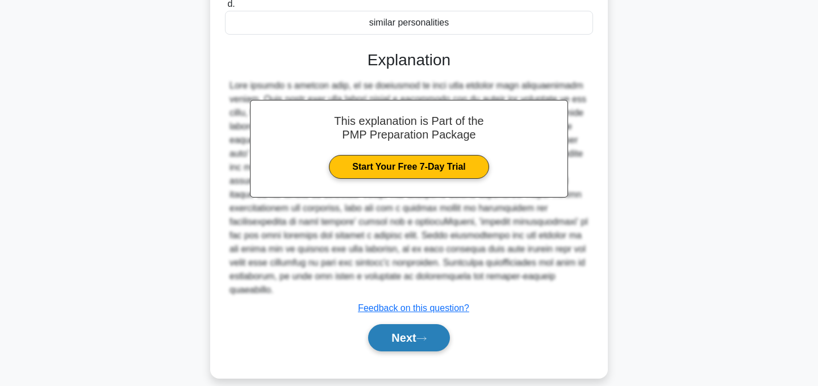
click at [422, 324] on button "Next" at bounding box center [408, 337] width 81 height 27
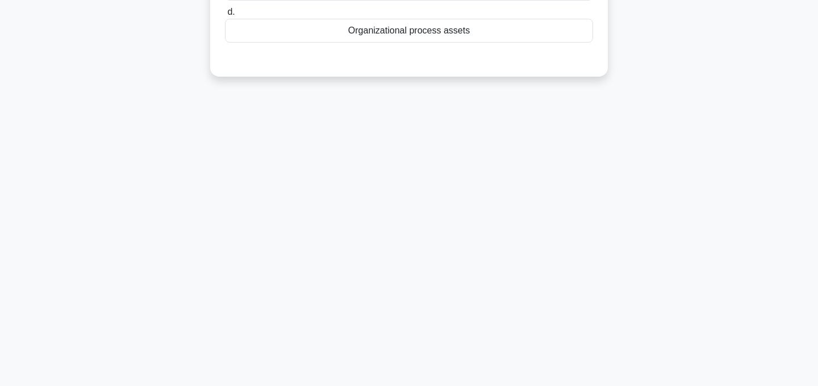
scroll to position [0, 0]
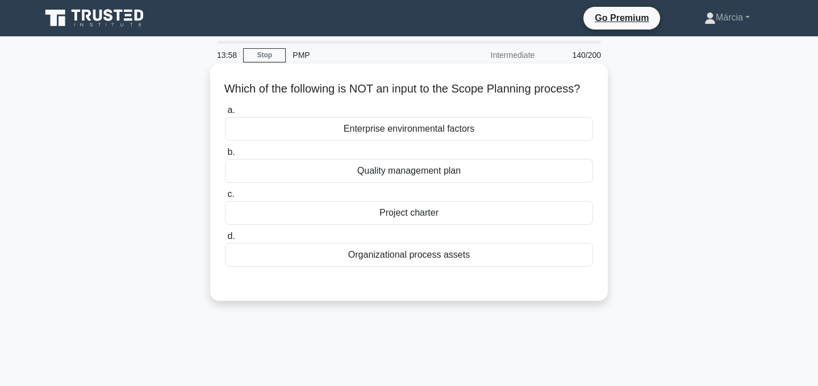
click at [445, 183] on div "Quality management plan" at bounding box center [409, 171] width 368 height 24
click at [225, 156] on input "b. Quality management plan" at bounding box center [225, 152] width 0 height 7
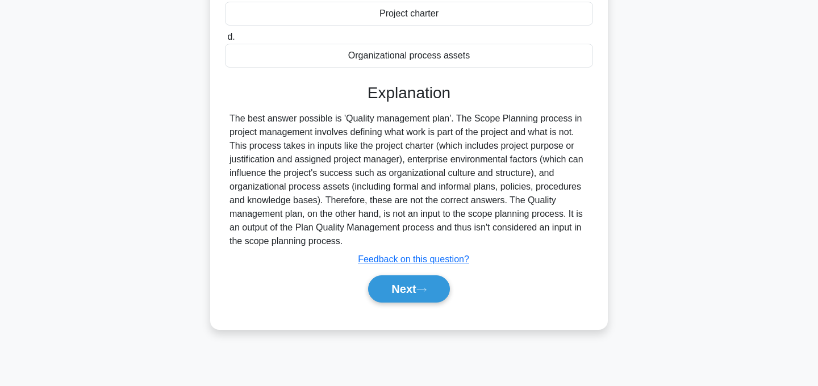
scroll to position [227, 0]
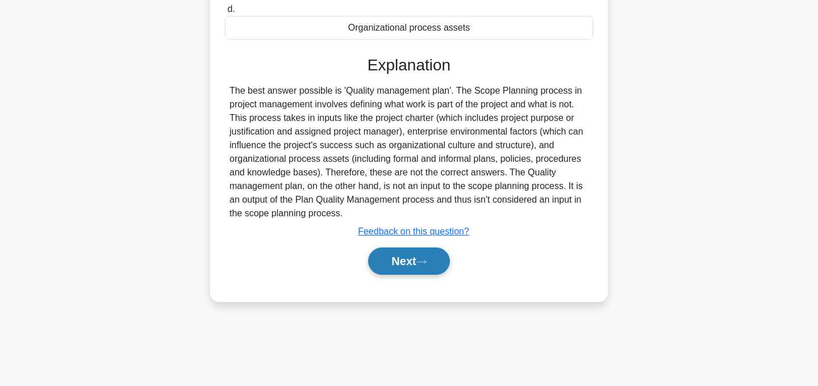
click at [412, 275] on button "Next" at bounding box center [408, 261] width 81 height 27
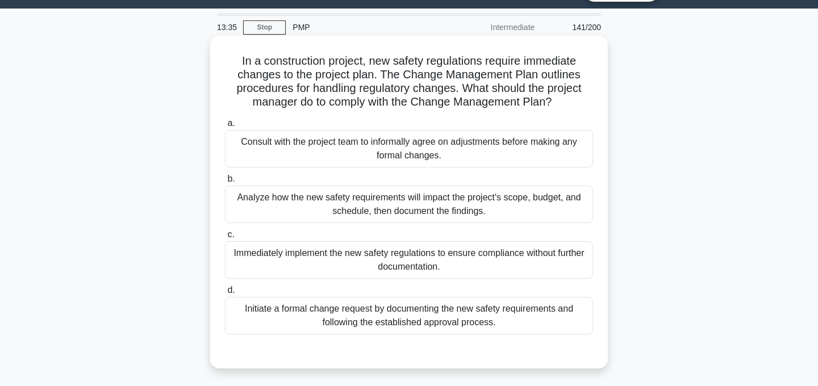
scroll to position [26, 0]
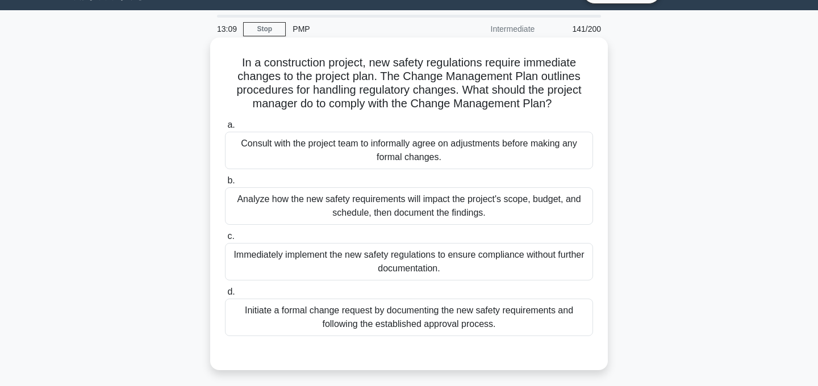
click at [536, 321] on div "Initiate a formal change request by documenting the new safety requirements and…" at bounding box center [409, 317] width 368 height 37
click at [225, 296] on input "d. Initiate a formal change request by documenting the new safety requirements …" at bounding box center [225, 292] width 0 height 7
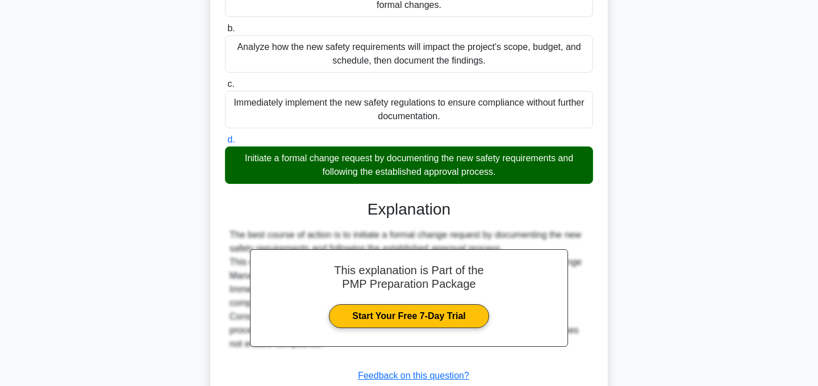
scroll to position [260, 0]
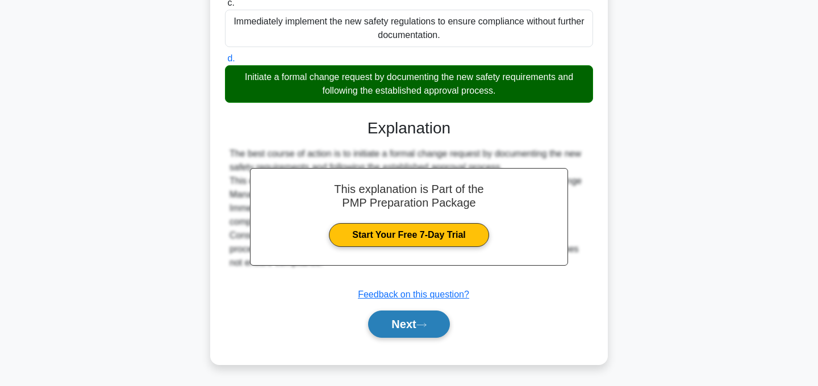
click at [420, 327] on button "Next" at bounding box center [408, 324] width 81 height 27
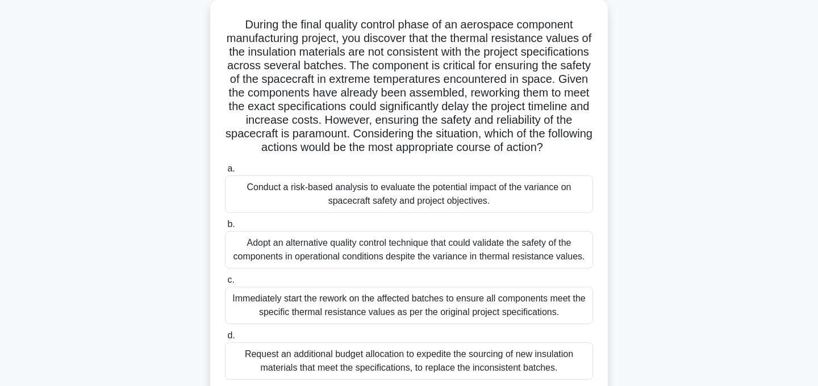
scroll to position [69, 0]
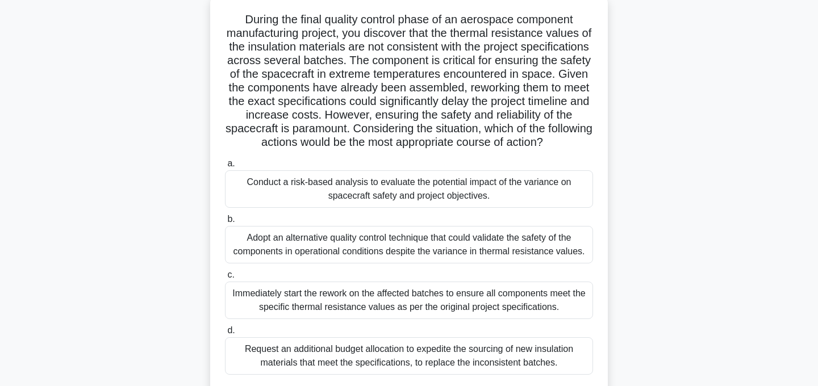
click at [534, 187] on div "Conduct a risk-based analysis to evaluate the potential impact of the variance …" at bounding box center [409, 188] width 368 height 37
click at [225, 168] on input "a. Conduct a risk-based analysis to evaluate the potential impact of the varian…" at bounding box center [225, 163] width 0 height 7
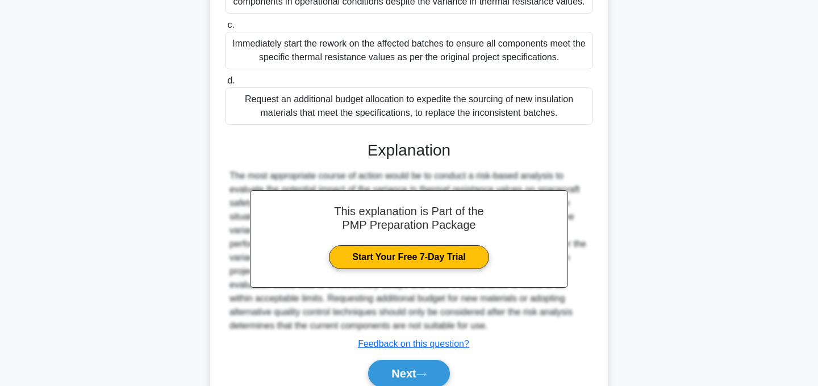
scroll to position [369, 0]
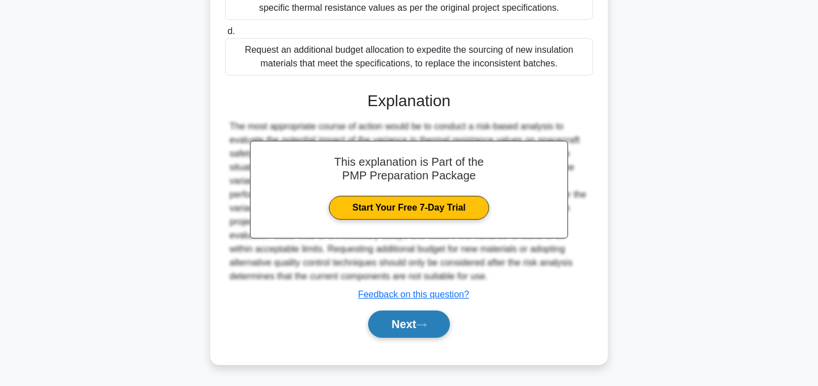
click at [427, 319] on button "Next" at bounding box center [408, 324] width 81 height 27
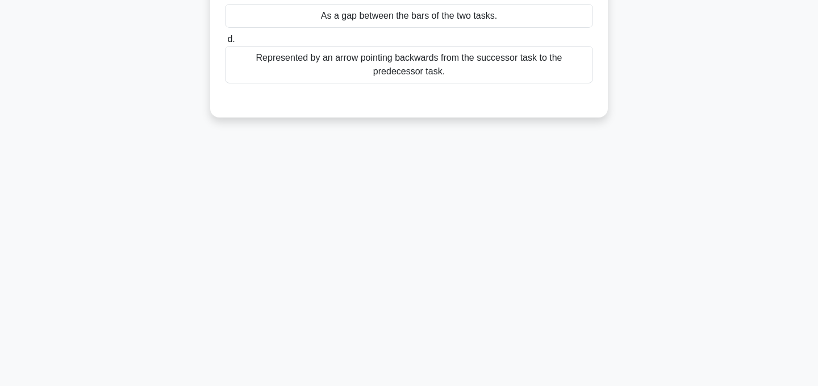
scroll to position [0, 0]
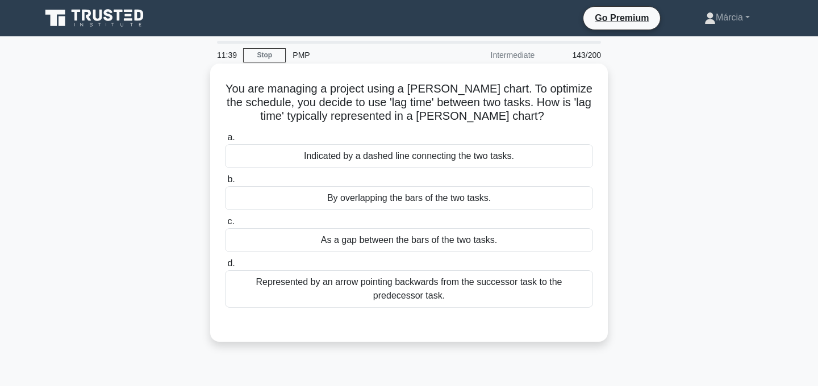
click at [471, 238] on div "As a gap between the bars of the two tasks." at bounding box center [409, 240] width 368 height 24
click at [225, 225] on input "c. As a gap between the bars of the two tasks." at bounding box center [225, 221] width 0 height 7
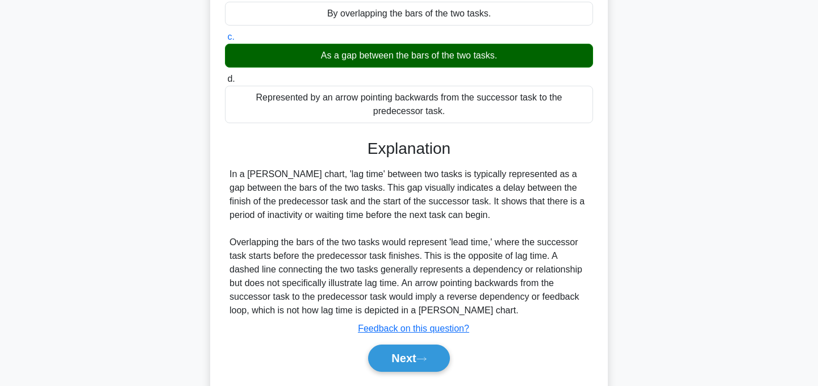
scroll to position [227, 0]
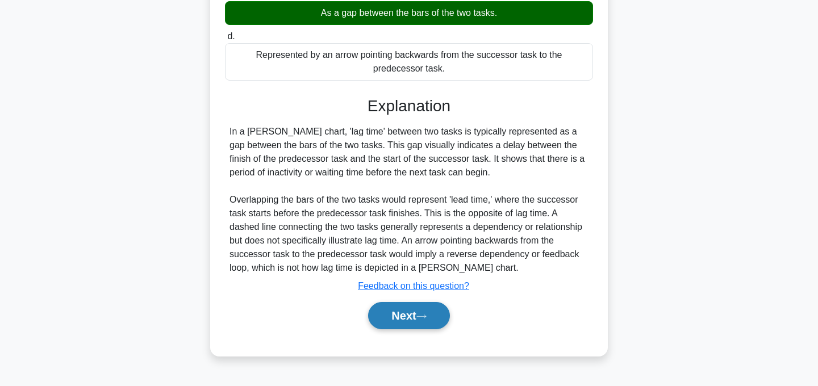
click at [402, 318] on button "Next" at bounding box center [408, 315] width 81 height 27
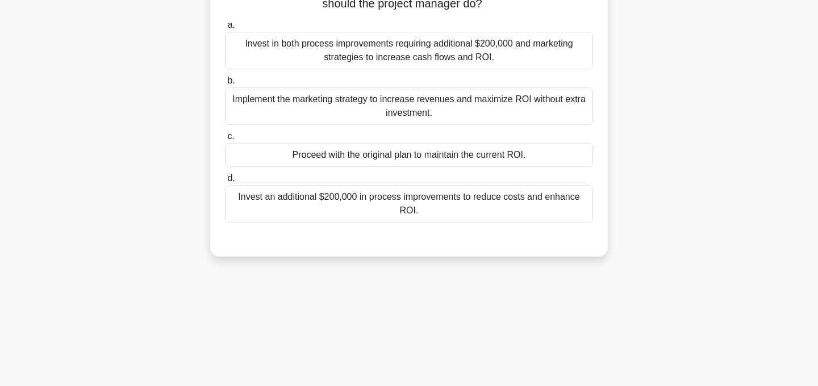
scroll to position [0, 0]
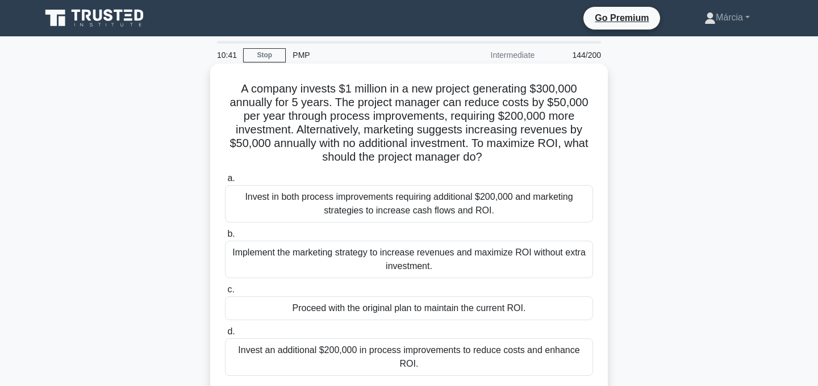
click at [450, 204] on div "Invest in both process improvements requiring additional $200,000 and marketing…" at bounding box center [409, 203] width 368 height 37
click at [225, 182] on input "a. Invest in both process improvements requiring additional $200,000 and market…" at bounding box center [225, 178] width 0 height 7
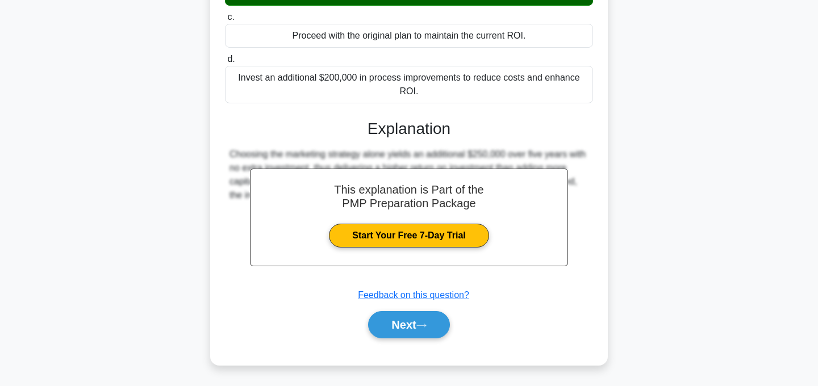
scroll to position [274, 0]
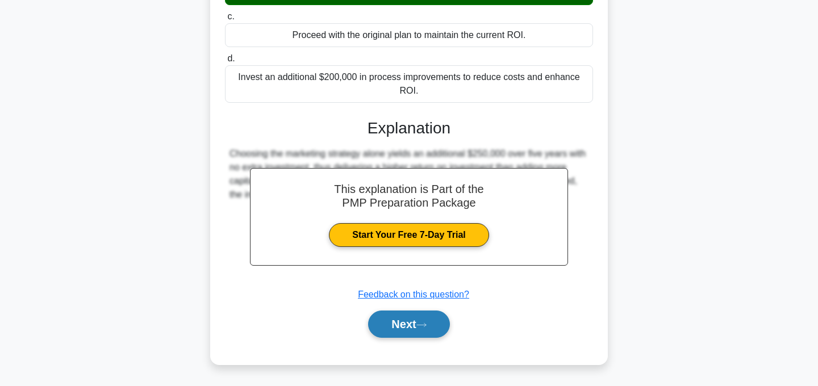
click at [435, 321] on button "Next" at bounding box center [408, 324] width 81 height 27
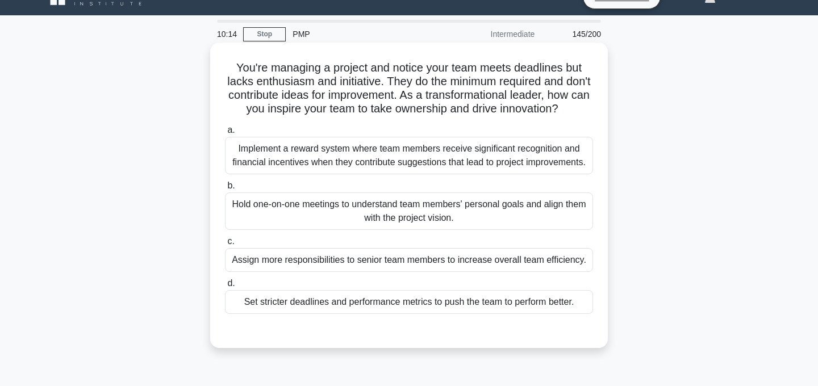
scroll to position [22, 0]
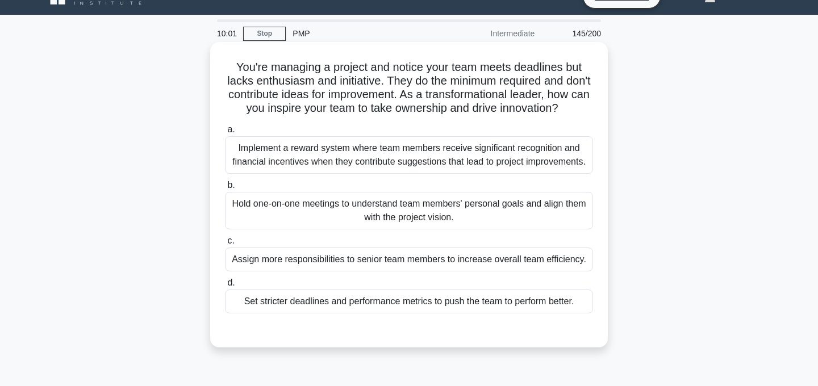
click at [511, 208] on div "Hold one-on-one meetings to understand team members' personal goals and align t…" at bounding box center [409, 210] width 368 height 37
click at [225, 189] on input "b. Hold one-on-one meetings to understand team members' personal goals and alig…" at bounding box center [225, 185] width 0 height 7
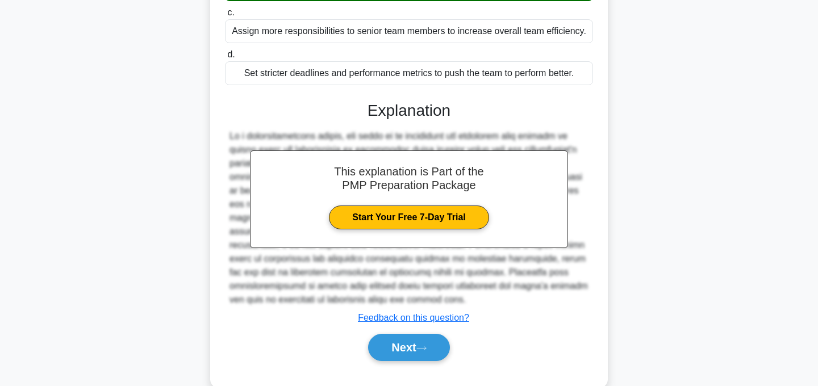
scroll to position [273, 0]
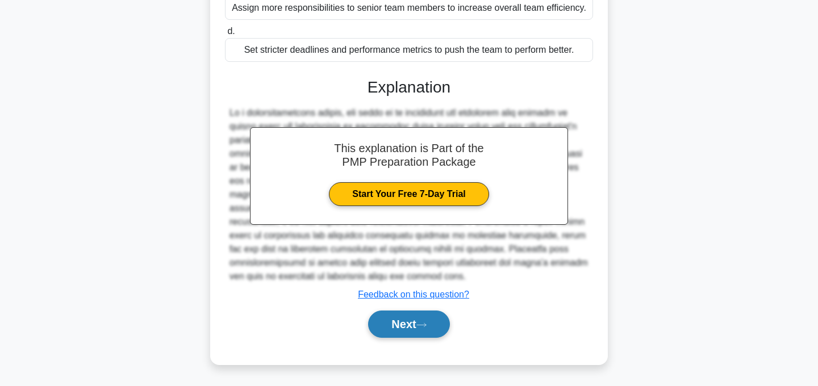
click at [433, 316] on button "Next" at bounding box center [408, 324] width 81 height 27
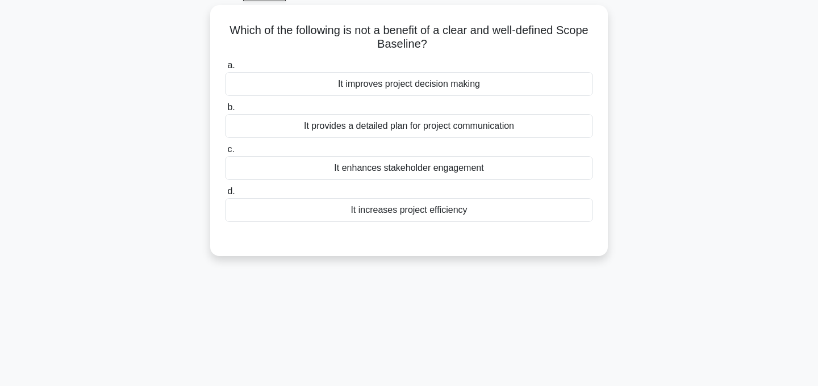
scroll to position [0, 0]
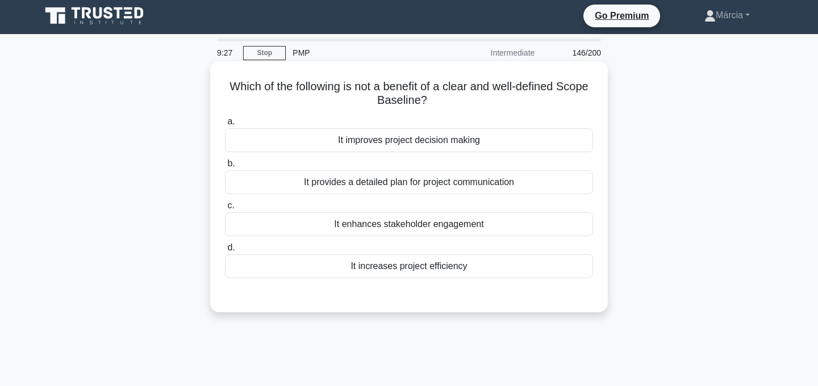
click at [480, 186] on div "It provides a detailed plan for project communication" at bounding box center [409, 182] width 368 height 24
click at [225, 168] on input "b. It provides a detailed plan for project communication" at bounding box center [225, 163] width 0 height 7
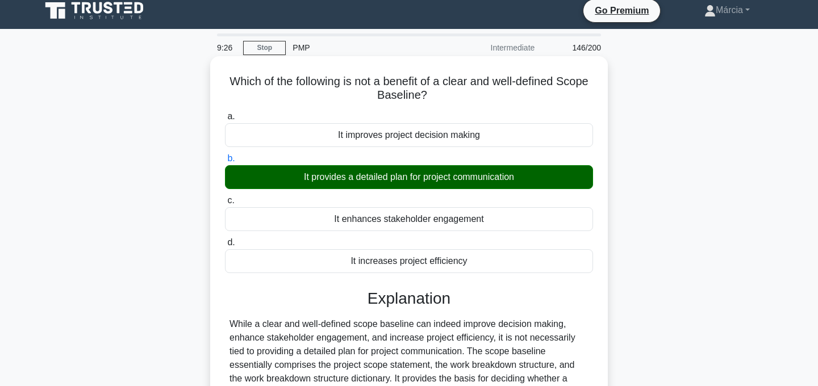
scroll to position [227, 0]
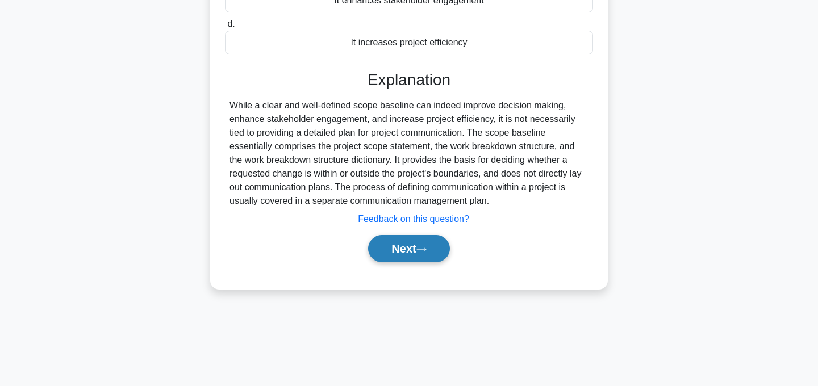
click at [416, 245] on button "Next" at bounding box center [408, 248] width 81 height 27
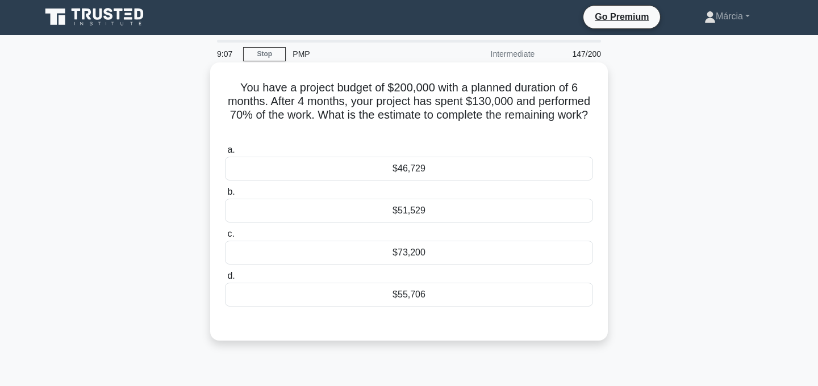
scroll to position [0, 0]
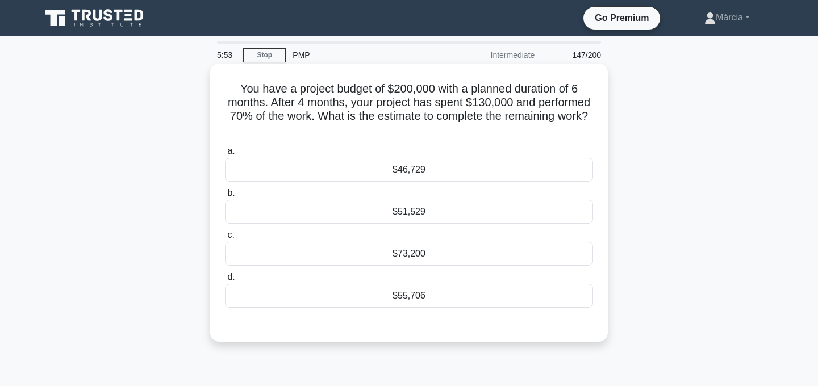
click at [465, 214] on div "$51,529" at bounding box center [409, 212] width 368 height 24
click at [225, 197] on input "b. $51,529" at bounding box center [225, 193] width 0 height 7
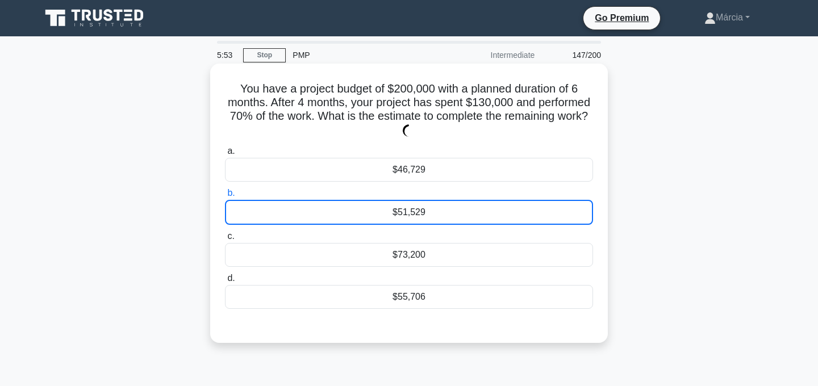
click at [465, 214] on div "$51,529" at bounding box center [409, 212] width 368 height 25
click at [225, 197] on input "b. $51,529" at bounding box center [225, 193] width 0 height 7
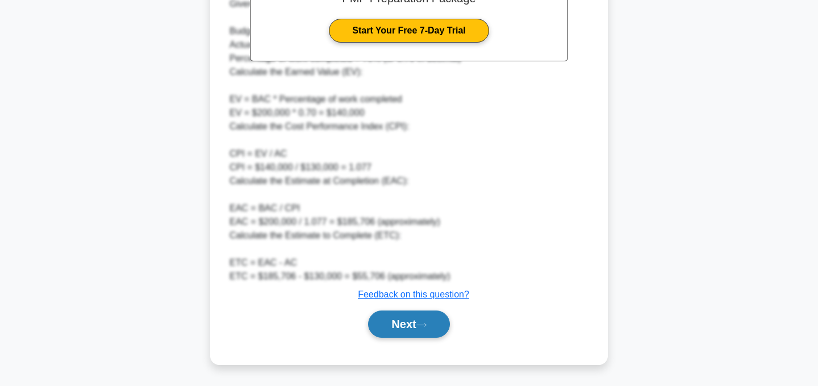
click at [415, 320] on button "Next" at bounding box center [408, 324] width 81 height 27
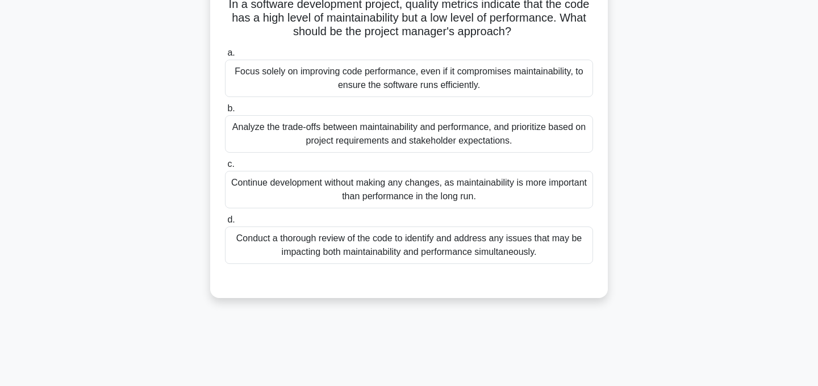
scroll to position [85, 0]
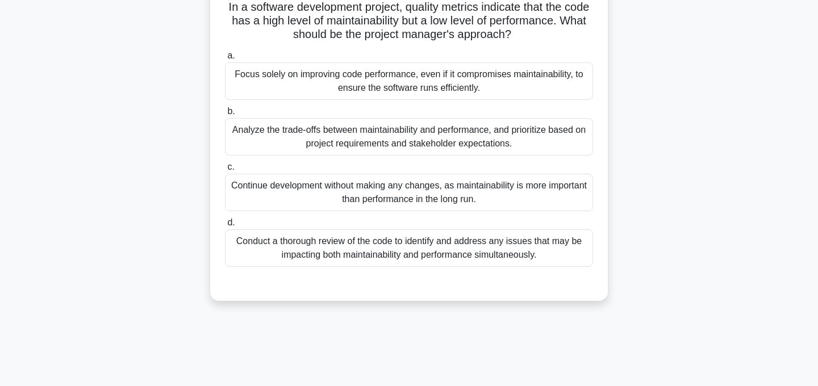
click at [526, 140] on div "Analyze the trade-offs between maintainability and performance, and prioritize …" at bounding box center [409, 136] width 368 height 37
click at [225, 115] on input "b. Analyze the trade-offs between maintainability and performance, and prioriti…" at bounding box center [225, 111] width 0 height 7
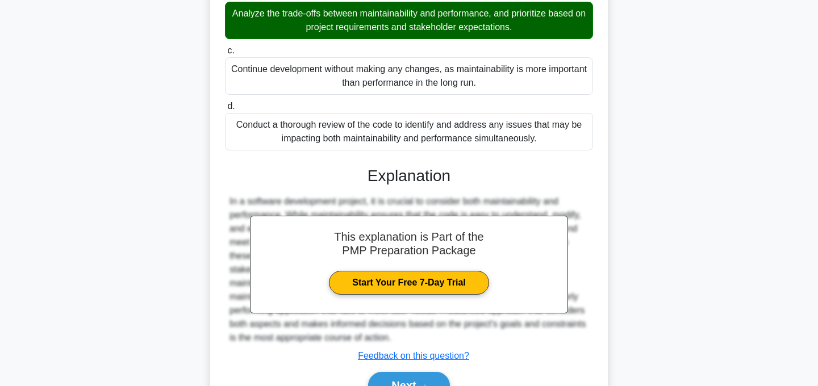
scroll to position [260, 0]
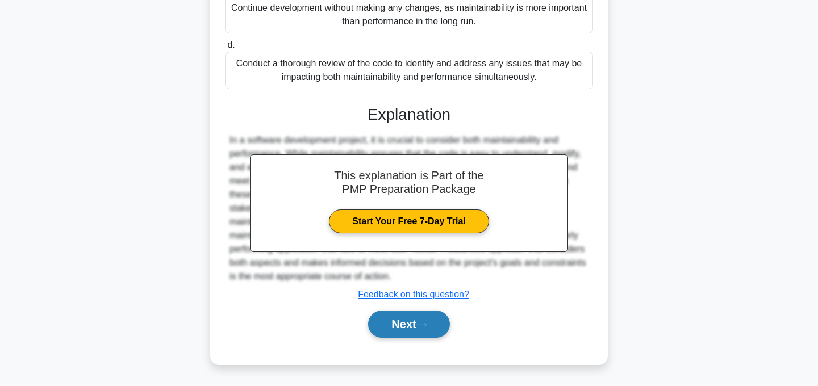
click at [430, 331] on button "Next" at bounding box center [408, 324] width 81 height 27
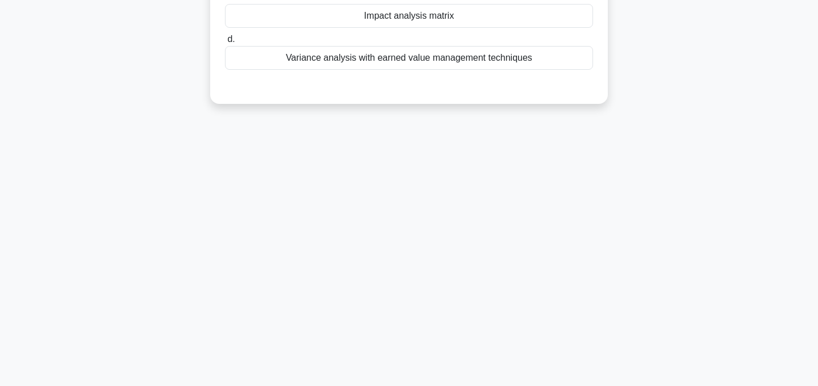
scroll to position [0, 0]
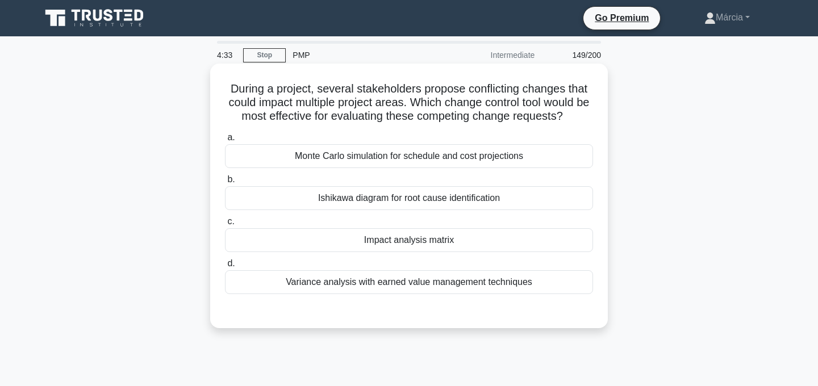
click at [457, 240] on div "Impact analysis matrix" at bounding box center [409, 240] width 368 height 24
click at [225, 225] on input "c. Impact analysis matrix" at bounding box center [225, 221] width 0 height 7
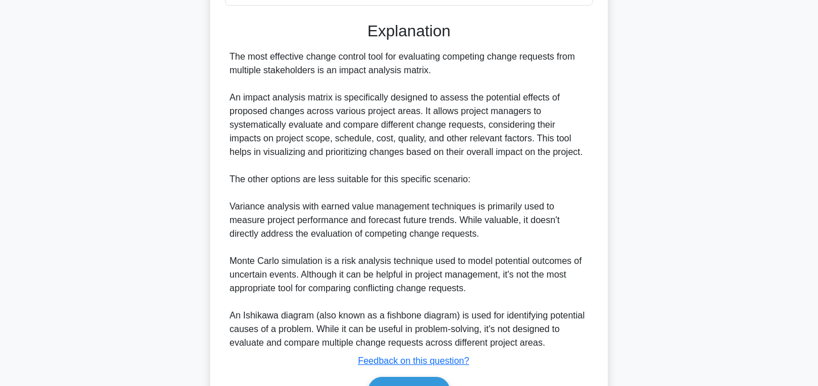
scroll to position [355, 0]
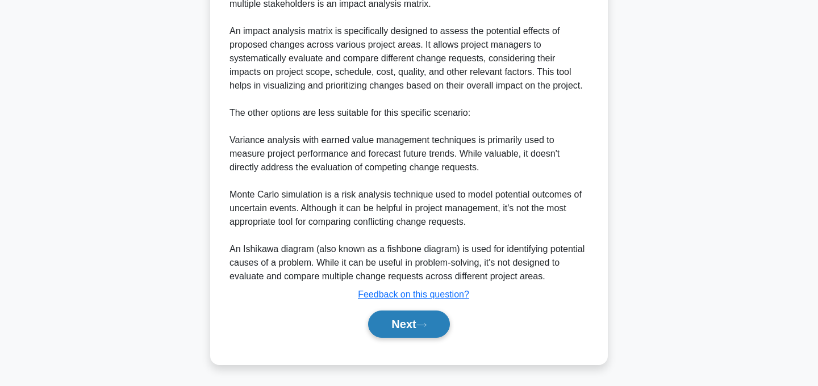
click at [422, 327] on icon at bounding box center [421, 325] width 10 height 6
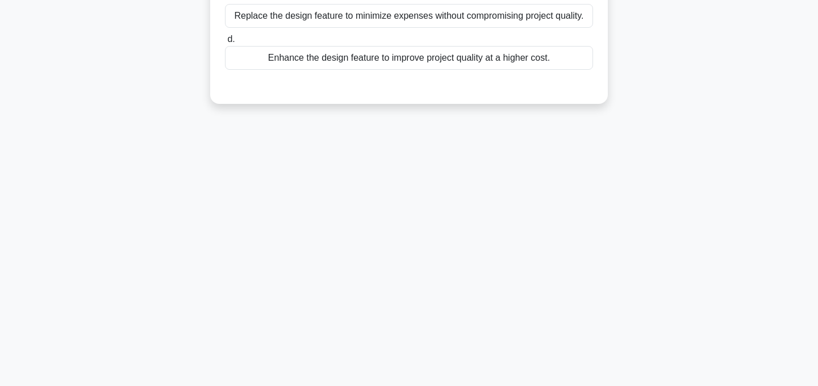
scroll to position [0, 0]
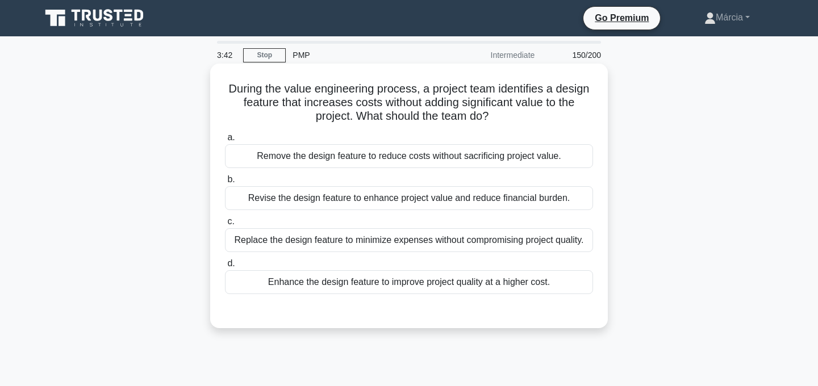
click at [516, 156] on div "Remove the design feature to reduce costs without sacrificing project value." at bounding box center [409, 156] width 368 height 24
click at [225, 141] on input "a. Remove the design feature to reduce costs without sacrificing project value." at bounding box center [225, 137] width 0 height 7
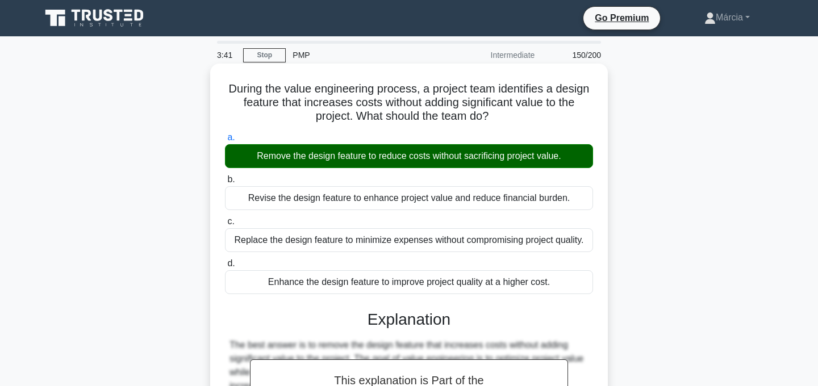
scroll to position [227, 0]
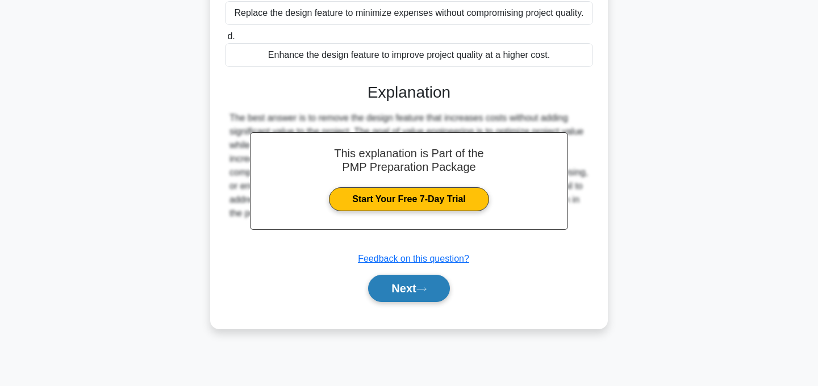
click at [438, 293] on button "Next" at bounding box center [408, 288] width 81 height 27
click at [420, 291] on button "Next" at bounding box center [408, 288] width 81 height 27
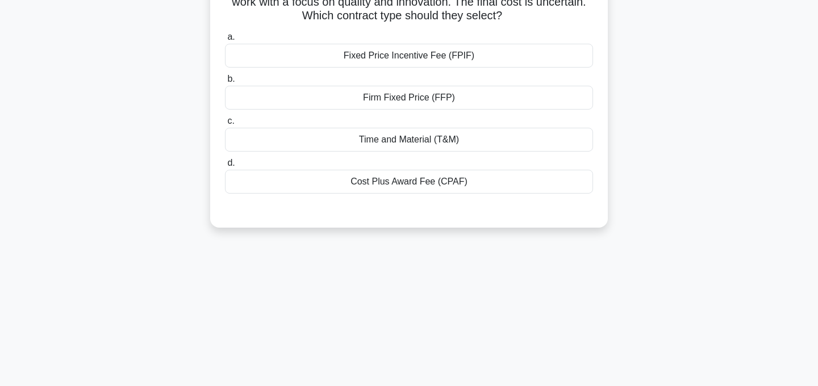
scroll to position [0, 0]
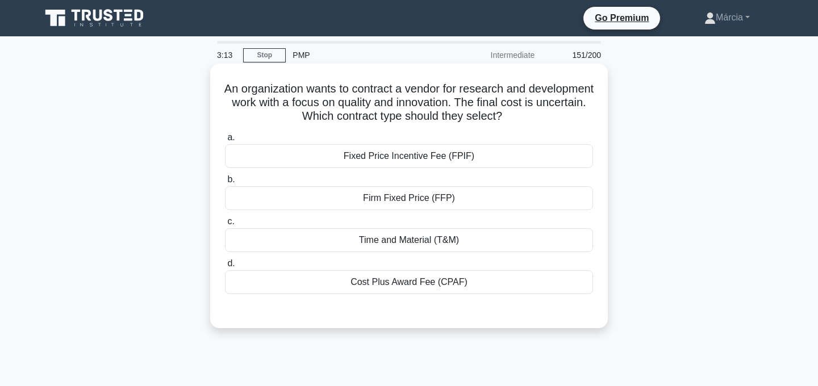
click at [496, 241] on div "Time and Material (T&M)" at bounding box center [409, 240] width 368 height 24
click at [225, 225] on input "c. Time and Material (T&M)" at bounding box center [225, 221] width 0 height 7
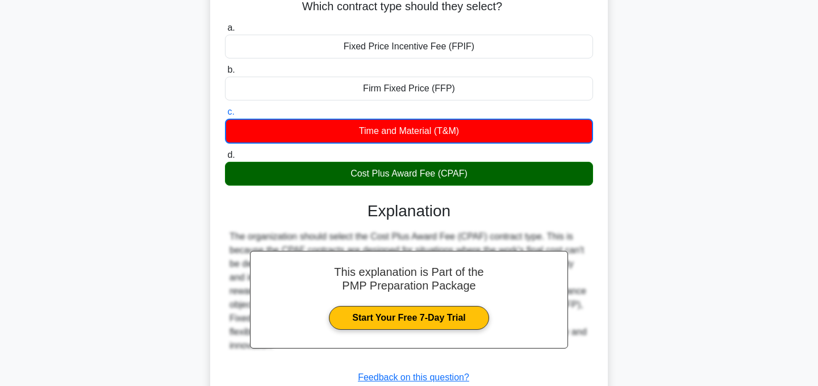
scroll to position [227, 0]
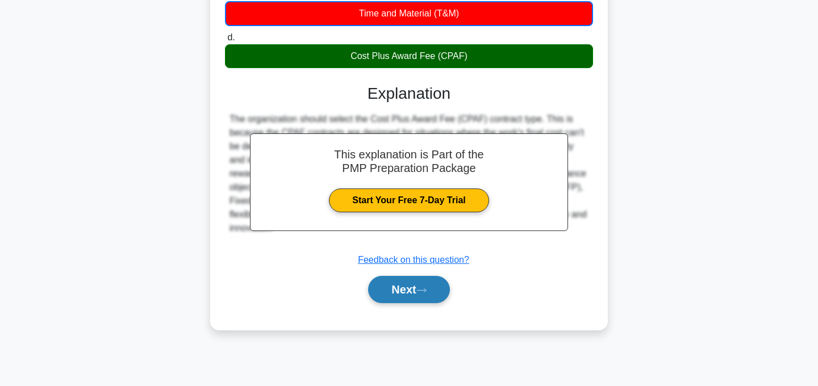
click at [438, 288] on button "Next" at bounding box center [408, 289] width 81 height 27
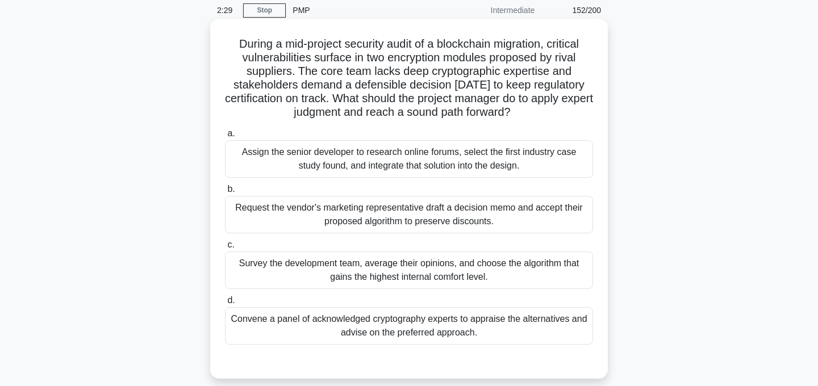
scroll to position [55, 0]
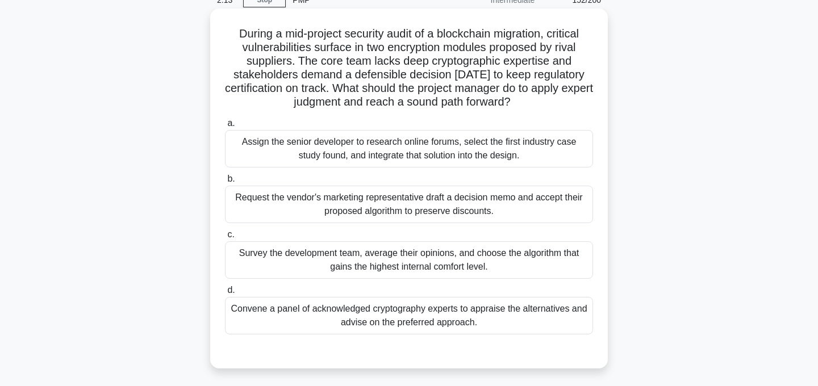
click at [462, 321] on div "Convene a panel of acknowledged cryptography experts to appraise the alternativ…" at bounding box center [409, 315] width 368 height 37
click at [225, 294] on input "d. Convene a panel of acknowledged cryptography experts to appraise the alterna…" at bounding box center [225, 290] width 0 height 7
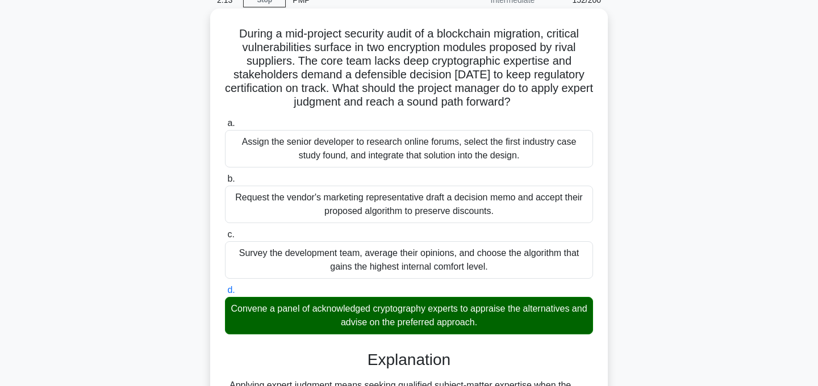
scroll to position [314, 0]
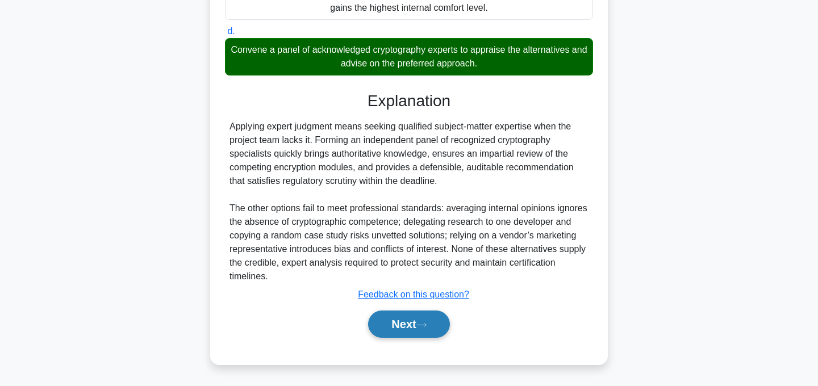
click at [412, 324] on button "Next" at bounding box center [408, 324] width 81 height 27
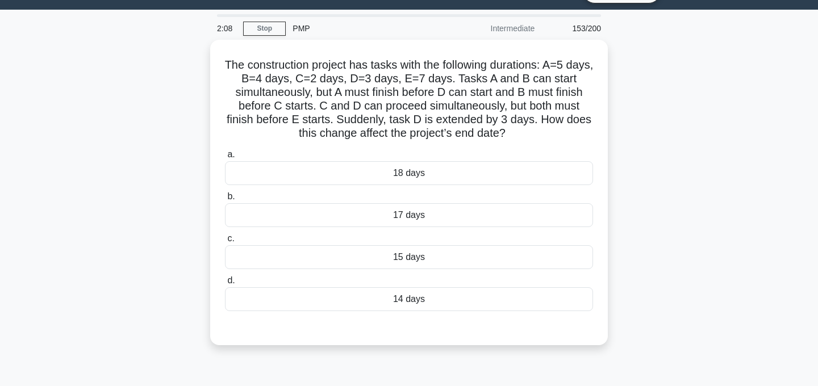
scroll to position [27, 0]
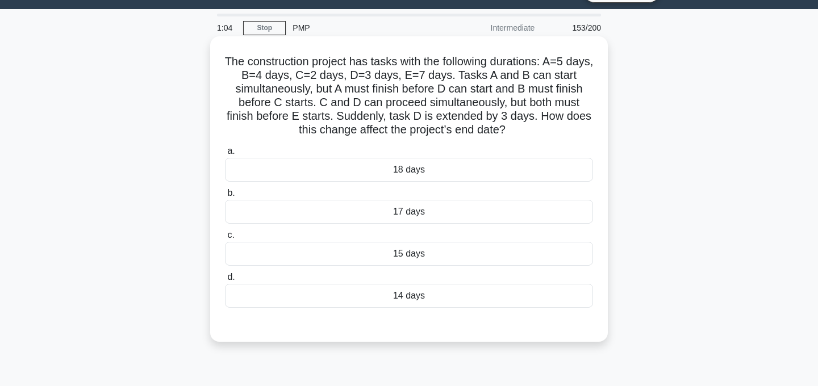
click at [436, 173] on div "18 days" at bounding box center [409, 170] width 368 height 24
click at [225, 155] on input "a. 18 days" at bounding box center [225, 151] width 0 height 7
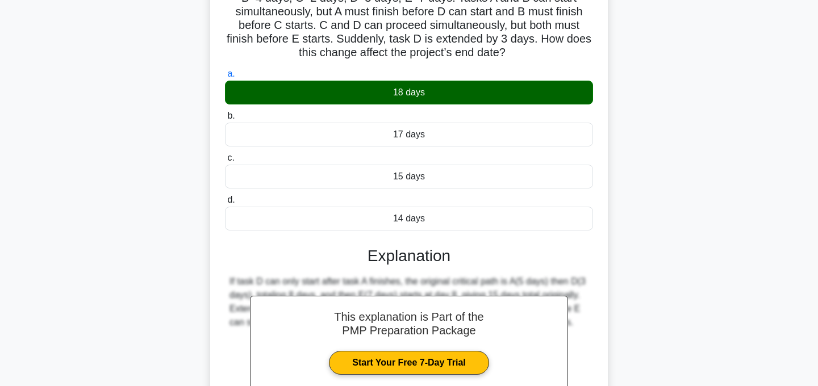
scroll to position [232, 0]
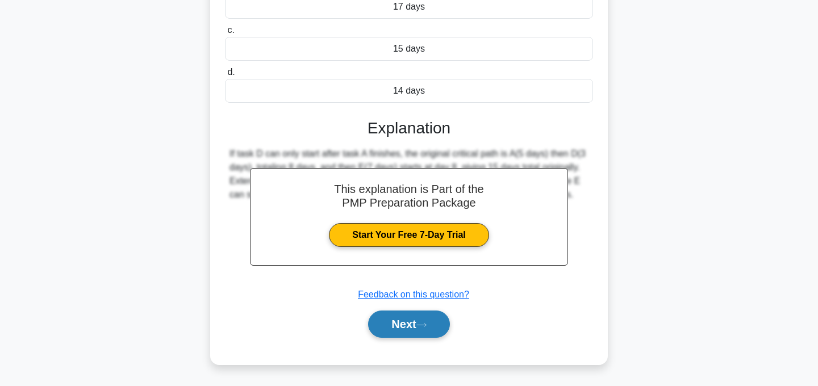
click at [436, 316] on button "Next" at bounding box center [408, 324] width 81 height 27
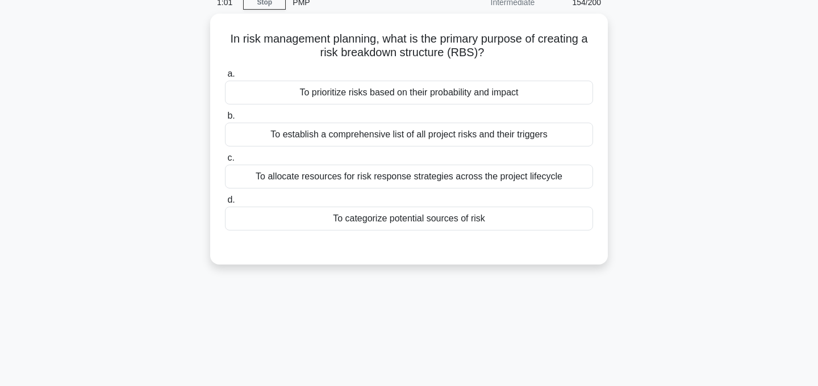
scroll to position [0, 0]
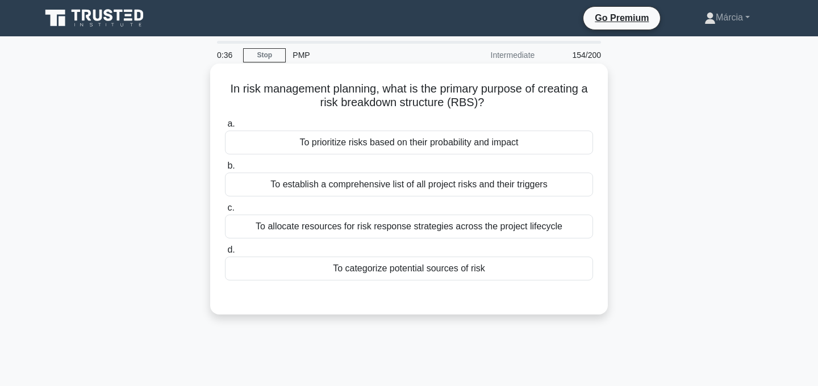
click at [493, 228] on div "To allocate resources for risk response strategies across the project lifecycle" at bounding box center [409, 227] width 368 height 24
click at [225, 212] on input "c. To allocate resources for risk response strategies across the project lifecy…" at bounding box center [225, 207] width 0 height 7
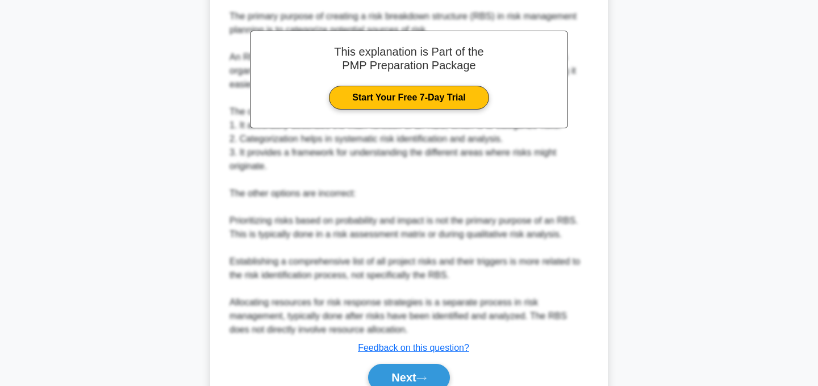
scroll to position [370, 0]
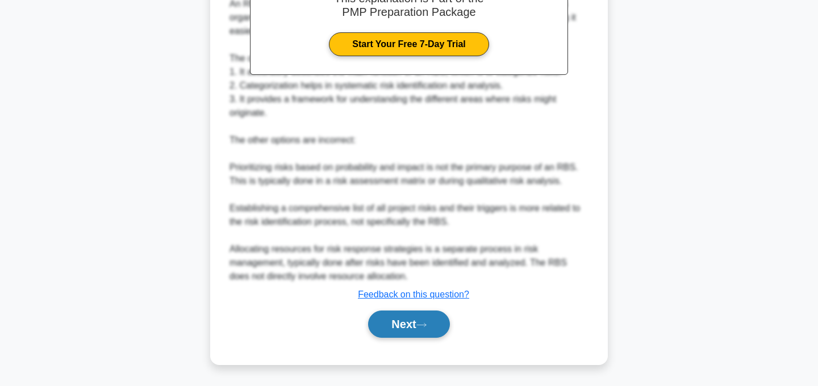
click at [425, 320] on button "Next" at bounding box center [408, 324] width 81 height 27
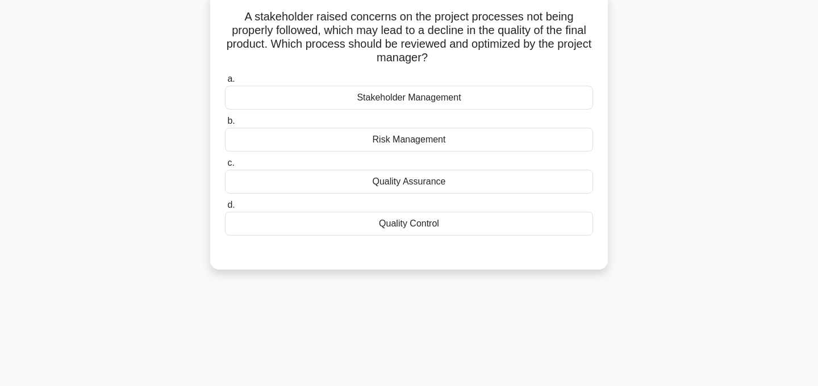
scroll to position [0, 0]
